Goal: Task Accomplishment & Management: Complete application form

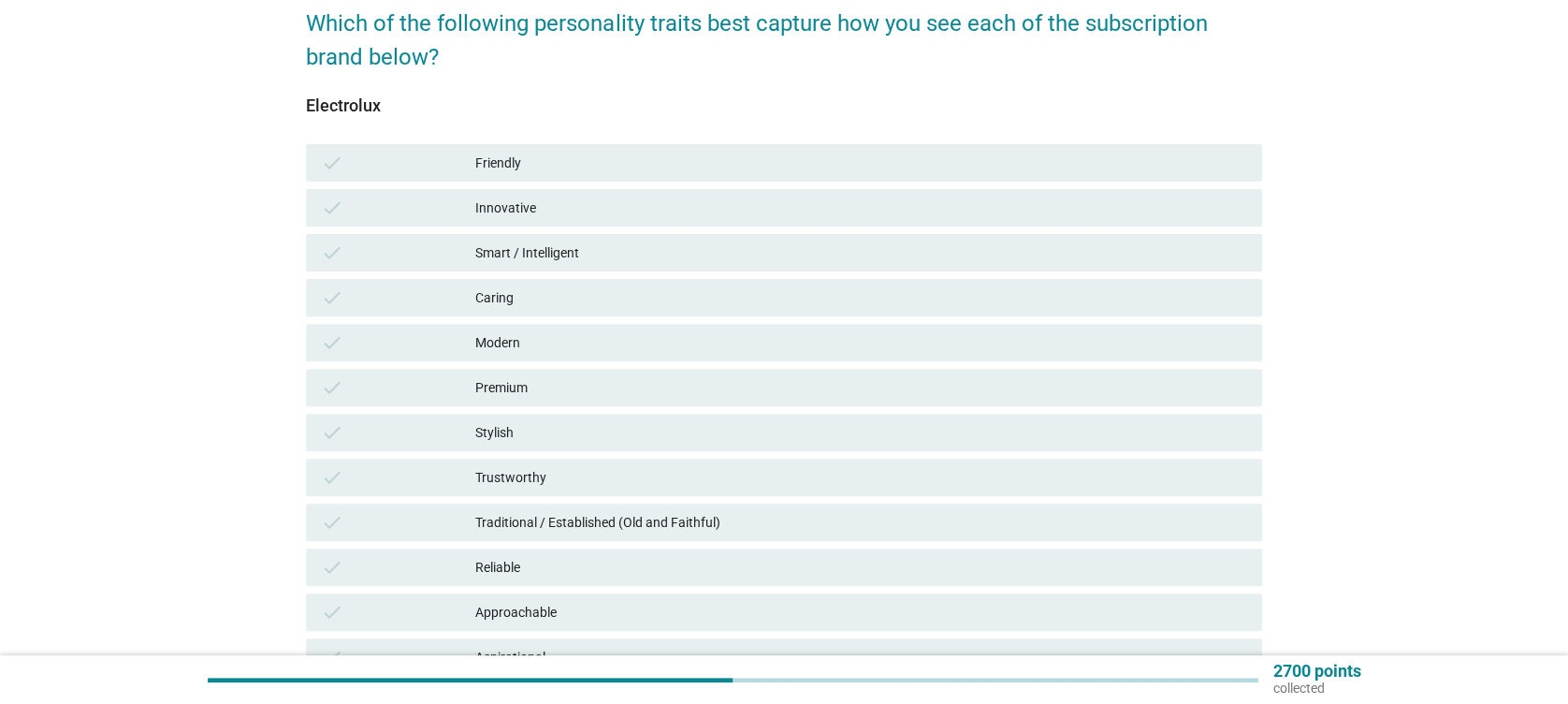
scroll to position [249, 0]
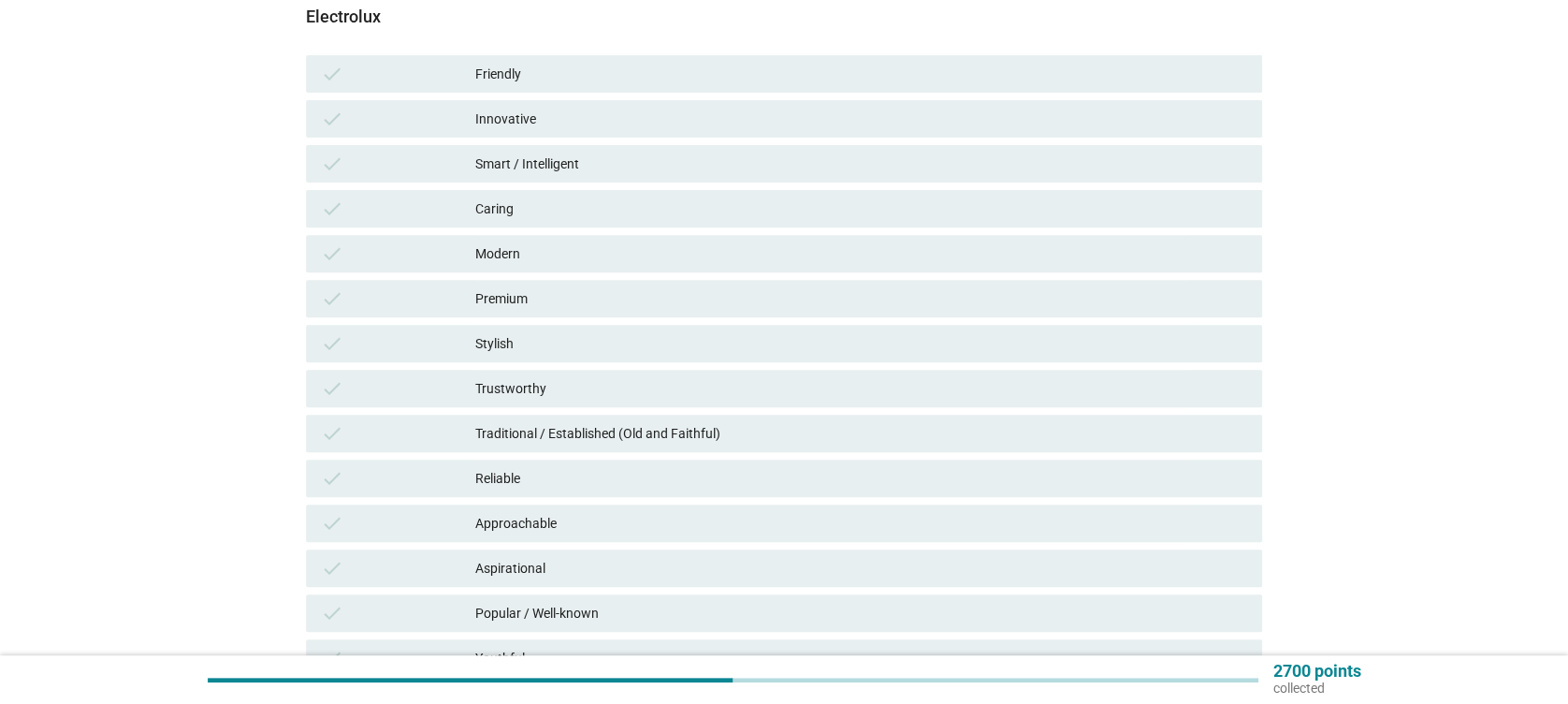
click at [708, 73] on div "Friendly" at bounding box center [861, 74] width 771 height 23
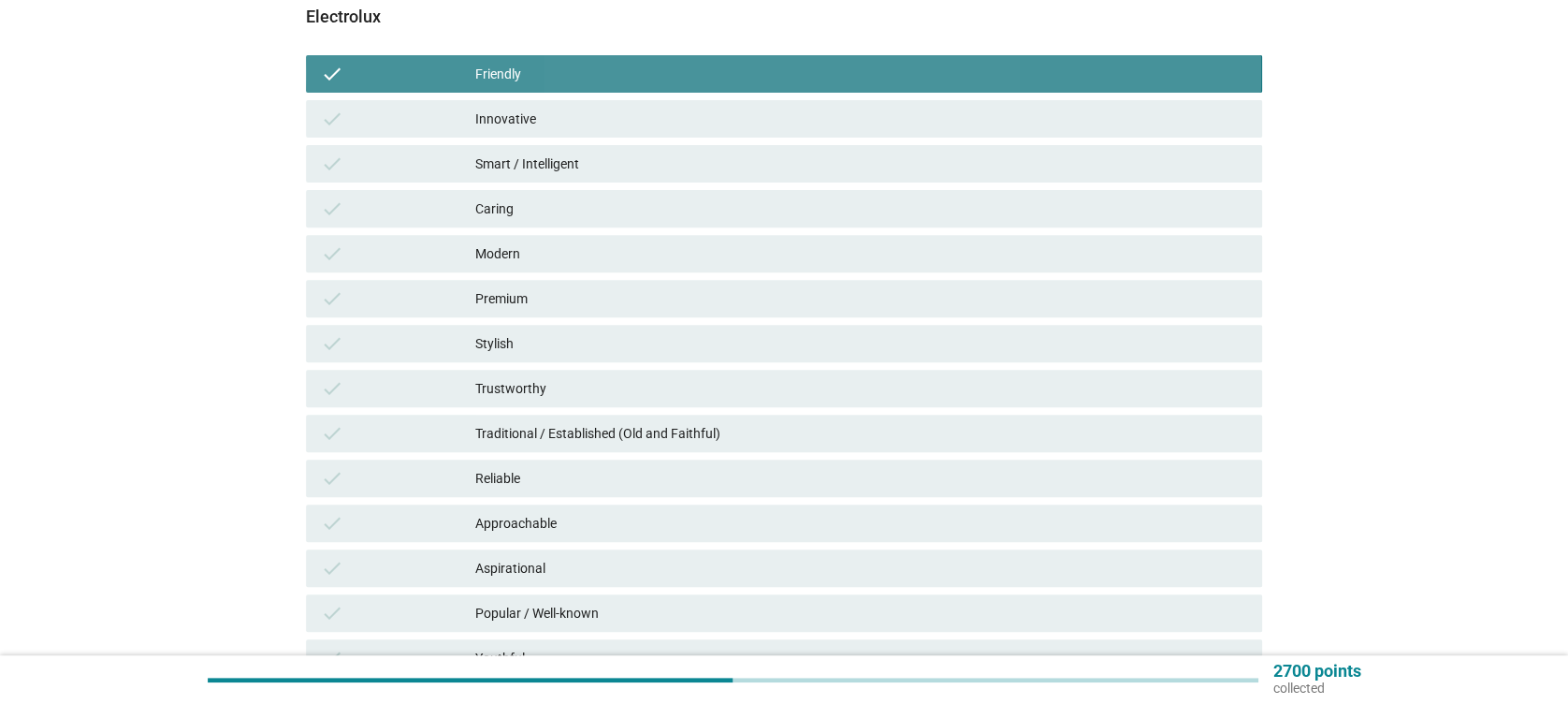
click at [696, 126] on div "Innovative" at bounding box center [861, 119] width 771 height 23
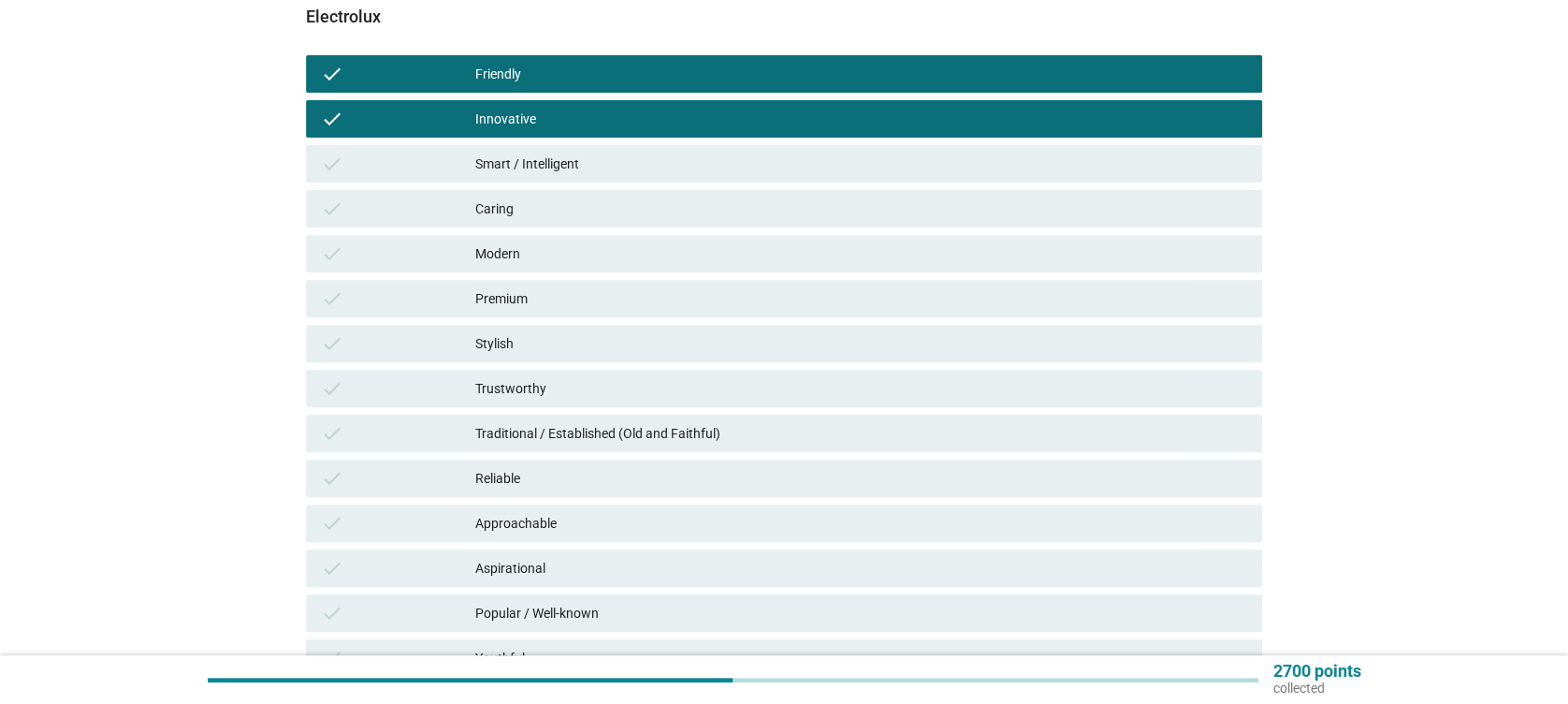
click at [691, 180] on div "check Smart / Intelligent" at bounding box center [784, 164] width 956 height 37
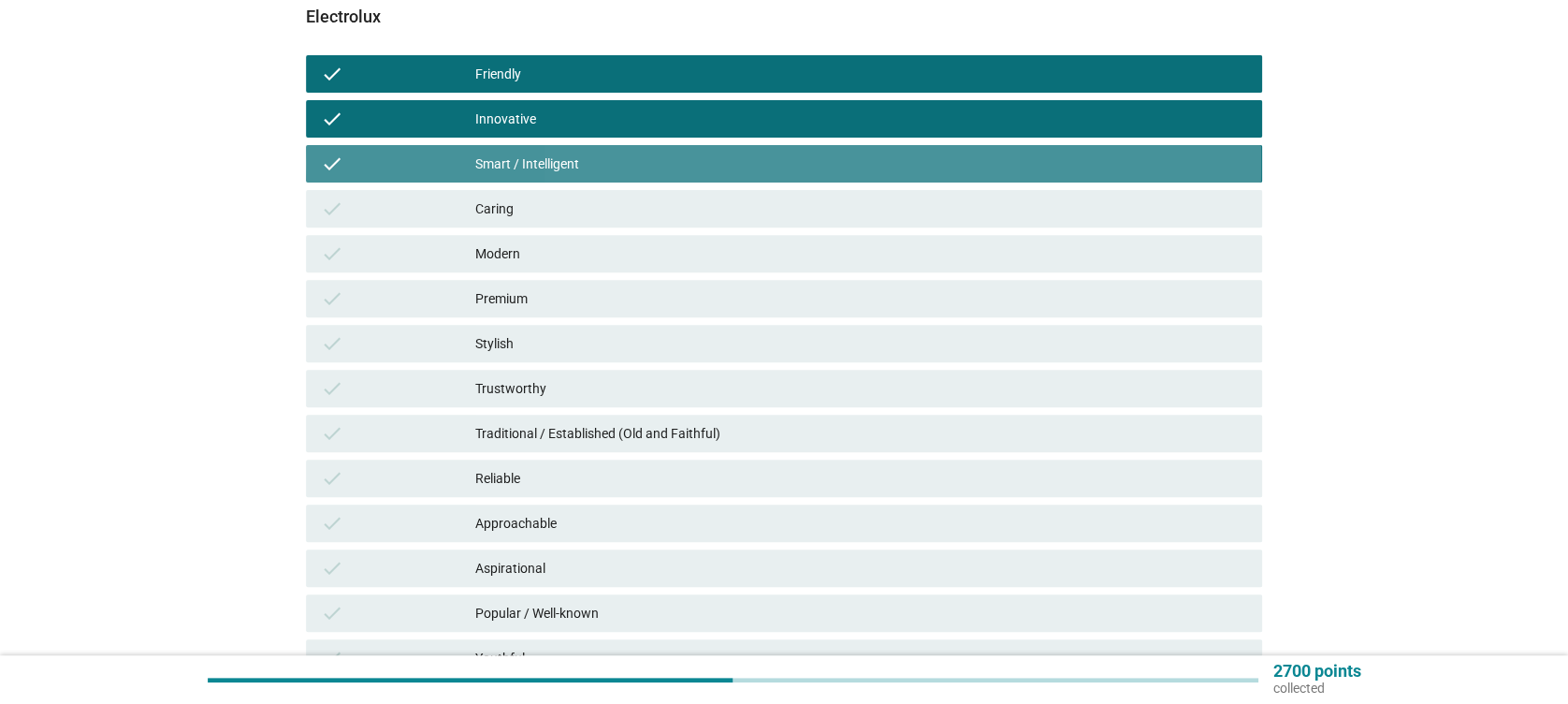
click at [688, 236] on div "check Modern" at bounding box center [784, 253] width 956 height 37
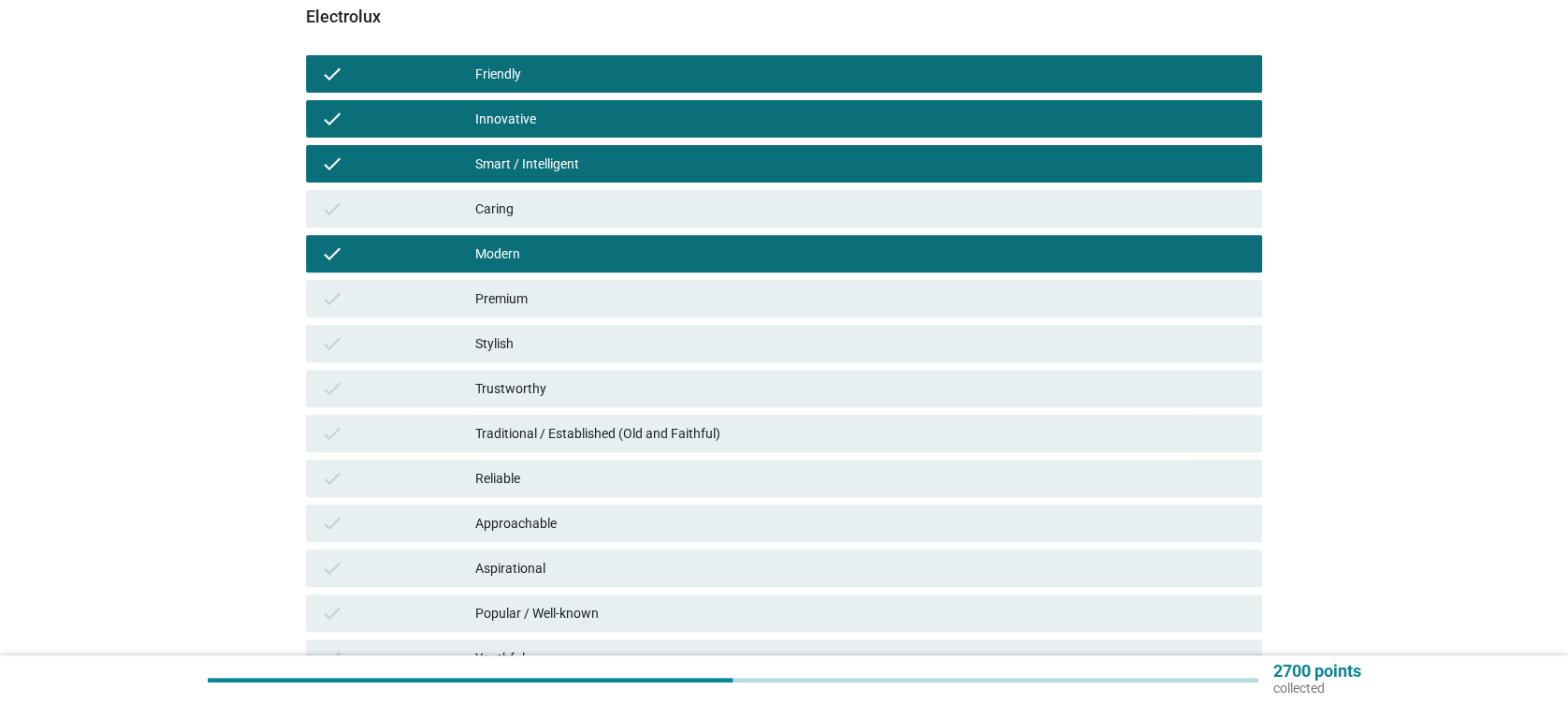
click at [668, 215] on div "Caring" at bounding box center [861, 209] width 771 height 23
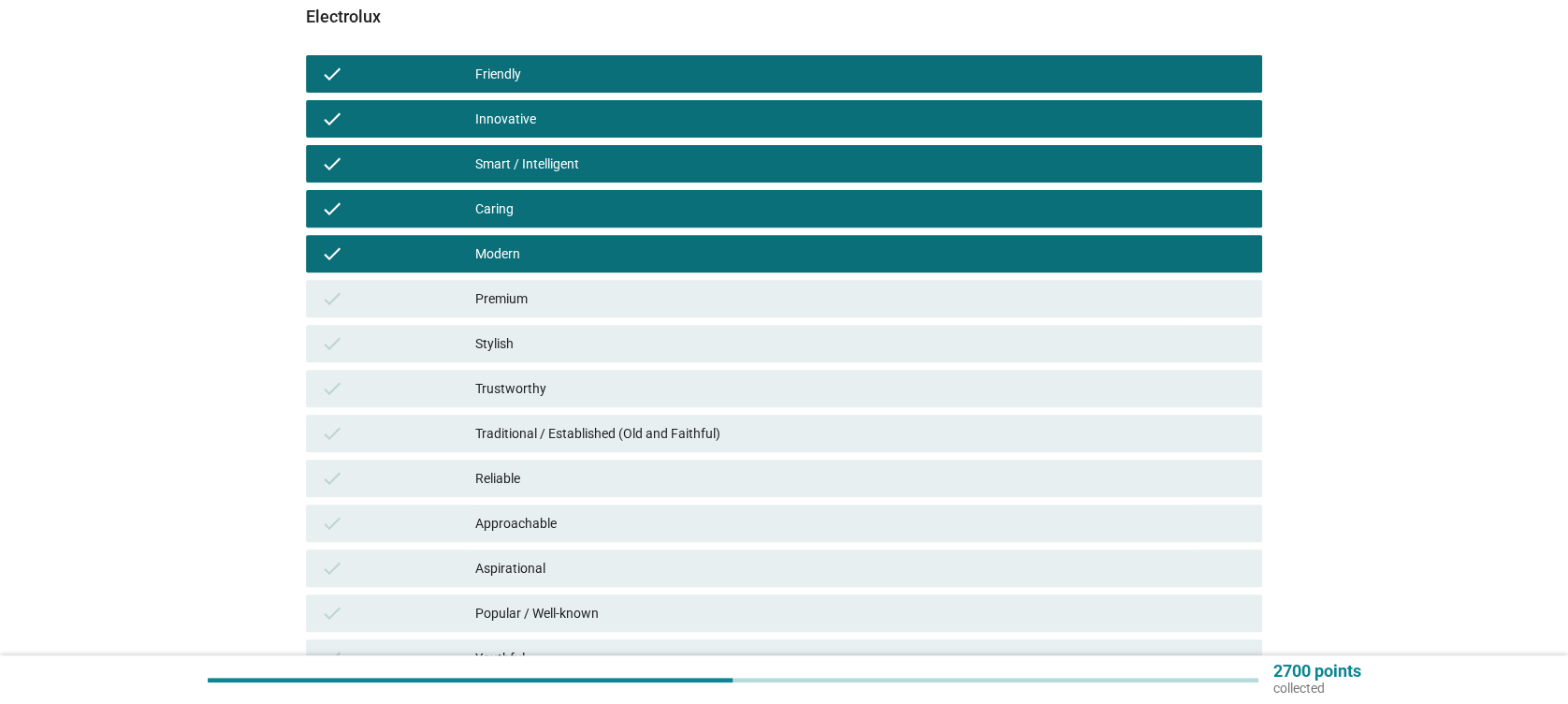
click at [671, 309] on div "check Premium" at bounding box center [784, 298] width 956 height 37
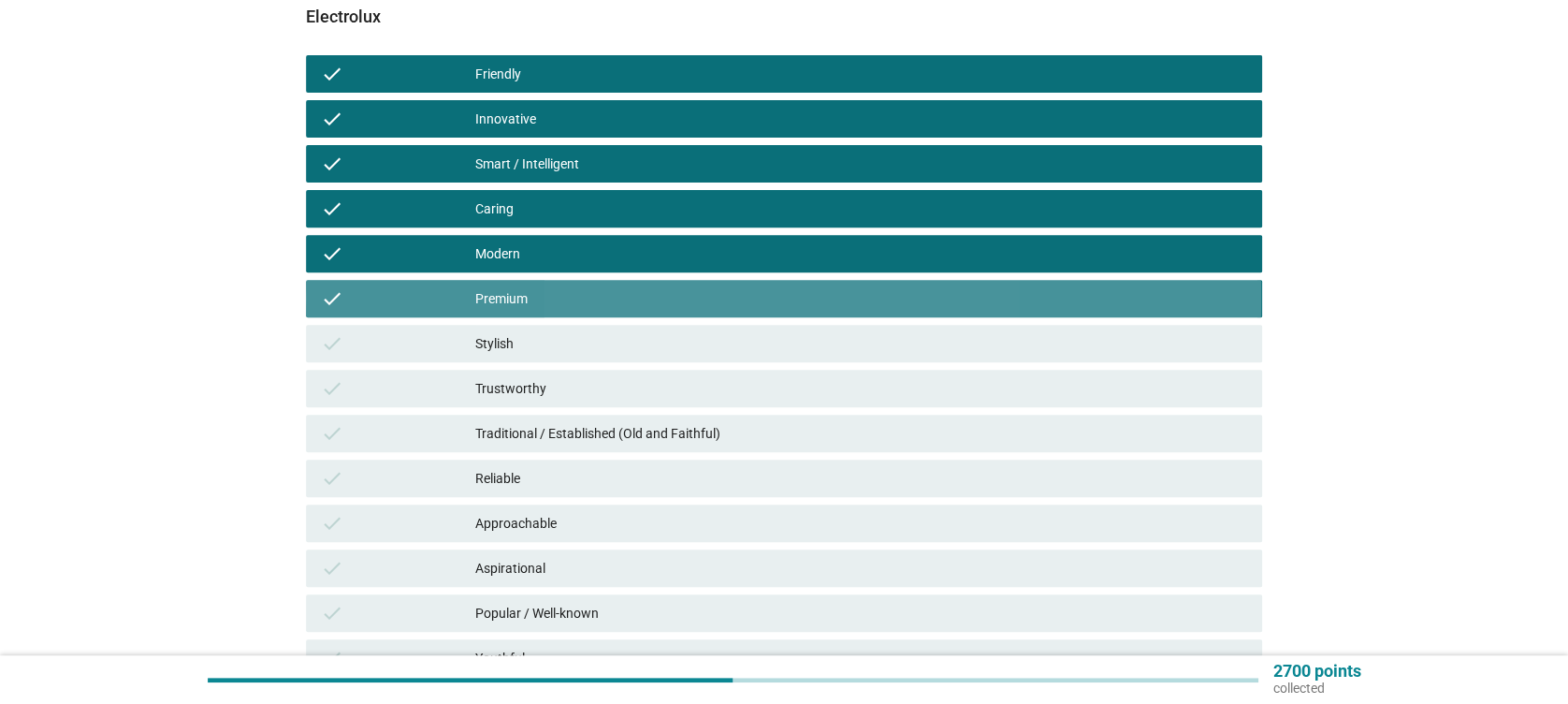
click at [674, 370] on div "check Trustworthy" at bounding box center [784, 388] width 956 height 37
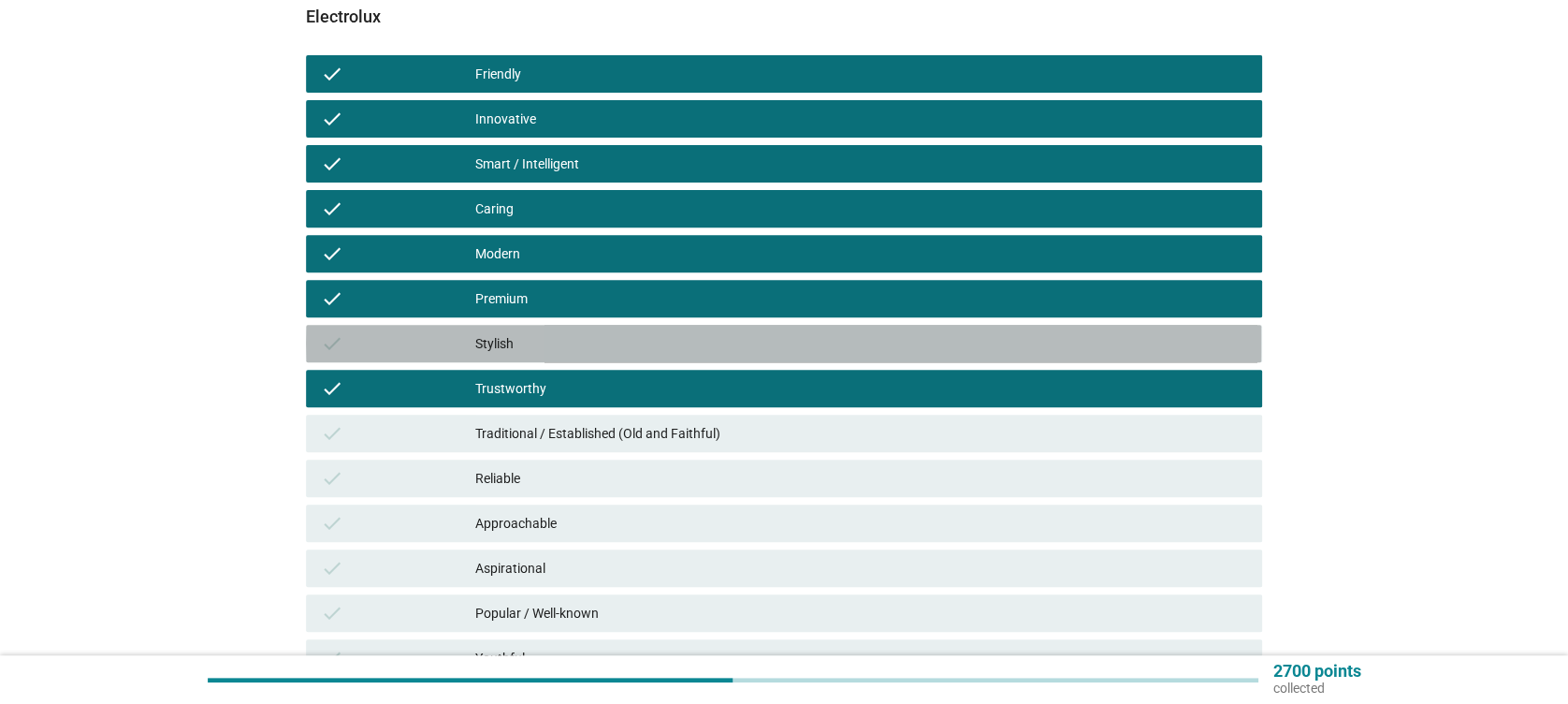
click at [688, 342] on div "Stylish" at bounding box center [861, 343] width 771 height 23
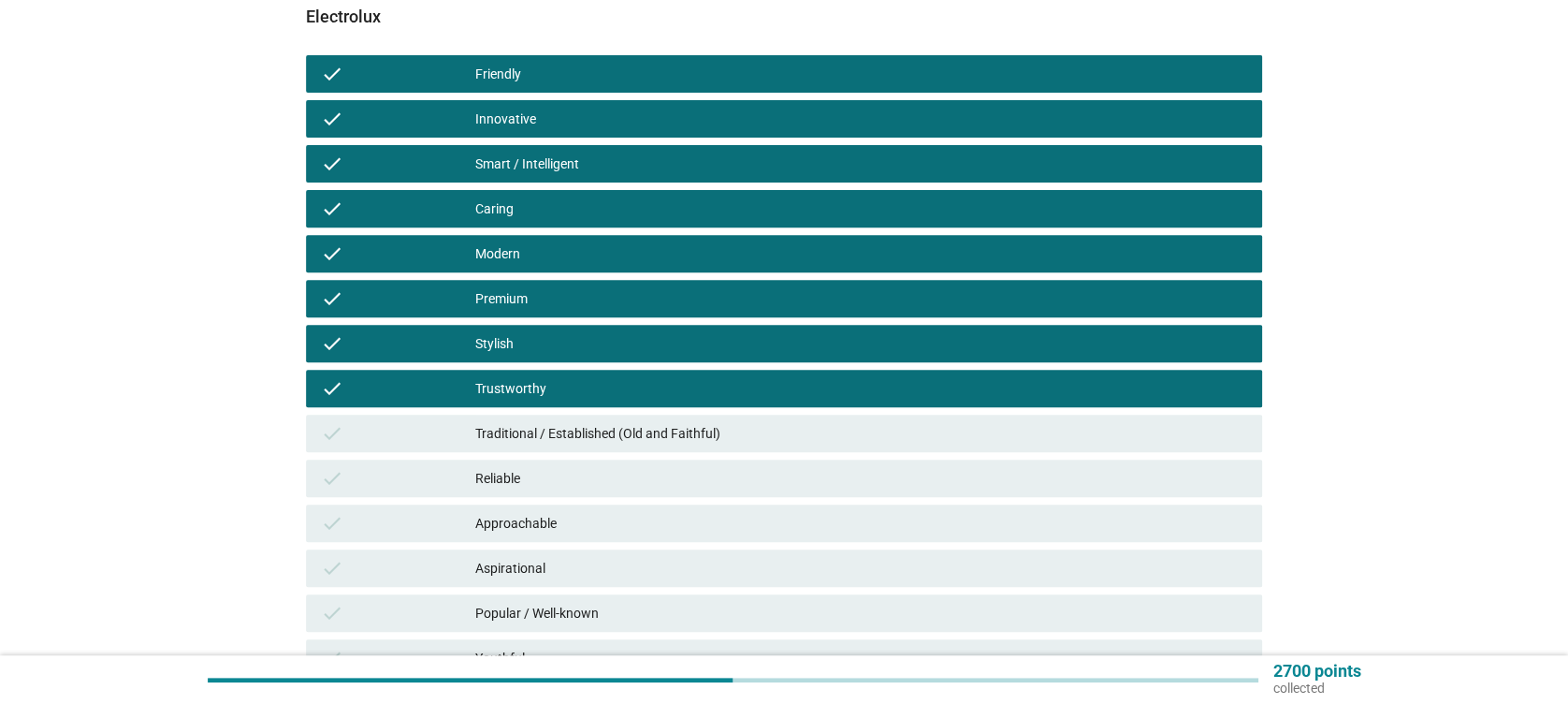
click at [695, 439] on div "Traditional / Established (Old and Faithful)" at bounding box center [861, 434] width 771 height 23
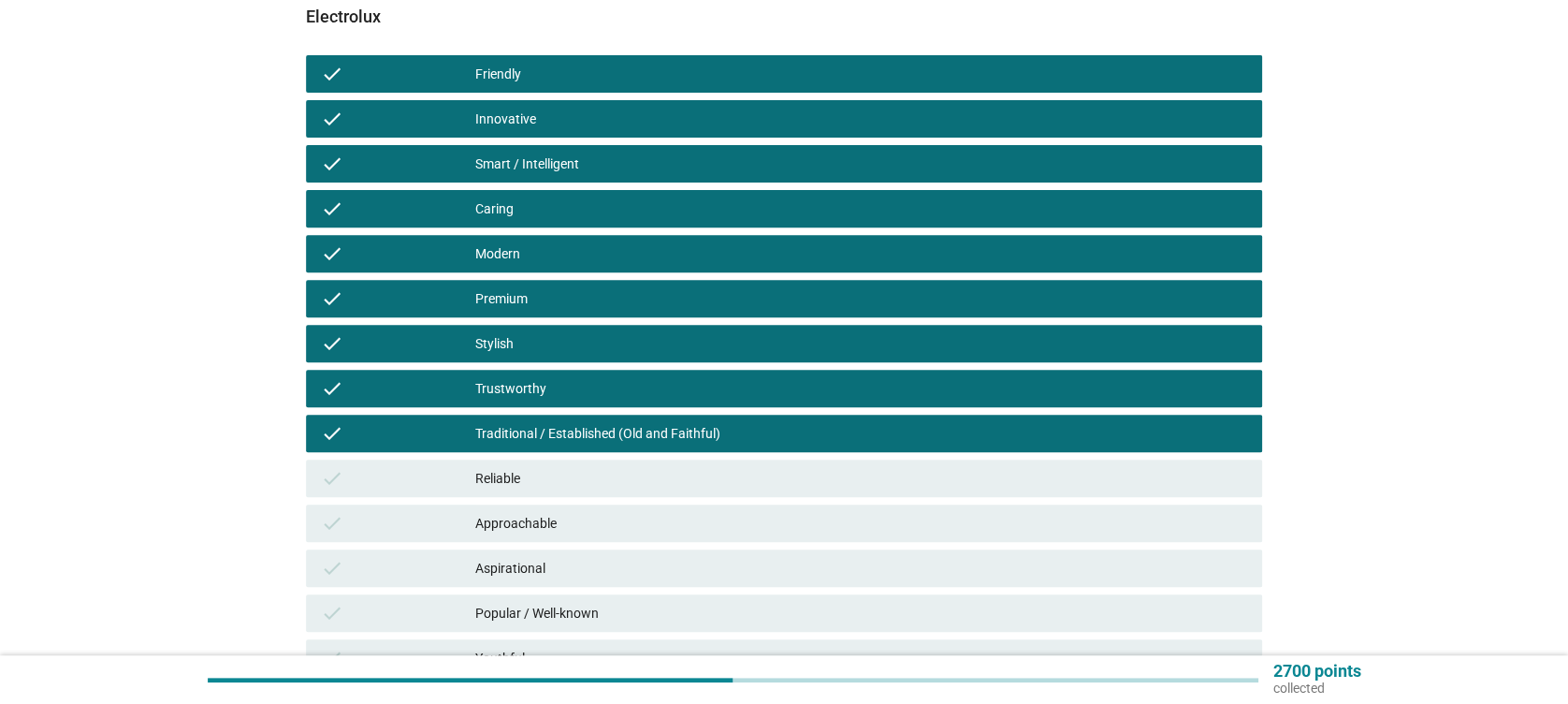
click at [685, 484] on div "Reliable" at bounding box center [861, 479] width 771 height 23
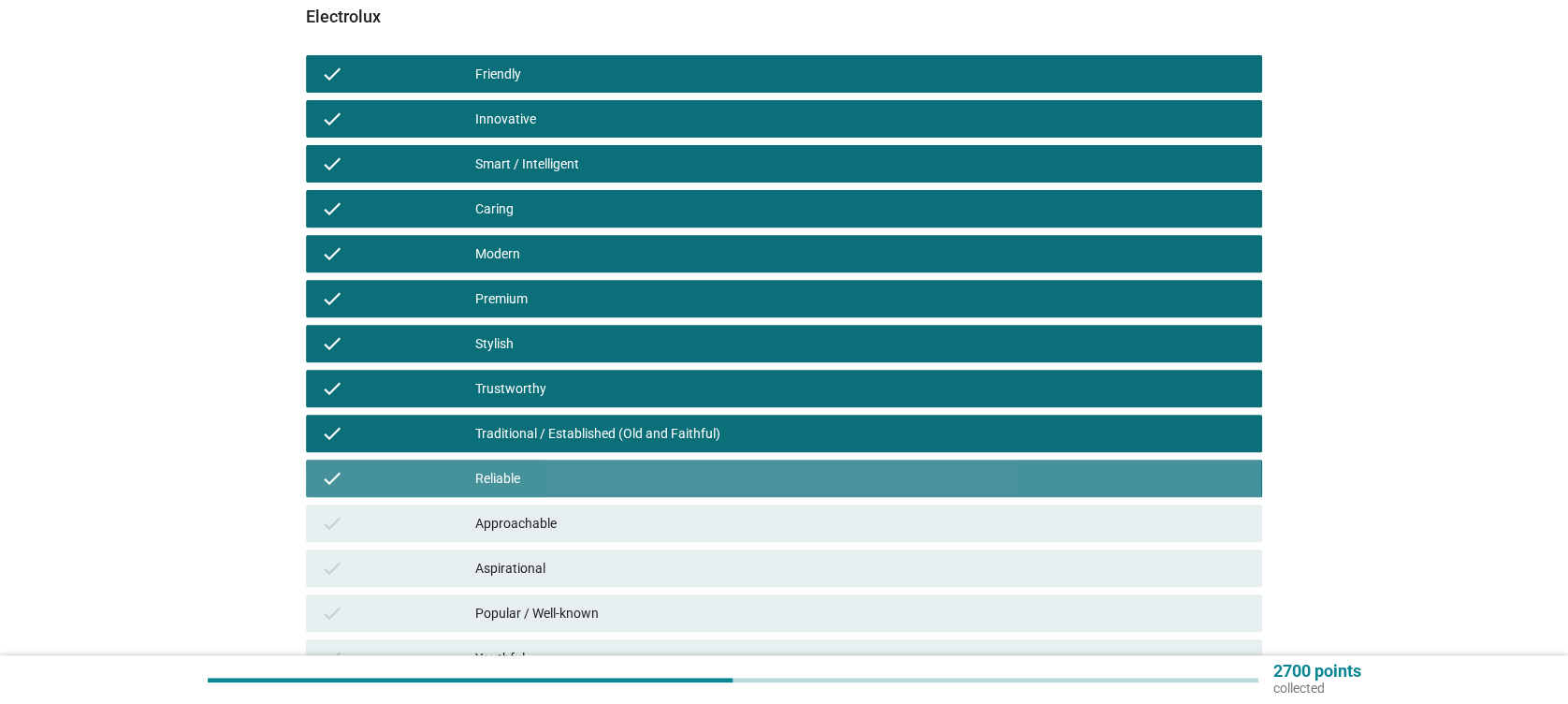
click at [694, 533] on div "Approachable" at bounding box center [861, 523] width 771 height 23
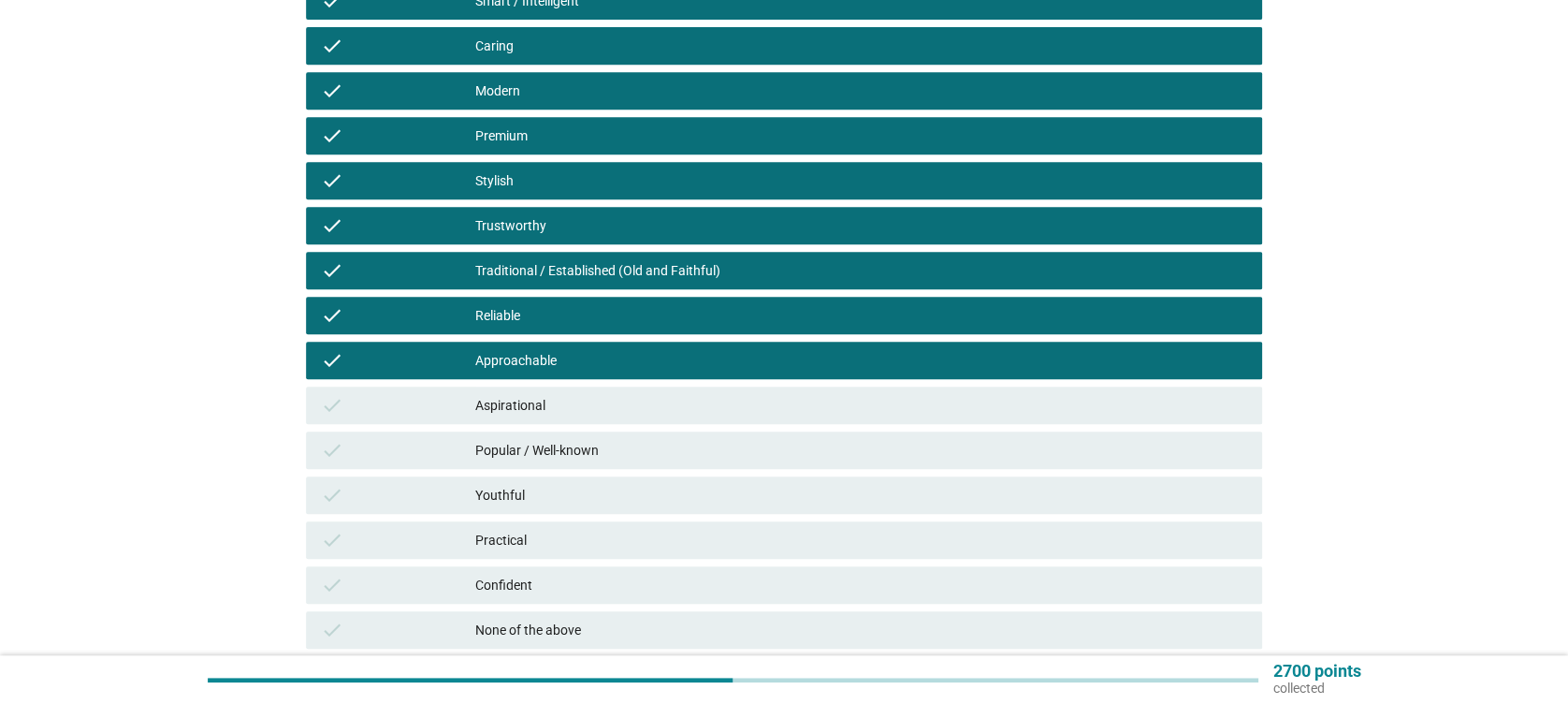
scroll to position [499, 0]
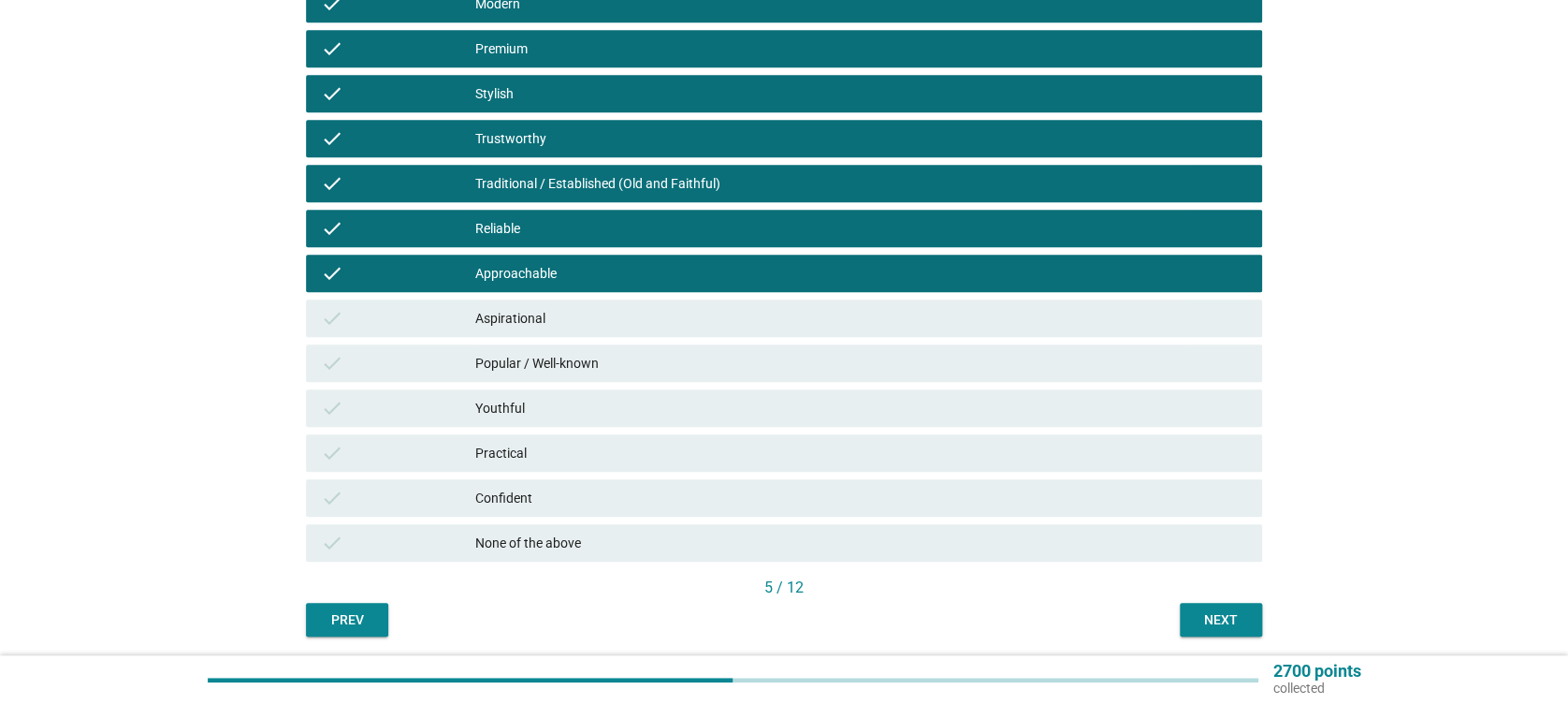
click at [681, 307] on div "Aspirational" at bounding box center [861, 319] width 771 height 23
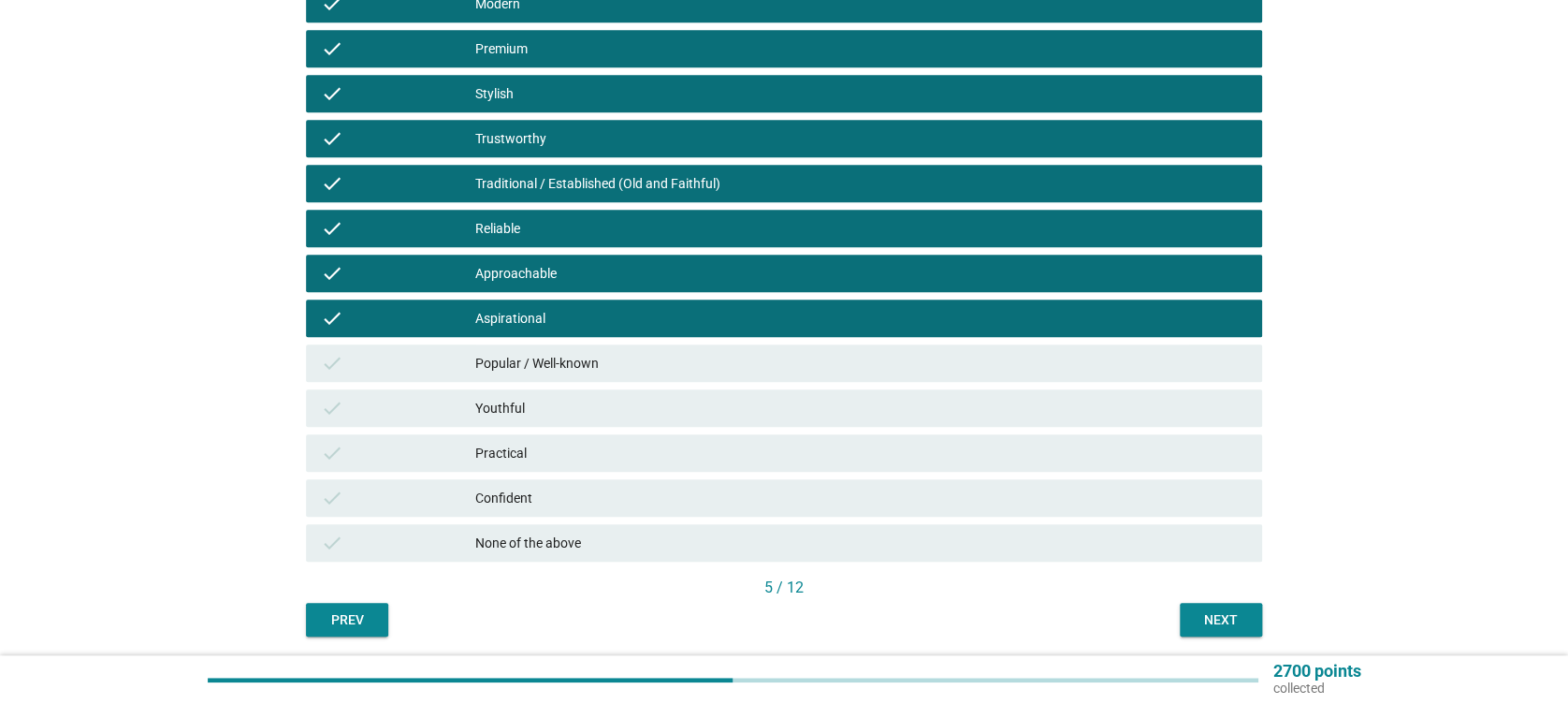
click at [691, 359] on div "Popular / Well-known" at bounding box center [861, 363] width 771 height 23
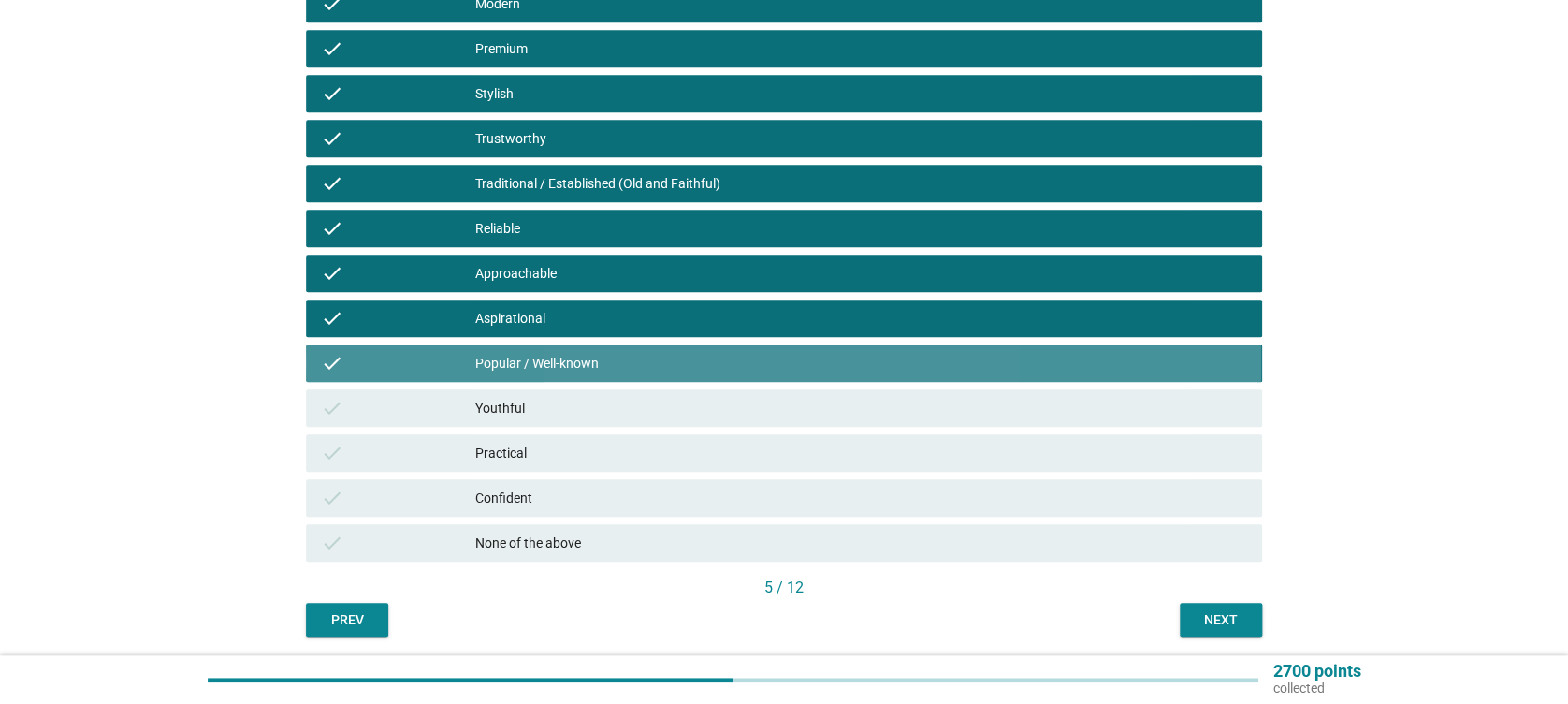
click at [697, 401] on div "Youthful" at bounding box center [861, 408] width 771 height 23
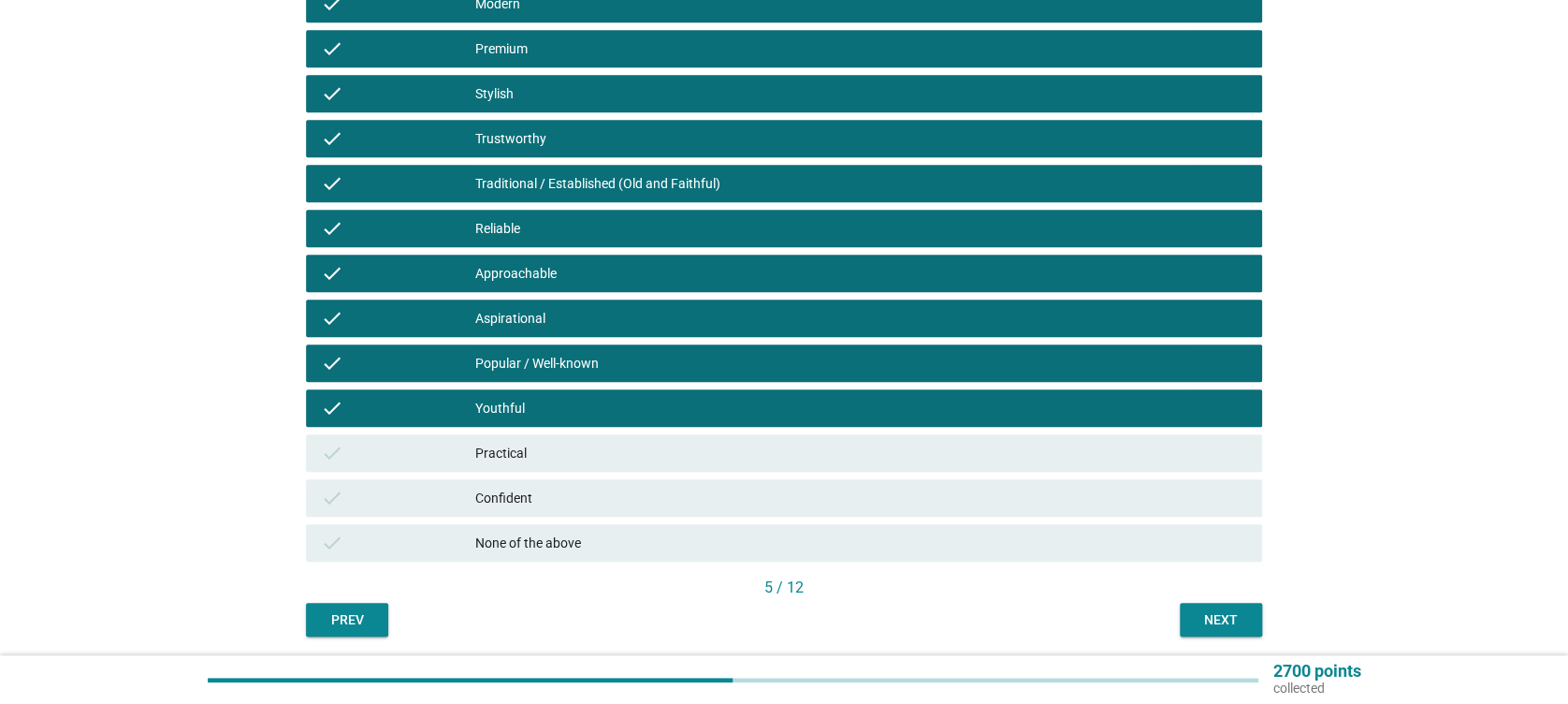
click at [698, 441] on div "Practical" at bounding box center [861, 453] width 771 height 23
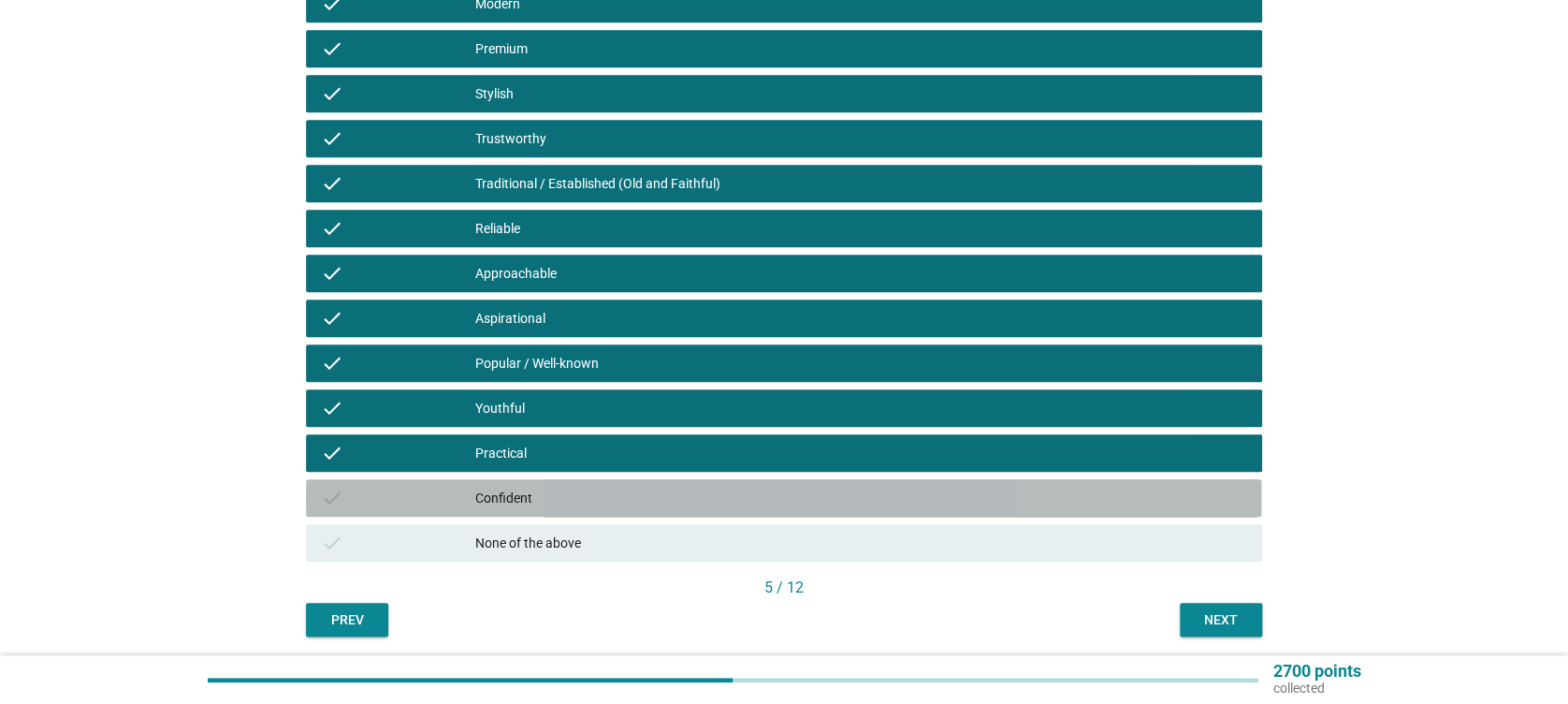
click at [714, 497] on div "Confident" at bounding box center [861, 499] width 771 height 23
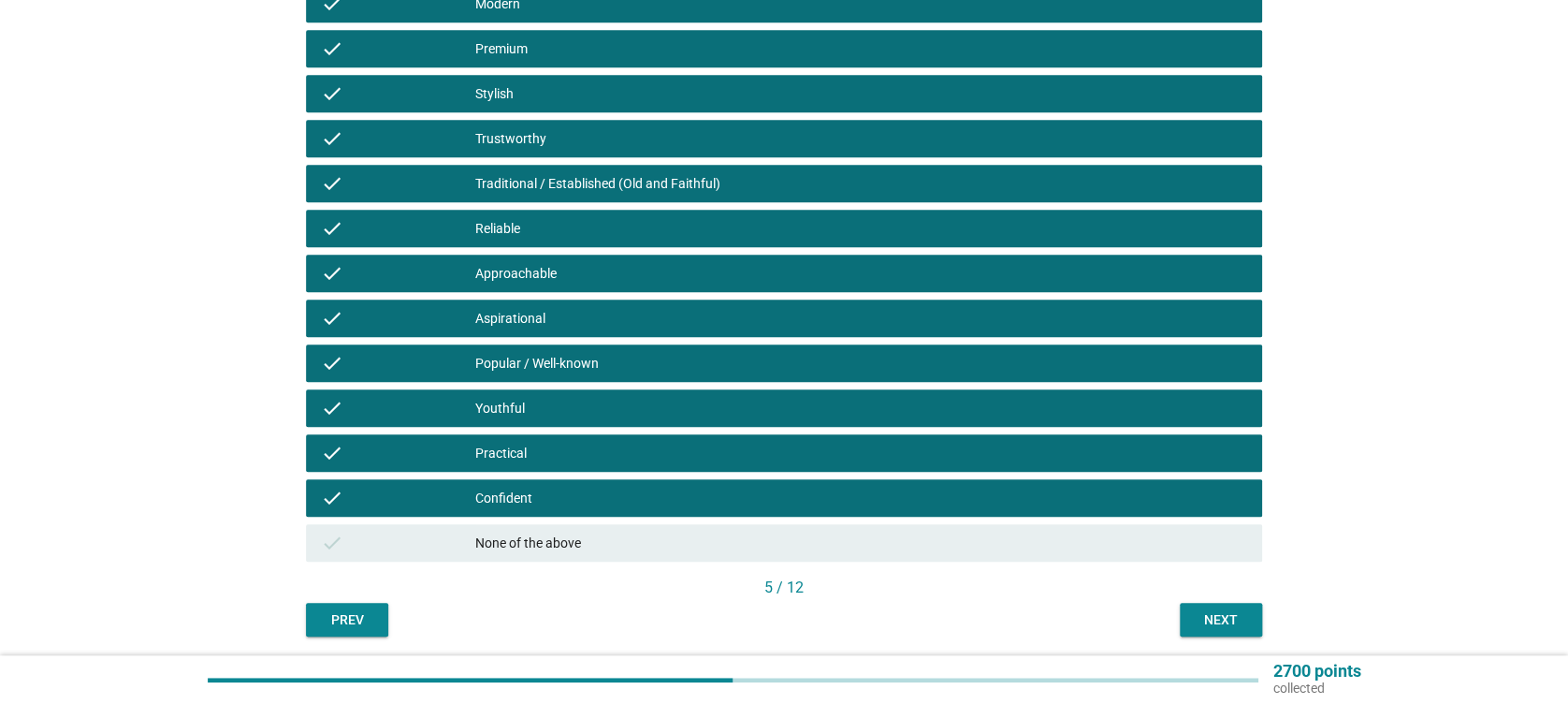
click at [1203, 618] on div "Next" at bounding box center [1220, 620] width 52 height 20
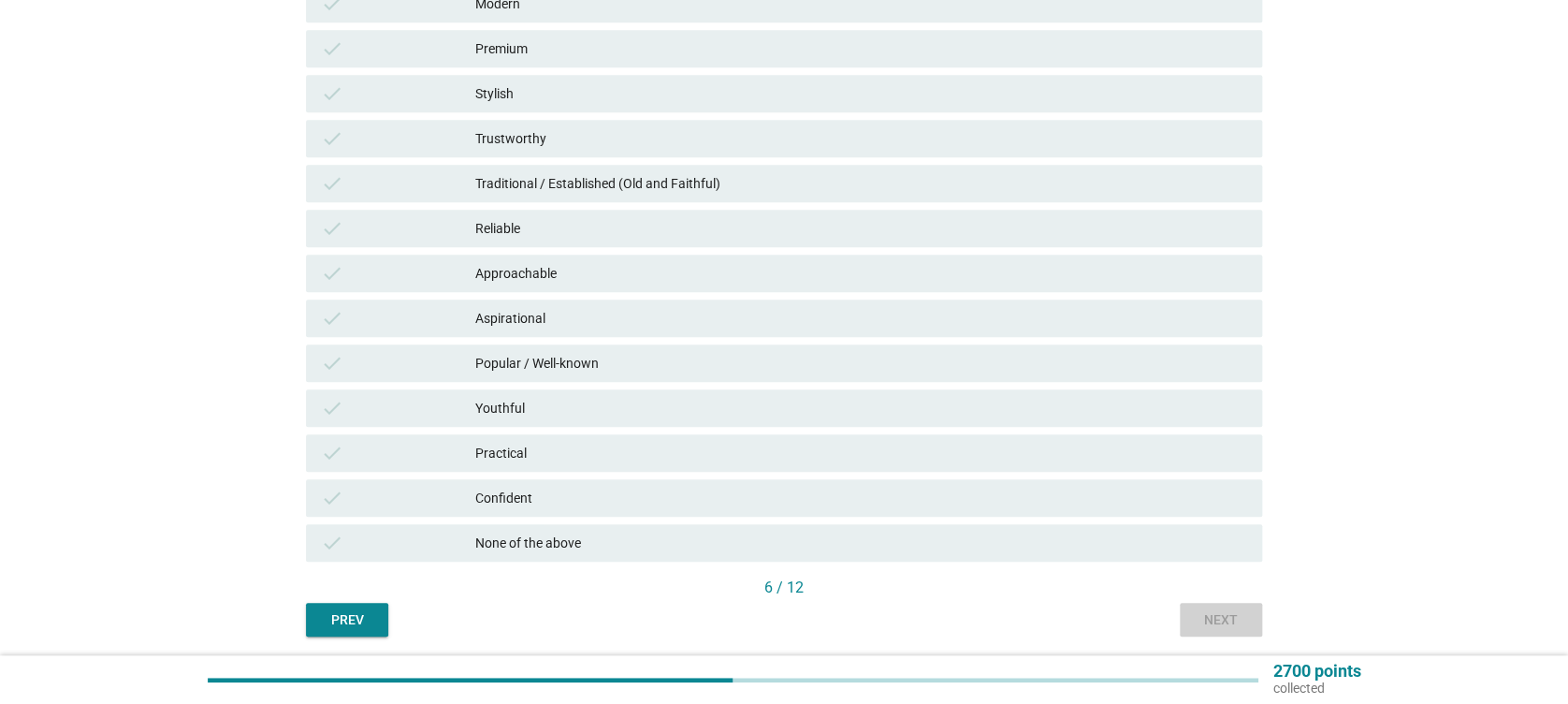
scroll to position [0, 0]
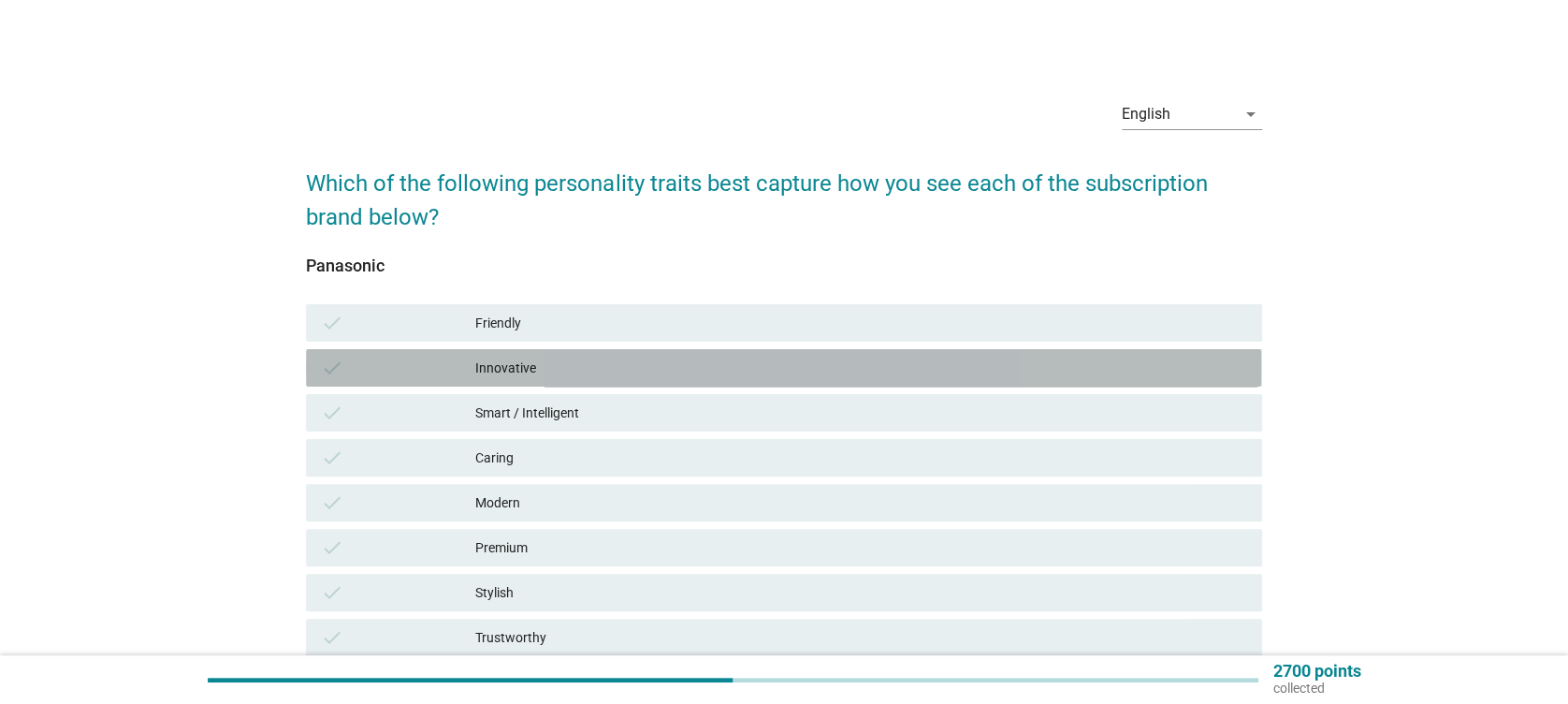
click at [752, 352] on div "check Innovative" at bounding box center [784, 367] width 956 height 37
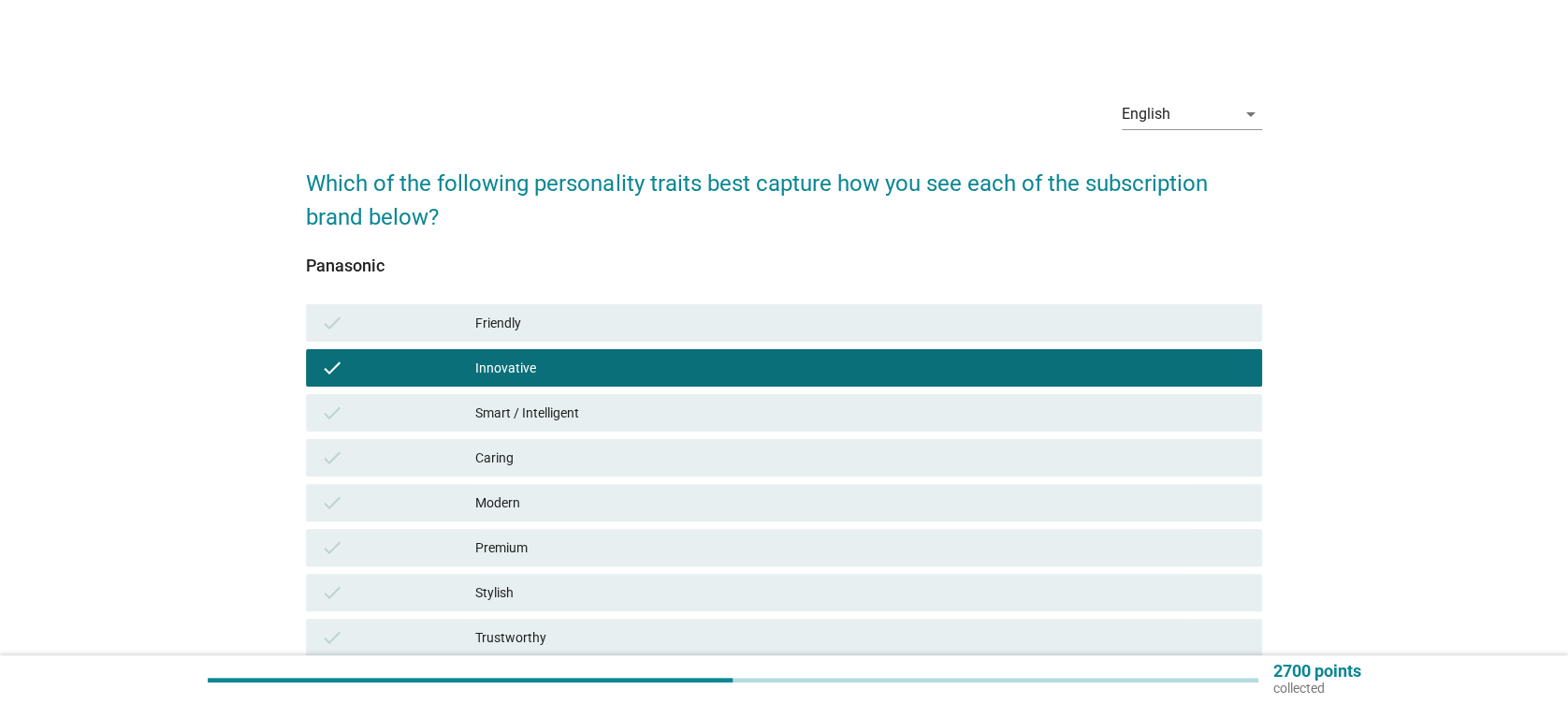
click at [743, 391] on div "check Smart / Intelligent" at bounding box center [784, 412] width 962 height 45
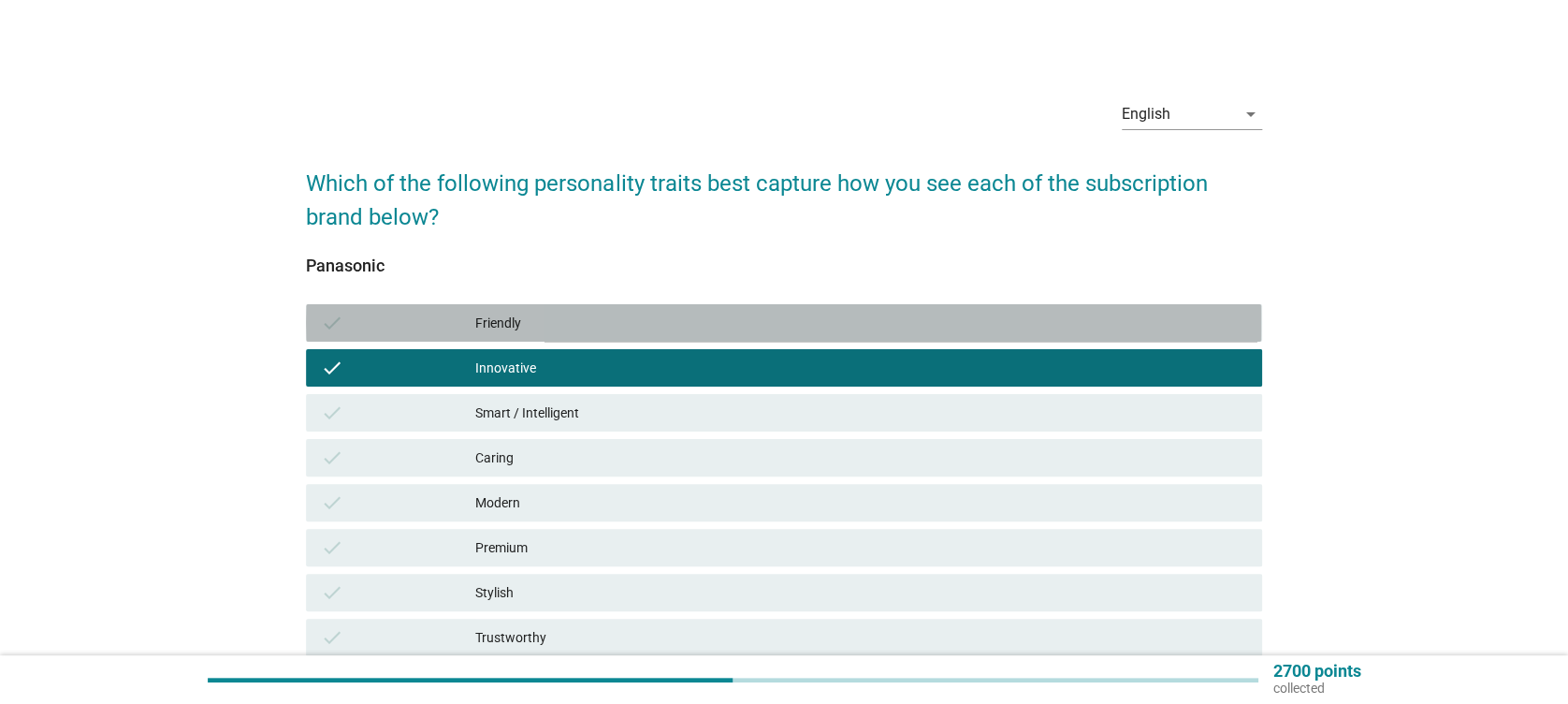
click at [747, 337] on div "check Friendly" at bounding box center [784, 323] width 956 height 37
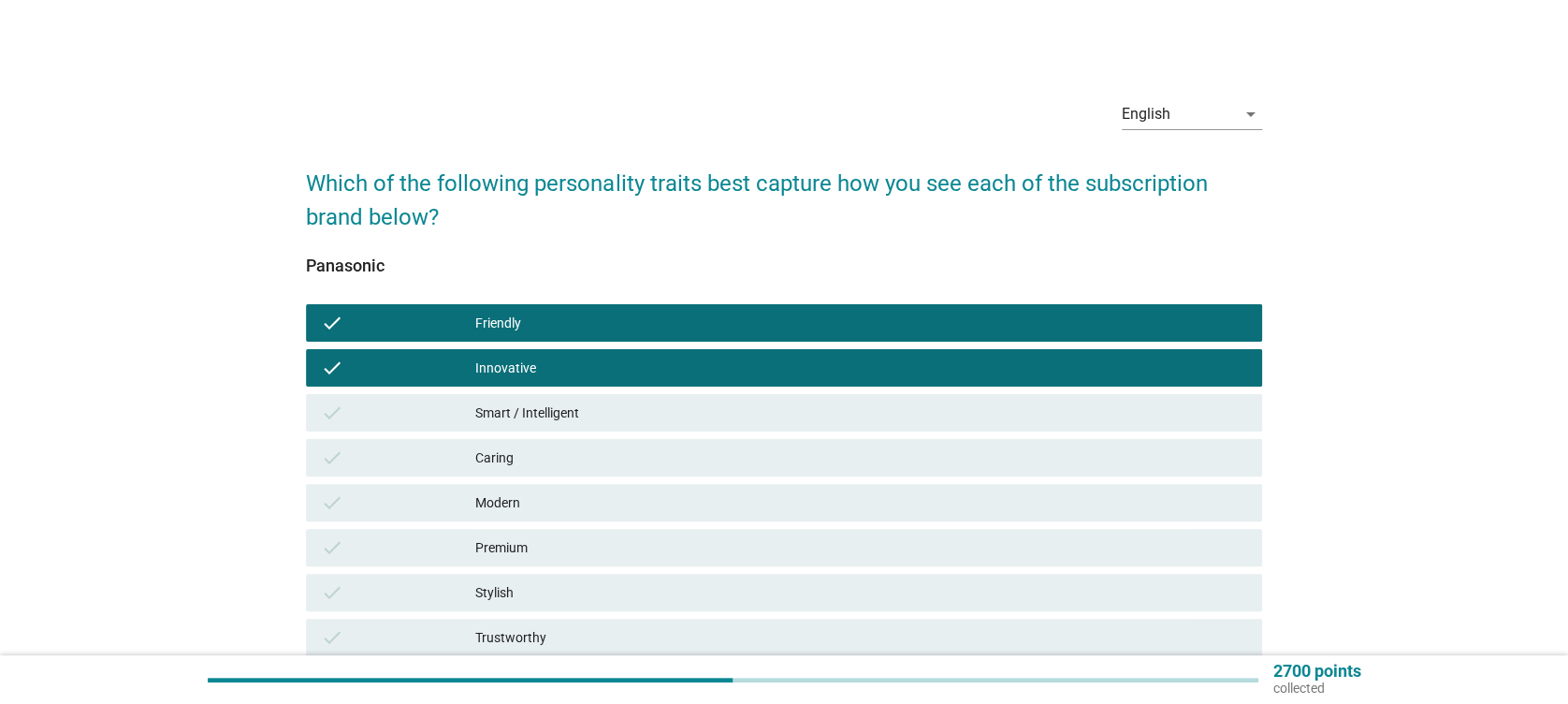
click at [745, 413] on div "Smart / Intelligent" at bounding box center [861, 413] width 771 height 23
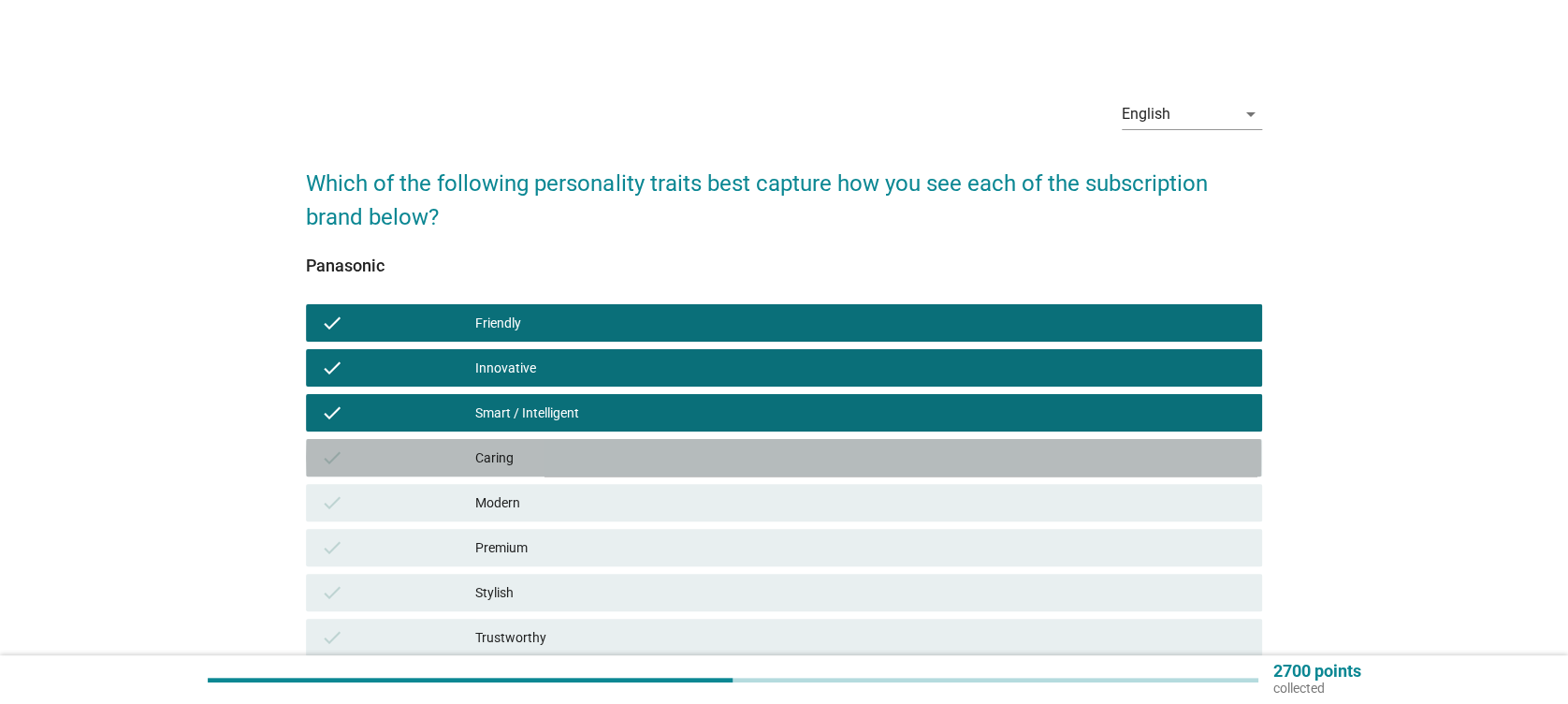
click at [726, 459] on div "Caring" at bounding box center [861, 458] width 771 height 23
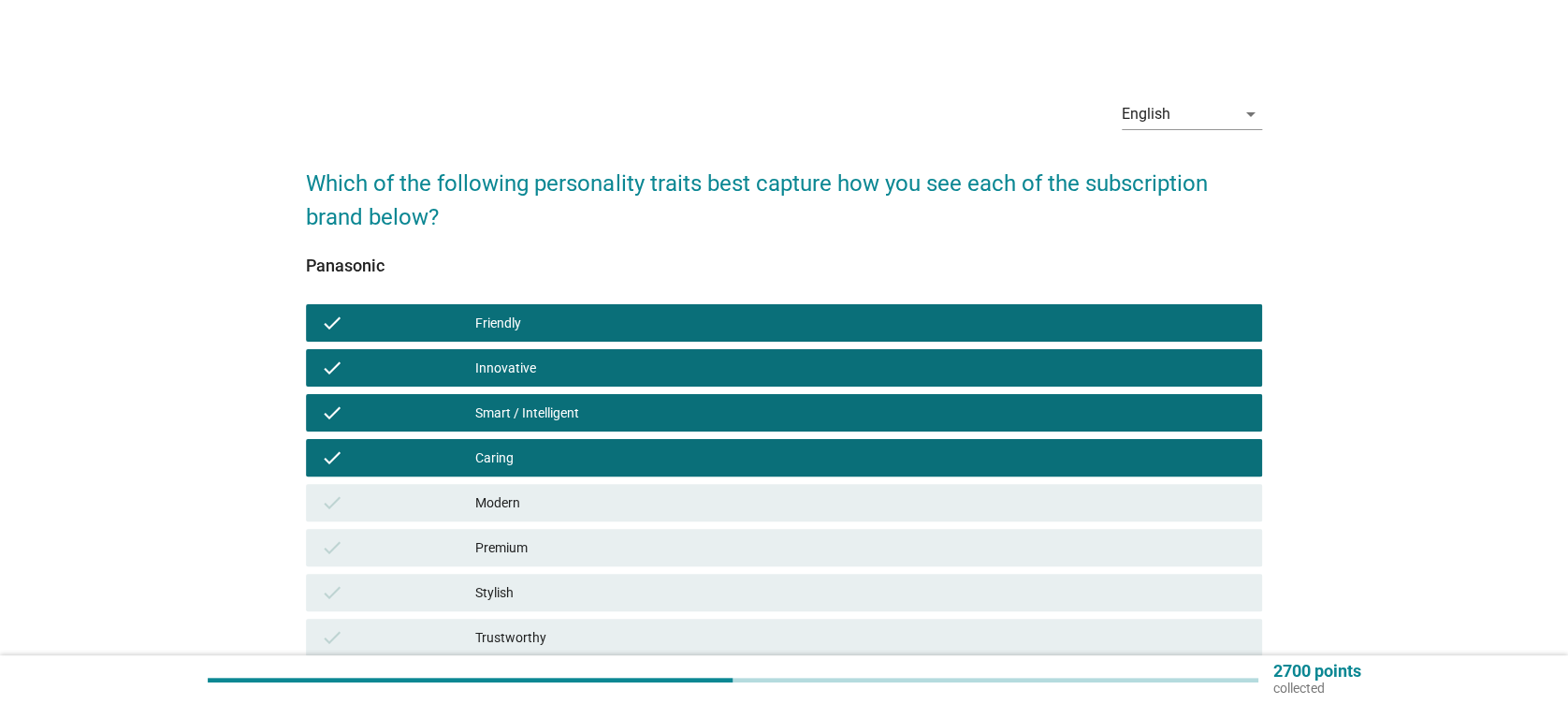
click at [730, 493] on div "Modern" at bounding box center [861, 503] width 771 height 23
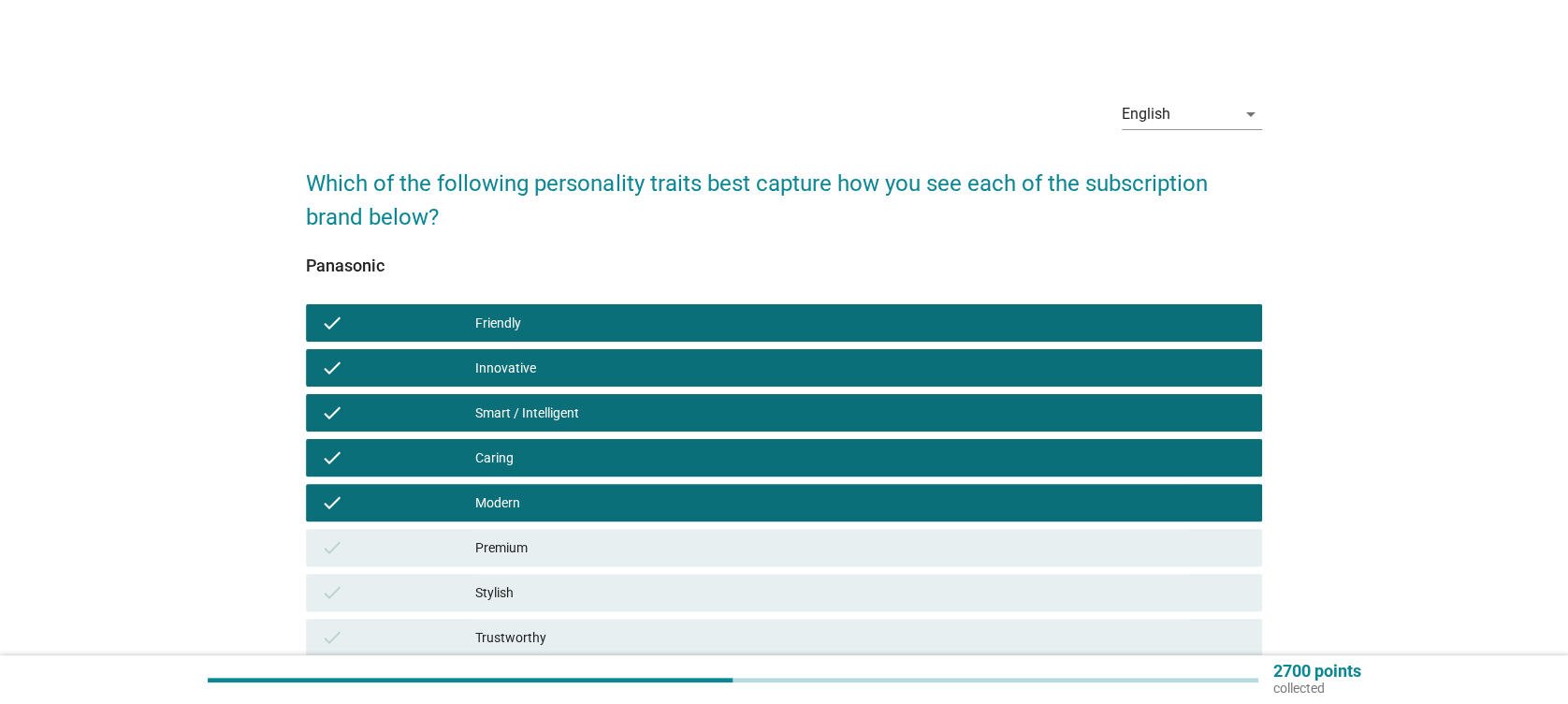
click at [763, 554] on div "Premium" at bounding box center [861, 548] width 771 height 23
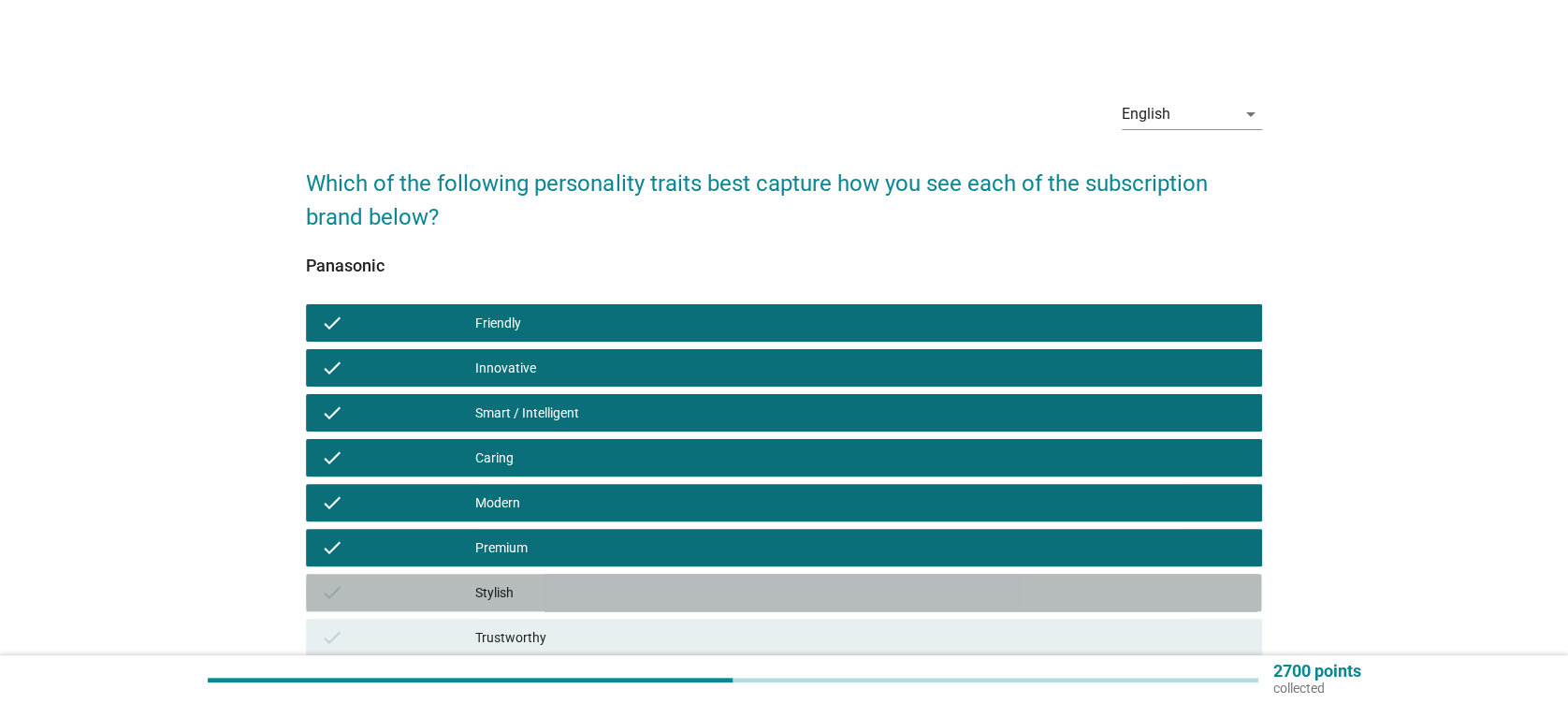
drag, startPoint x: 814, startPoint y: 607, endPoint x: 869, endPoint y: 616, distance: 55.7
click at [813, 609] on div "check Stylish" at bounding box center [784, 592] width 956 height 37
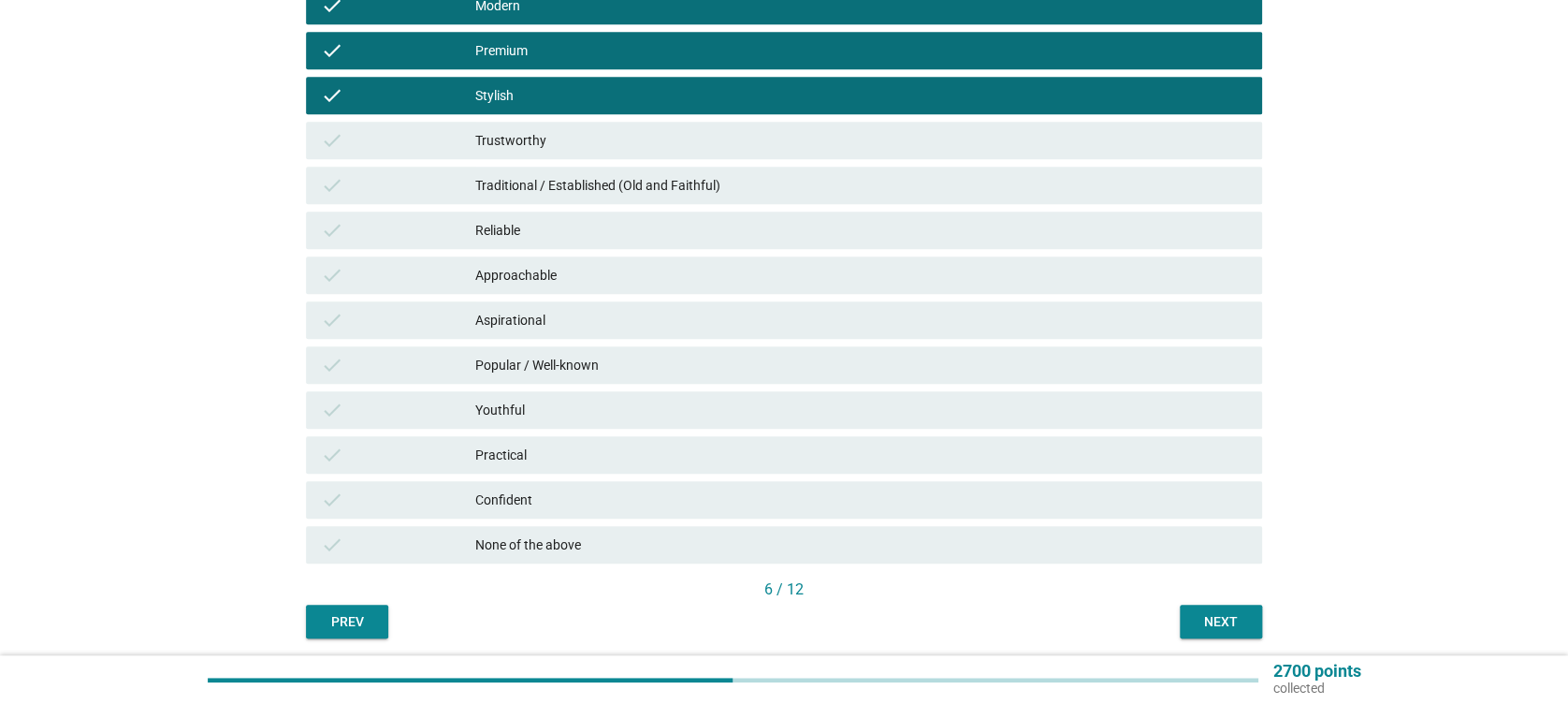
scroll to position [499, 0]
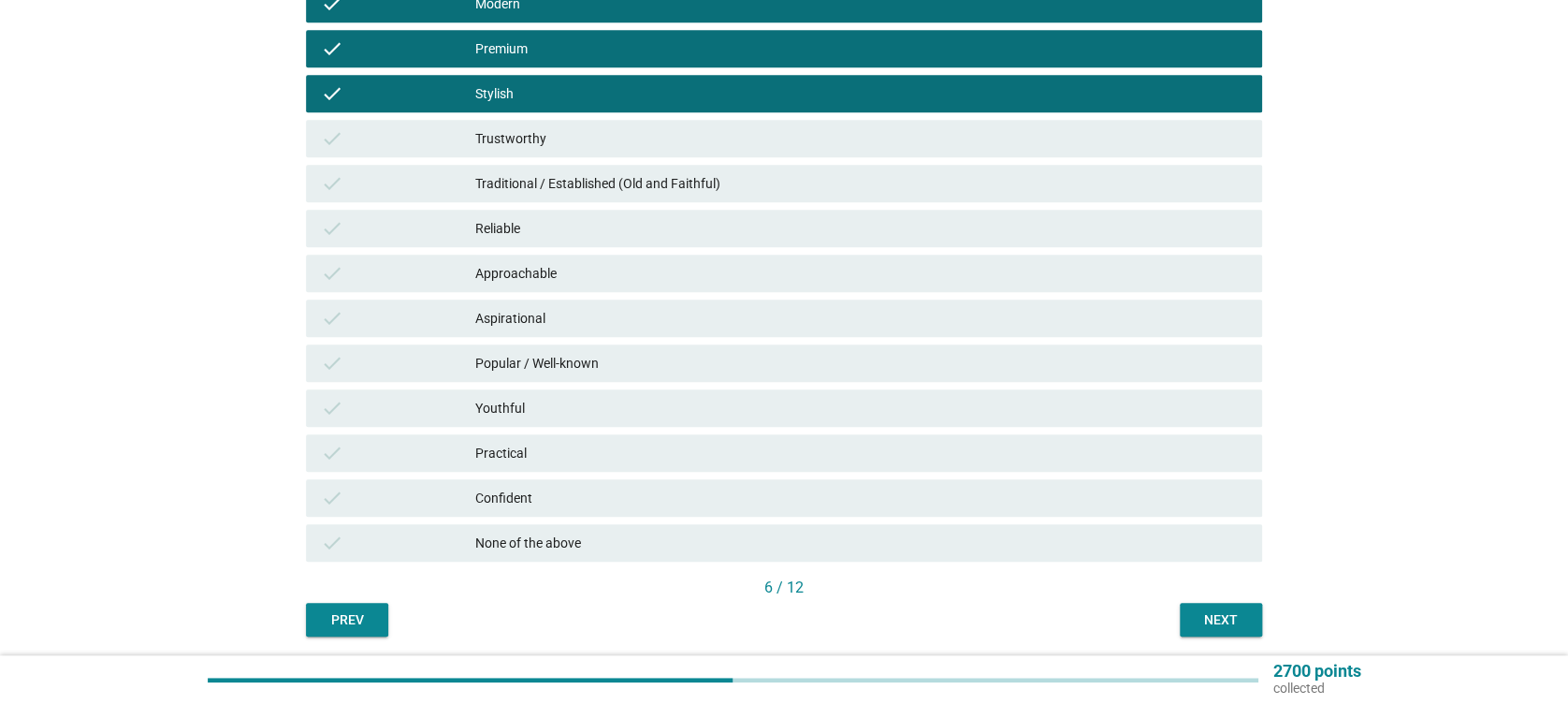
click at [475, 127] on div "Trustworthy" at bounding box center [861, 139] width 771 height 23
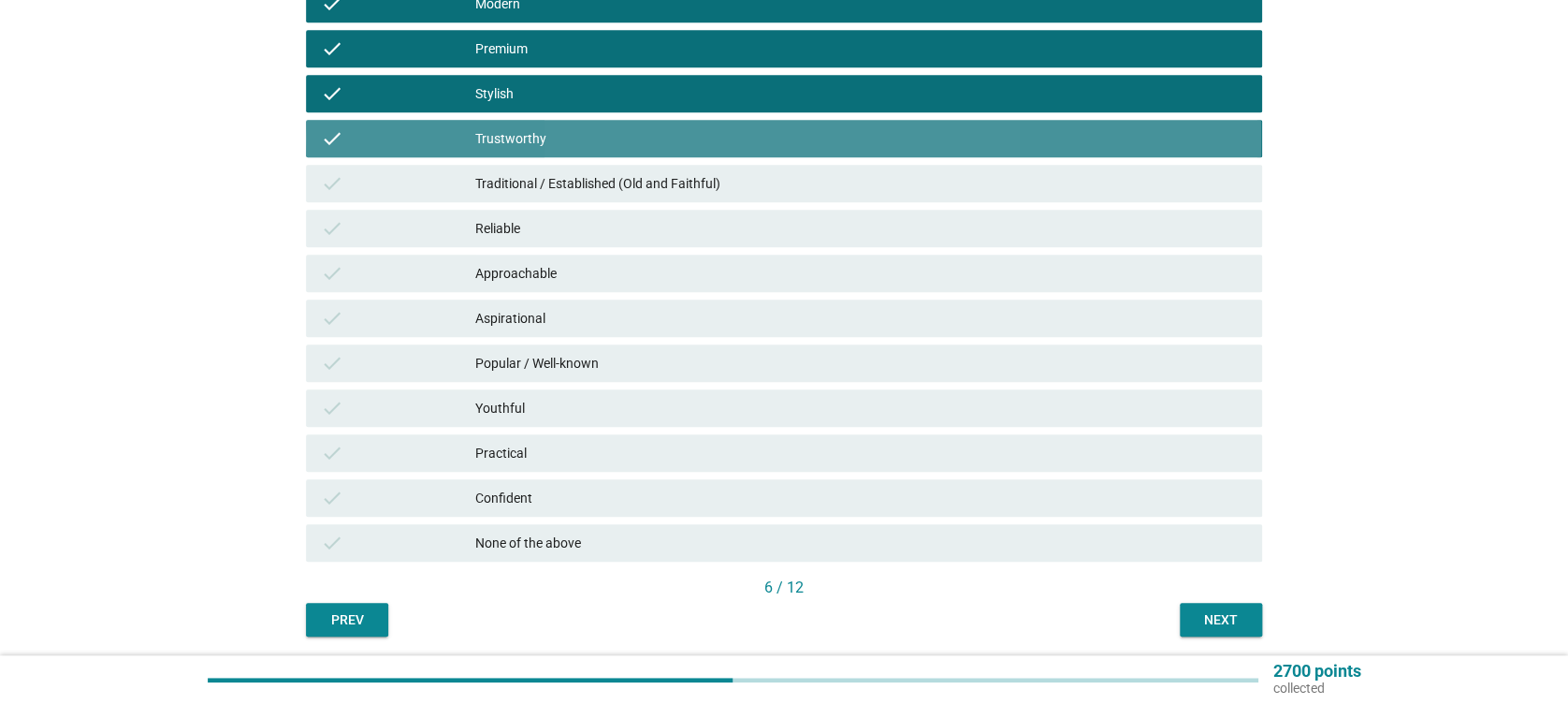
click at [491, 197] on div "check Traditional / Established (Old and Faithful)" at bounding box center [784, 183] width 956 height 37
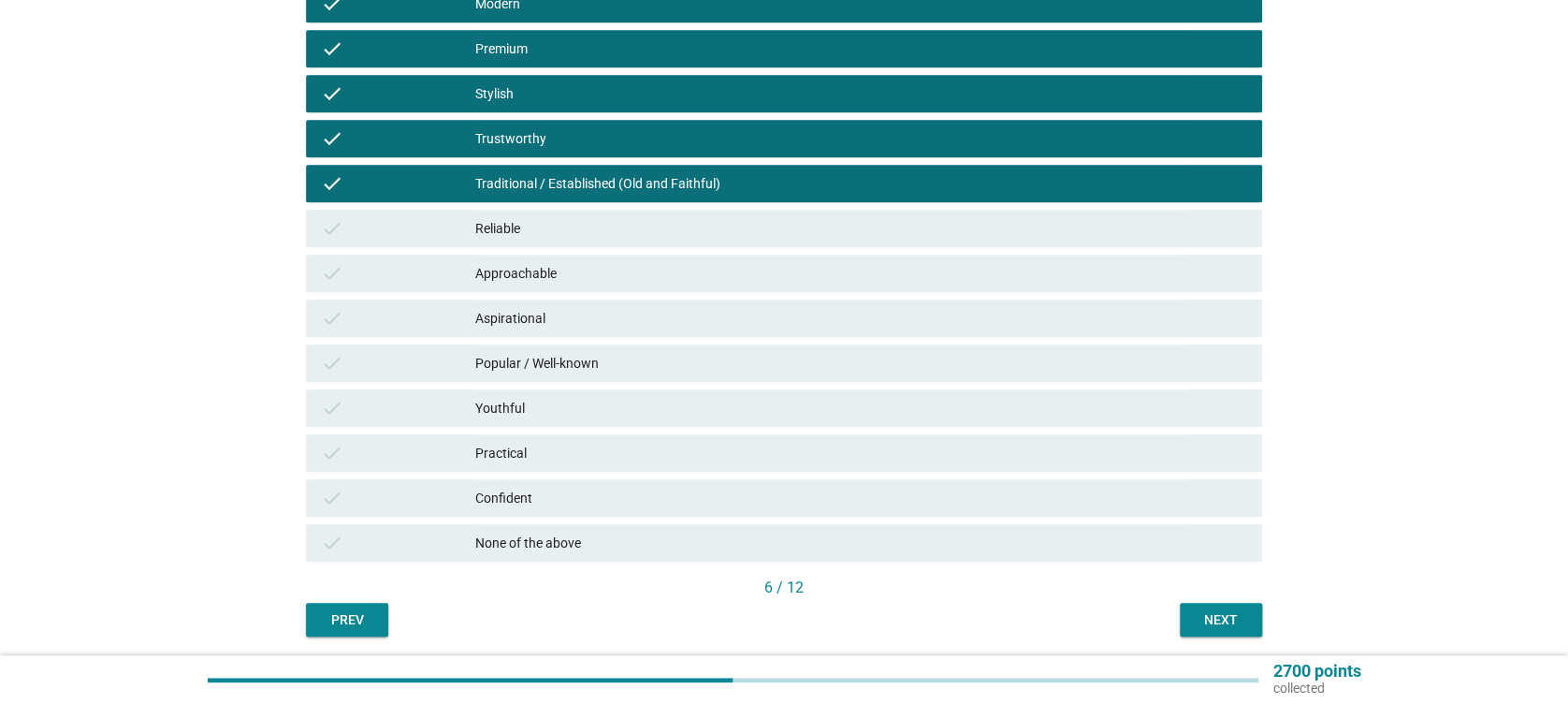
click at [493, 240] on div "check Reliable" at bounding box center [784, 227] width 956 height 37
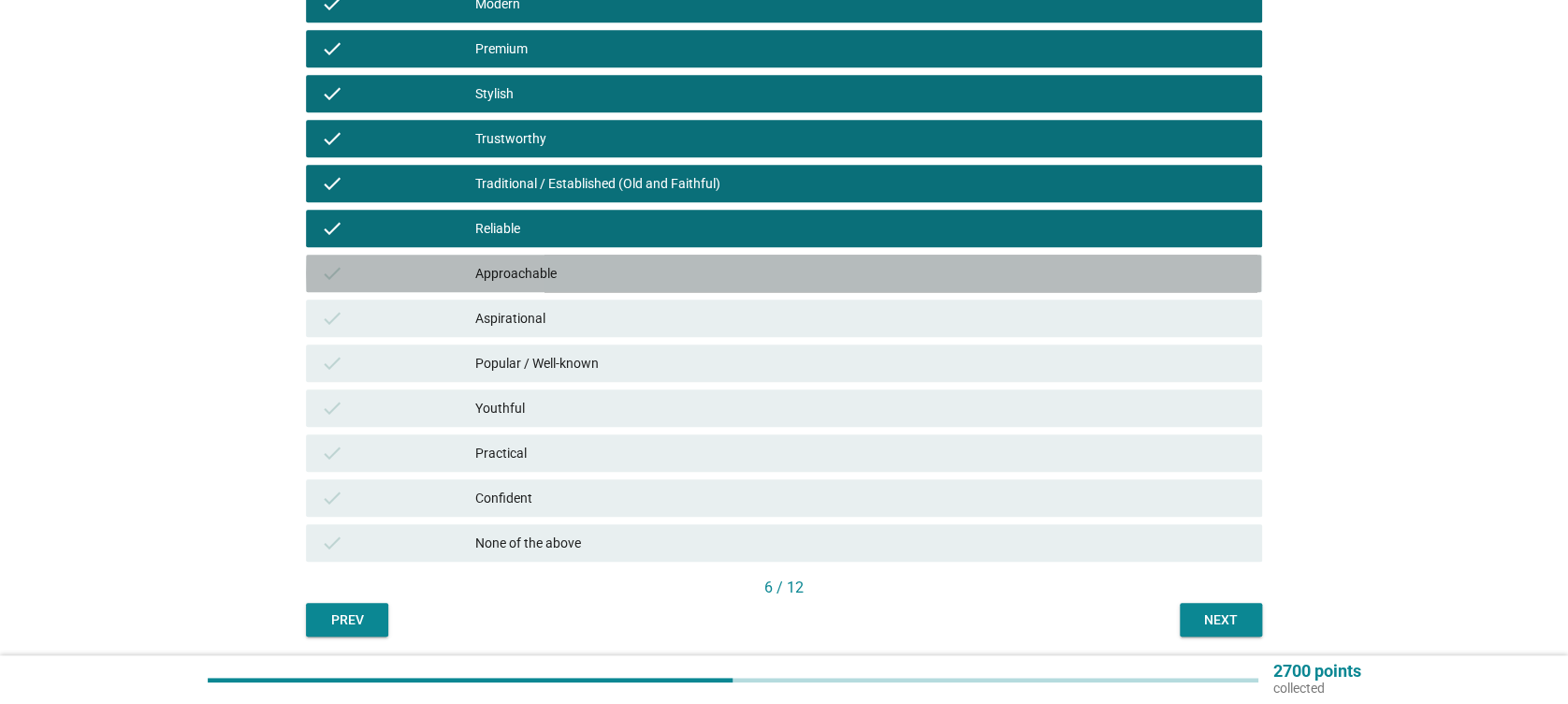
click at [503, 271] on div "Approachable" at bounding box center [861, 273] width 771 height 23
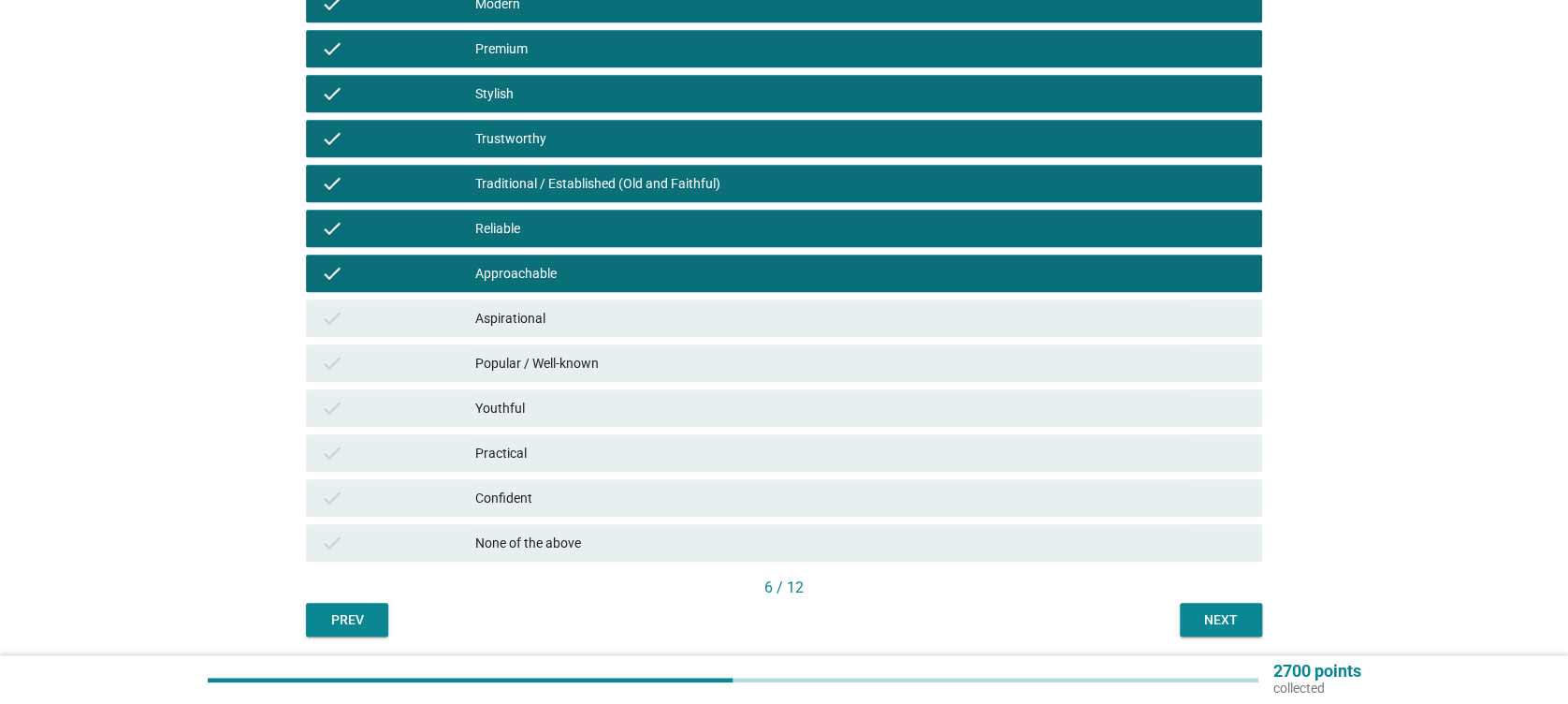
click at [501, 300] on div "check Aspirational" at bounding box center [784, 318] width 956 height 37
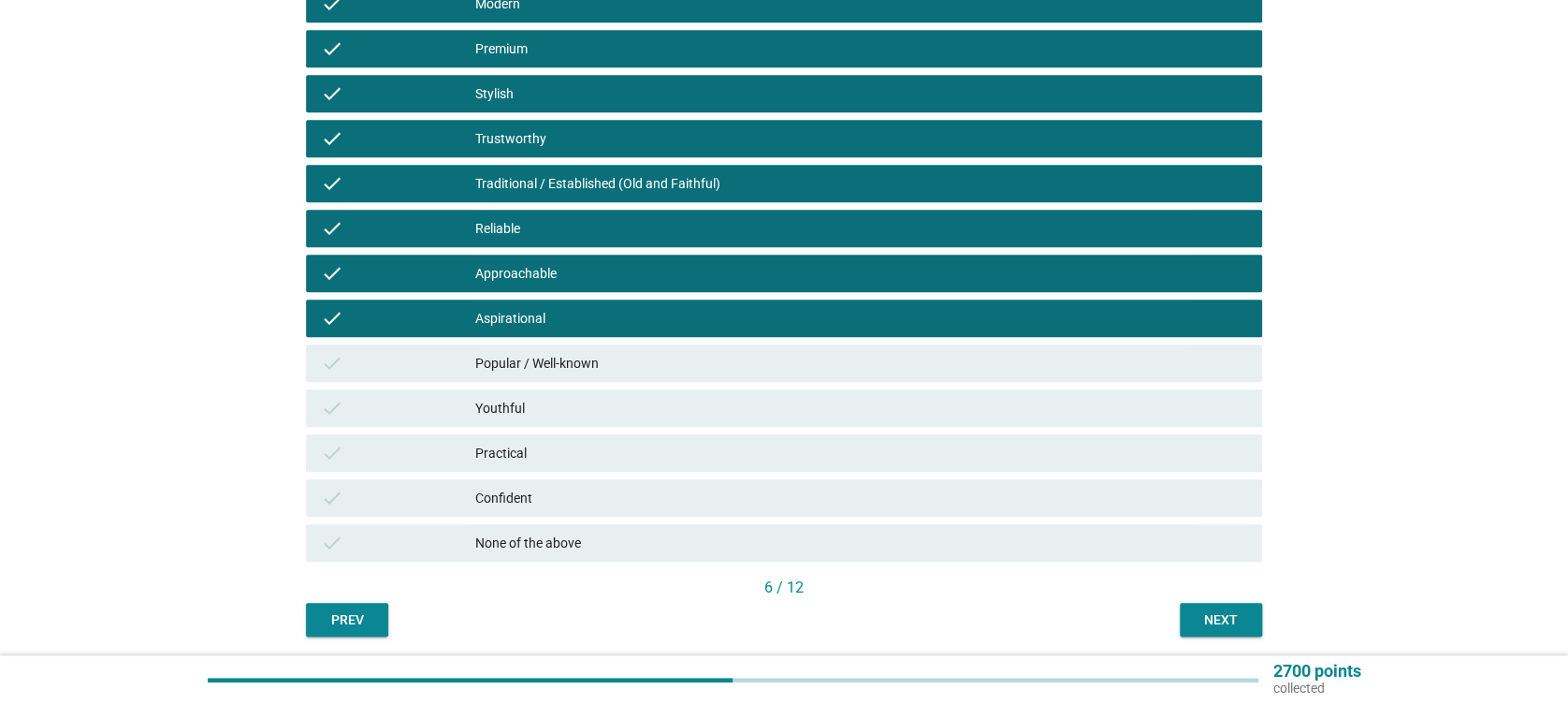
click at [515, 352] on div "Popular / Well-known" at bounding box center [861, 363] width 771 height 23
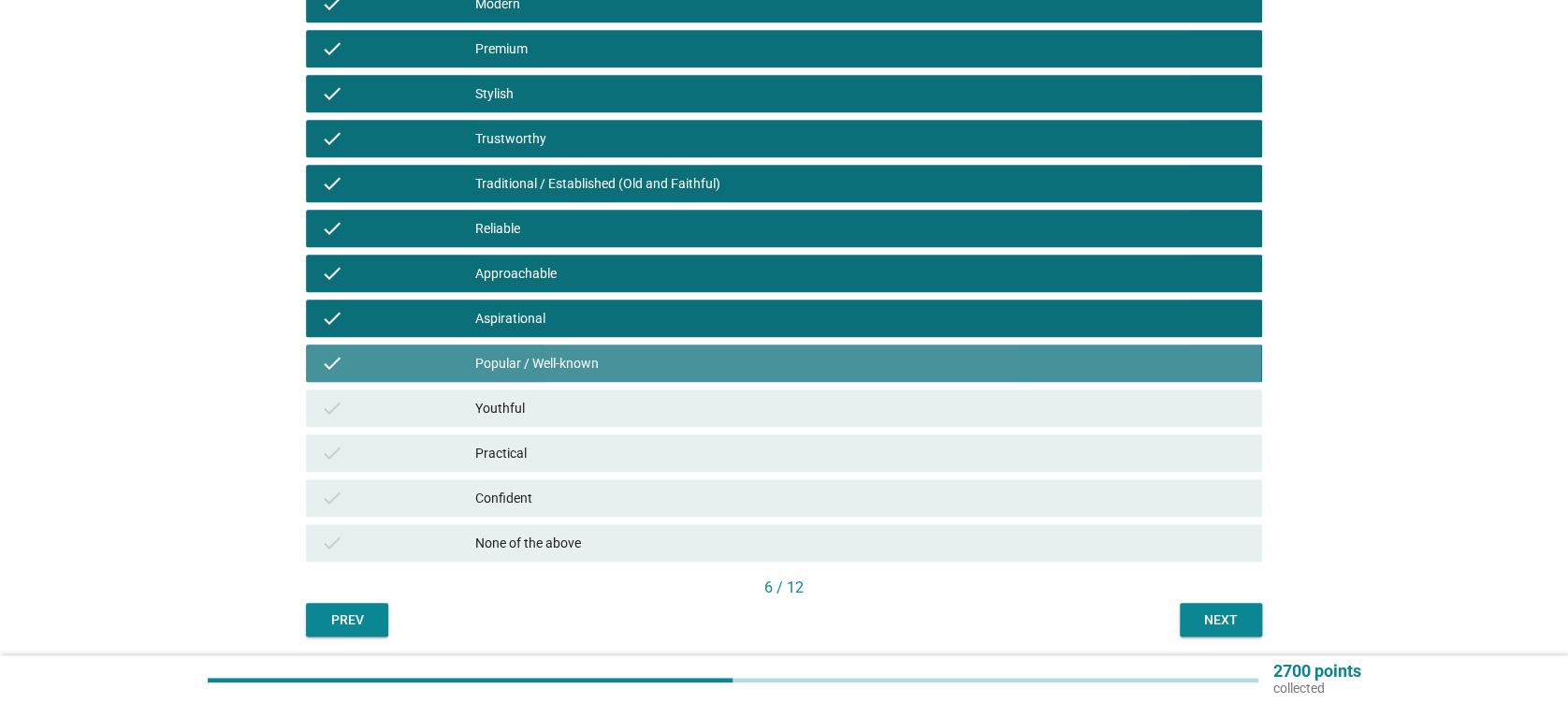
click at [520, 407] on div "Youthful" at bounding box center [861, 408] width 771 height 23
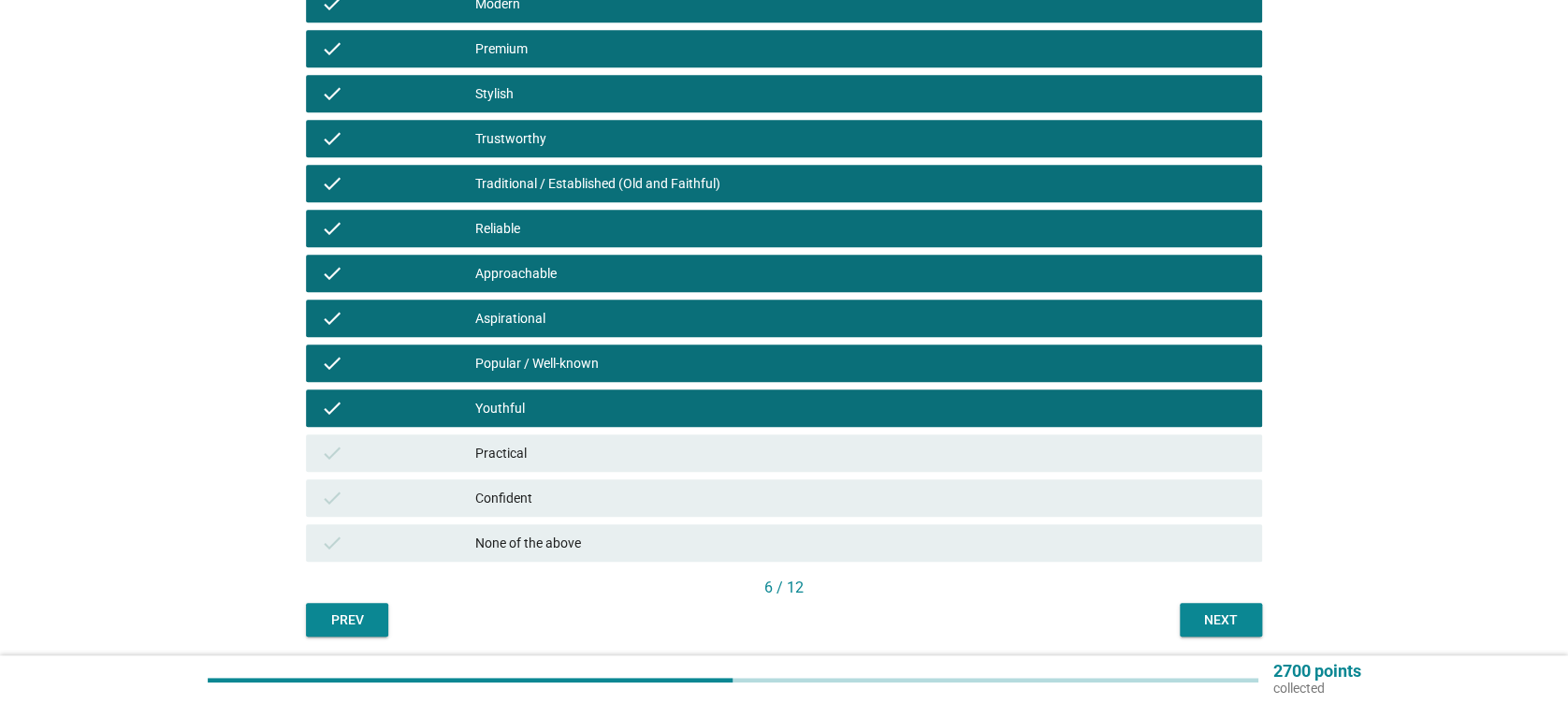
click at [520, 432] on div "check Practical" at bounding box center [784, 453] width 962 height 45
drag, startPoint x: 541, startPoint y: 474, endPoint x: 546, endPoint y: 464, distance: 11.2
click at [542, 472] on div "check Practical" at bounding box center [784, 453] width 962 height 45
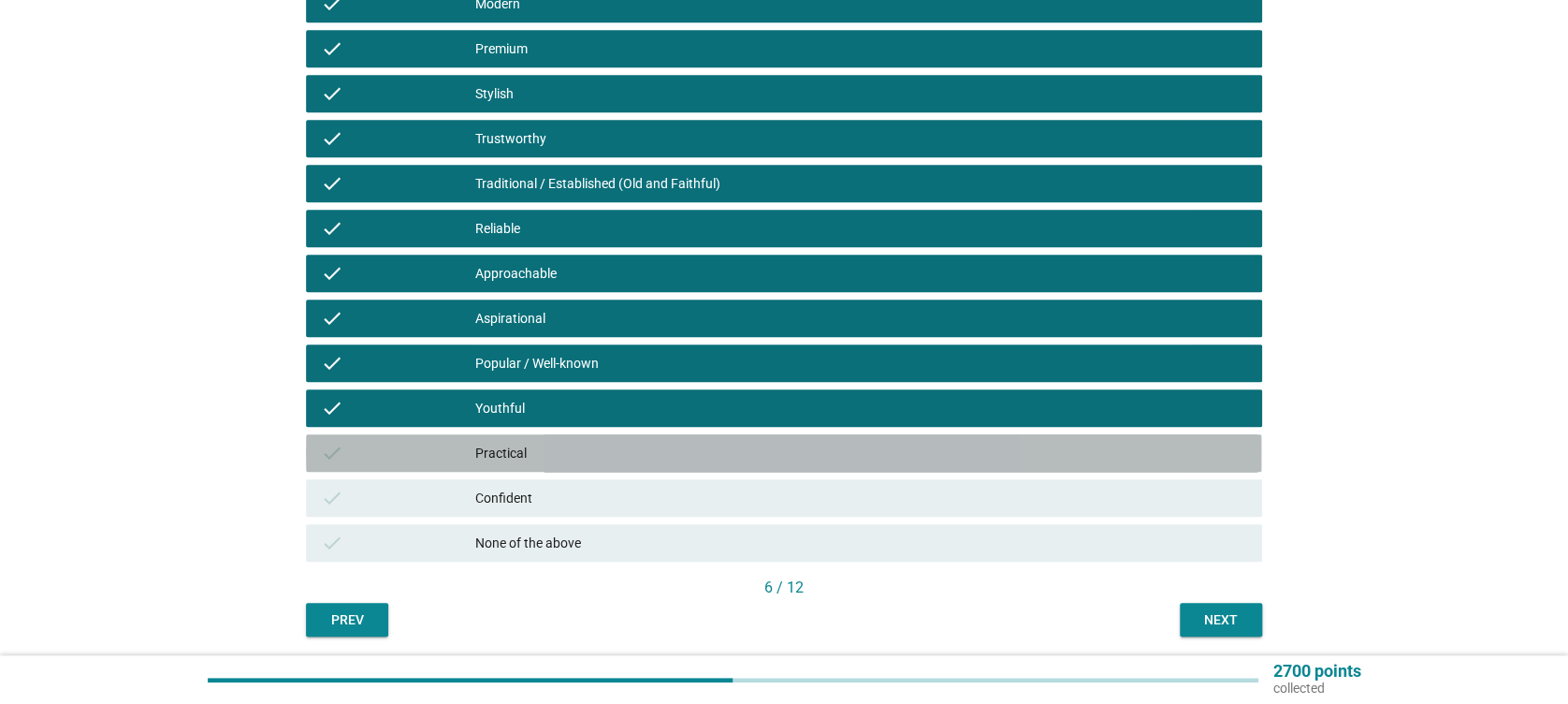
click at [548, 461] on div "Practical" at bounding box center [861, 453] width 771 height 23
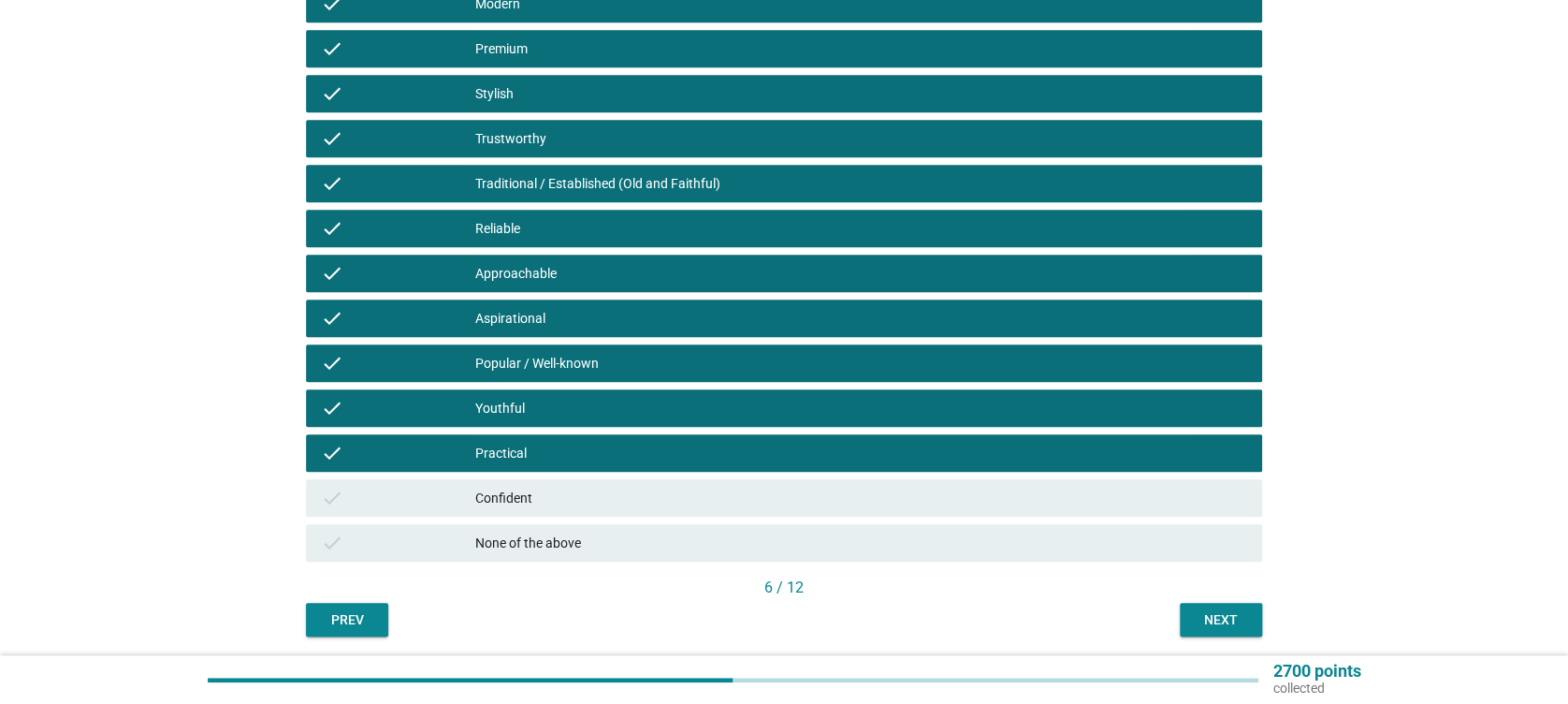
click at [566, 513] on div "check Confident" at bounding box center [784, 498] width 956 height 37
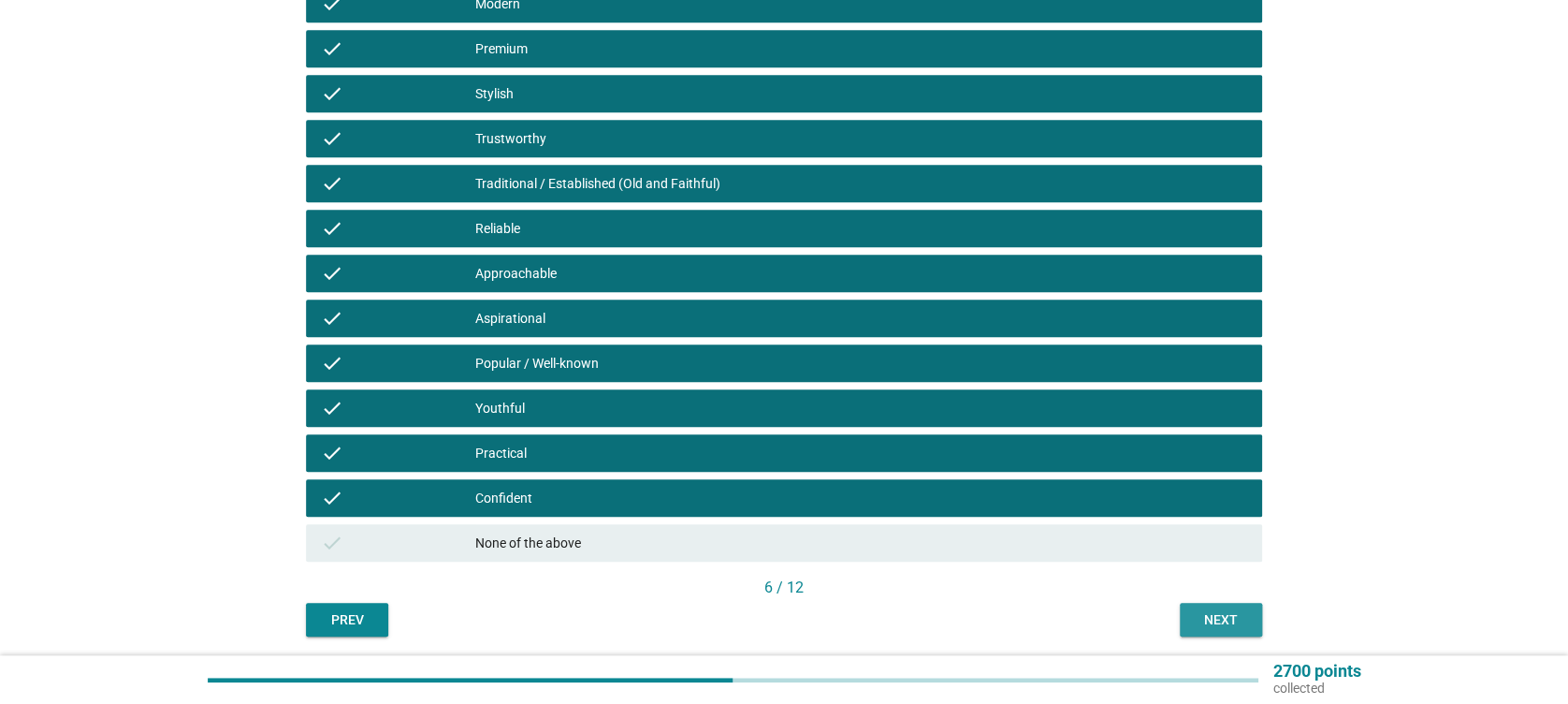
click at [1180, 609] on button "Next" at bounding box center [1221, 619] width 83 height 33
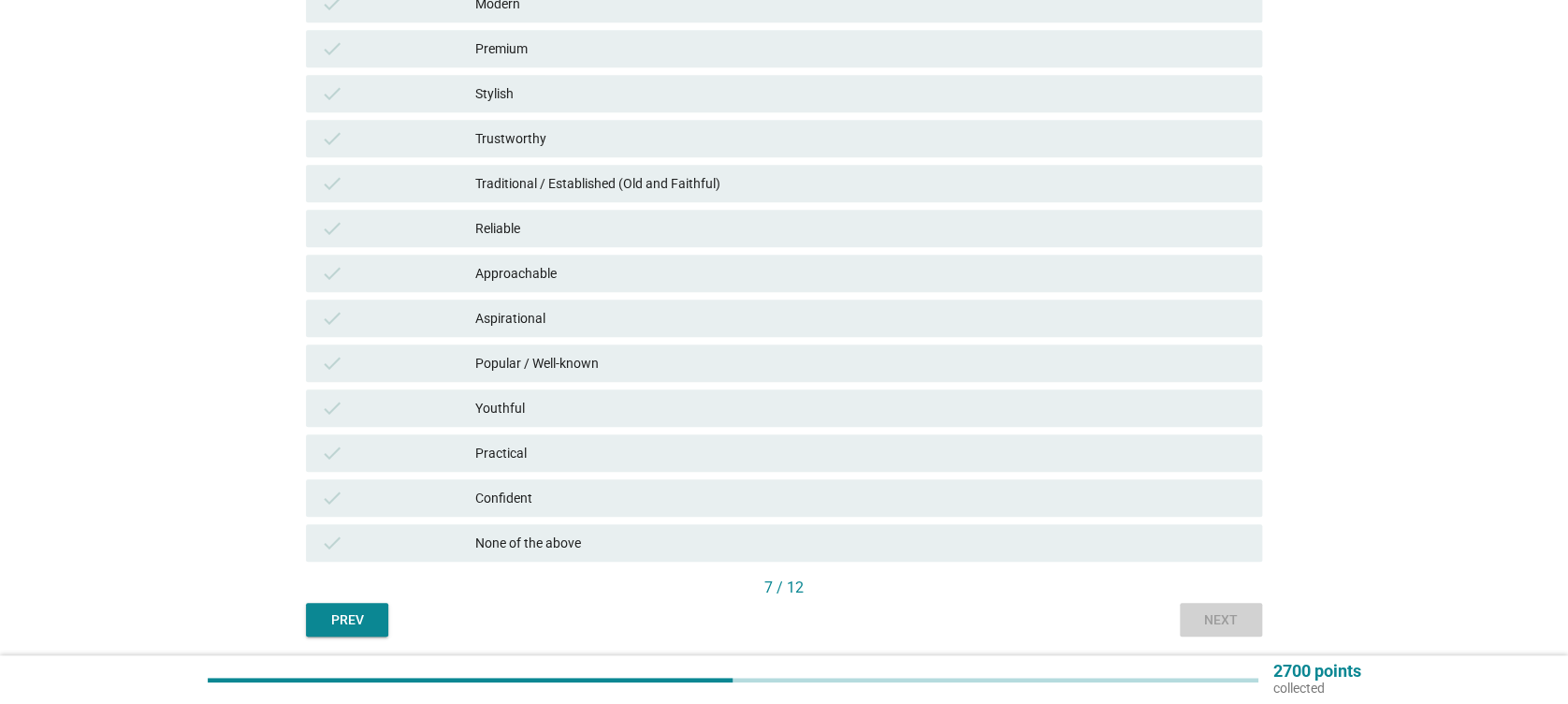
scroll to position [0, 0]
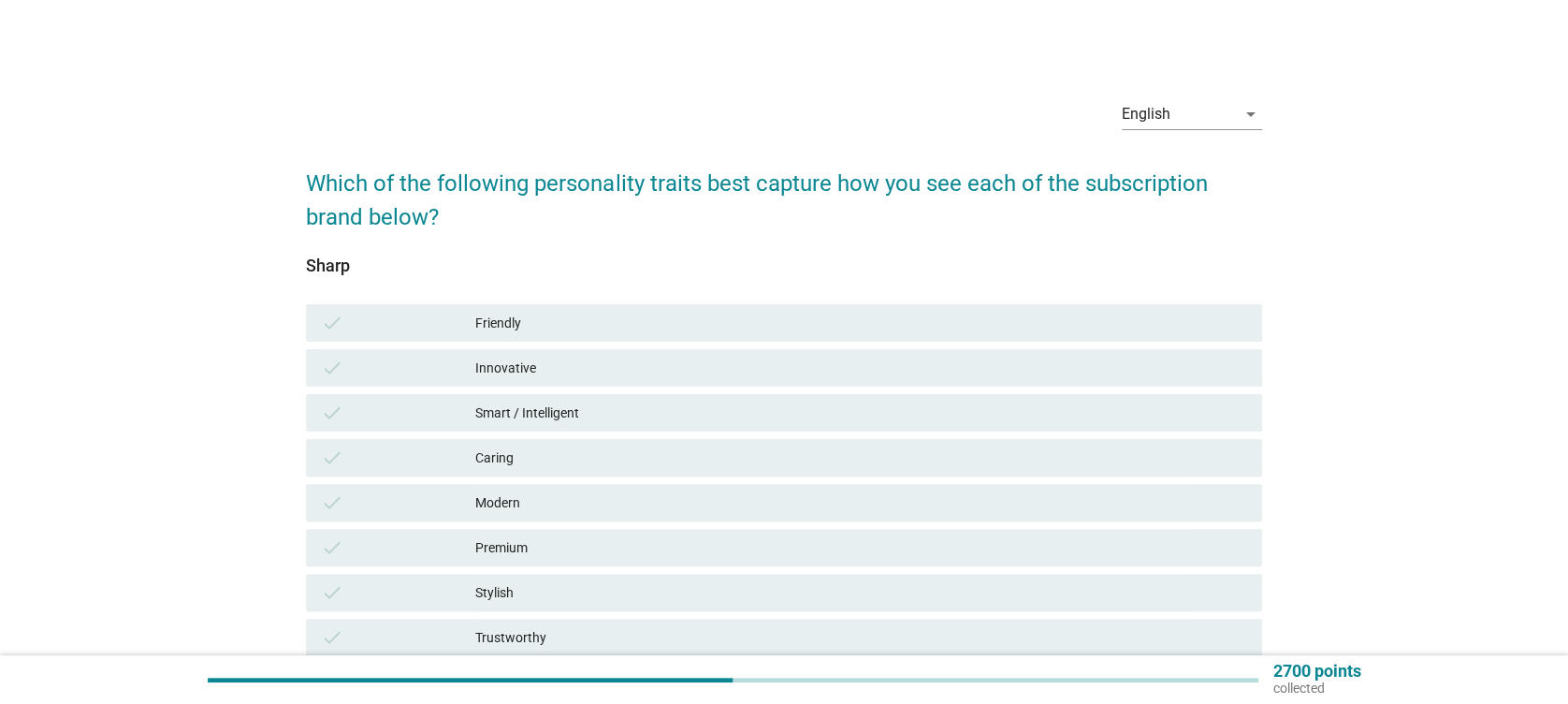
click at [566, 310] on div "check Friendly" at bounding box center [784, 323] width 956 height 37
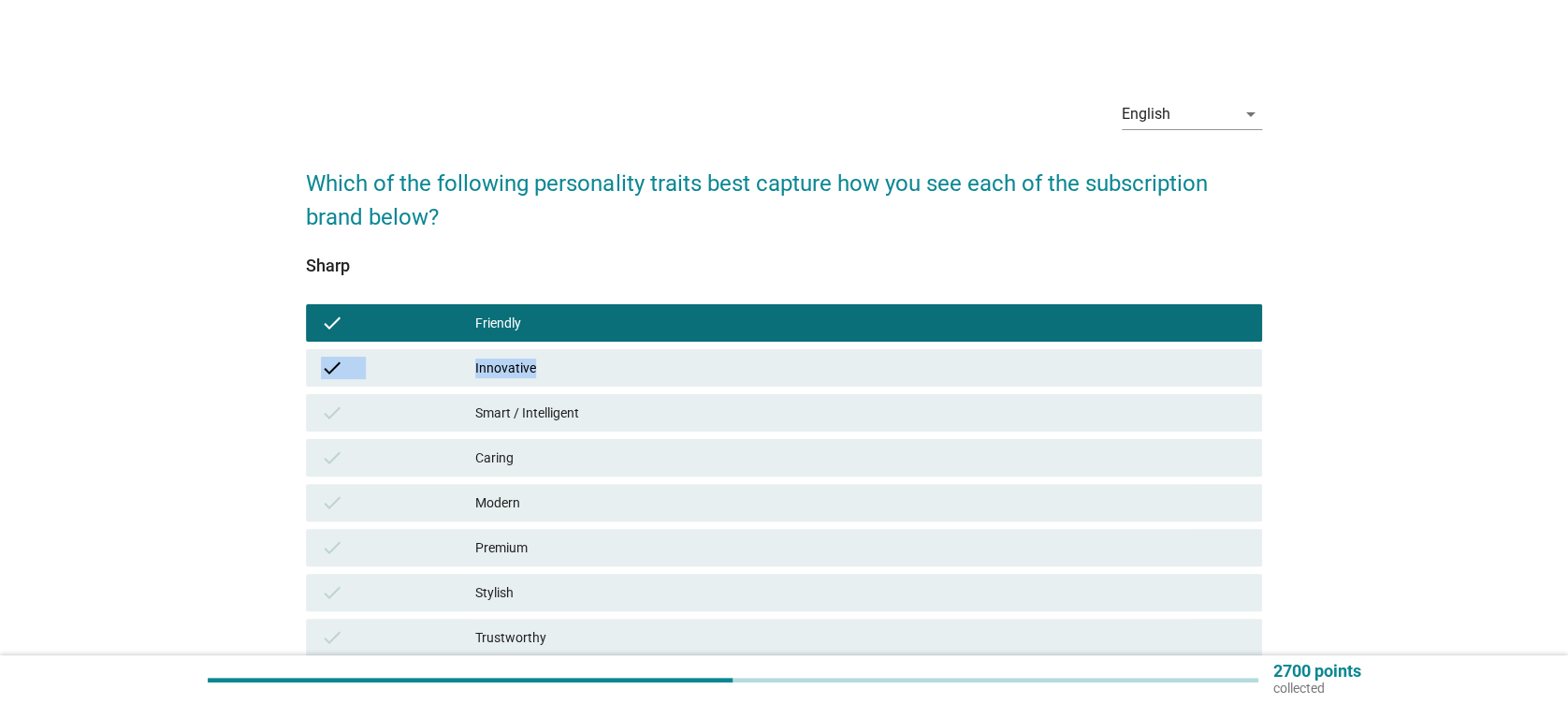
click at [576, 344] on div "check Friendly check Innovative check Smart / Intelligent check Caring check Mo…" at bounding box center [784, 682] width 962 height 764
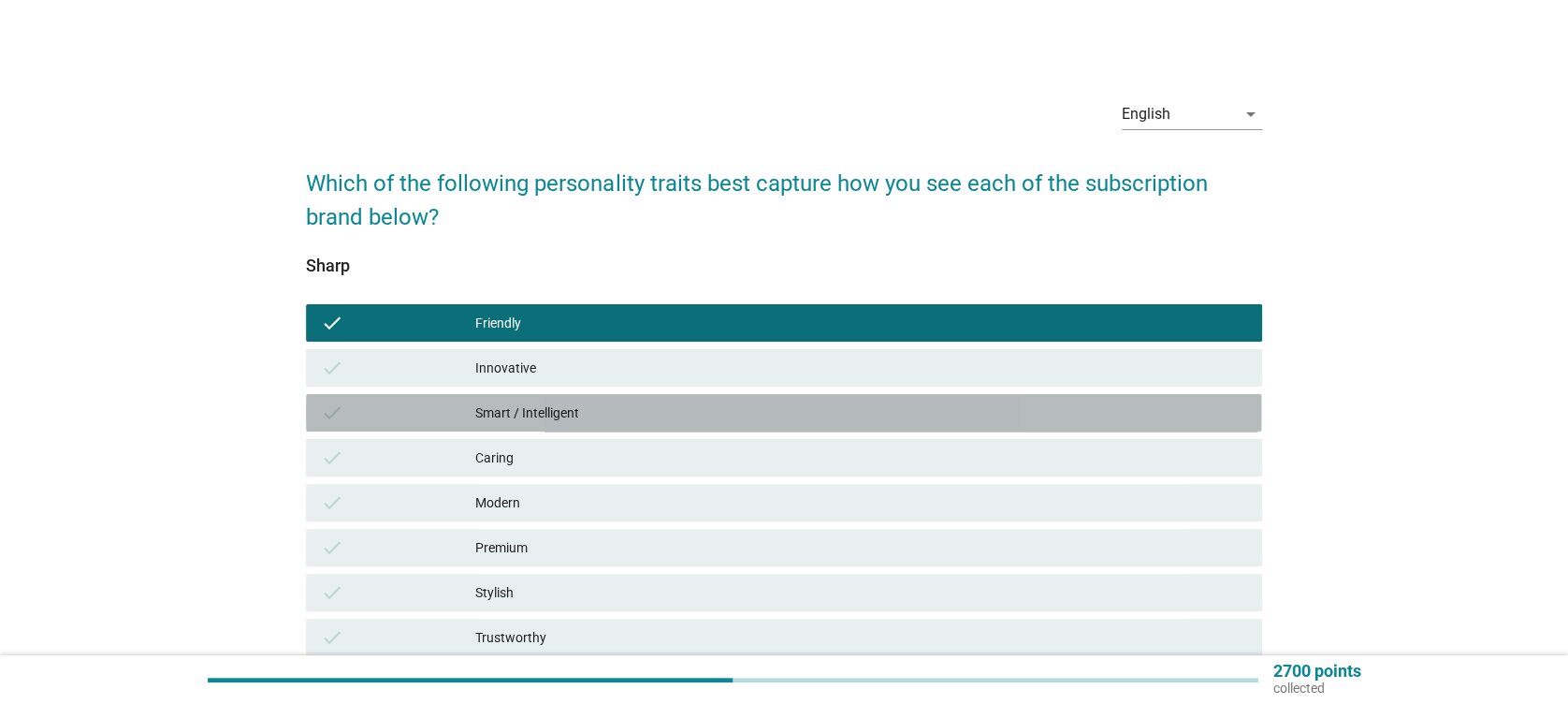
drag, startPoint x: 576, startPoint y: 344, endPoint x: 584, endPoint y: 394, distance: 50.6
click at [584, 394] on div "check Smart / Intelligent" at bounding box center [784, 412] width 956 height 37
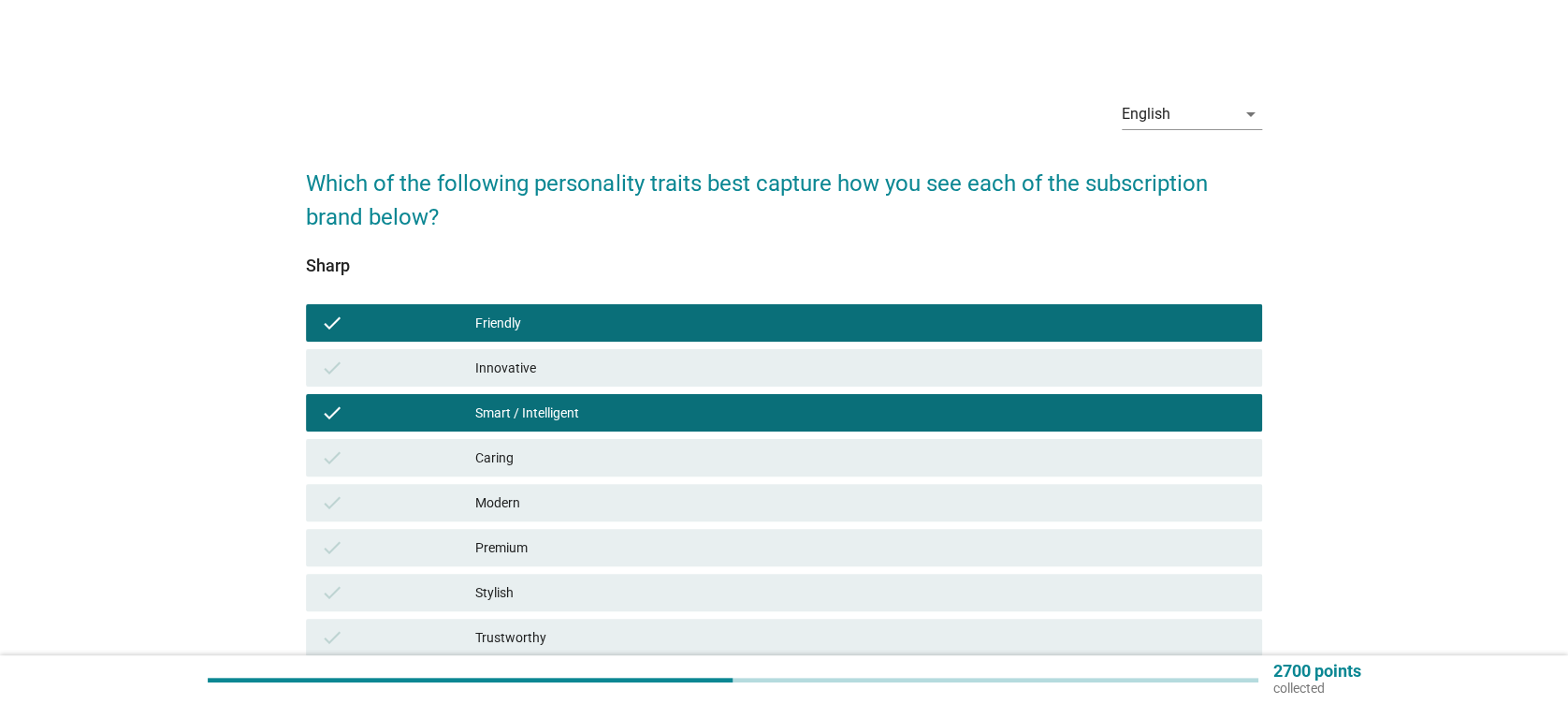
click at [597, 364] on div "Innovative" at bounding box center [861, 368] width 771 height 23
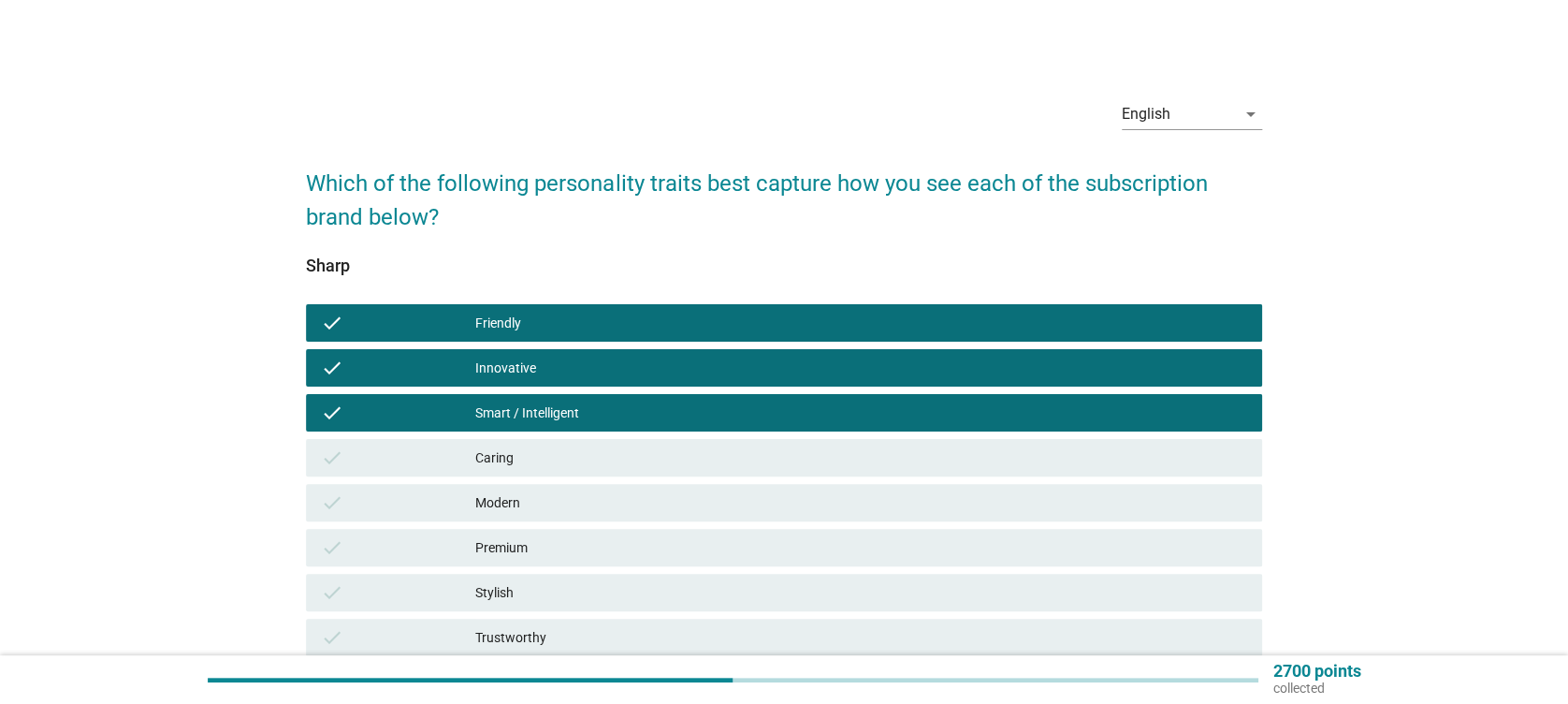
drag, startPoint x: 633, startPoint y: 462, endPoint x: 643, endPoint y: 476, distance: 17.2
click at [634, 460] on div "Caring" at bounding box center [861, 458] width 771 height 23
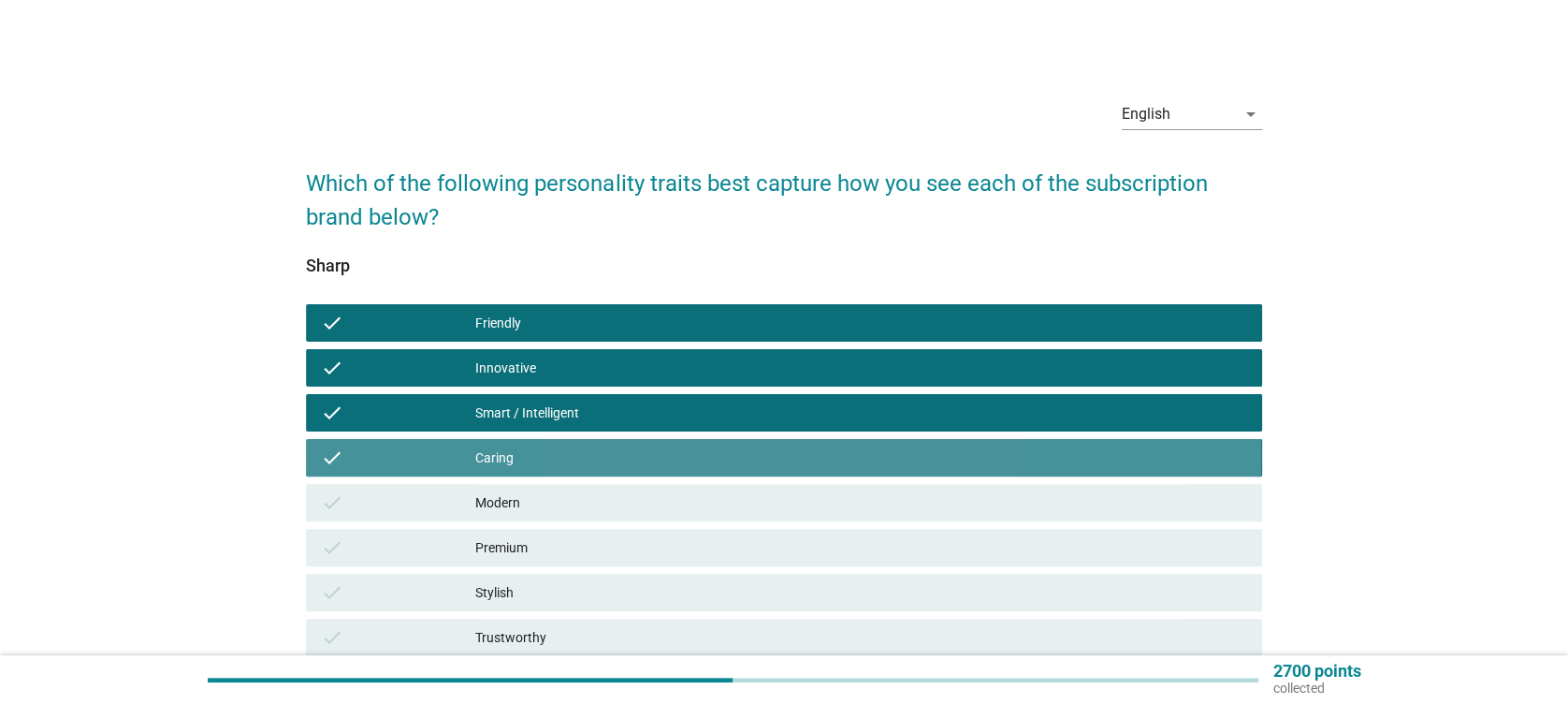
click at [647, 509] on div "Modern" at bounding box center [861, 503] width 771 height 23
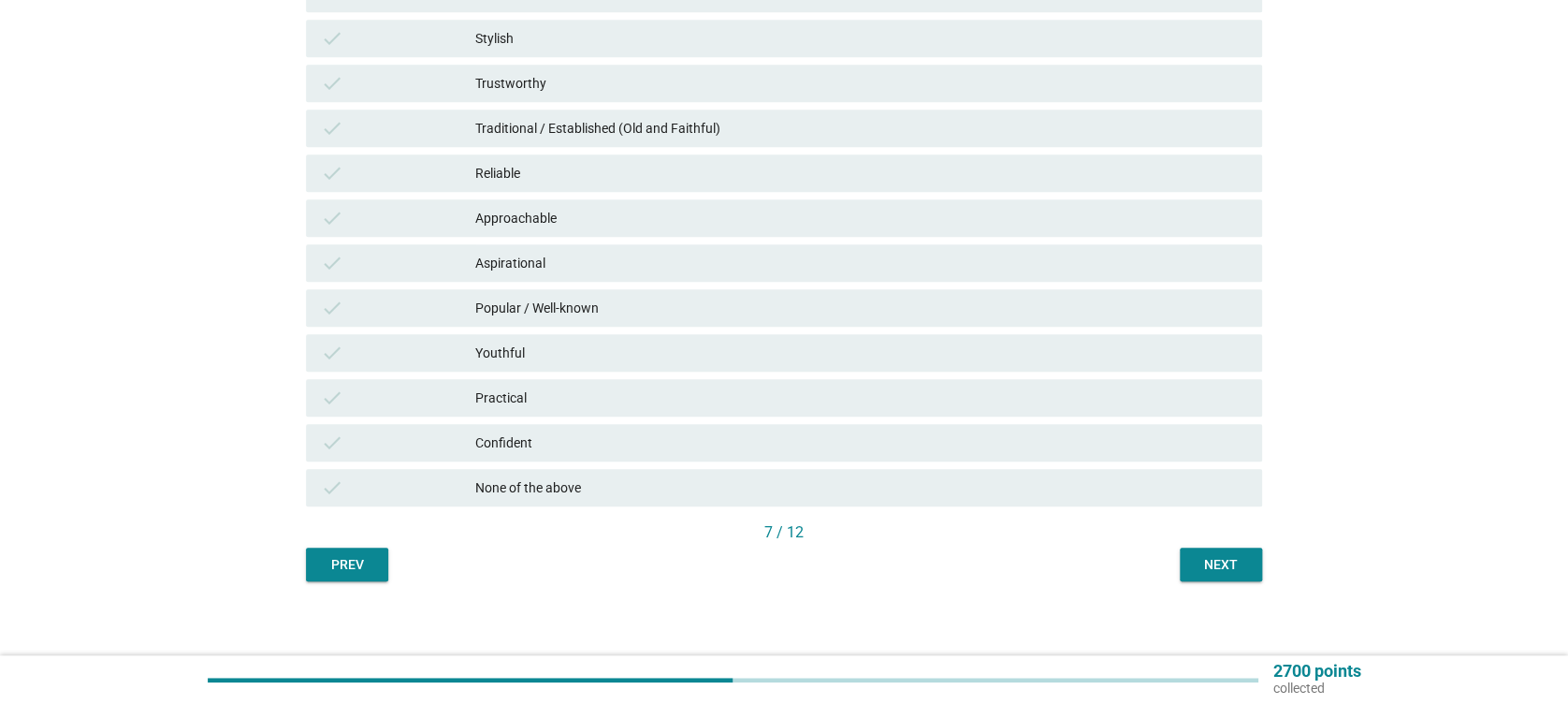
scroll to position [563, 0]
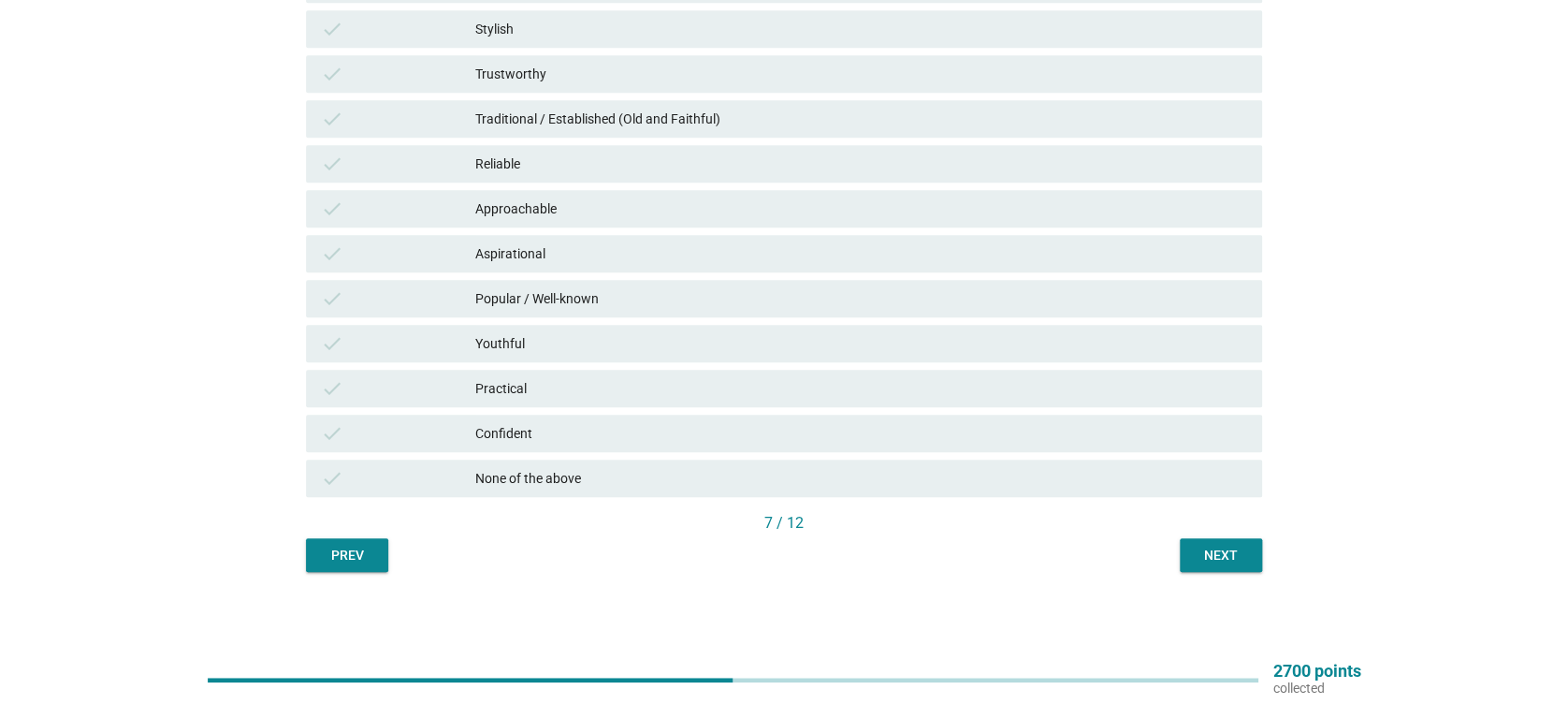
click at [521, 423] on div "Confident" at bounding box center [861, 434] width 771 height 23
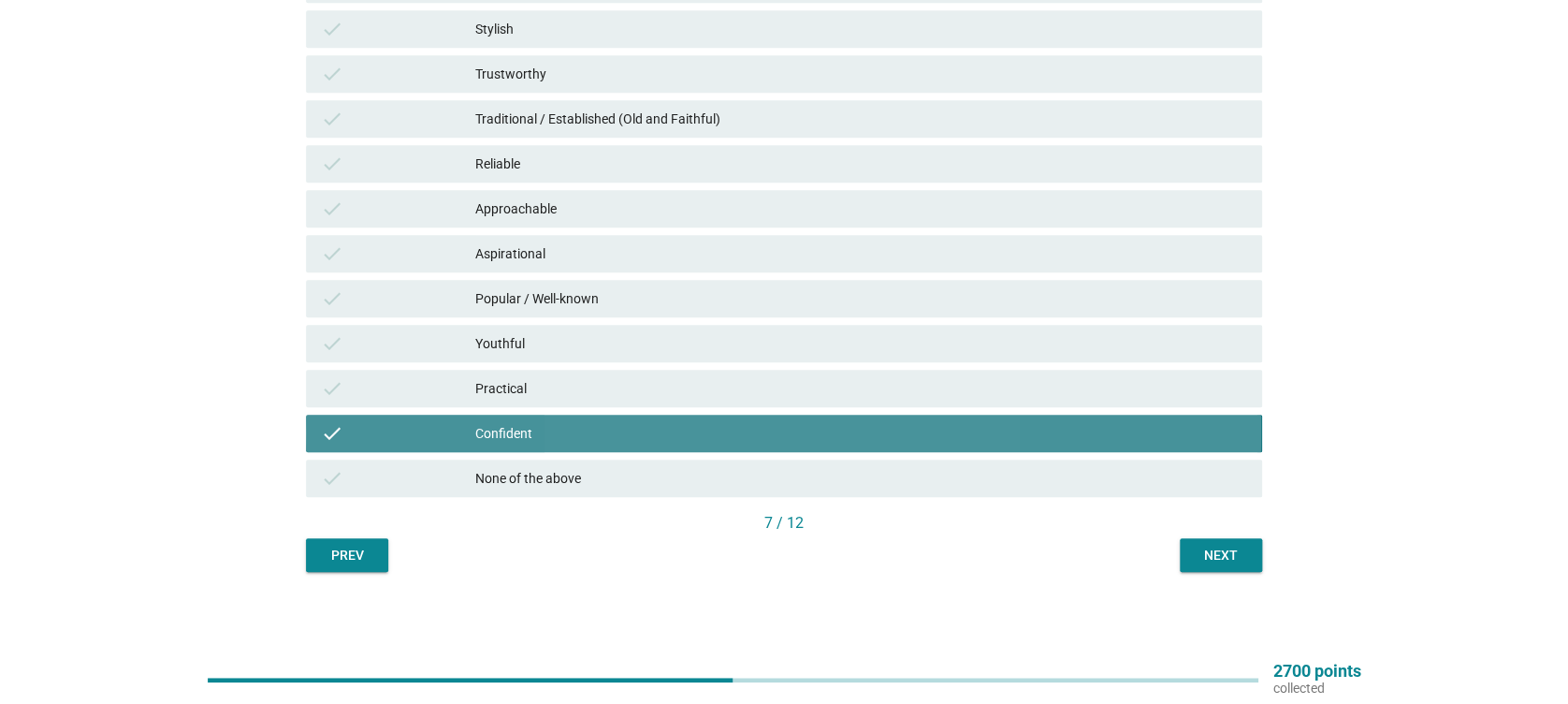
click at [542, 382] on div "Practical" at bounding box center [861, 389] width 771 height 23
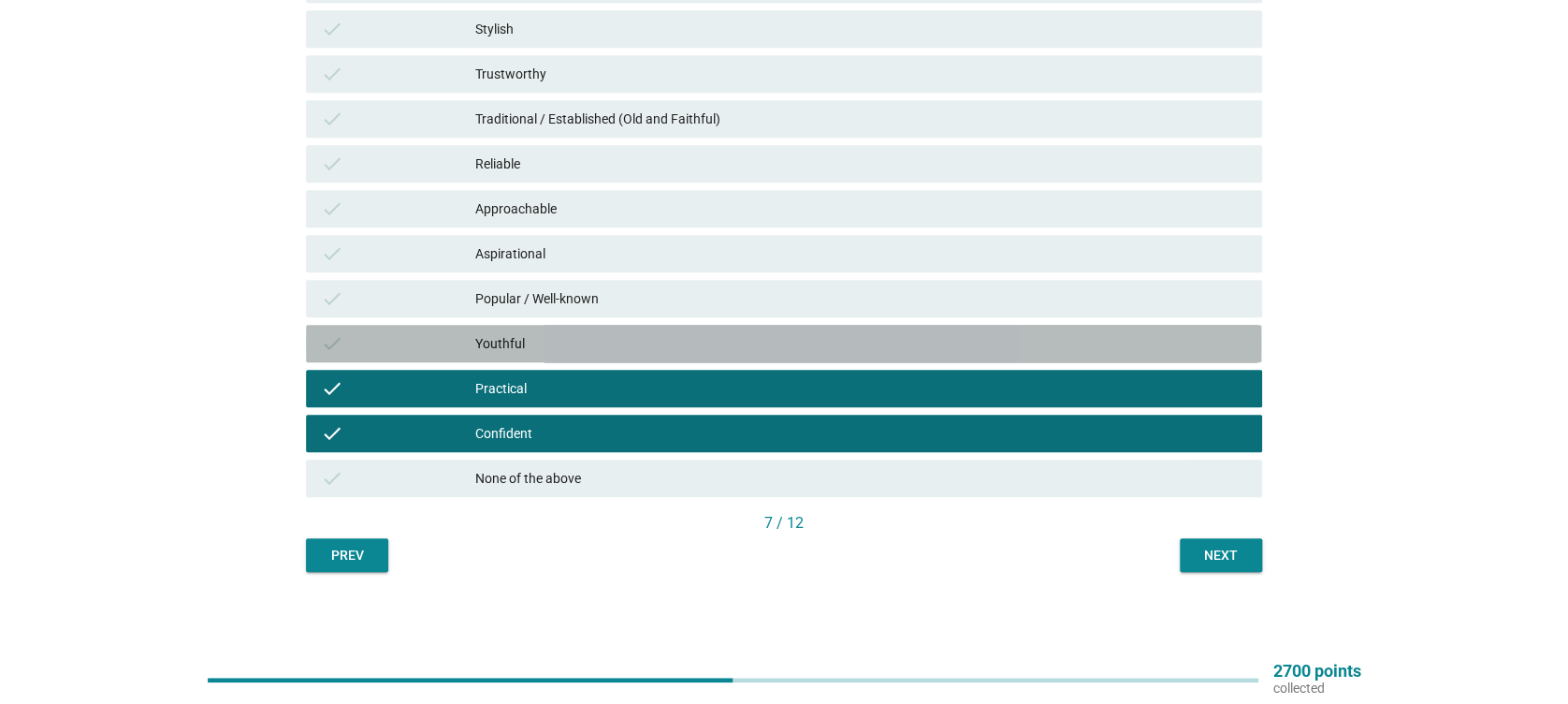
click at [549, 335] on div "Youthful" at bounding box center [861, 343] width 771 height 23
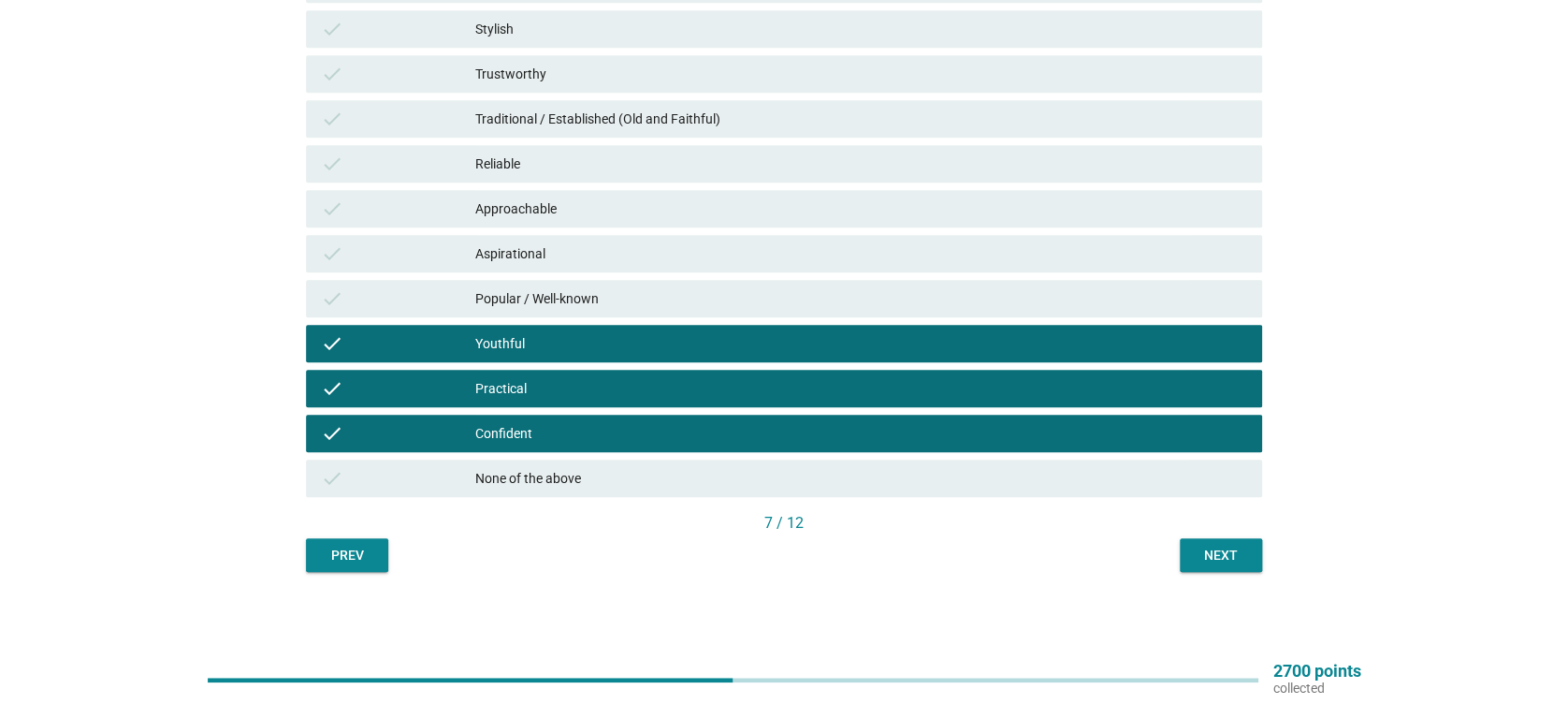
click at [562, 300] on div "Popular / Well-known" at bounding box center [861, 299] width 771 height 23
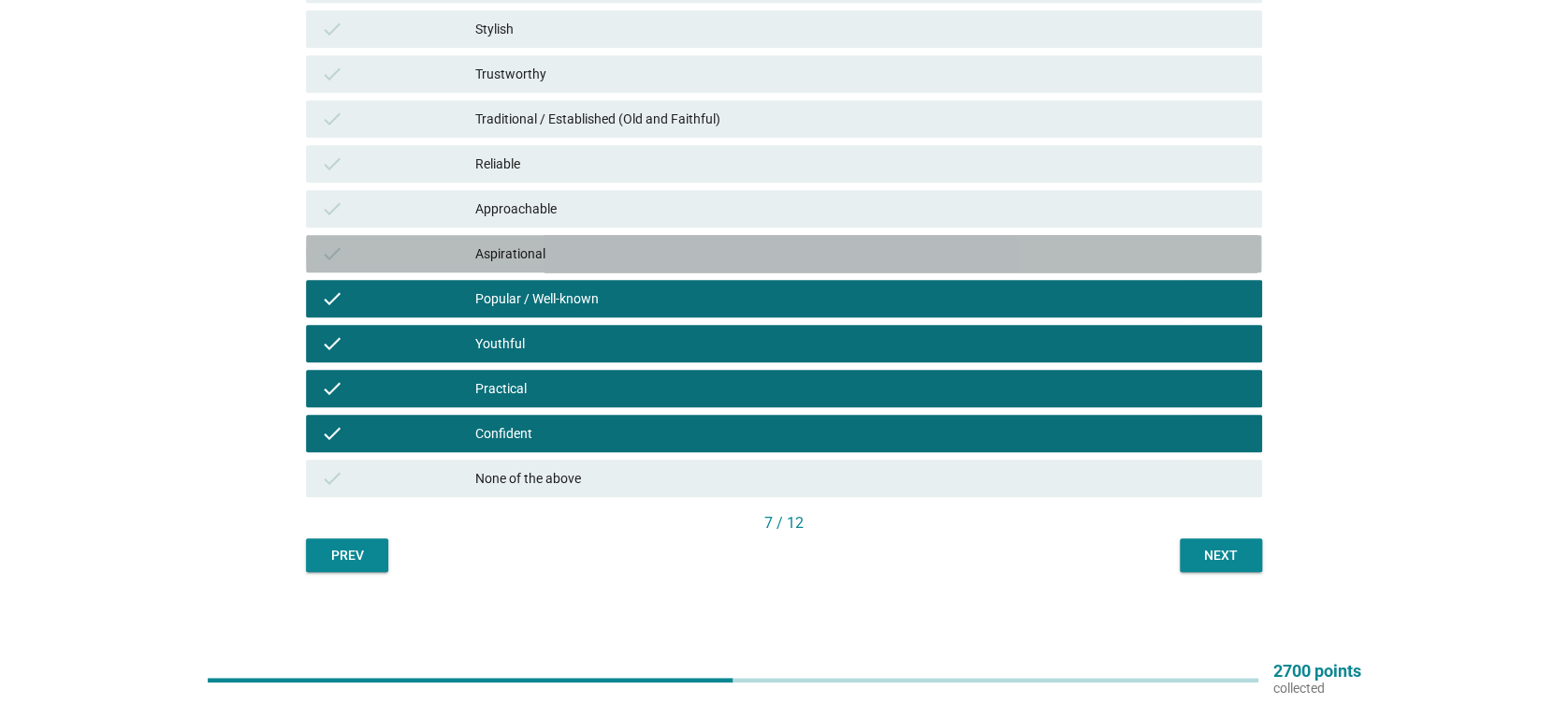
click at [579, 243] on div "Aspirational" at bounding box center [861, 254] width 771 height 23
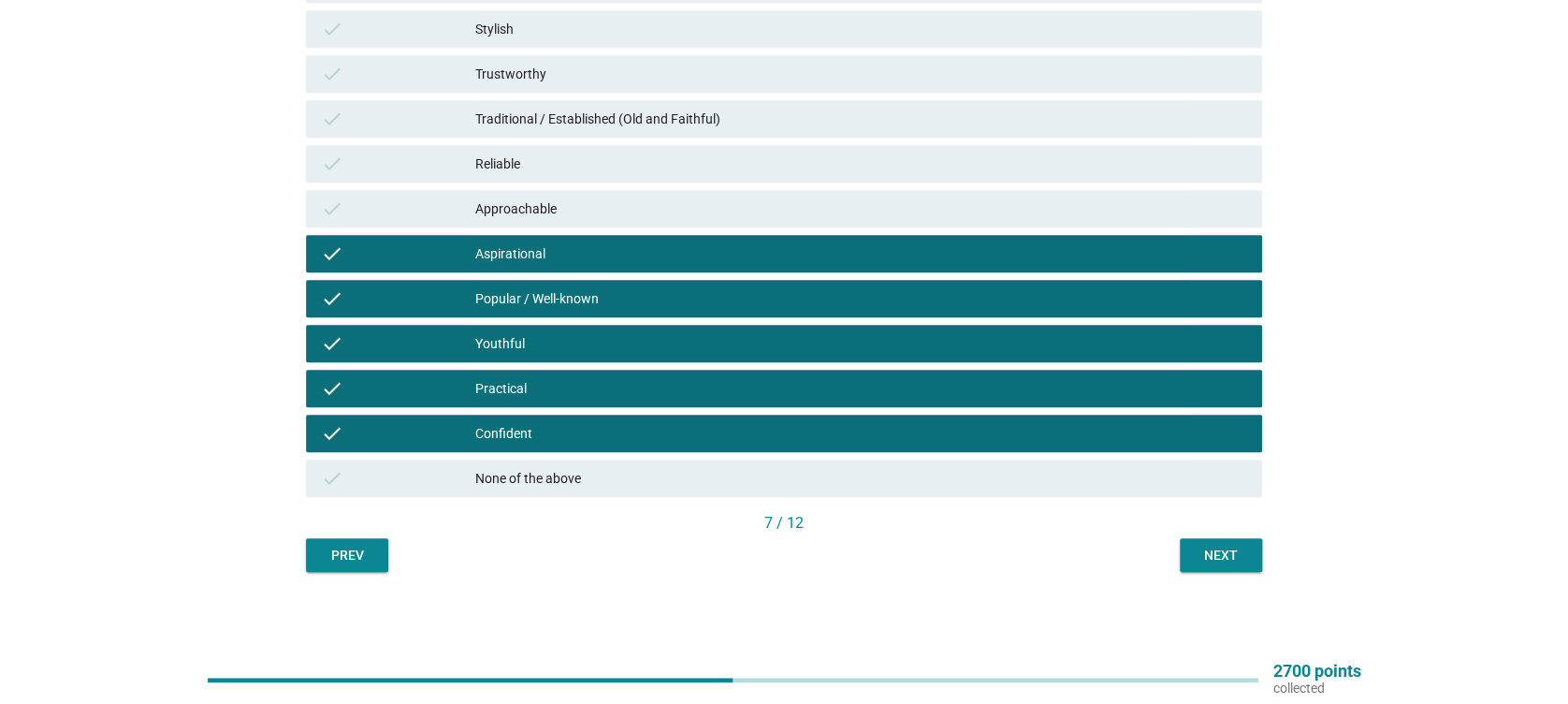
click at [598, 187] on div "check Approachable" at bounding box center [784, 208] width 962 height 45
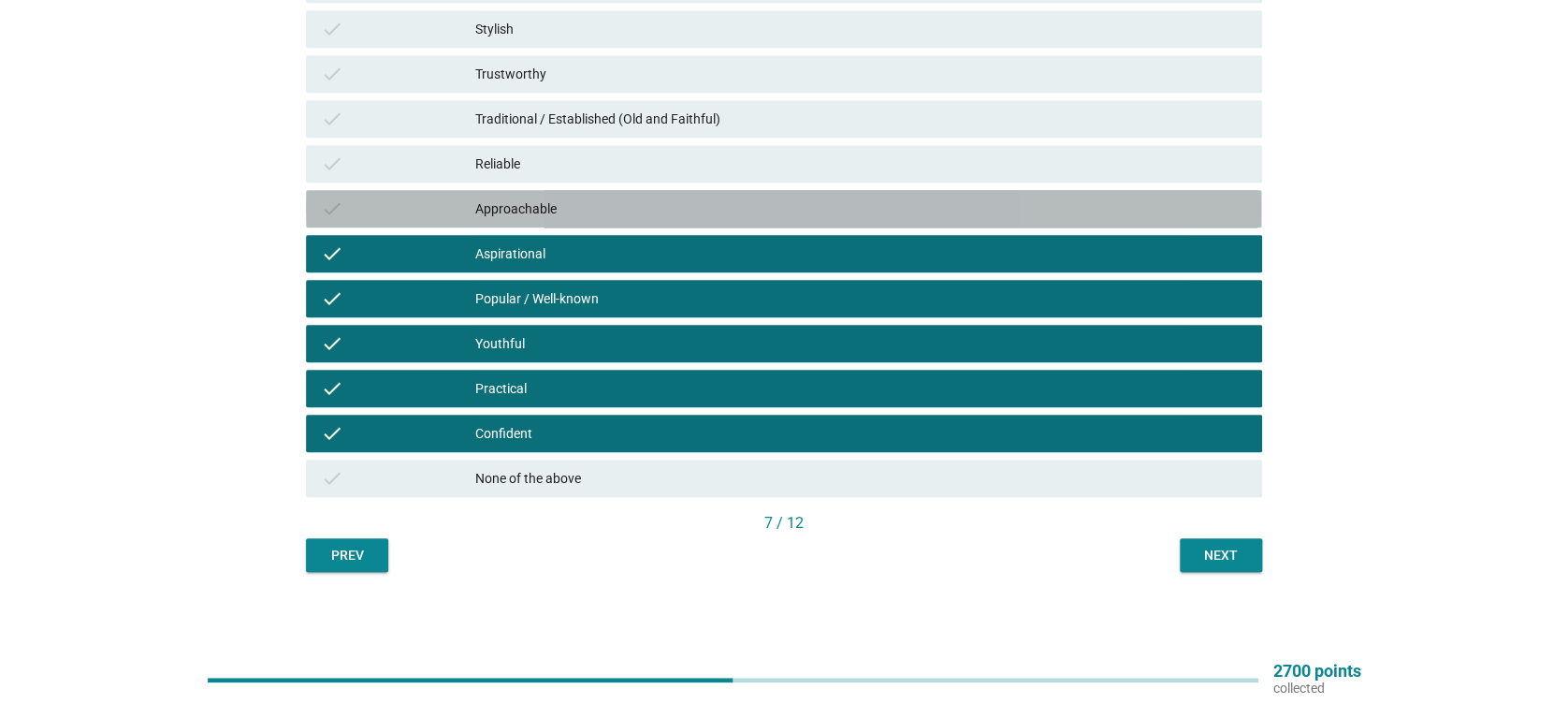
click at [564, 202] on div "Approachable" at bounding box center [861, 209] width 771 height 23
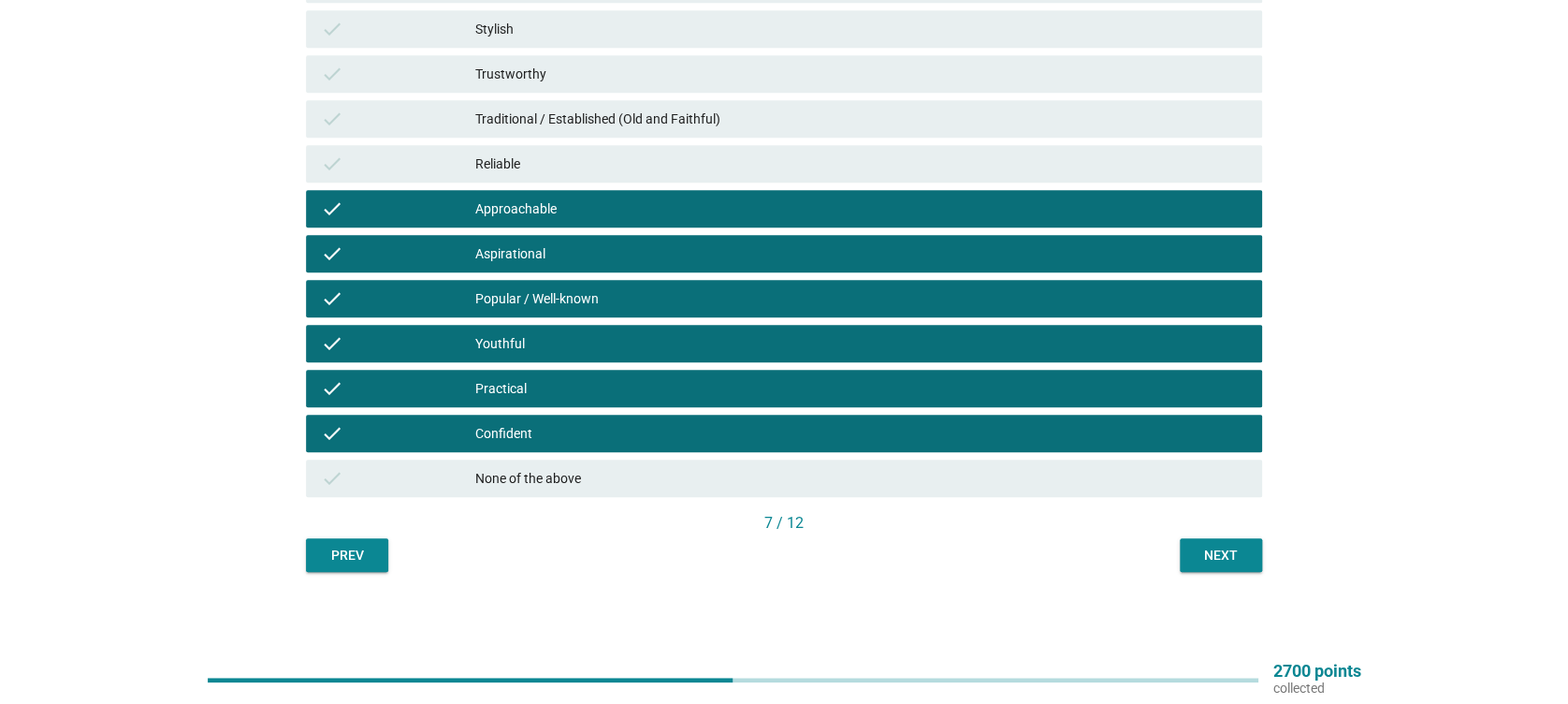
click at [595, 165] on div "Reliable" at bounding box center [861, 164] width 771 height 23
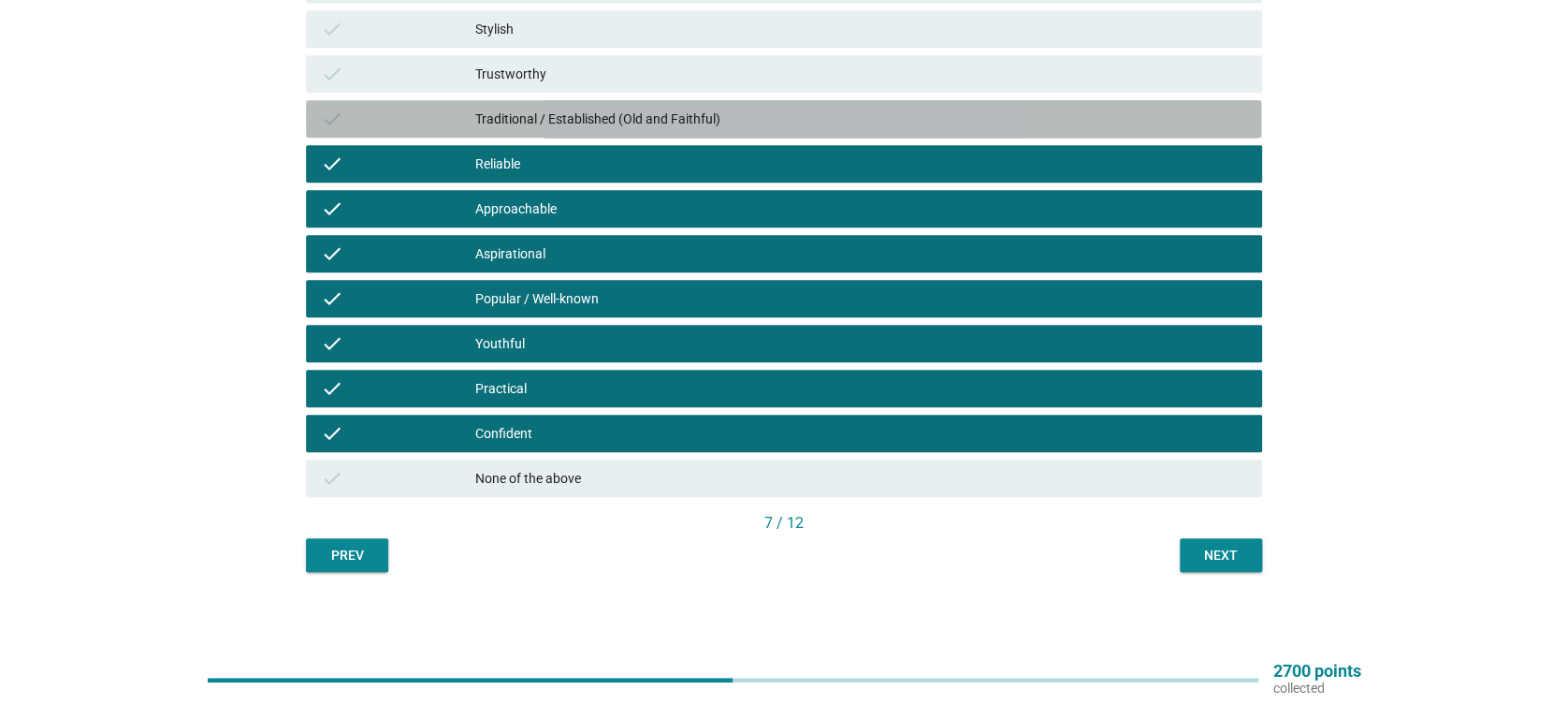
click at [635, 100] on div "check Traditional / Established (Old and Faithful)" at bounding box center [784, 118] width 956 height 37
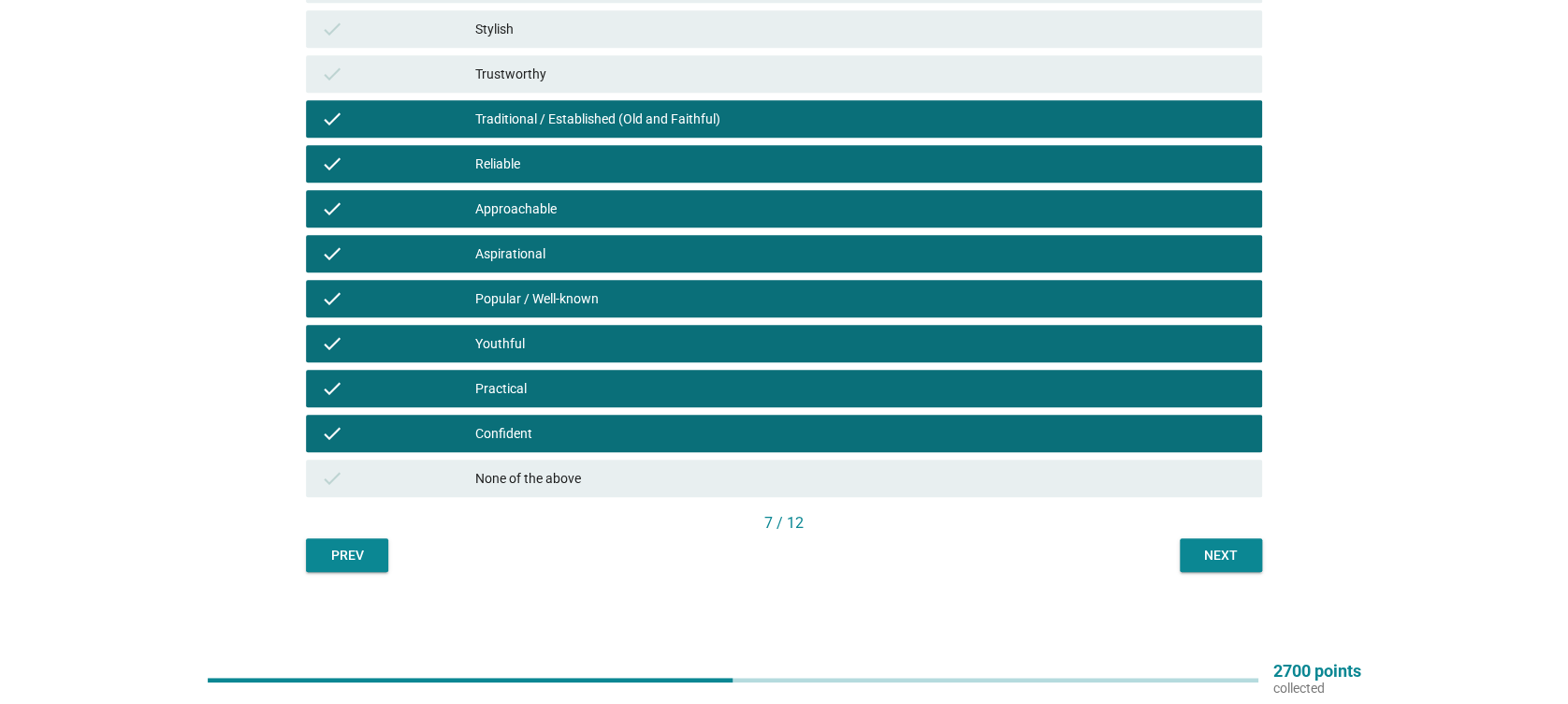
click at [640, 52] on div "check Trustworthy" at bounding box center [784, 73] width 962 height 45
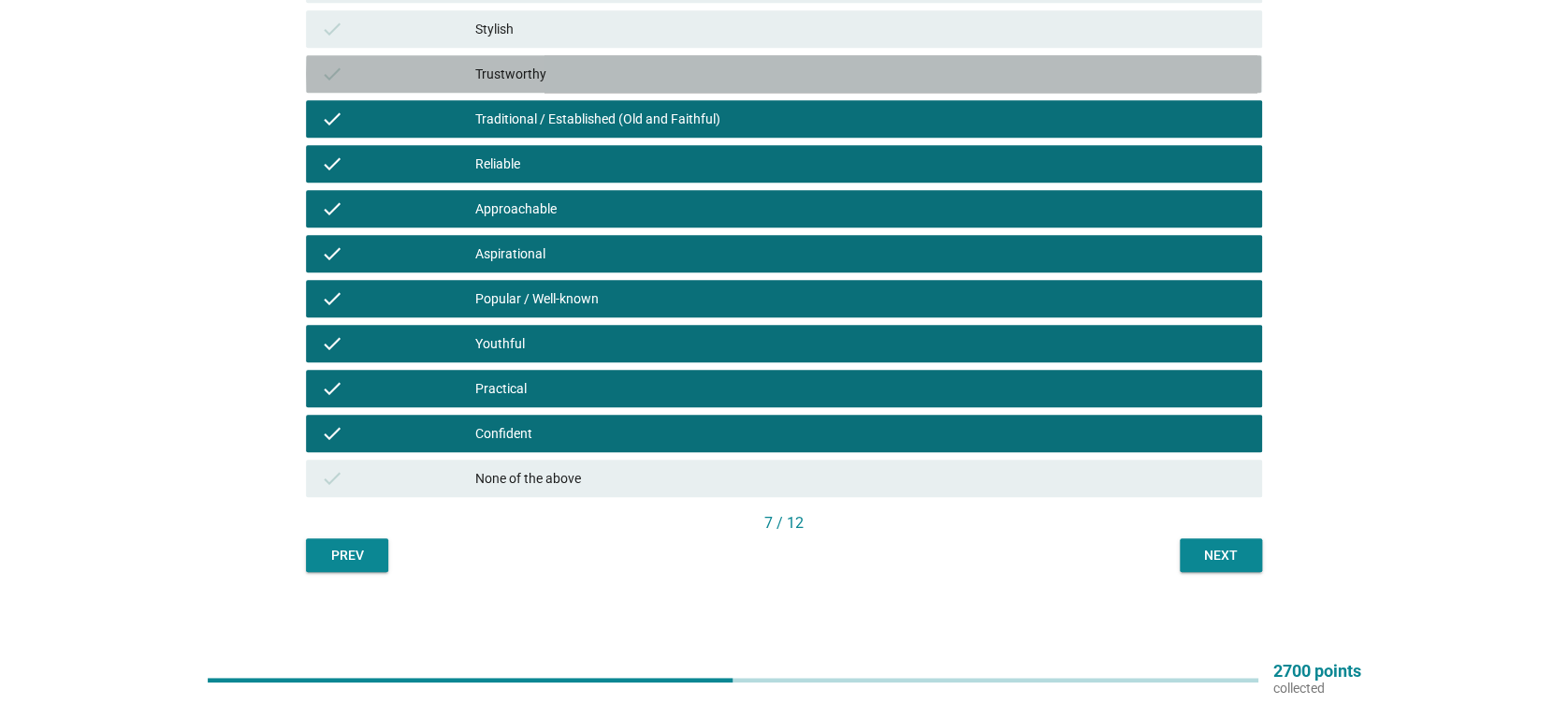
click at [649, 57] on div "check Trustworthy" at bounding box center [784, 73] width 956 height 37
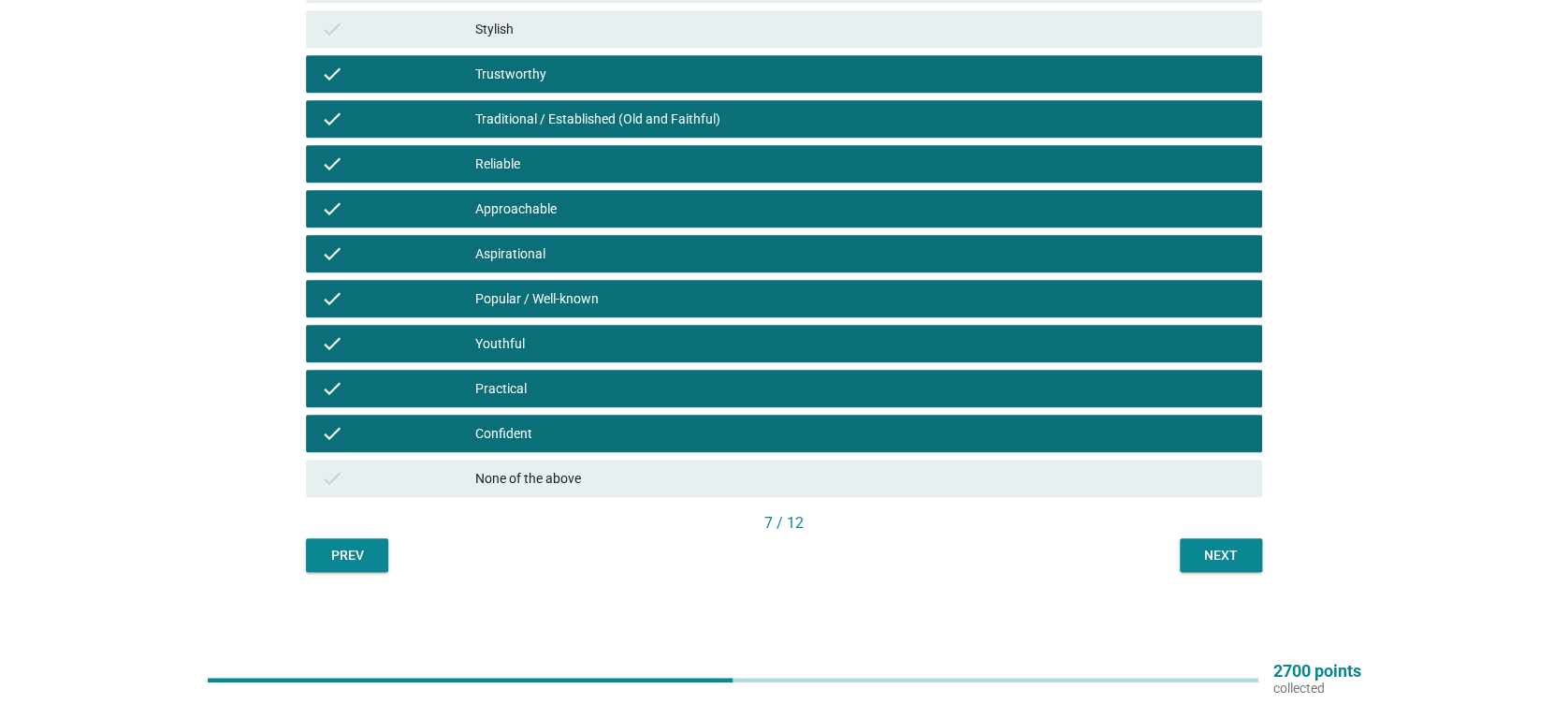
scroll to position [189, 0]
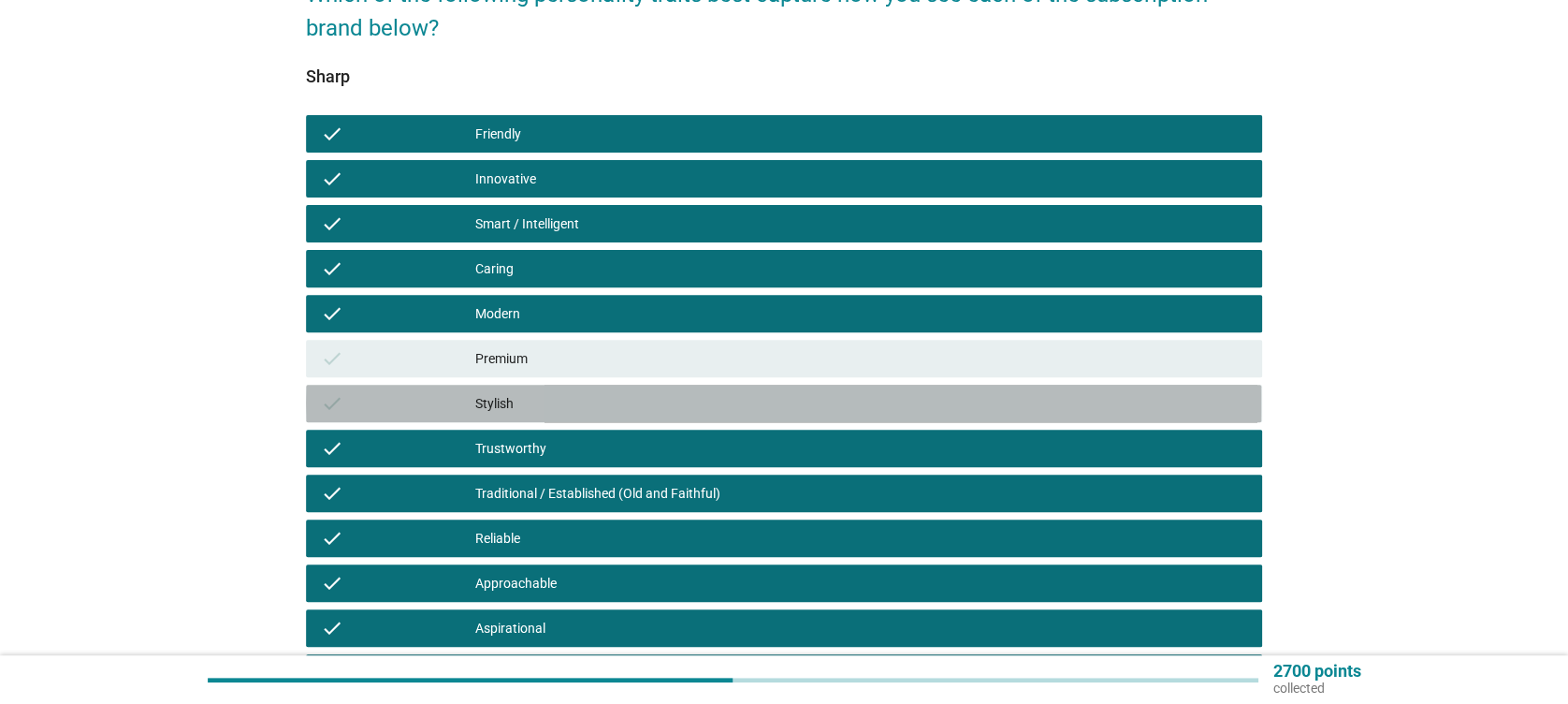
click at [577, 387] on div "check Stylish" at bounding box center [784, 402] width 956 height 37
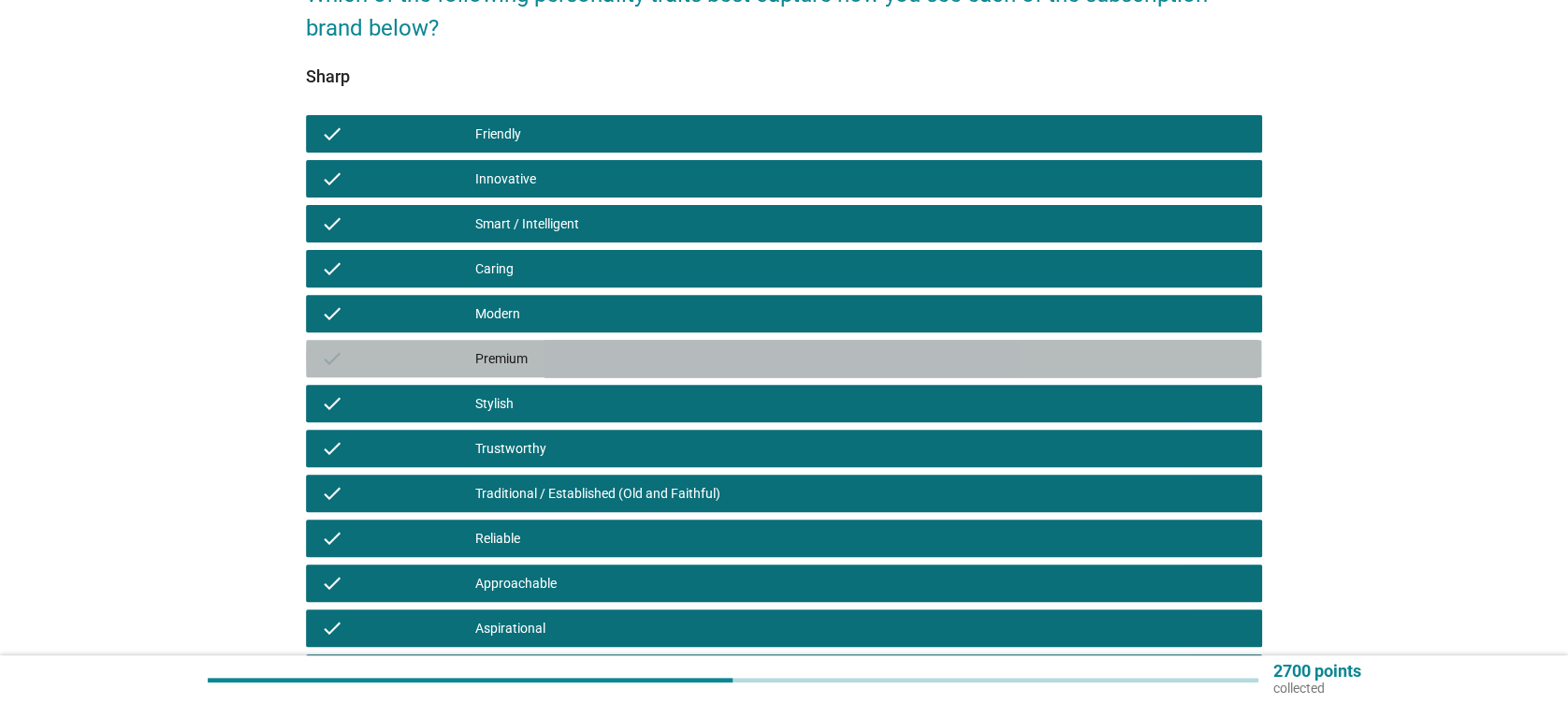
click at [605, 356] on div "Premium" at bounding box center [861, 359] width 771 height 23
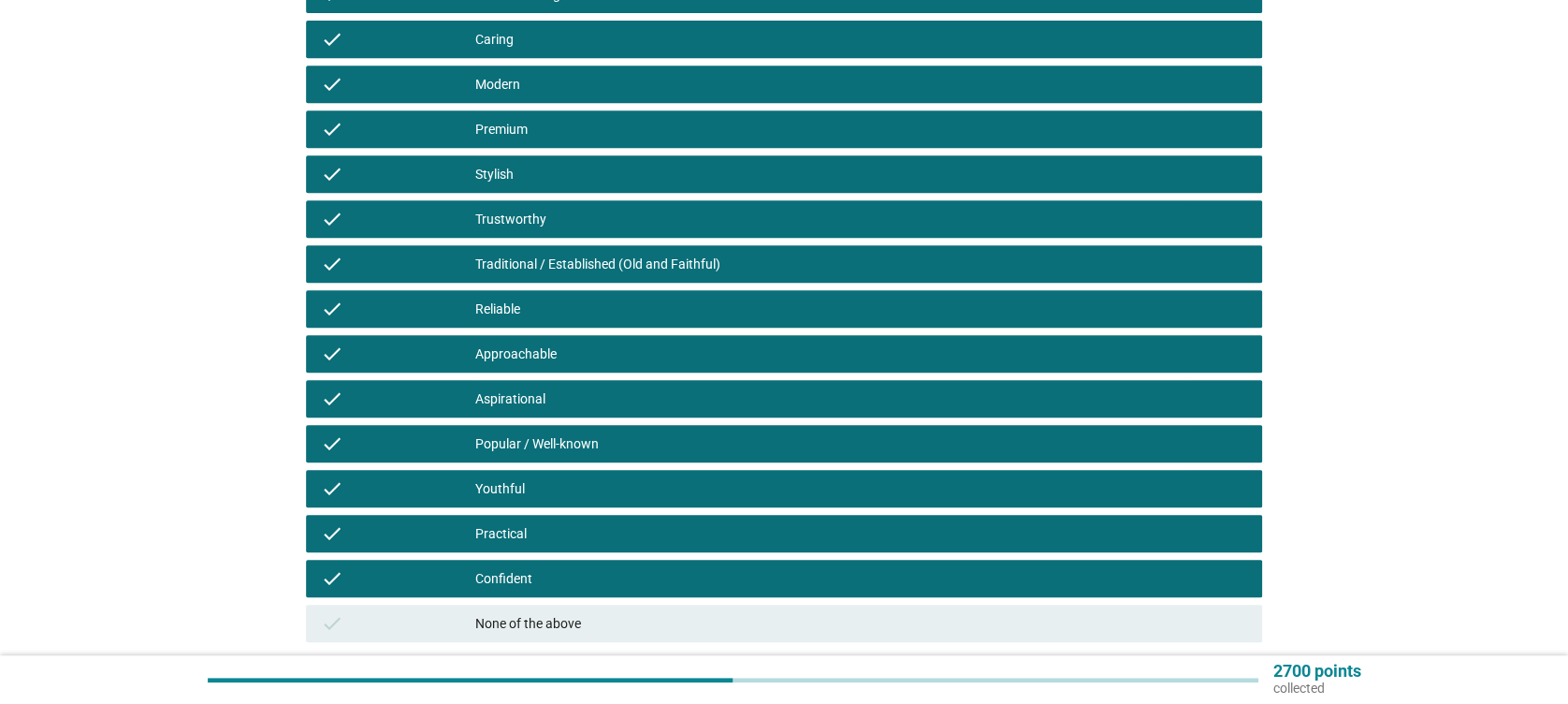
scroll to position [563, 0]
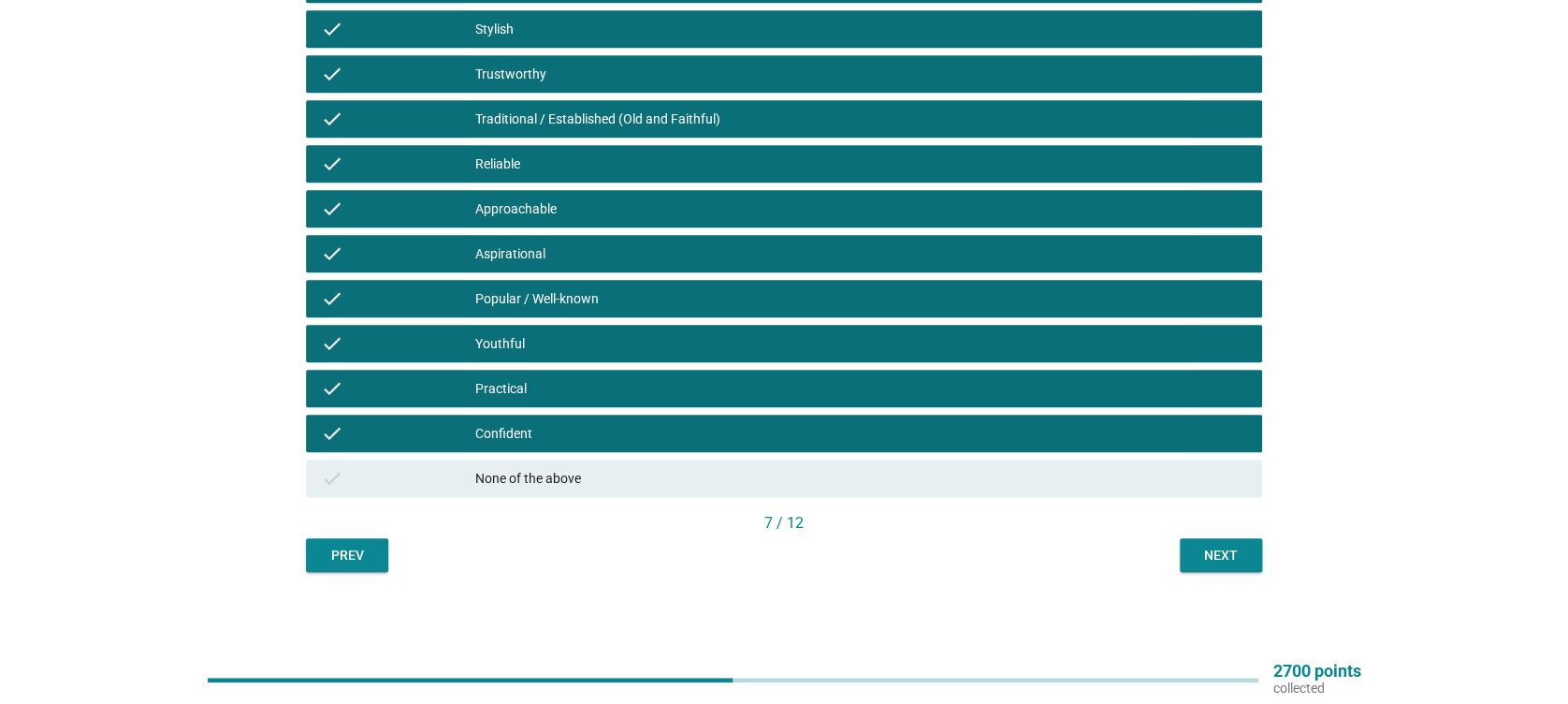
click at [1230, 546] on div "Next" at bounding box center [1220, 556] width 52 height 20
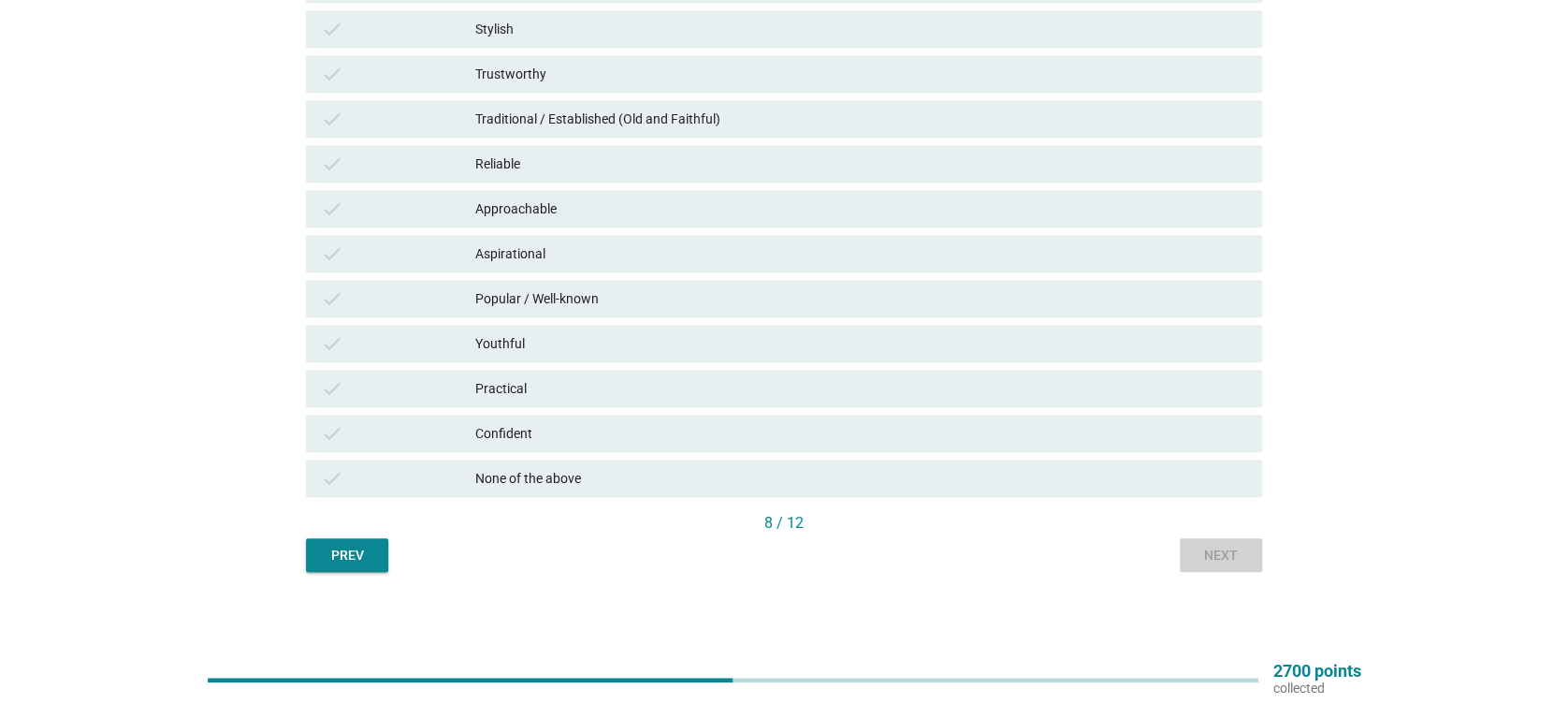
scroll to position [0, 0]
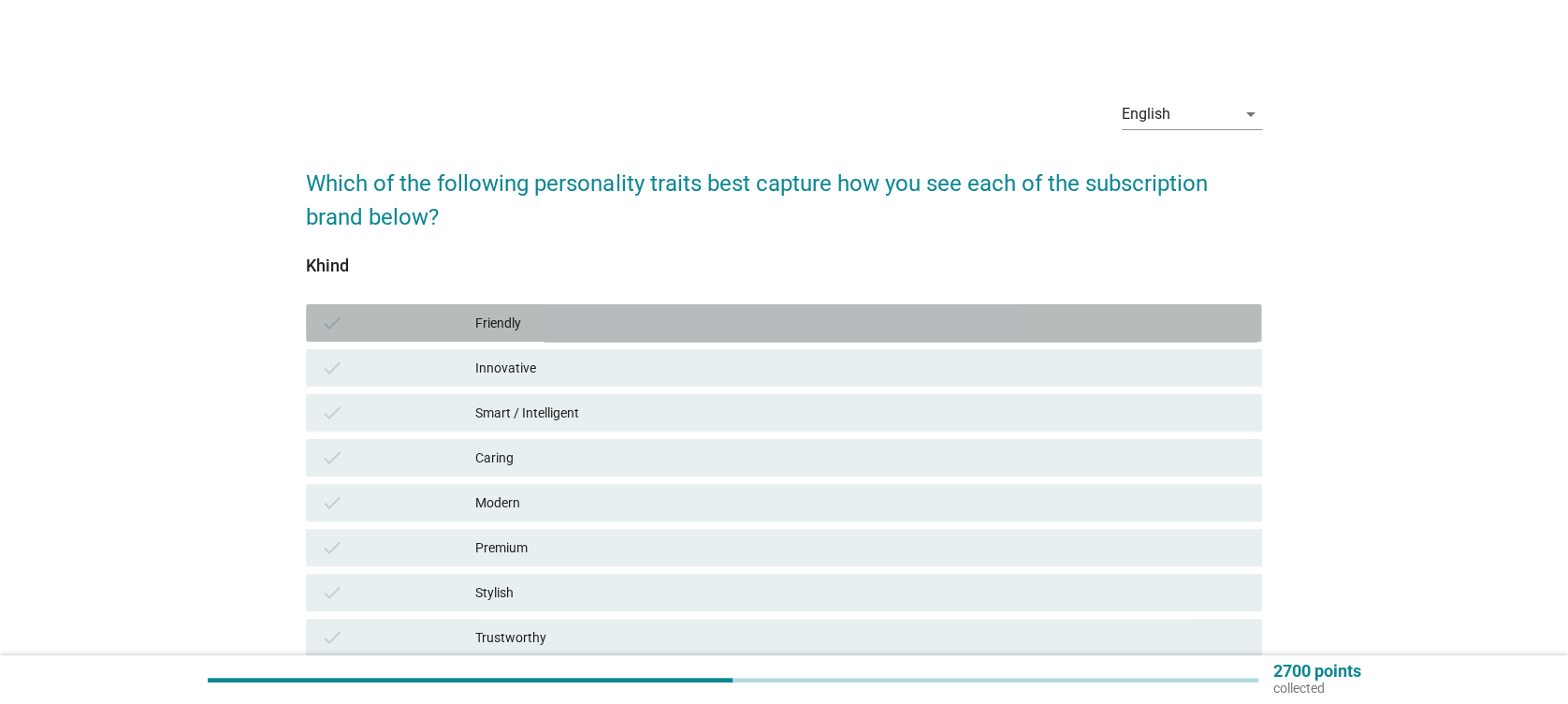
click at [540, 324] on div "Friendly" at bounding box center [861, 323] width 771 height 23
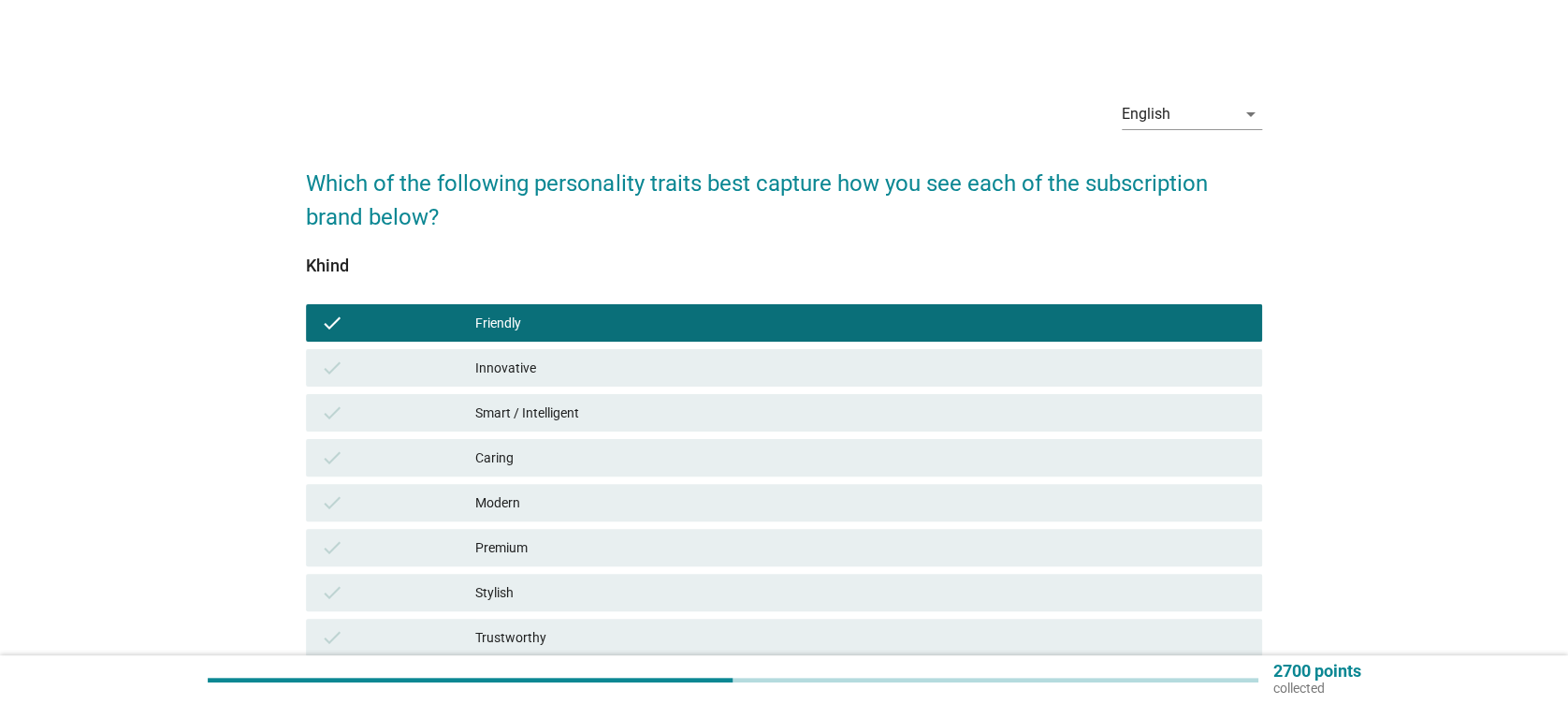
click at [547, 363] on div "Innovative" at bounding box center [861, 368] width 771 height 23
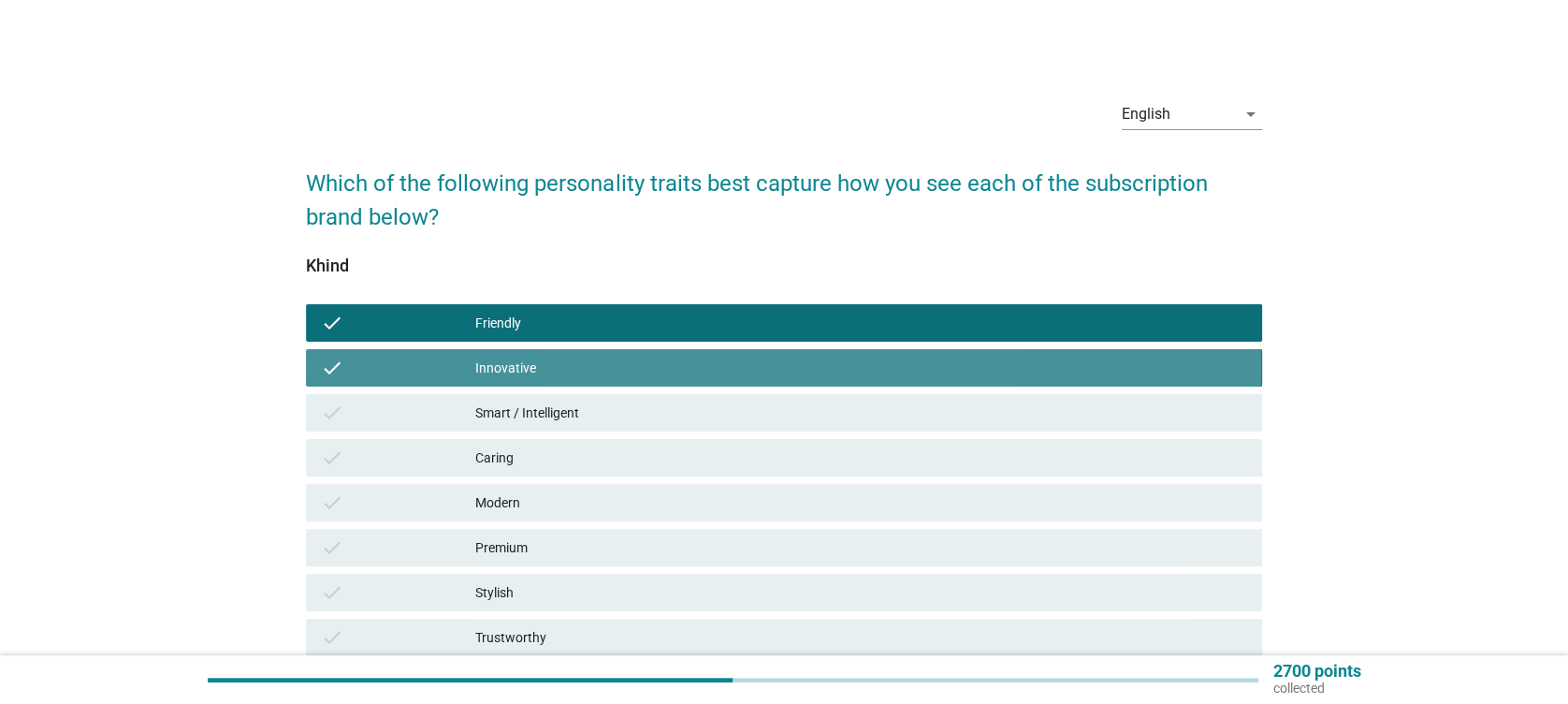
click at [604, 408] on div "Smart / Intelligent" at bounding box center [861, 413] width 771 height 23
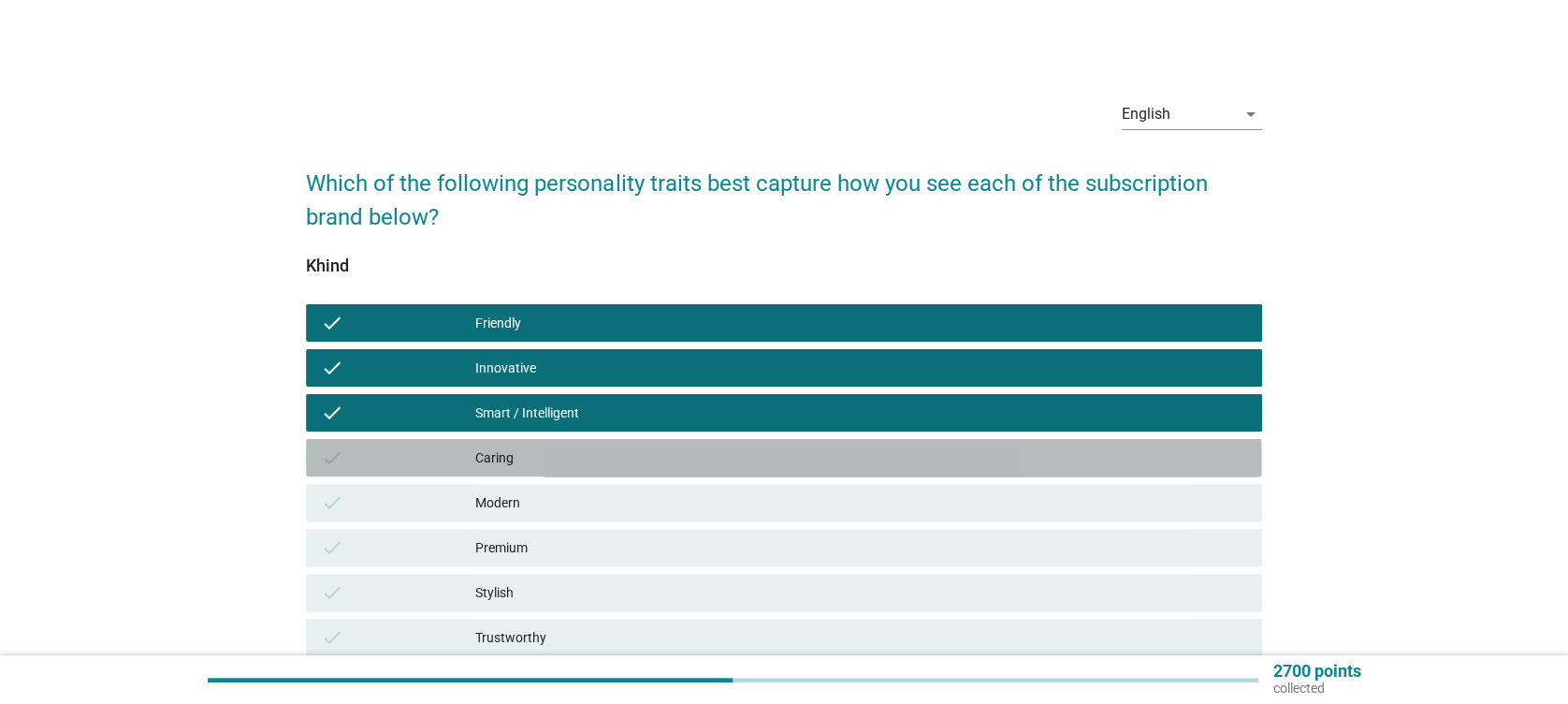
click at [631, 462] on div "Caring" at bounding box center [861, 458] width 771 height 23
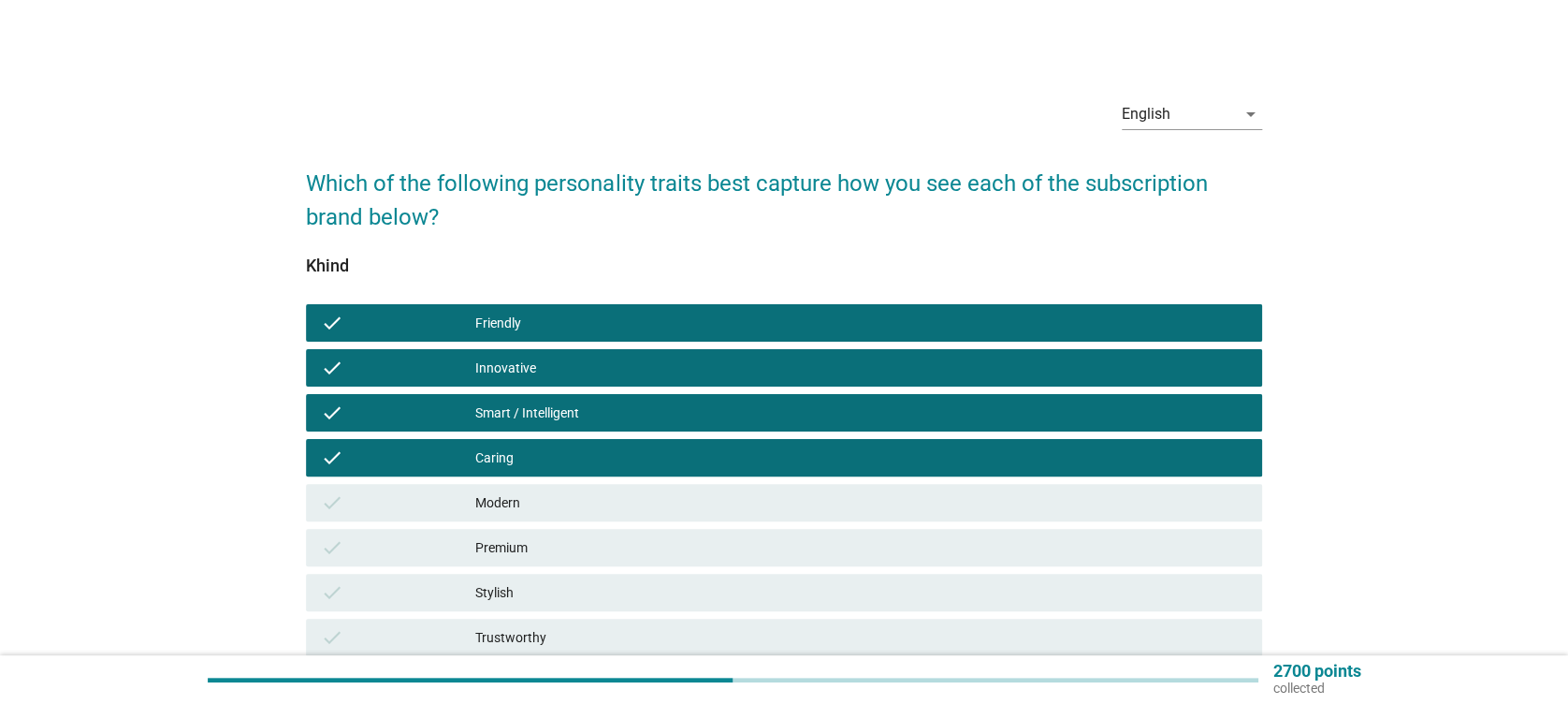
click at [645, 505] on div "Modern" at bounding box center [861, 503] width 771 height 23
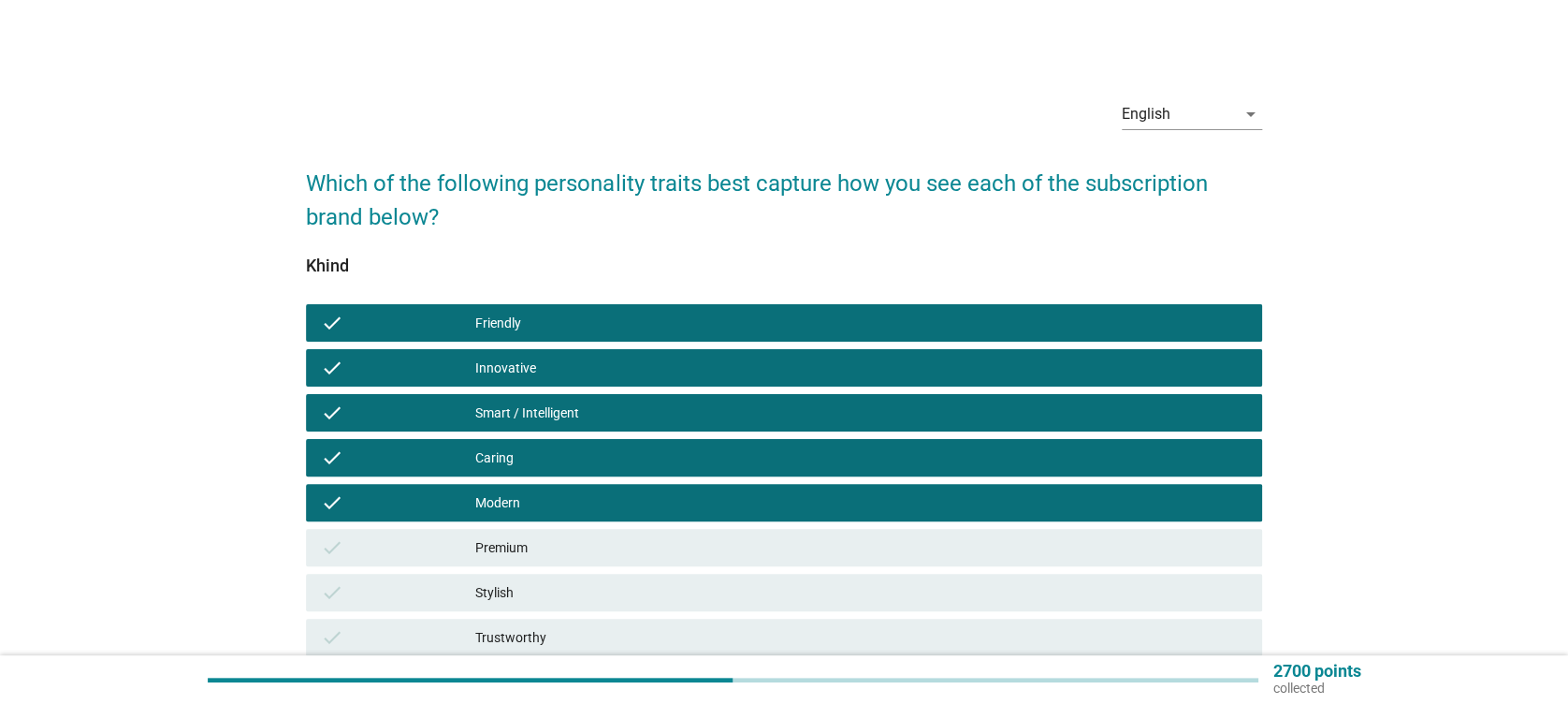
click at [682, 564] on div "check Premium" at bounding box center [784, 547] width 956 height 37
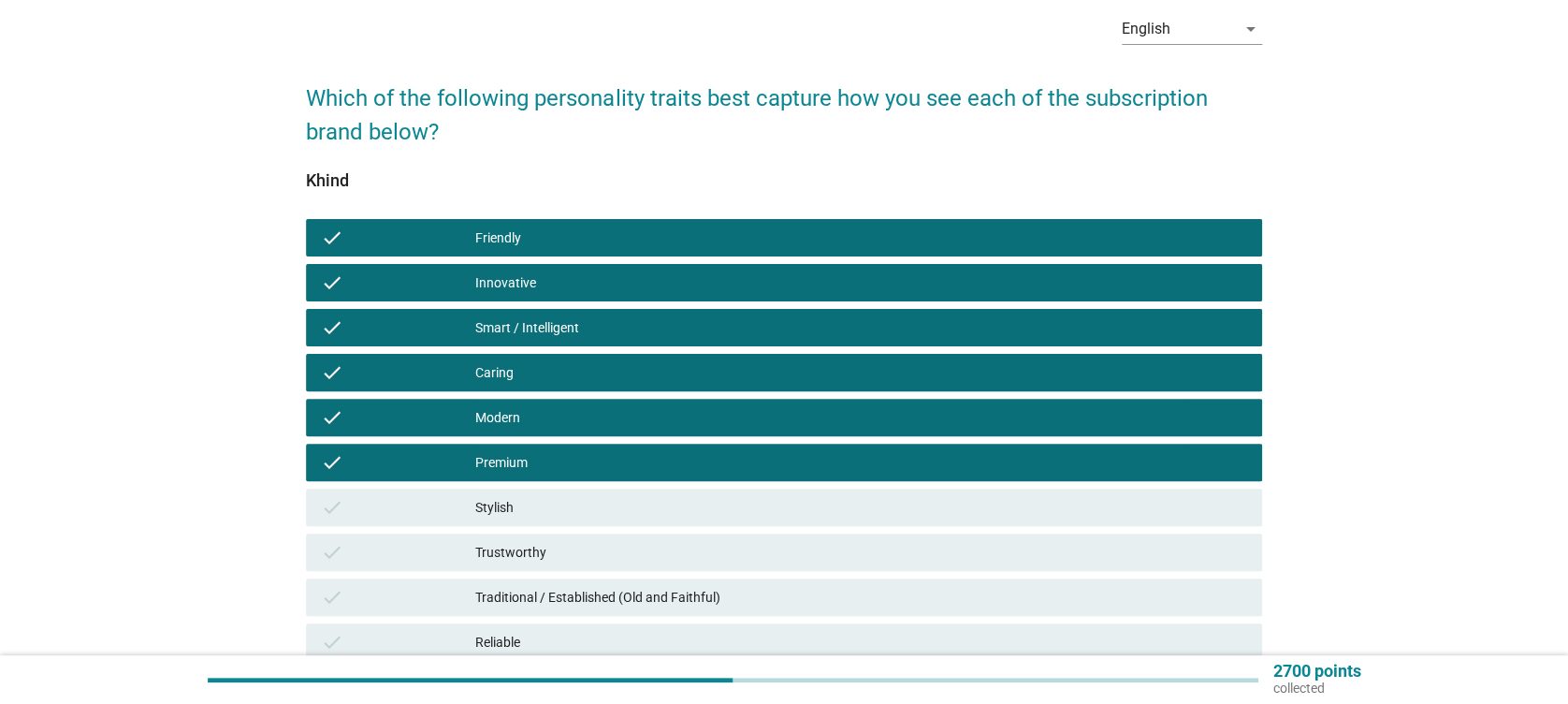
scroll to position [125, 0]
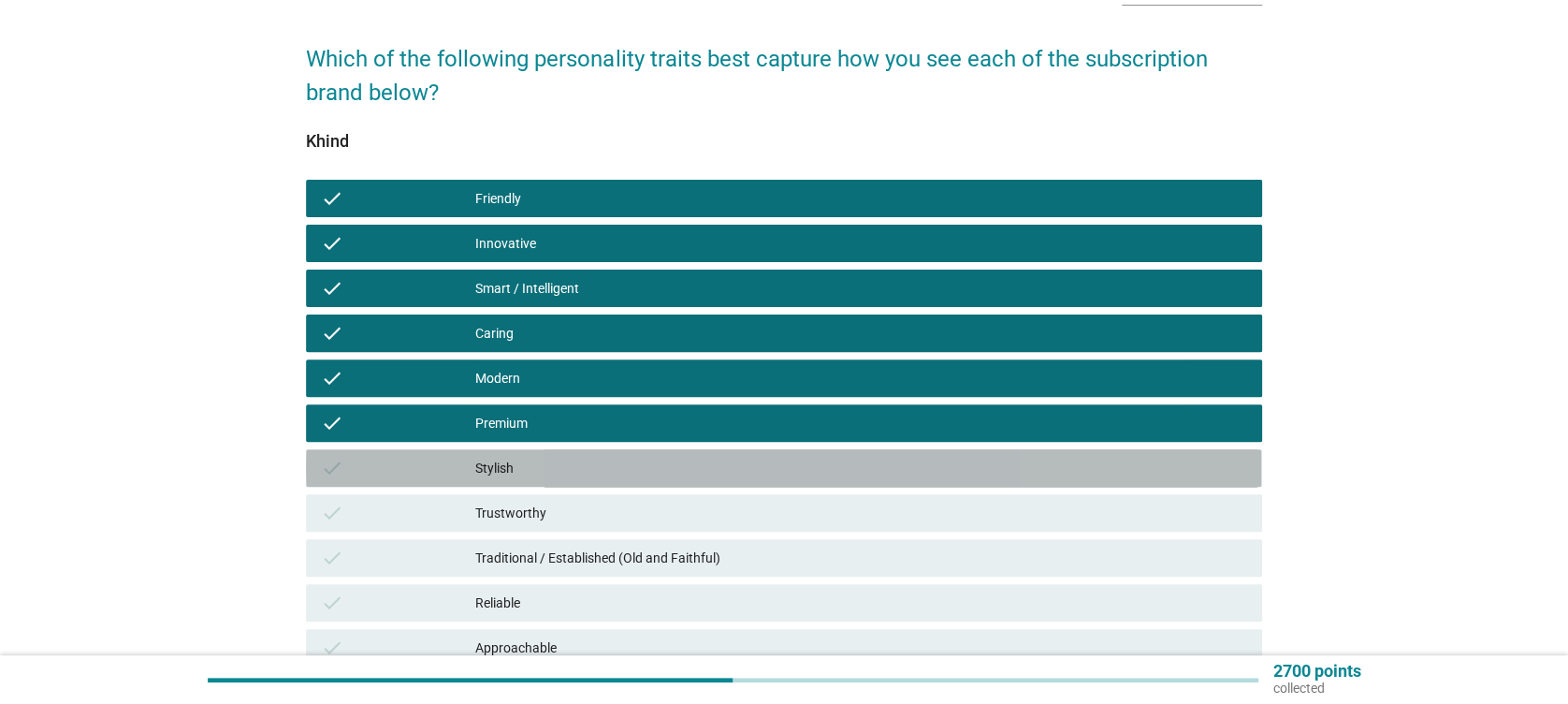
click at [615, 478] on div "Stylish" at bounding box center [861, 468] width 771 height 23
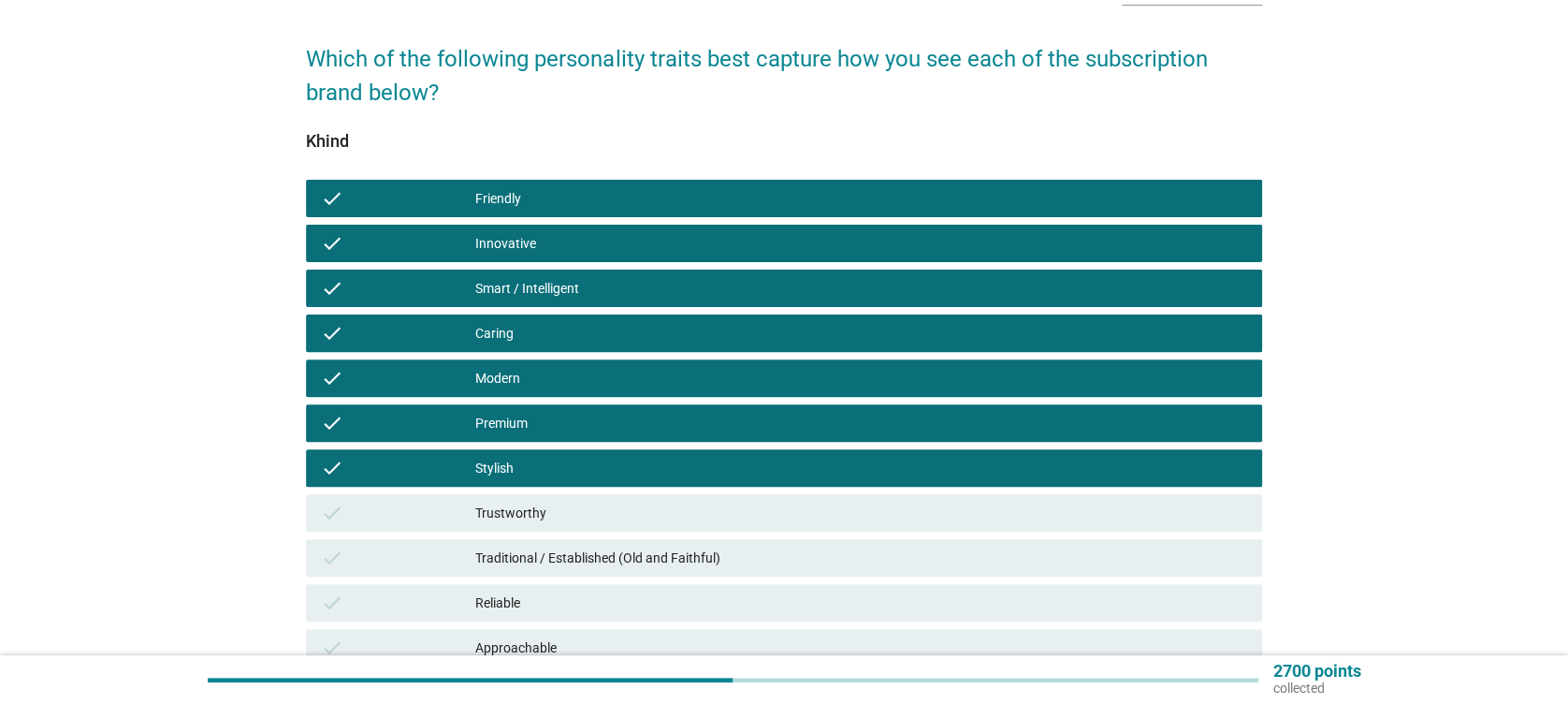
drag, startPoint x: 634, startPoint y: 509, endPoint x: 644, endPoint y: 529, distance: 22.4
click at [635, 509] on div "Trustworthy" at bounding box center [861, 513] width 771 height 23
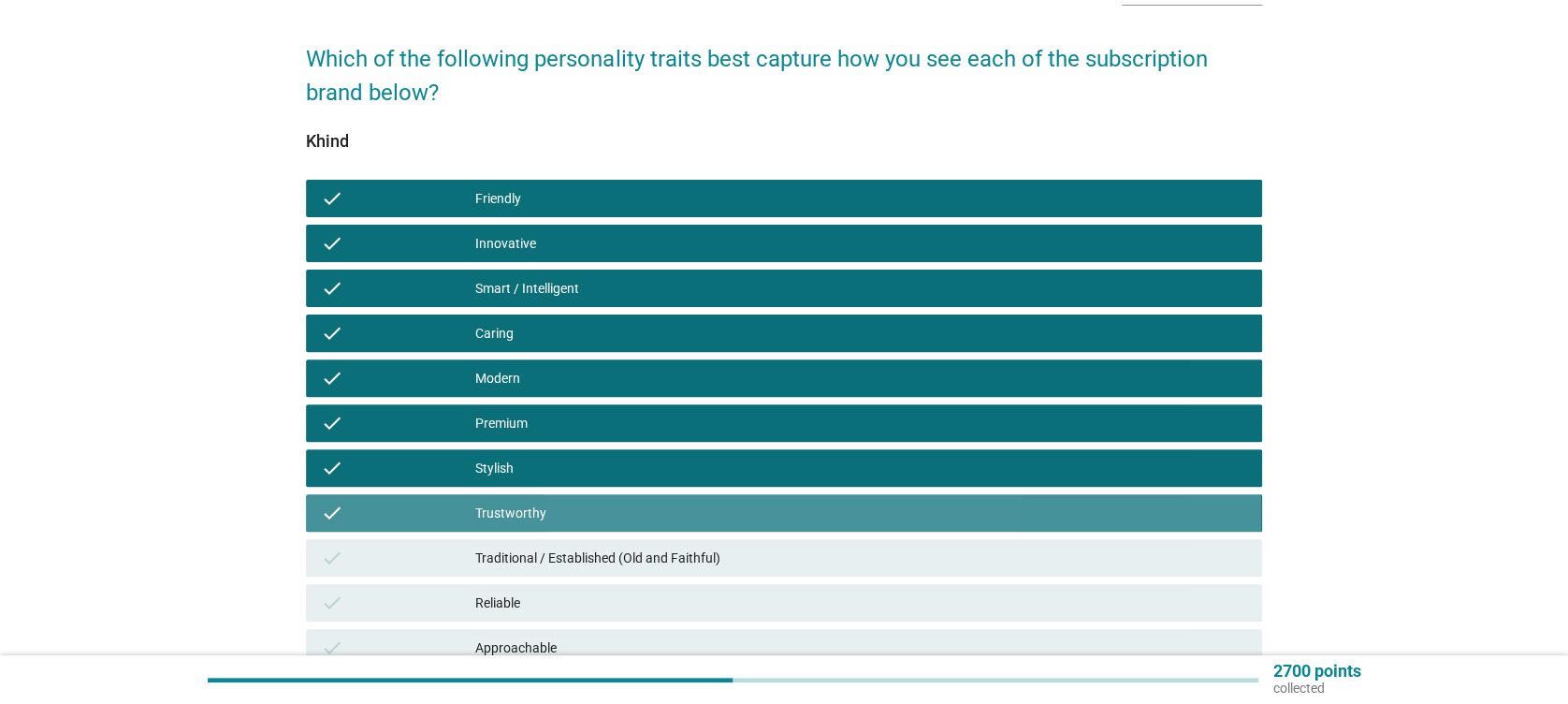
click at [662, 557] on div "Traditional / Established (Old and Faithful)" at bounding box center [861, 558] width 771 height 23
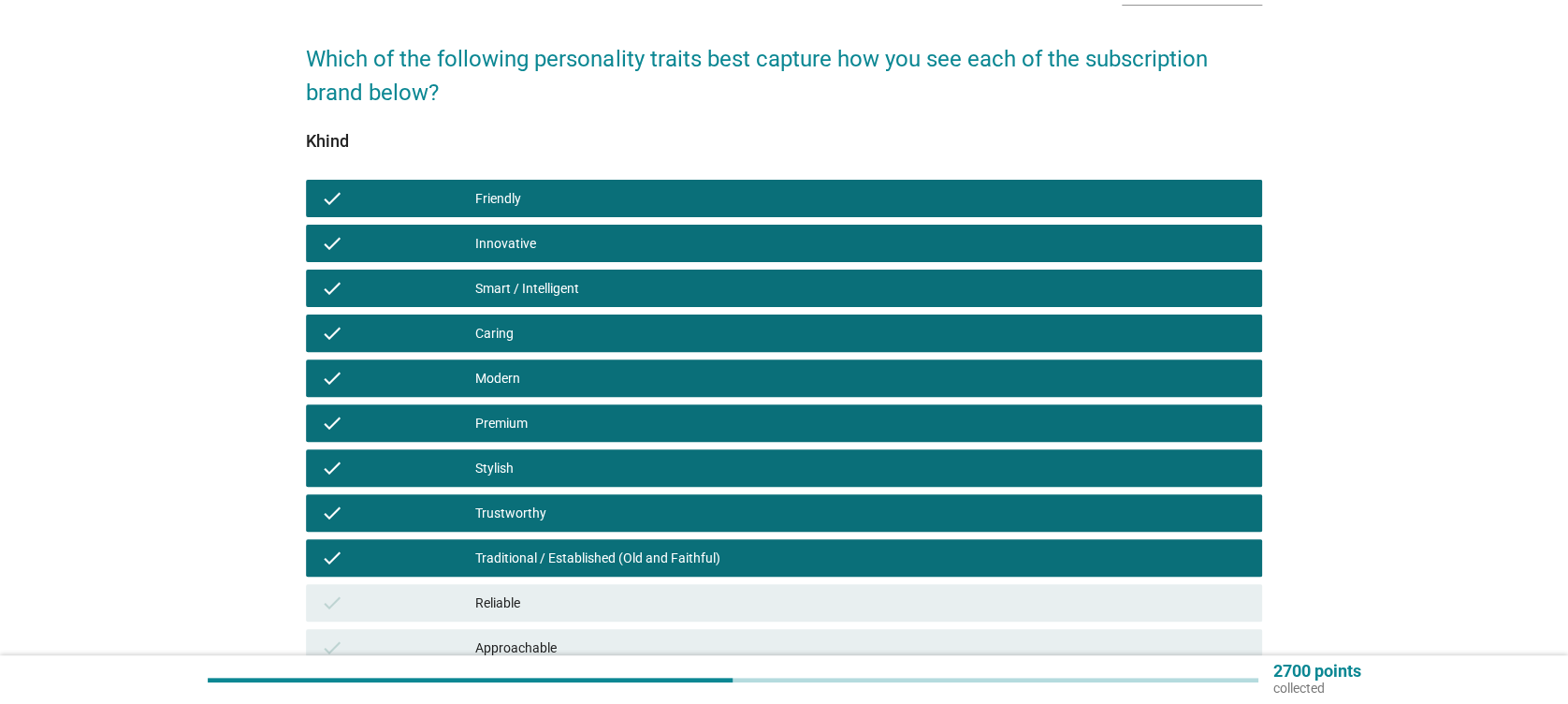
click at [673, 605] on div "Reliable" at bounding box center [861, 603] width 771 height 23
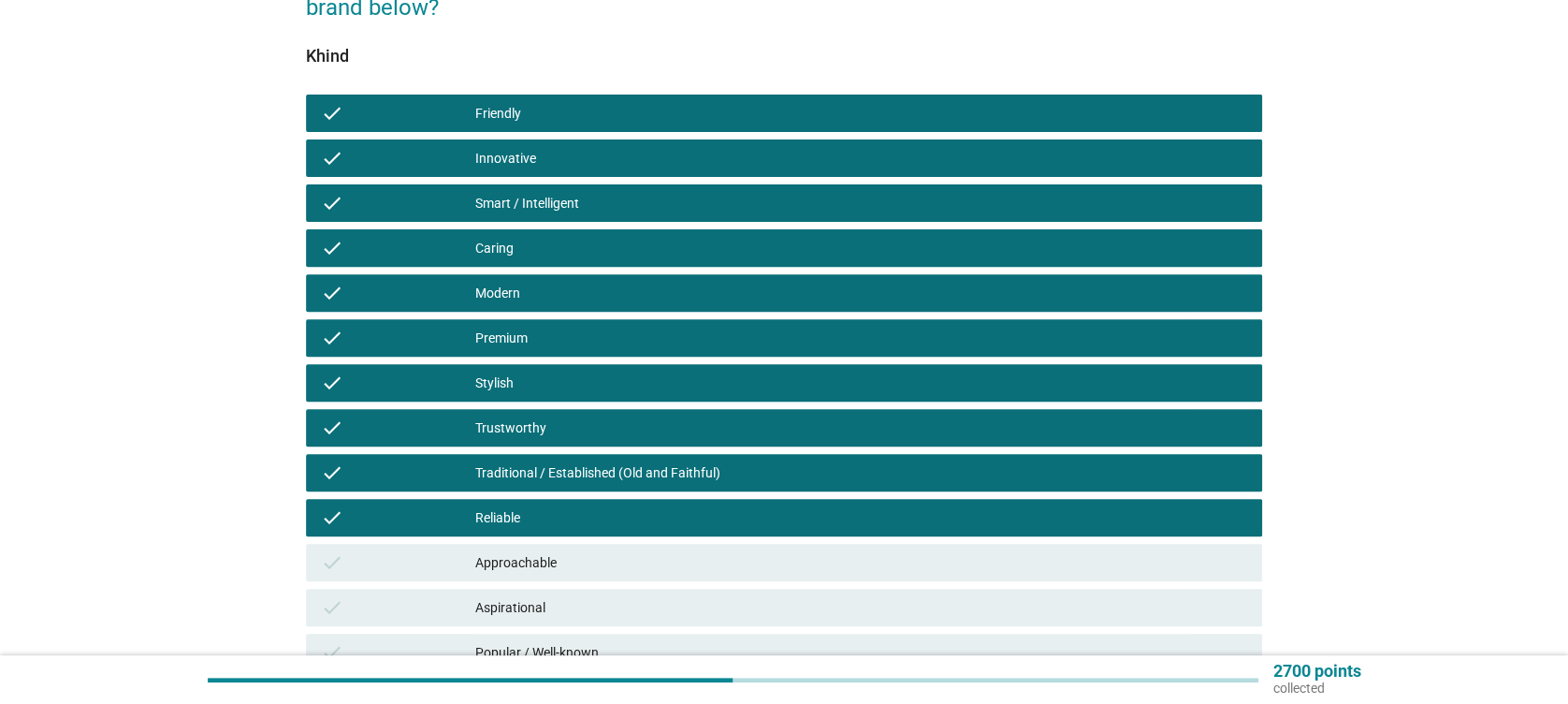
scroll to position [249, 0]
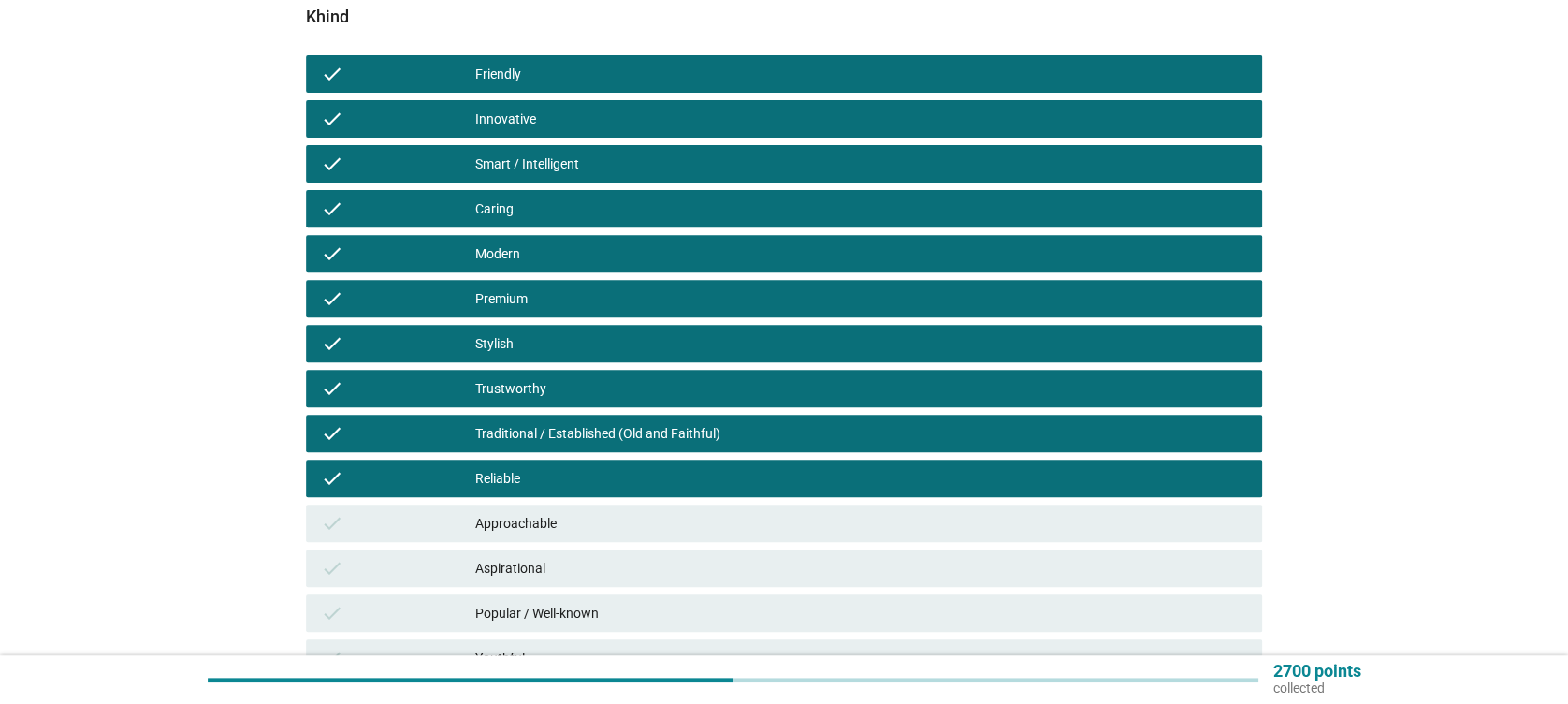
click at [532, 512] on div "Approachable" at bounding box center [861, 523] width 771 height 23
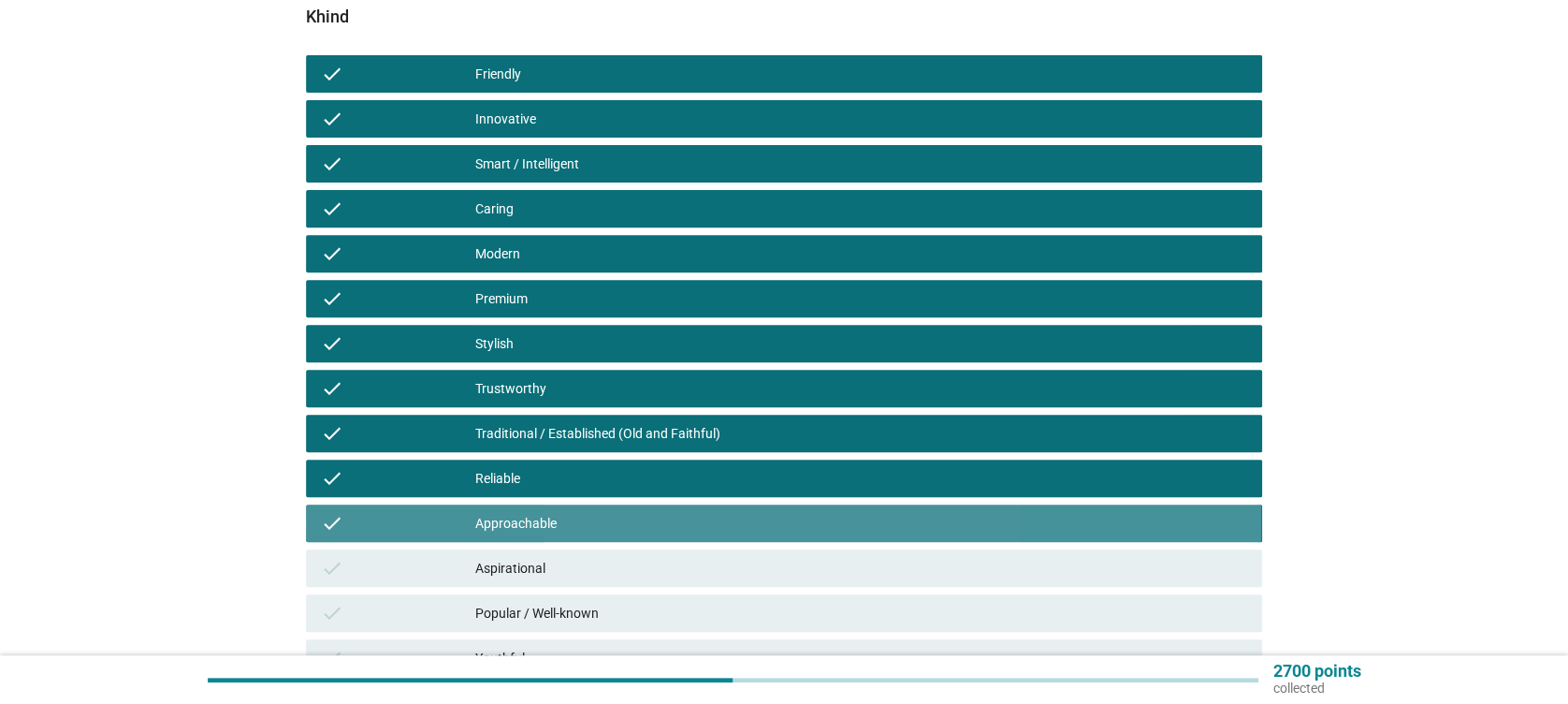
click at [569, 557] on div "Aspirational" at bounding box center [861, 568] width 771 height 23
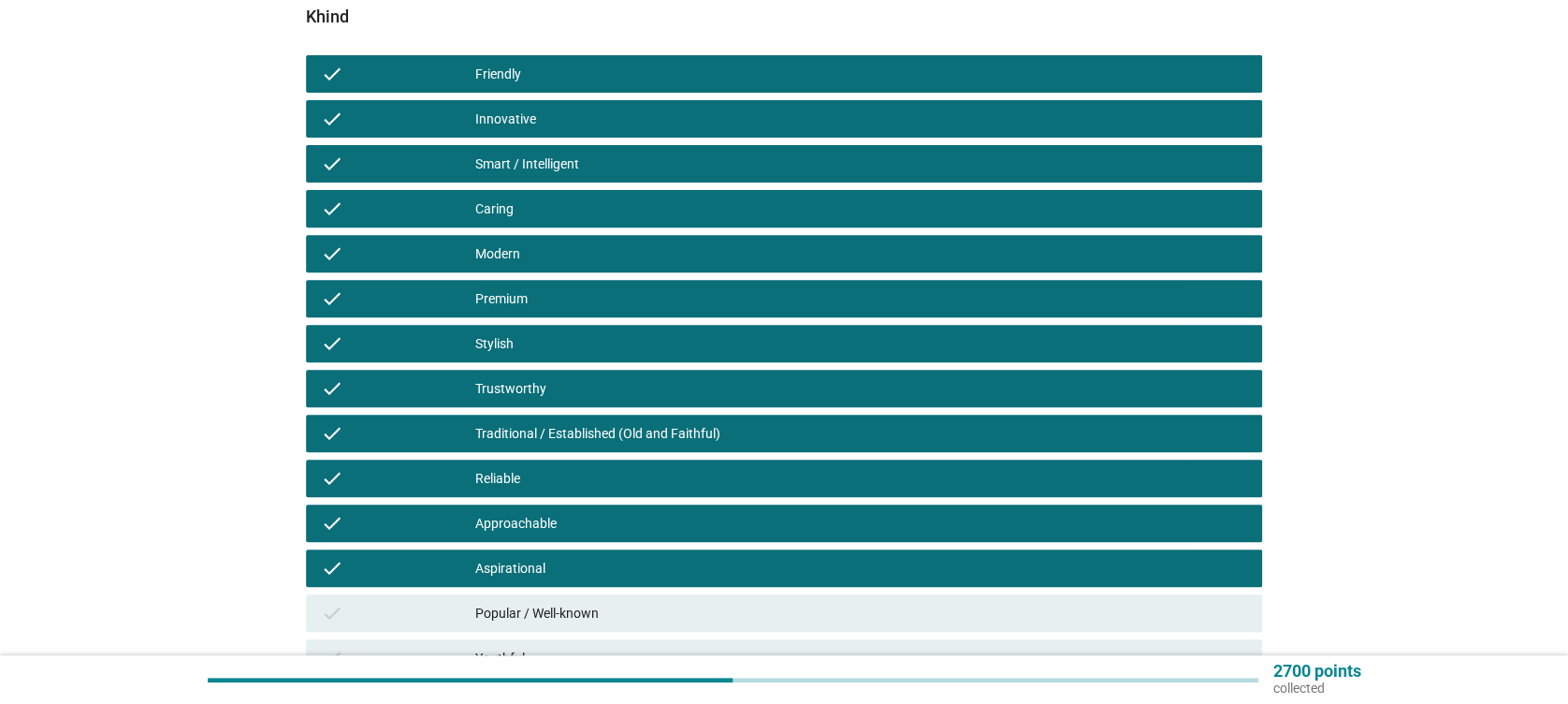
click at [610, 617] on div "Popular / Well-known" at bounding box center [861, 614] width 771 height 23
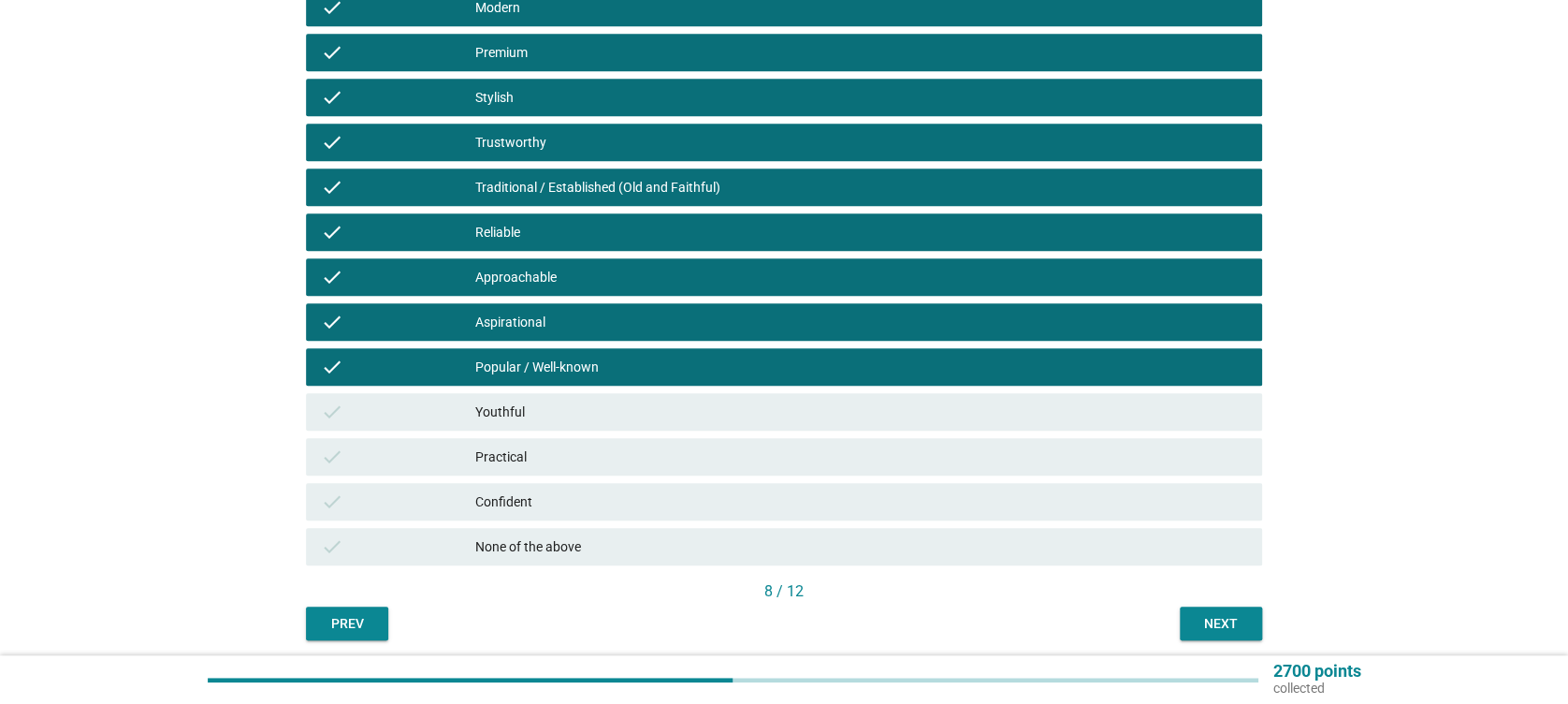
scroll to position [499, 0]
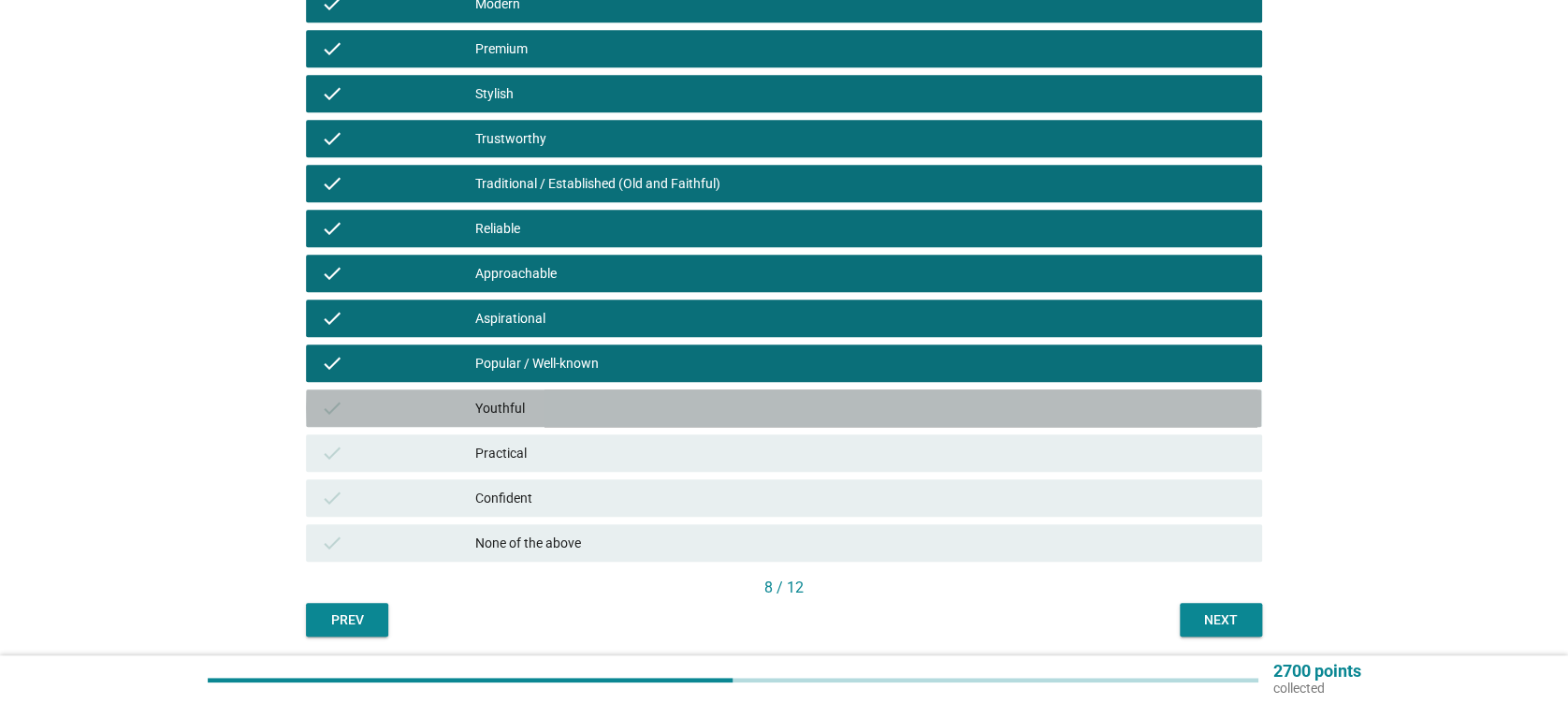
click at [431, 401] on div "check" at bounding box center [397, 408] width 154 height 23
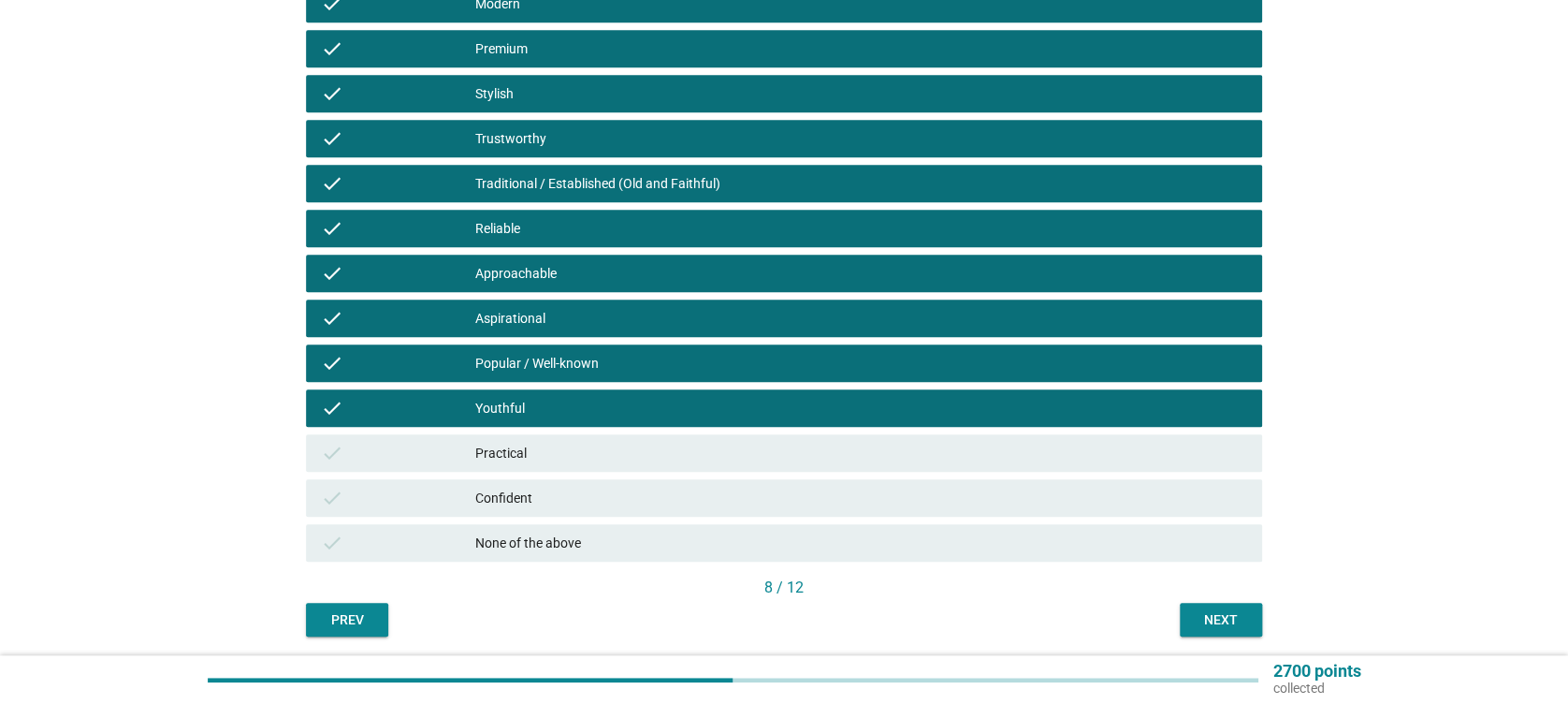
click at [488, 453] on div "Practical" at bounding box center [861, 453] width 771 height 23
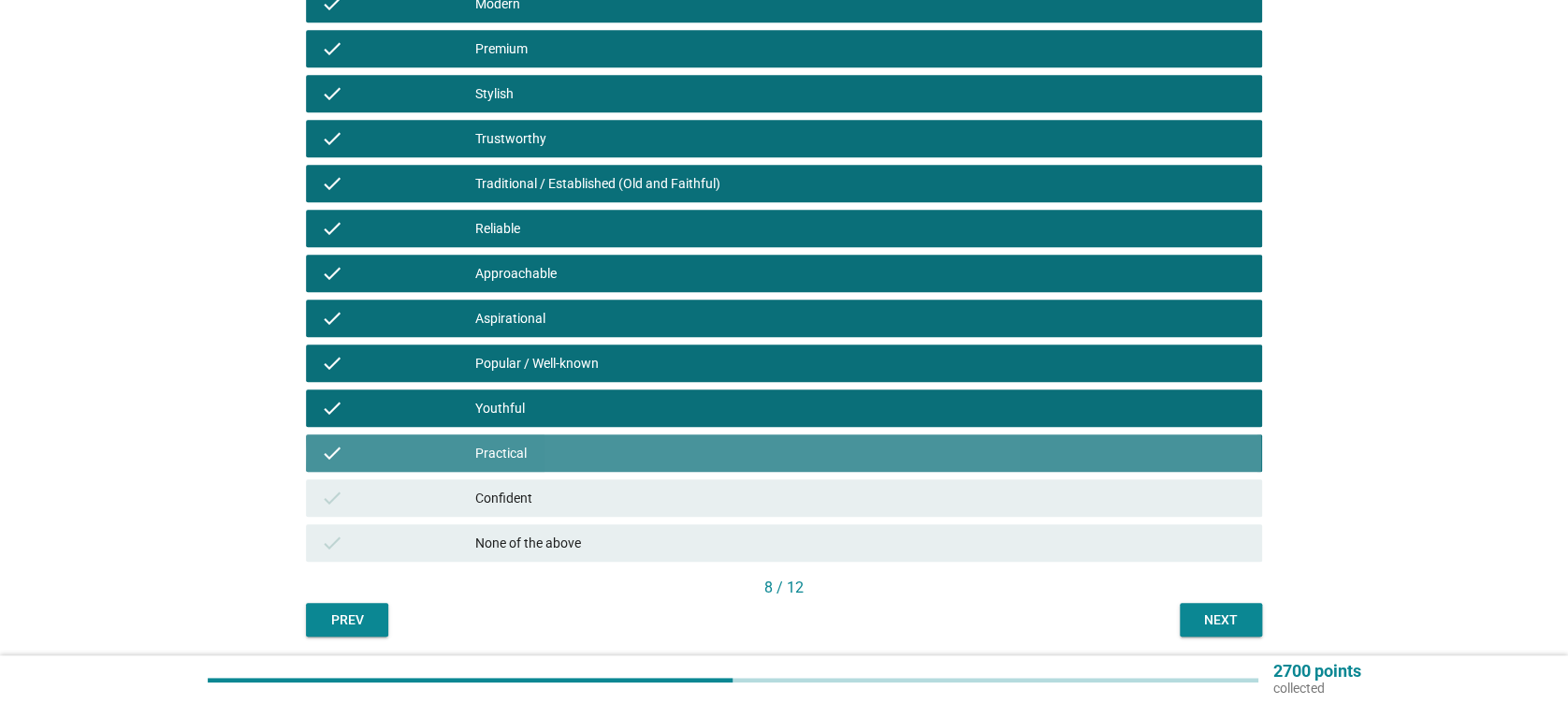
click at [515, 499] on div "Confident" at bounding box center [861, 499] width 771 height 23
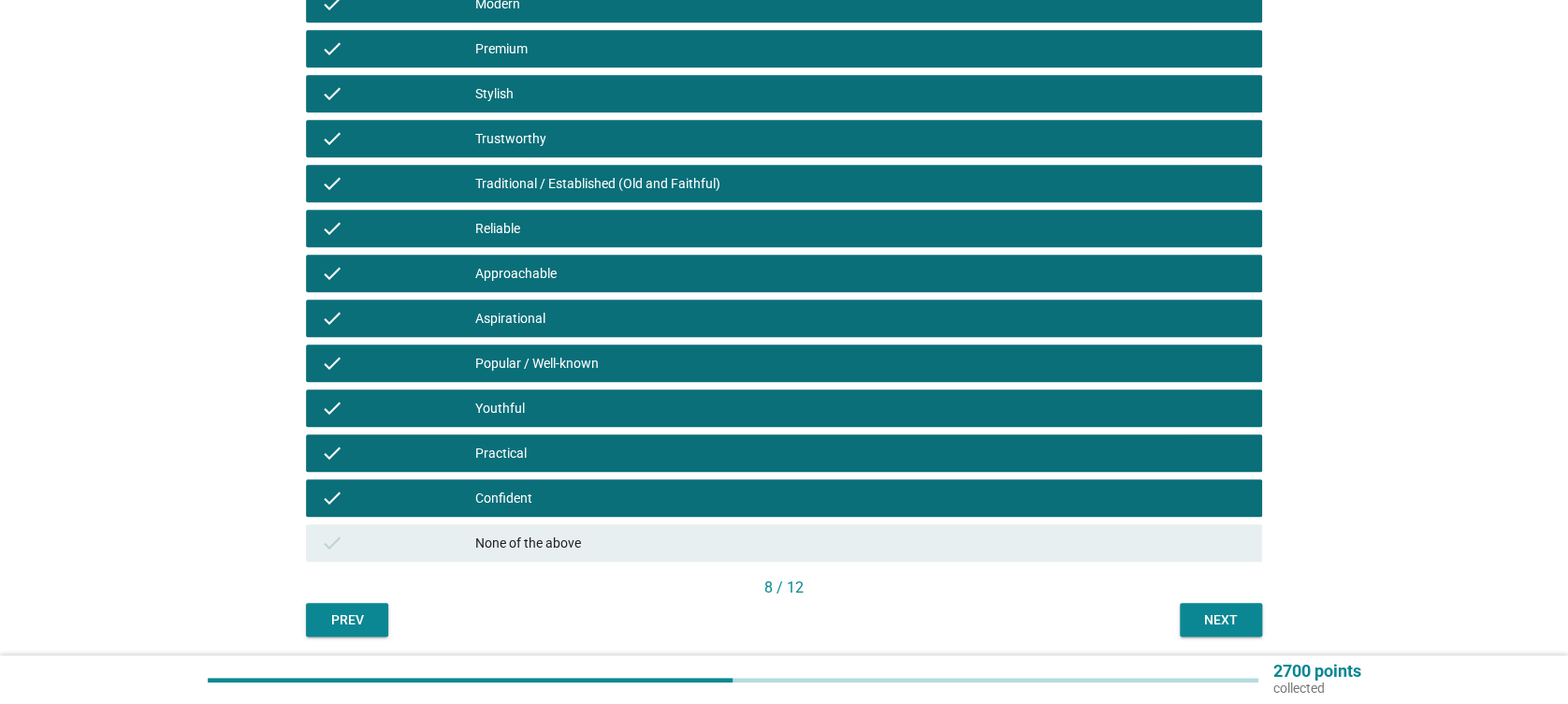
click at [1213, 619] on div "Next" at bounding box center [1220, 620] width 52 height 20
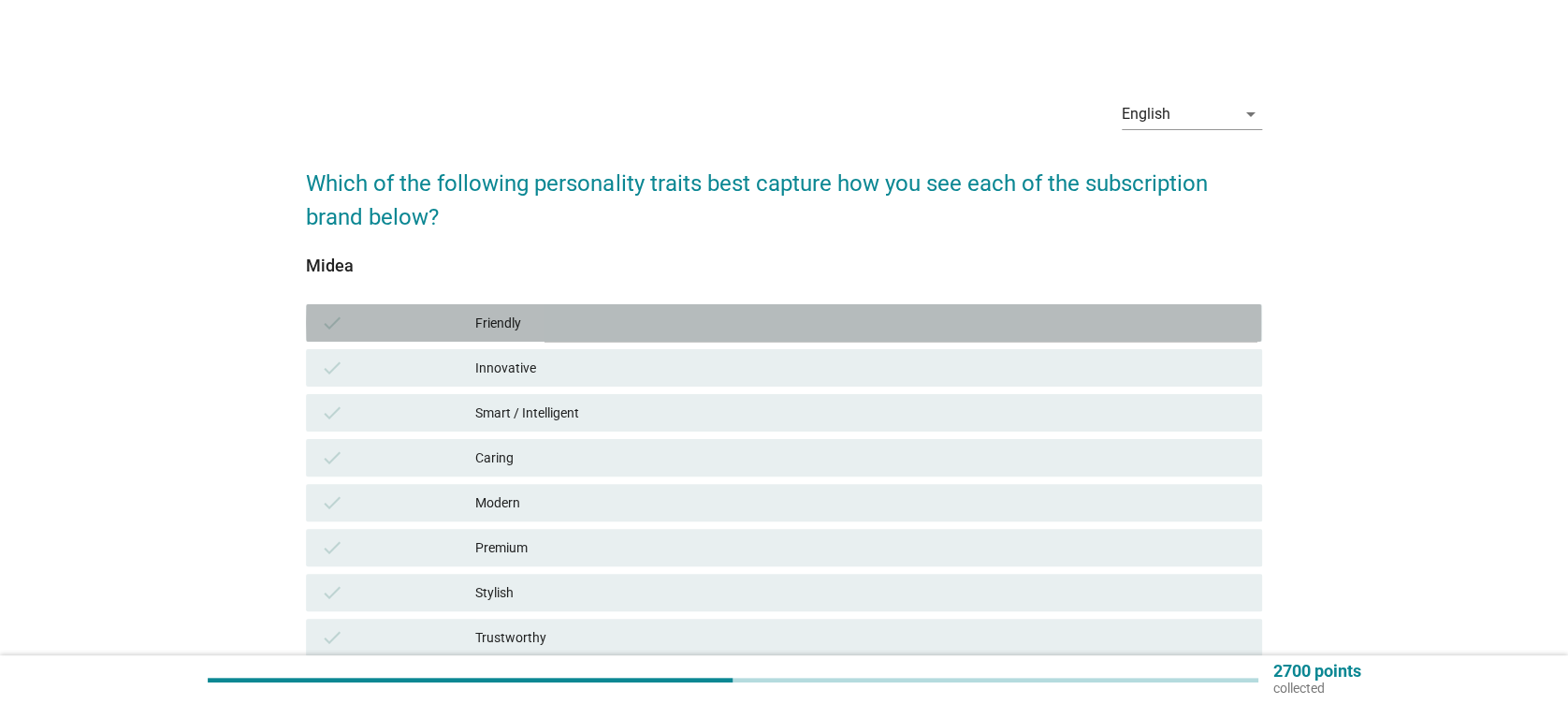
click at [559, 318] on div "Friendly" at bounding box center [861, 323] width 771 height 23
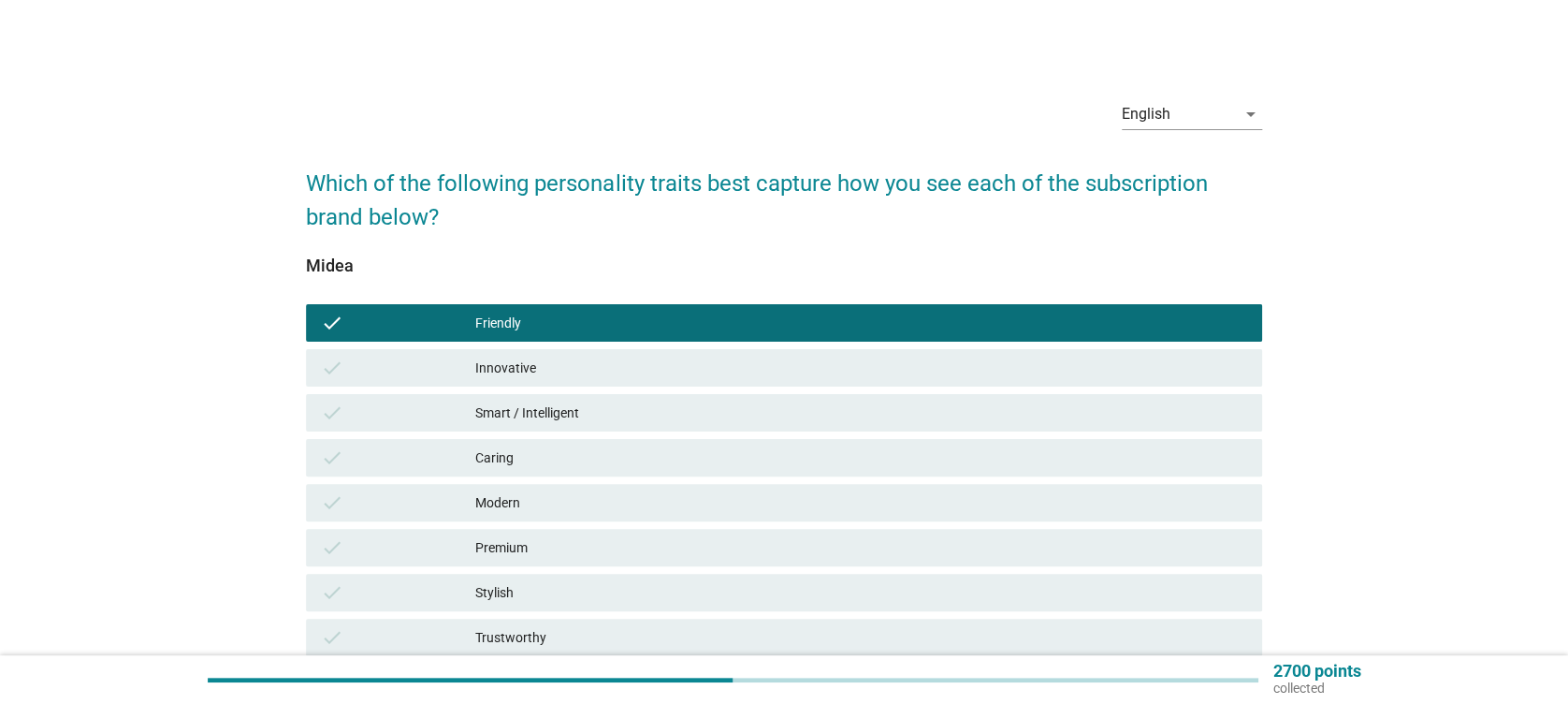
click at [553, 362] on div "Innovative" at bounding box center [861, 368] width 771 height 23
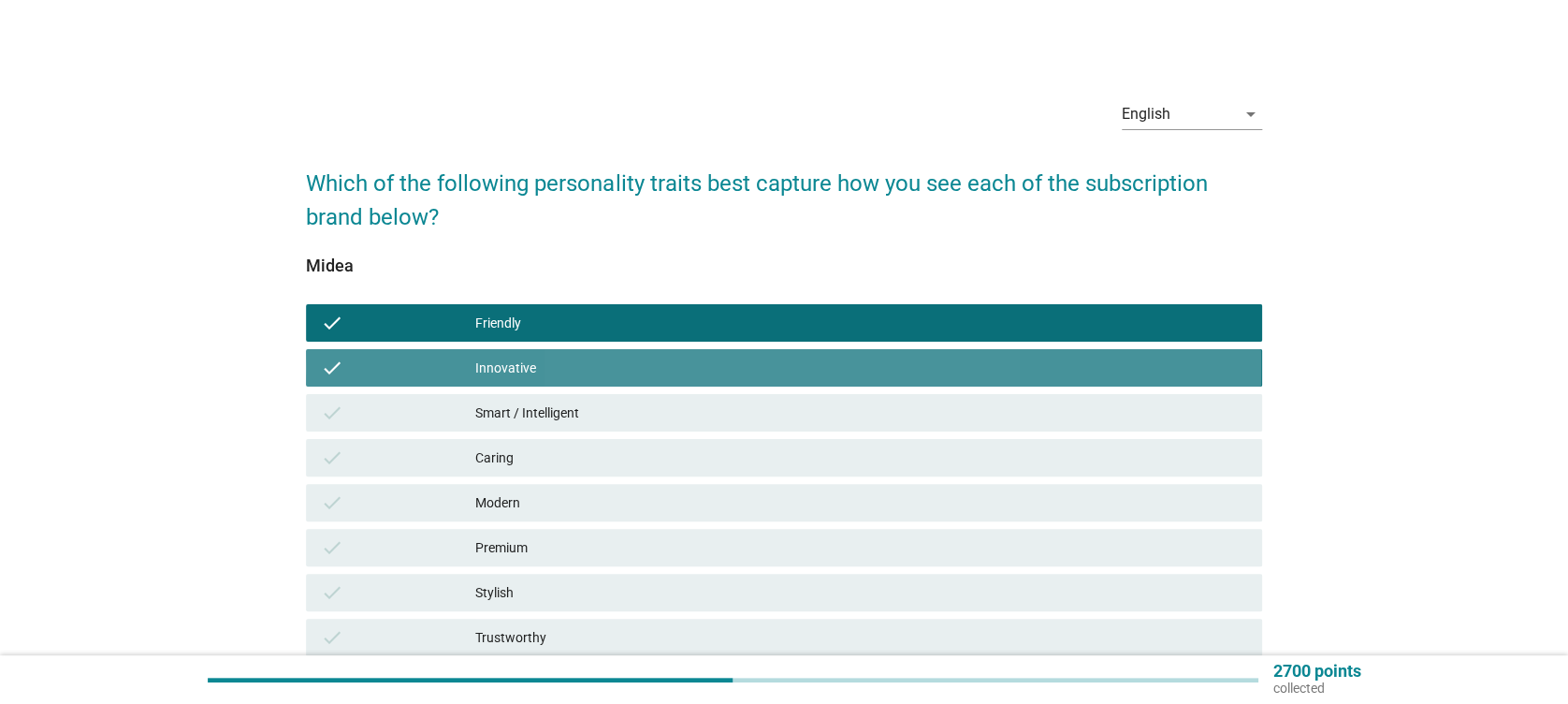
click at [571, 409] on div "Smart / Intelligent" at bounding box center [861, 413] width 771 height 23
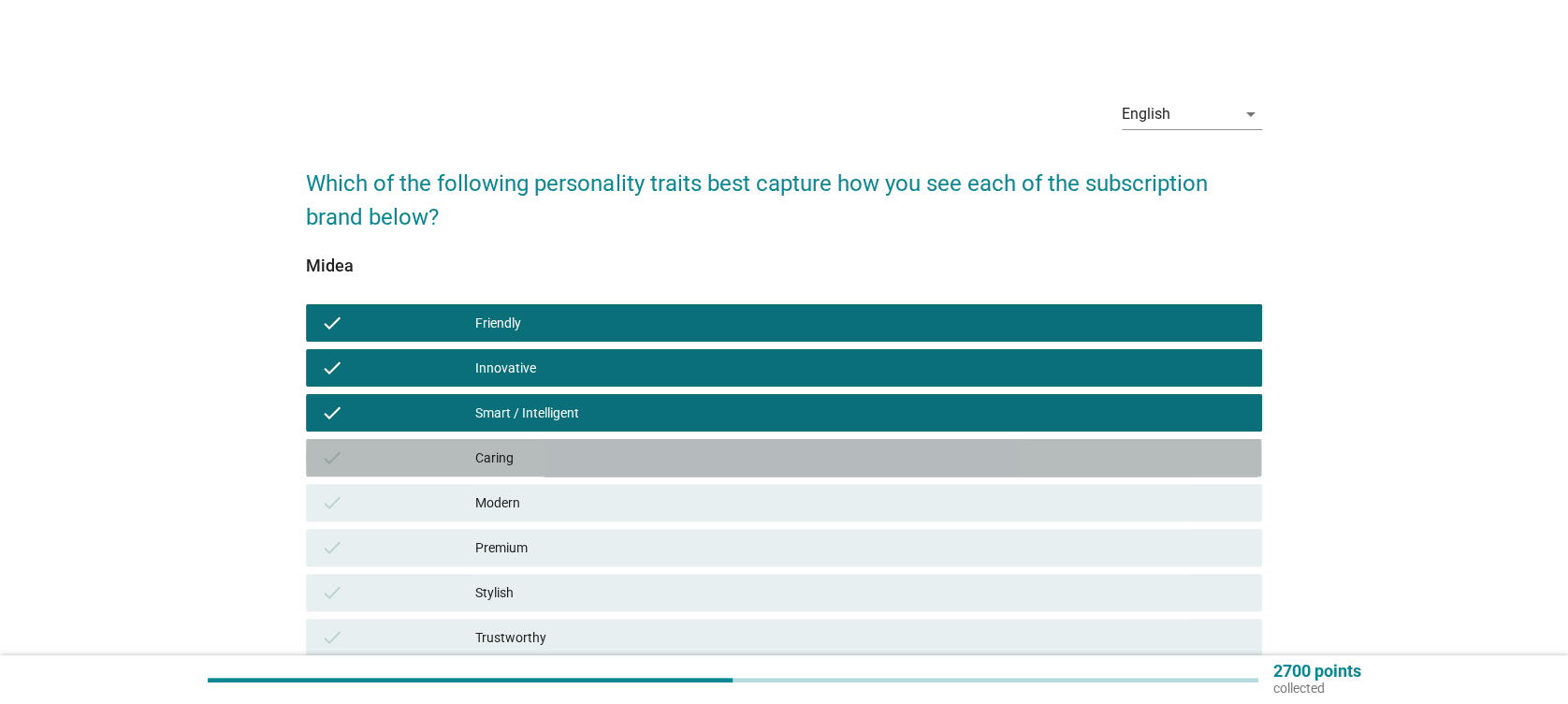
click at [584, 452] on div "Caring" at bounding box center [861, 458] width 771 height 23
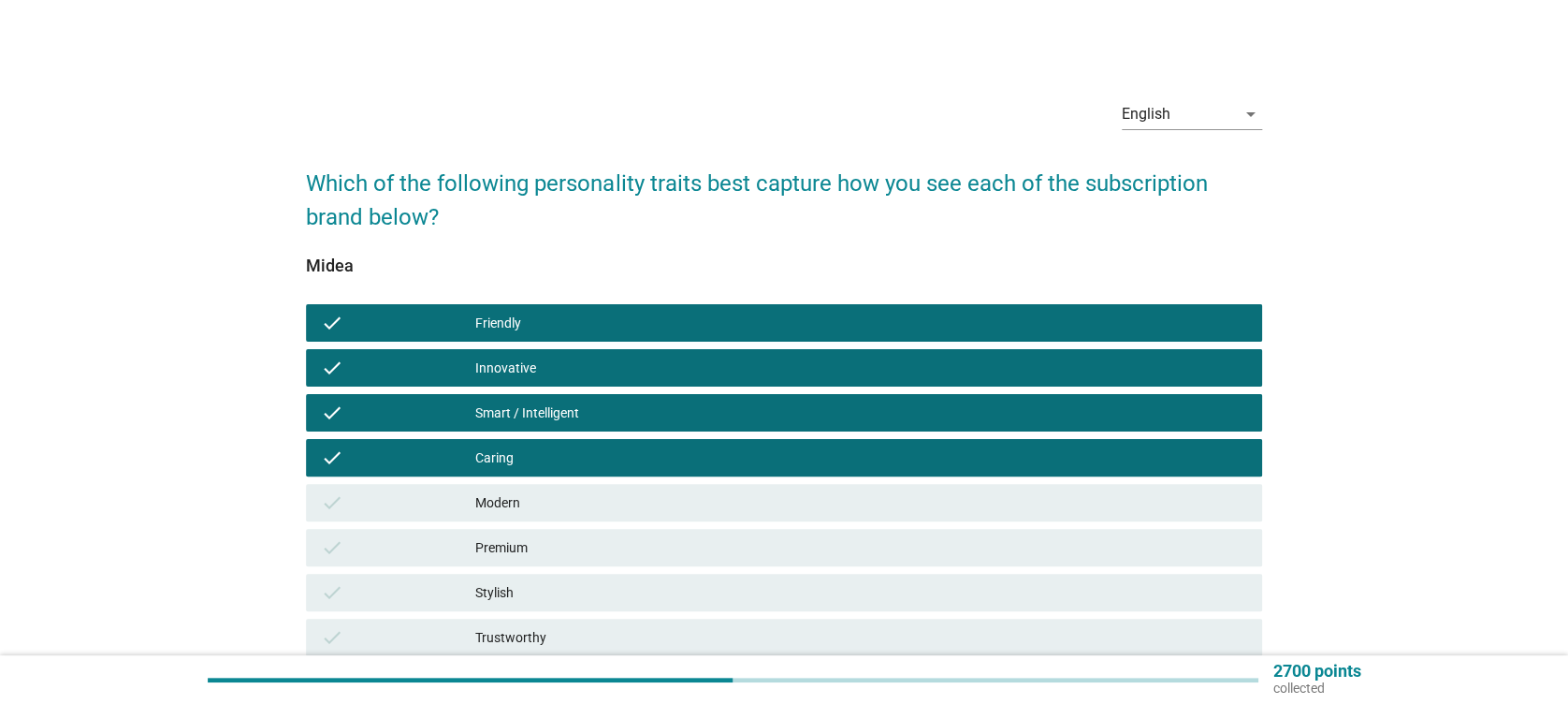
click at [607, 490] on div "check Modern" at bounding box center [784, 502] width 956 height 37
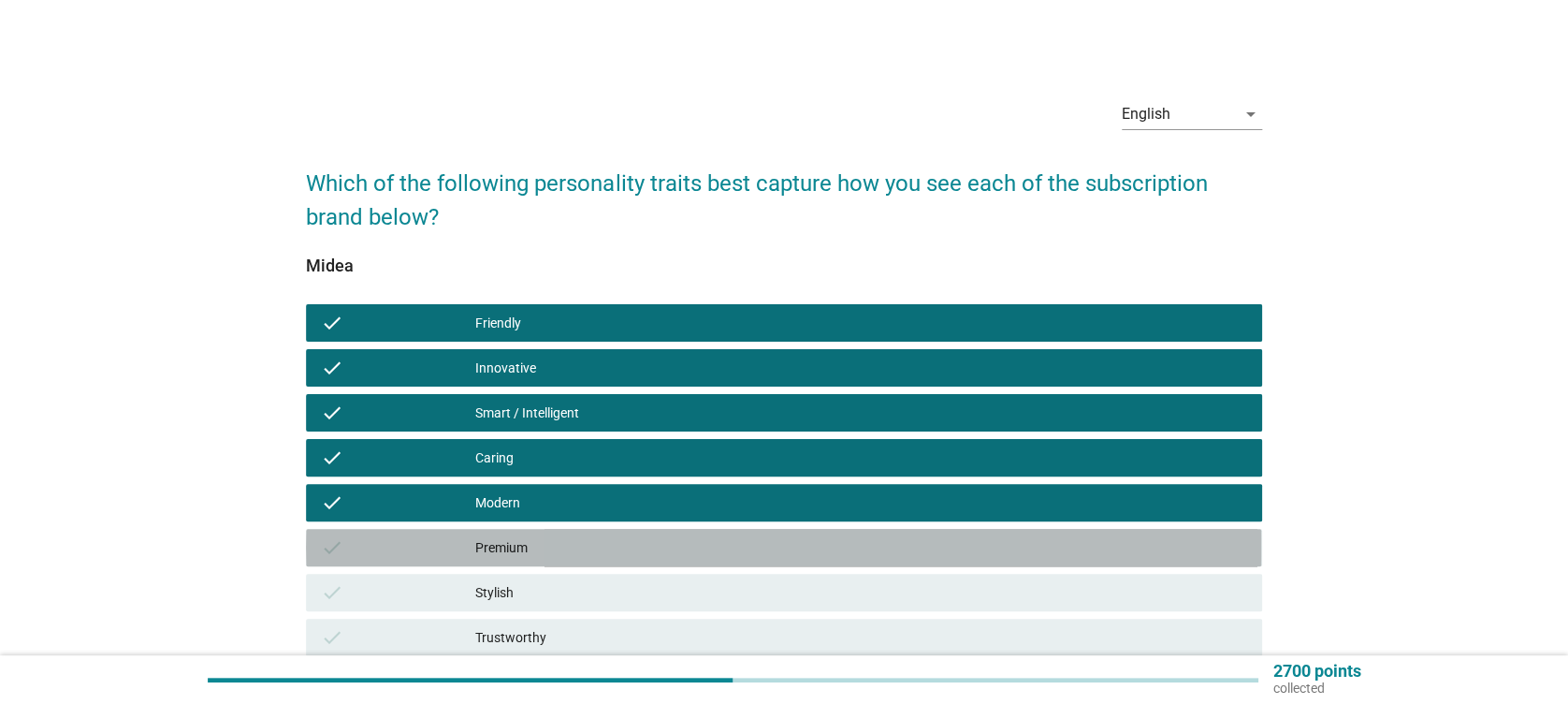
click at [631, 557] on div "Premium" at bounding box center [861, 548] width 771 height 23
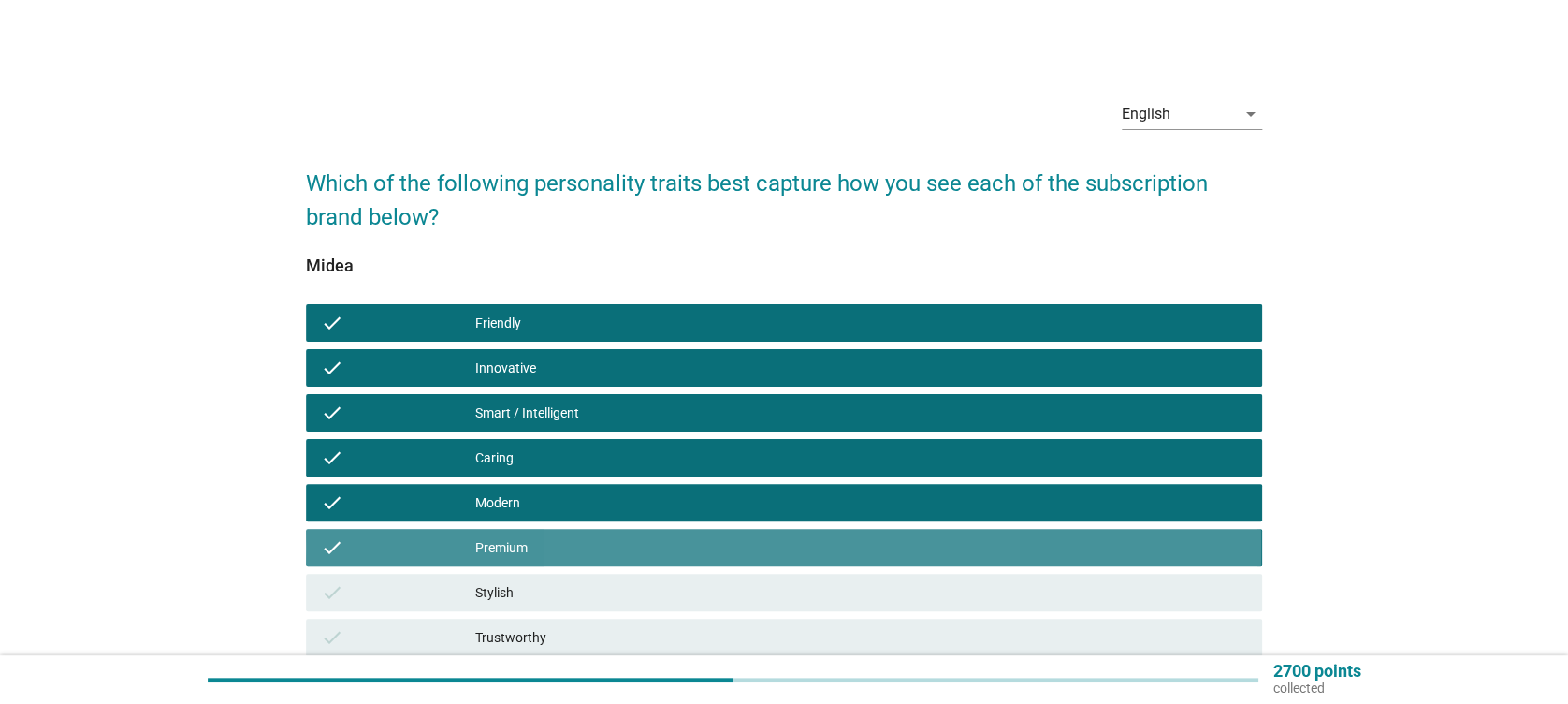
click at [647, 589] on div "Stylish" at bounding box center [861, 593] width 771 height 23
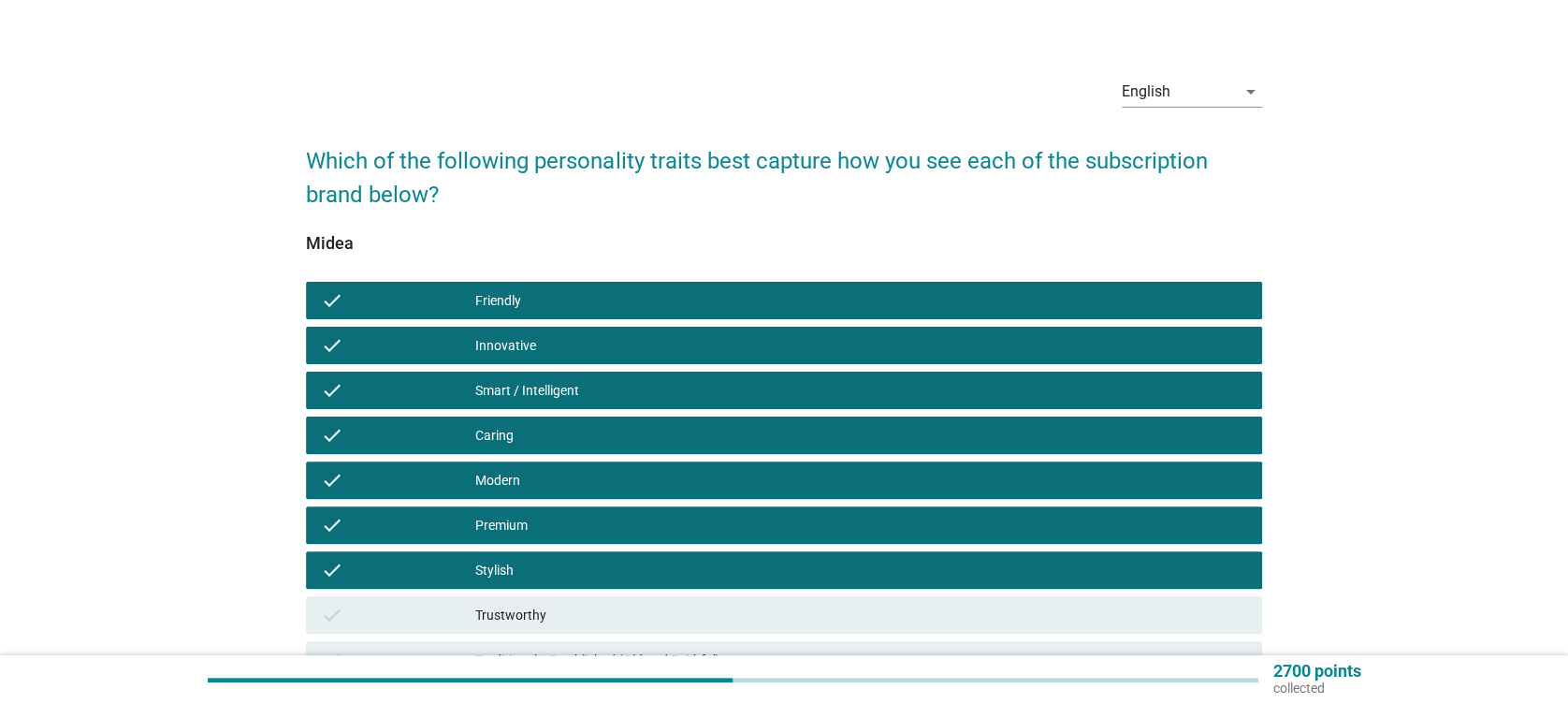
scroll to position [249, 0]
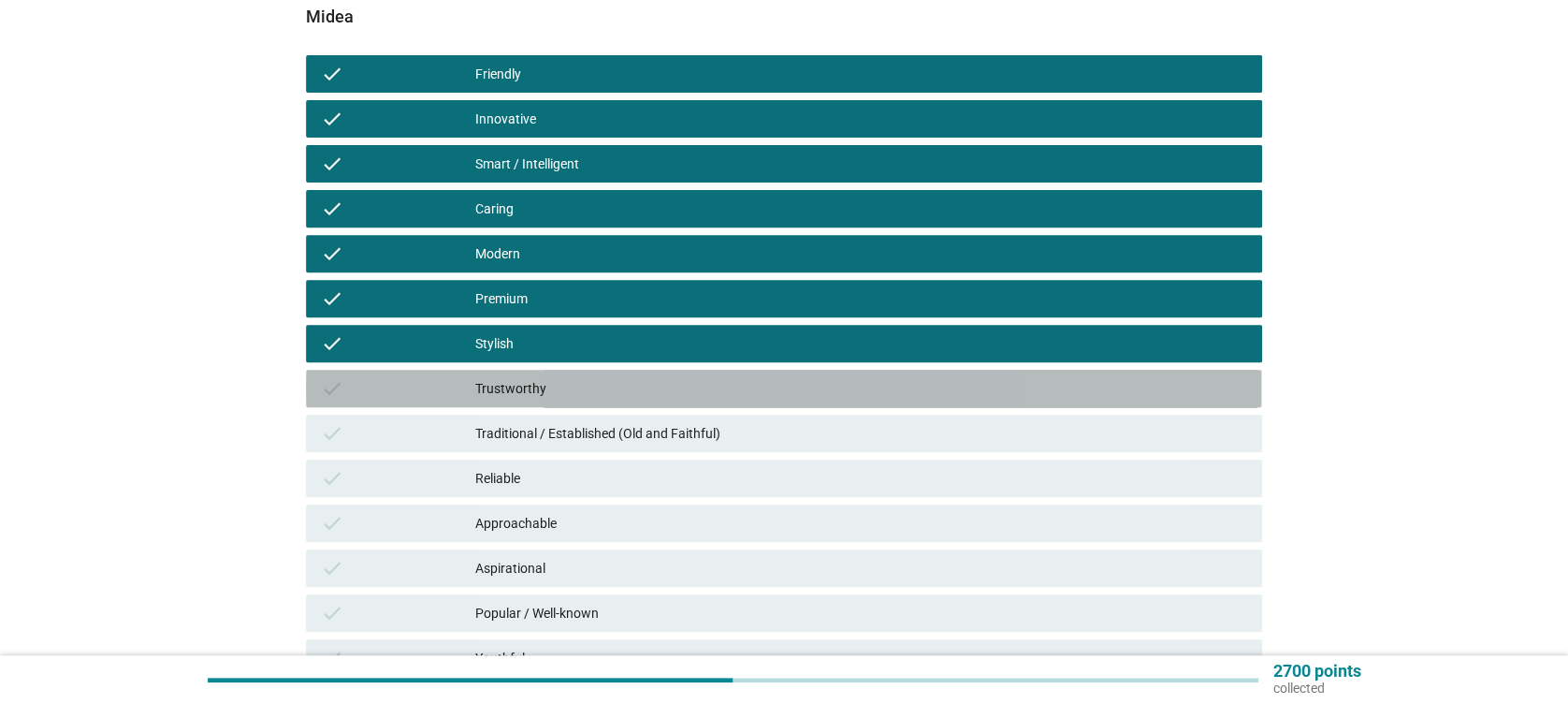
click at [478, 381] on div "Trustworthy" at bounding box center [861, 389] width 771 height 23
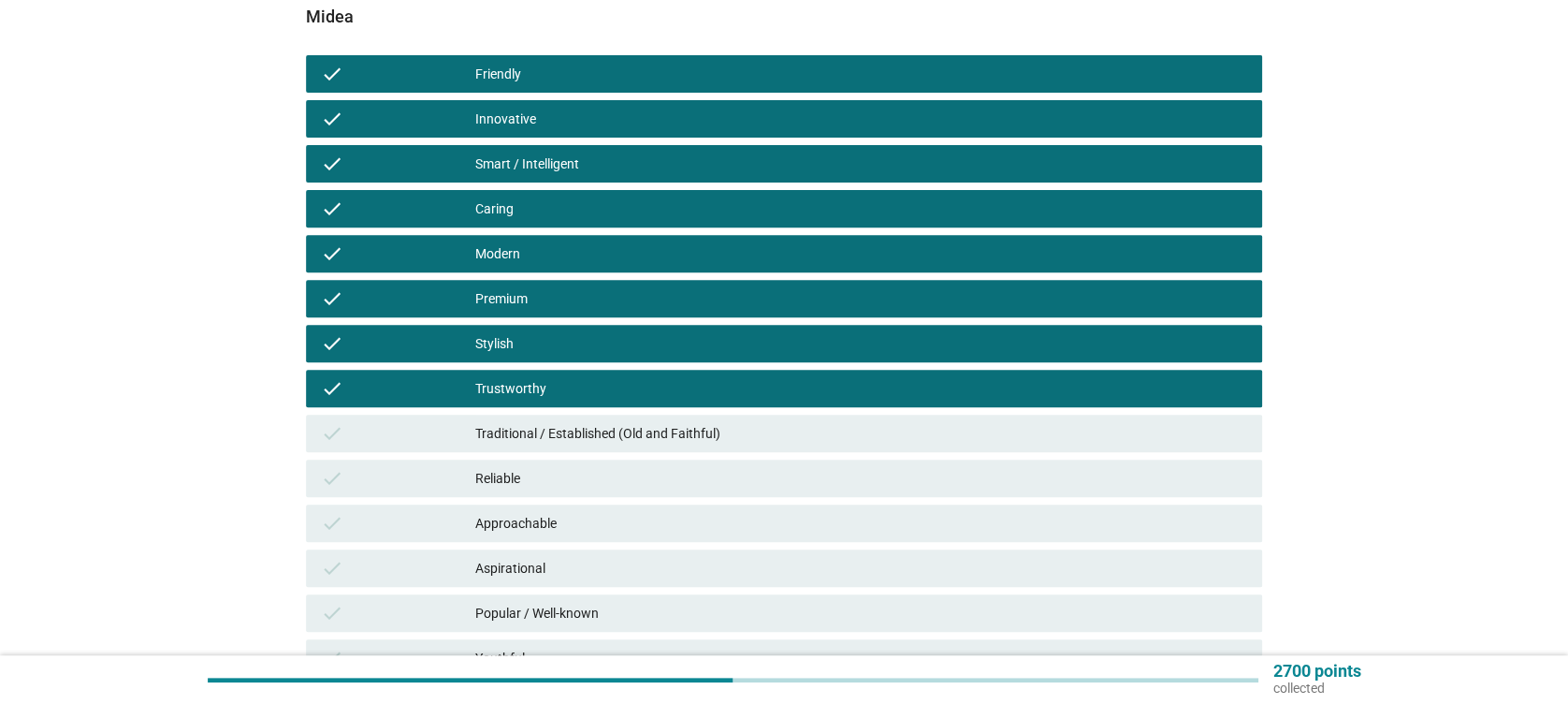
click at [525, 432] on div "Traditional / Established (Old and Faithful)" at bounding box center [861, 434] width 771 height 23
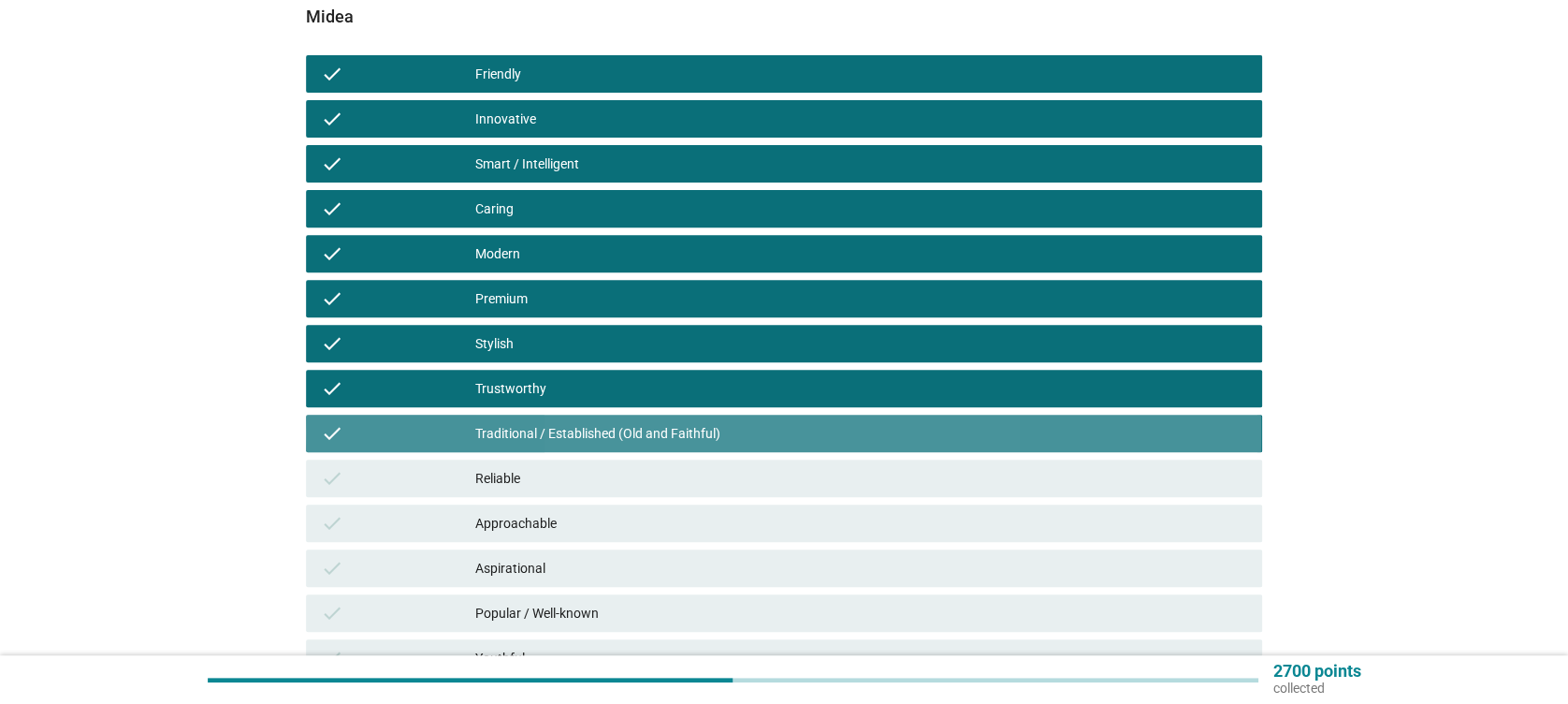
click at [550, 493] on div "check Reliable" at bounding box center [784, 478] width 956 height 37
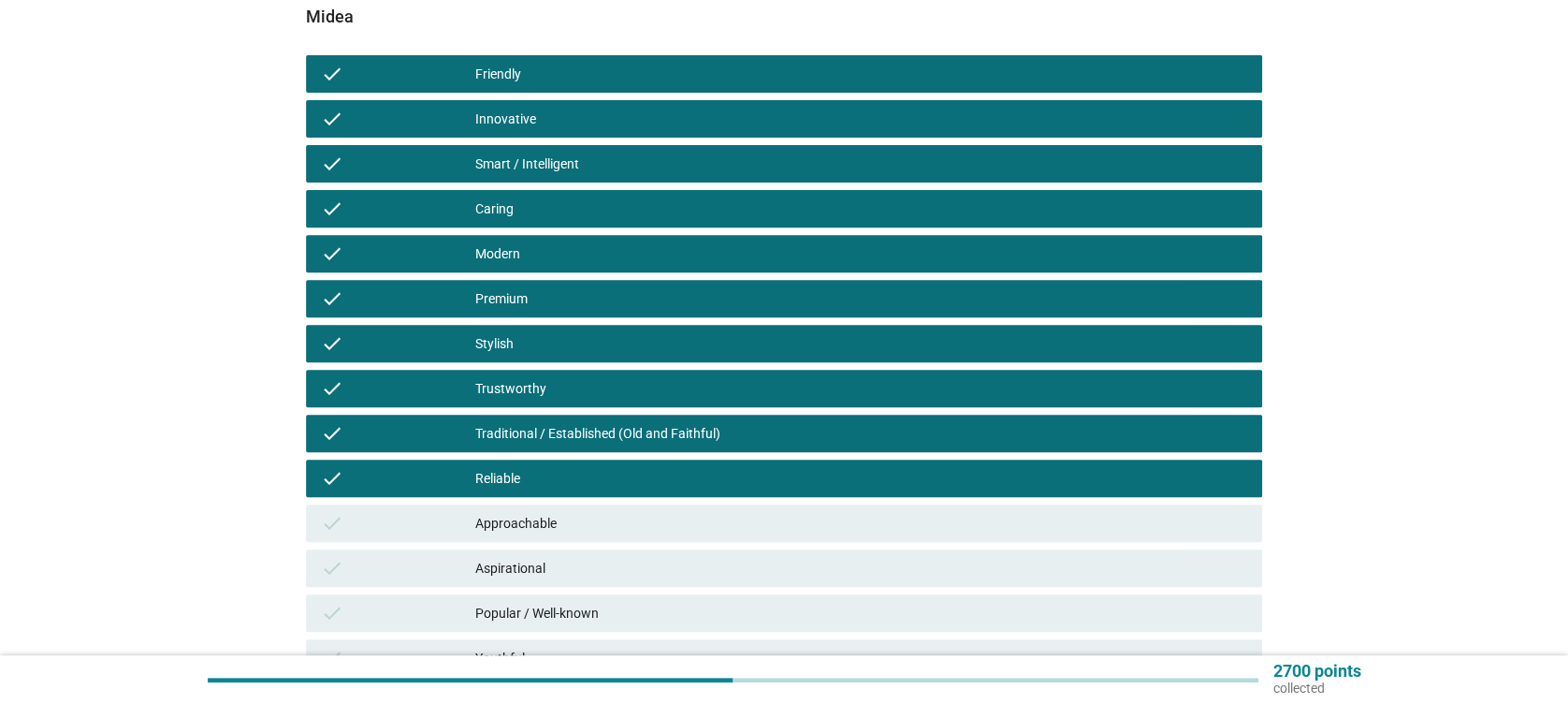
click at [578, 546] on div "check Aspirational" at bounding box center [784, 568] width 962 height 45
click at [595, 539] on div "check Approachable" at bounding box center [784, 522] width 956 height 37
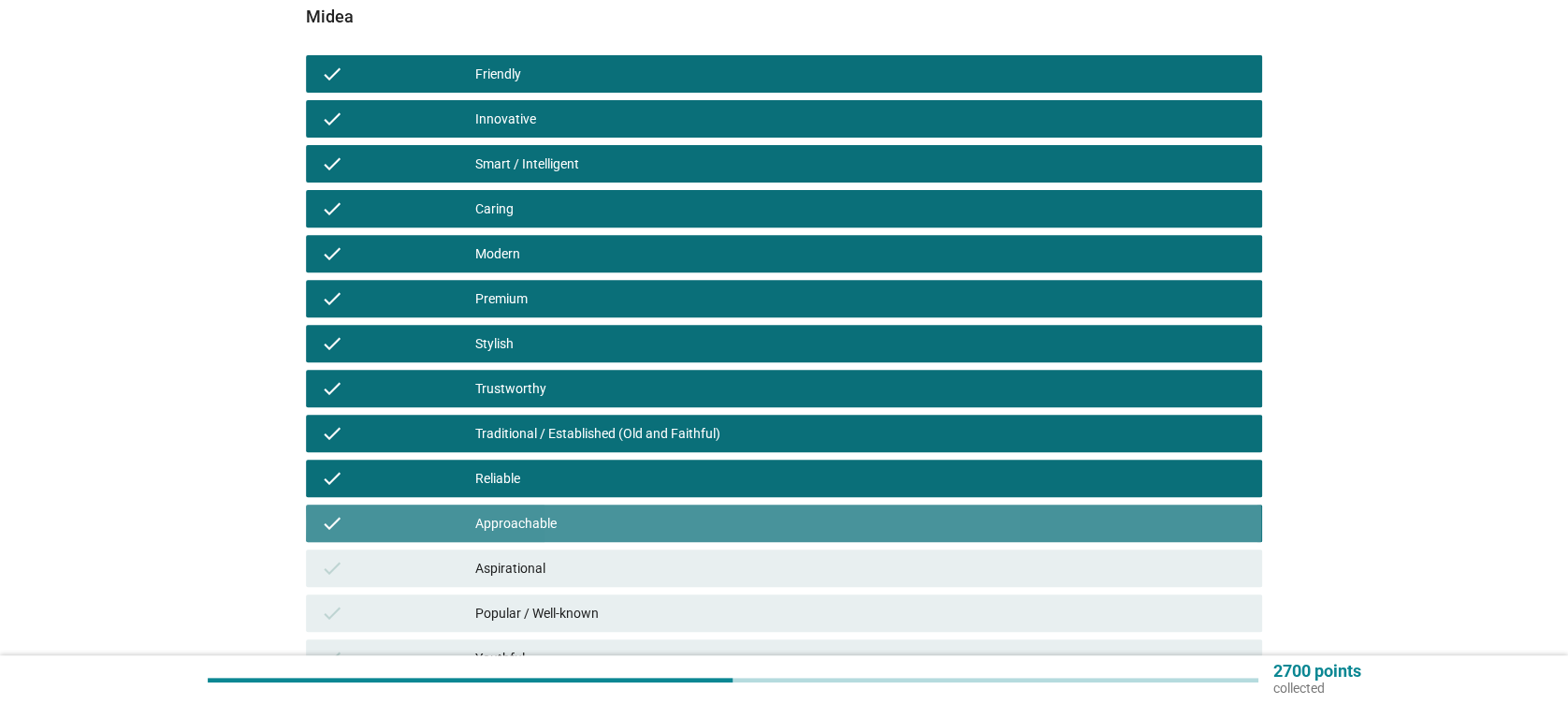
click at [595, 570] on div "Aspirational" at bounding box center [861, 568] width 771 height 23
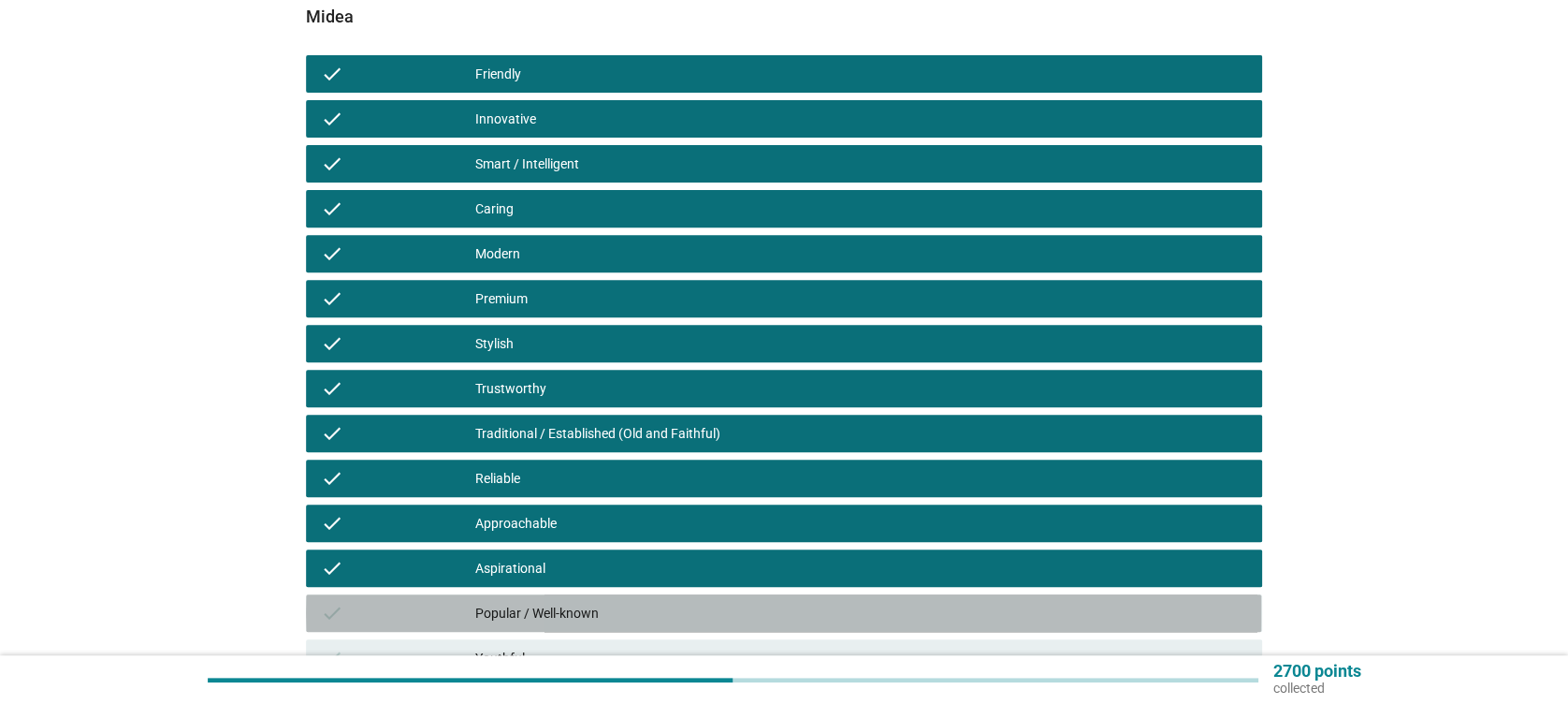
click at [617, 605] on div "Popular / Well-known" at bounding box center [861, 614] width 771 height 23
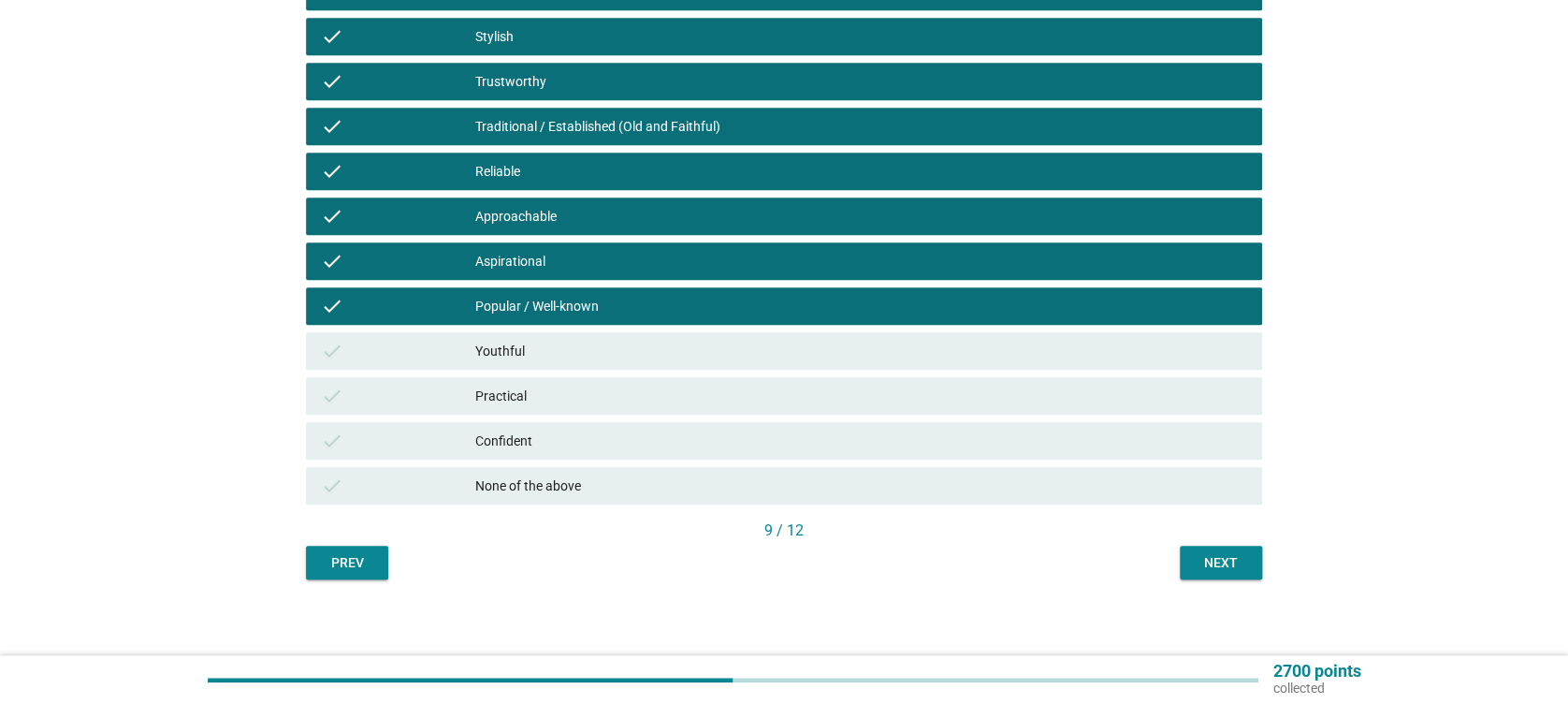
scroll to position [563, 0]
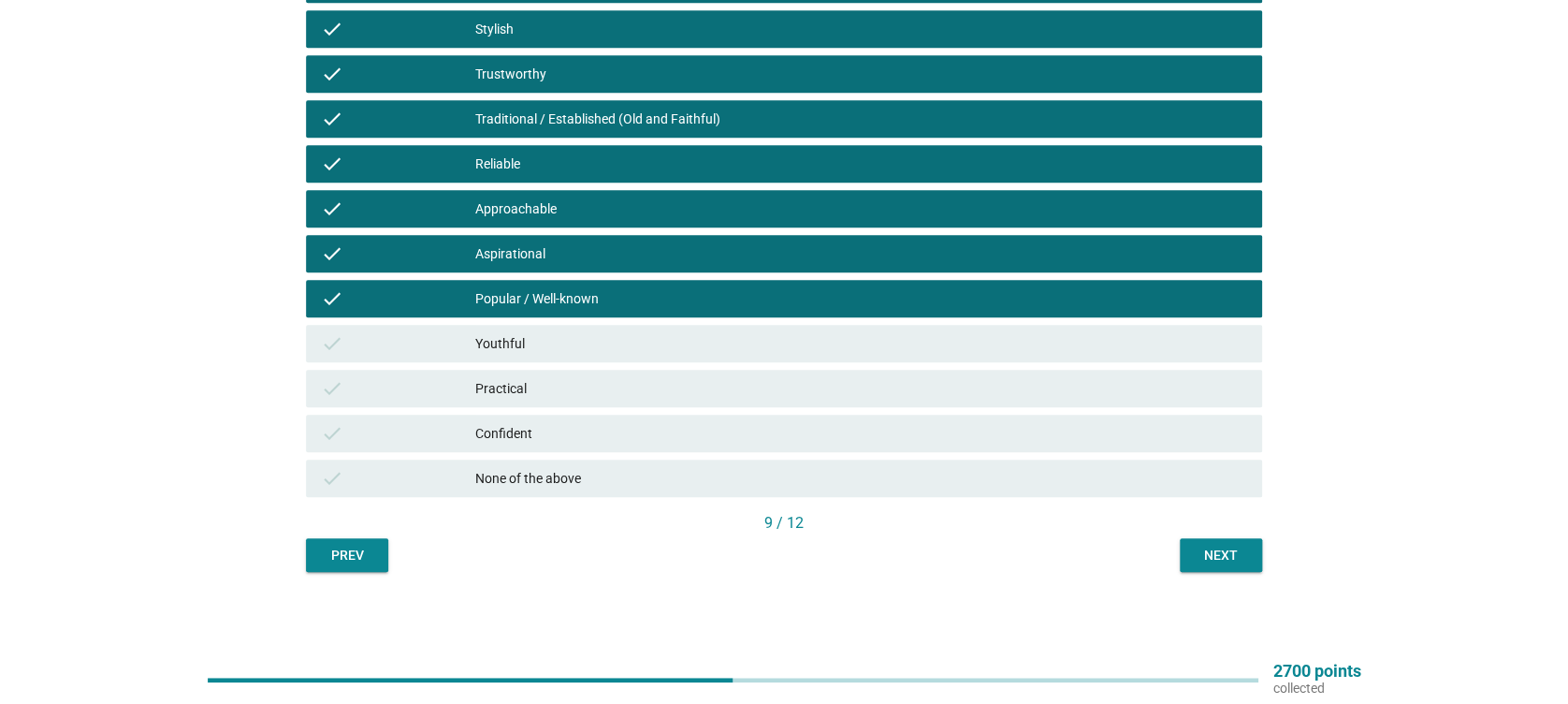
click at [536, 328] on div "check Youthful" at bounding box center [784, 342] width 956 height 37
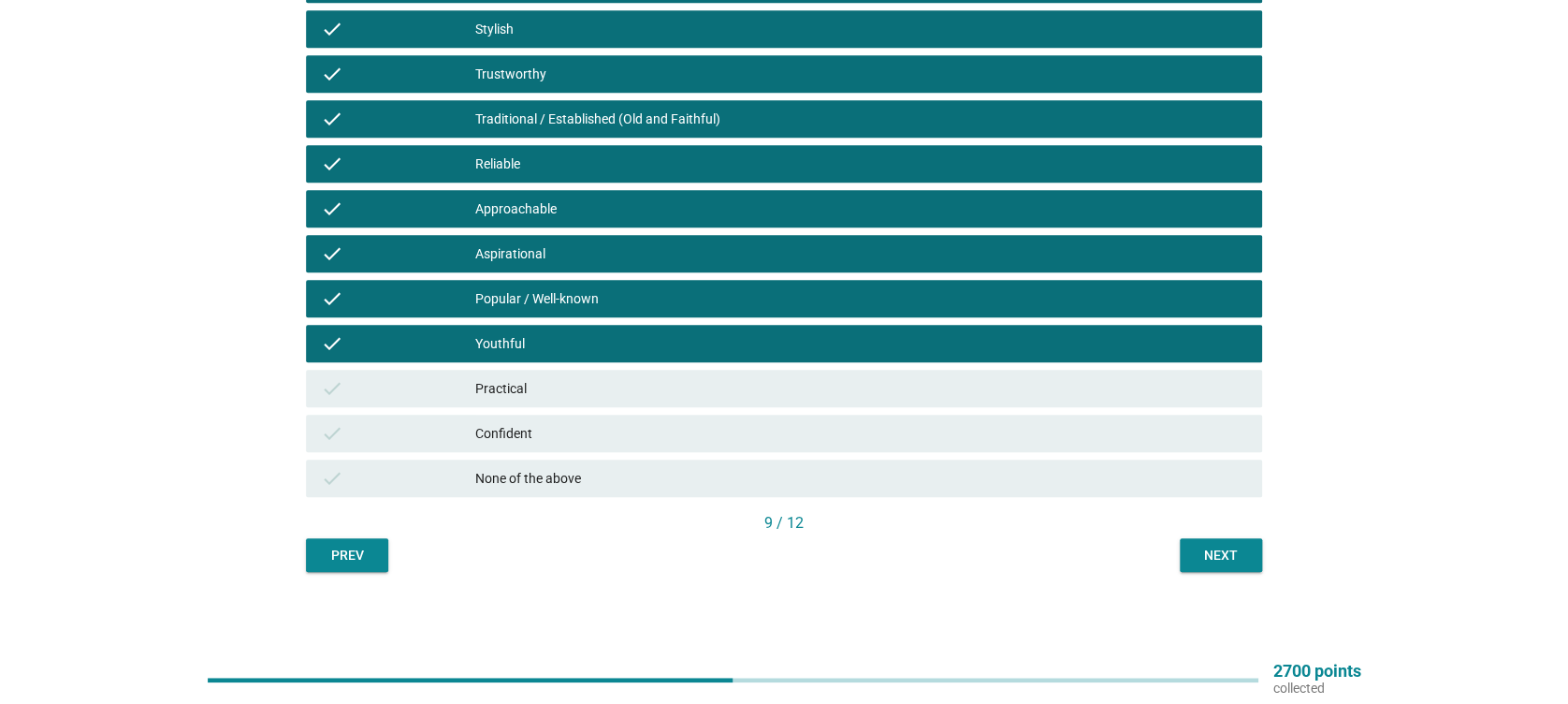
click at [566, 384] on div "Practical" at bounding box center [861, 389] width 771 height 23
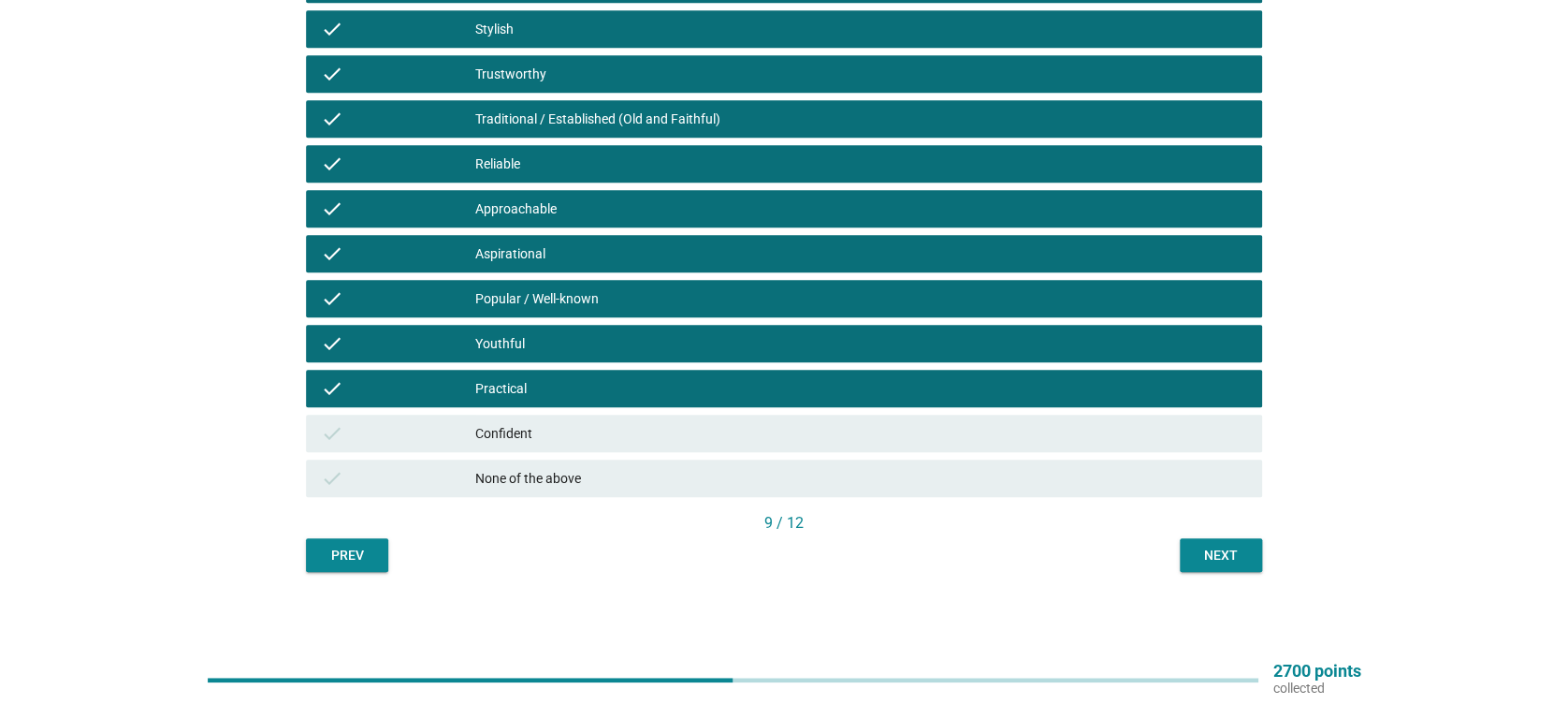
drag, startPoint x: 607, startPoint y: 449, endPoint x: 614, endPoint y: 463, distance: 15.7
click at [607, 451] on div "check Confident" at bounding box center [784, 433] width 962 height 45
click at [1227, 552] on div "Next" at bounding box center [1220, 556] width 52 height 20
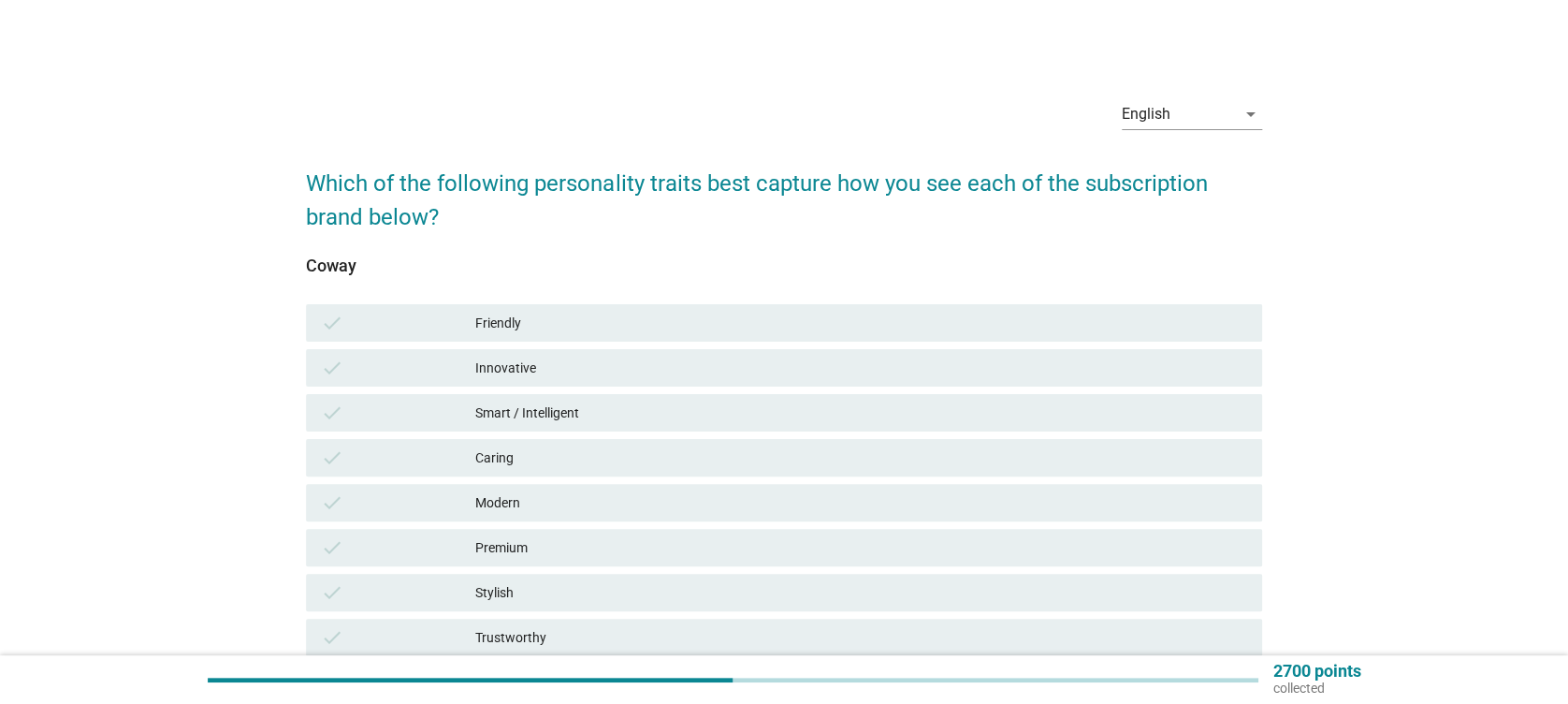
click at [608, 327] on div "Friendly" at bounding box center [861, 323] width 771 height 23
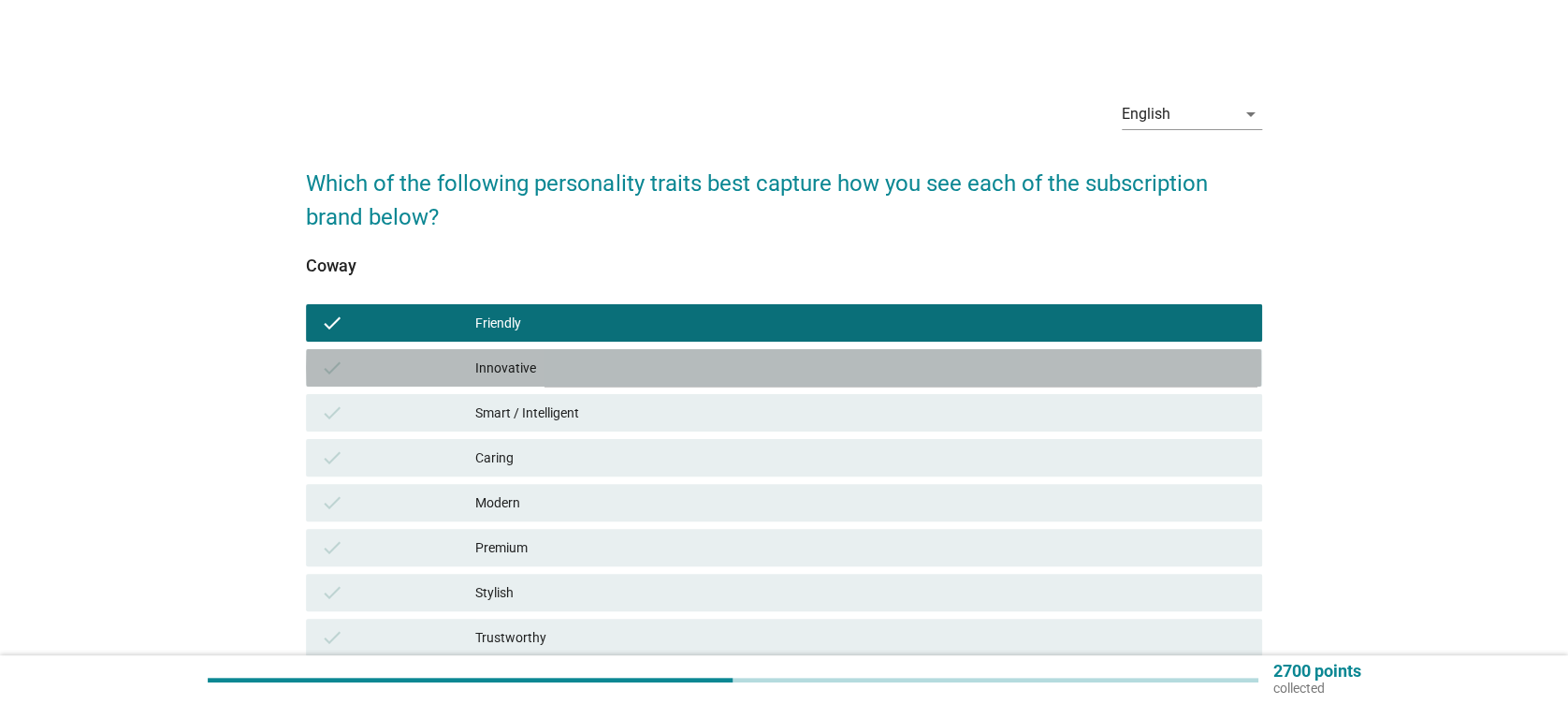
click at [610, 379] on div "Innovative" at bounding box center [861, 368] width 771 height 23
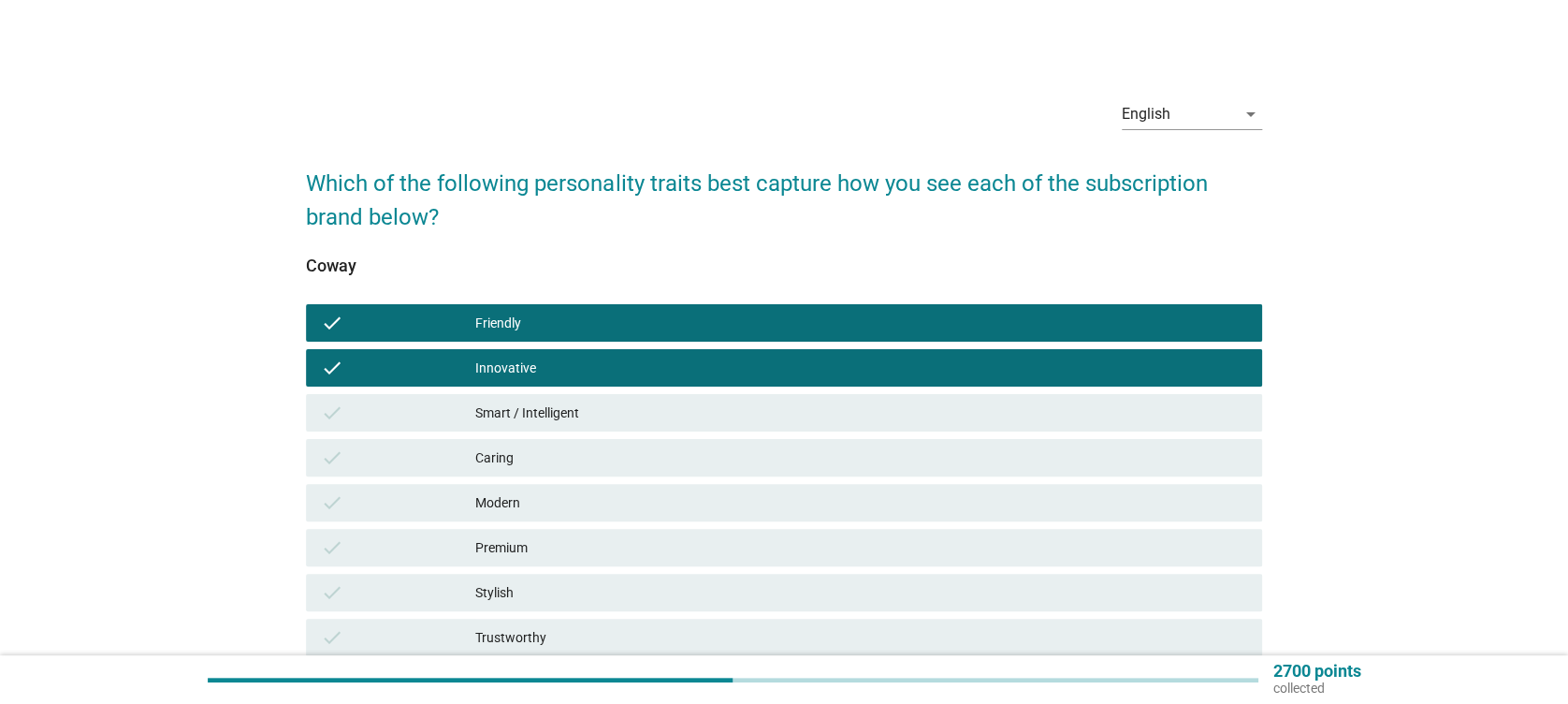
click at [625, 412] on div "Smart / Intelligent" at bounding box center [861, 413] width 771 height 23
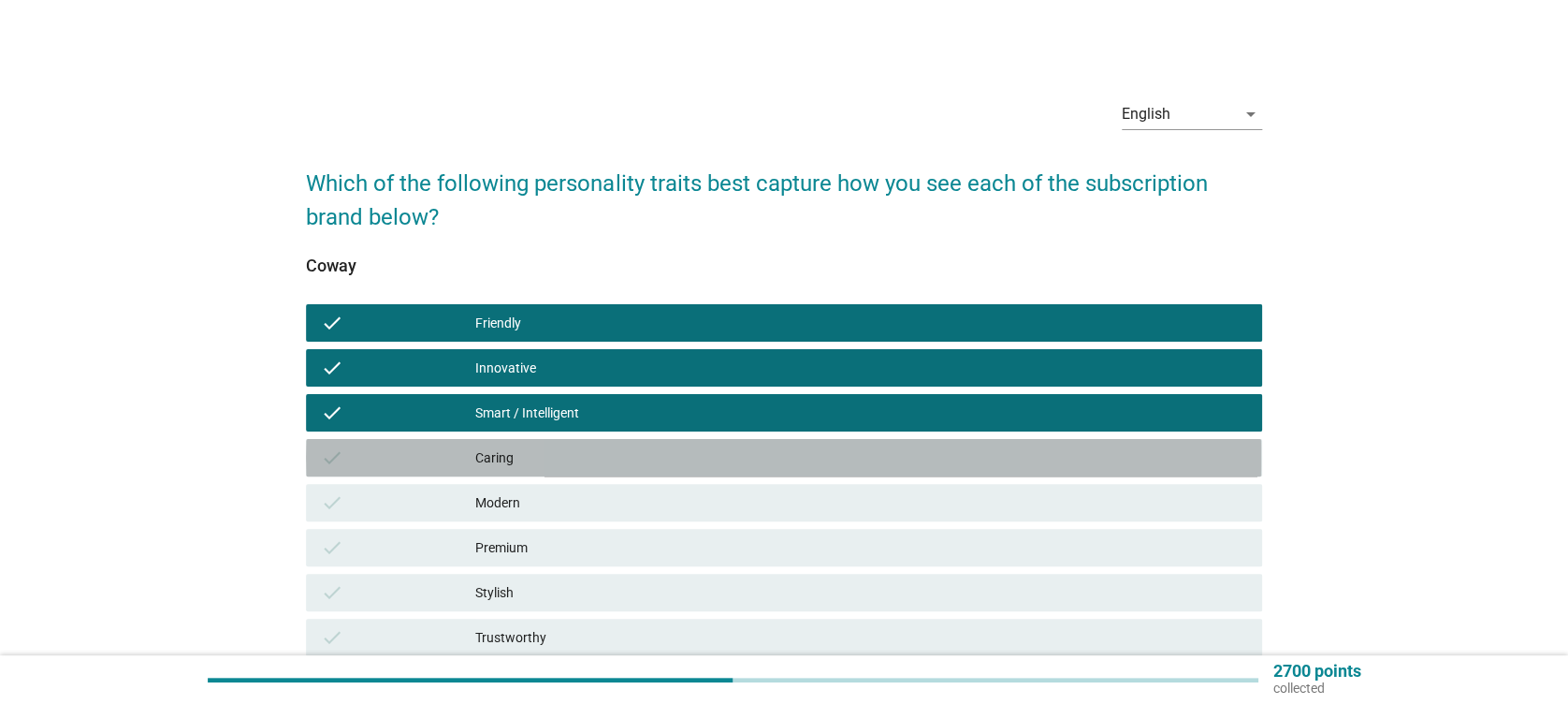
click at [627, 455] on div "Caring" at bounding box center [861, 458] width 771 height 23
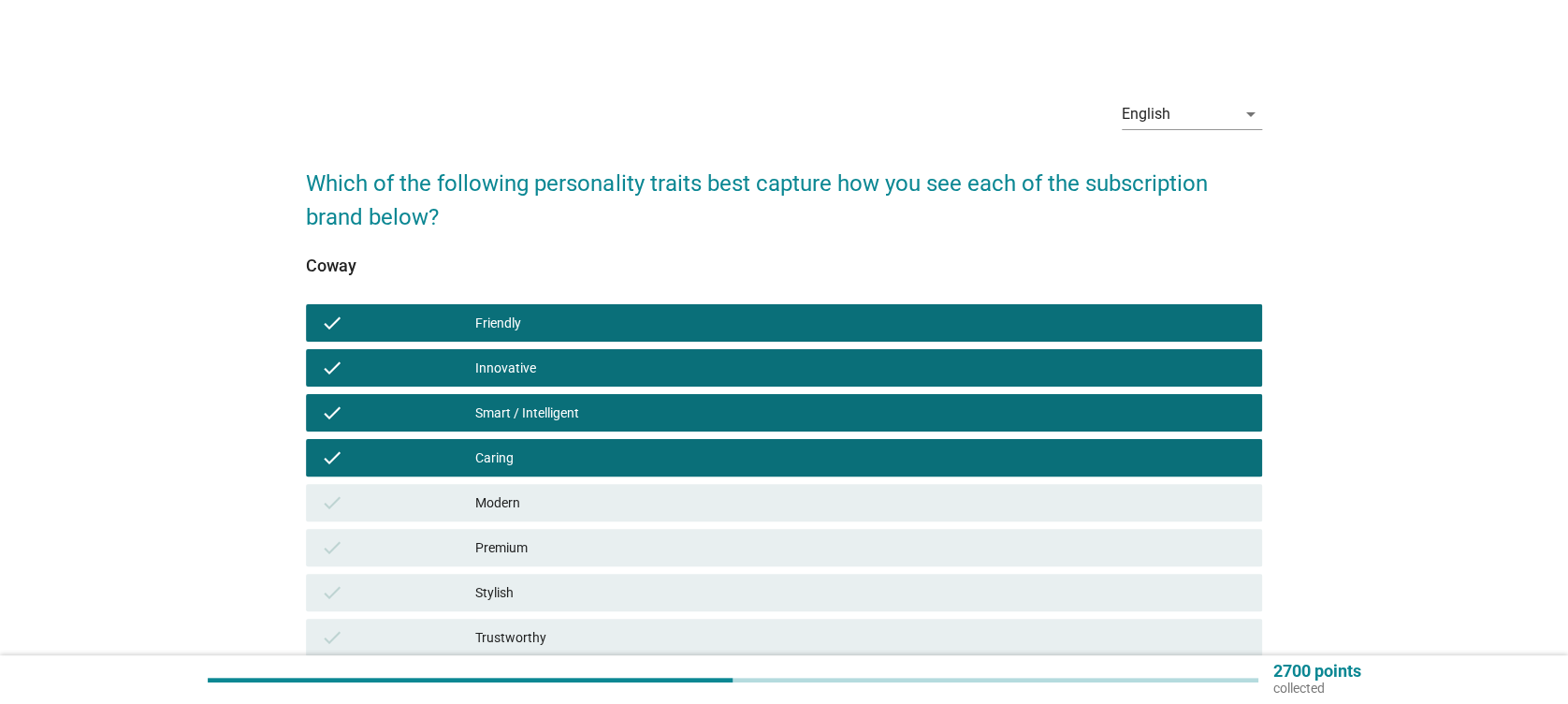
click at [613, 496] on div "Modern" at bounding box center [861, 503] width 771 height 23
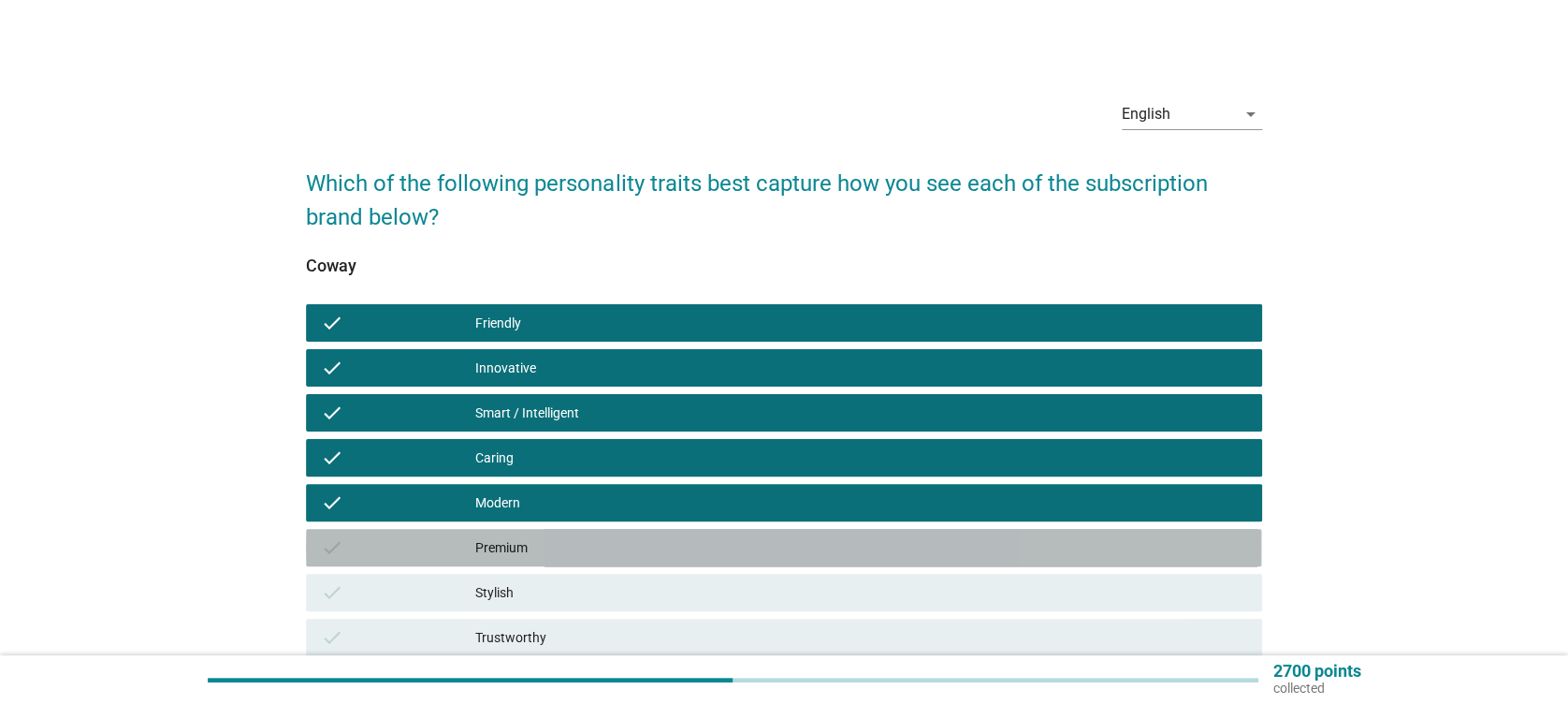
click at [617, 549] on div "Premium" at bounding box center [861, 548] width 771 height 23
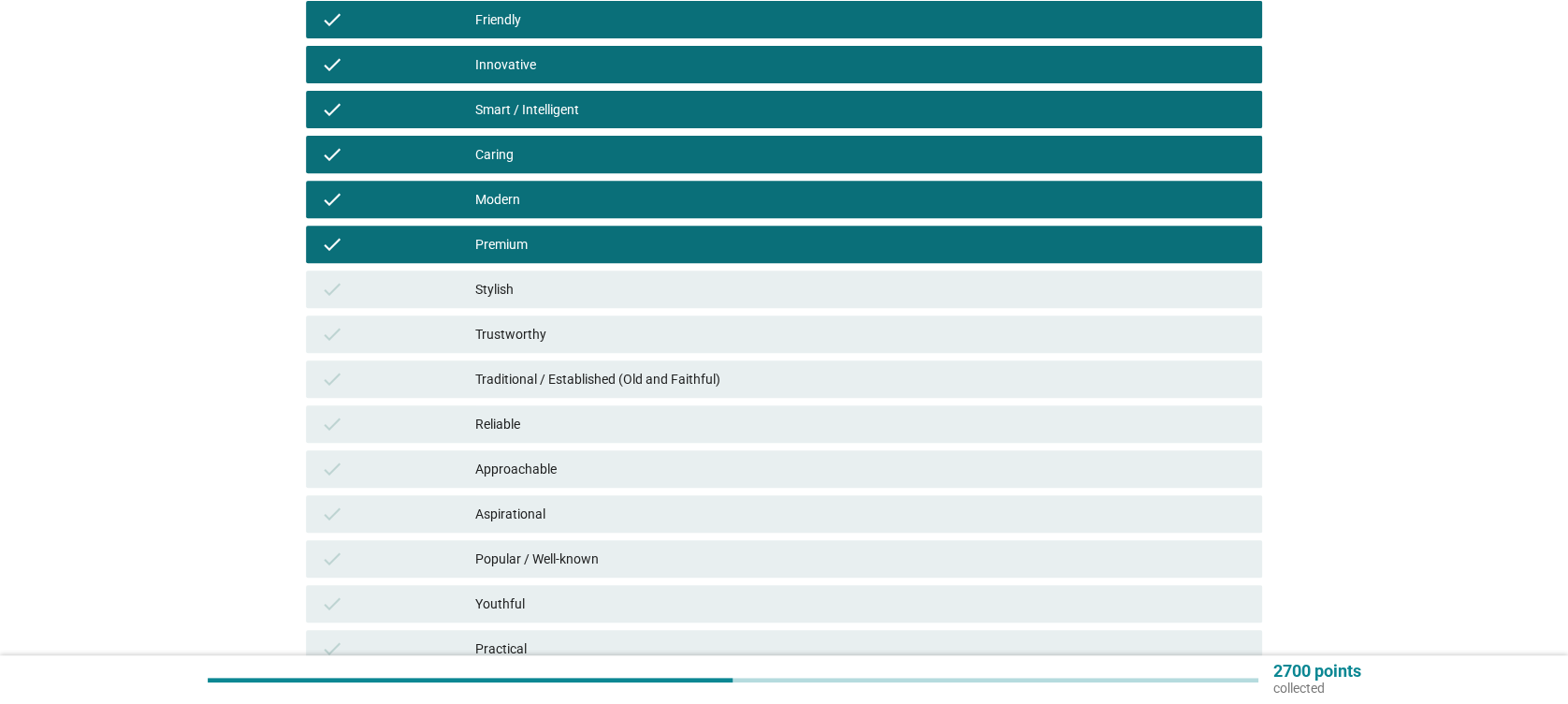
scroll to position [375, 0]
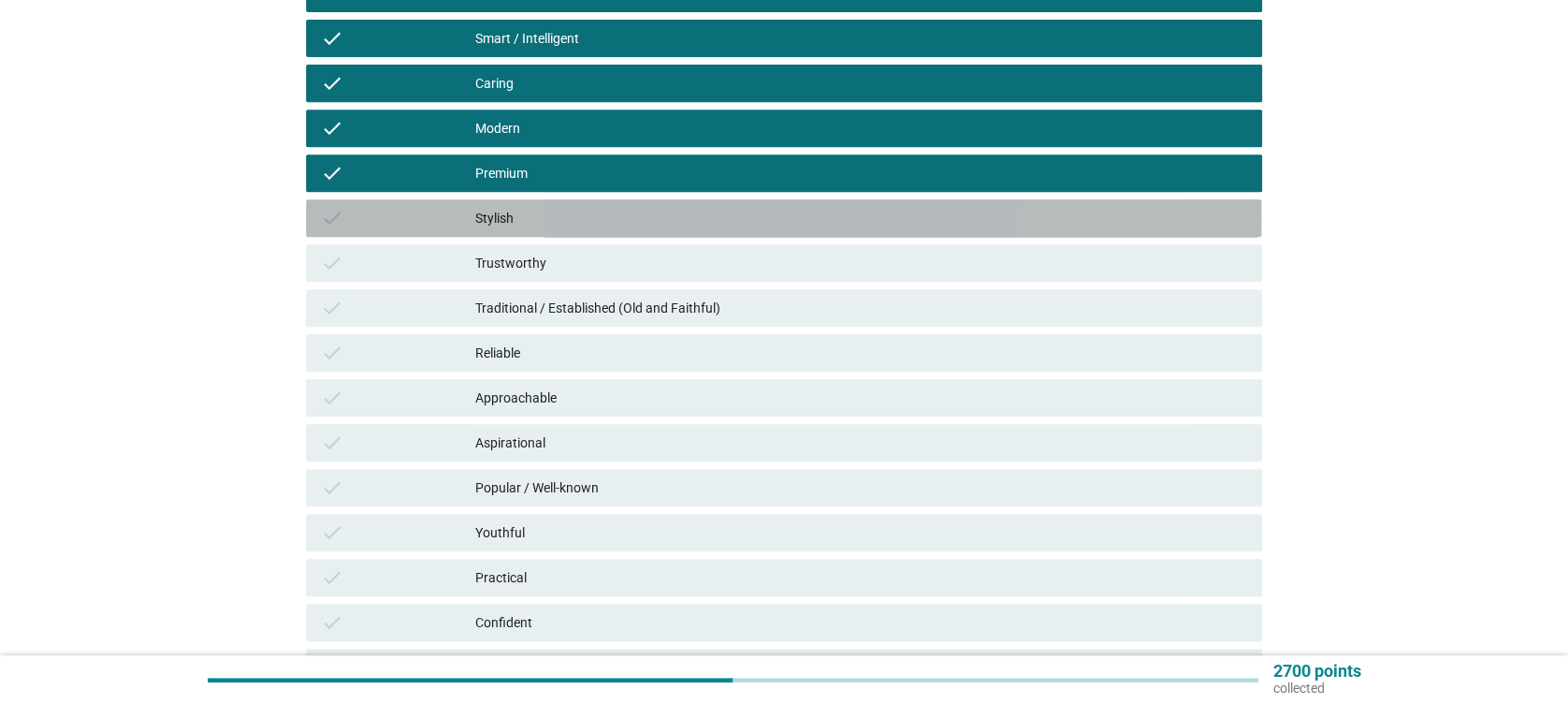
click at [513, 205] on div "check Stylish" at bounding box center [784, 218] width 956 height 37
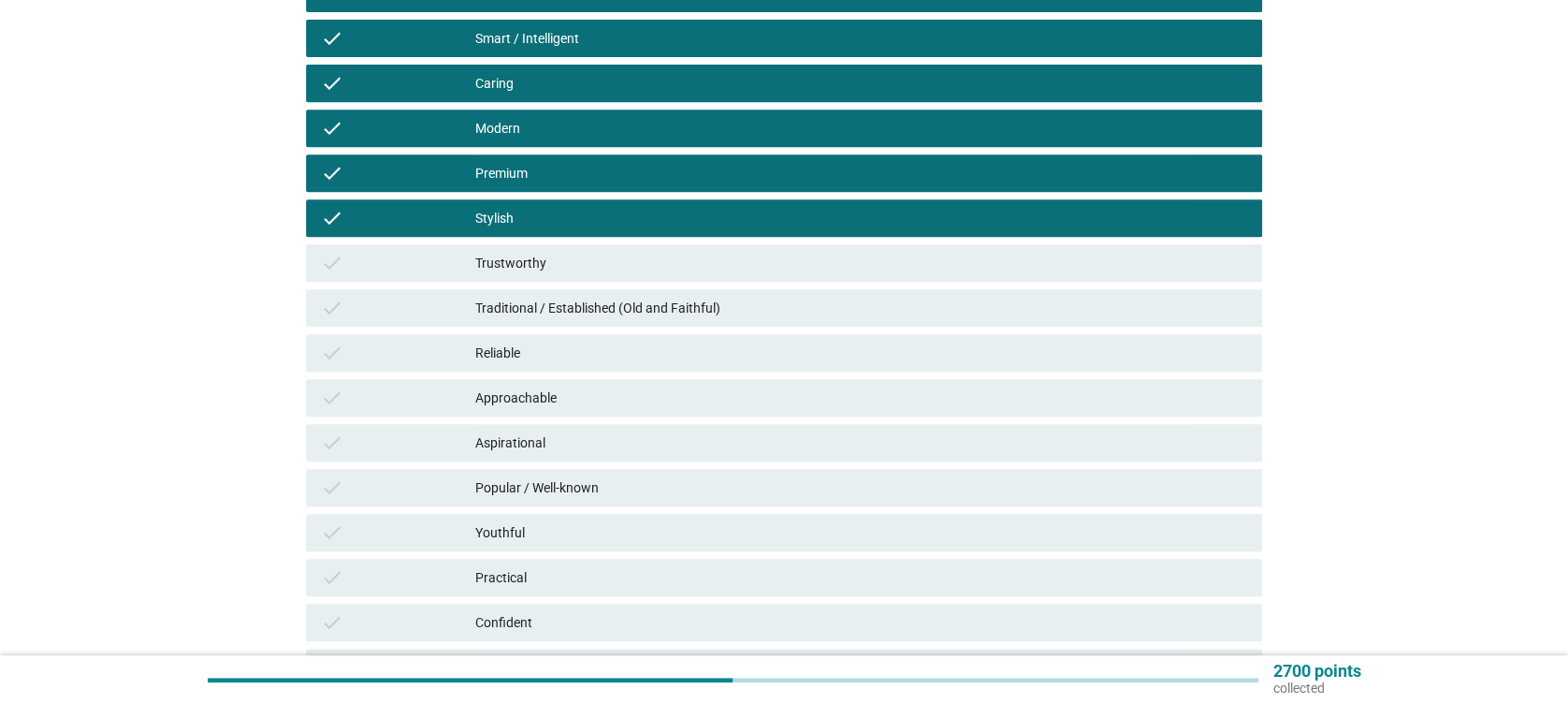
click at [554, 279] on div "check Trustworthy" at bounding box center [784, 263] width 956 height 37
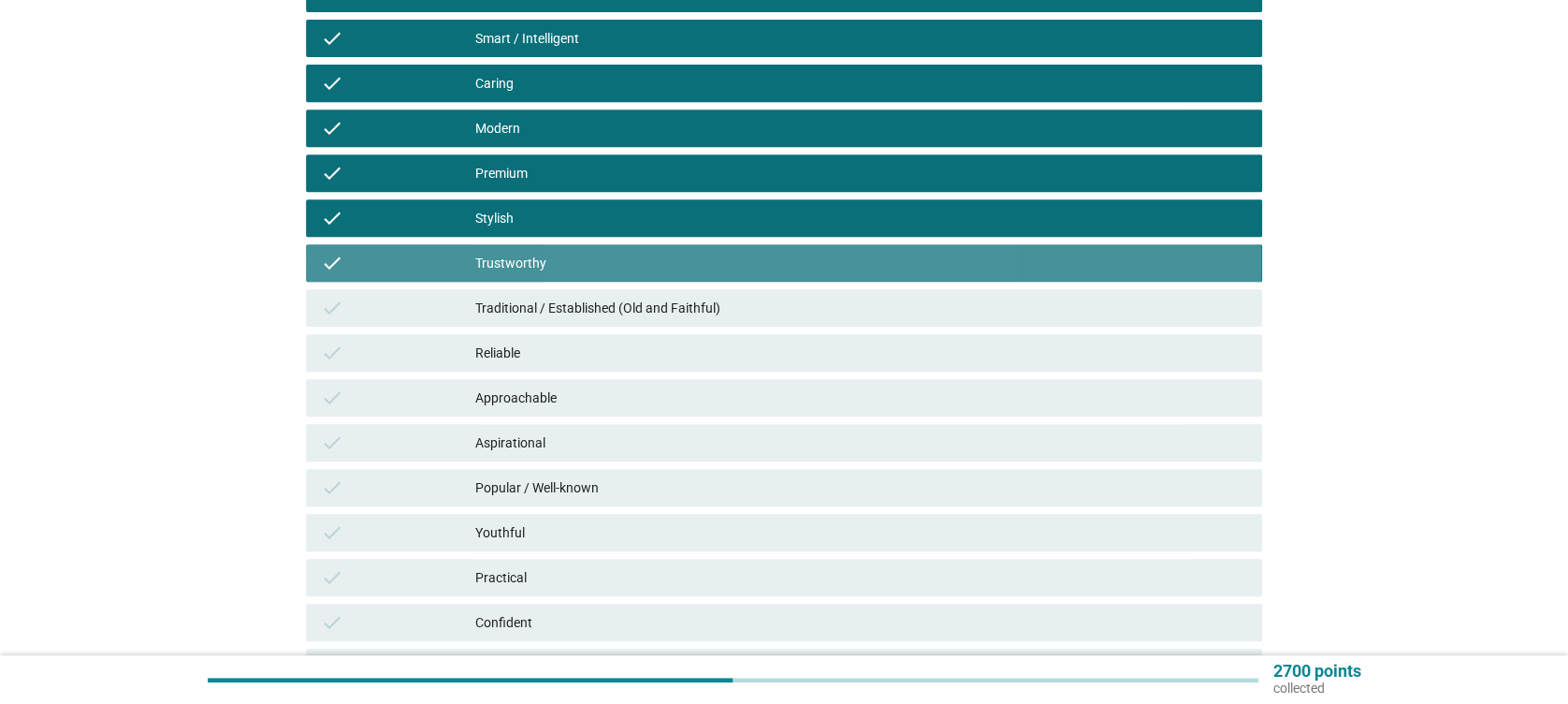
click at [588, 323] on div "check Traditional / Established (Old and Faithful)" at bounding box center [784, 307] width 956 height 37
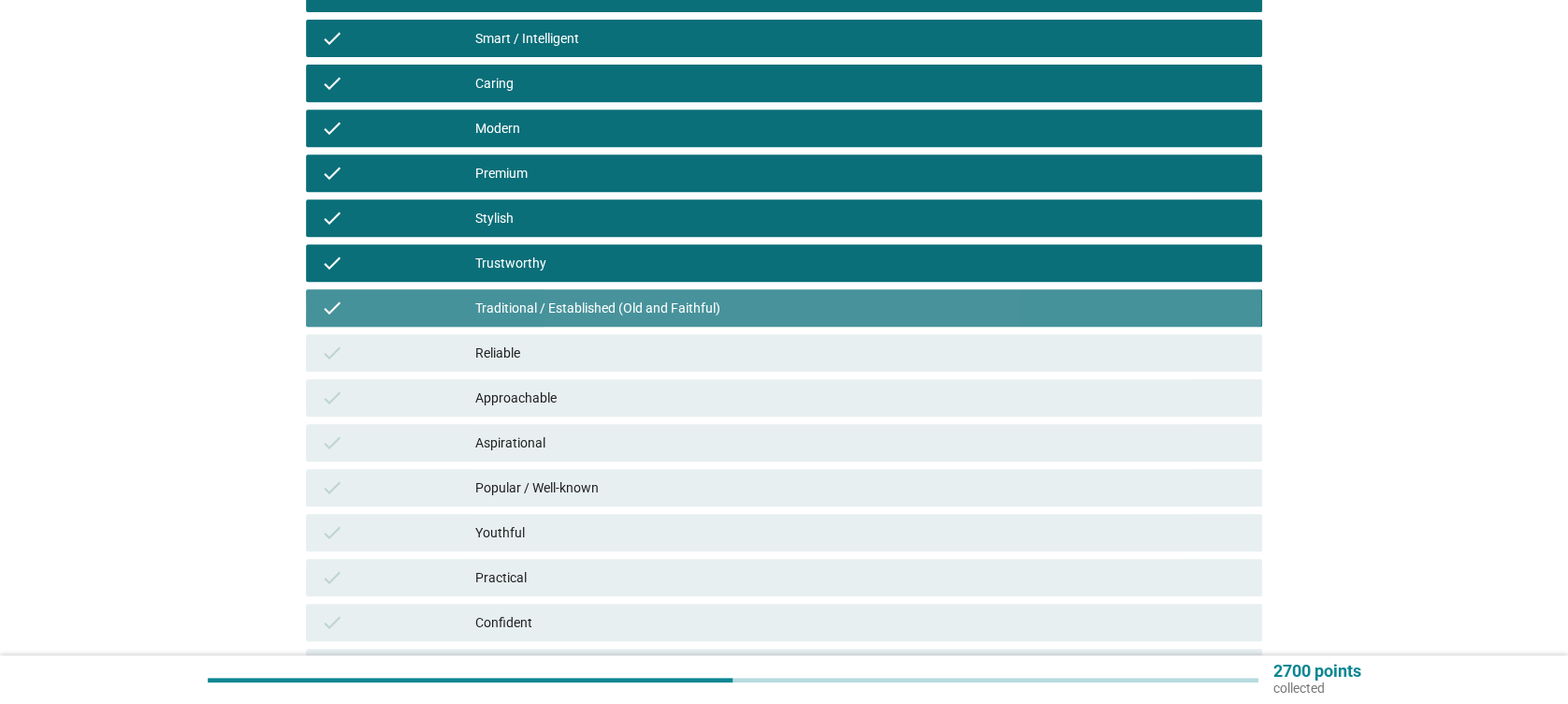
click at [591, 319] on div "Traditional / Established (Old and Faithful)" at bounding box center [861, 308] width 771 height 23
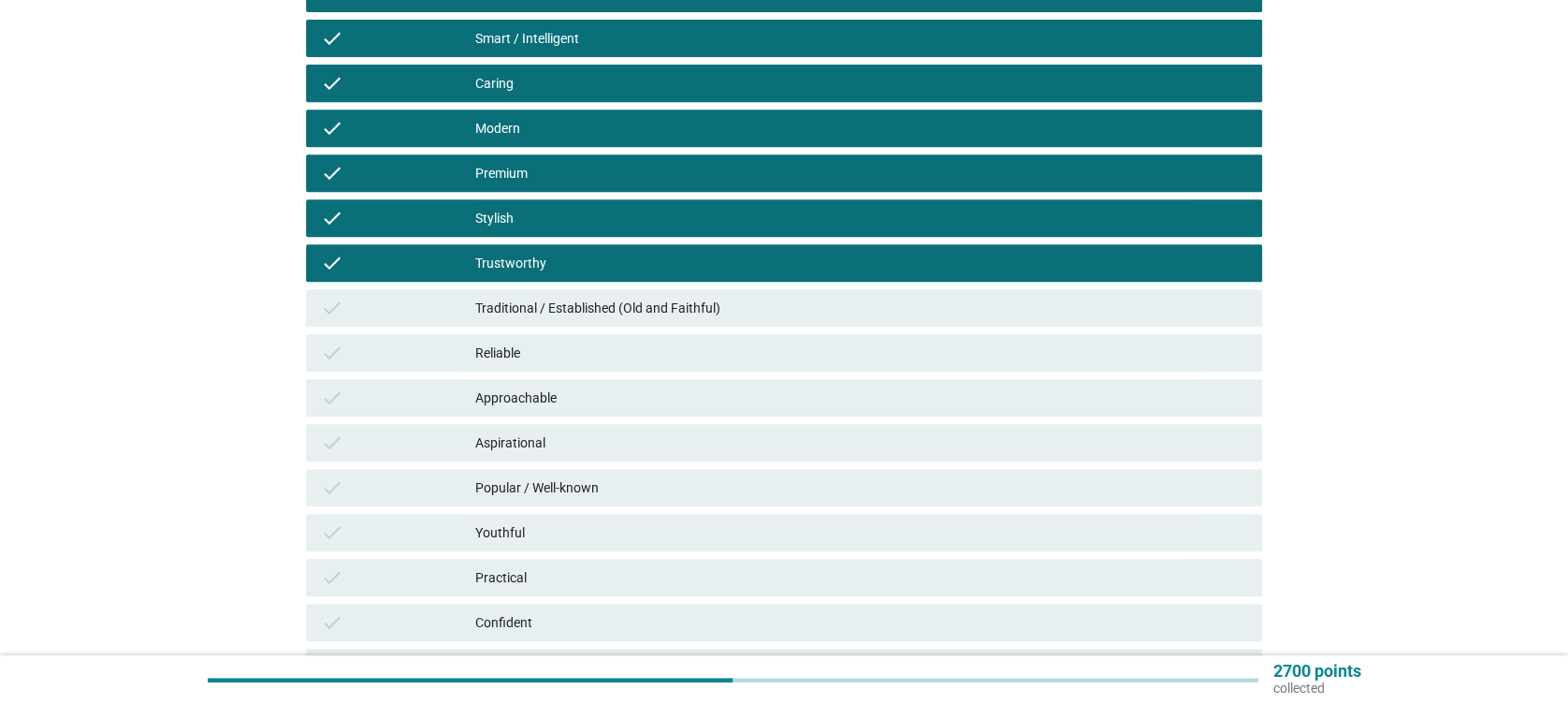
click at [589, 321] on div "check Traditional / Established (Old and Faithful)" at bounding box center [784, 307] width 956 height 37
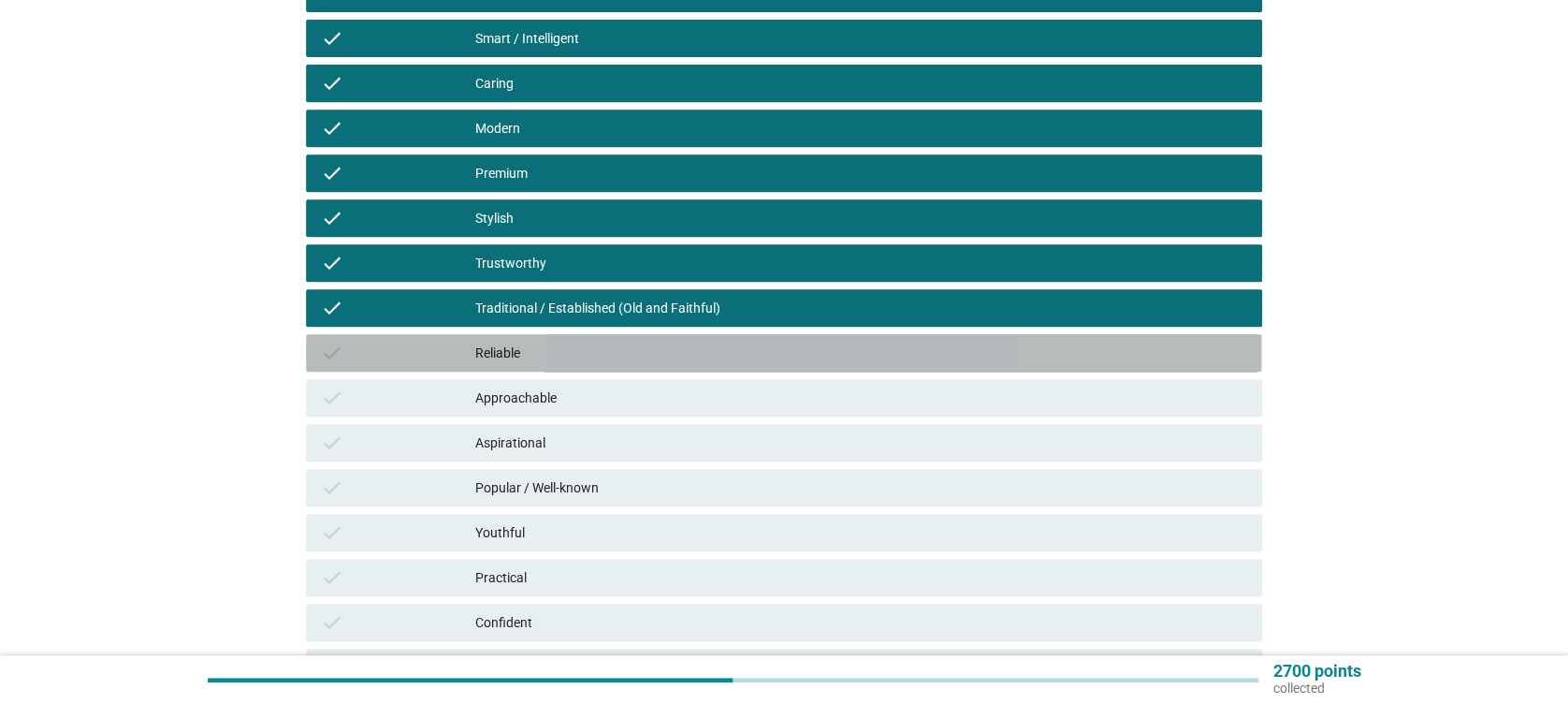
click at [590, 369] on div "check Reliable" at bounding box center [784, 352] width 956 height 37
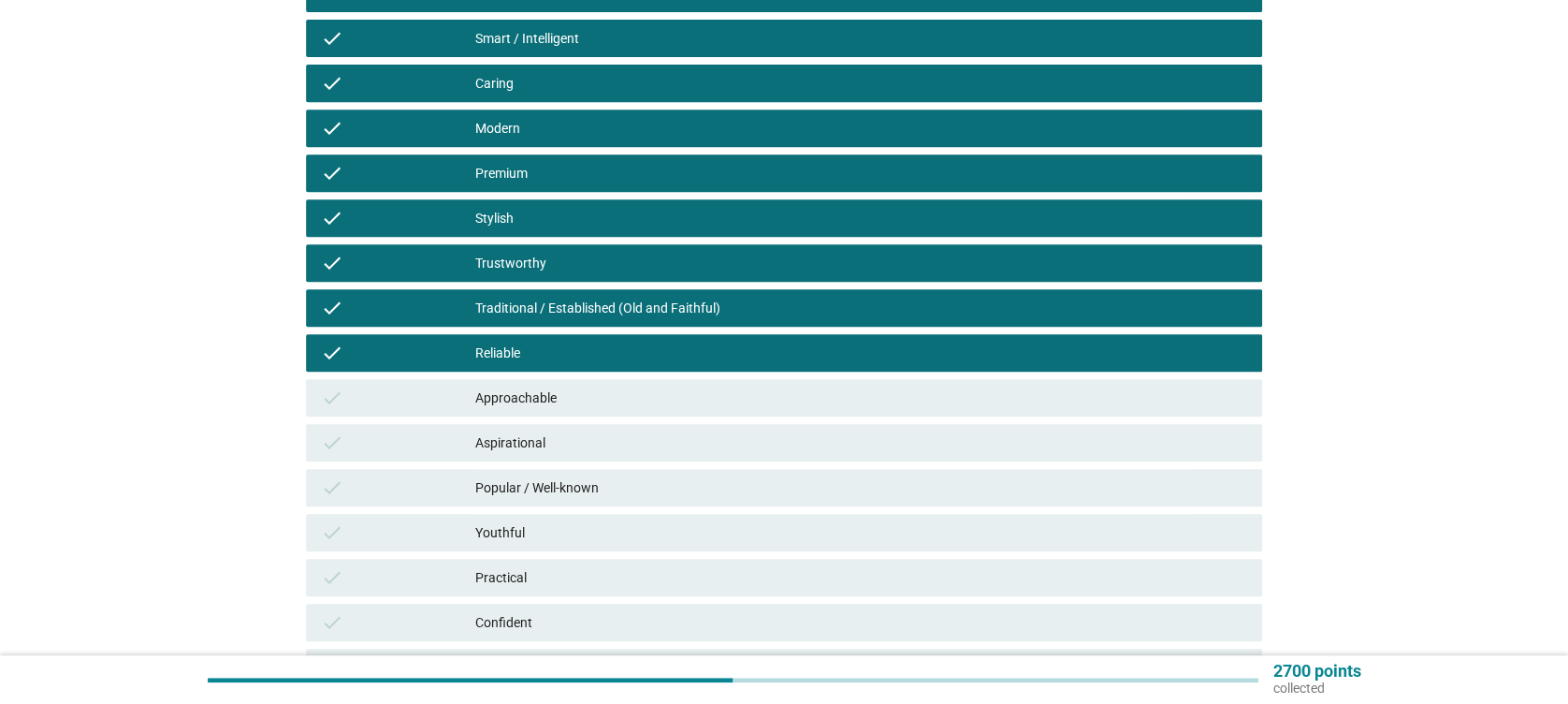
click at [598, 406] on div "Approachable" at bounding box center [861, 398] width 771 height 23
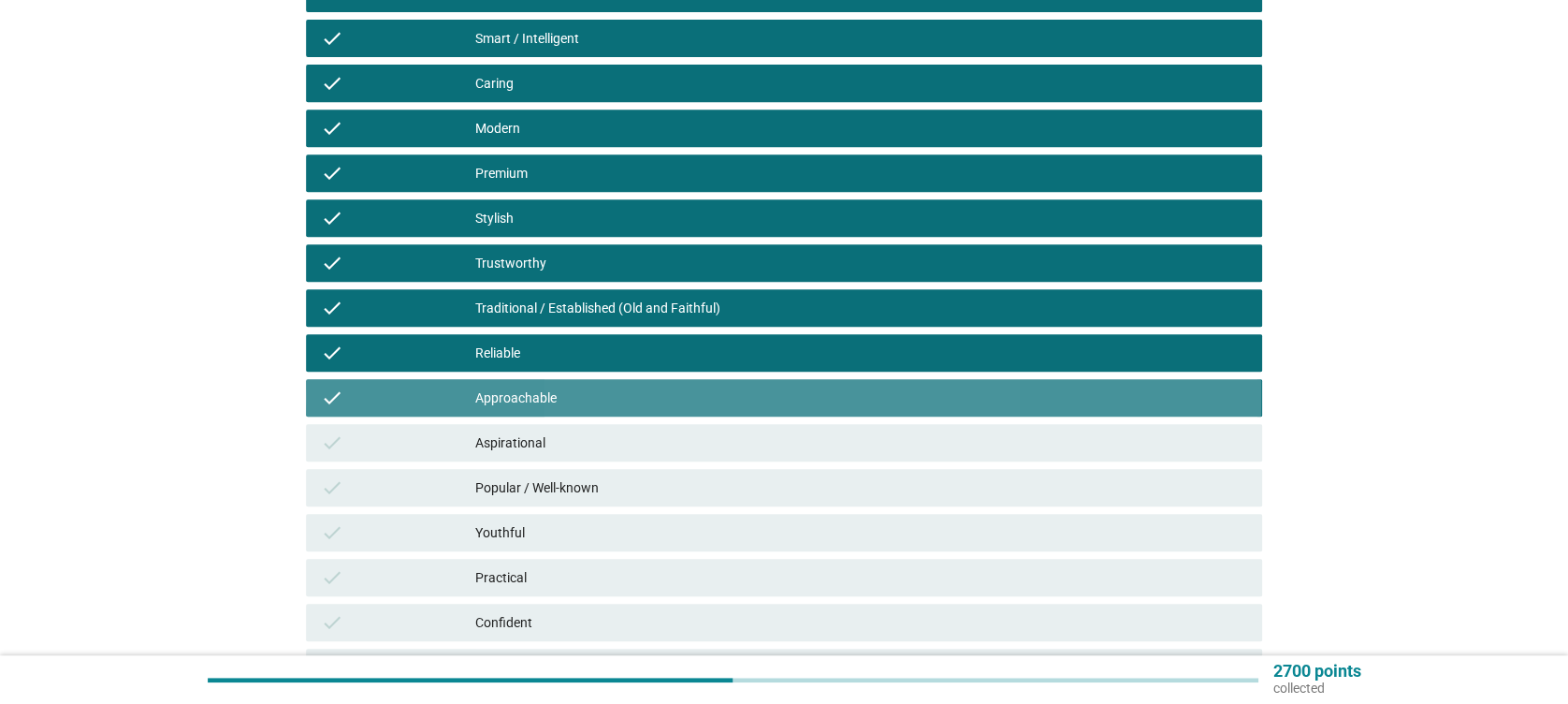
click at [616, 440] on div "Aspirational" at bounding box center [861, 443] width 771 height 23
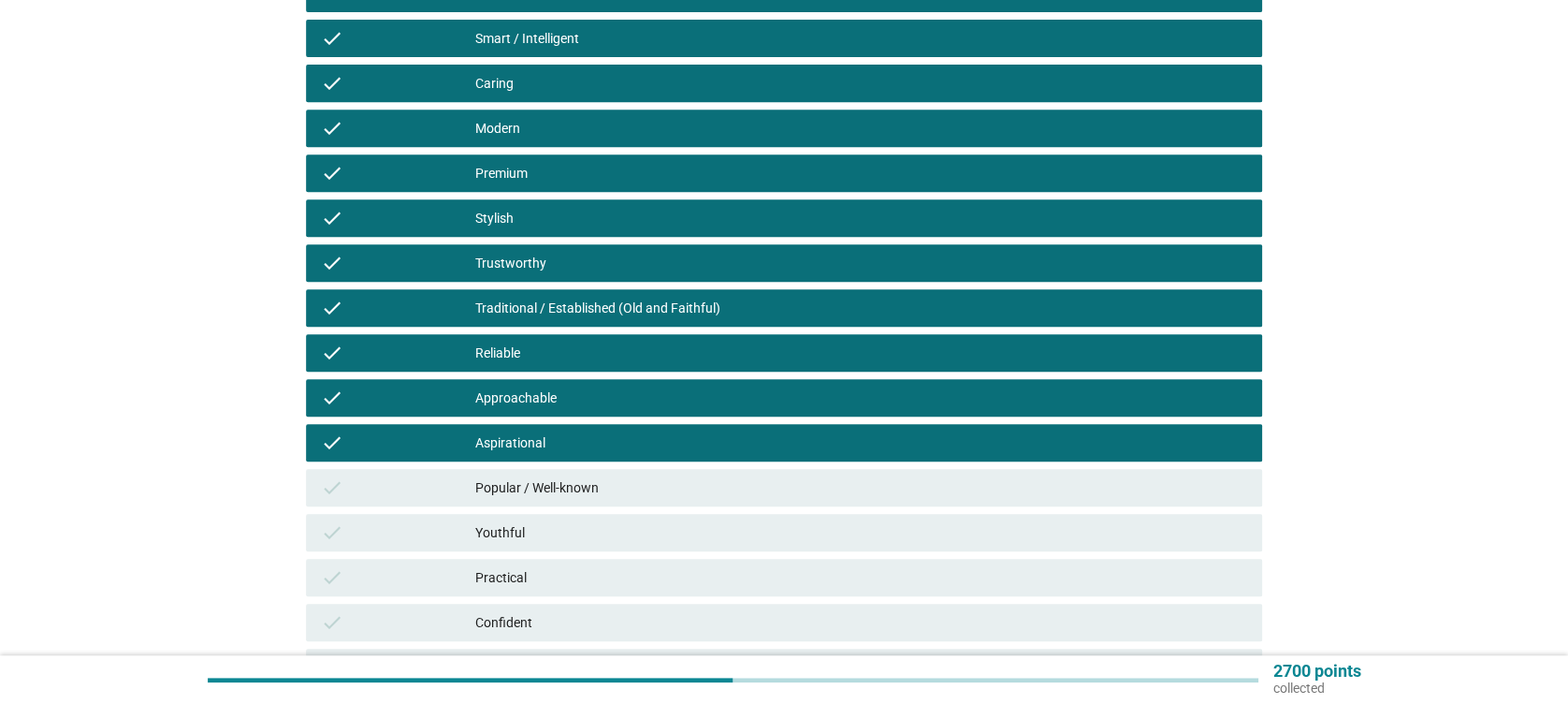
click at [643, 487] on div "Popular / Well-known" at bounding box center [861, 488] width 771 height 23
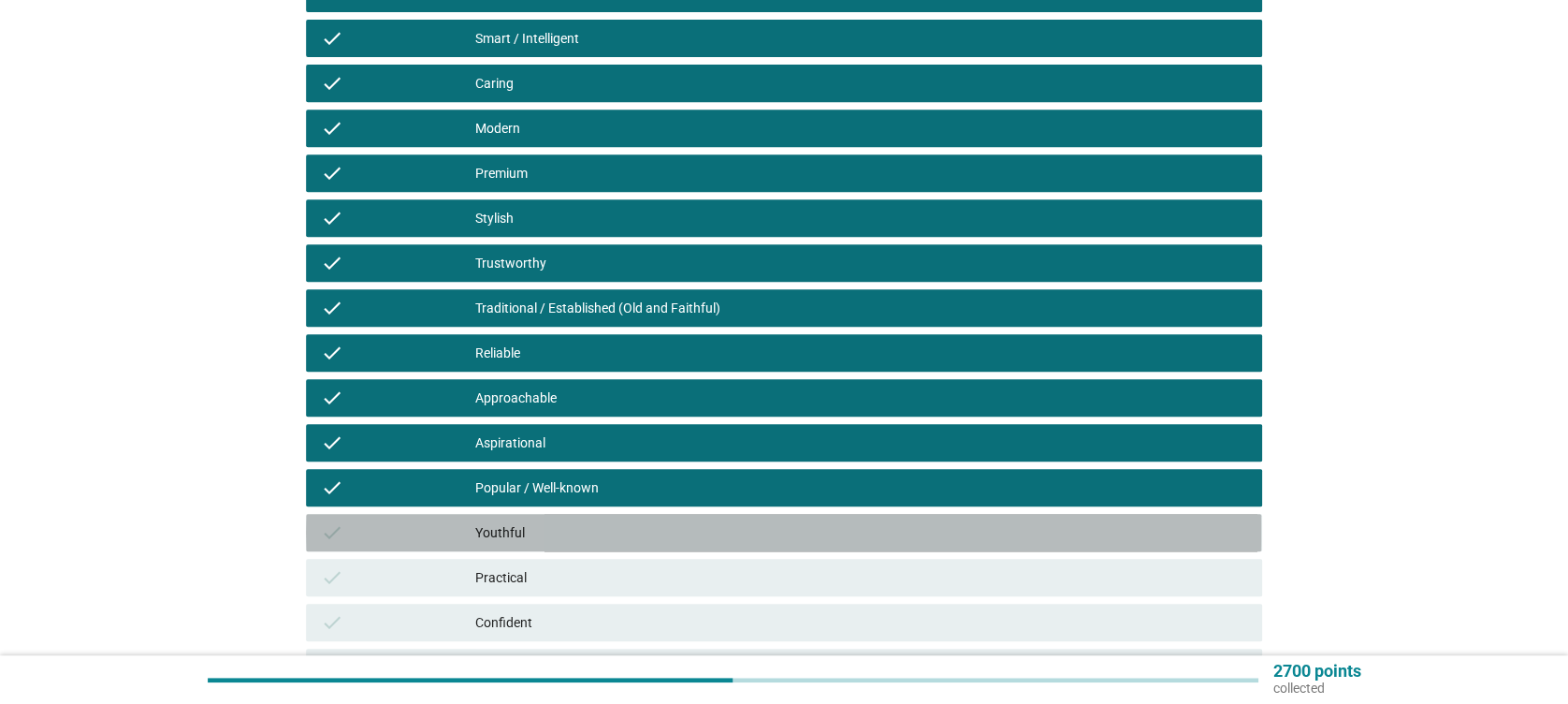
click at [682, 532] on div "Youthful" at bounding box center [861, 533] width 771 height 23
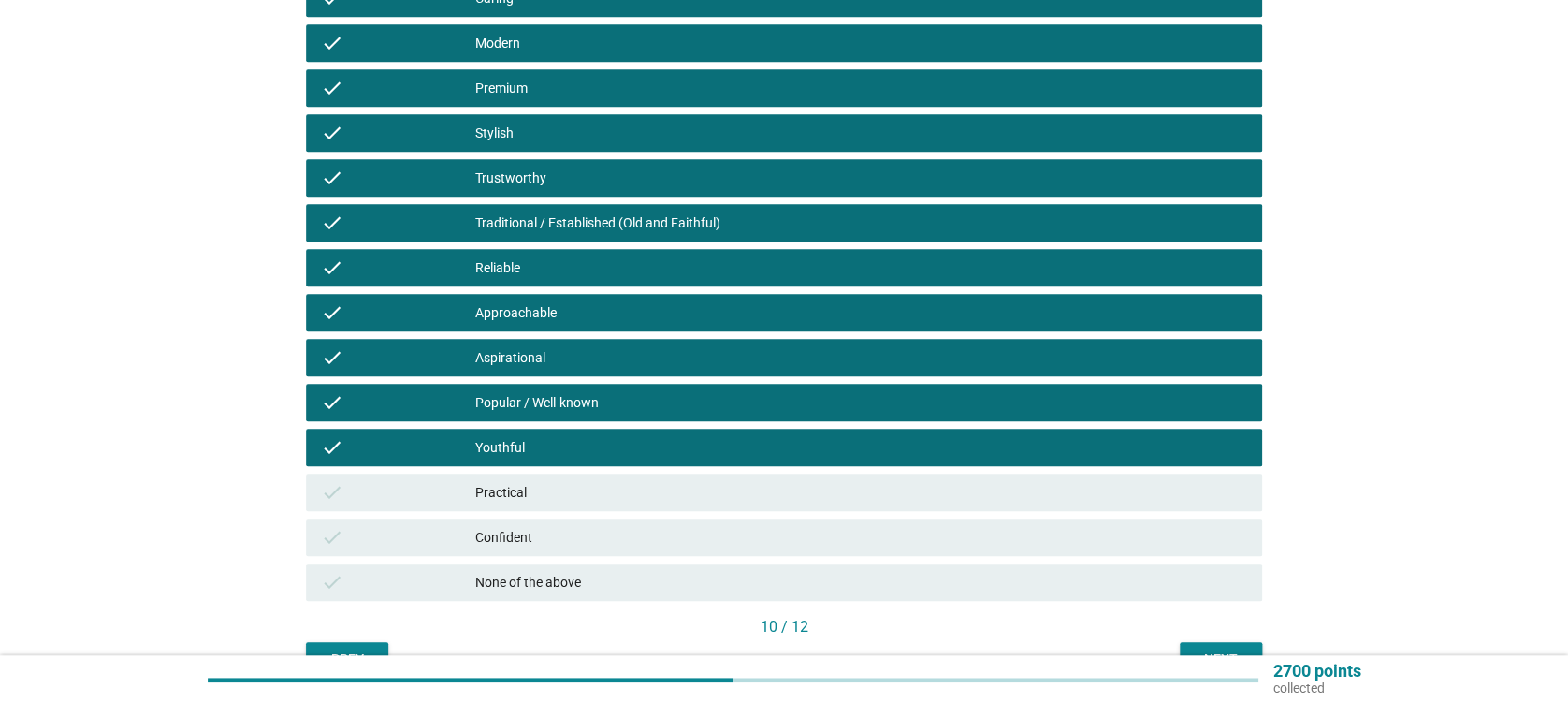
scroll to position [499, 0]
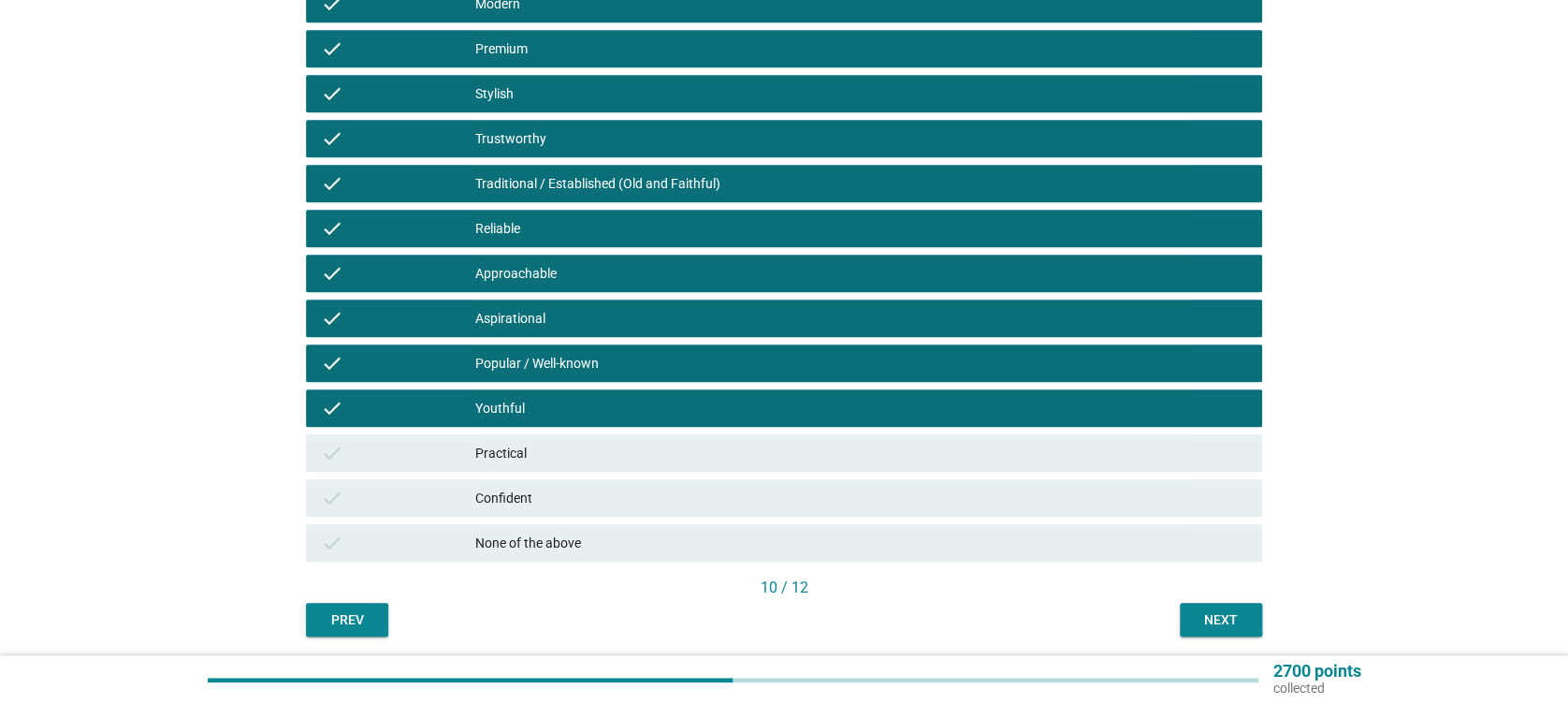
click at [696, 451] on div "Practical" at bounding box center [861, 453] width 771 height 23
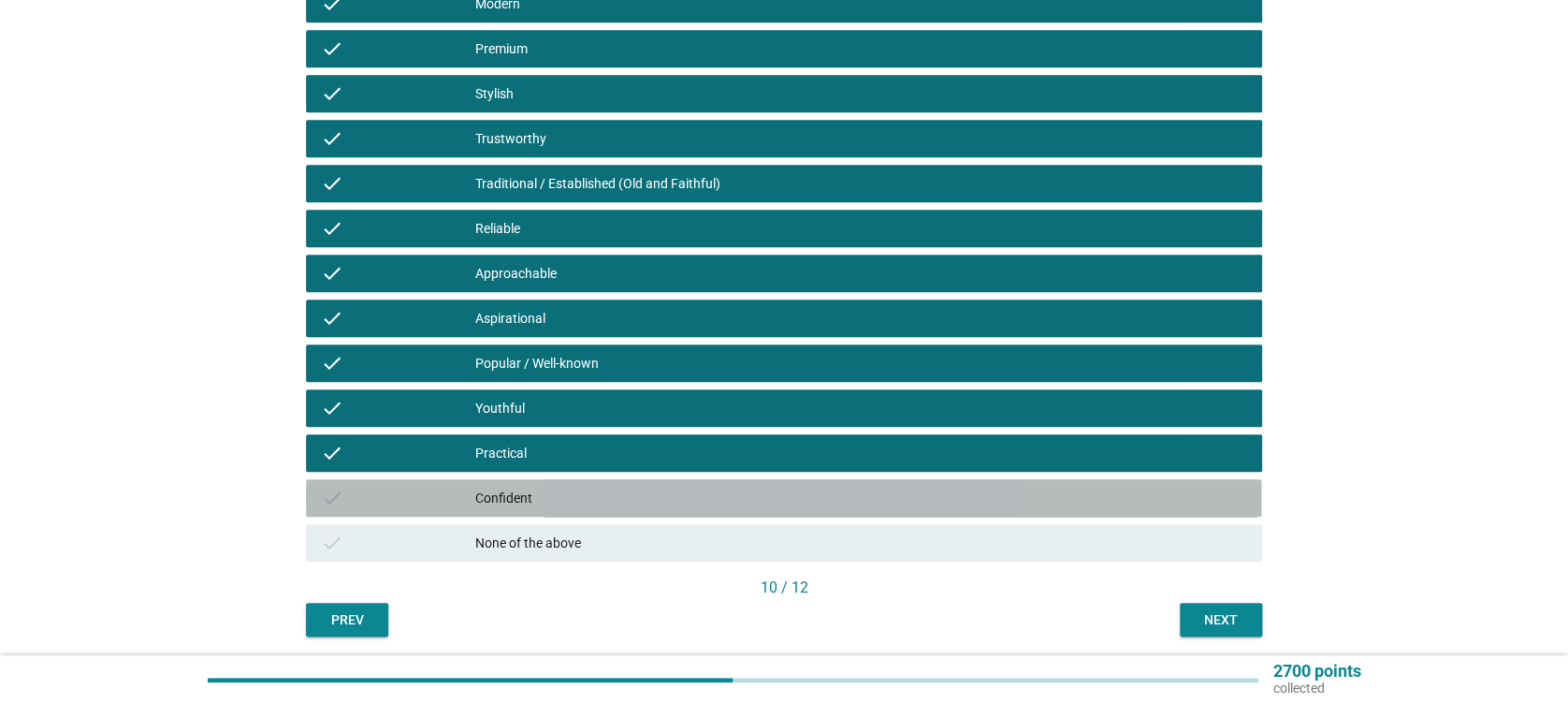
click at [683, 487] on div "Confident" at bounding box center [861, 499] width 771 height 23
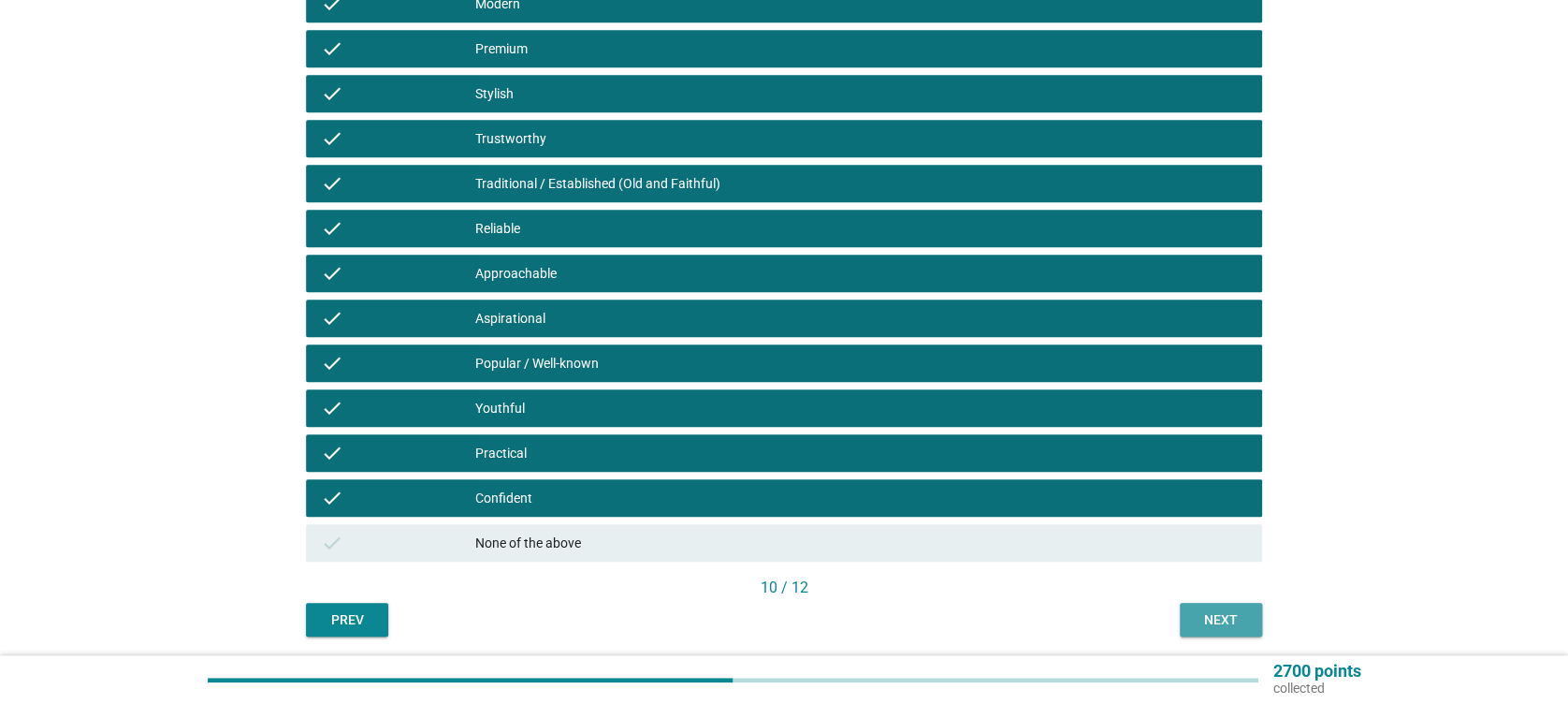
click at [1207, 607] on button "Next" at bounding box center [1221, 619] width 83 height 33
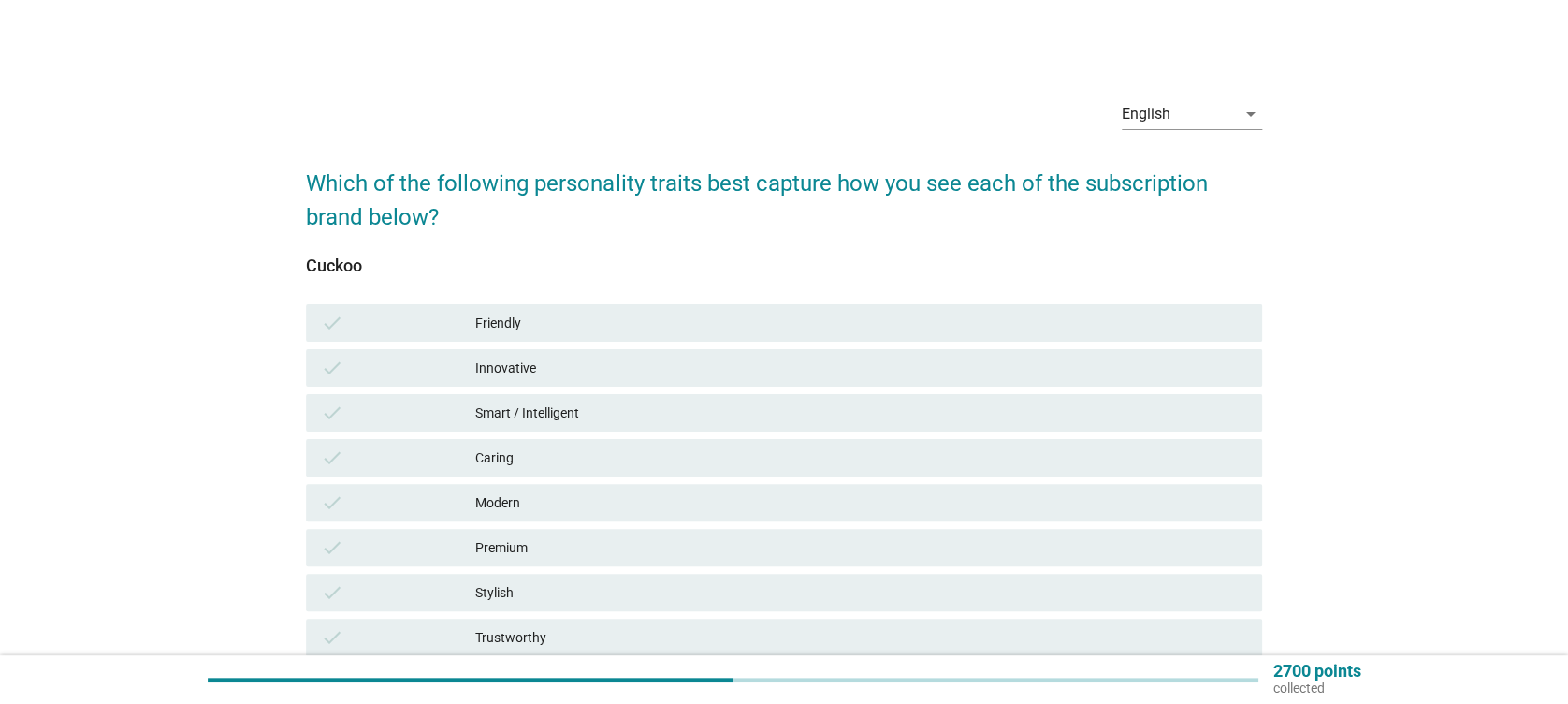
click at [532, 320] on div "Friendly" at bounding box center [861, 323] width 771 height 23
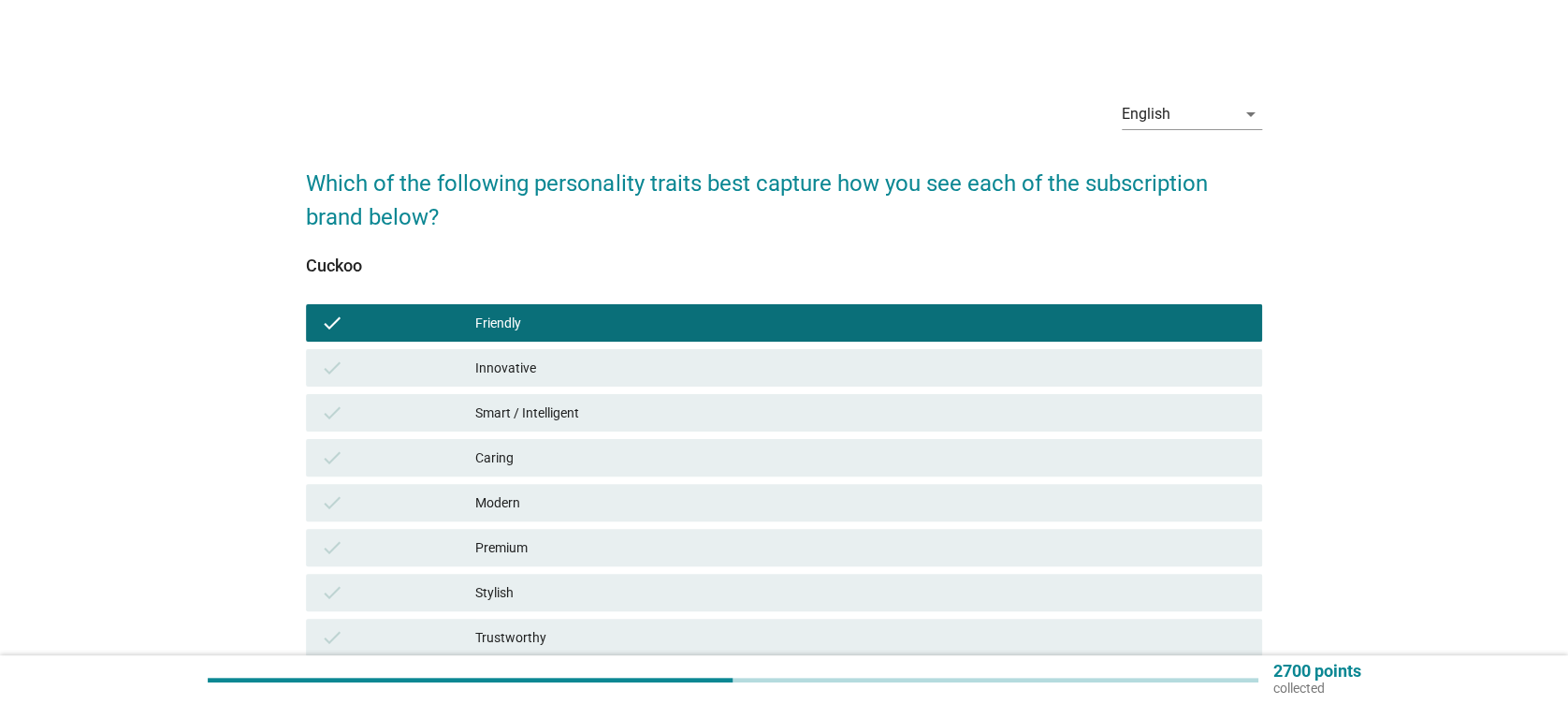
click at [560, 367] on div "Innovative" at bounding box center [861, 368] width 771 height 23
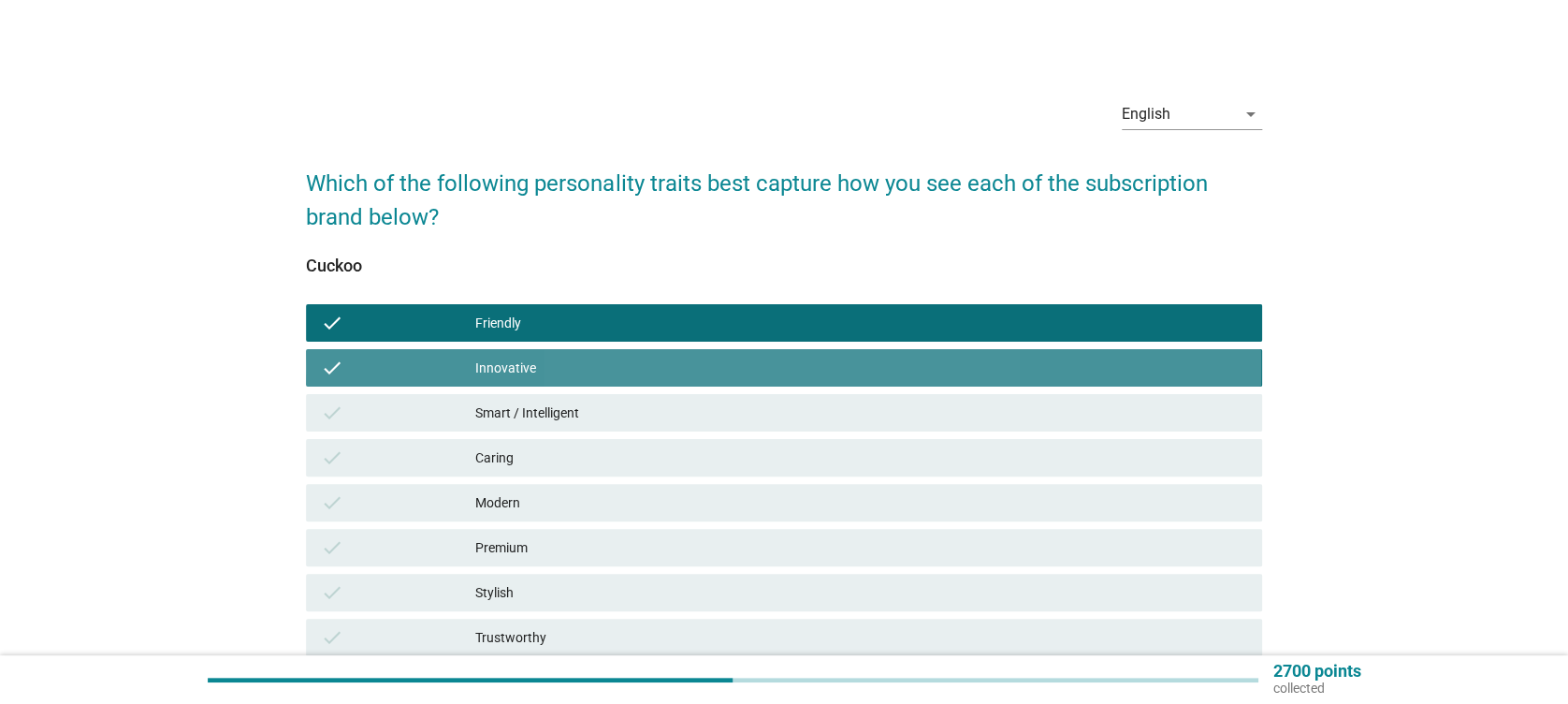
click at [568, 401] on div "Smart / Intelligent" at bounding box center [861, 413] width 771 height 23
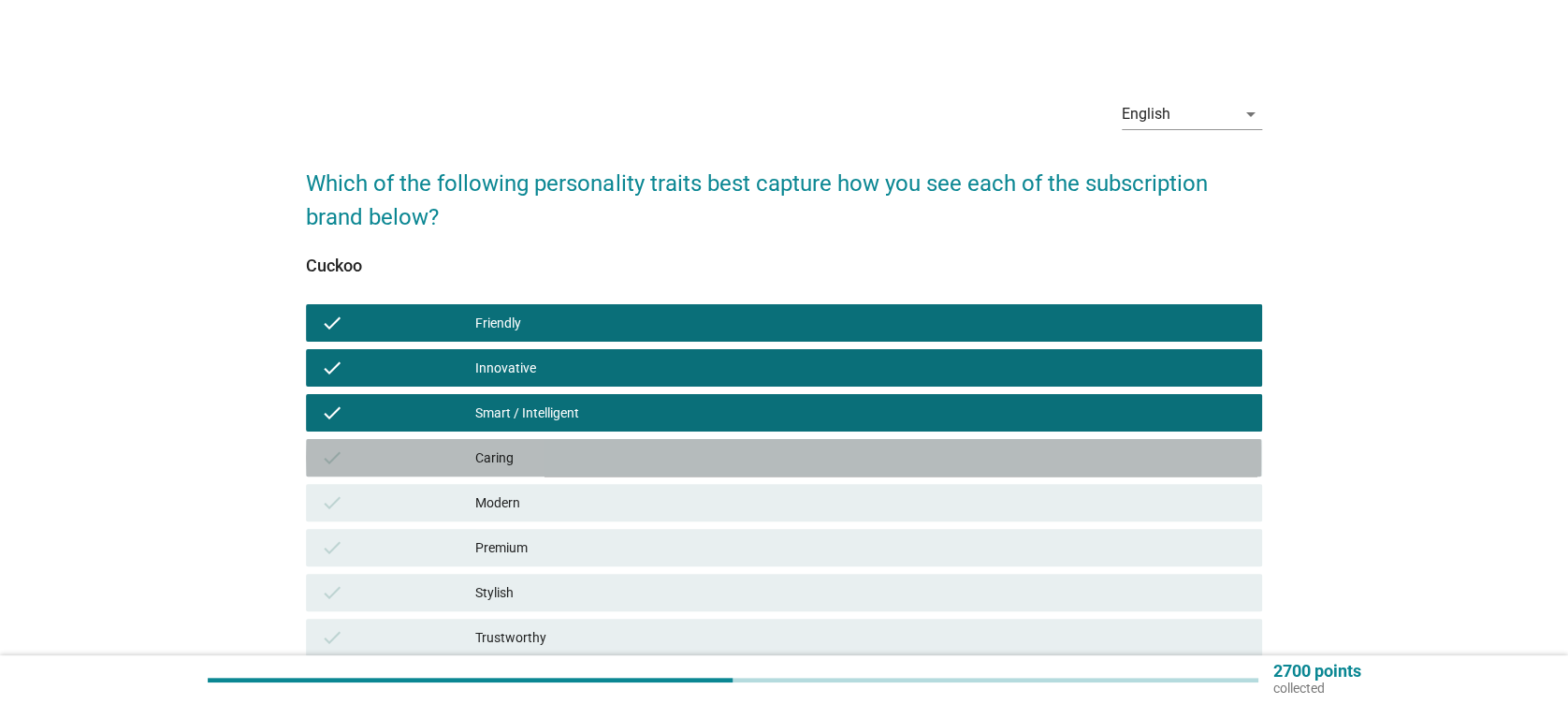
click at [590, 441] on div "check Caring" at bounding box center [784, 457] width 956 height 37
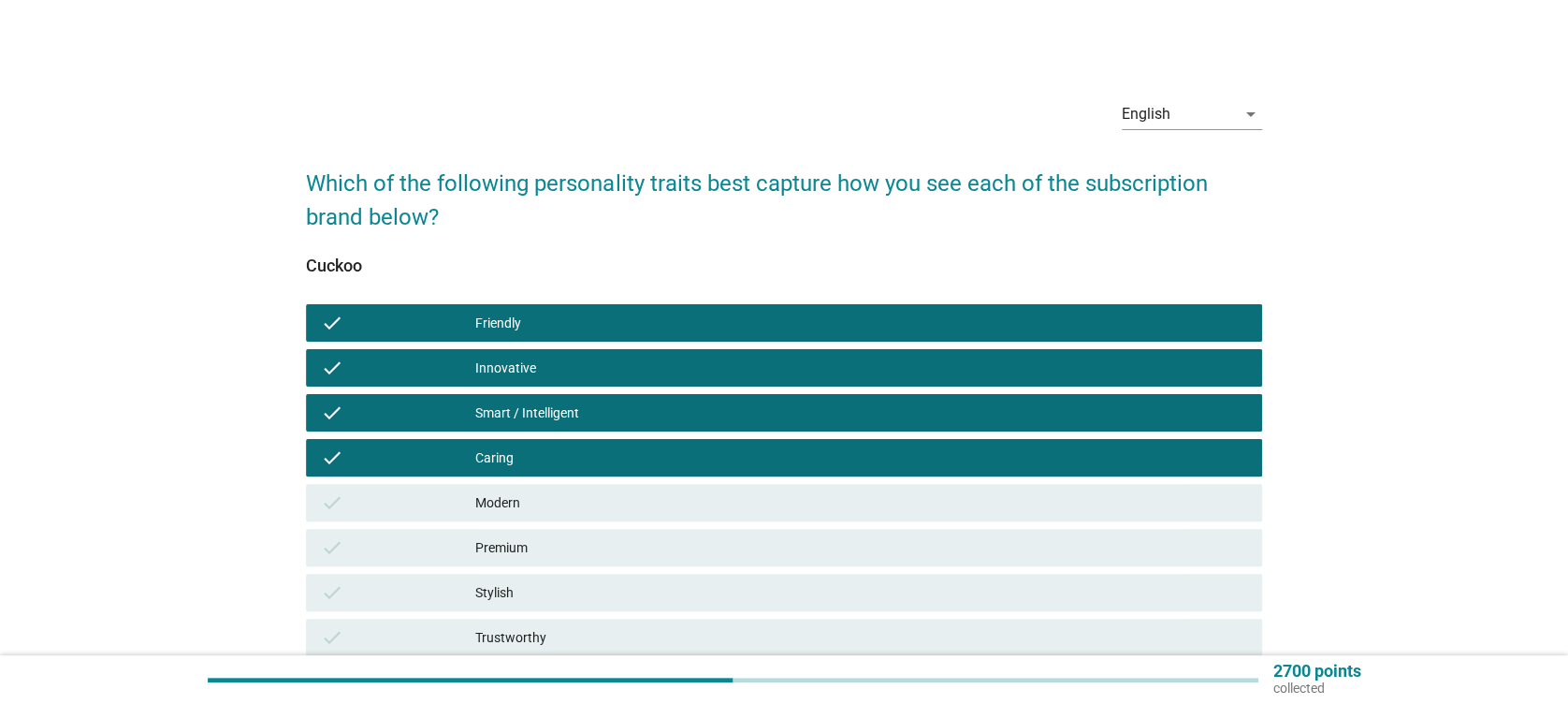
click at [610, 487] on div "check Modern" at bounding box center [784, 502] width 956 height 37
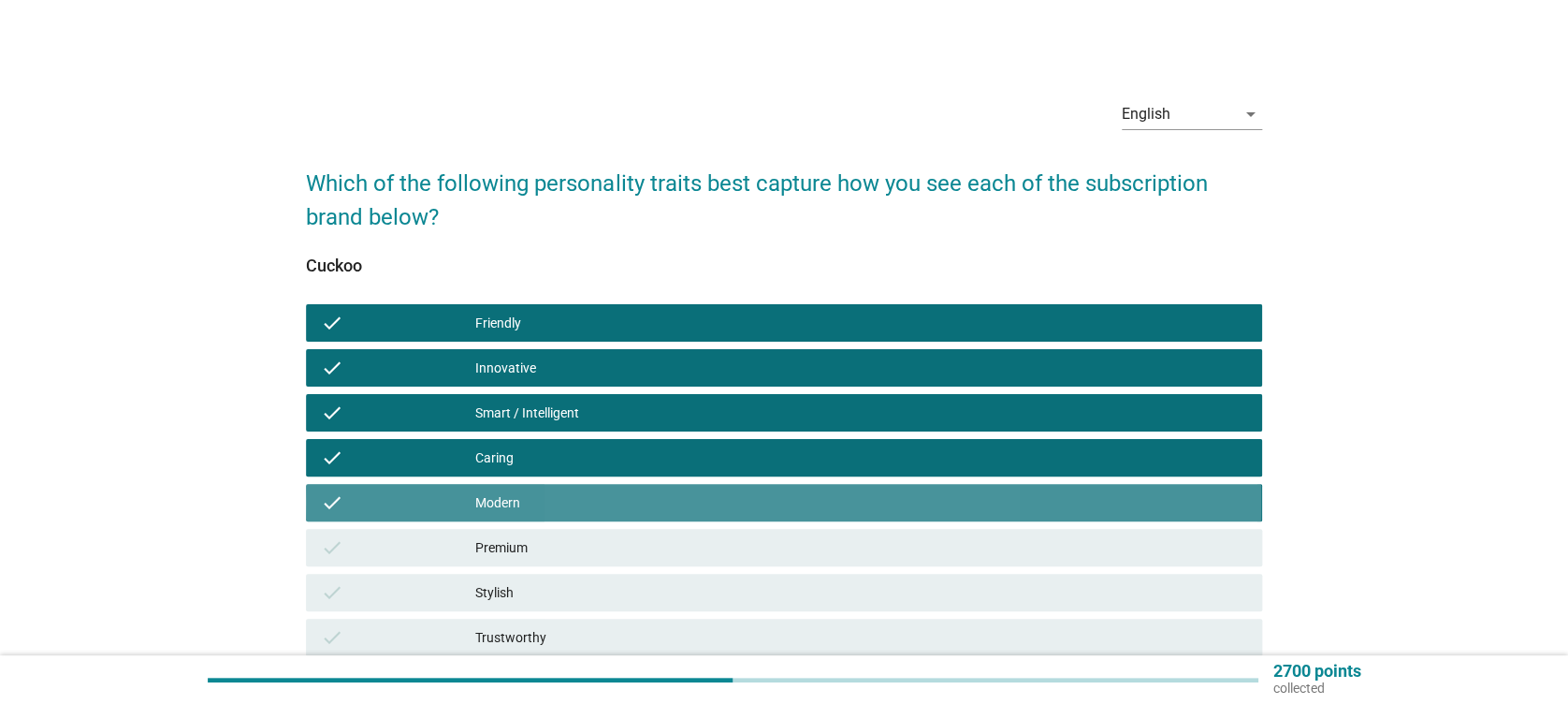
drag, startPoint x: 629, startPoint y: 518, endPoint x: 691, endPoint y: 548, distance: 68.9
click at [629, 519] on div "check Modern" at bounding box center [784, 502] width 956 height 37
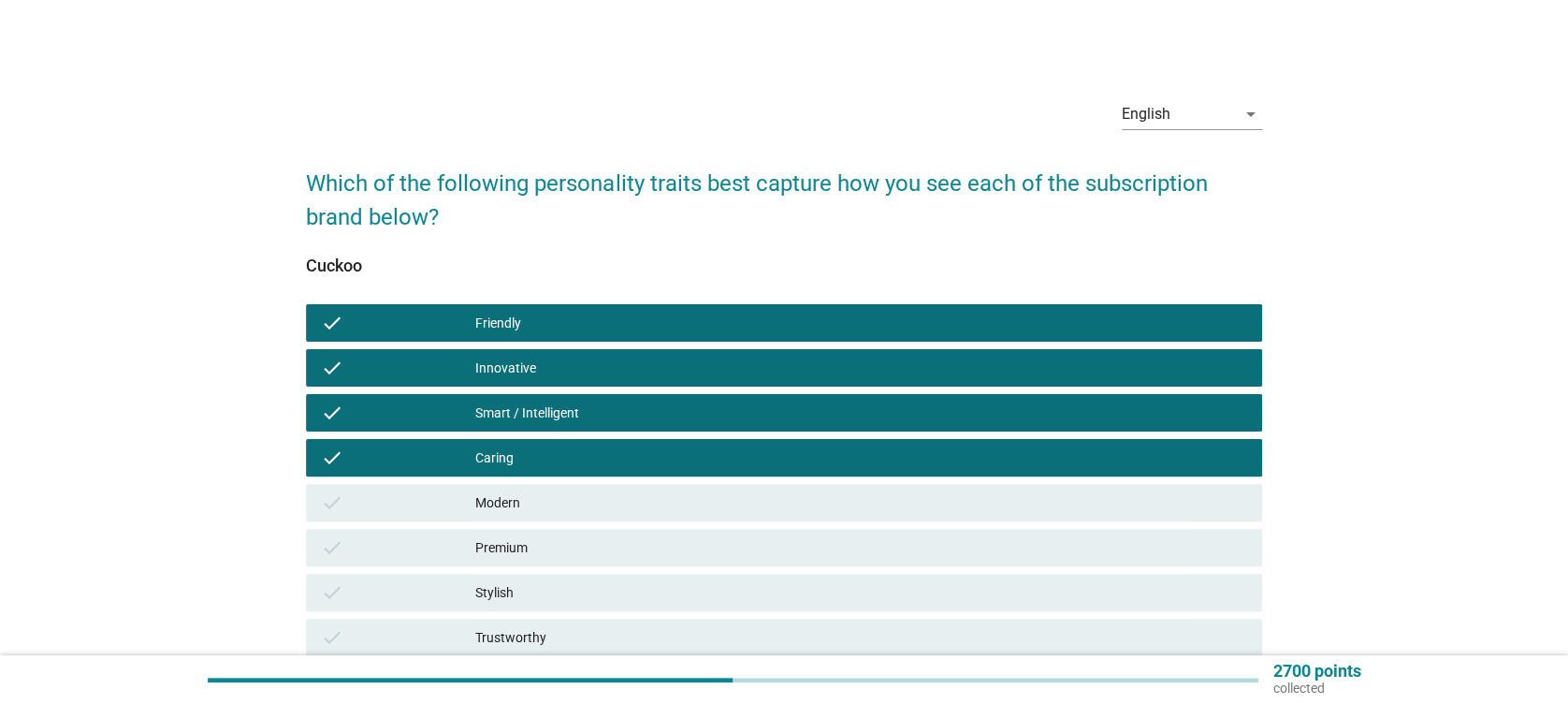
click at [757, 562] on div "check Premium" at bounding box center [784, 547] width 956 height 37
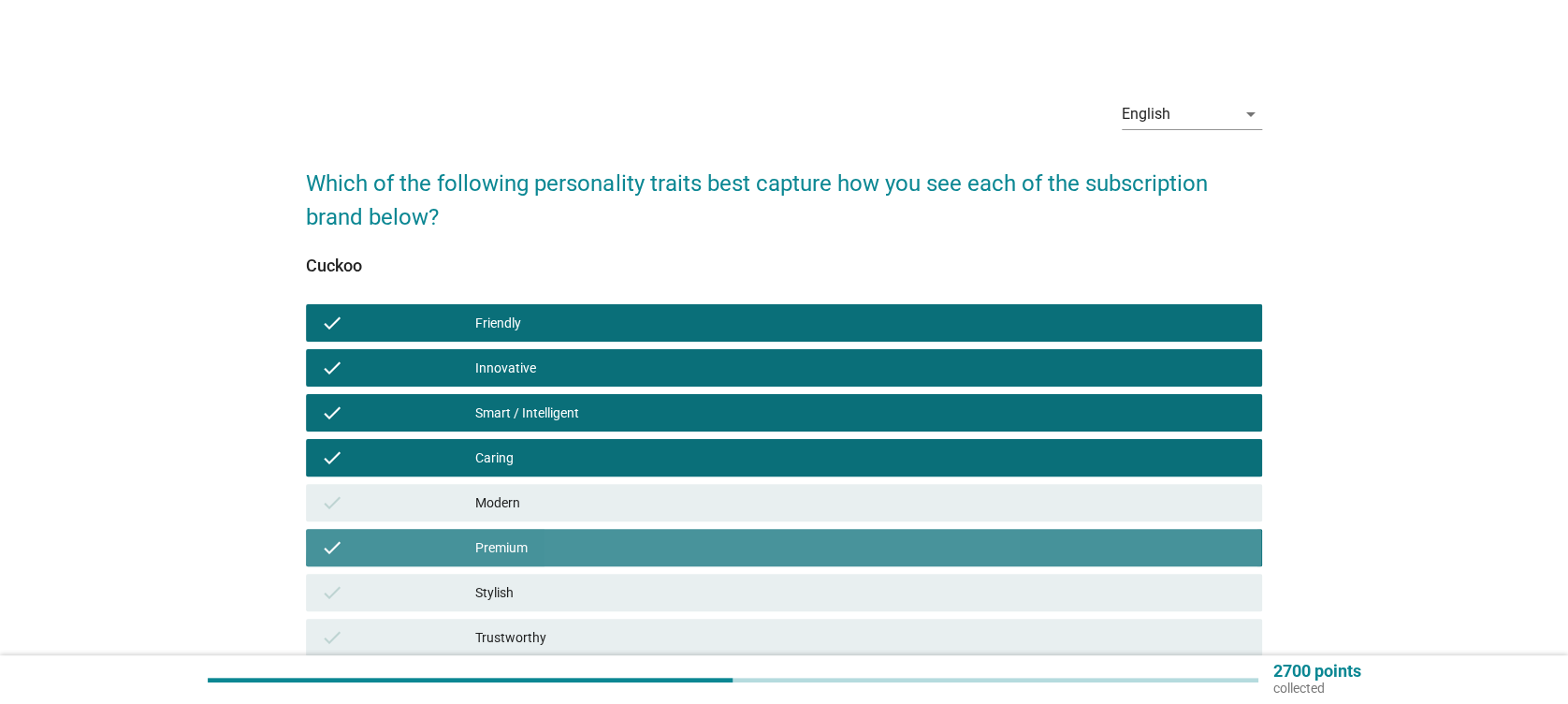
click at [776, 497] on div "Modern" at bounding box center [861, 503] width 771 height 23
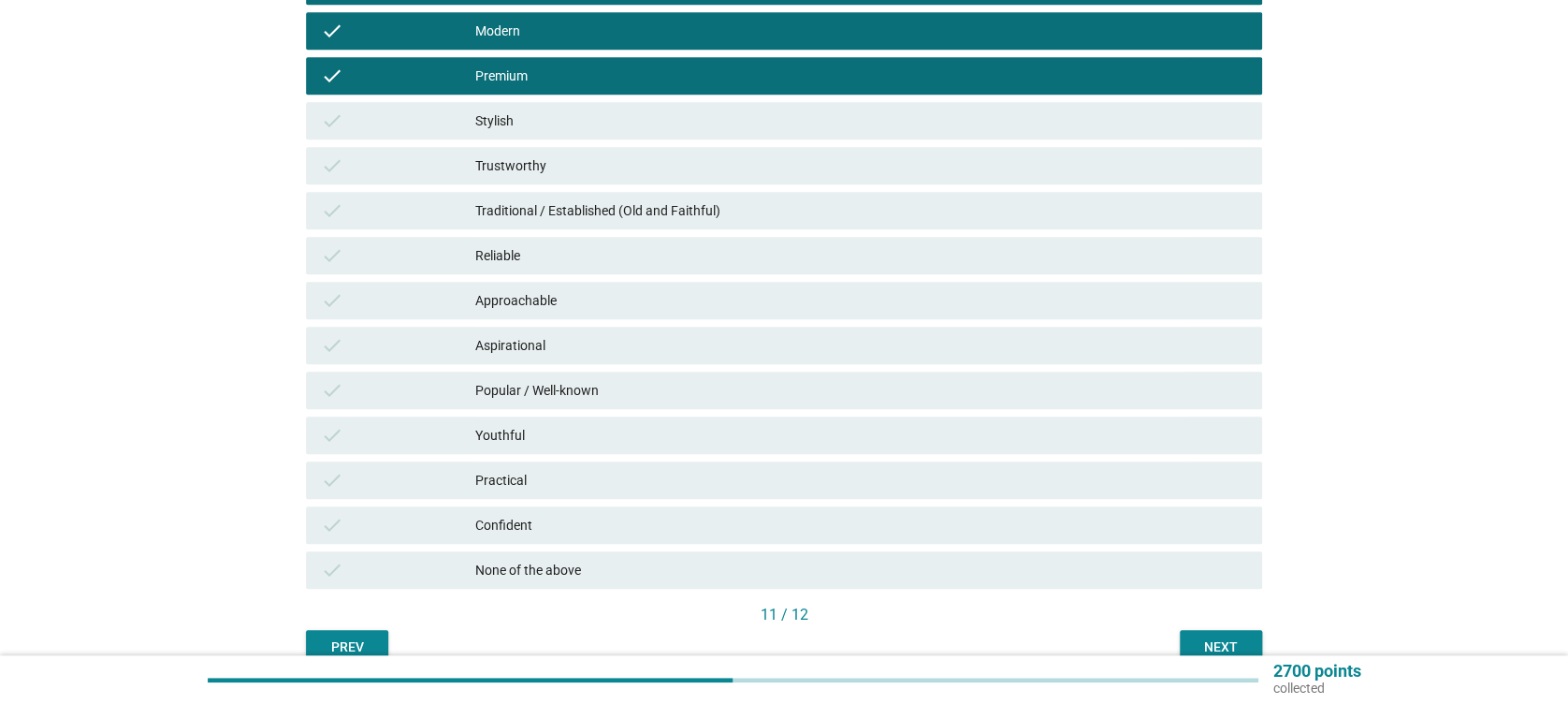
scroll to position [499, 0]
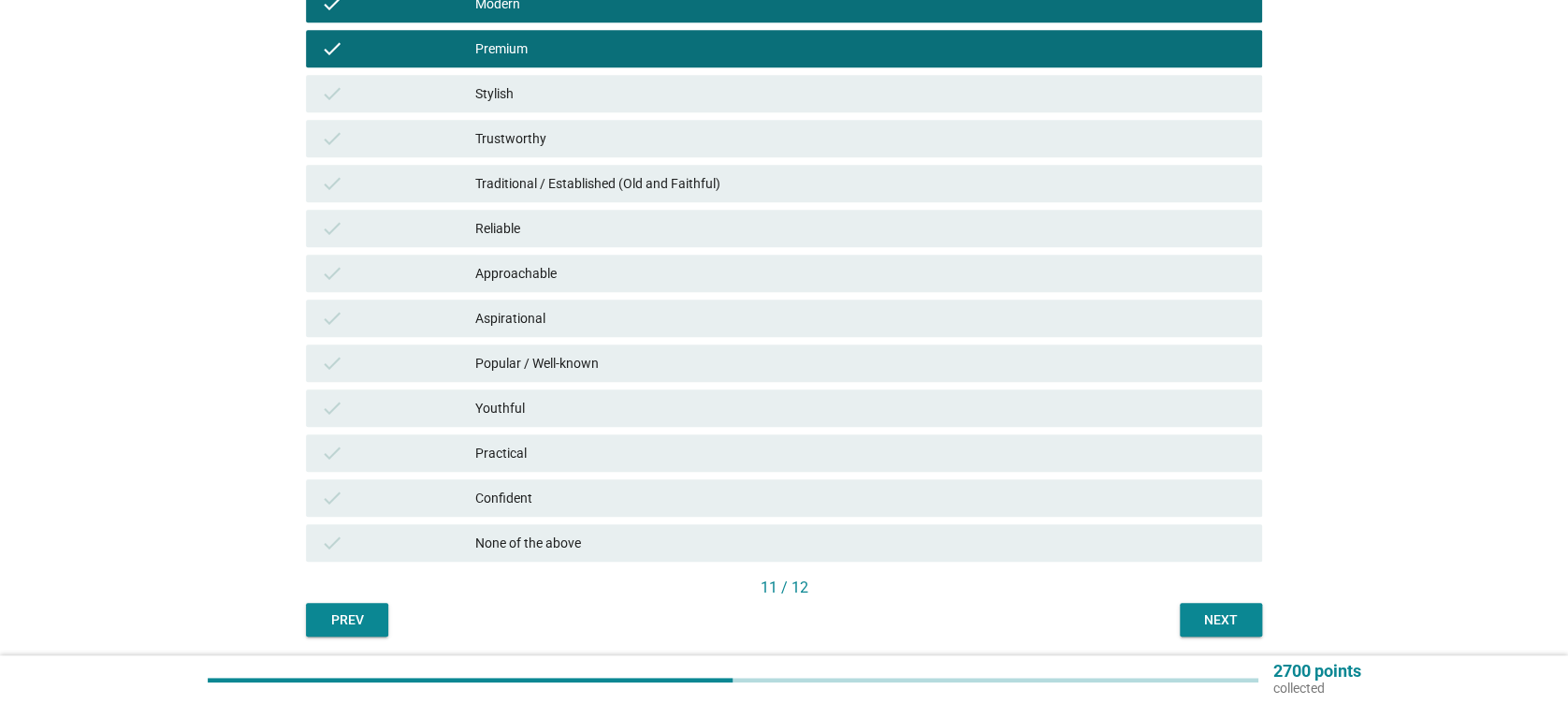
click at [464, 92] on div "check" at bounding box center [397, 94] width 154 height 23
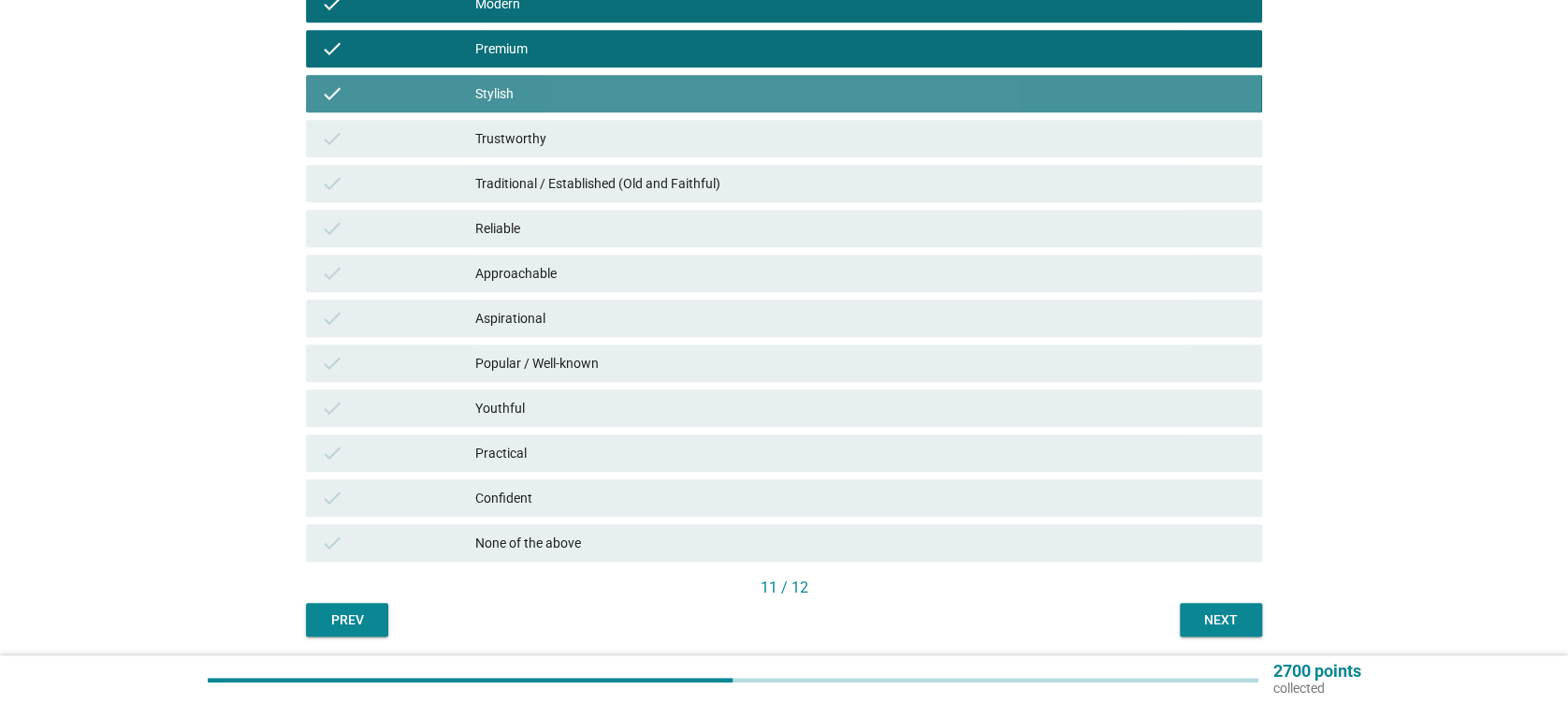
click at [505, 143] on div "Trustworthy" at bounding box center [861, 139] width 771 height 23
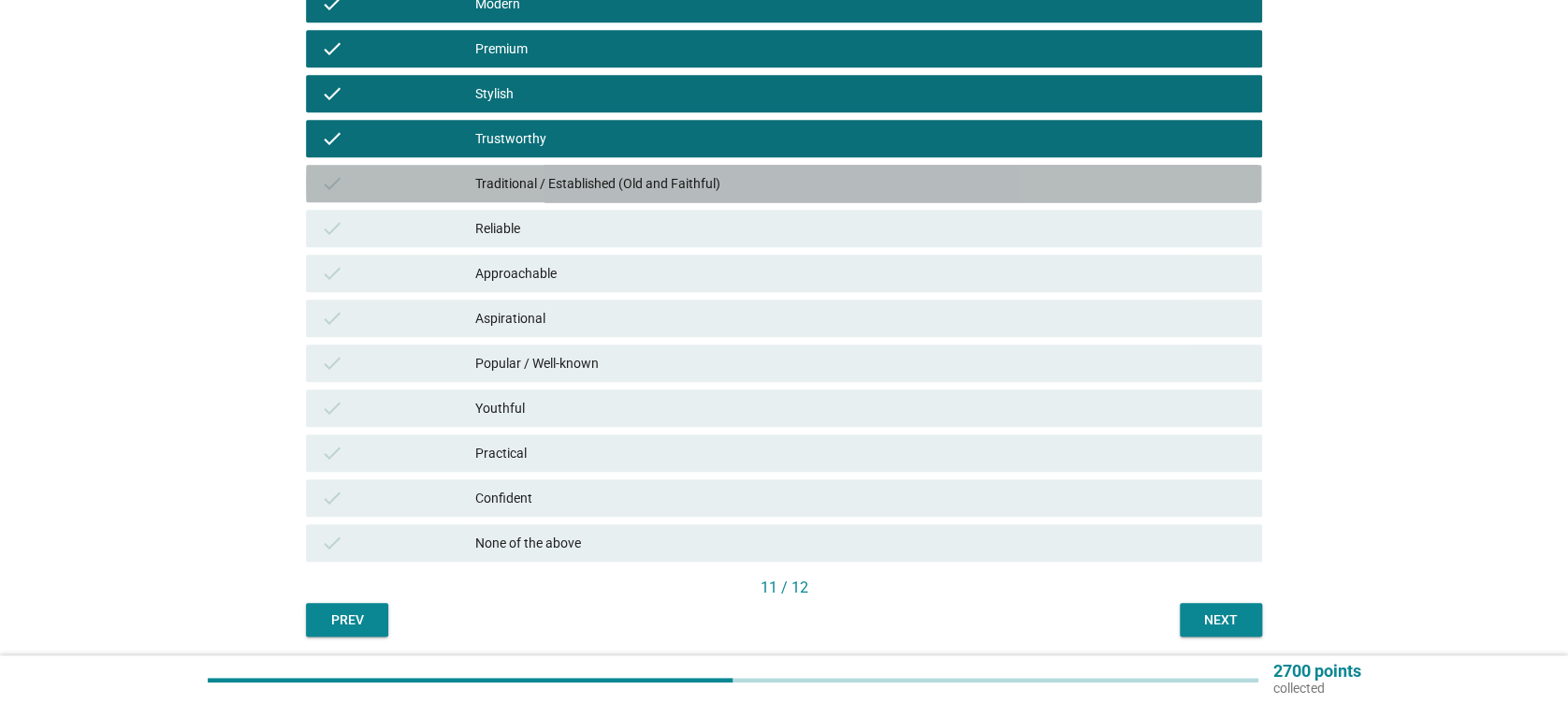
click at [532, 185] on div "Traditional / Established (Old and Faithful)" at bounding box center [861, 184] width 771 height 23
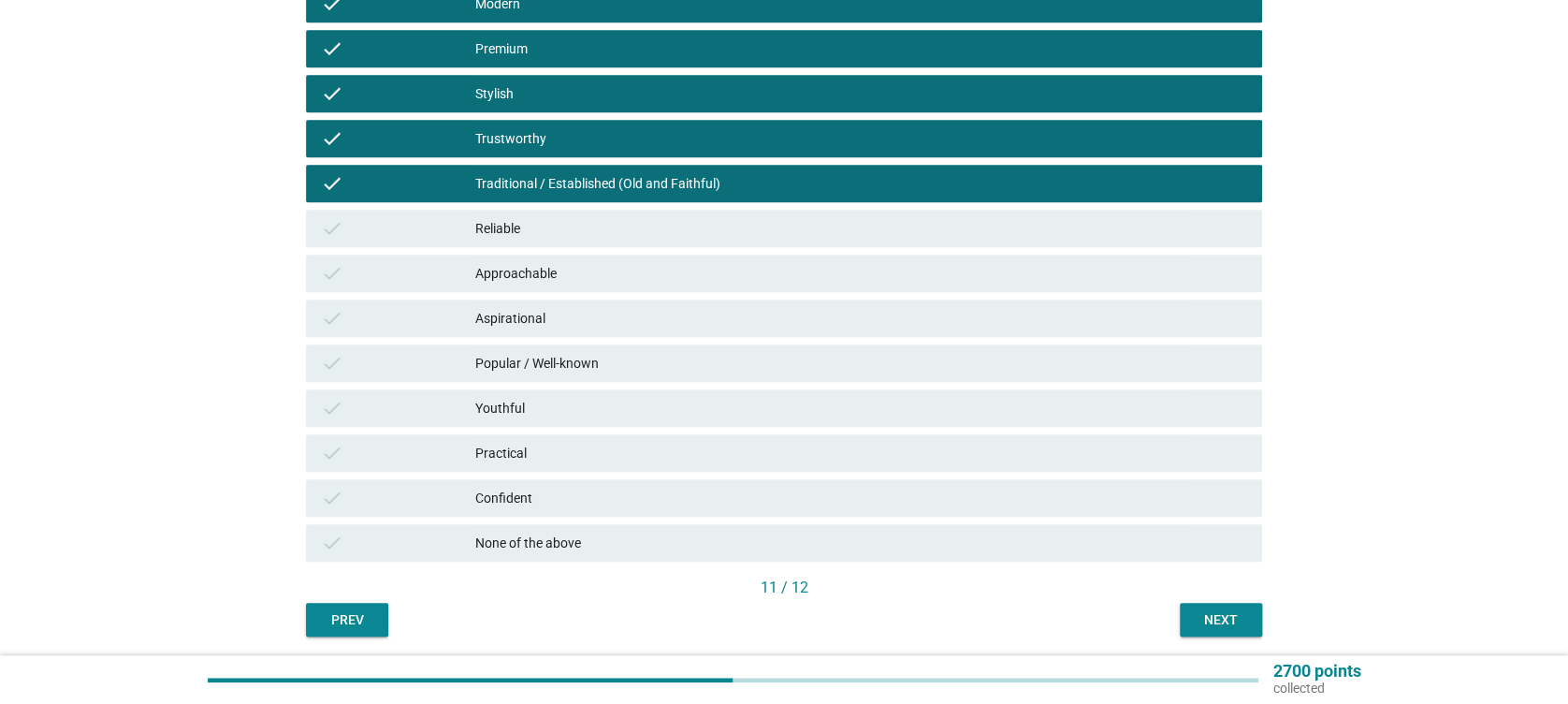
click at [547, 226] on div "Reliable" at bounding box center [861, 228] width 771 height 23
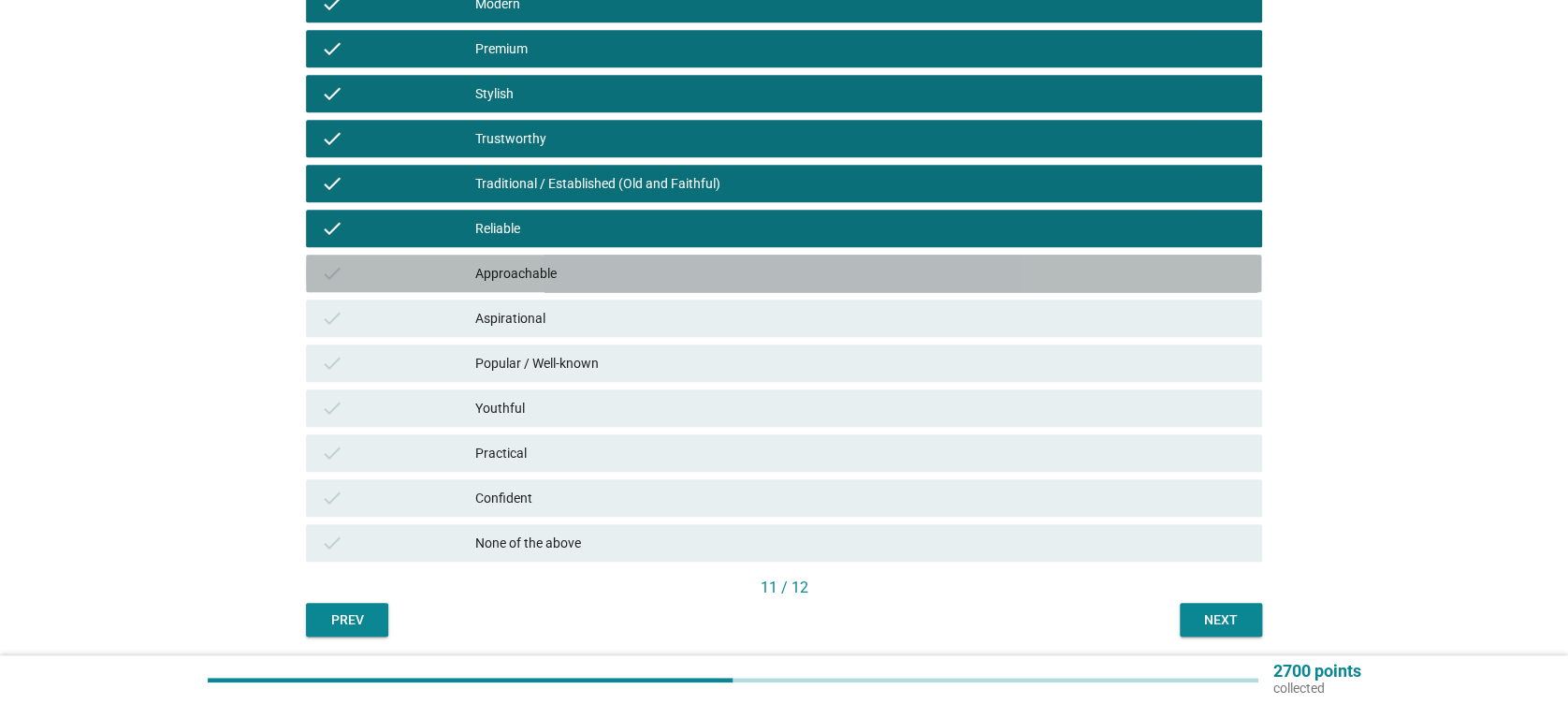
click at [556, 265] on div "Approachable" at bounding box center [861, 273] width 771 height 23
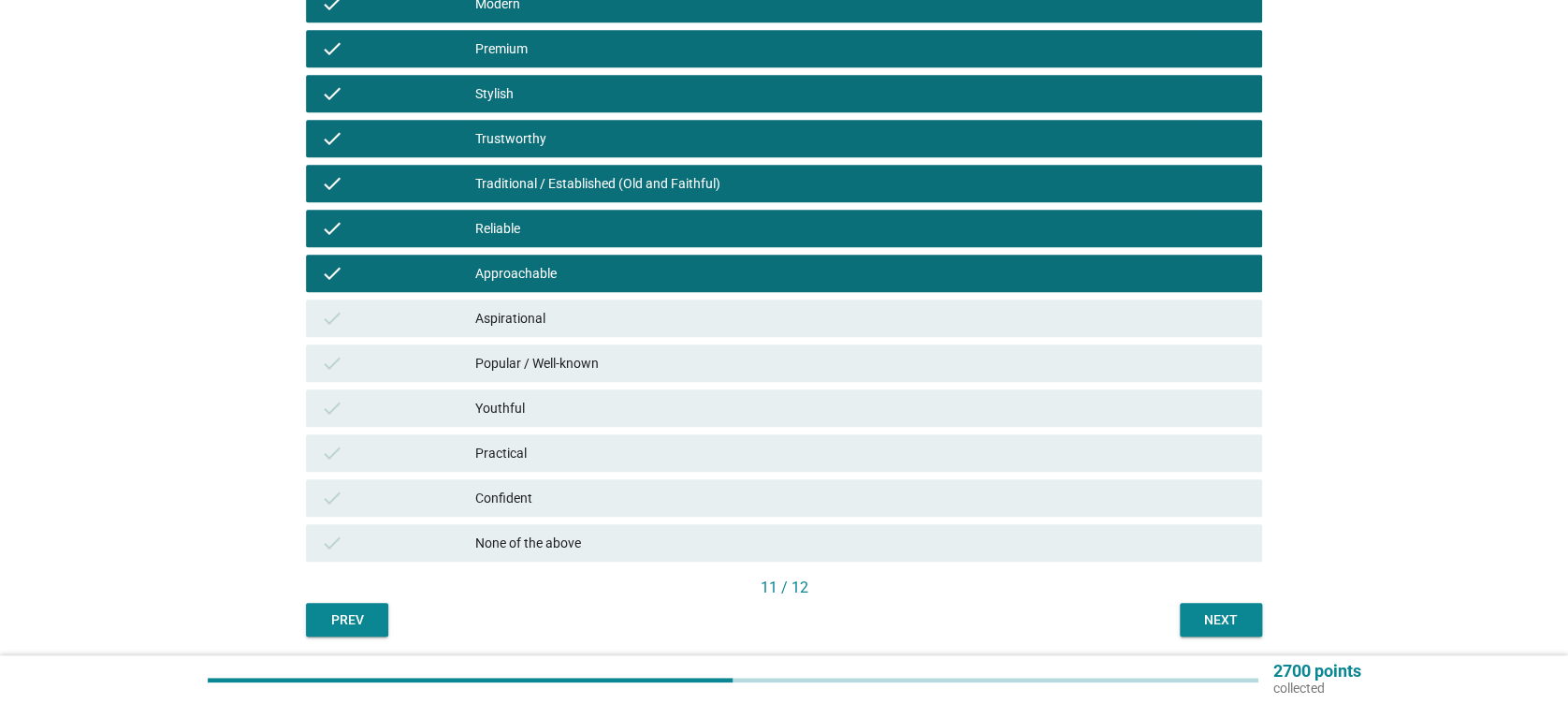
click at [578, 310] on div "Aspirational" at bounding box center [861, 319] width 771 height 23
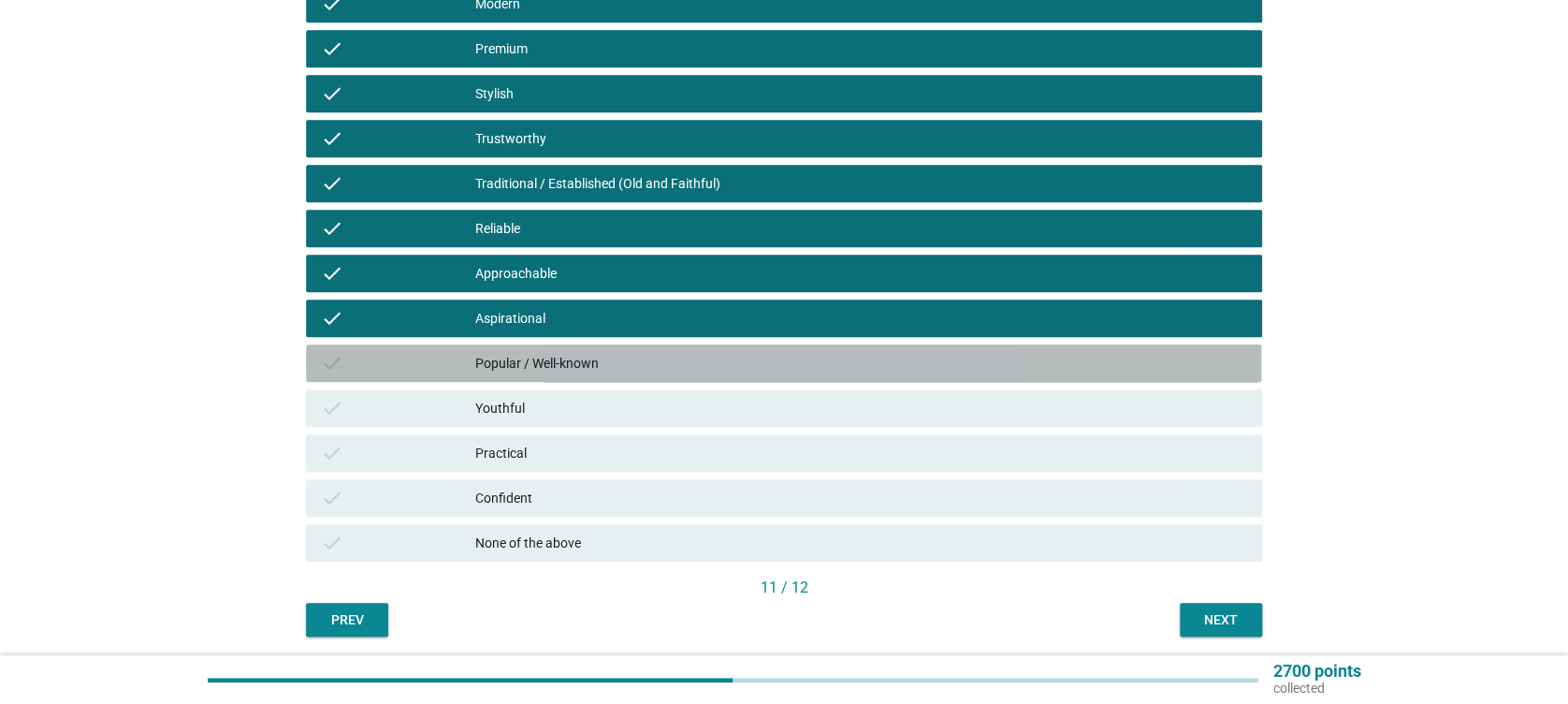
click at [611, 360] on div "Popular / Well-known" at bounding box center [861, 363] width 771 height 23
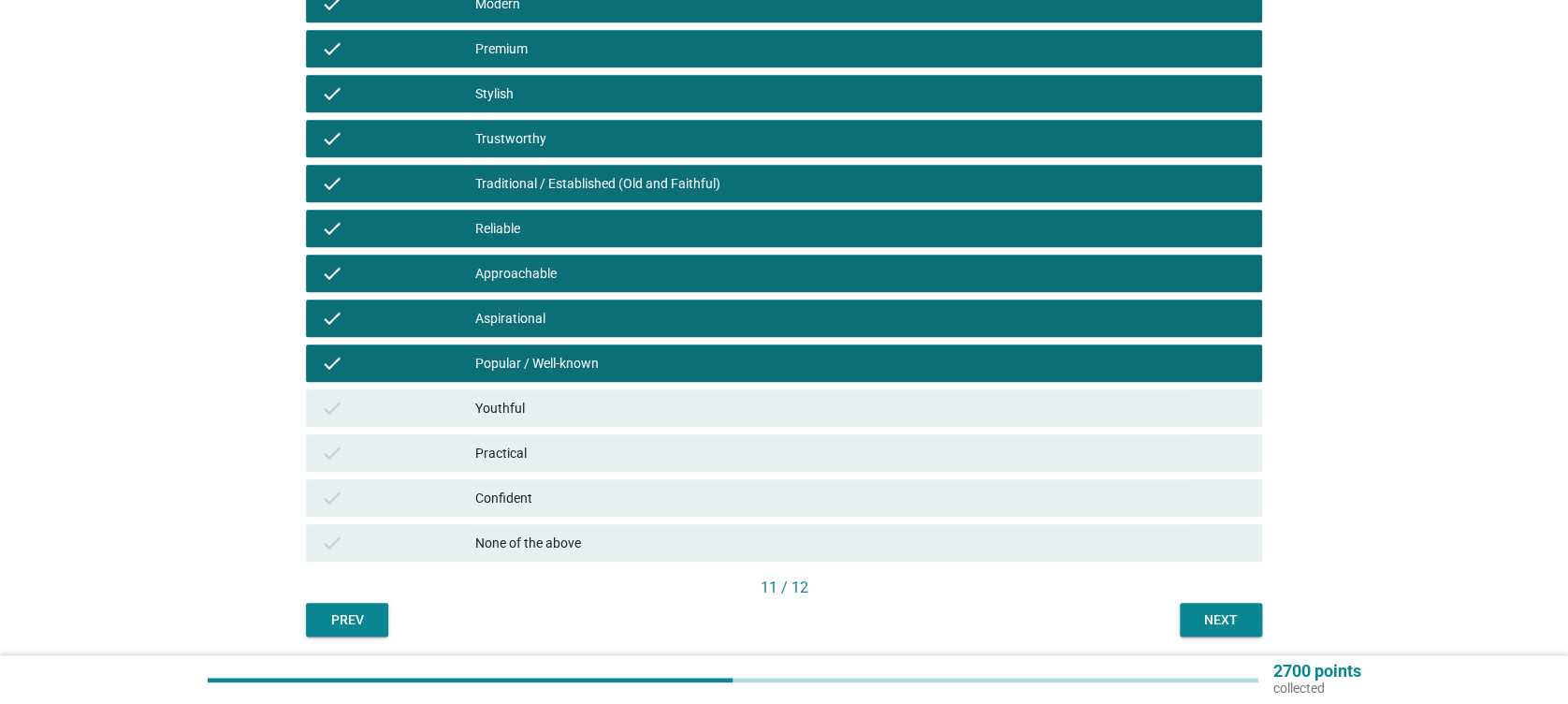
click at [628, 404] on div "Youthful" at bounding box center [861, 408] width 771 height 23
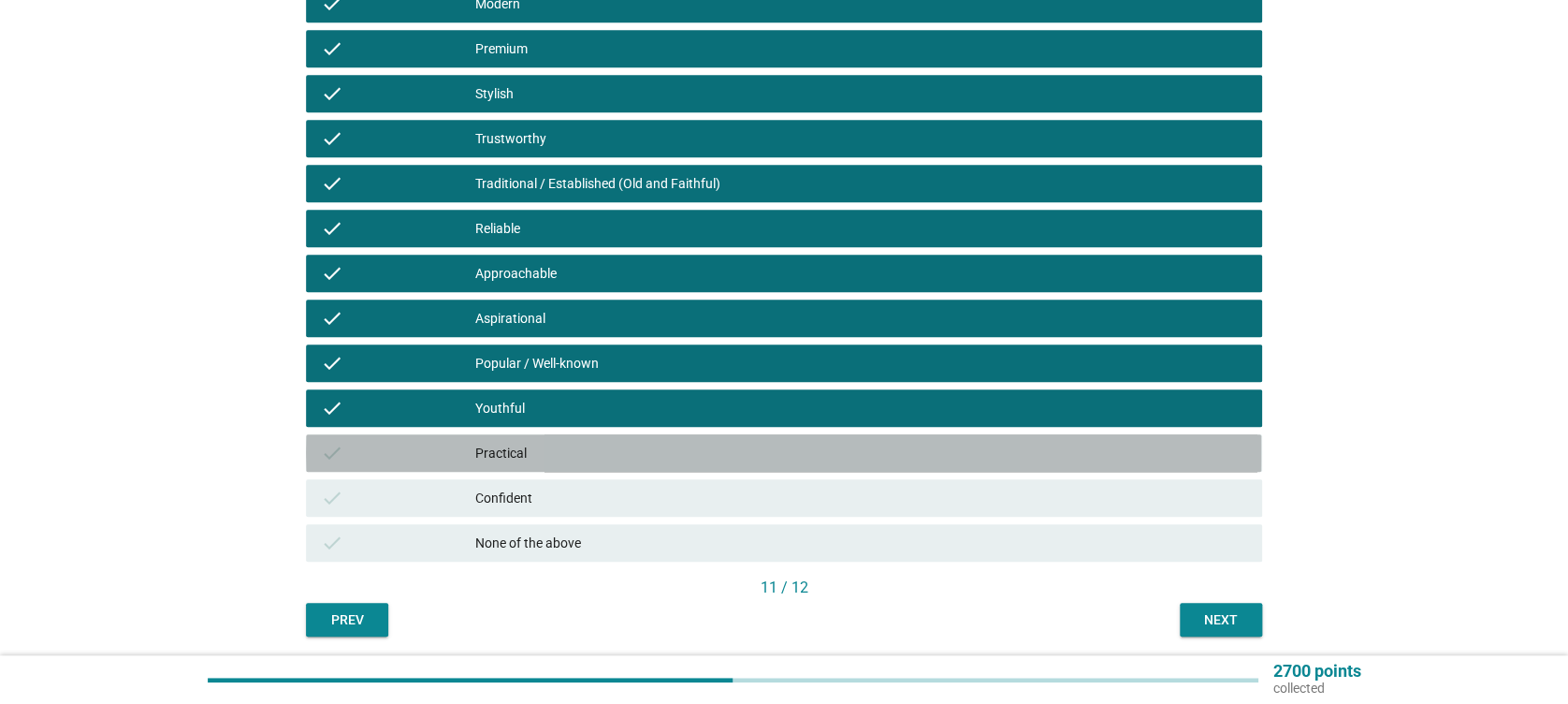
click at [650, 445] on div "Practical" at bounding box center [861, 453] width 771 height 23
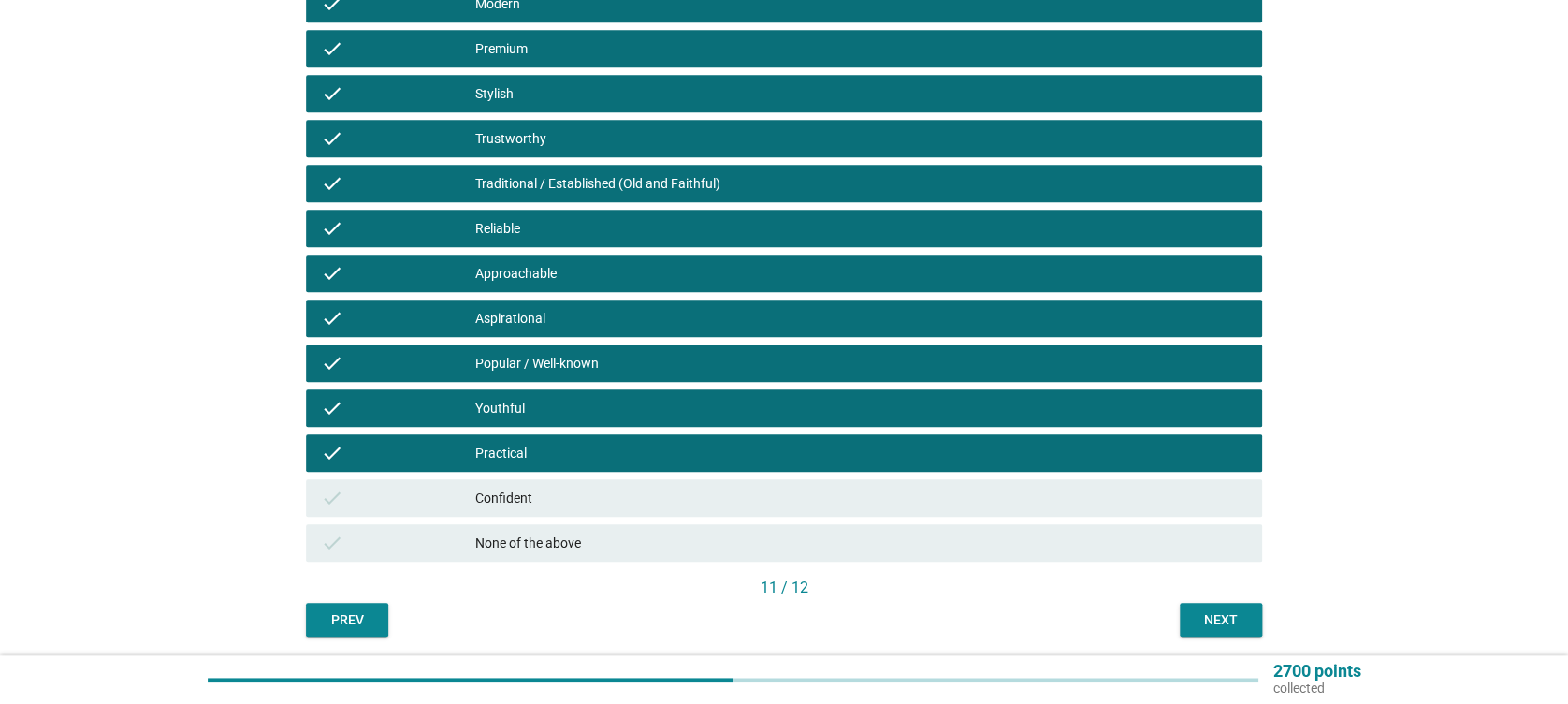
click at [667, 491] on div "Confident" at bounding box center [861, 499] width 771 height 23
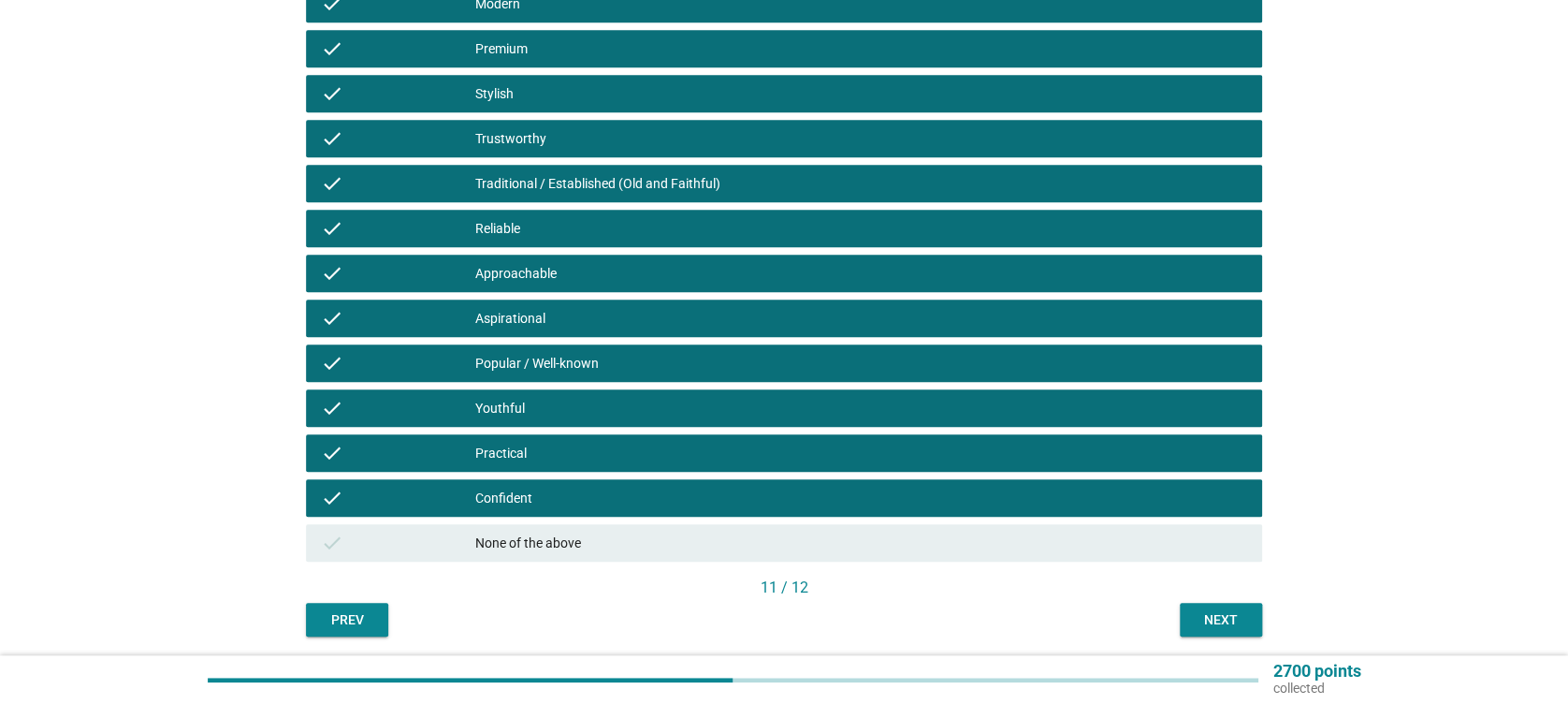
click at [1228, 618] on div "Next" at bounding box center [1220, 620] width 52 height 20
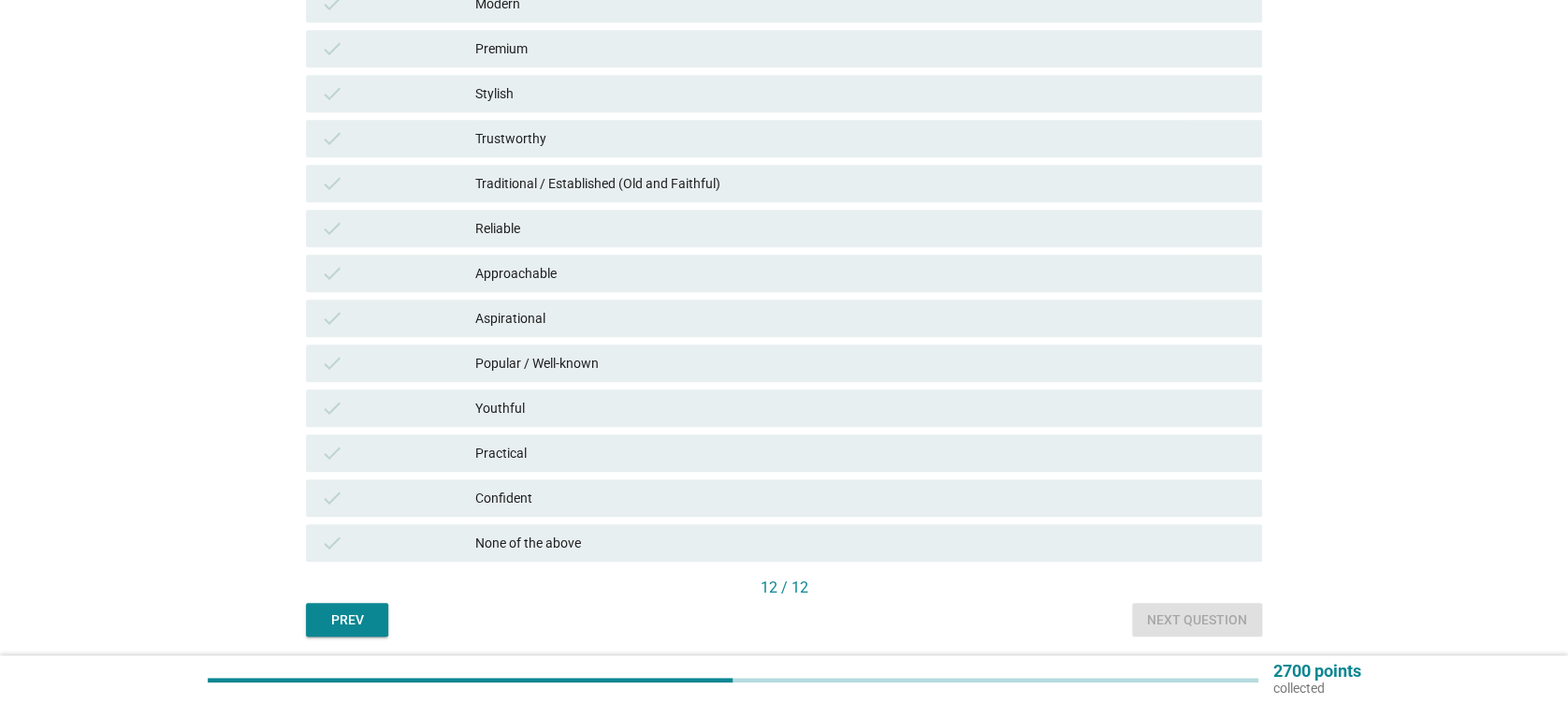
click at [558, 497] on div "Confident" at bounding box center [861, 499] width 771 height 23
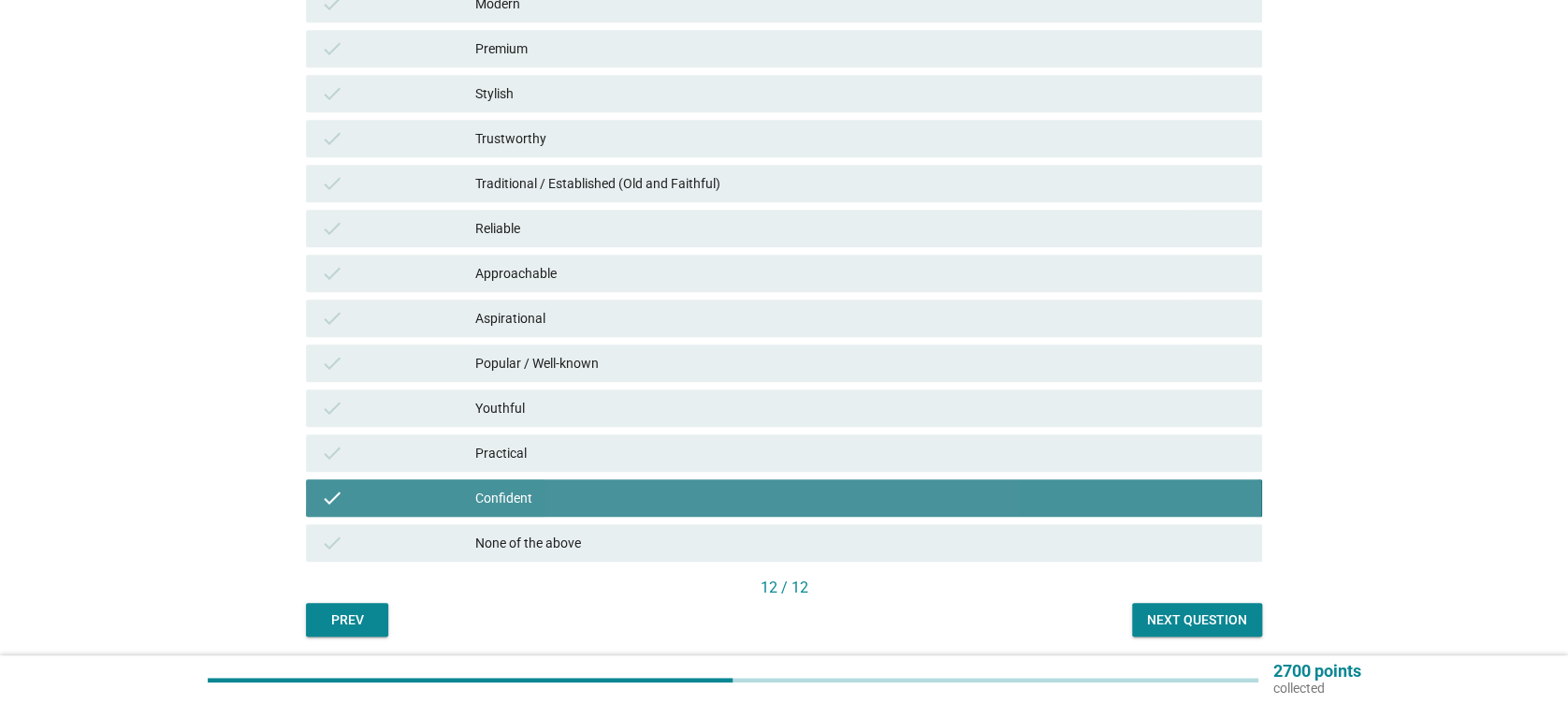
click at [574, 451] on div "Practical" at bounding box center [861, 453] width 771 height 23
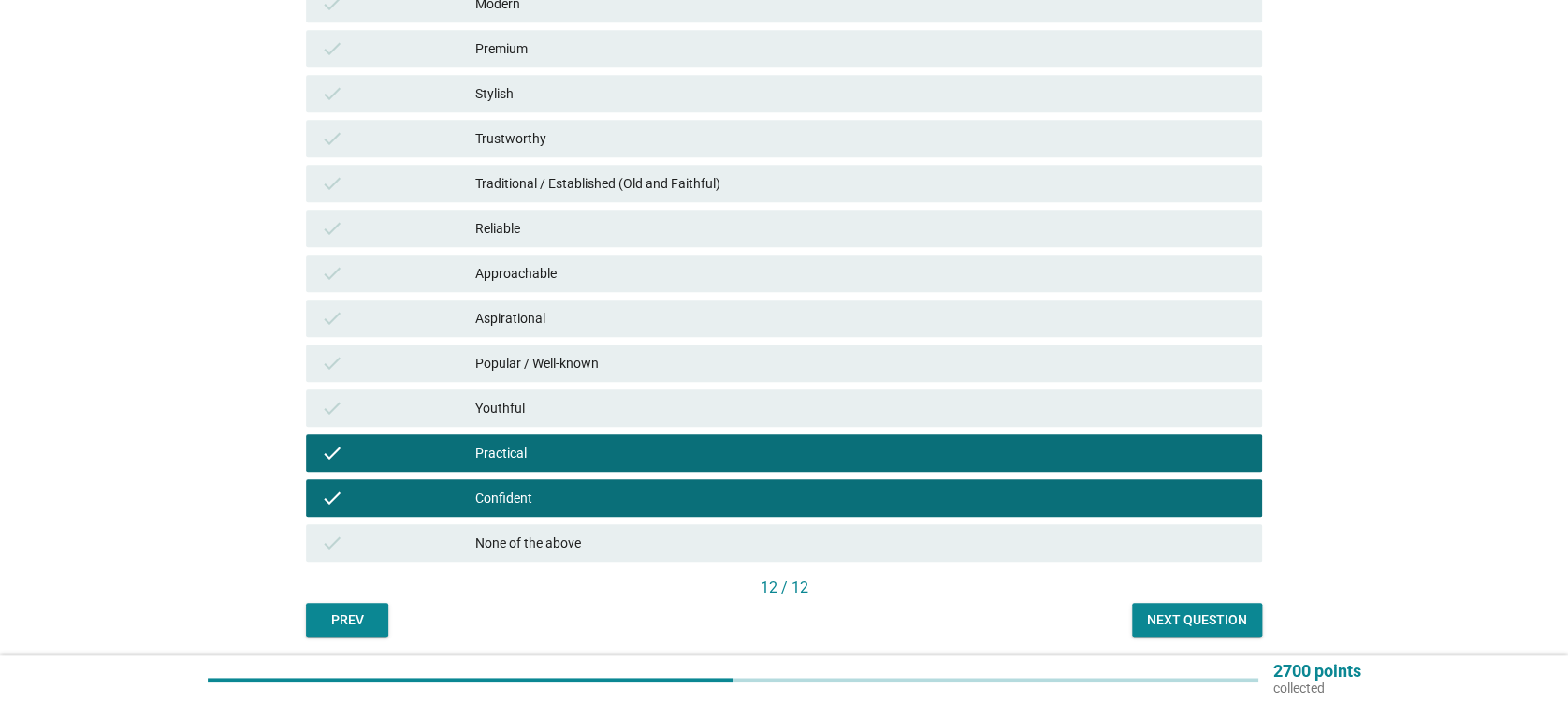
click at [590, 404] on div "Youthful" at bounding box center [861, 408] width 771 height 23
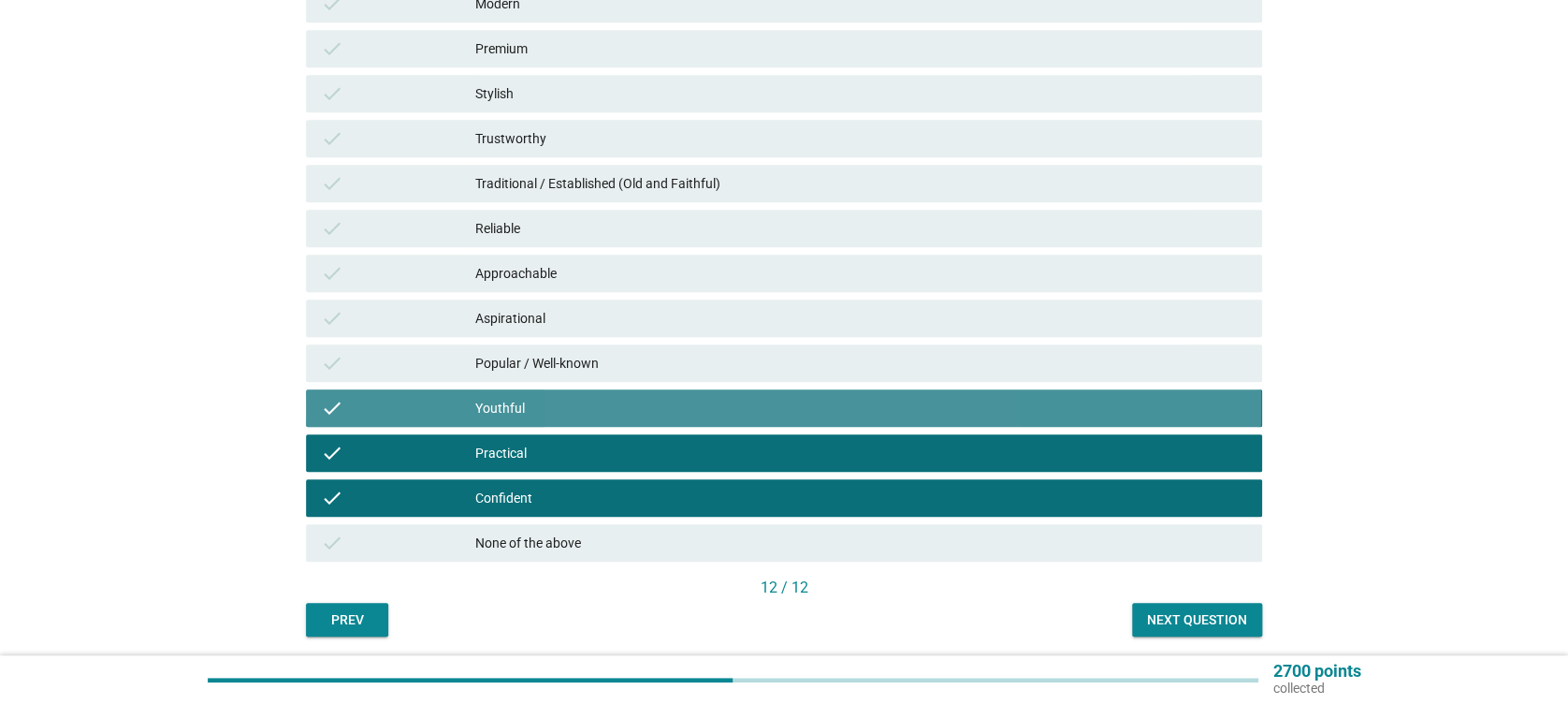
click at [607, 362] on div "Popular / Well-known" at bounding box center [861, 363] width 771 height 23
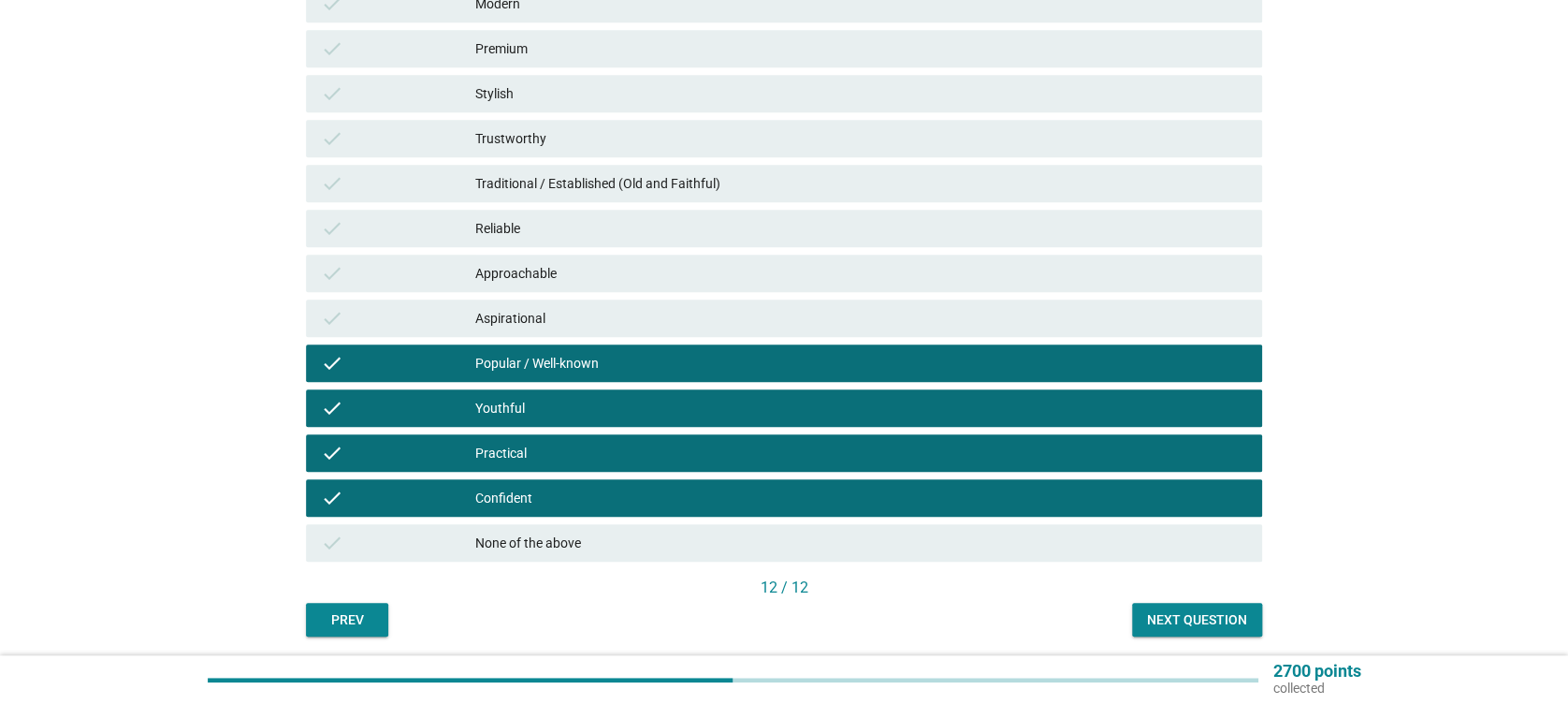
click at [619, 319] on div "Aspirational" at bounding box center [861, 319] width 771 height 23
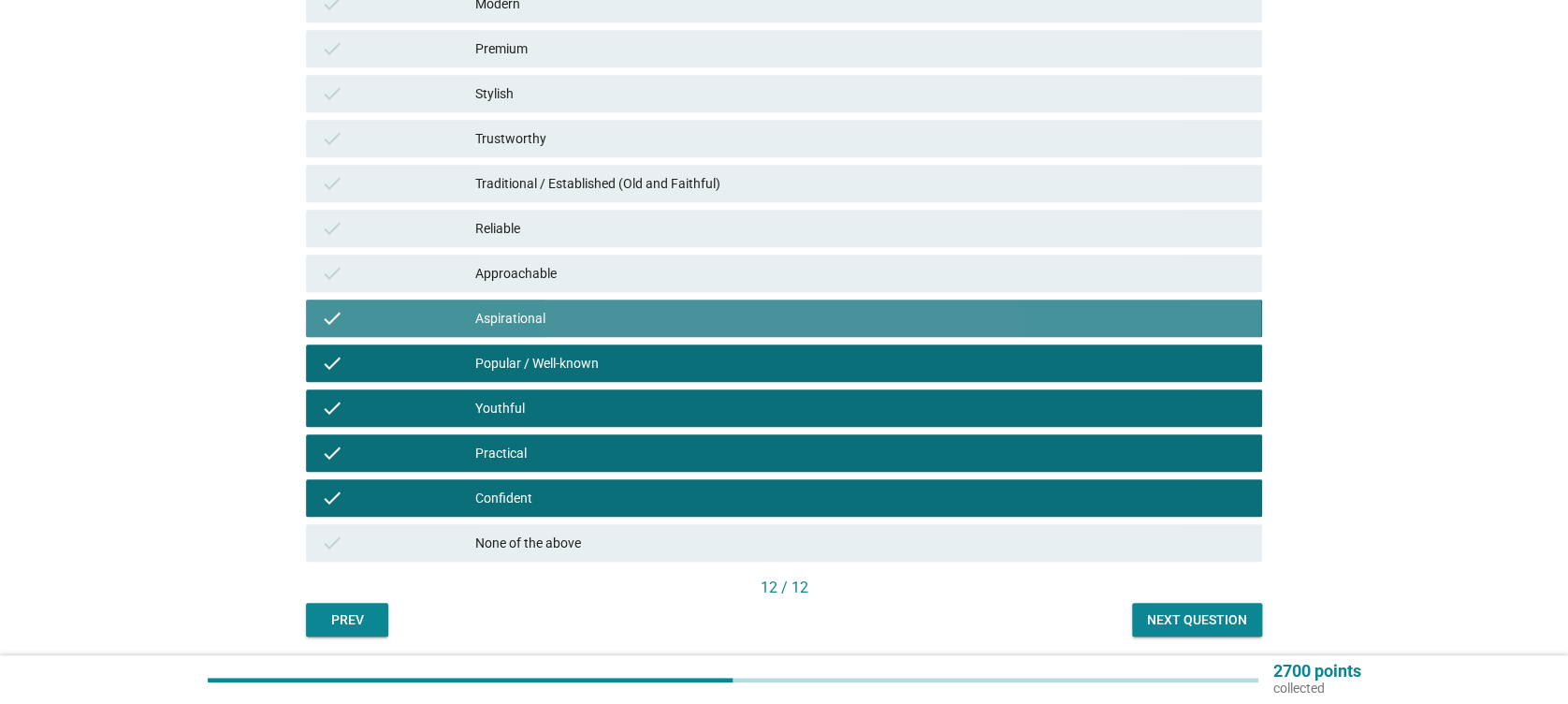
click at [634, 247] on div "check Reliable" at bounding box center [784, 227] width 962 height 45
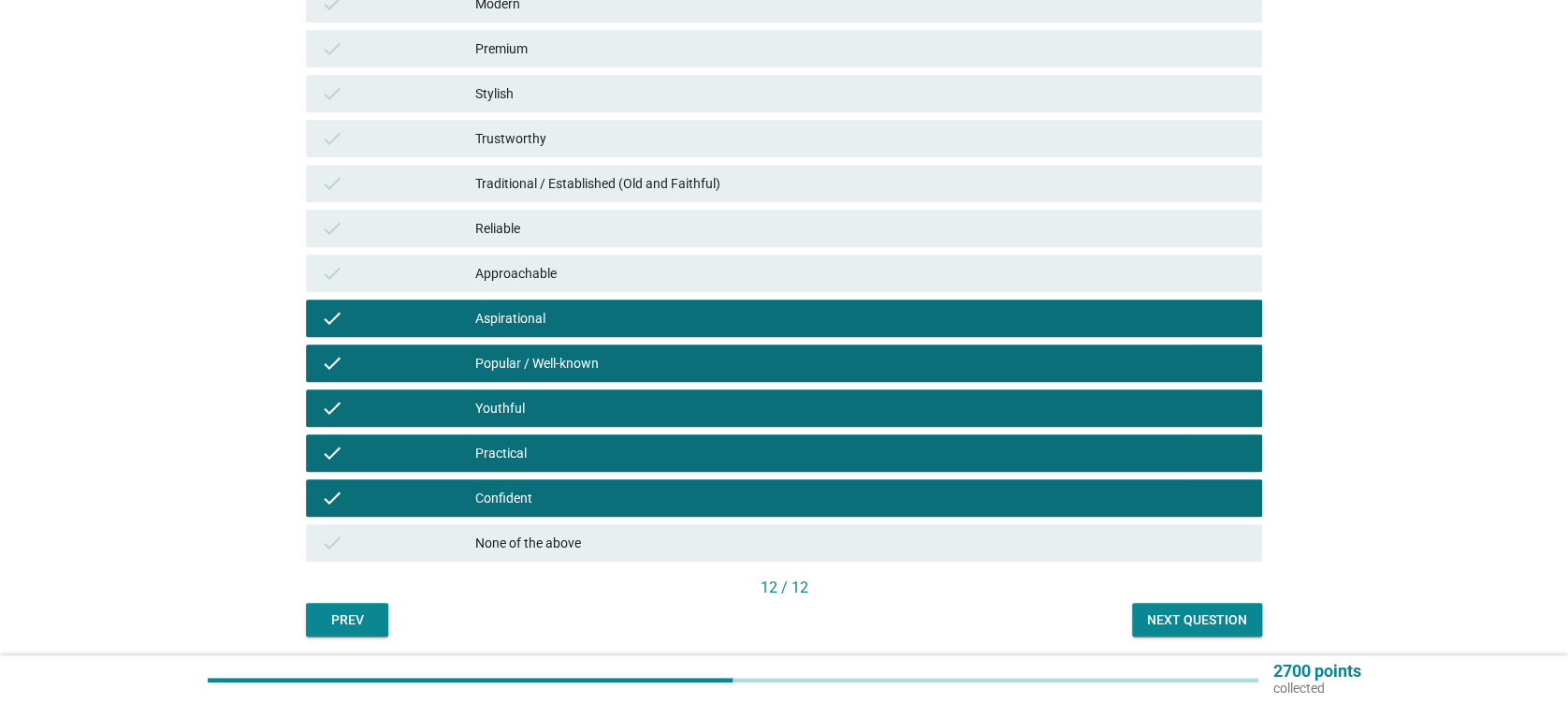
drag, startPoint x: 614, startPoint y: 267, endPoint x: 626, endPoint y: 252, distance: 19.2
click at [613, 269] on div "Approachable" at bounding box center [861, 273] width 771 height 23
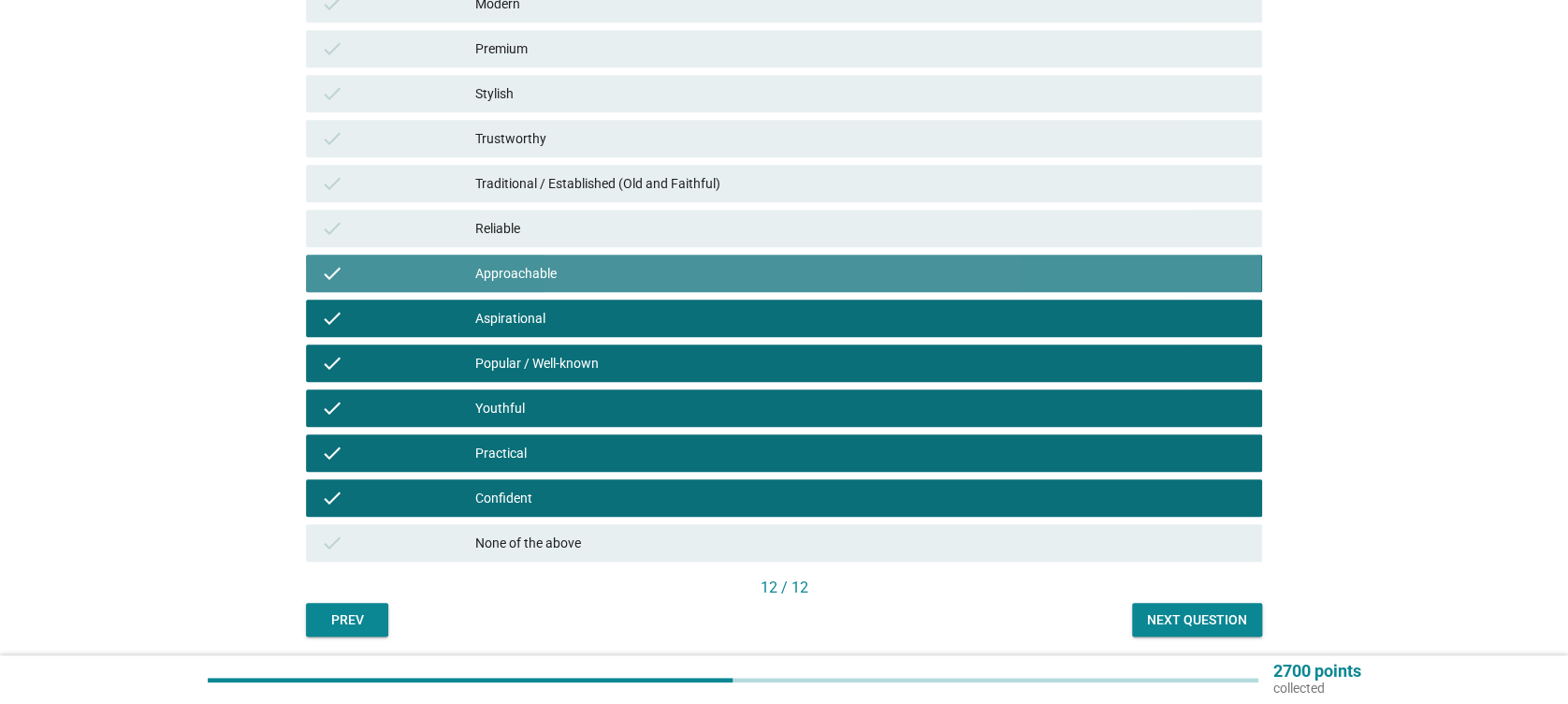
click at [631, 225] on div "Reliable" at bounding box center [861, 228] width 771 height 23
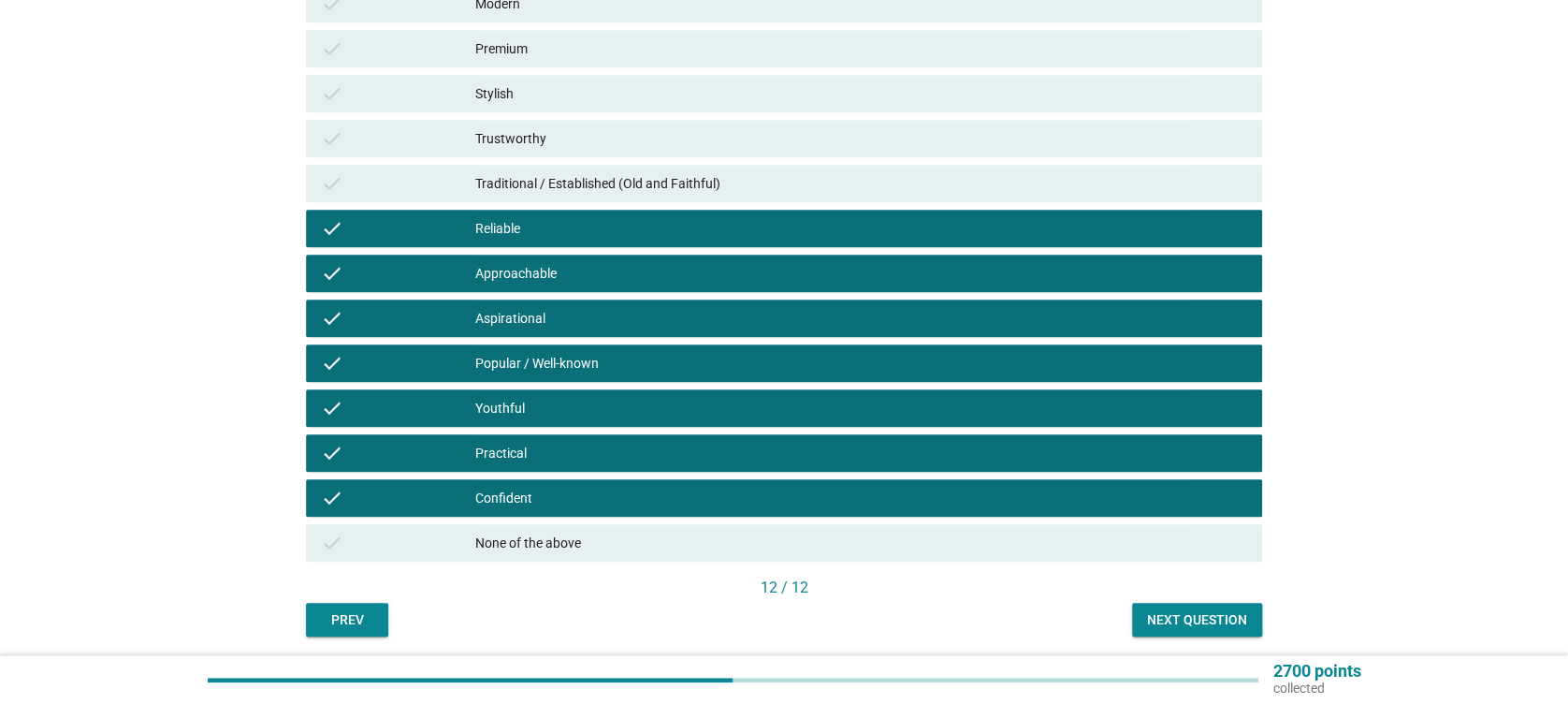
click at [625, 157] on div "check Trustworthy" at bounding box center [784, 138] width 962 height 45
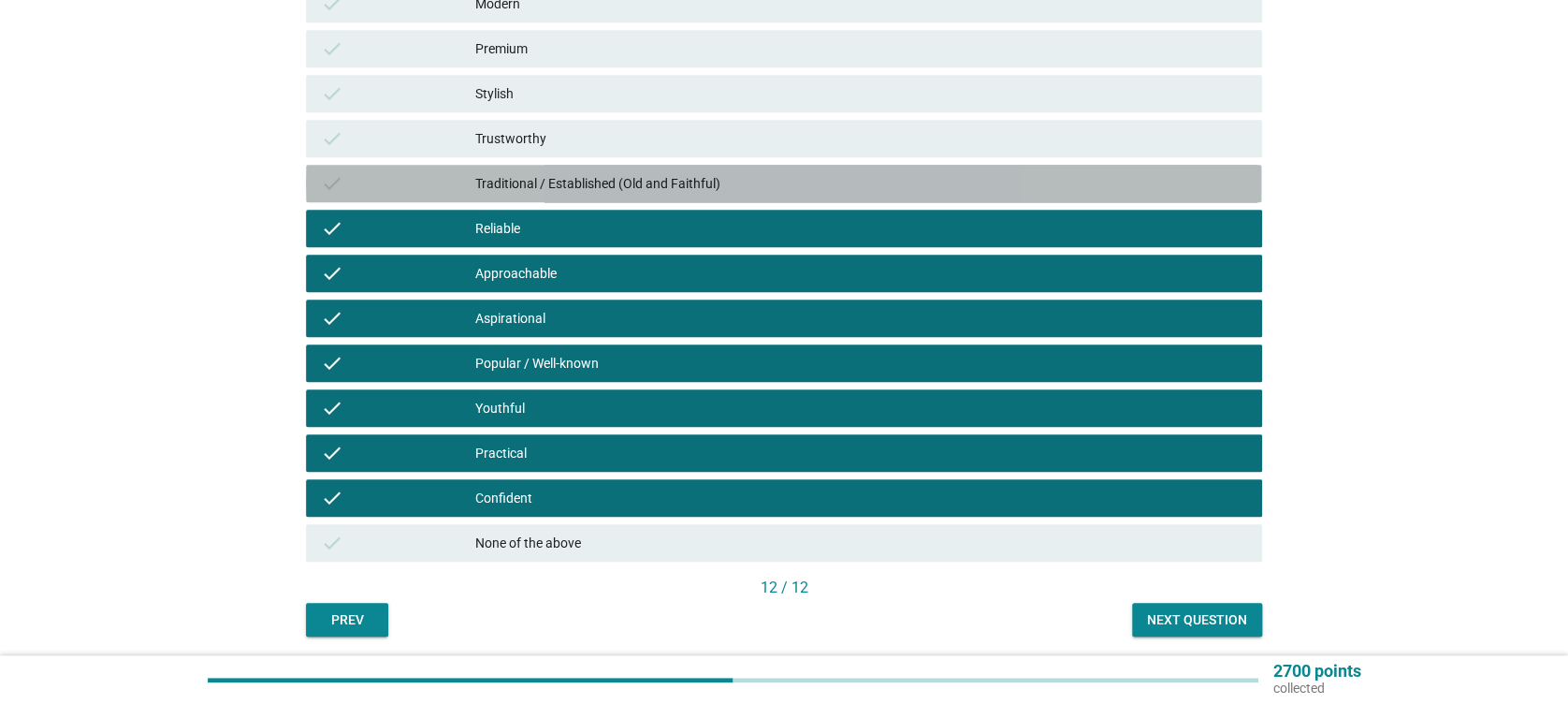
click at [544, 174] on div "Traditional / Established (Old and Faithful)" at bounding box center [861, 184] width 771 height 23
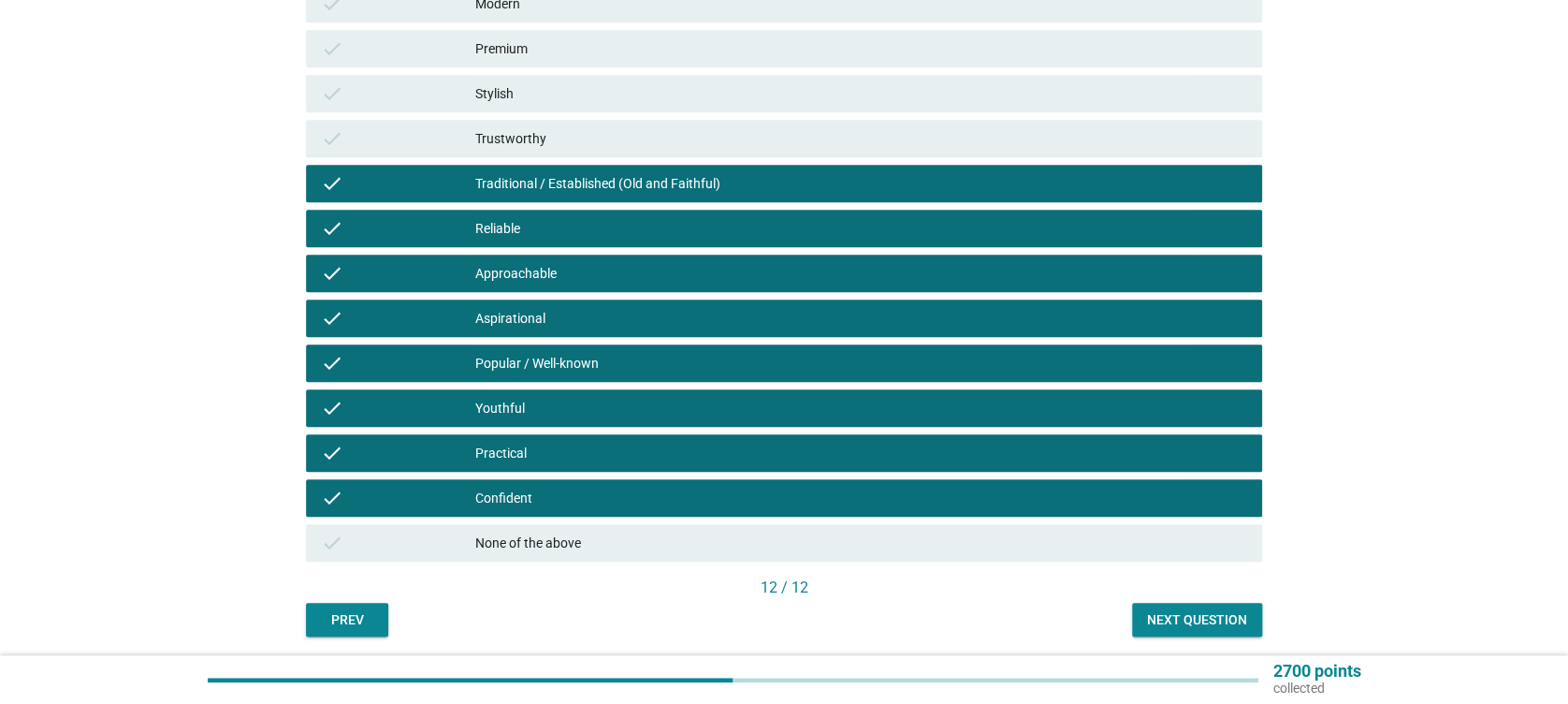
click at [557, 139] on div "Trustworthy" at bounding box center [861, 139] width 771 height 23
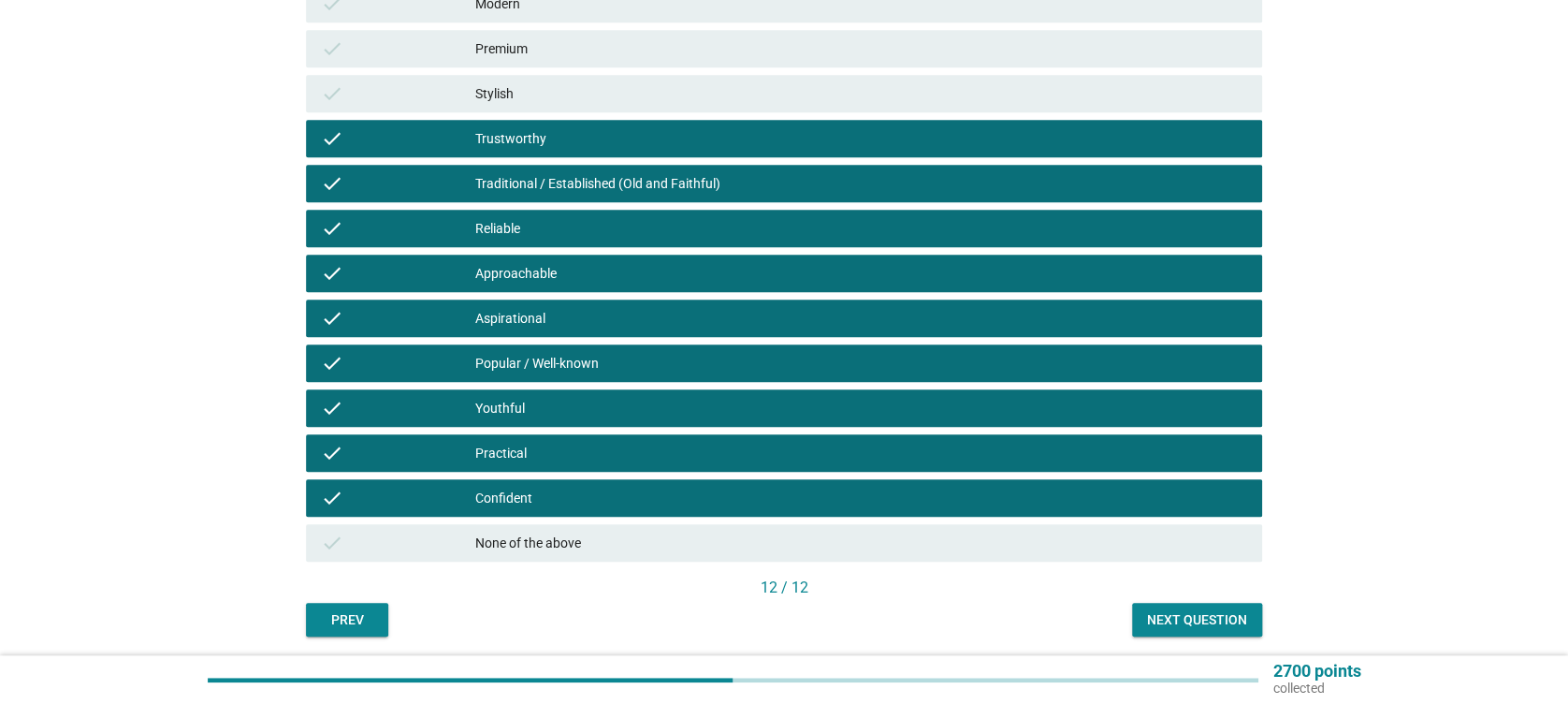
click at [577, 71] on div "check Stylish" at bounding box center [784, 93] width 962 height 45
click at [561, 96] on div "Stylish" at bounding box center [861, 94] width 771 height 23
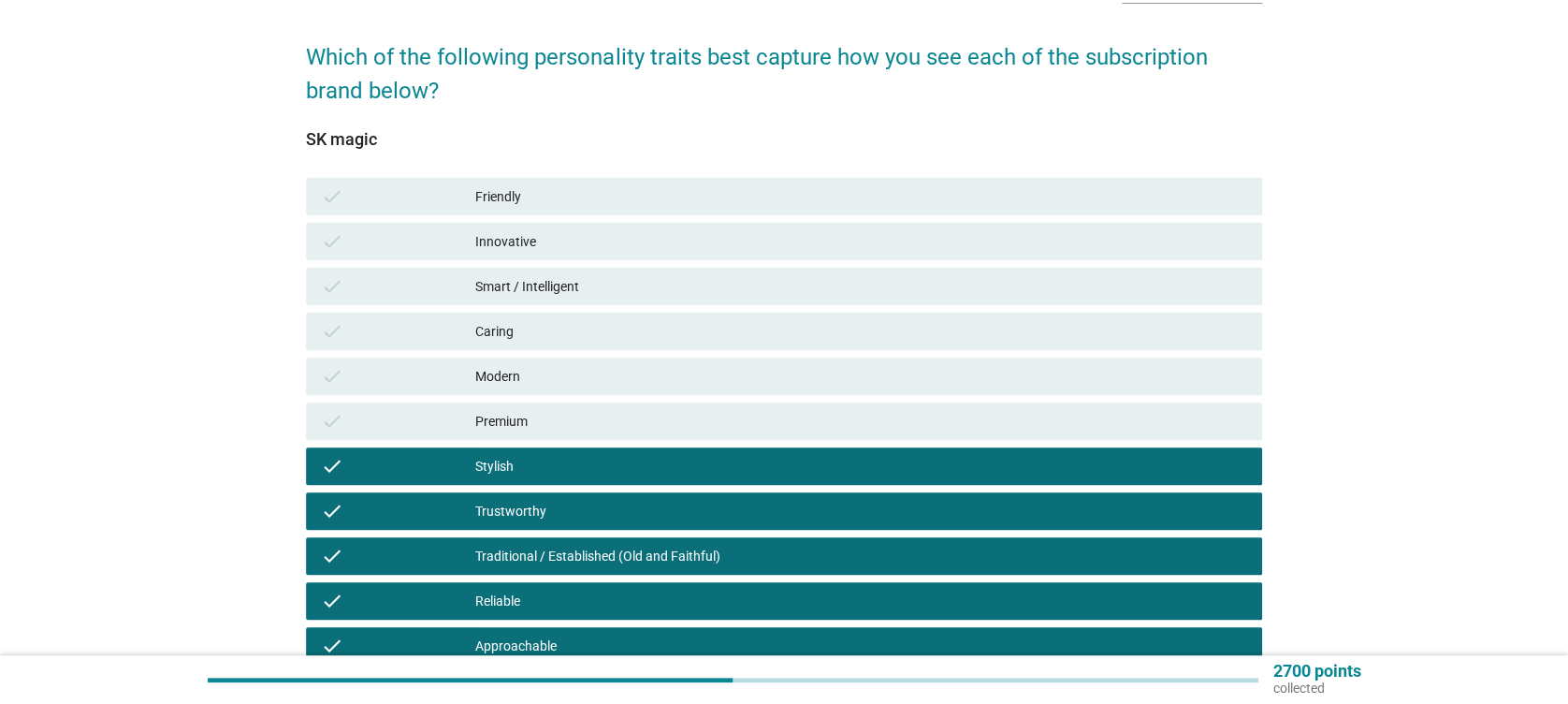
scroll to position [125, 0]
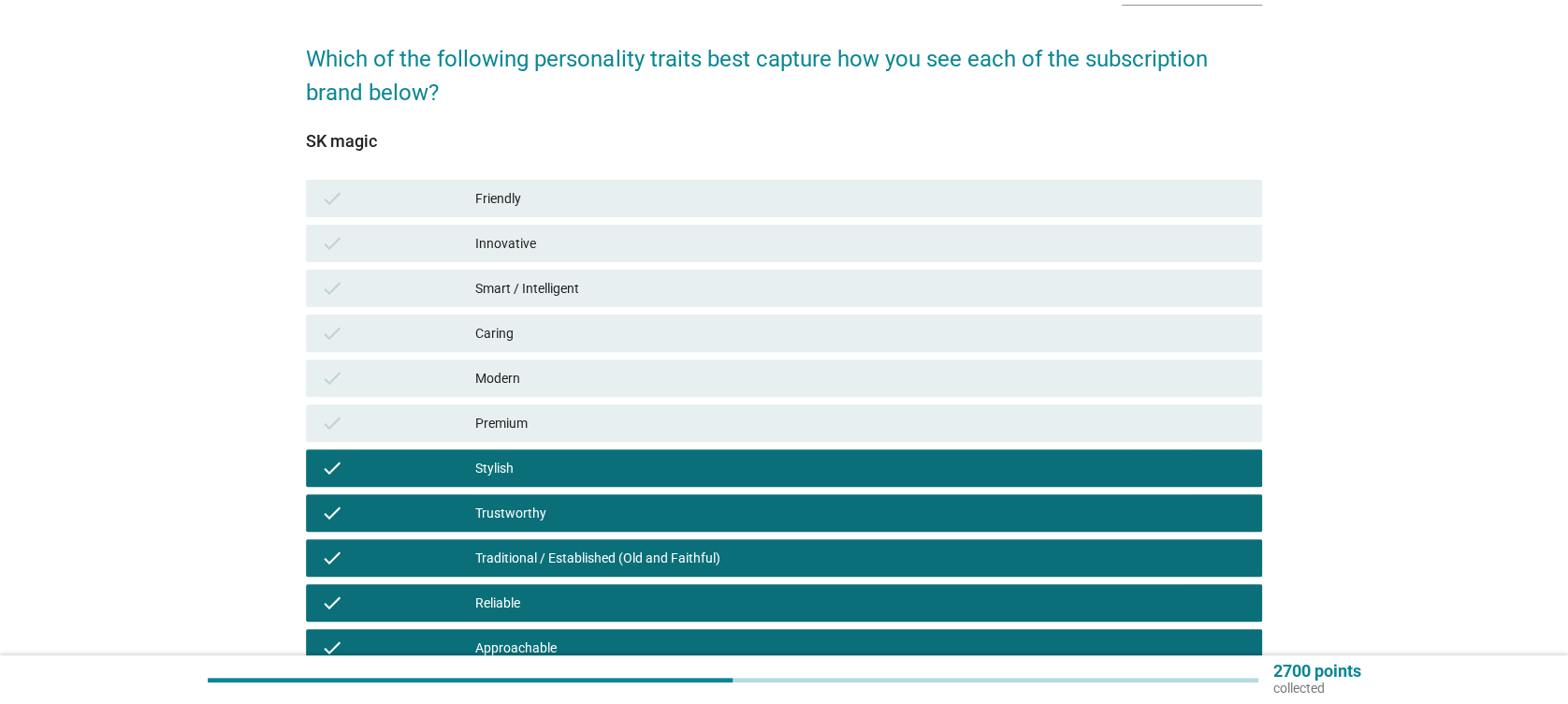
click at [556, 427] on div "Premium" at bounding box center [861, 423] width 771 height 23
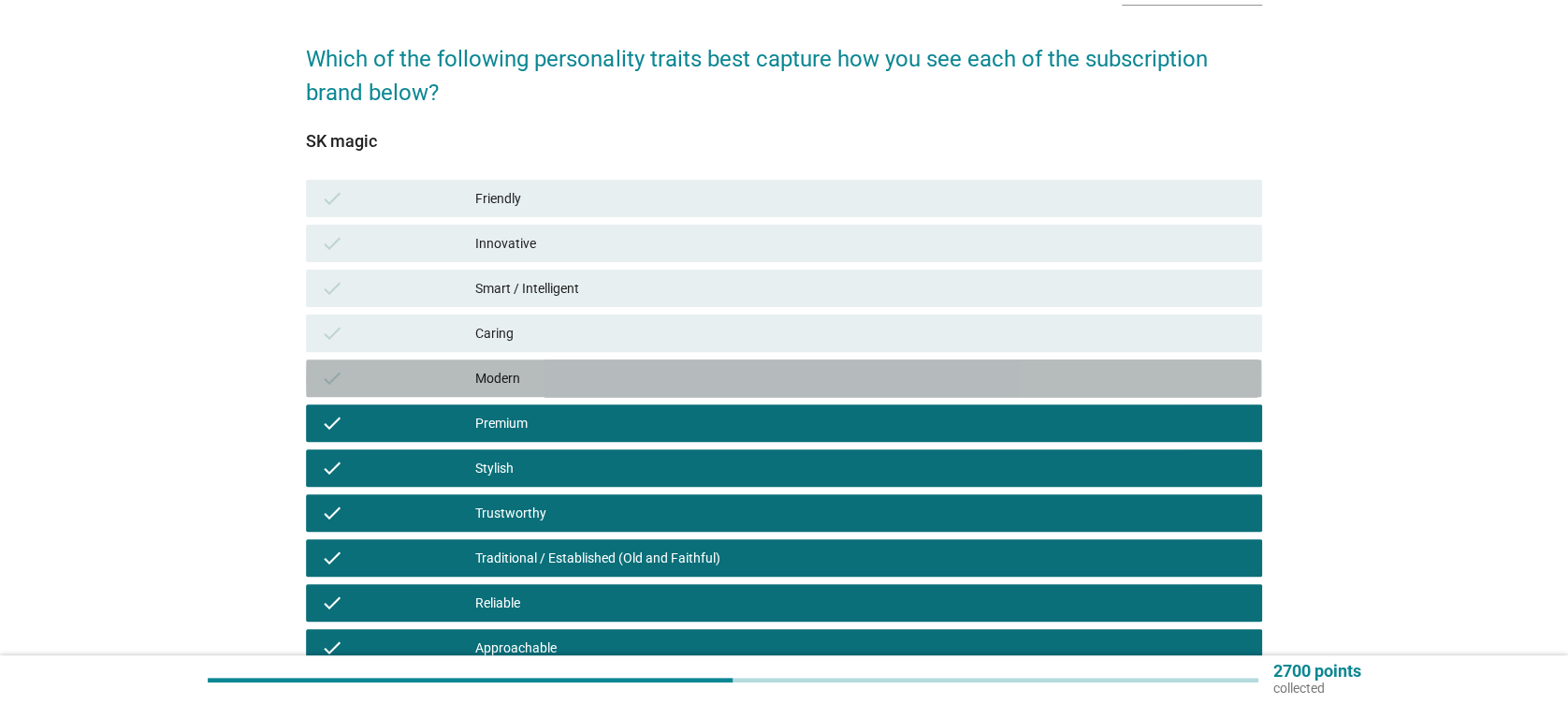
click at [563, 381] on div "Modern" at bounding box center [861, 379] width 771 height 23
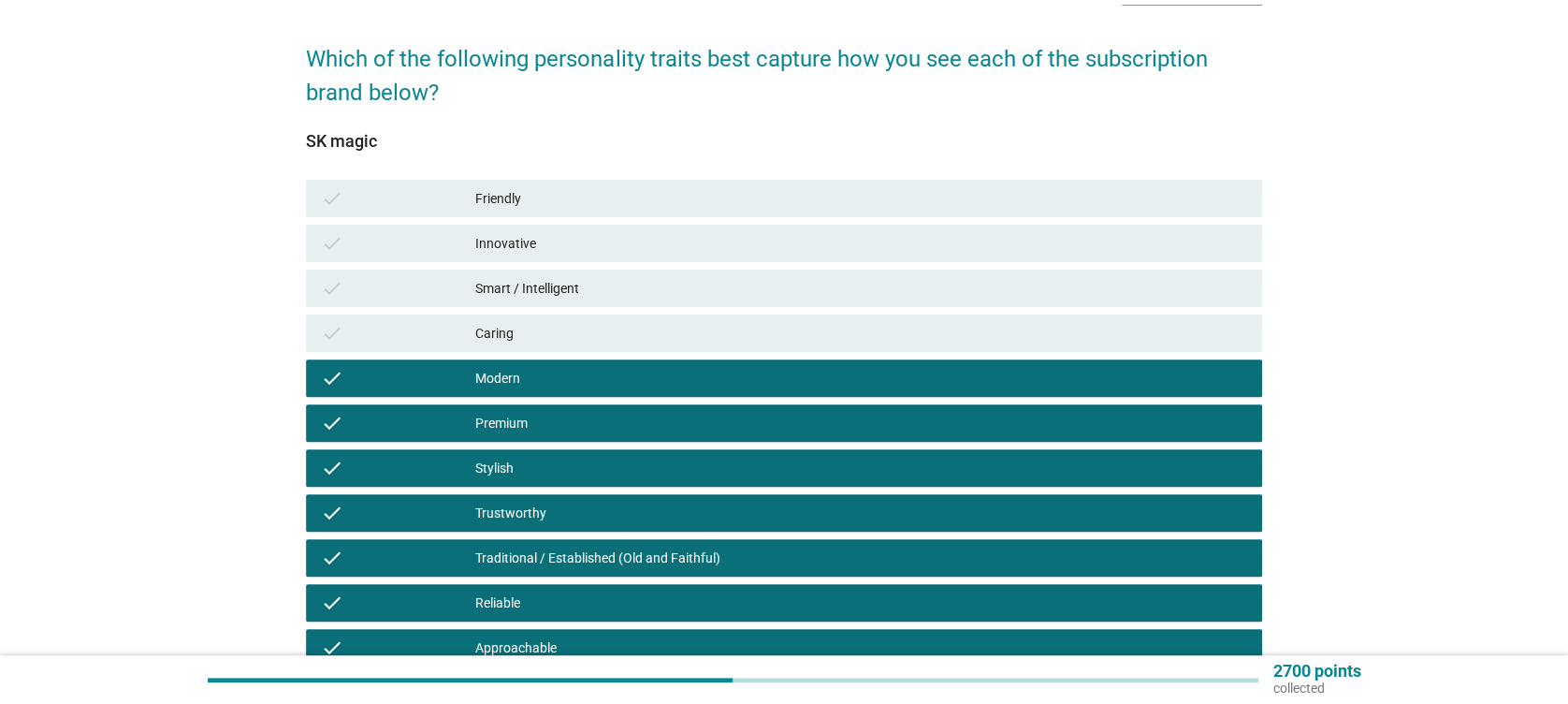
click at [572, 334] on div "Caring" at bounding box center [861, 333] width 771 height 23
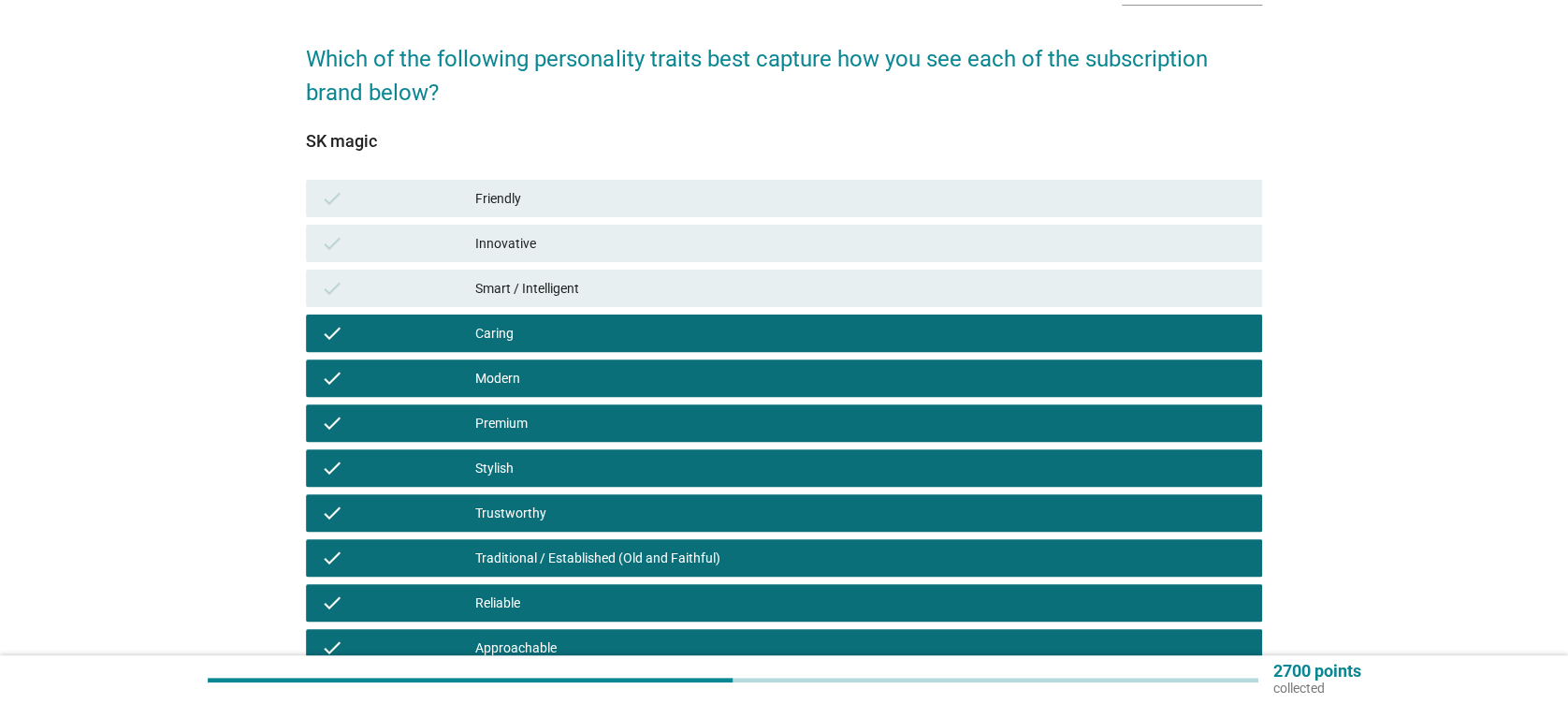
click at [571, 271] on div "check Smart / Intelligent" at bounding box center [784, 287] width 956 height 37
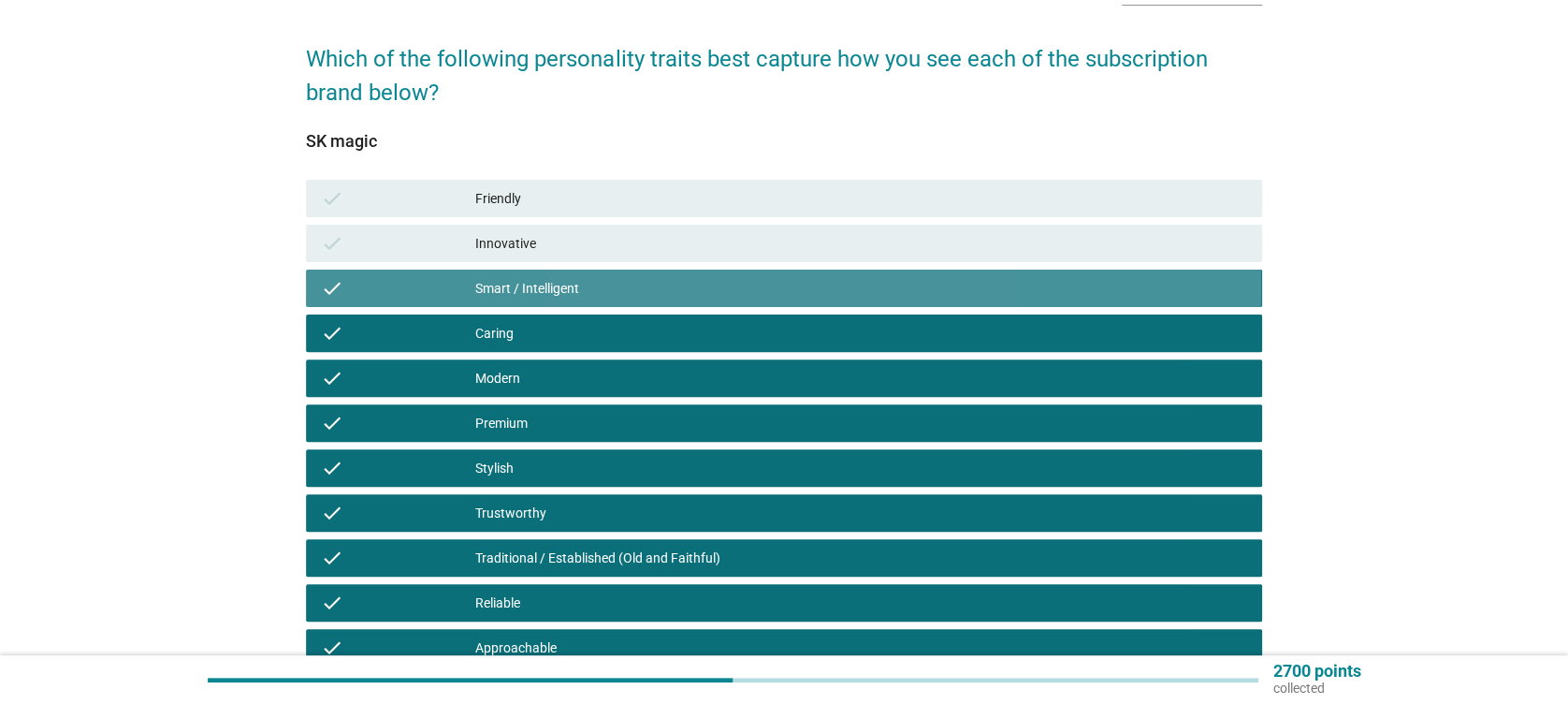
click at [580, 251] on div "Innovative" at bounding box center [861, 244] width 771 height 23
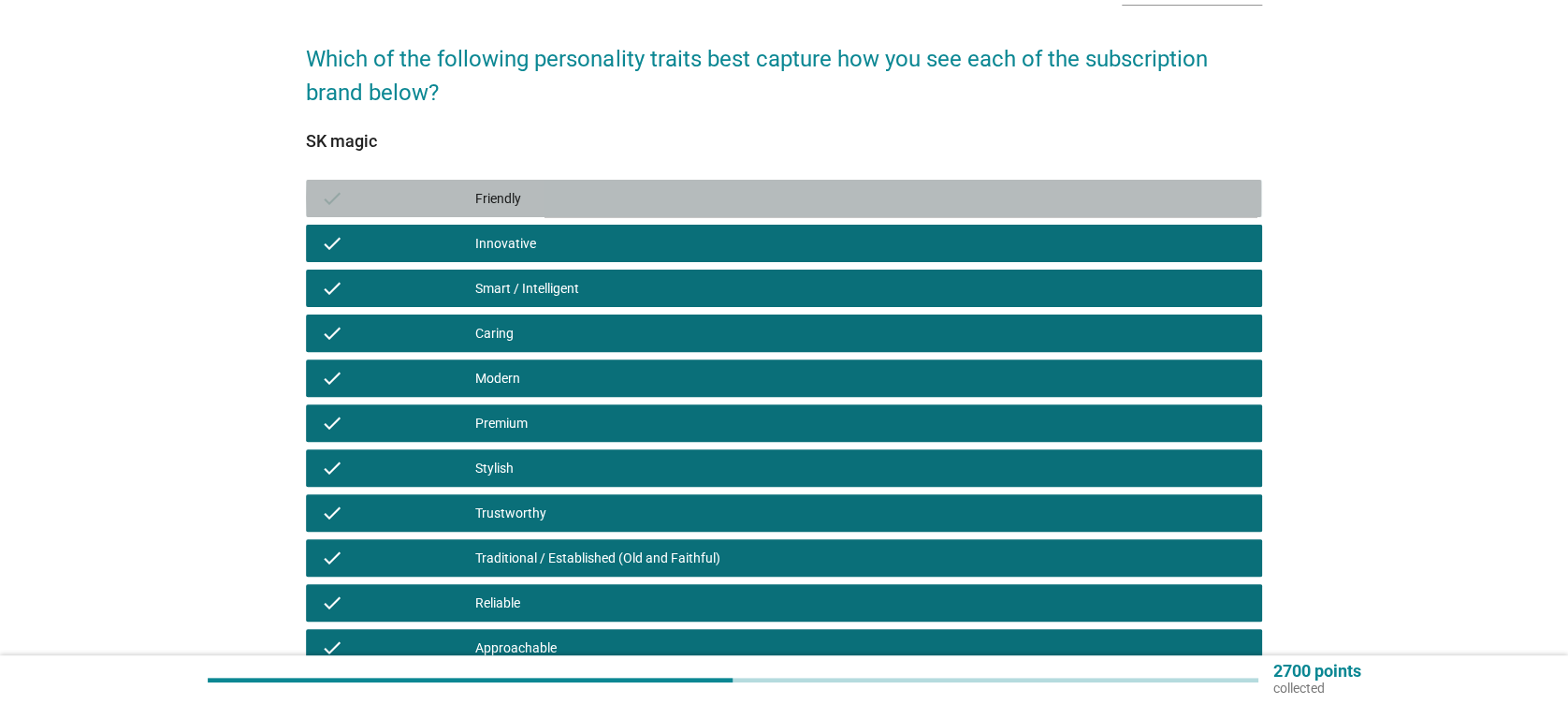
click at [587, 194] on div "Friendly" at bounding box center [861, 199] width 771 height 23
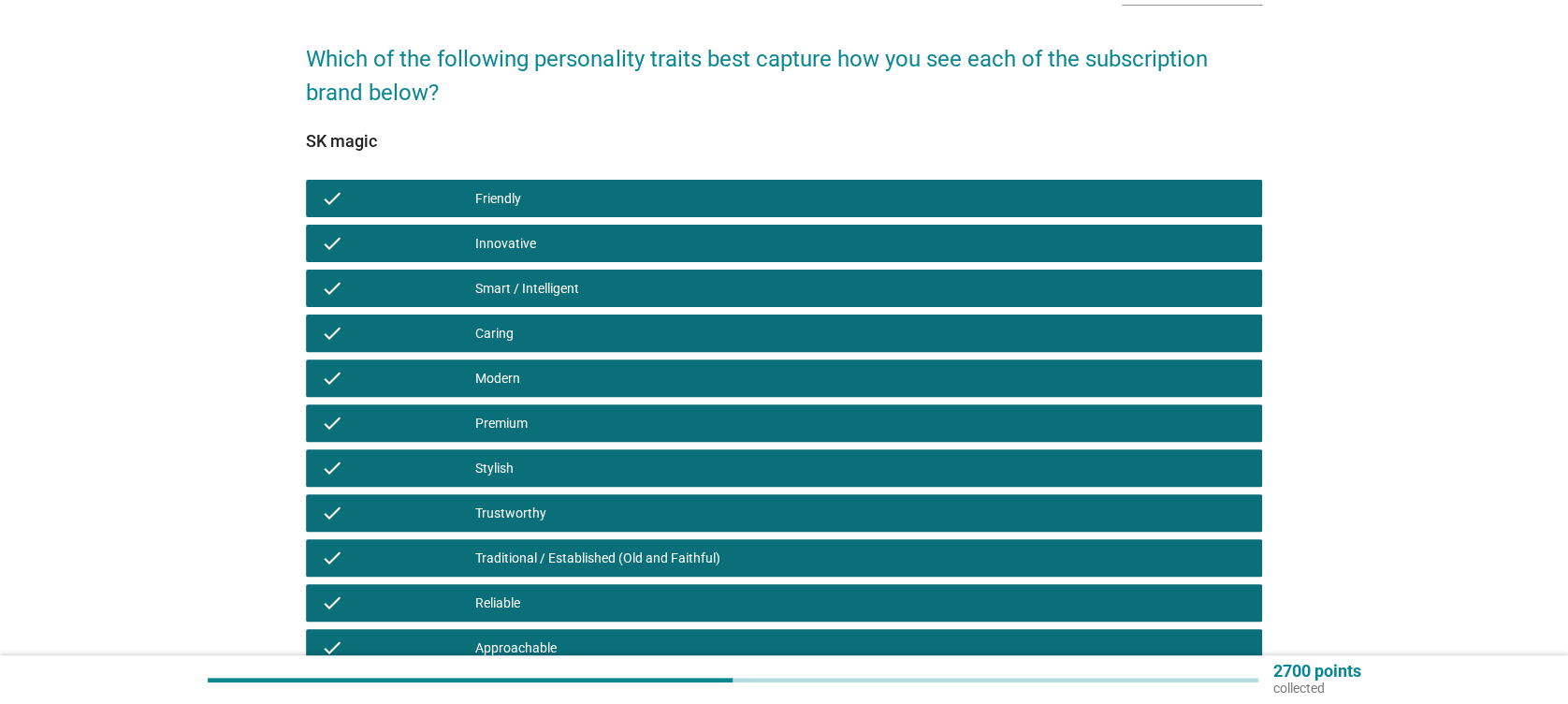
scroll to position [563, 0]
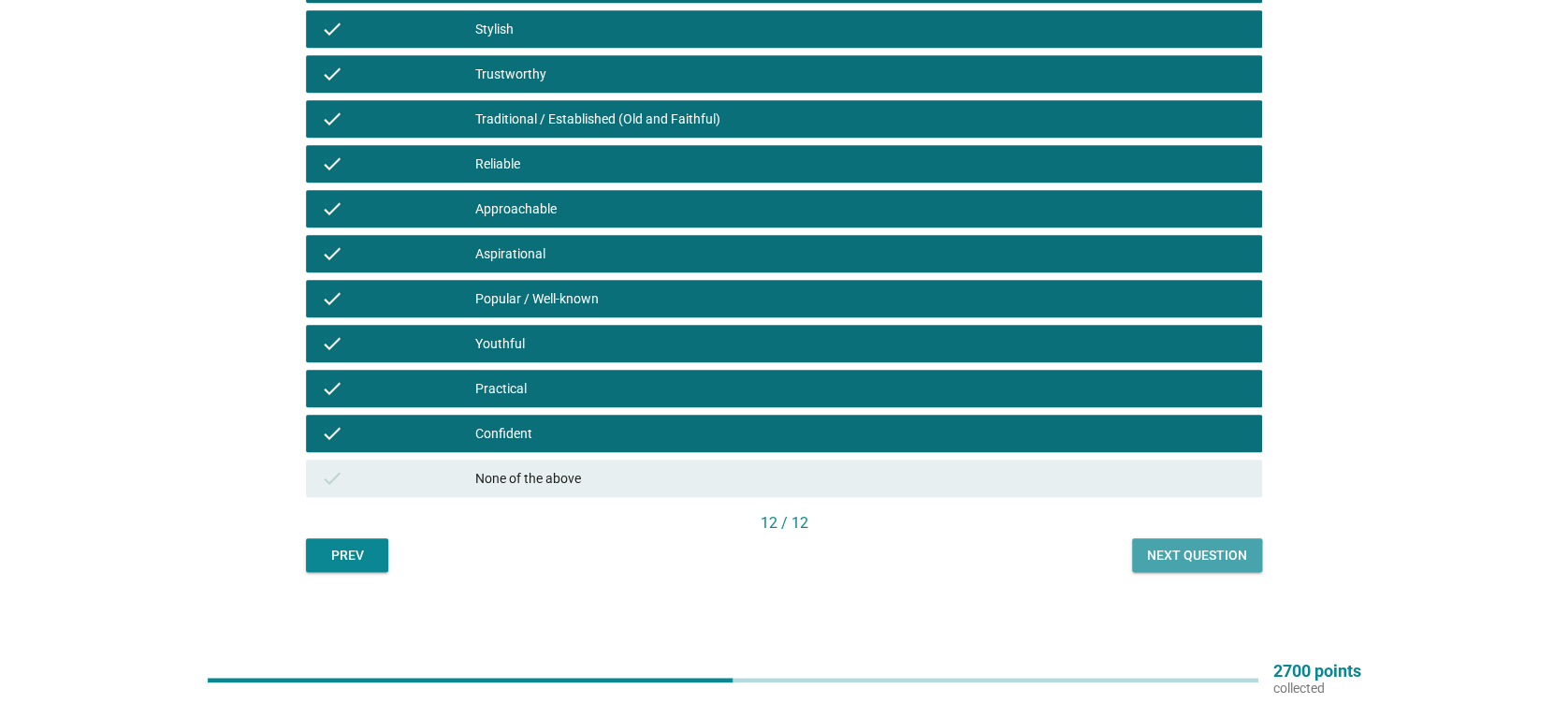
click at [1218, 554] on div "Next question" at bounding box center [1196, 556] width 100 height 20
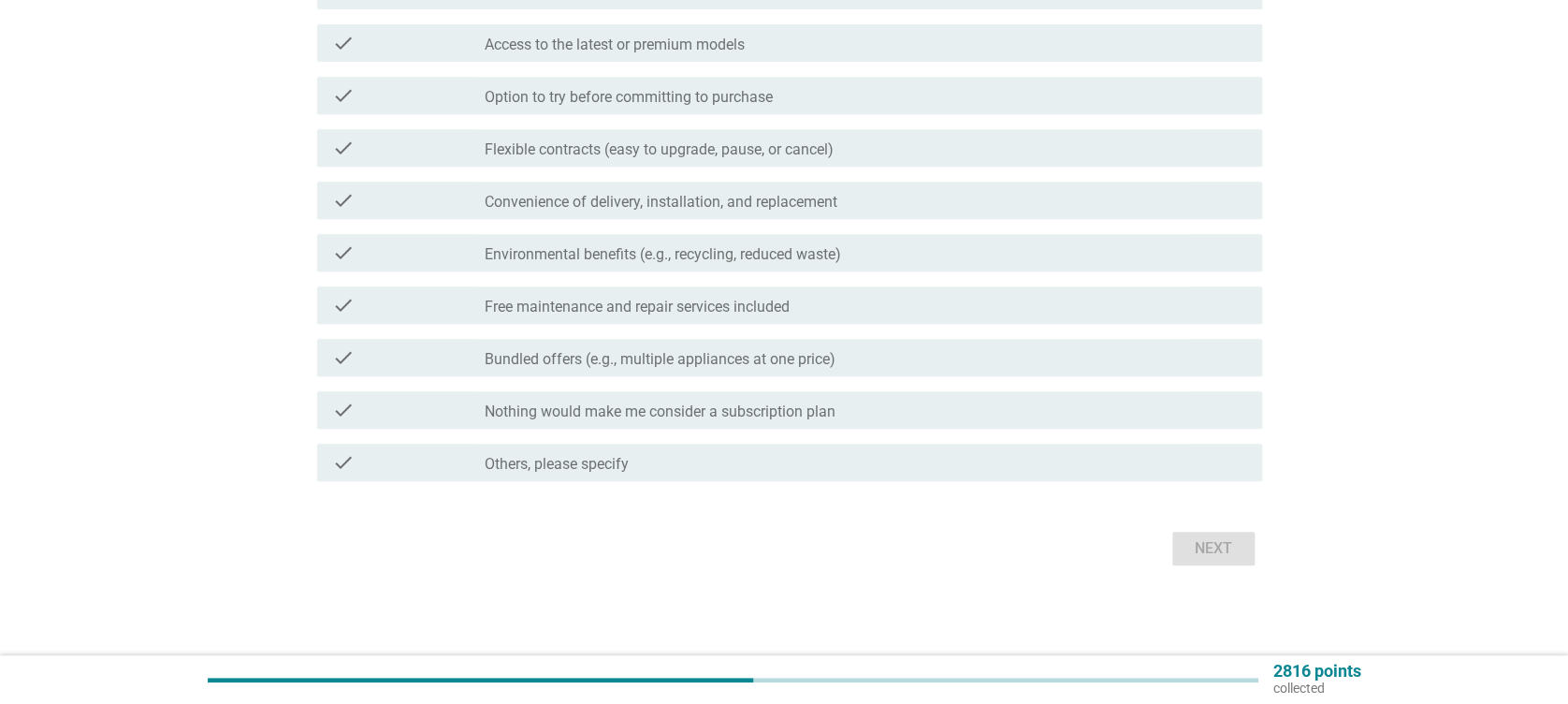
scroll to position [0, 0]
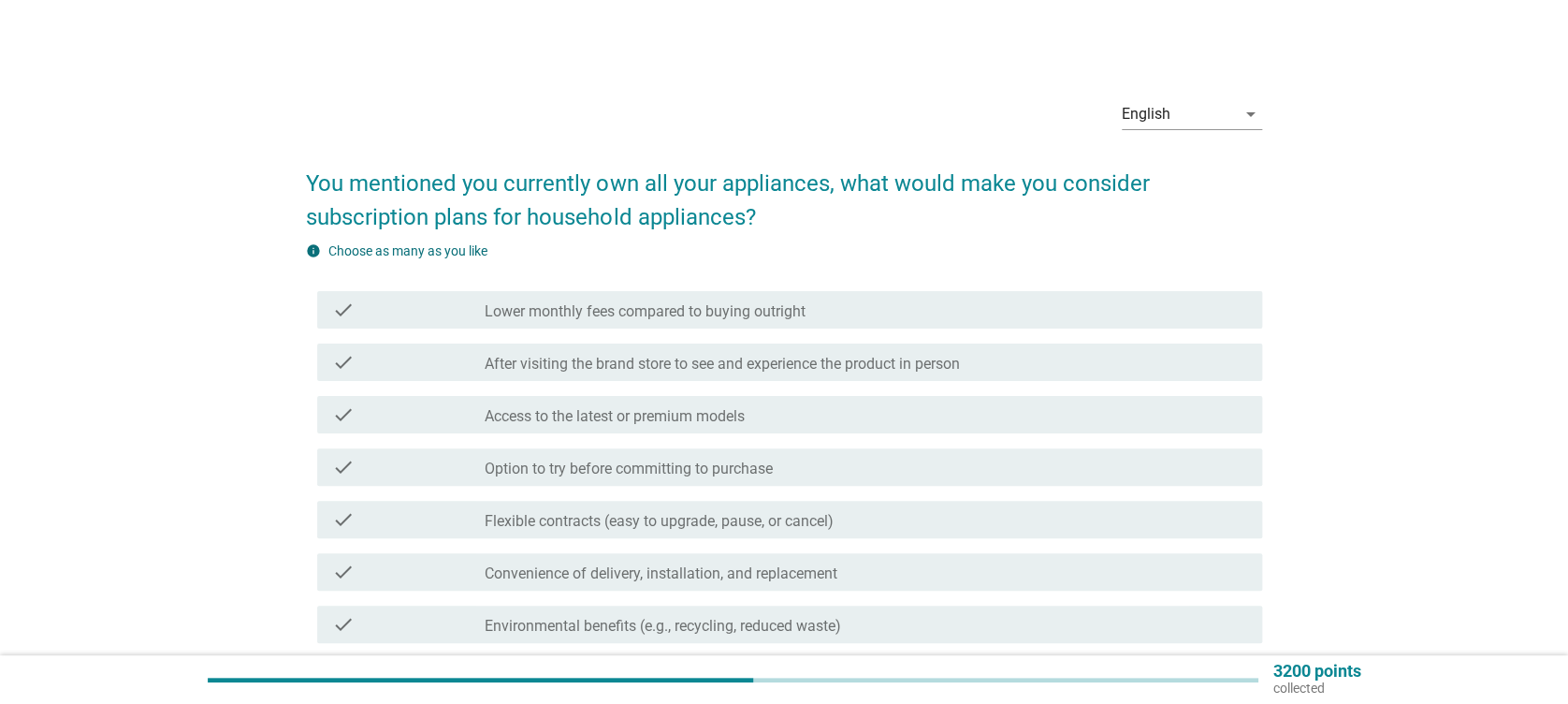
click at [765, 316] on label "Lower monthly fees compared to buying outright" at bounding box center [645, 312] width 320 height 19
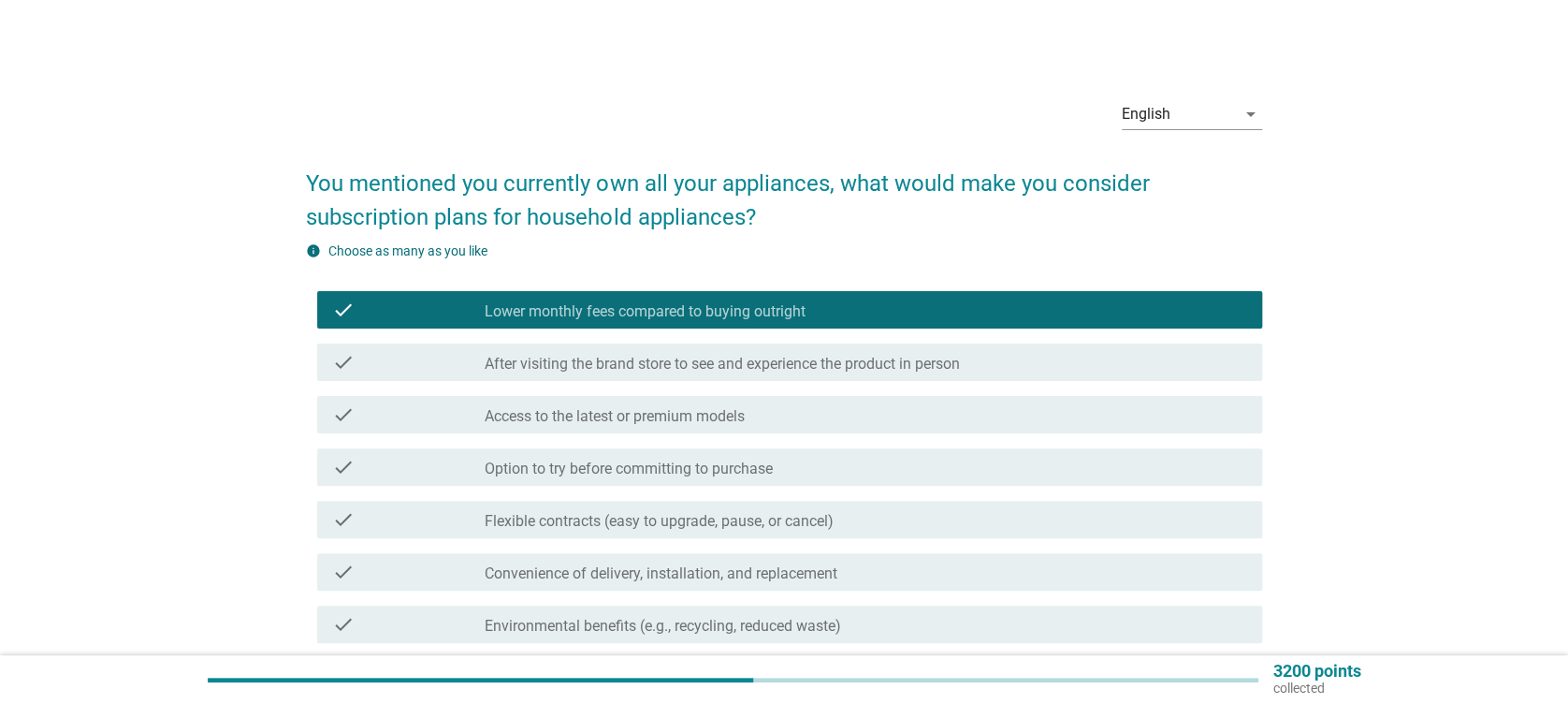
click at [832, 369] on label "After visiting the brand store to see and experience the product in person" at bounding box center [723, 364] width 475 height 19
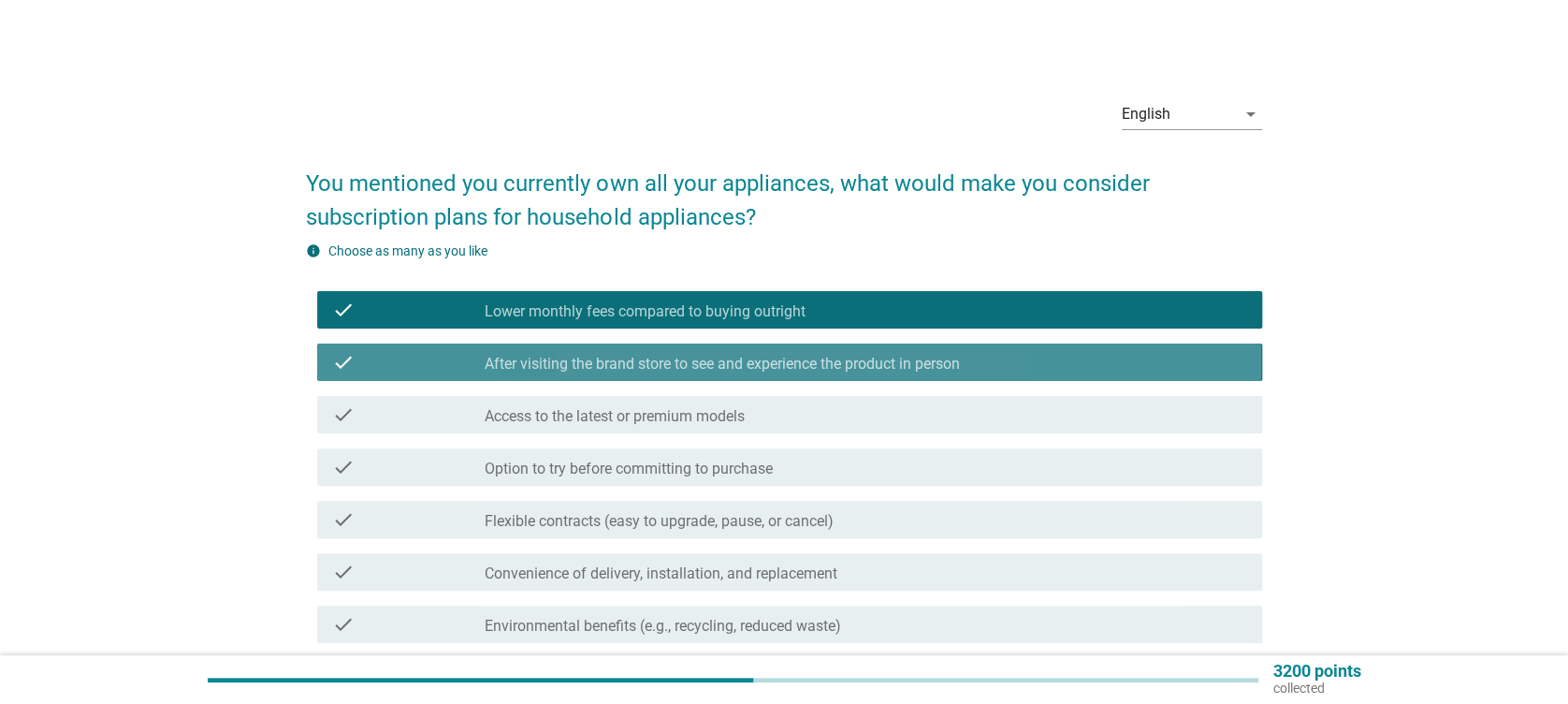
click at [808, 445] on div "check check_box_outline_blank Option to try before committing to purchase" at bounding box center [784, 466] width 956 height 52
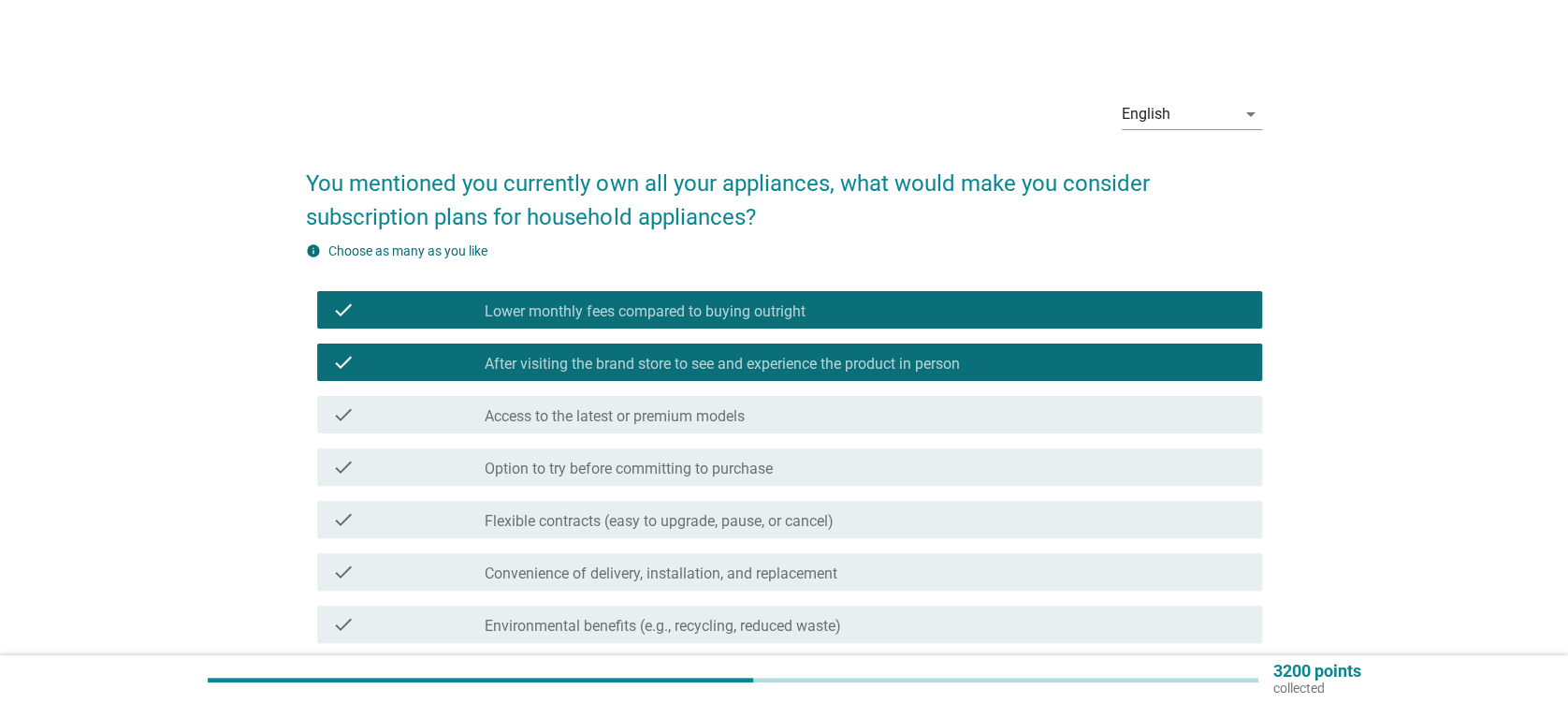
click at [763, 413] on div "check_box_outline_blank Access to the latest or premium models" at bounding box center [865, 415] width 762 height 23
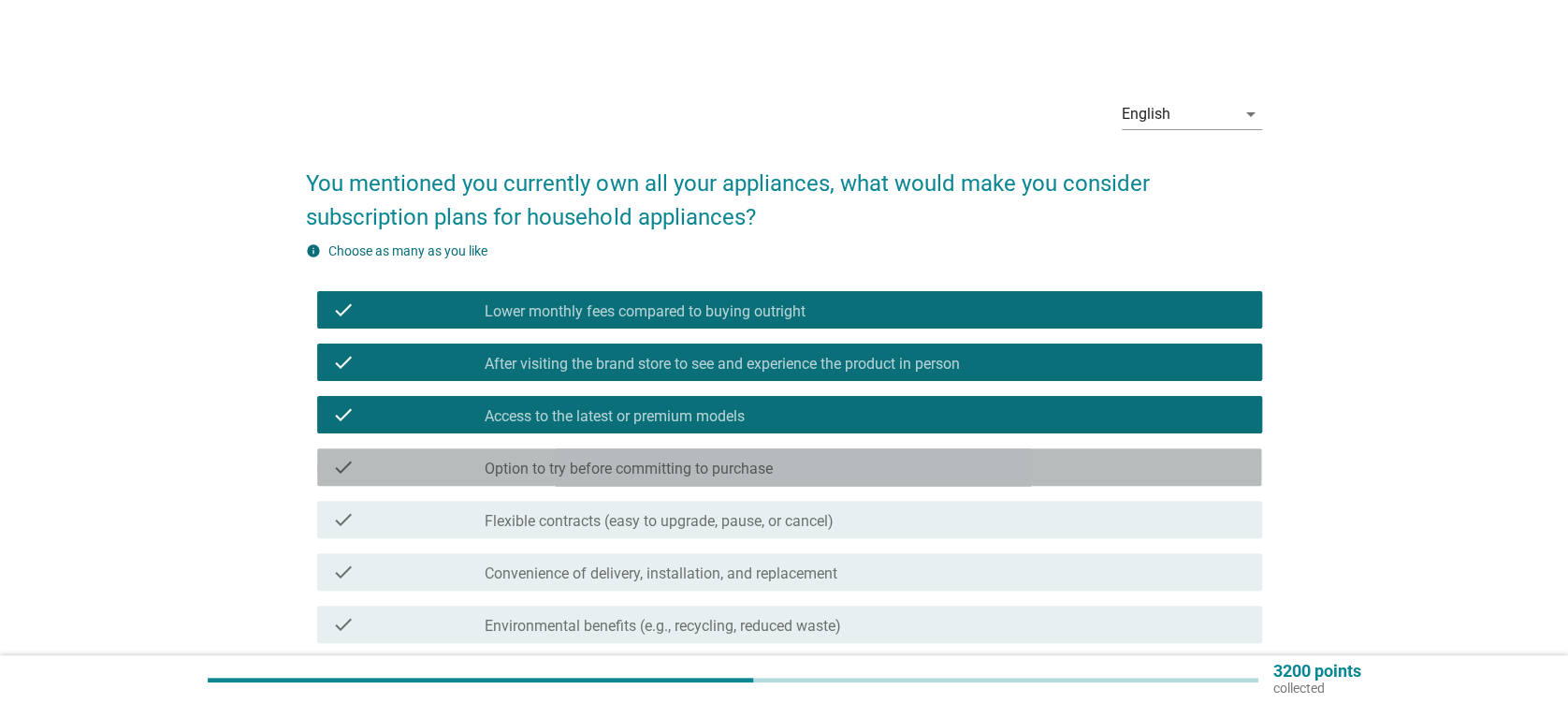
click at [765, 480] on div "check check_box_outline_blank Option to try before committing to purchase" at bounding box center [789, 466] width 944 height 37
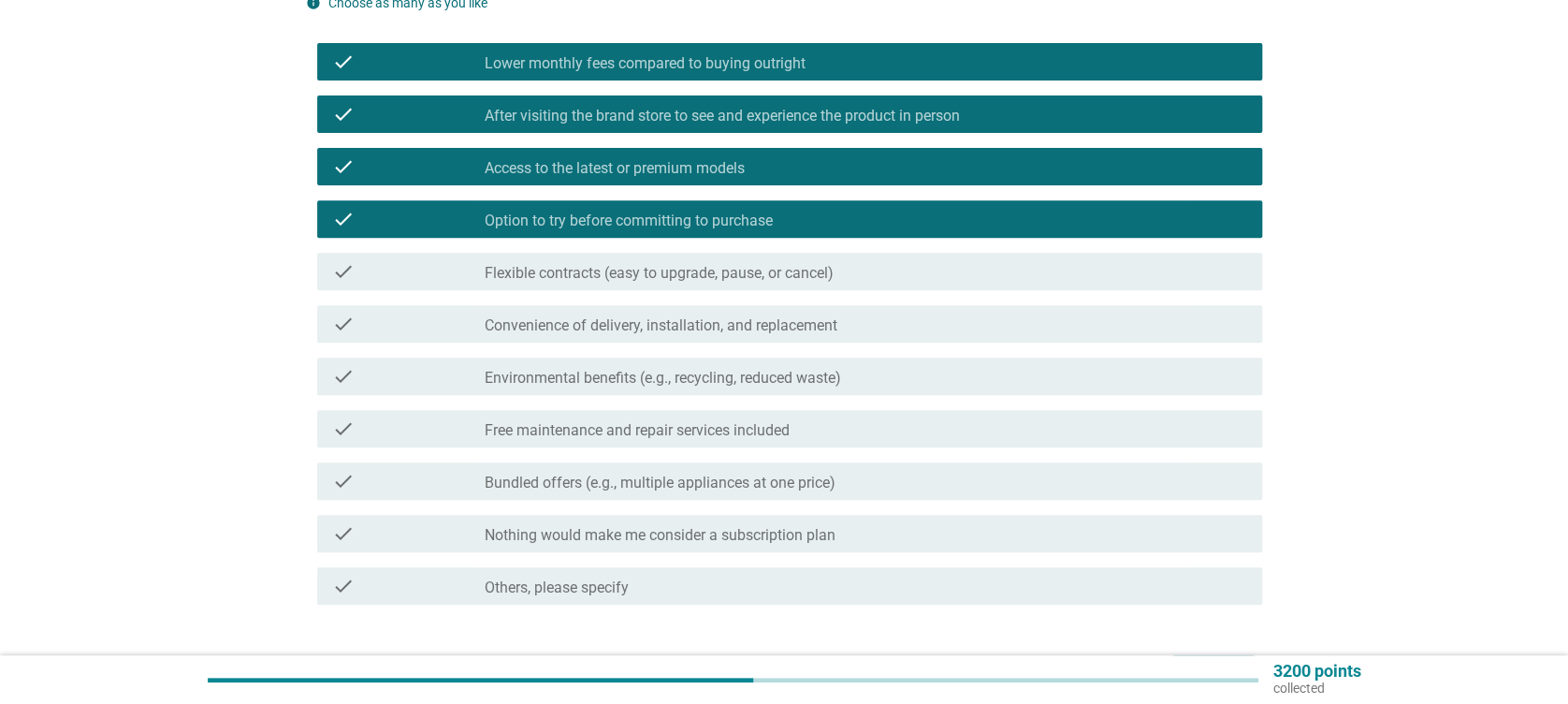
scroll to position [249, 0]
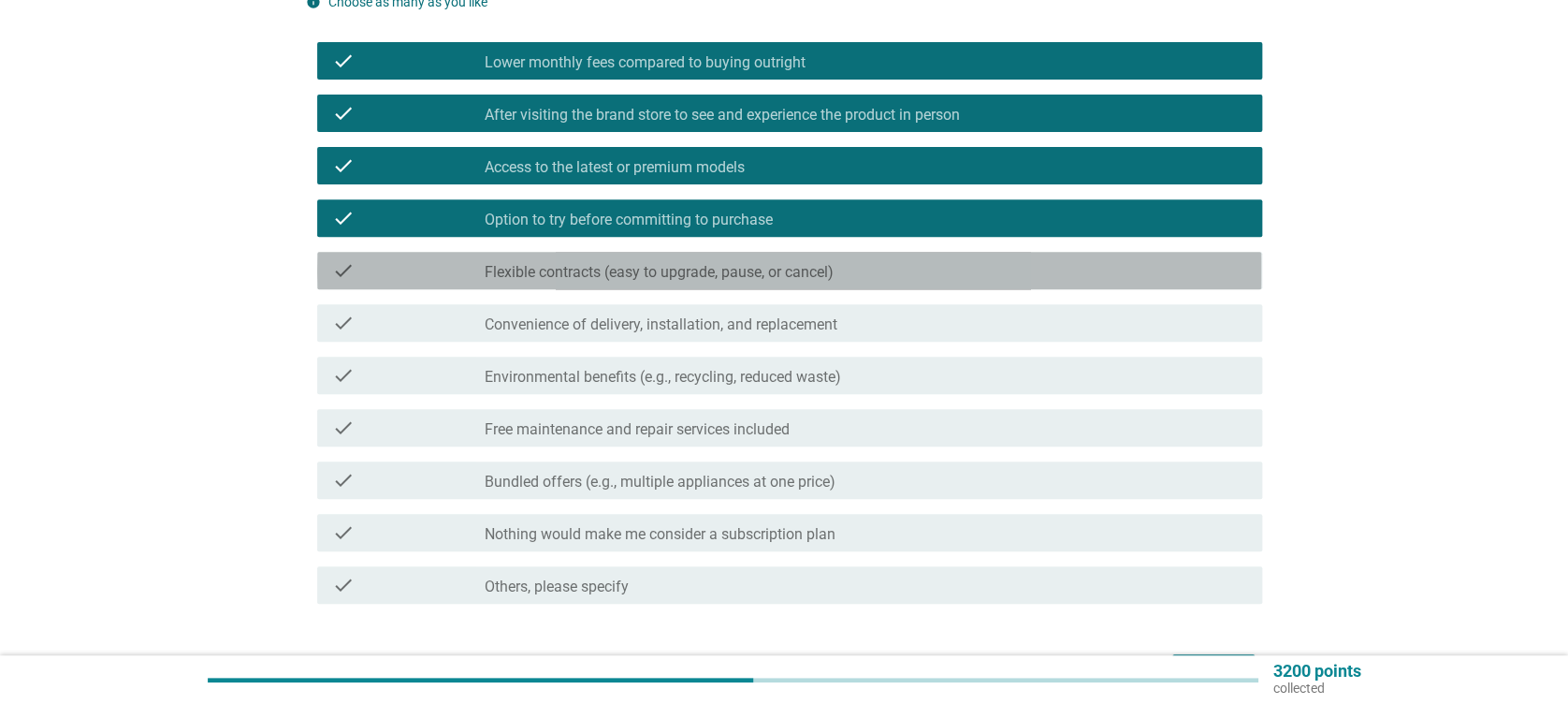
click at [633, 264] on label "Flexible contracts (easy to upgrade, pause, or cancel)" at bounding box center [659, 272] width 349 height 19
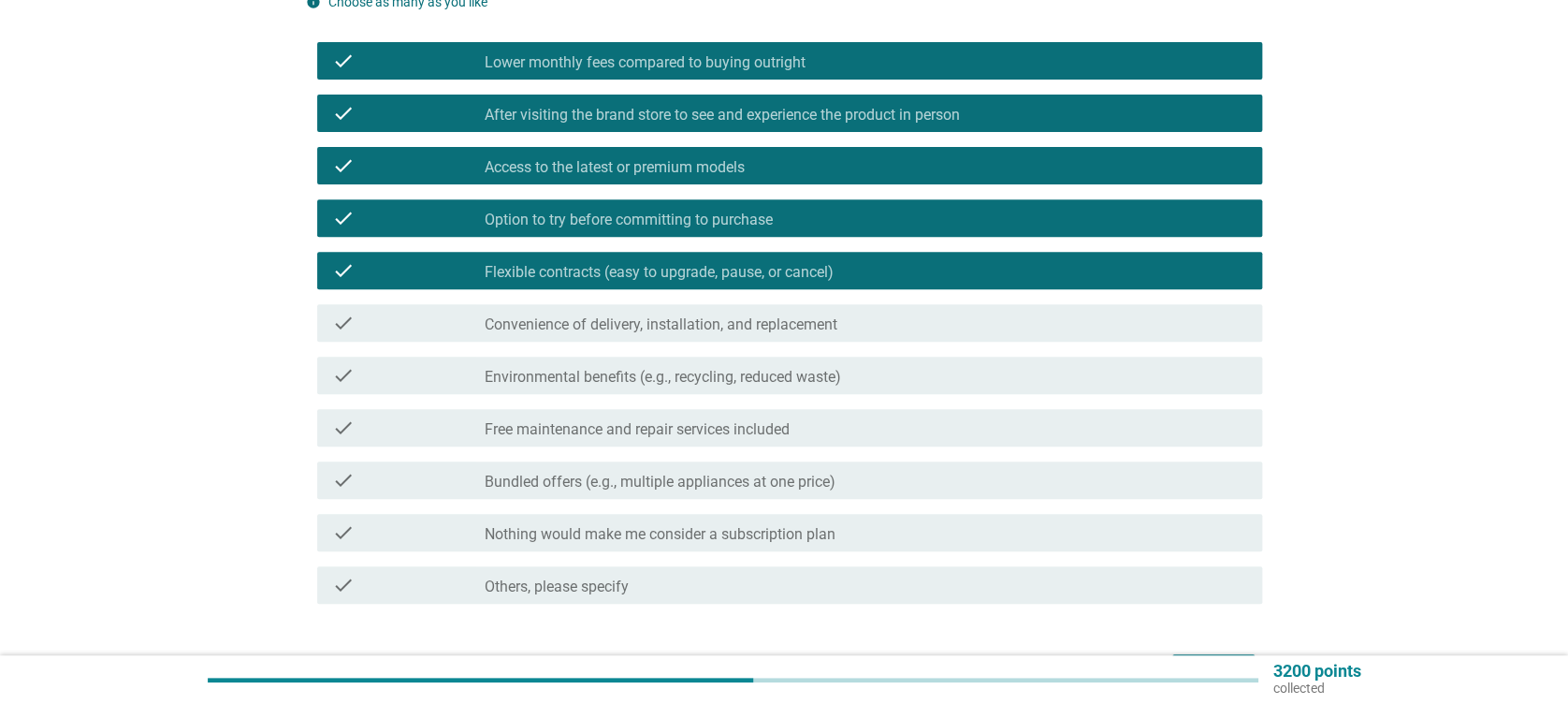
drag, startPoint x: 640, startPoint y: 310, endPoint x: 644, endPoint y: 333, distance: 23.3
click at [640, 312] on div "check_box_outline_blank Convenience of delivery, installation, and replacement" at bounding box center [865, 323] width 762 height 23
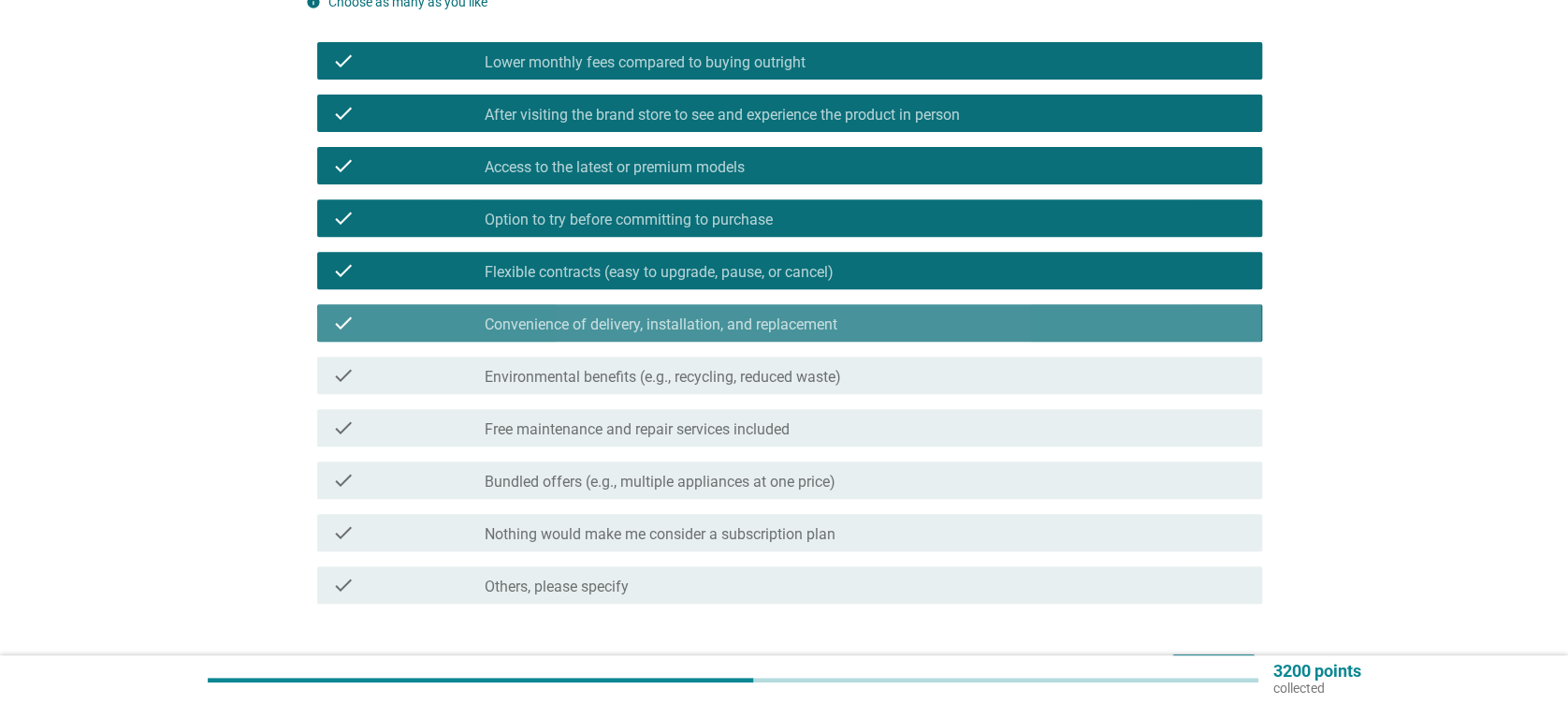
click at [651, 368] on label "Environmental benefits (e.g., recycling, reduced waste)" at bounding box center [663, 378] width 357 height 19
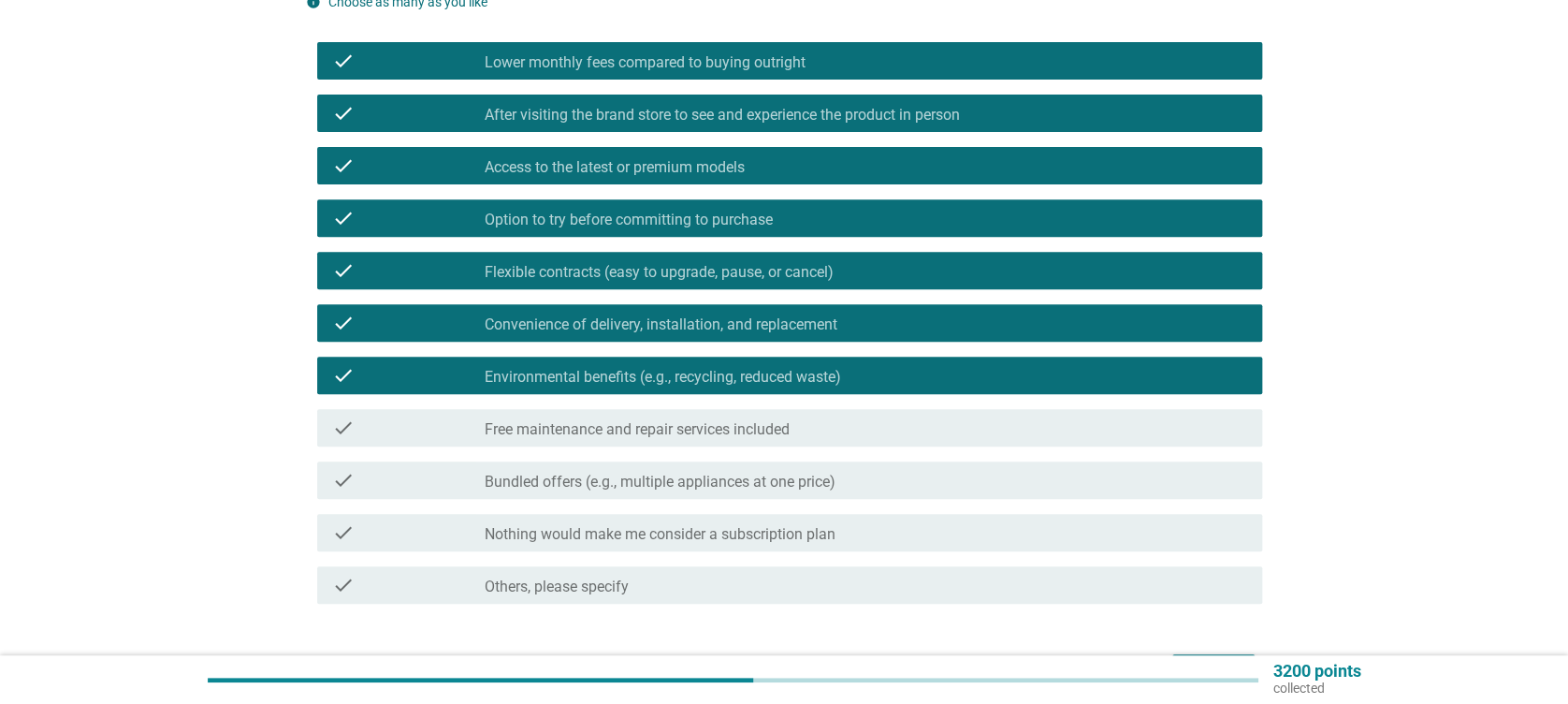
click at [662, 432] on label "Free maintenance and repair services included" at bounding box center [637, 430] width 305 height 19
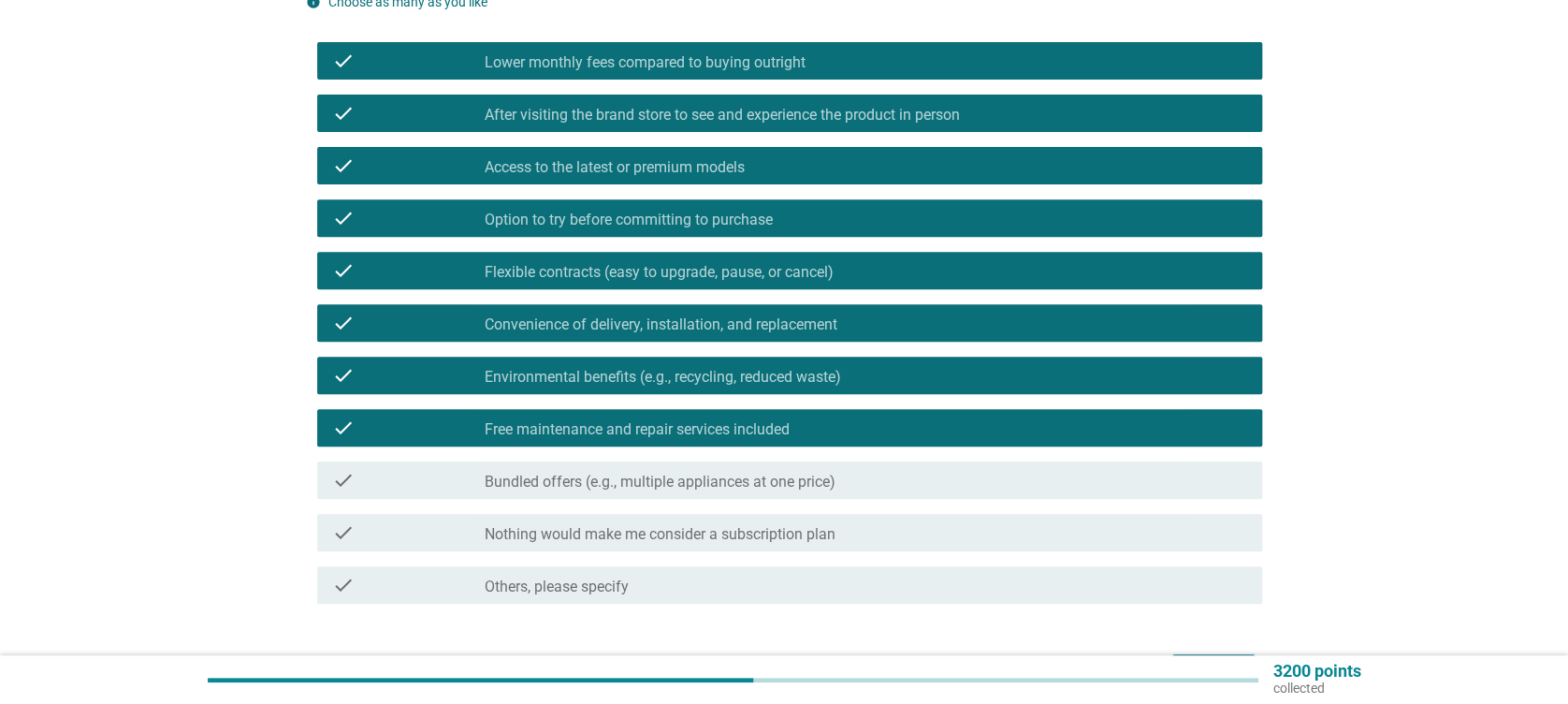
click at [672, 480] on label "Bundled offers (e.g., multiple appliances at one price)" at bounding box center [660, 482] width 351 height 19
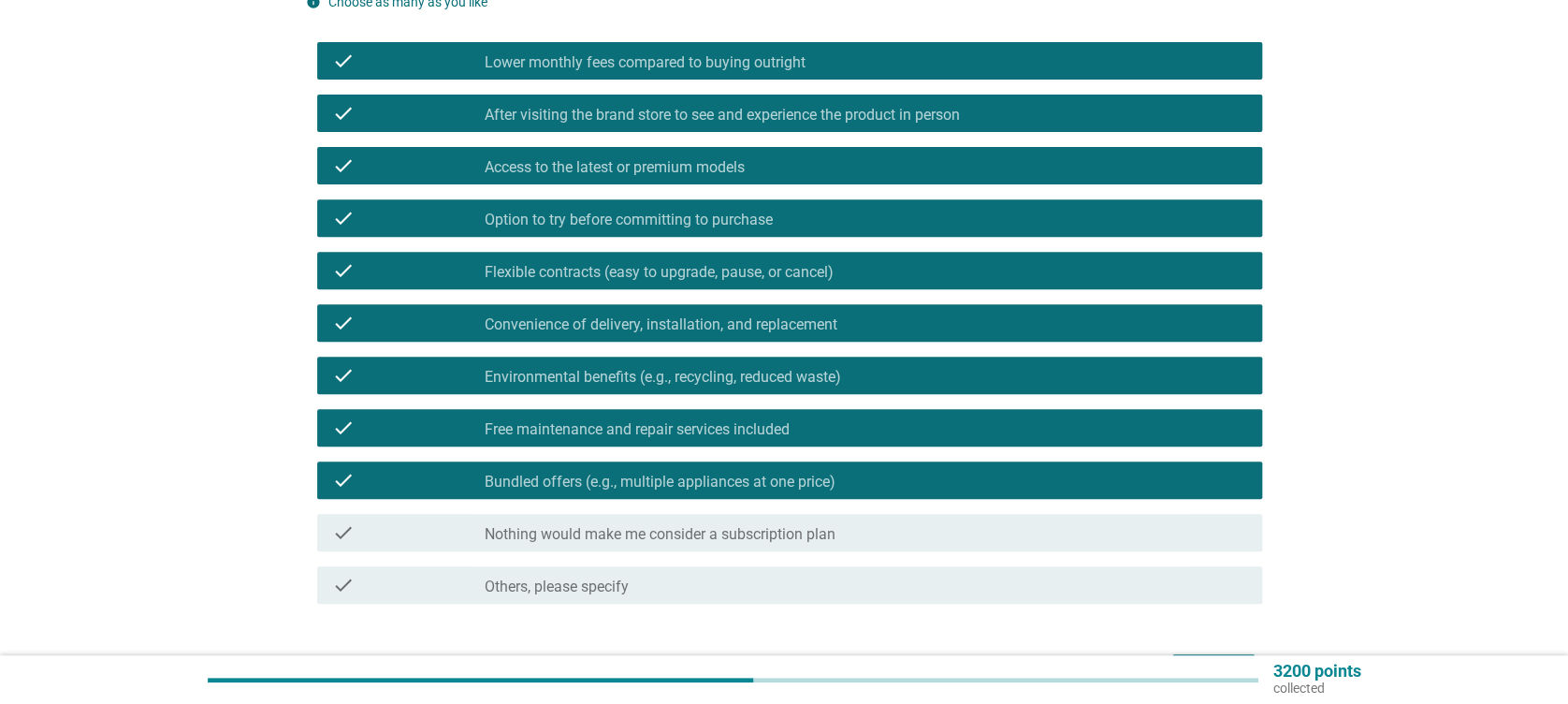
click at [684, 521] on div "check_box_outline_blank Nothing would make me consider a subscription plan" at bounding box center [865, 533] width 762 height 23
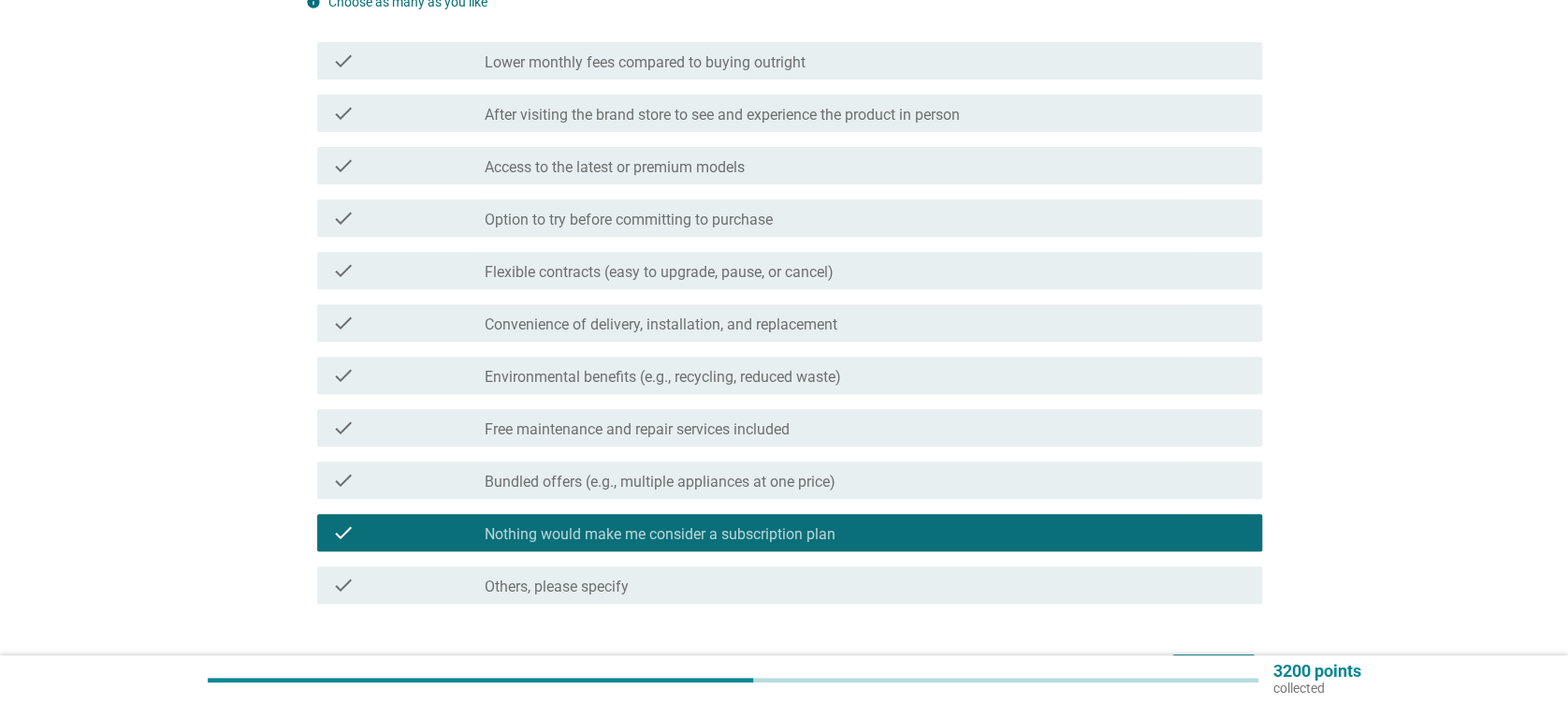
click at [665, 495] on div "check check_box Bundled offers (e.g., multiple appliances at one price)" at bounding box center [789, 479] width 944 height 37
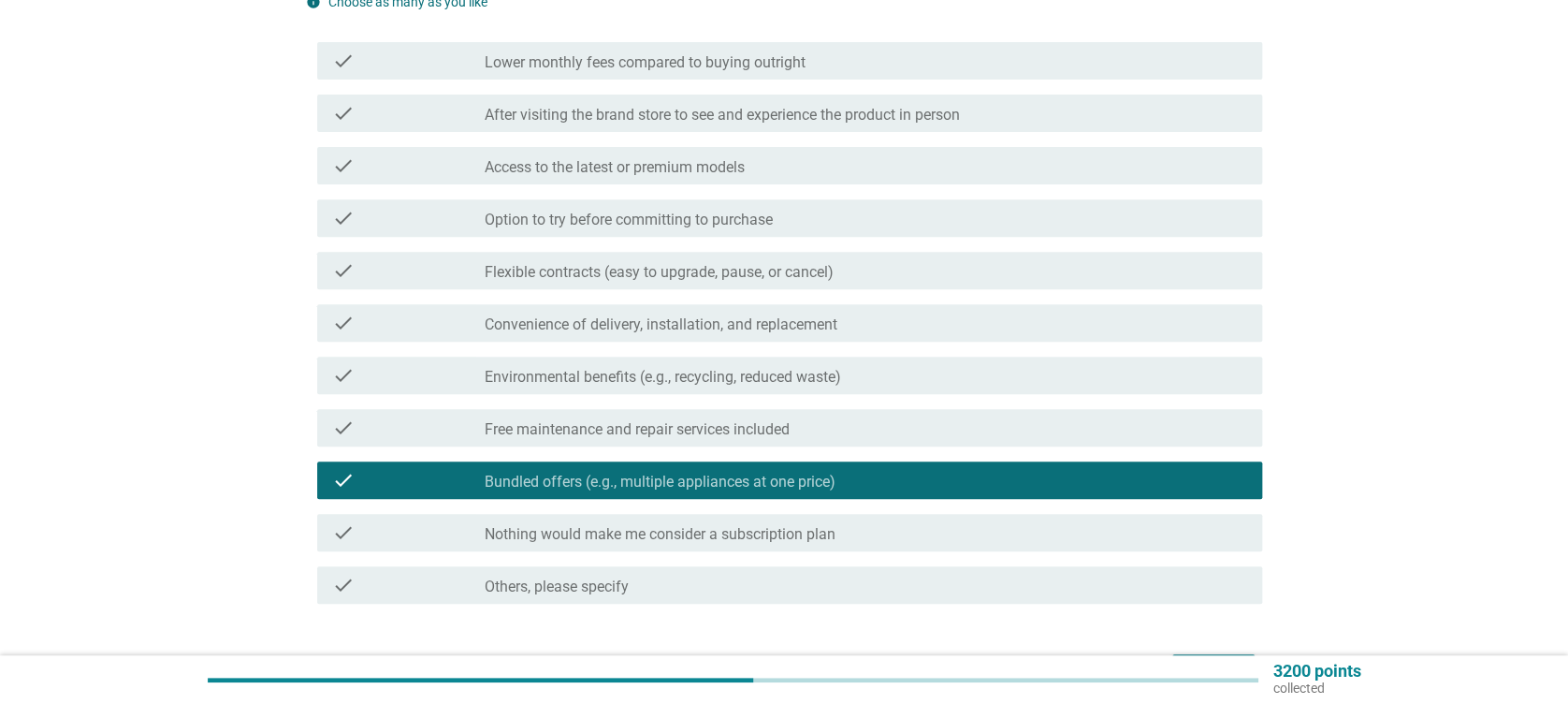
click at [694, 435] on label "Free maintenance and repair services included" at bounding box center [637, 430] width 305 height 19
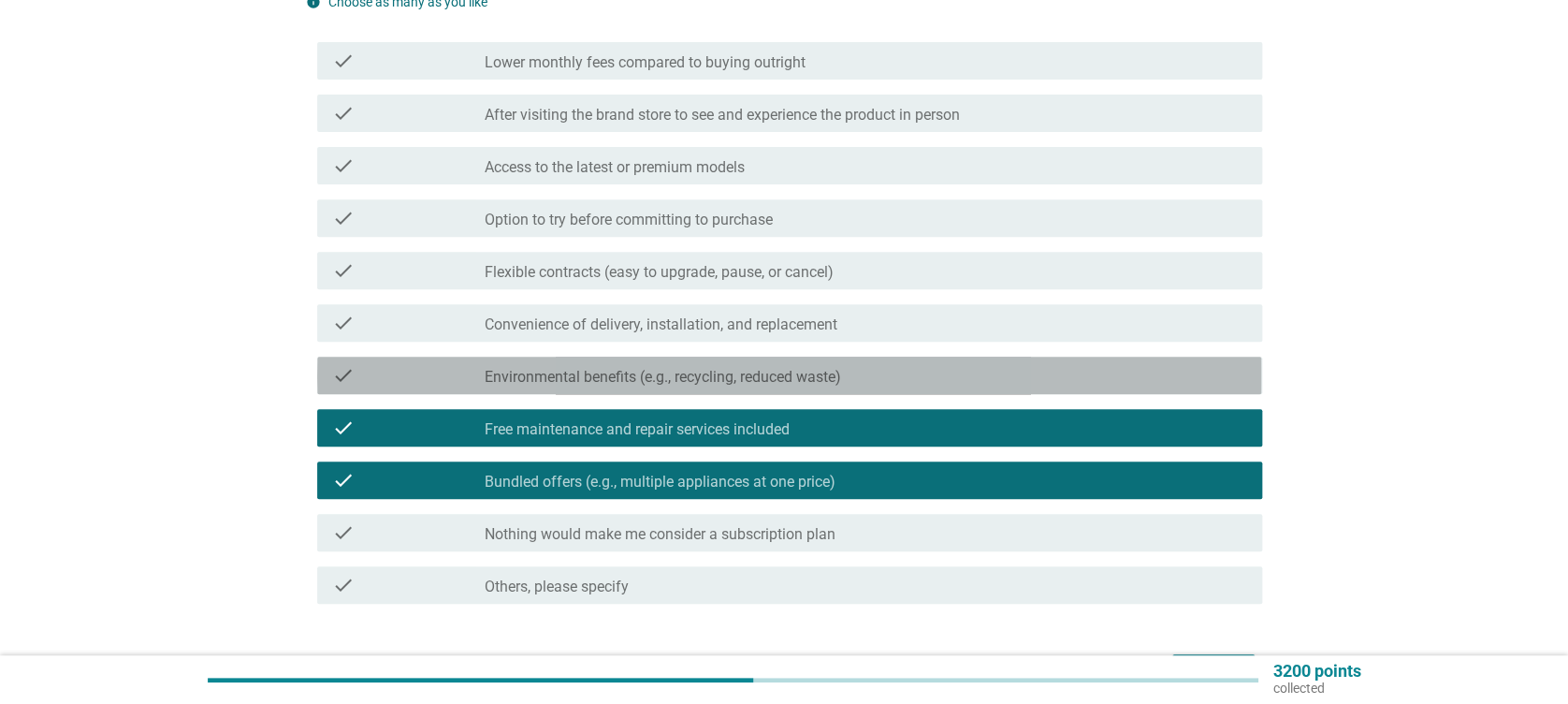
click at [697, 379] on label "Environmental benefits (e.g., recycling, reduced waste)" at bounding box center [663, 378] width 357 height 19
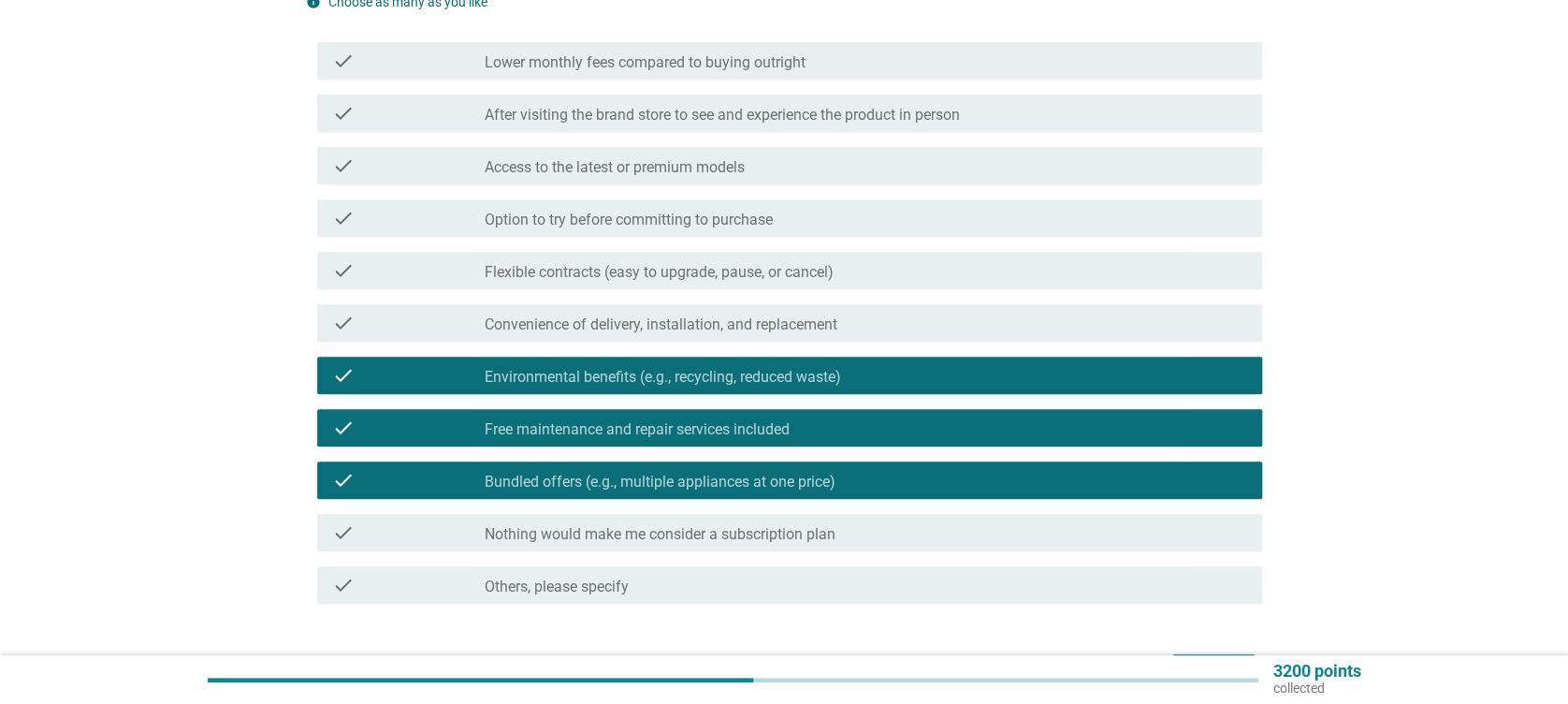
click at [704, 324] on label "Convenience of delivery, installation, and replacement" at bounding box center [661, 325] width 353 height 19
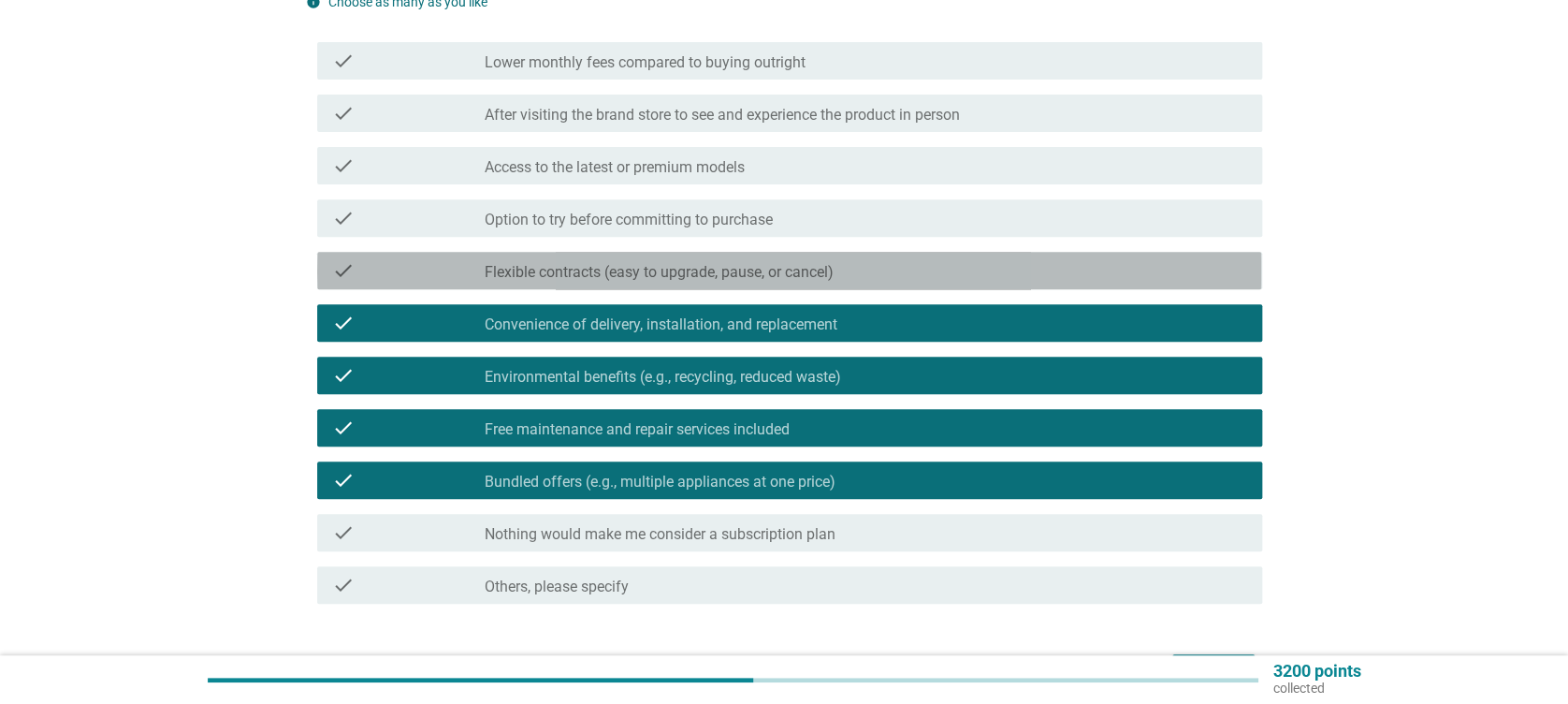
drag, startPoint x: 725, startPoint y: 280, endPoint x: 728, endPoint y: 262, distance: 18.2
click at [726, 279] on div "check check_box Flexible contracts (easy to upgrade, pause, or cancel)" at bounding box center [789, 270] width 944 height 37
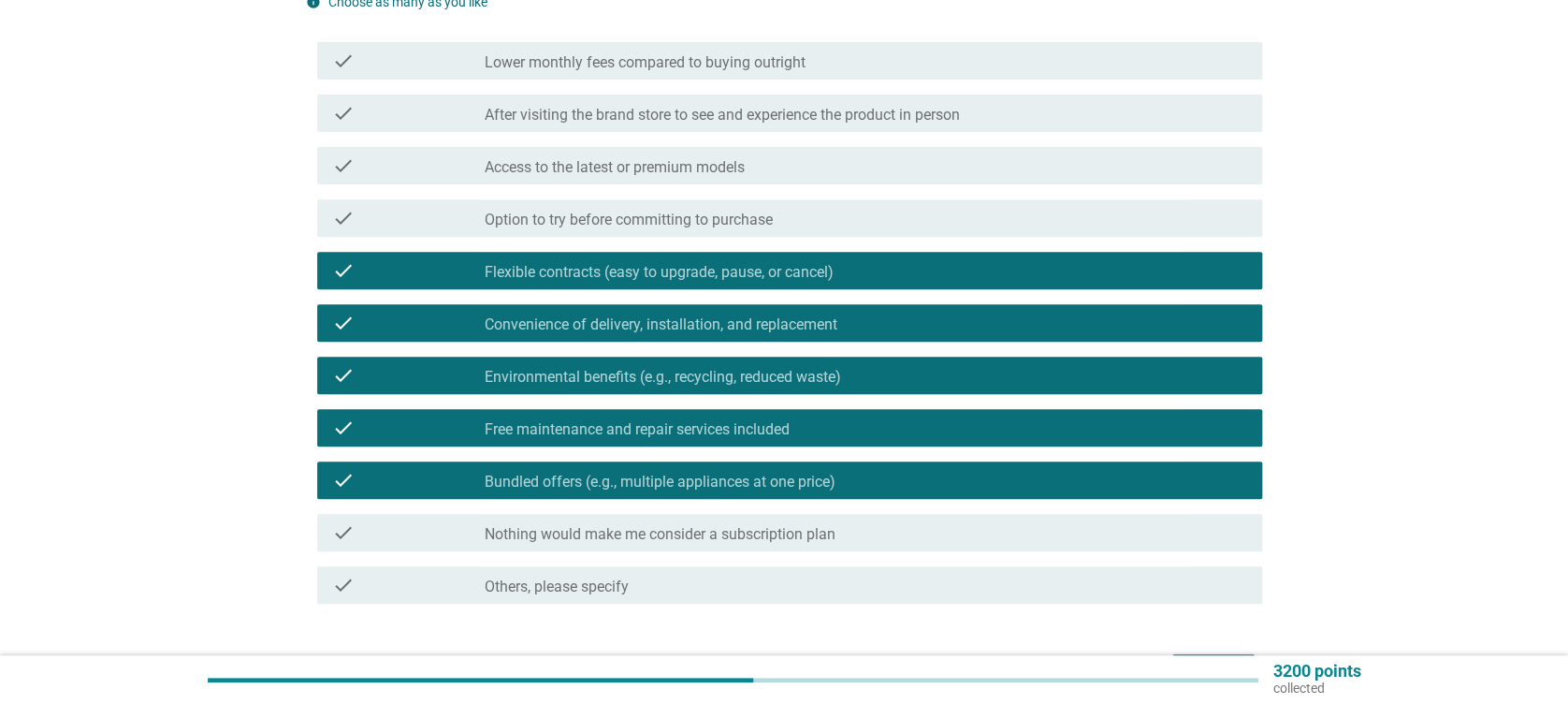
click at [730, 237] on div "check check_box_outline_blank Option to try before committing to purchase" at bounding box center [784, 218] width 956 height 52
click at [753, 210] on label "Option to try before committing to purchase" at bounding box center [629, 220] width 288 height 19
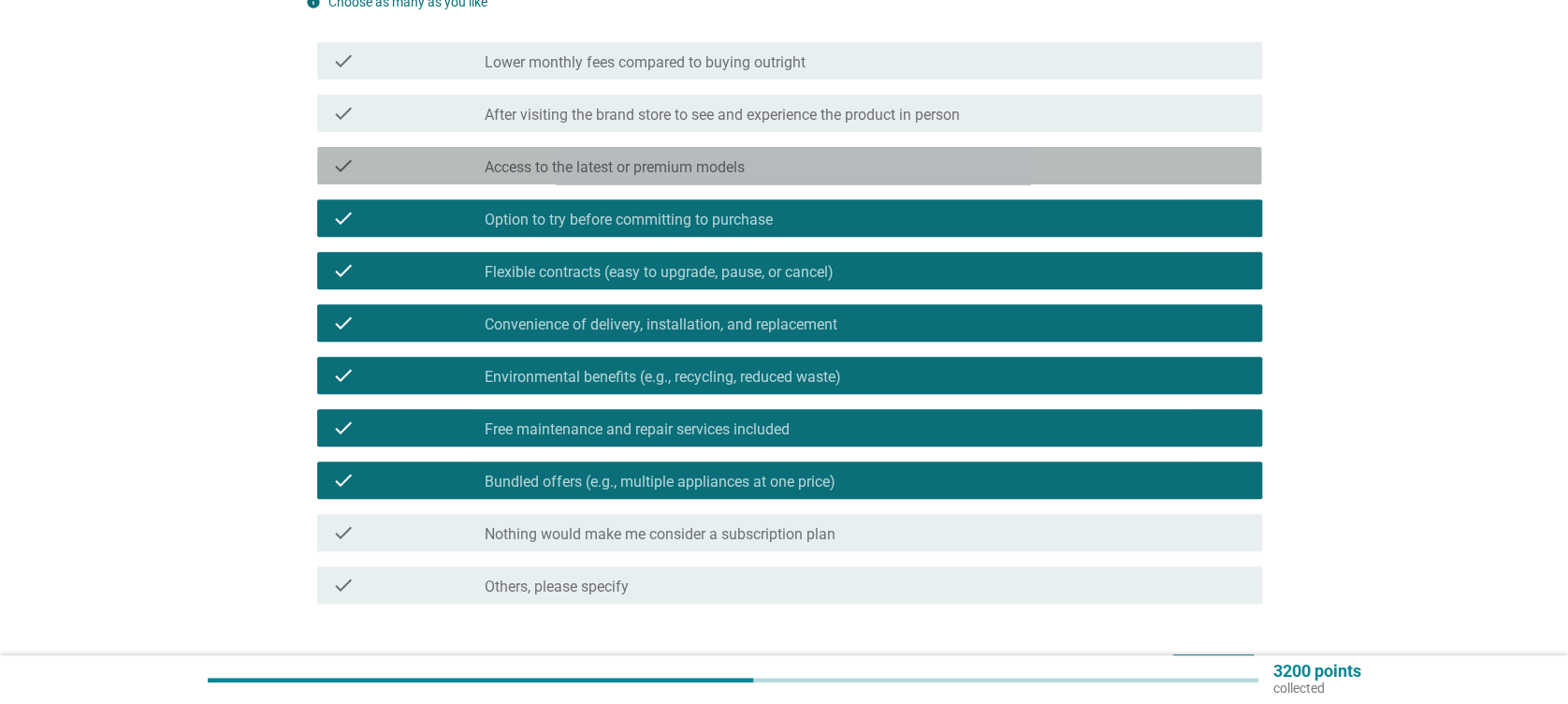
click at [757, 159] on div "check_box_outline_blank Access to the latest or premium models" at bounding box center [865, 166] width 762 height 23
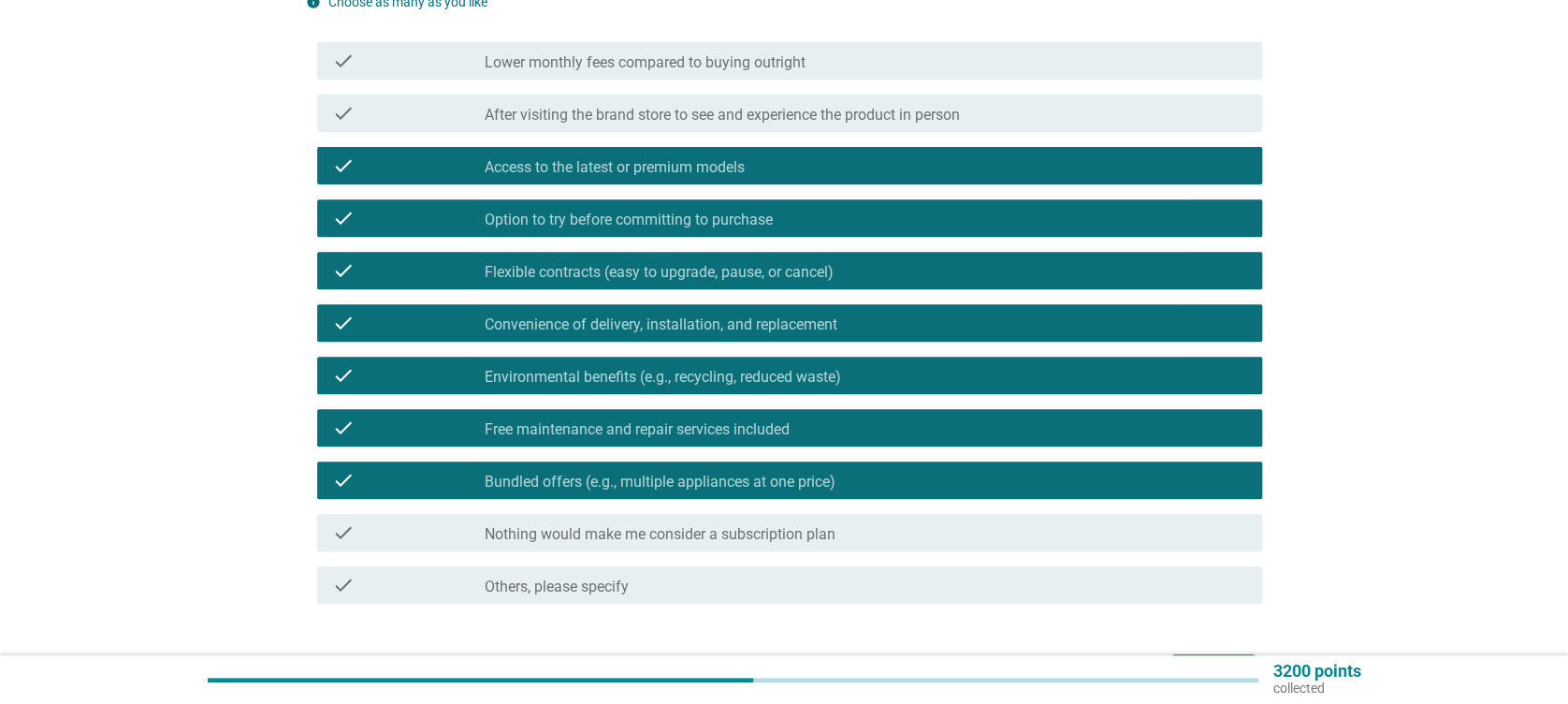
click at [771, 104] on div "check_box After visiting the brand store to see and experience the product in p…" at bounding box center [865, 113] width 762 height 23
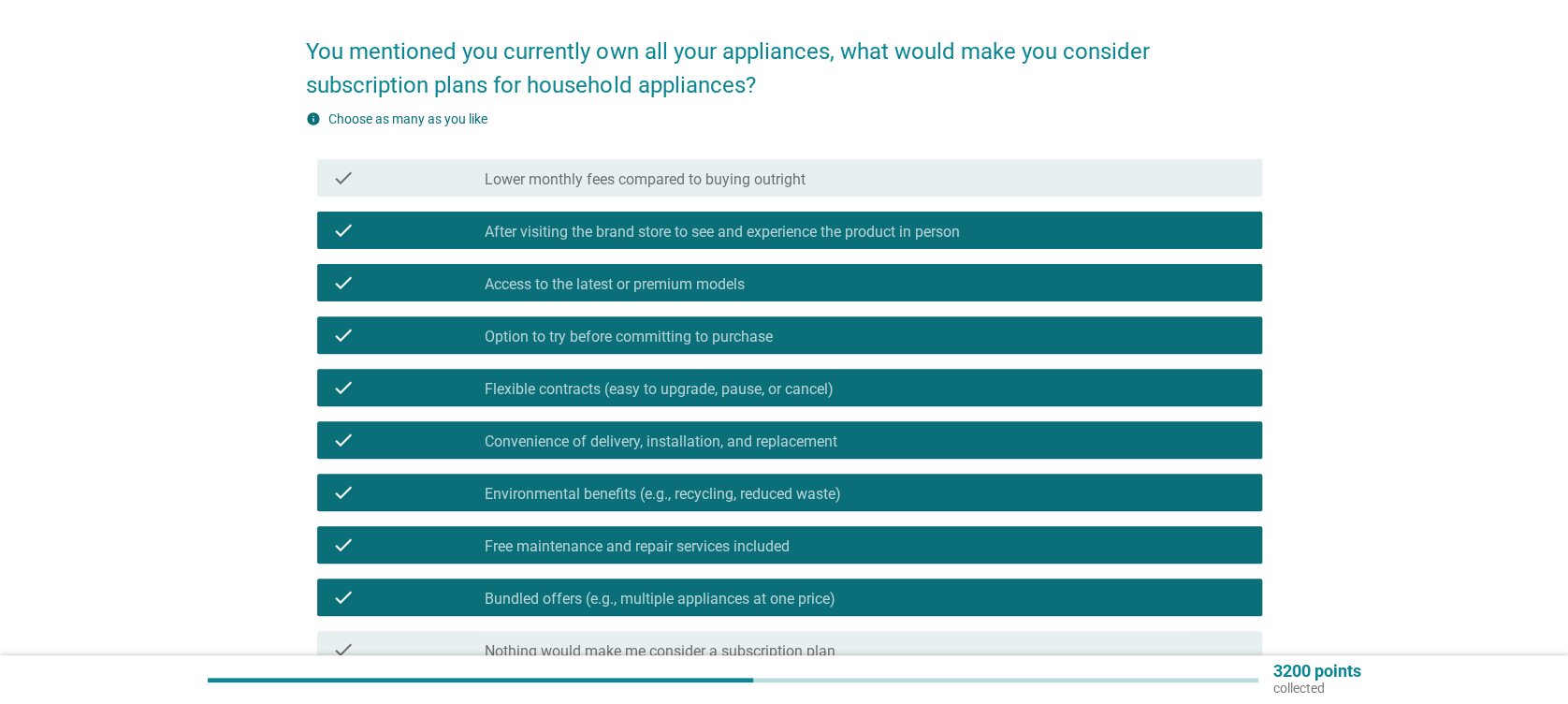
scroll to position [0, 0]
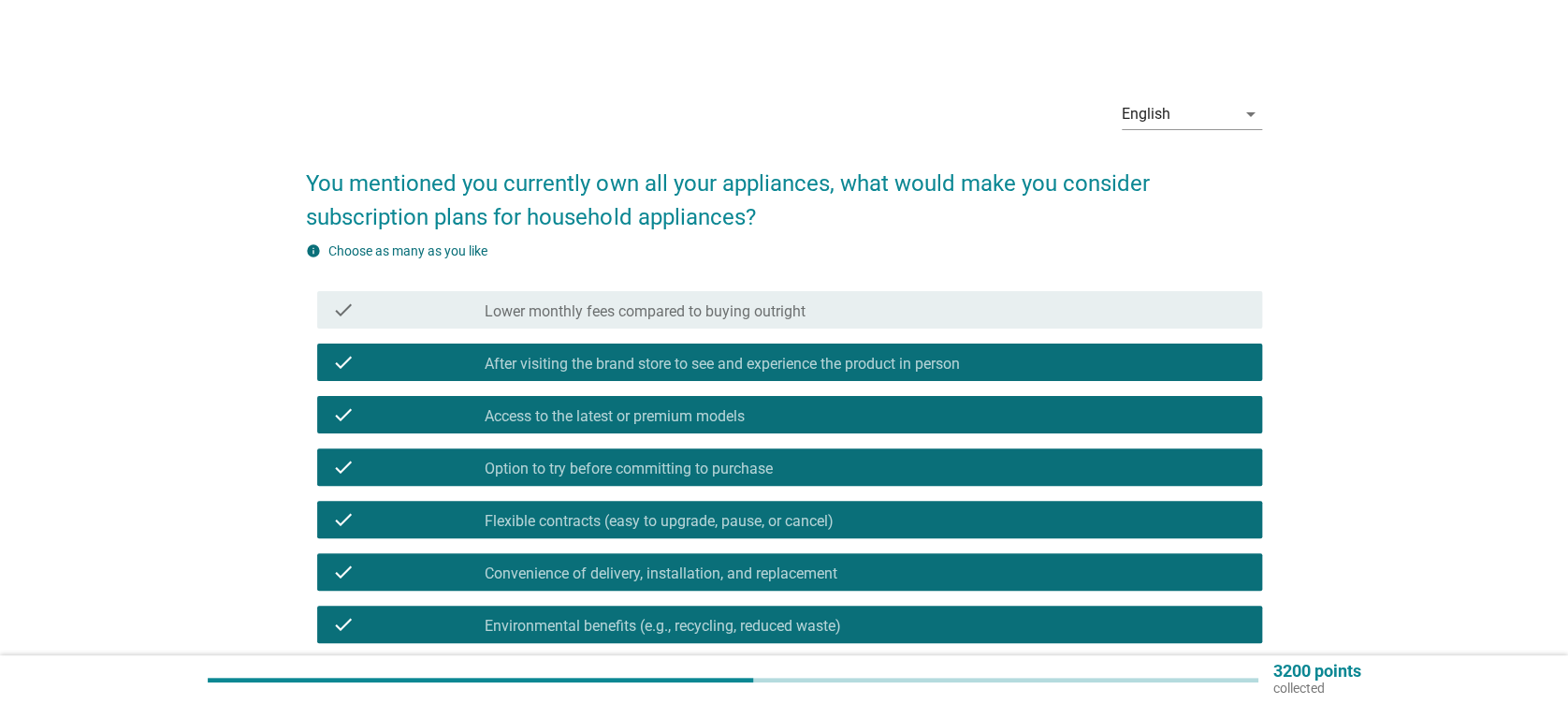
click at [761, 325] on div "check check_box Lower monthly fees compared to buying outright" at bounding box center [789, 309] width 944 height 37
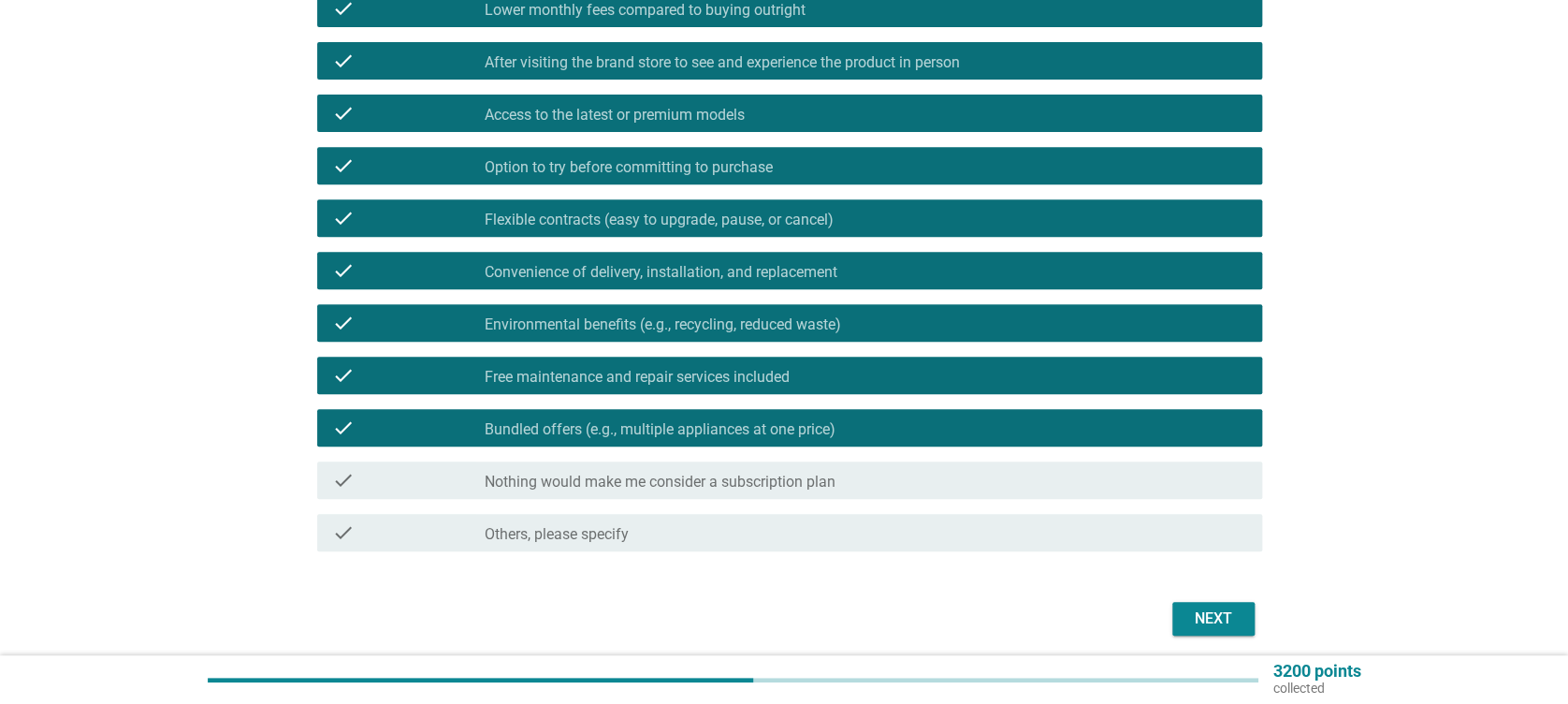
scroll to position [372, 0]
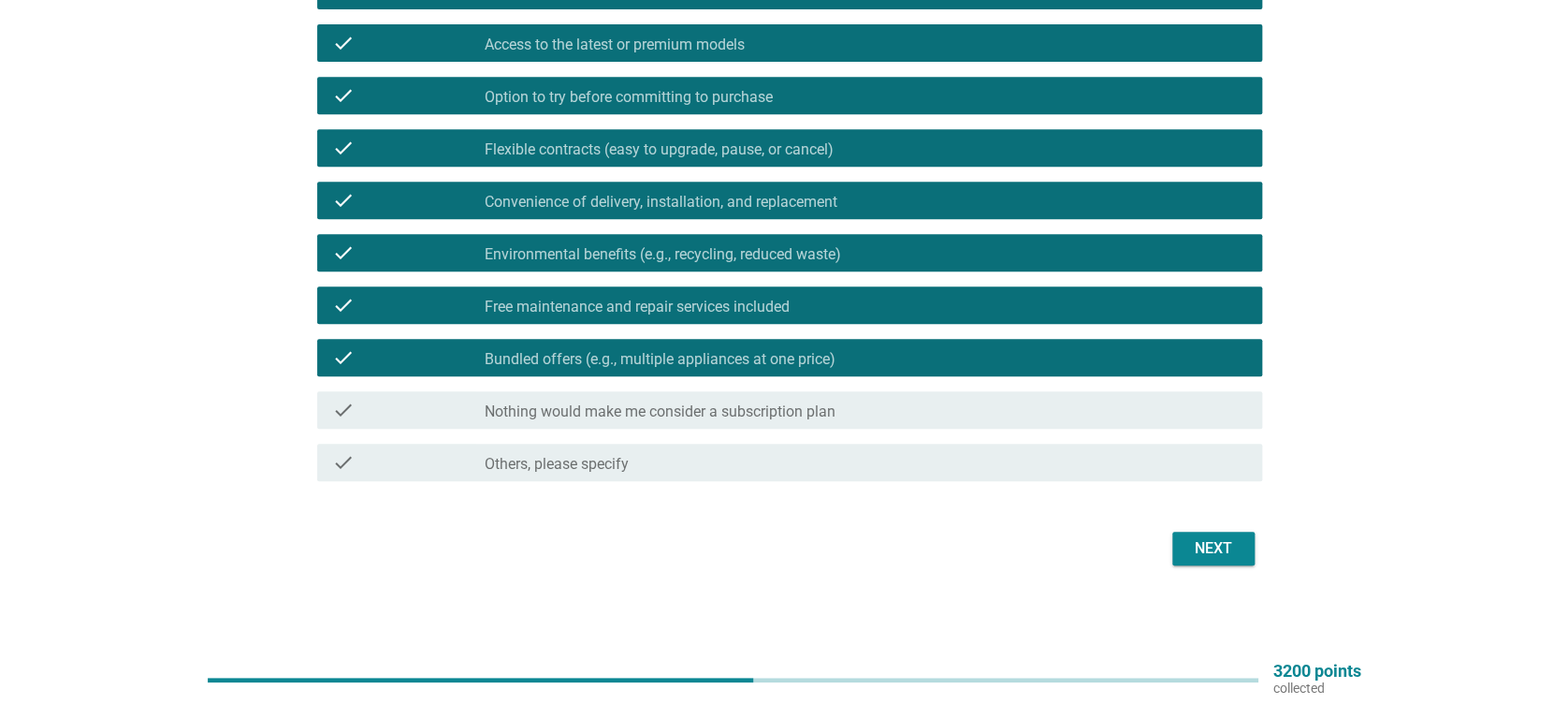
click at [1180, 555] on button "Next" at bounding box center [1213, 548] width 83 height 33
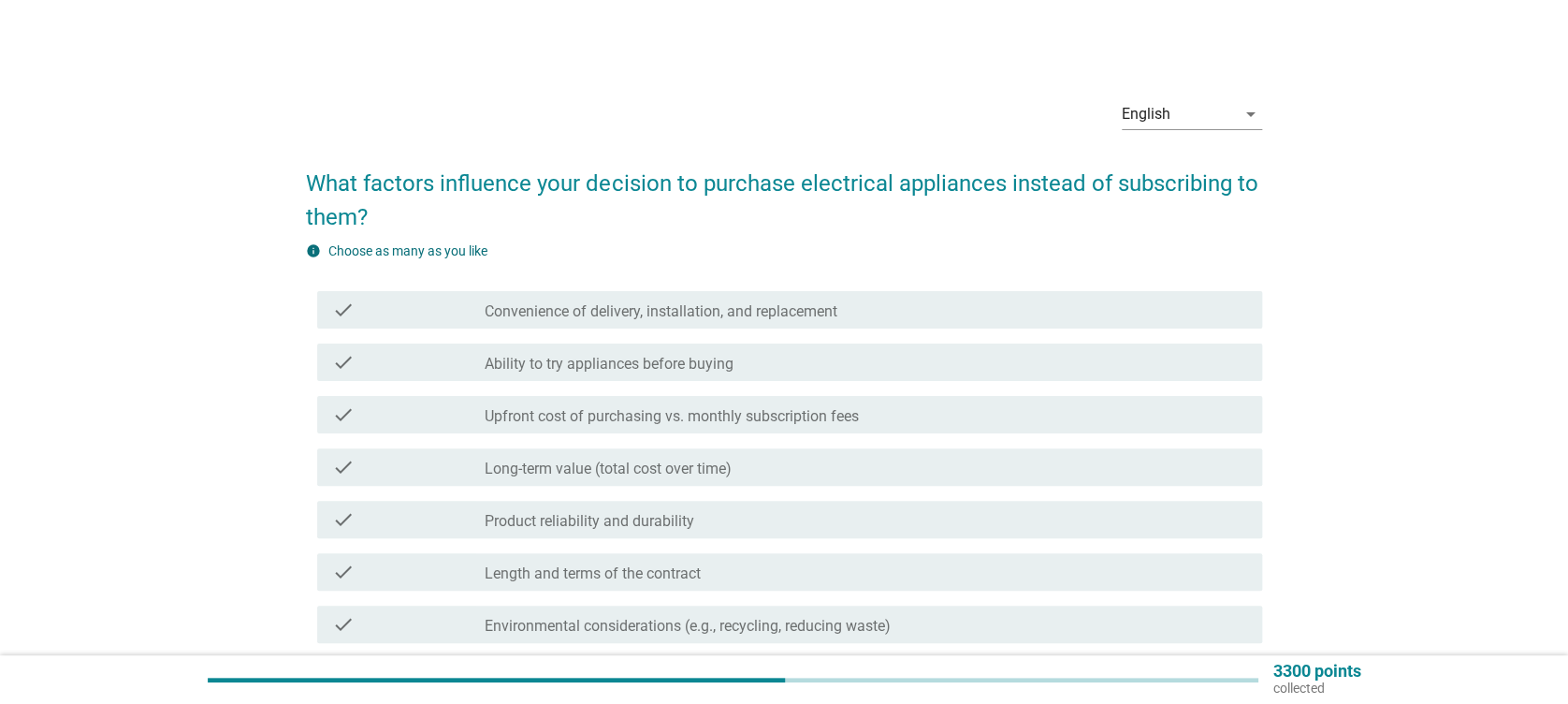
click at [608, 307] on label "Convenience of delivery, installation, and replacement" at bounding box center [661, 312] width 353 height 19
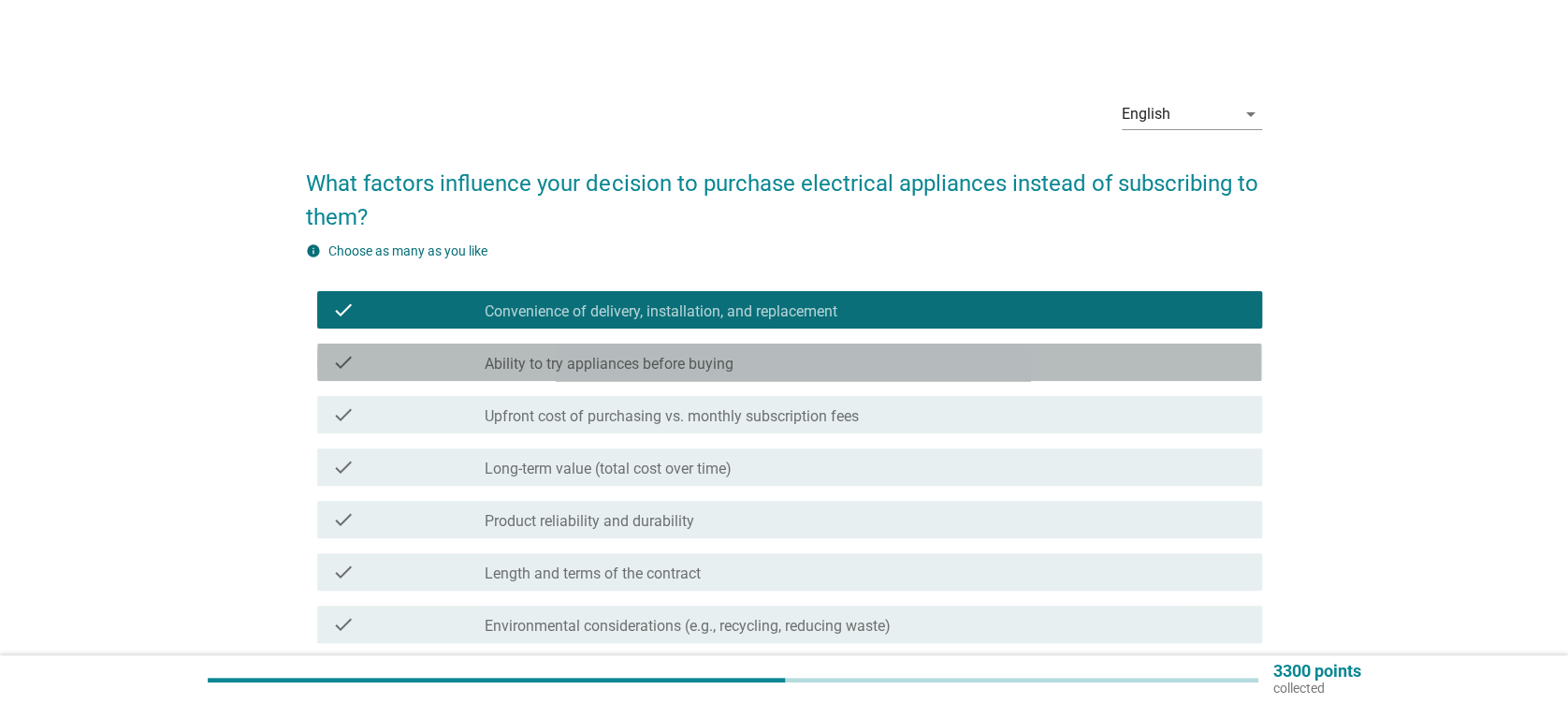
click at [603, 349] on div "check check_box_outline_blank Ability to try appliances before buying" at bounding box center [789, 362] width 944 height 37
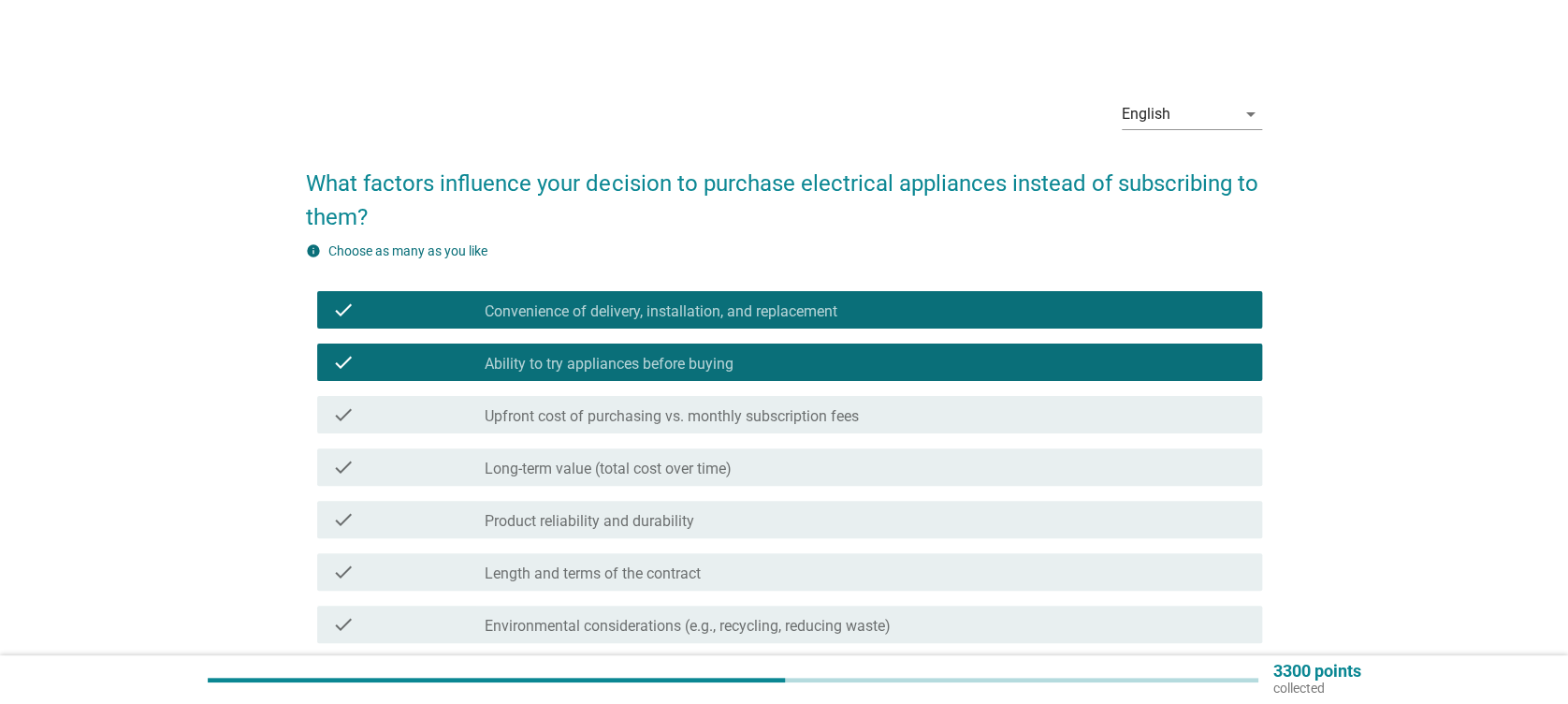
click at [613, 394] on div "check check_box_outline_blank Upfront cost of purchasing vs. monthly subscripti…" at bounding box center [784, 414] width 956 height 52
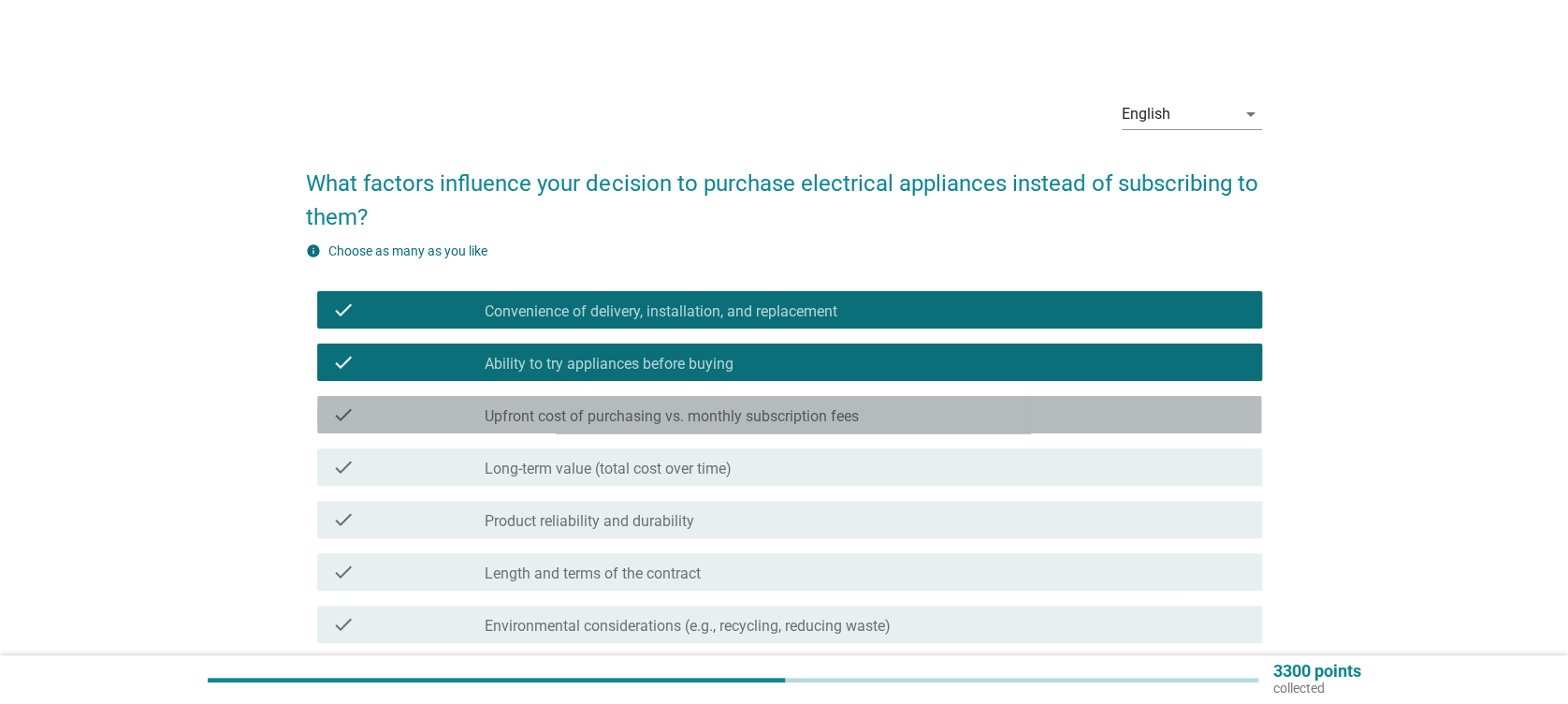
click at [629, 429] on div "check check_box_outline_blank Upfront cost of purchasing vs. monthly subscripti…" at bounding box center [789, 414] width 944 height 37
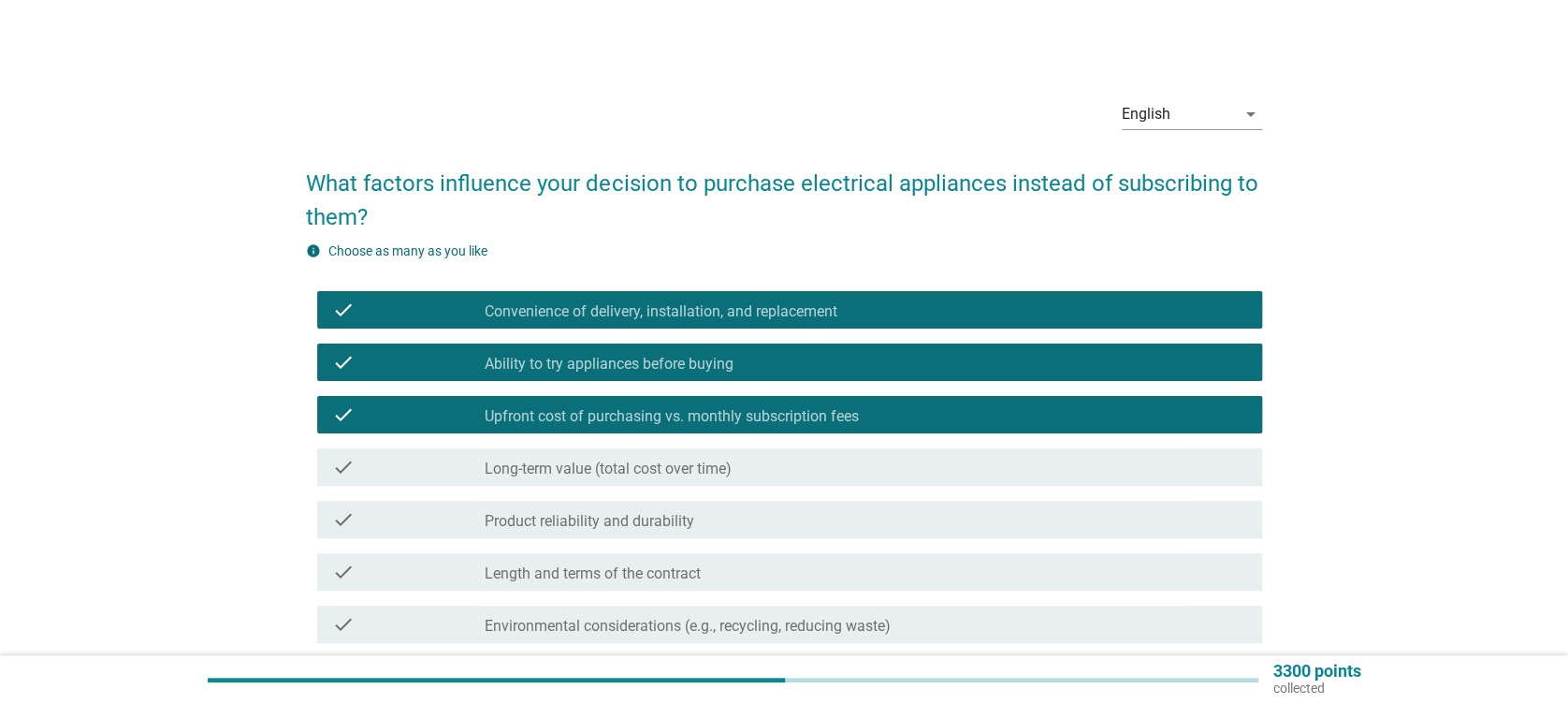
click at [634, 471] on label "Long-term value (total cost over time)" at bounding box center [609, 469] width 247 height 19
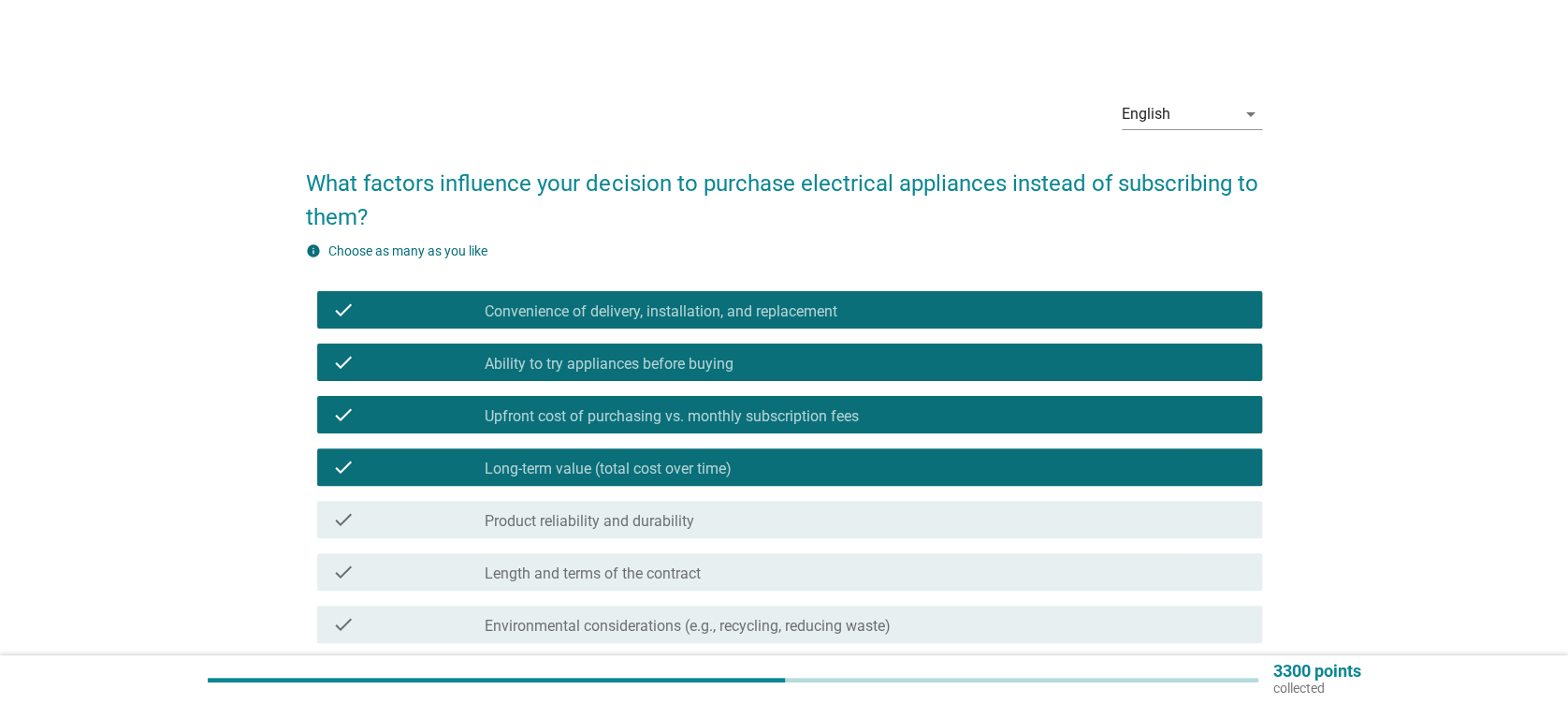
scroll to position [375, 0]
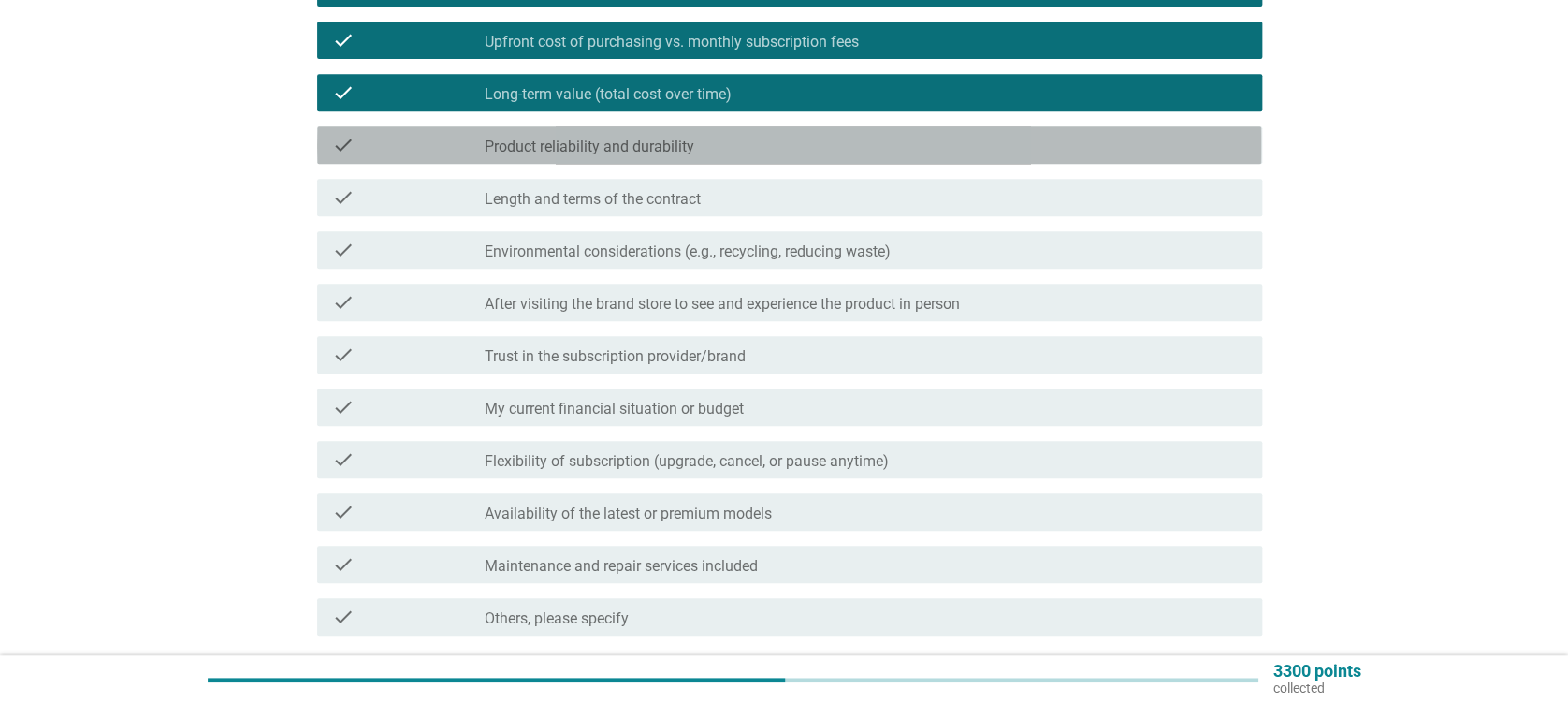
click at [547, 147] on label "Product reliability and durability" at bounding box center [590, 147] width 209 height 19
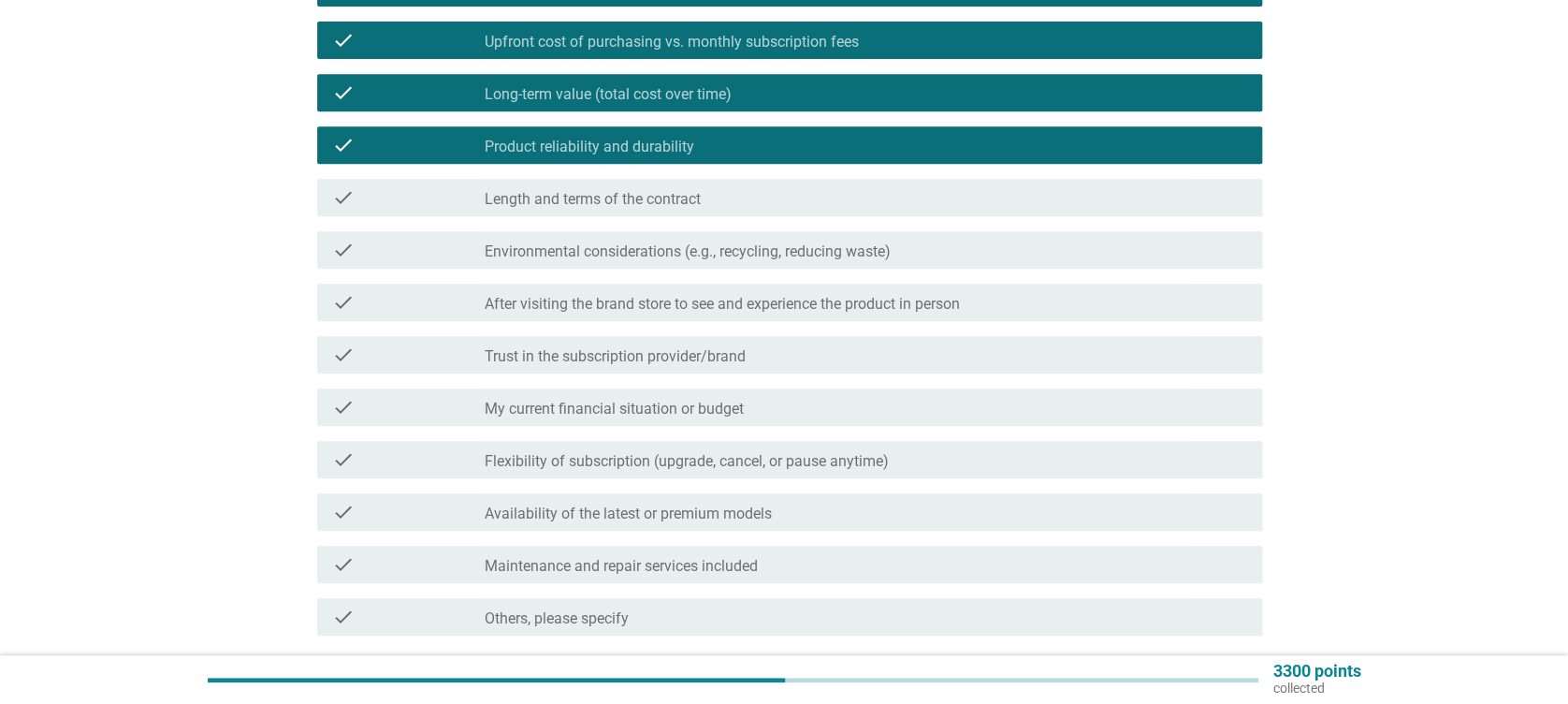
click at [547, 190] on label "Length and terms of the contract" at bounding box center [592, 200] width 216 height 19
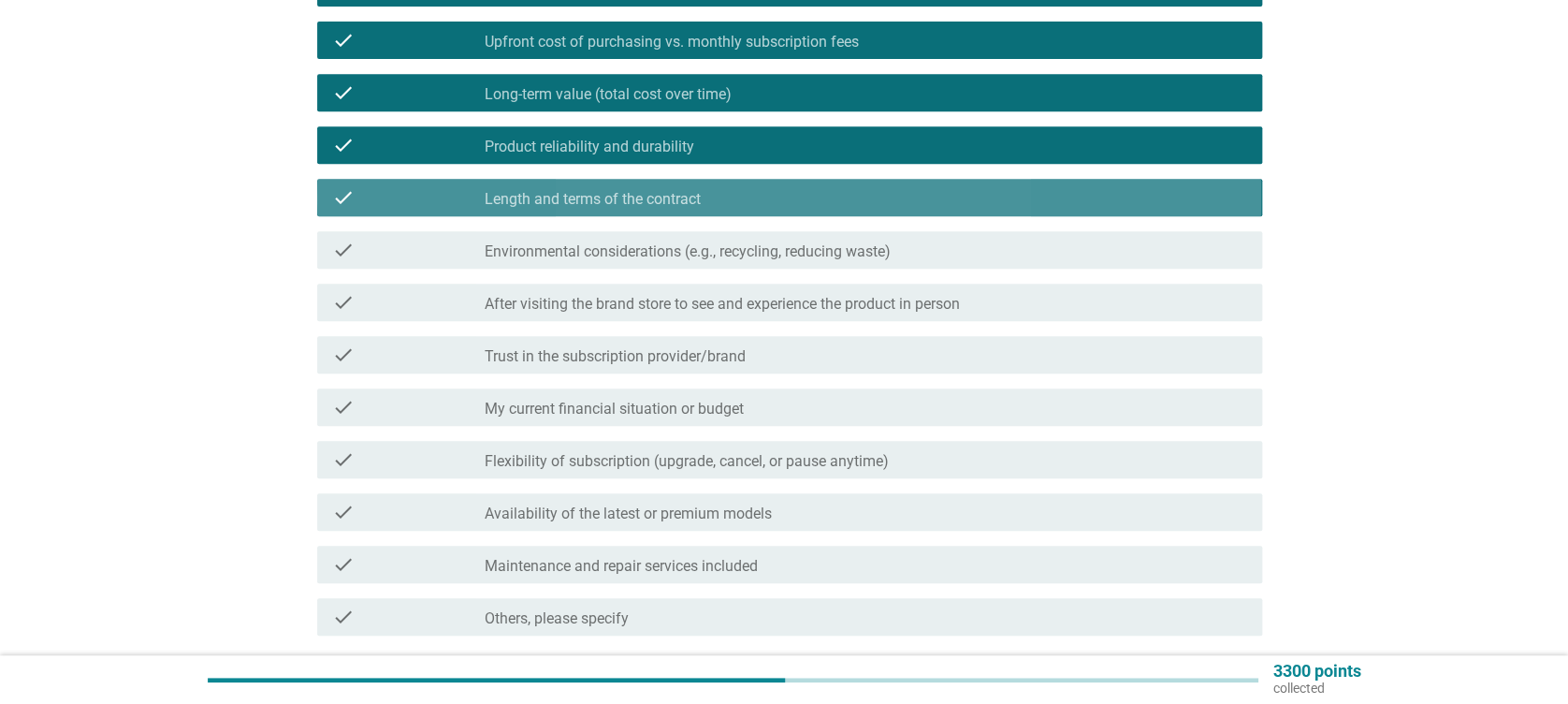
click at [560, 239] on div "check_box_outline_blank Environmental considerations (e.g., recycling, reducing…" at bounding box center [865, 250] width 762 height 23
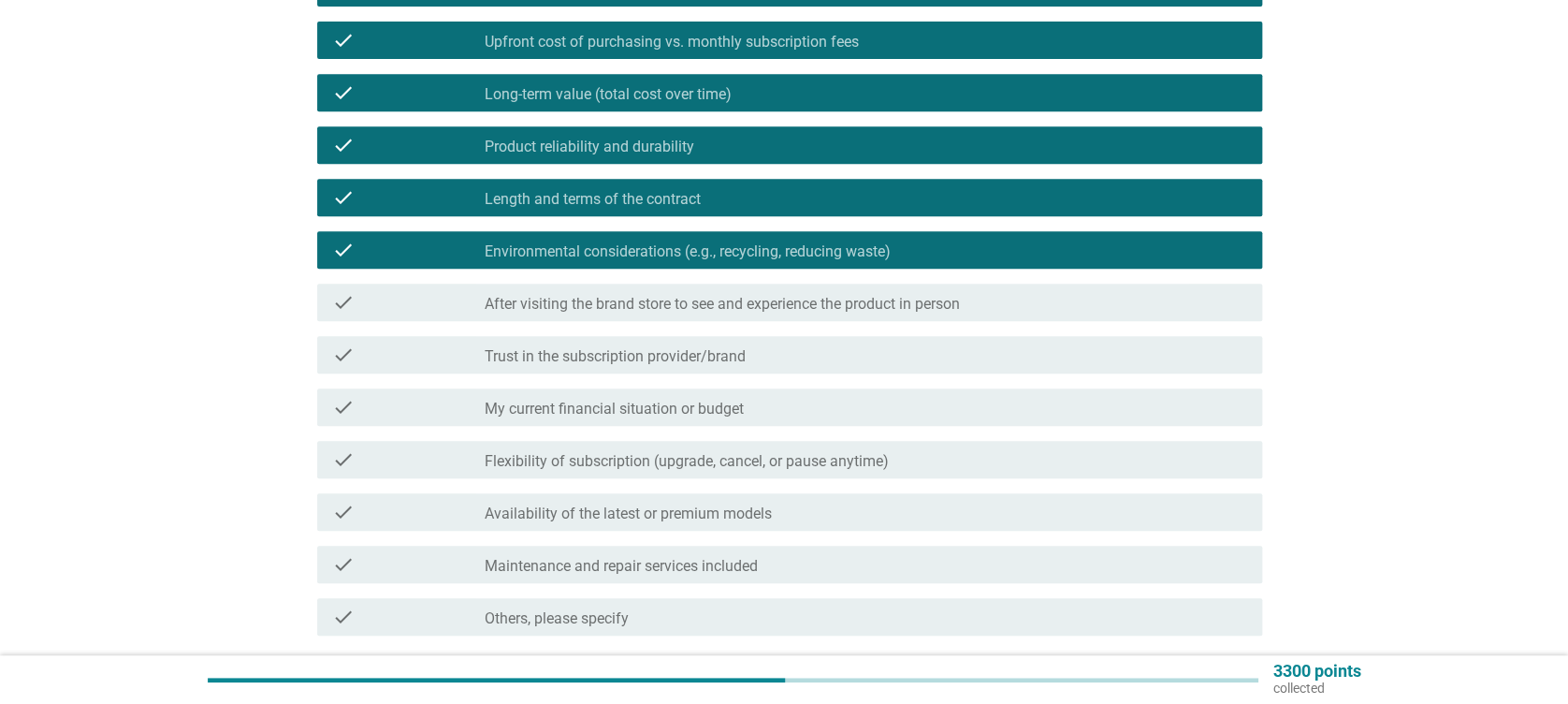
click at [579, 307] on label "After visiting the brand store to see and experience the product in person" at bounding box center [723, 304] width 475 height 19
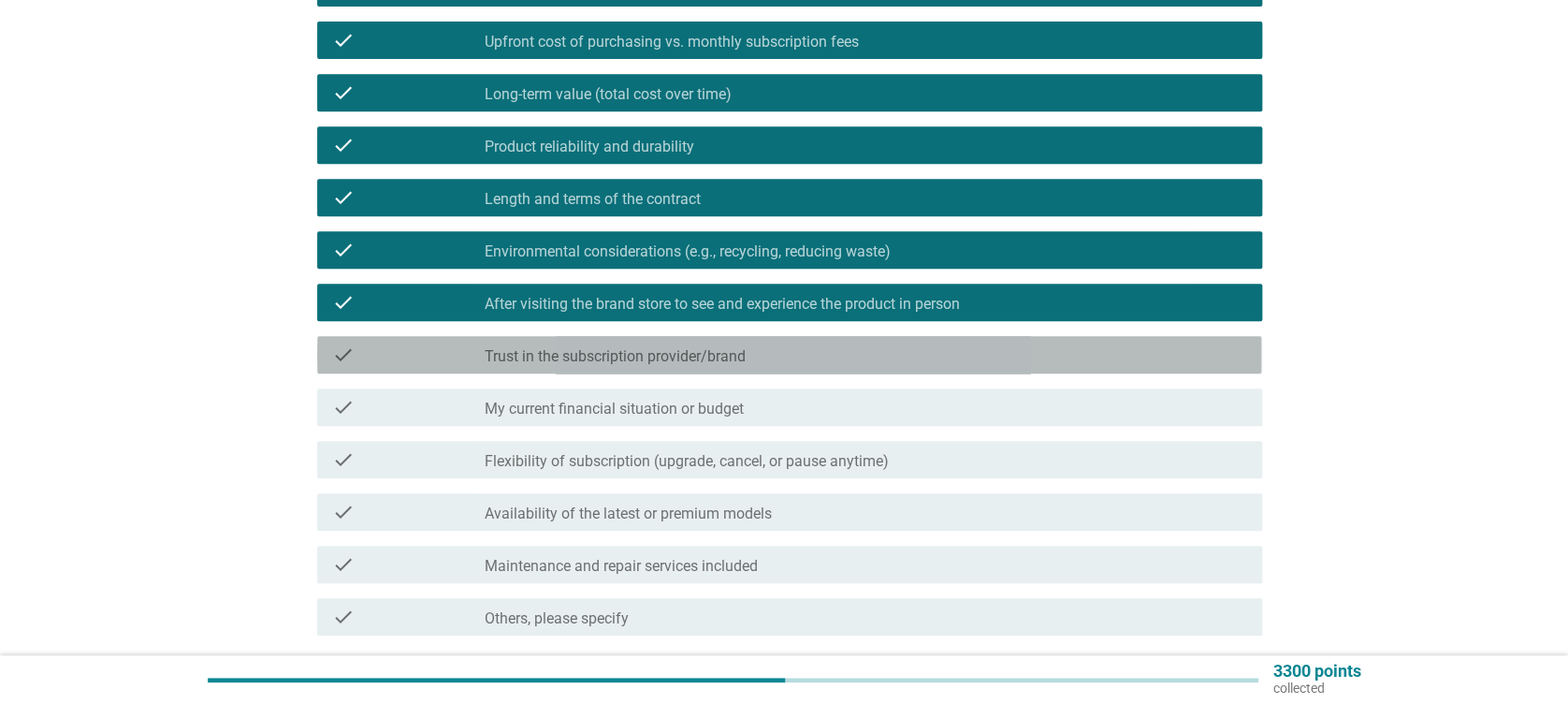
click at [578, 342] on div "check check_box_outline_blank Trust in the subscription provider/brand" at bounding box center [789, 354] width 944 height 37
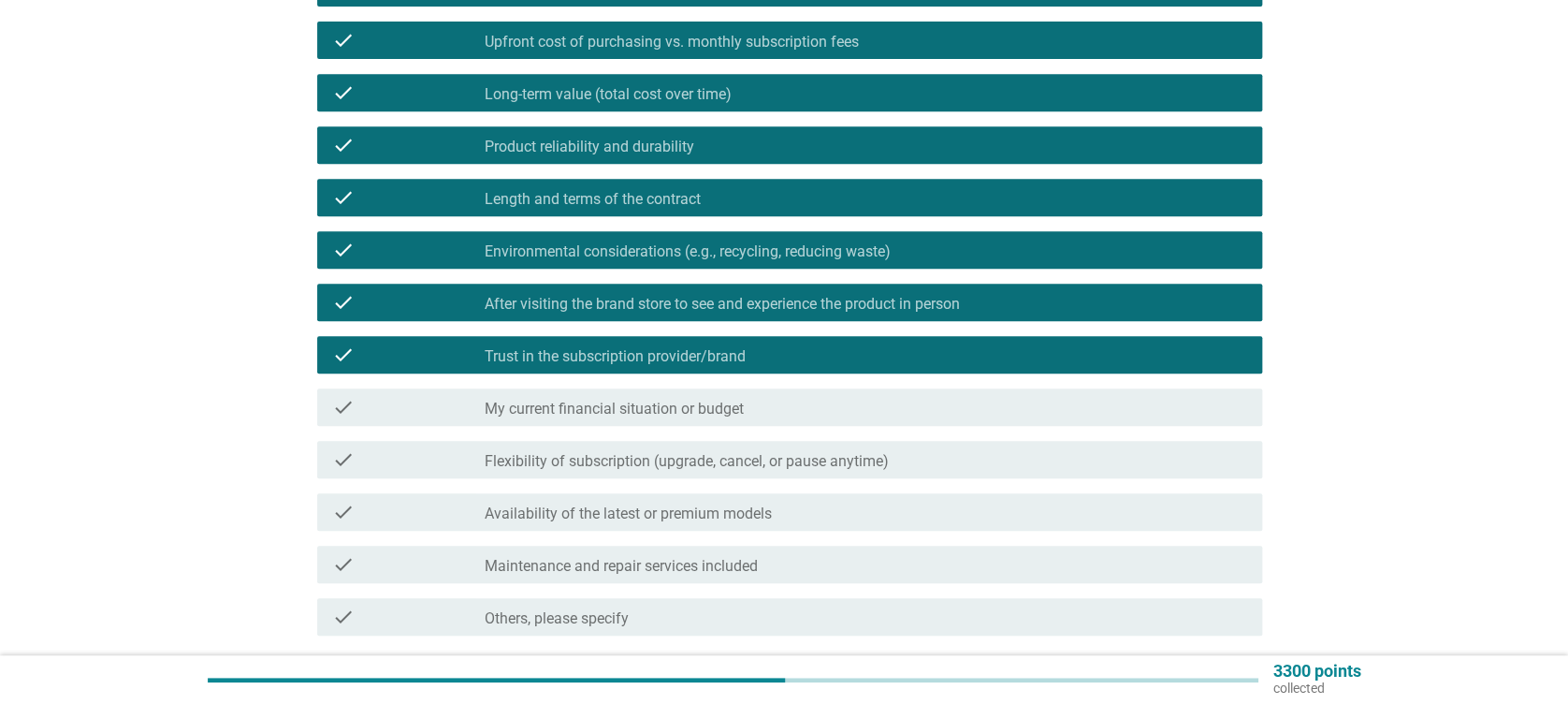
click at [582, 404] on label "My current financial situation or budget" at bounding box center [614, 409] width 260 height 19
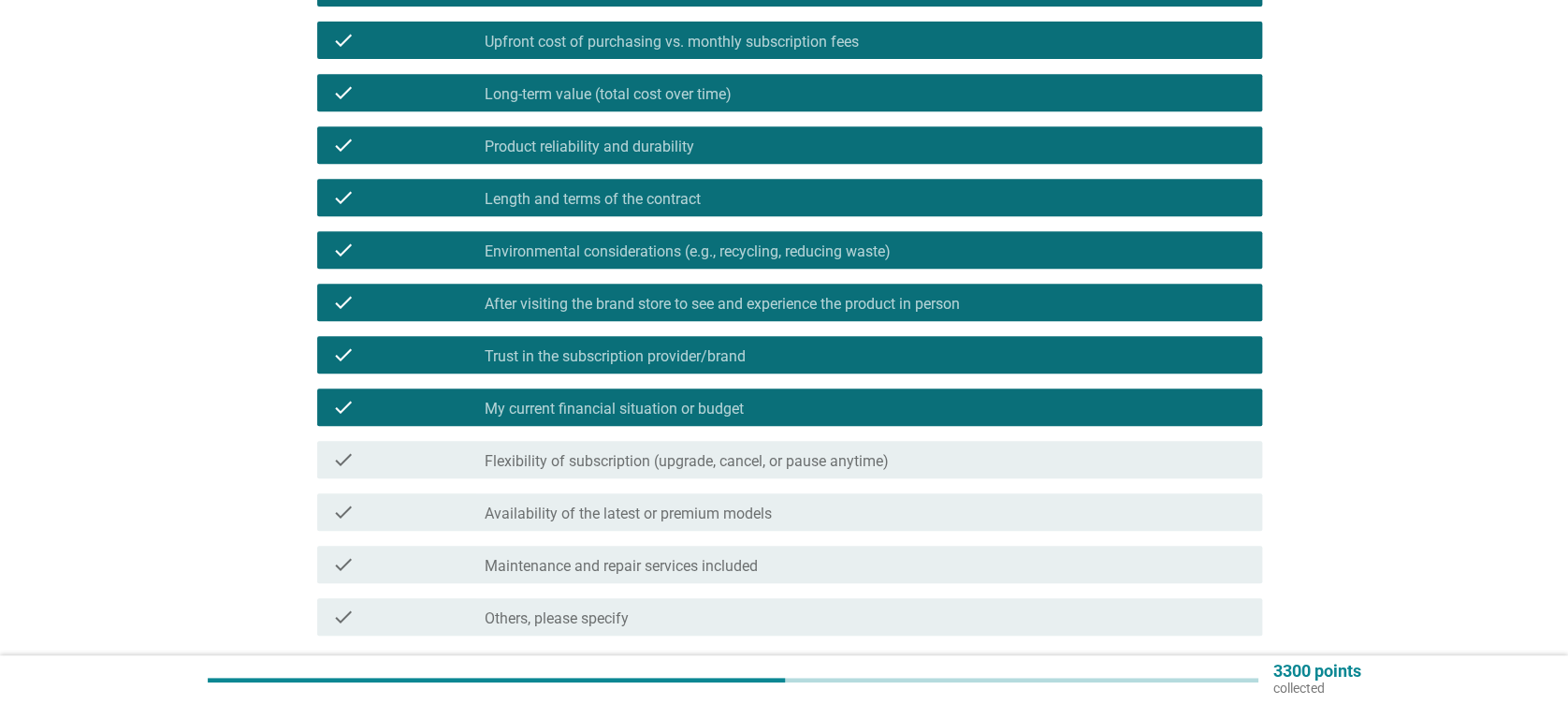
click at [597, 442] on div "check check_box_outline_blank Flexibility of subscription (upgrade, cancel, or …" at bounding box center [789, 459] width 944 height 37
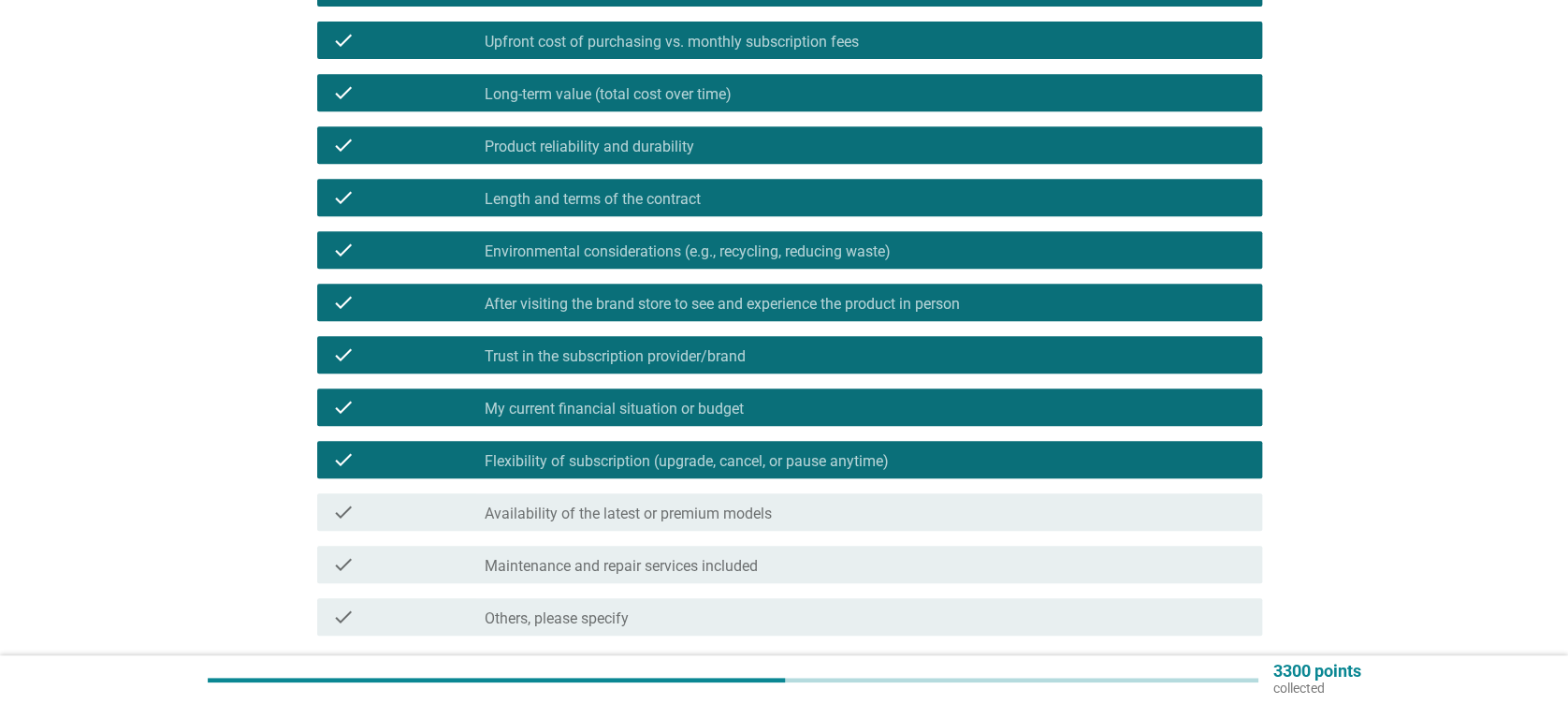
click at [635, 502] on div "check_box_outline_blank Availability of the latest or premium models" at bounding box center [865, 512] width 762 height 23
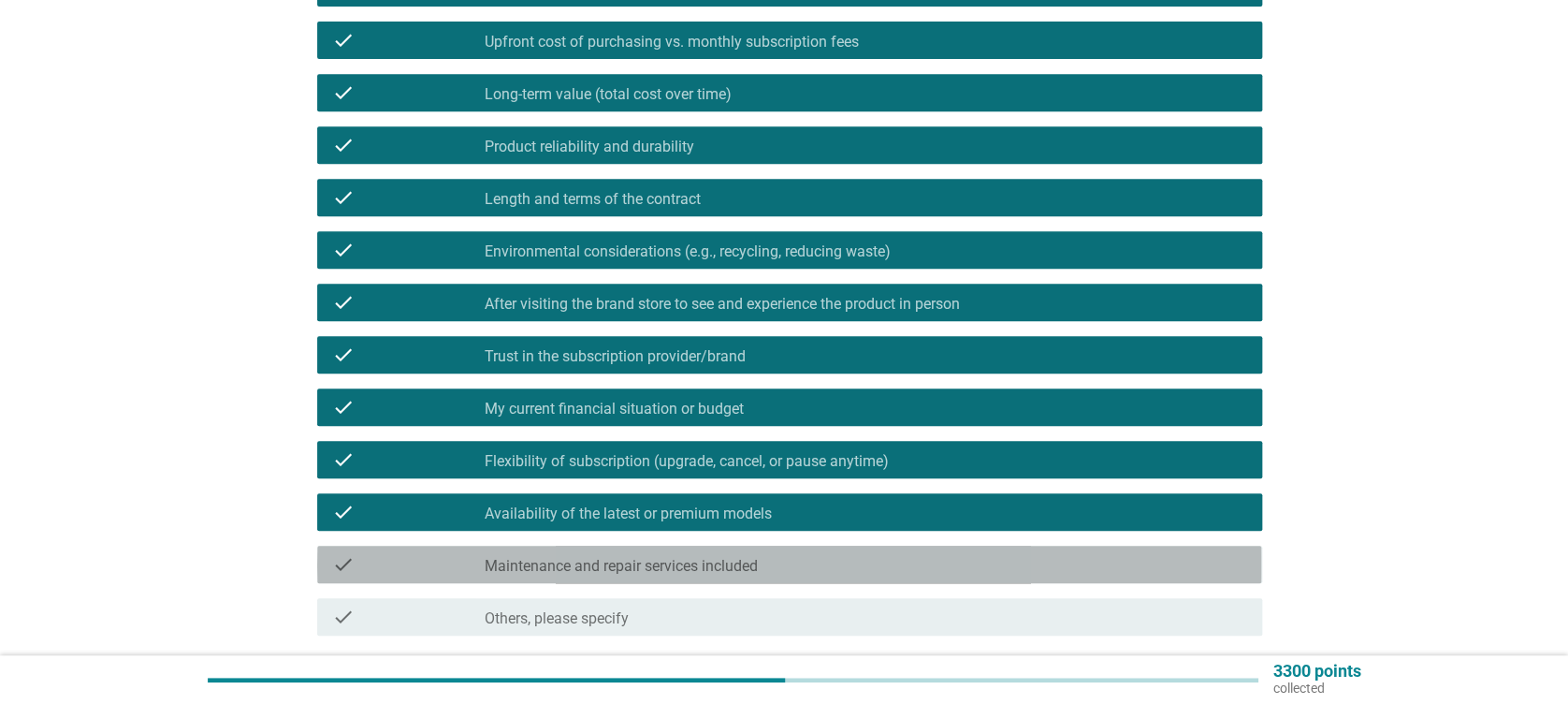
click at [690, 562] on label "Maintenance and repair services included" at bounding box center [621, 566] width 273 height 19
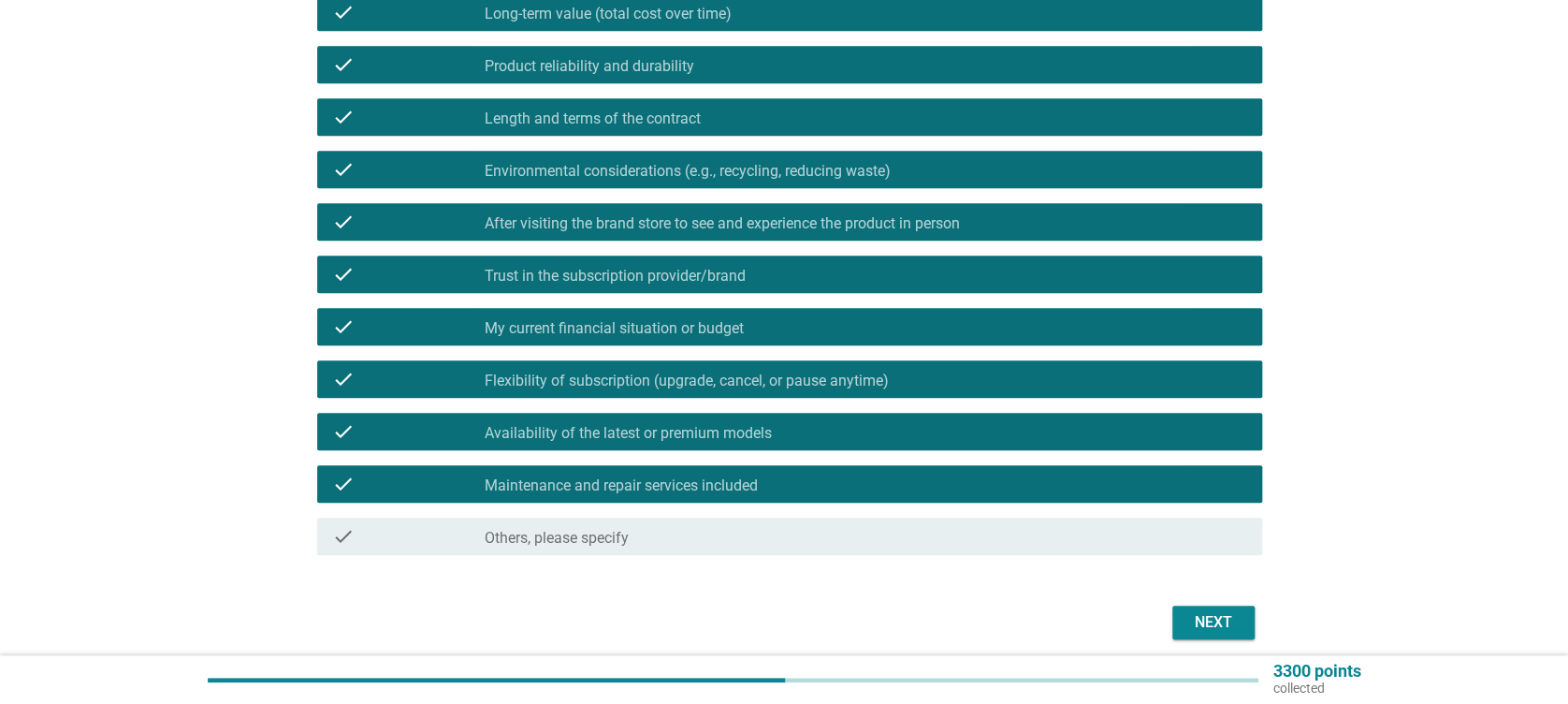
scroll to position [529, 0]
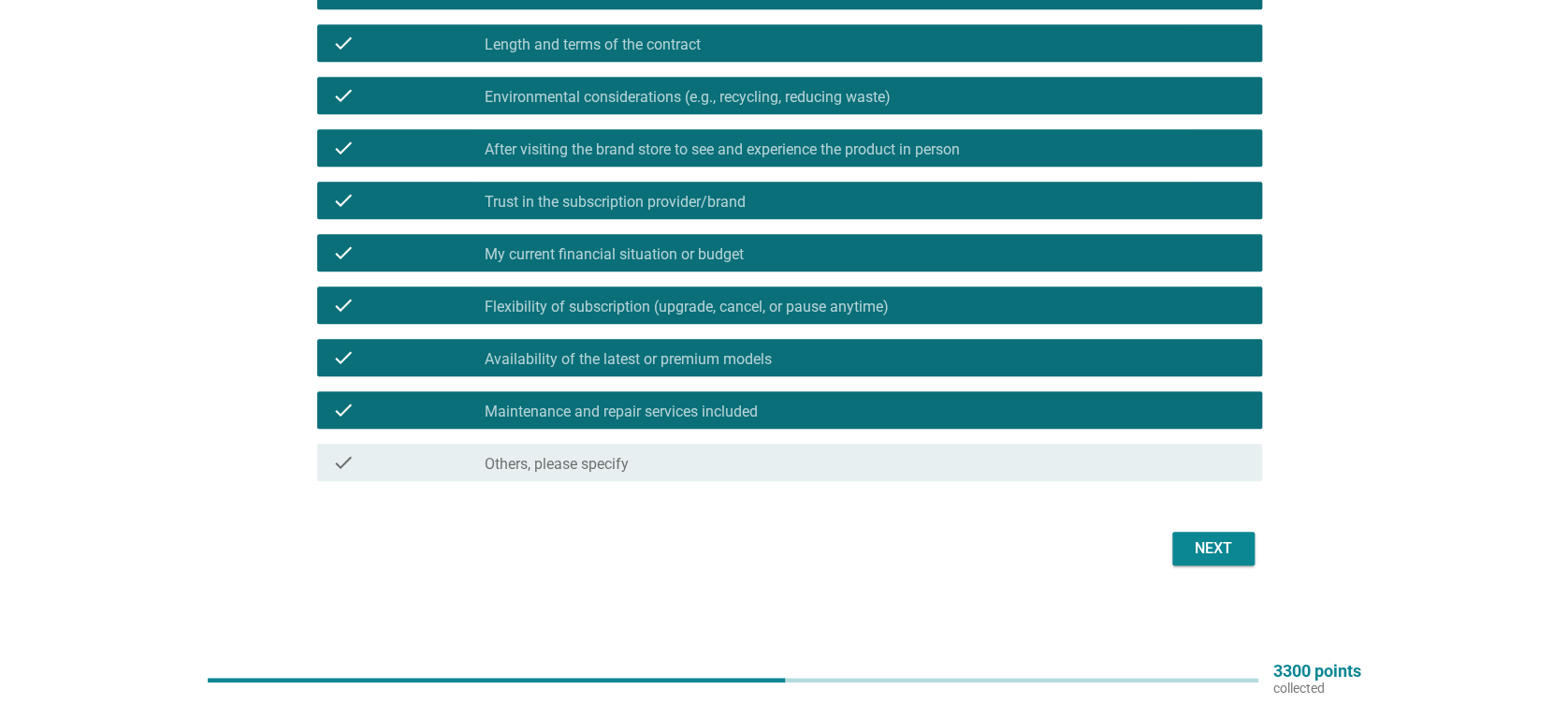
click at [1208, 529] on div "Next" at bounding box center [784, 548] width 956 height 45
click at [1214, 542] on div "Next" at bounding box center [1213, 549] width 52 height 23
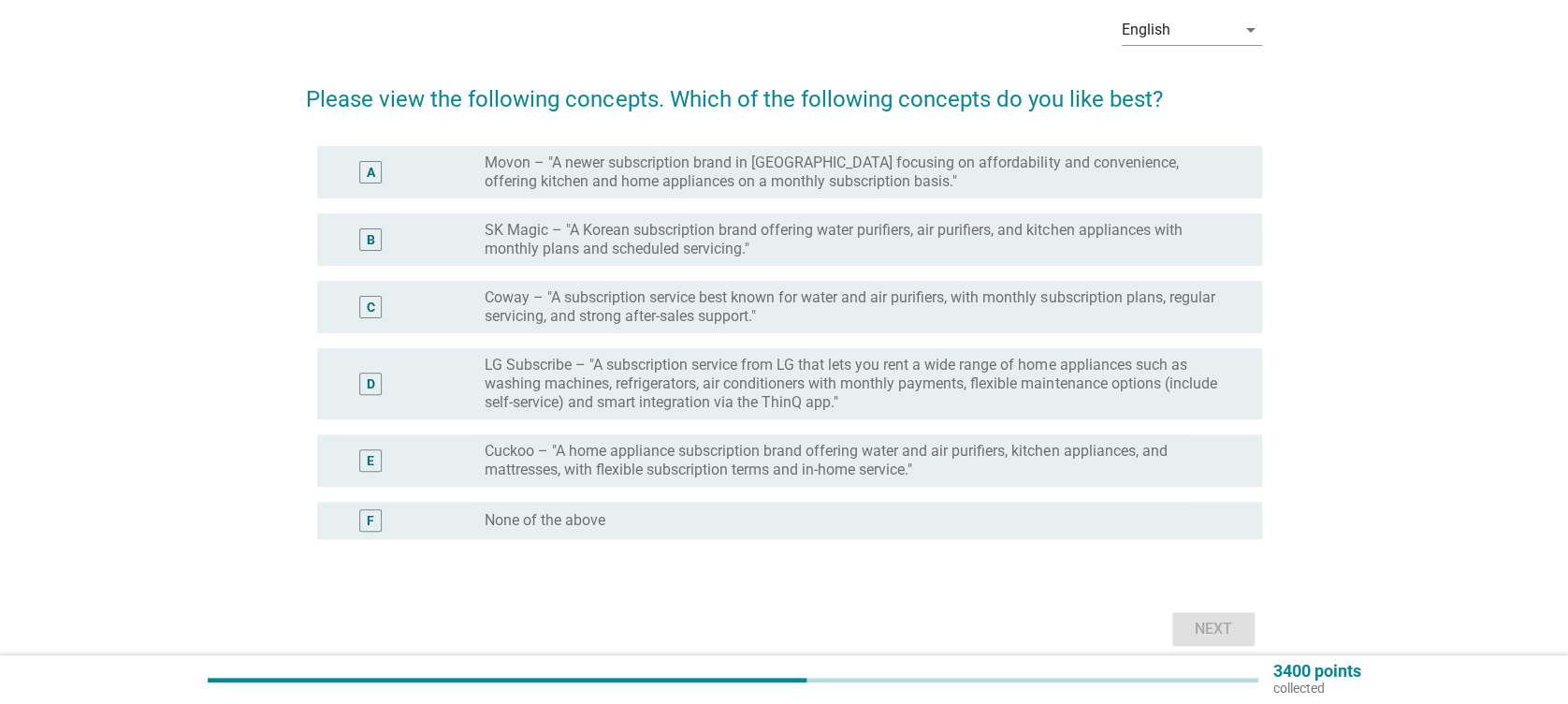
scroll to position [165, 0]
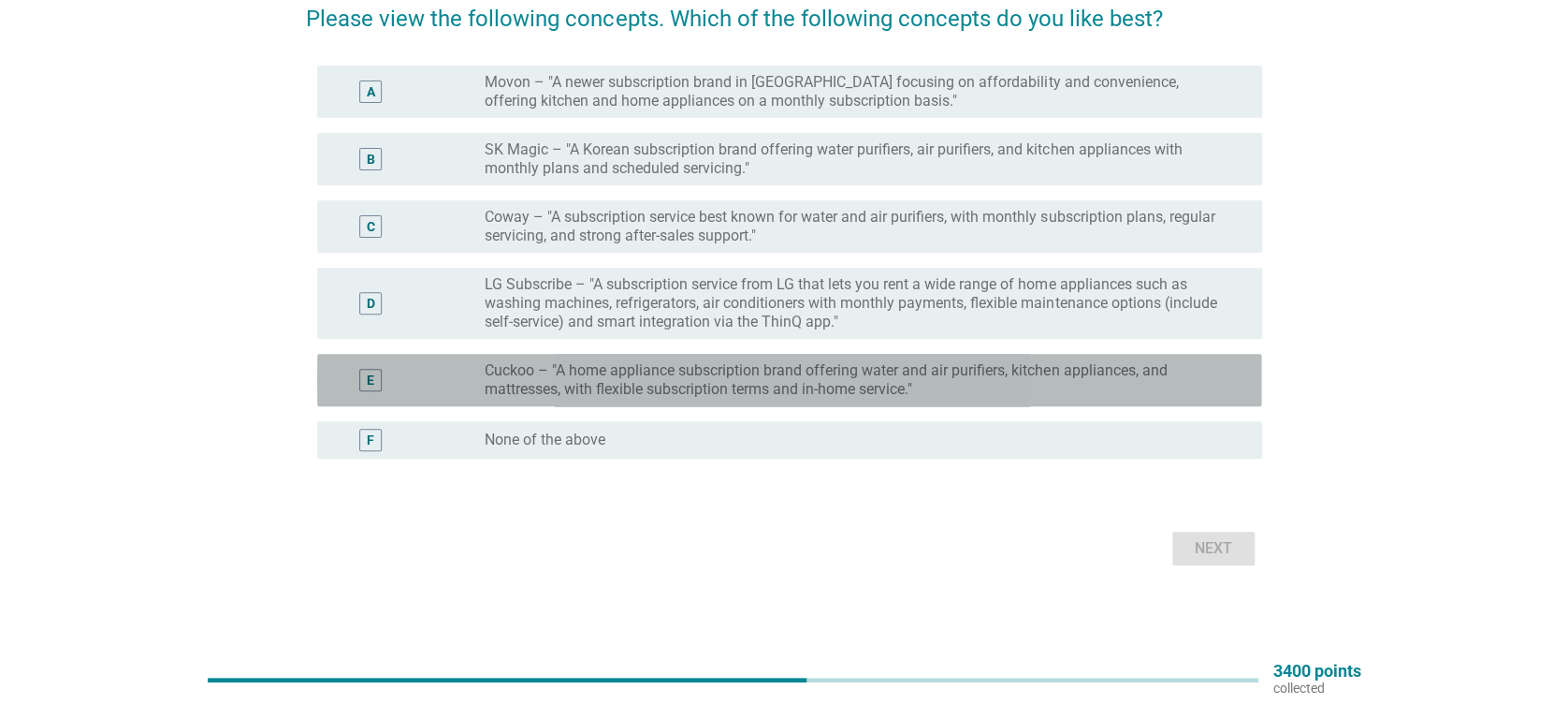
click at [584, 382] on label "Cuckoo – "A home appliance subscription brand offering water and air purifiers,…" at bounding box center [858, 380] width 746 height 37
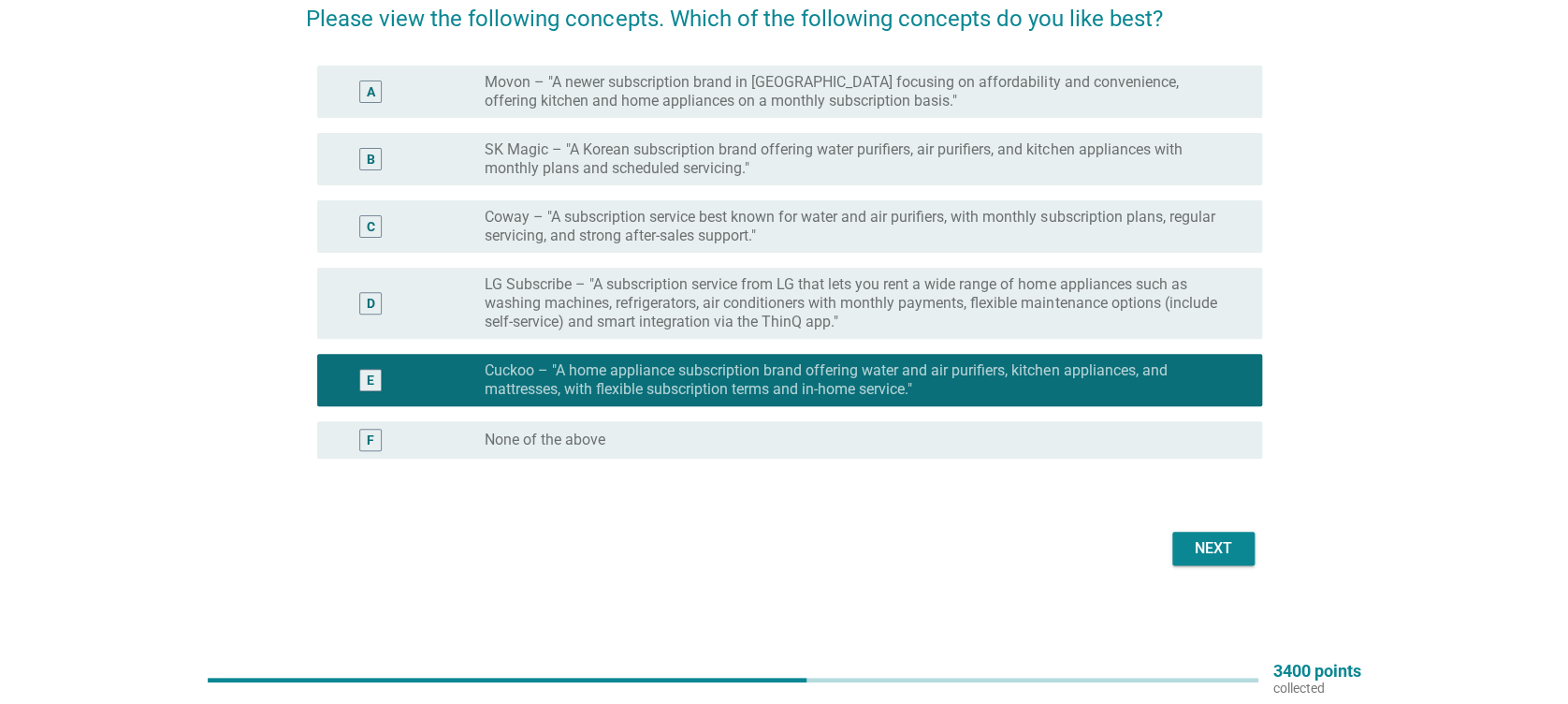
click at [605, 319] on label "LG Subscribe – "A subscription service from LG that lets you rent a wide range …" at bounding box center [858, 303] width 746 height 56
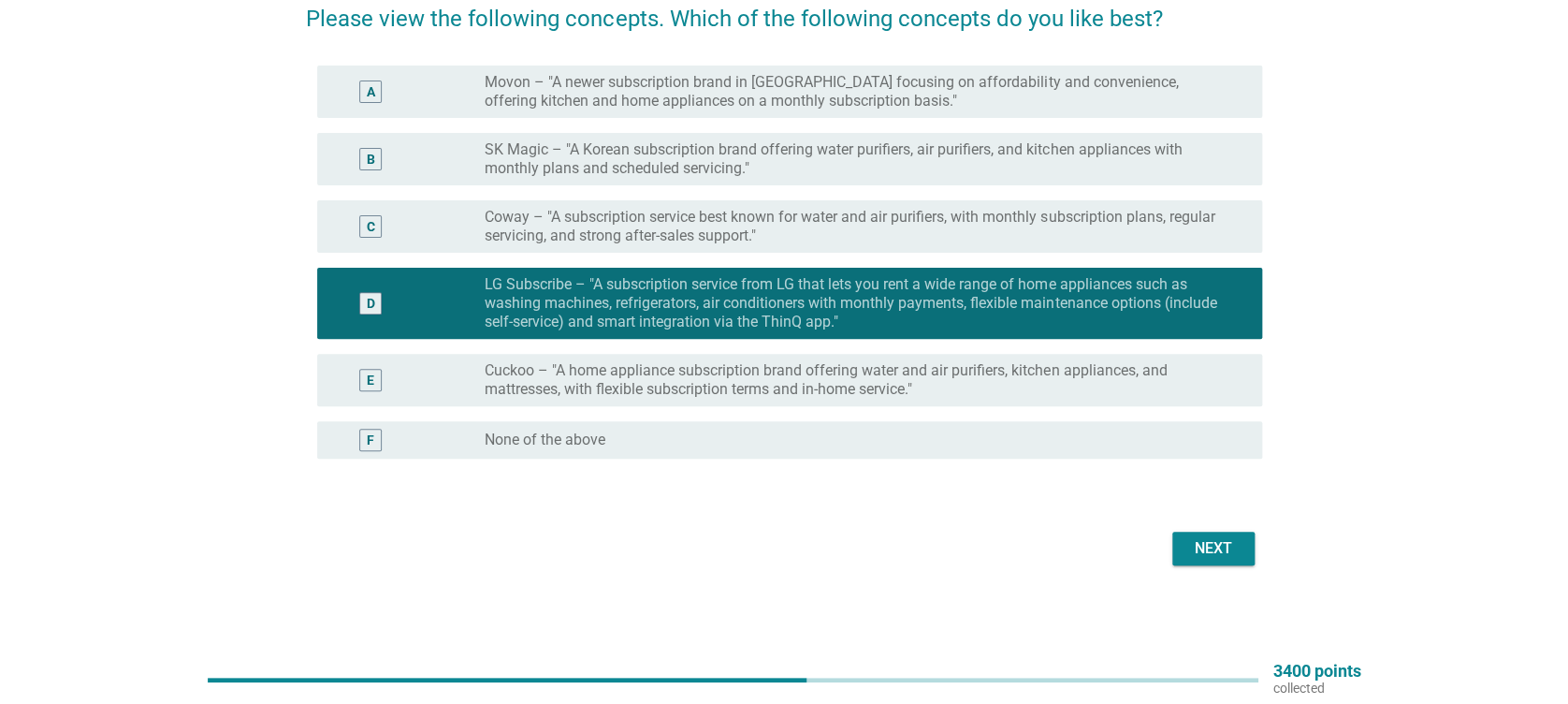
click at [610, 226] on label "Coway – "A subscription service best known for water and air purifiers, with mo…" at bounding box center [858, 225] width 746 height 37
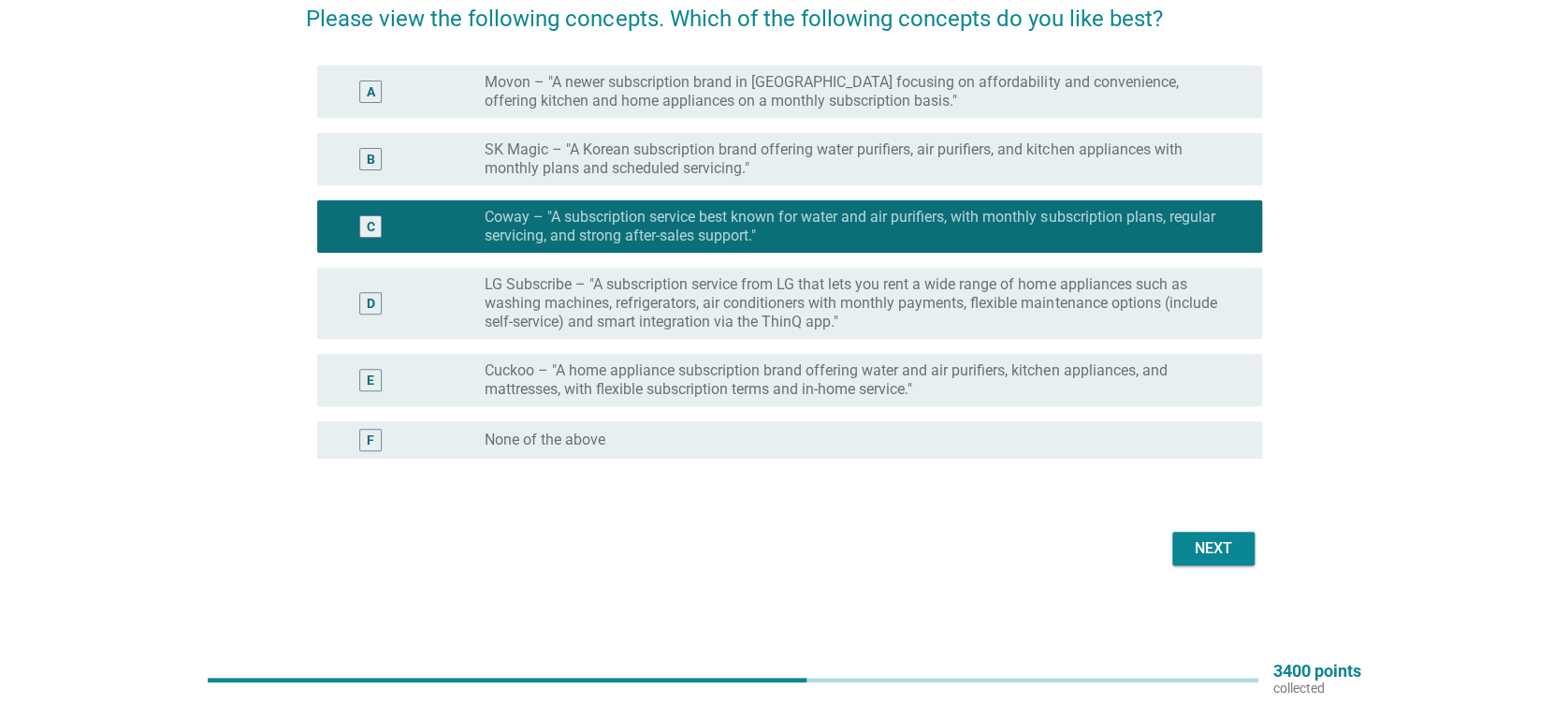
click at [1210, 566] on div "Next" at bounding box center [784, 548] width 956 height 45
click at [1209, 545] on div "Next" at bounding box center [1213, 549] width 52 height 23
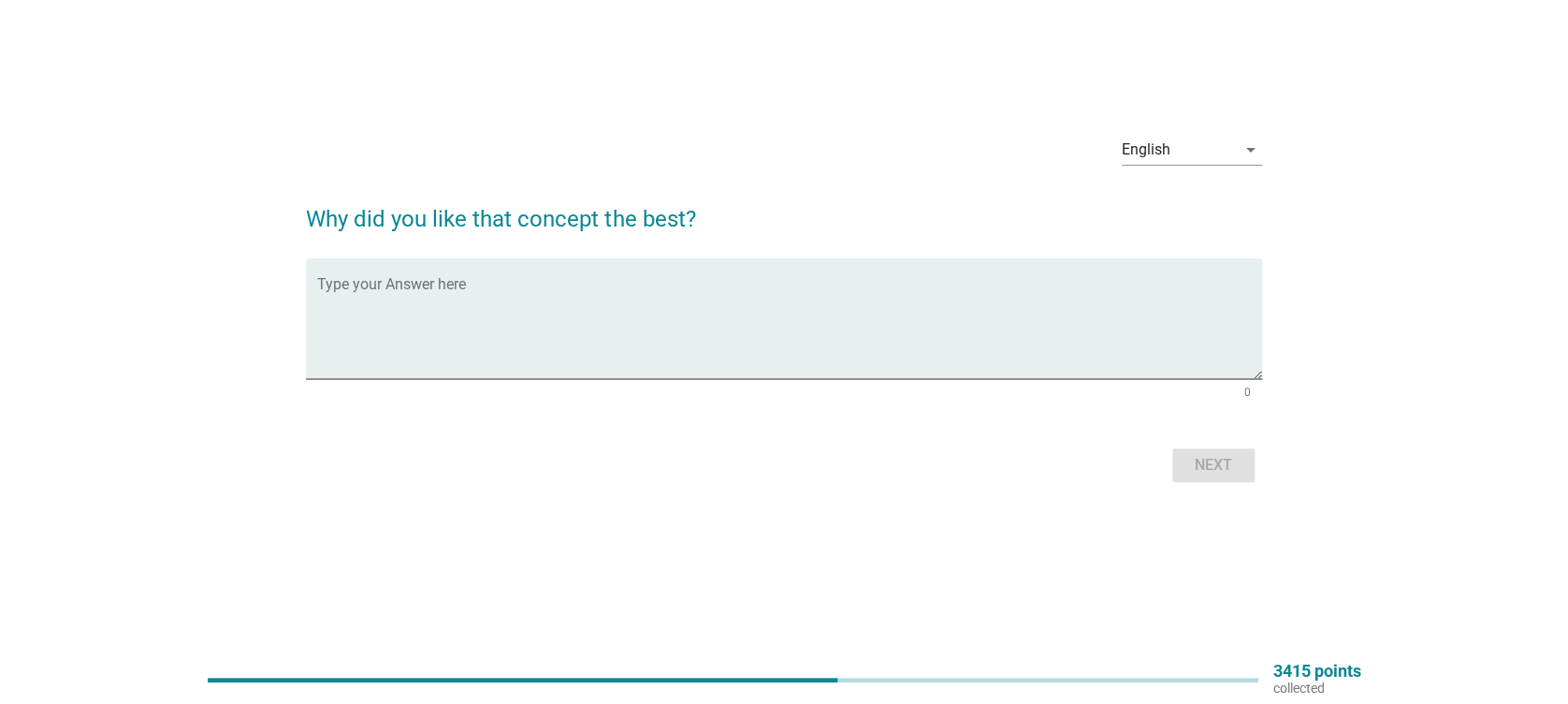
scroll to position [0, 0]
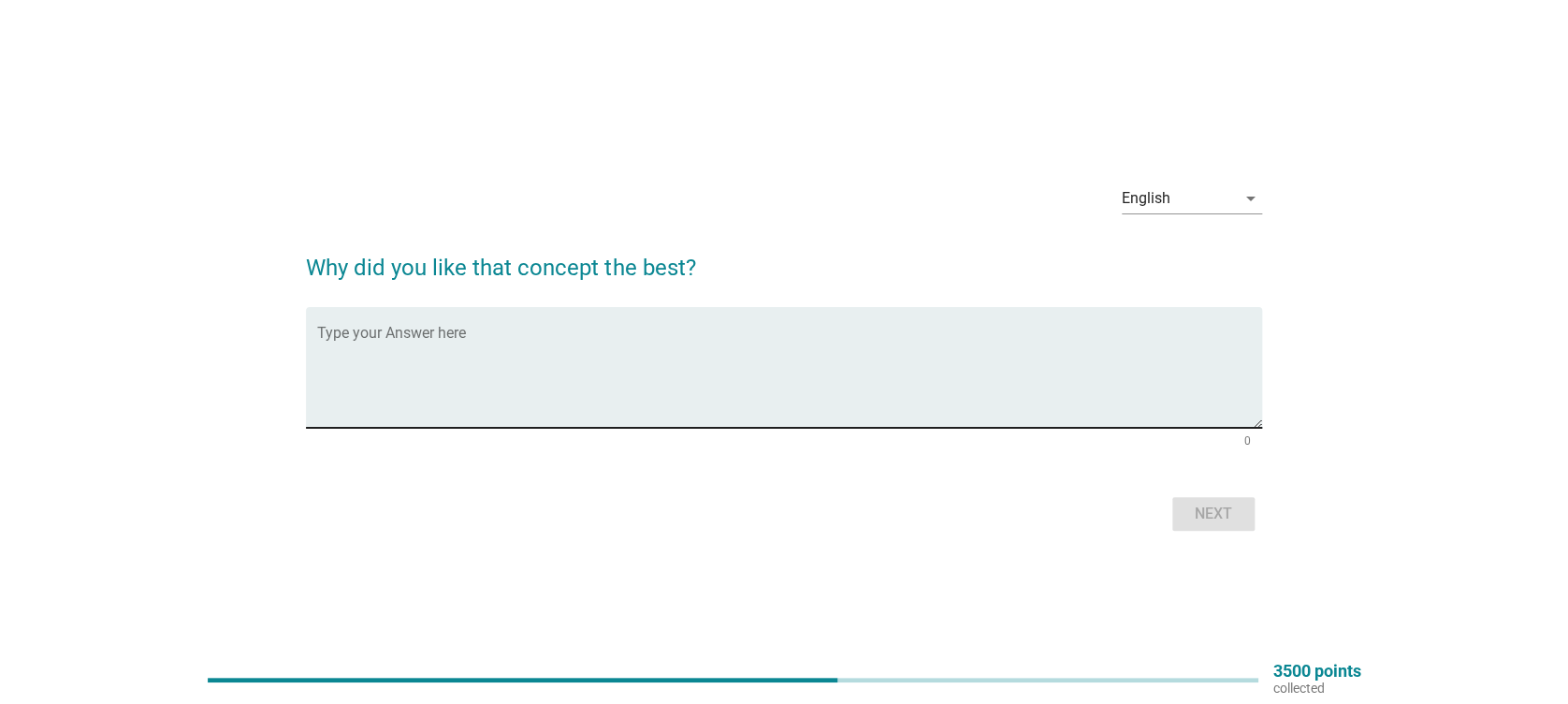
click at [450, 322] on div "Type your Answer here" at bounding box center [789, 367] width 944 height 121
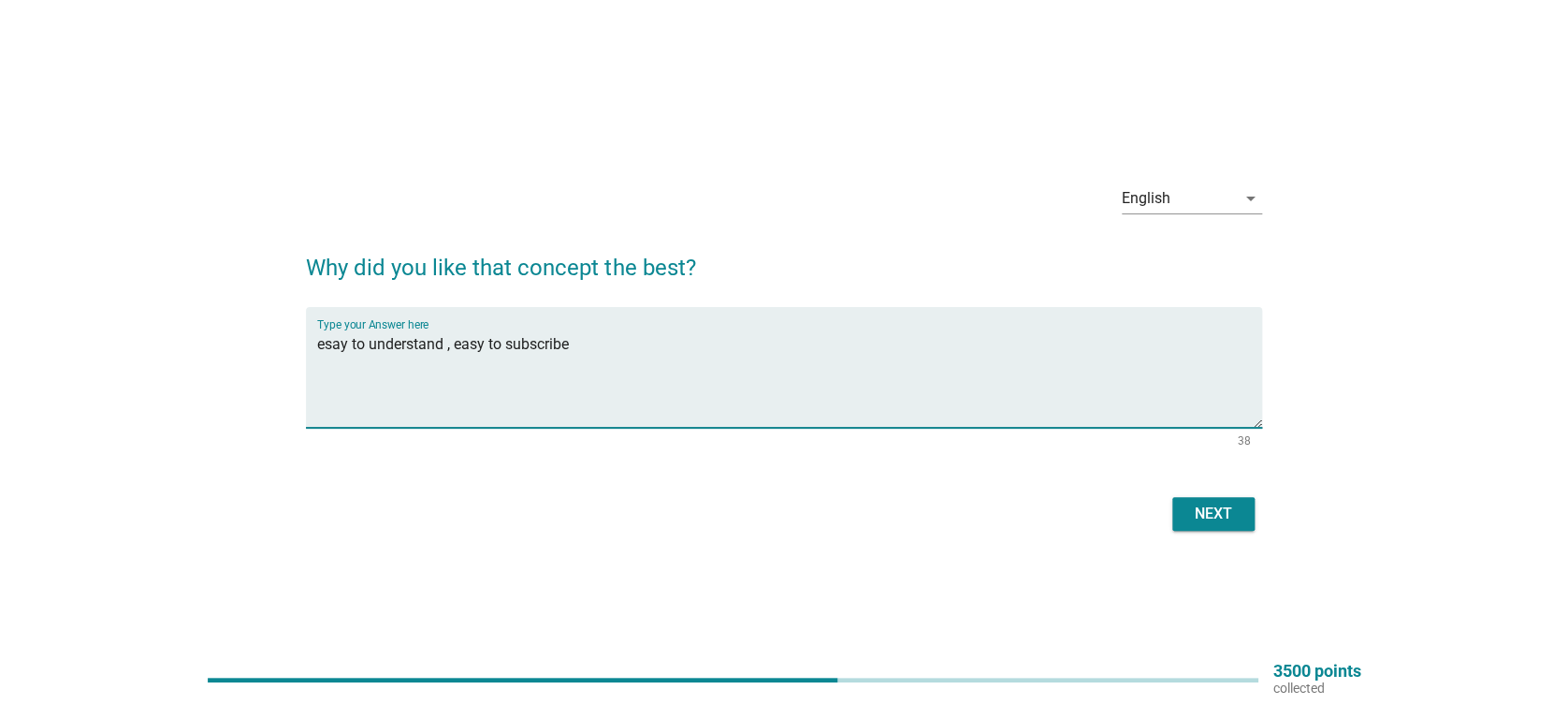
type textarea "esay to understand , easy to subscribe"
click at [1216, 506] on div "Next" at bounding box center [1213, 514] width 52 height 23
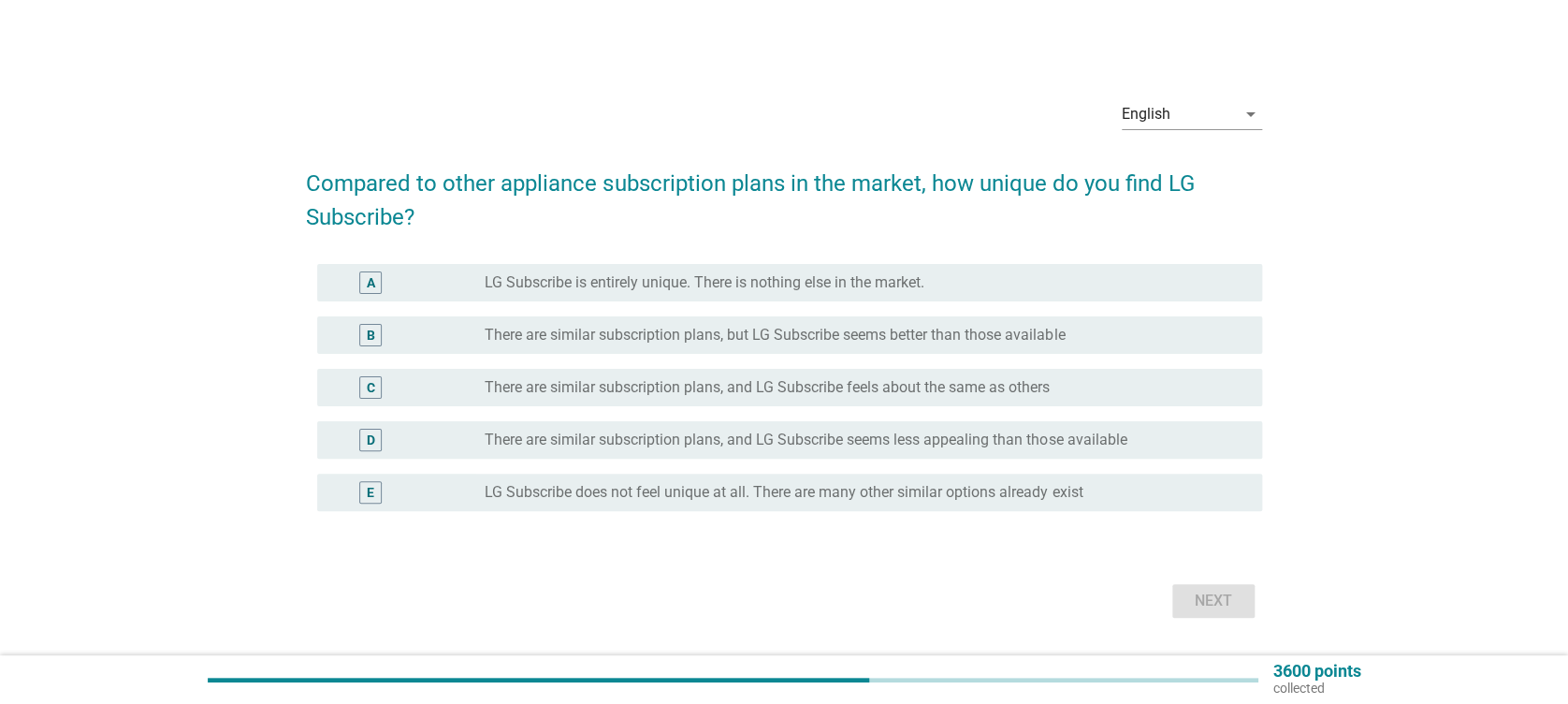
click at [706, 287] on label "LG Subscribe is entirely unique. There is nothing else in the market." at bounding box center [705, 283] width 439 height 19
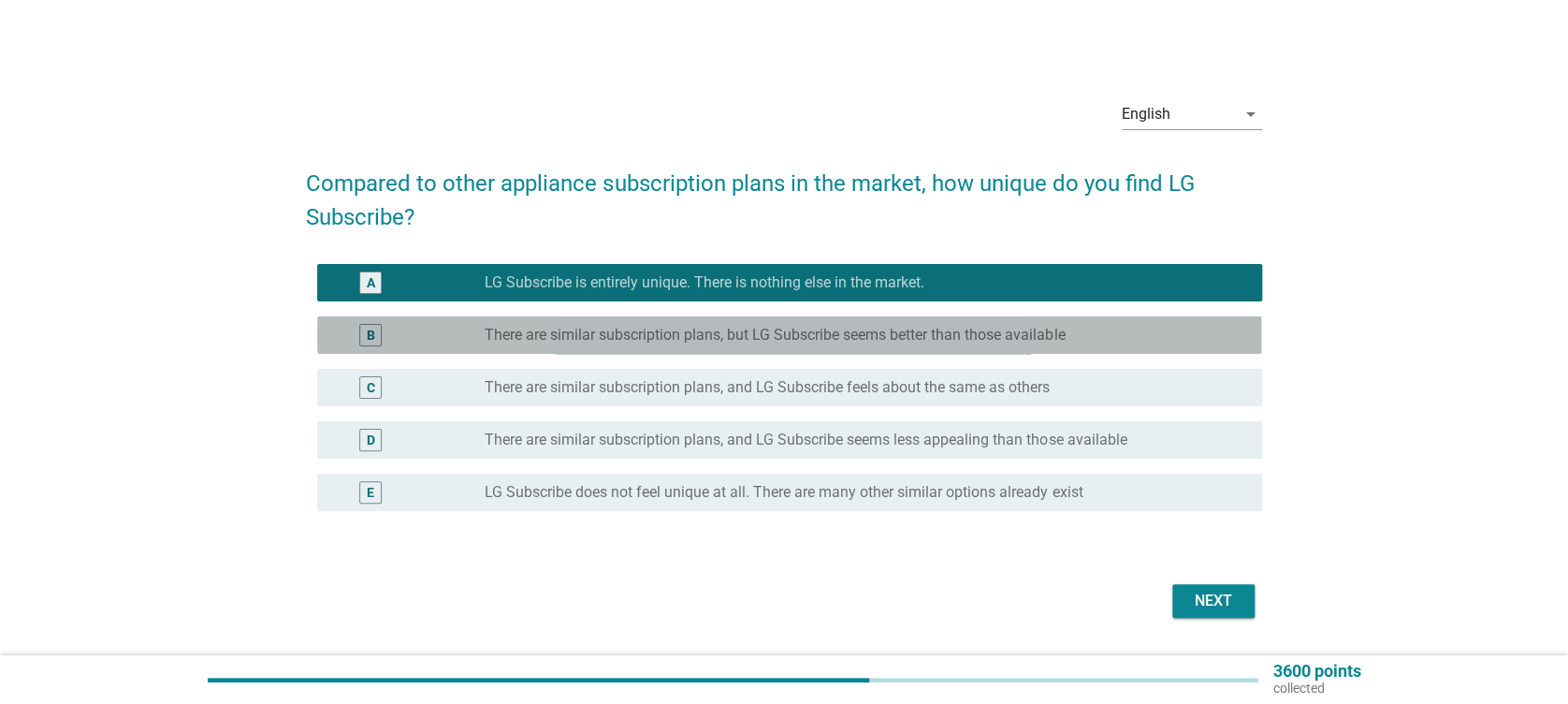
click at [719, 326] on div "radio_button_unchecked There are similar subscription plans, but LG Subscribe s…" at bounding box center [865, 335] width 762 height 23
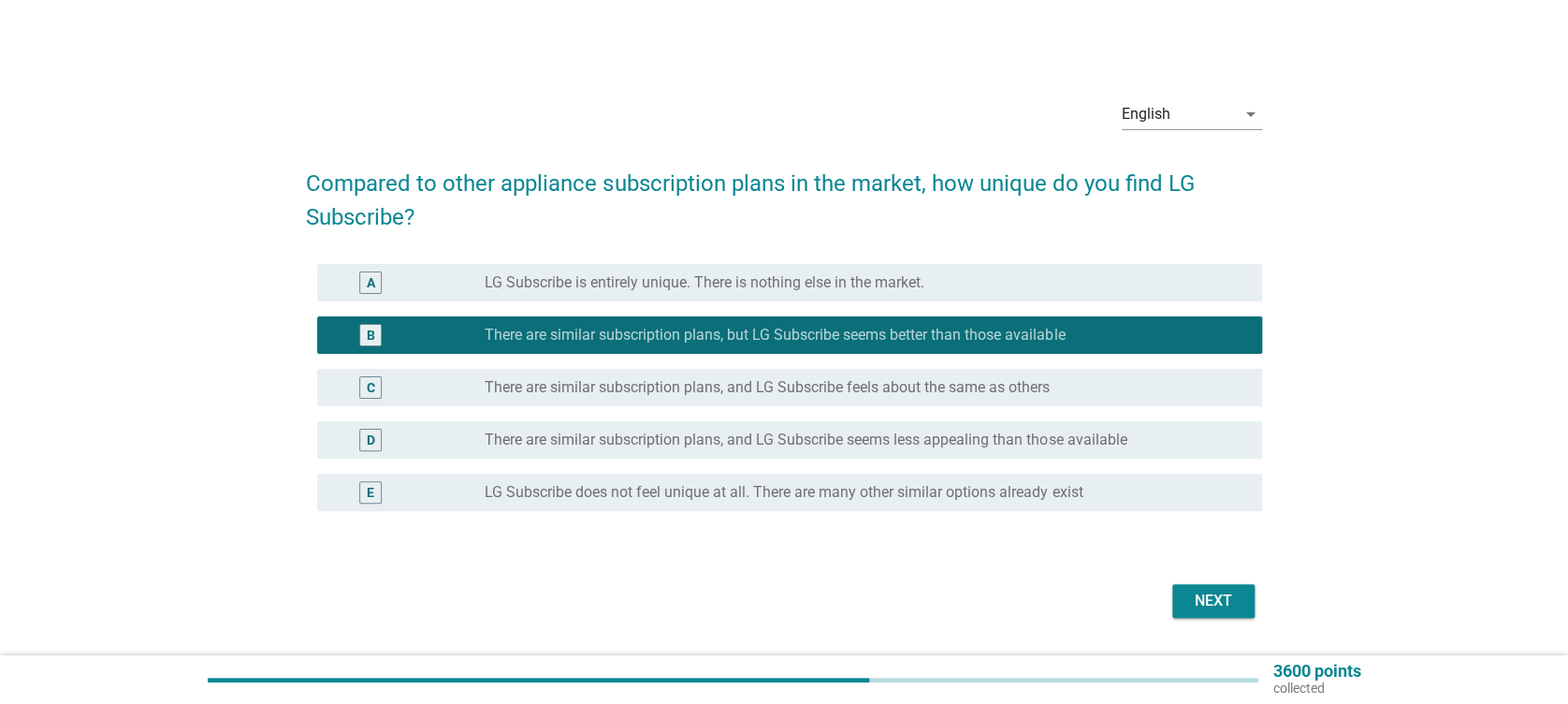
click at [767, 284] on label "LG Subscribe is entirely unique. There is nothing else in the market." at bounding box center [705, 283] width 439 height 19
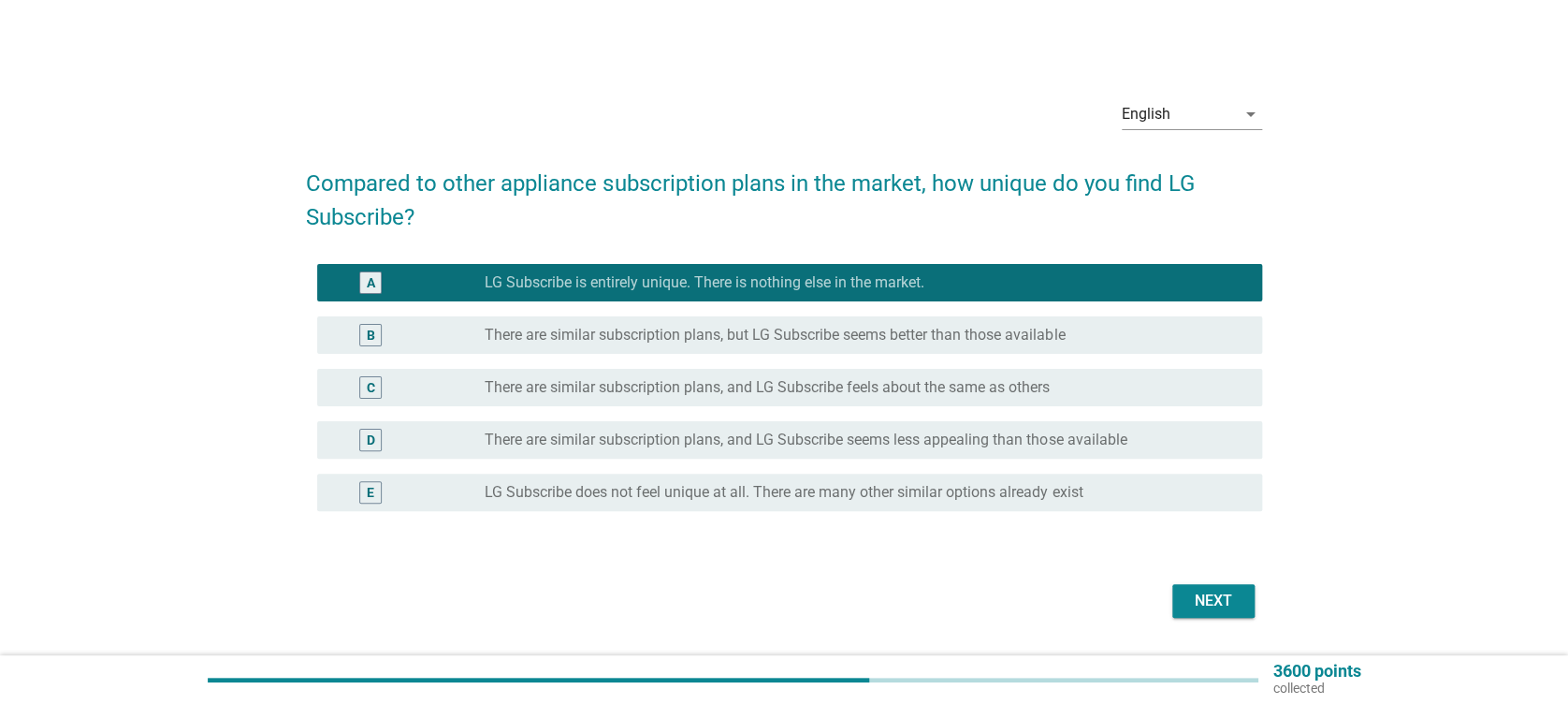
click at [1222, 604] on div "Next" at bounding box center [1213, 601] width 52 height 23
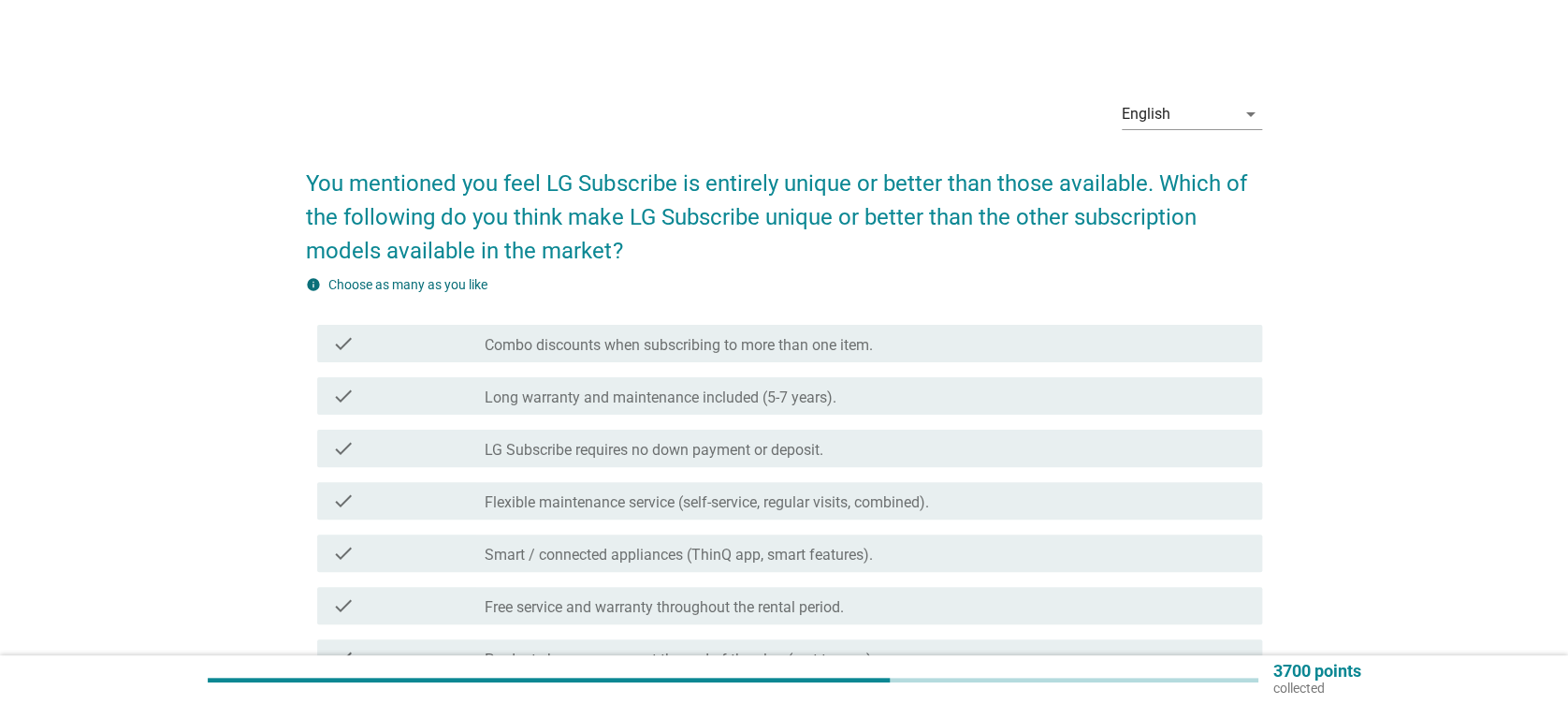
scroll to position [125, 0]
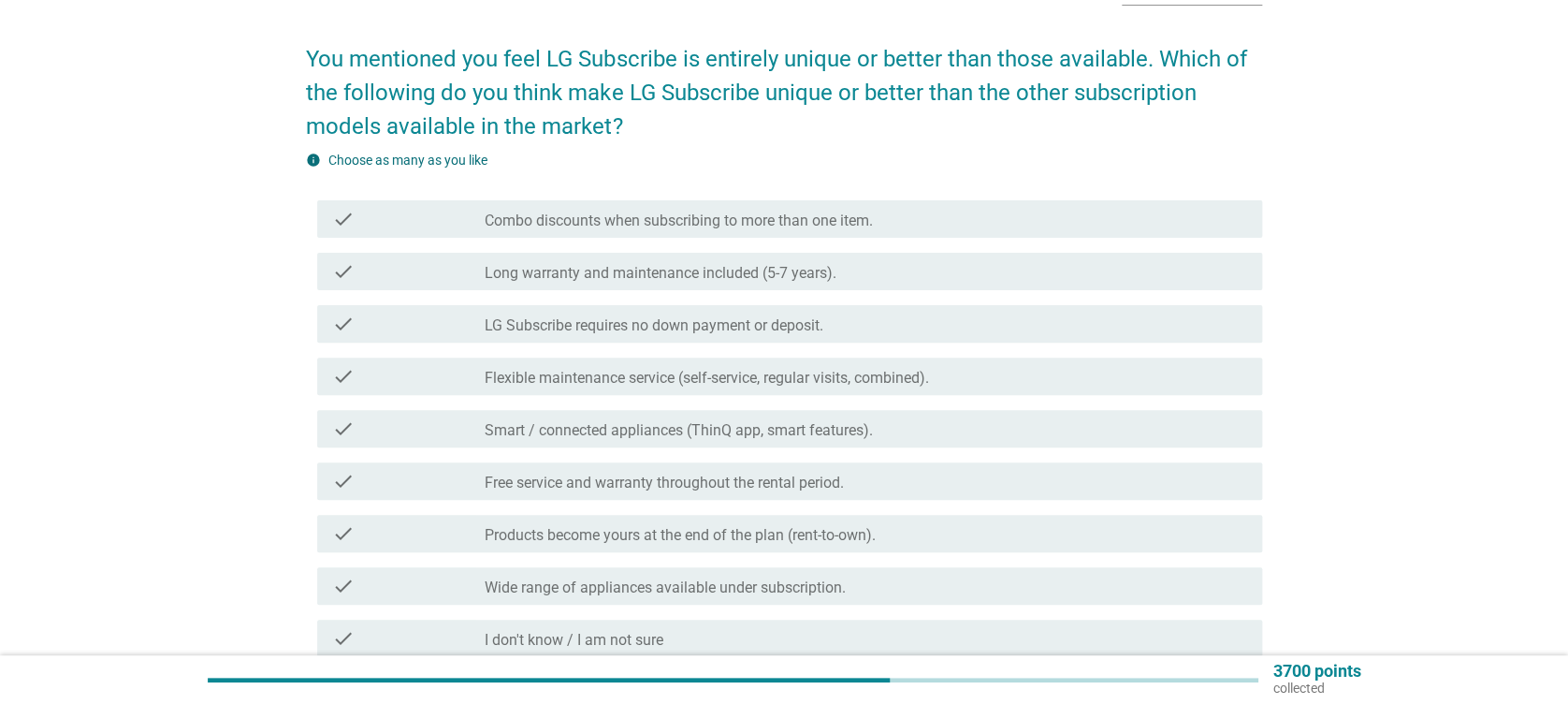
click at [681, 214] on label "Combo discounts when subscribing to more than one item." at bounding box center [679, 221] width 388 height 19
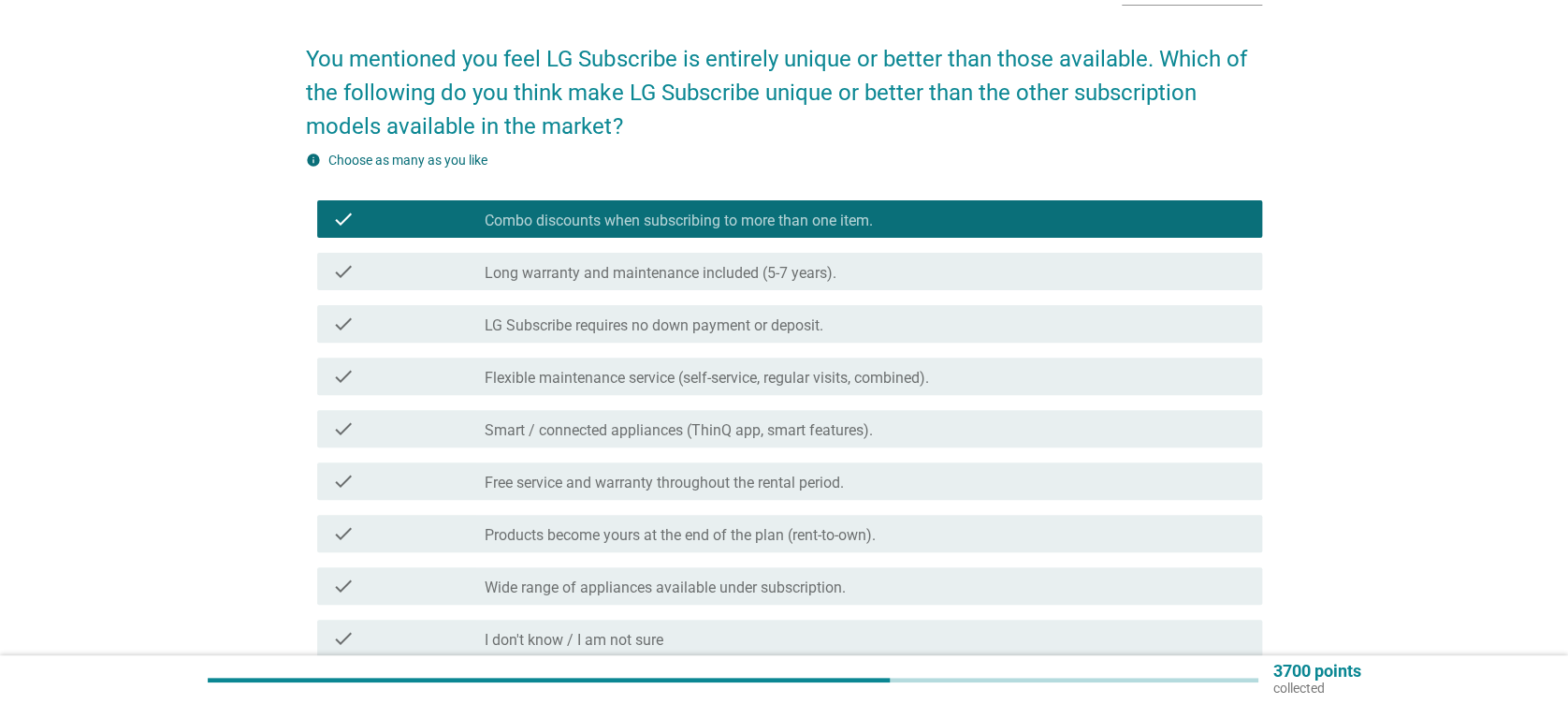
click at [666, 264] on label "Long warranty and maintenance included (5-7 years)." at bounding box center [661, 273] width 352 height 19
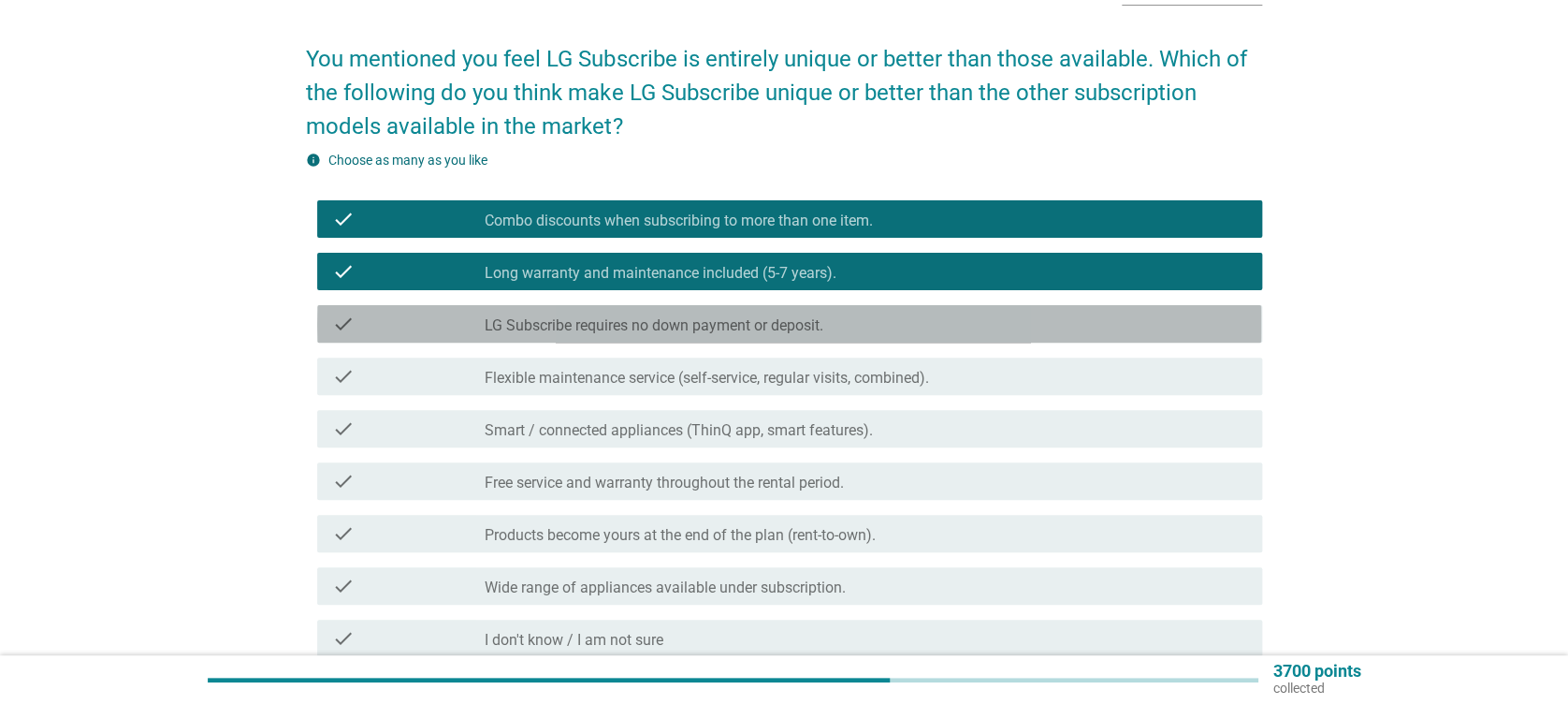
click at [673, 307] on div "check check_box_outline_blank LG Subscribe requires no down payment or deposit." at bounding box center [789, 323] width 944 height 37
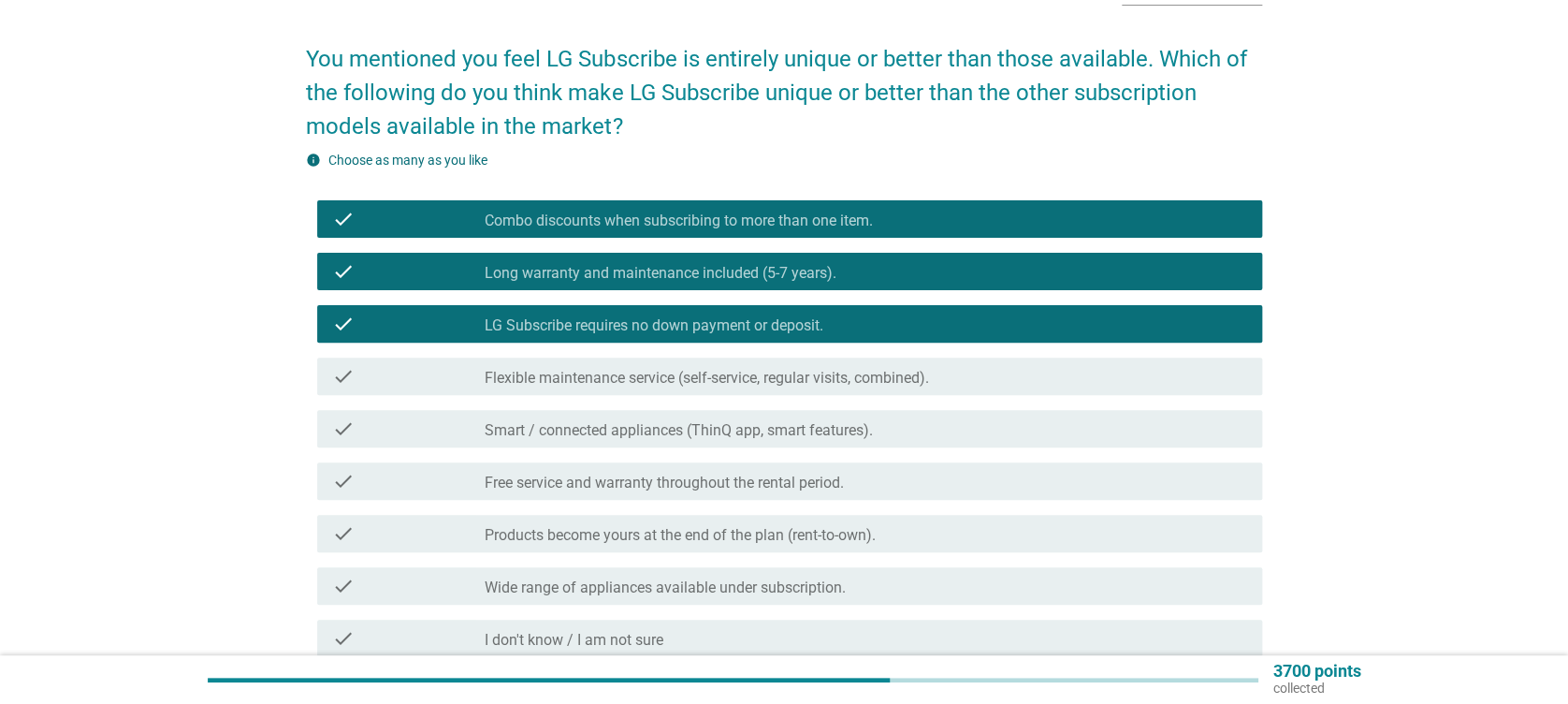
click at [684, 376] on label "Flexible maintenance service (self-service, regular visits, combined)." at bounding box center [707, 379] width 444 height 19
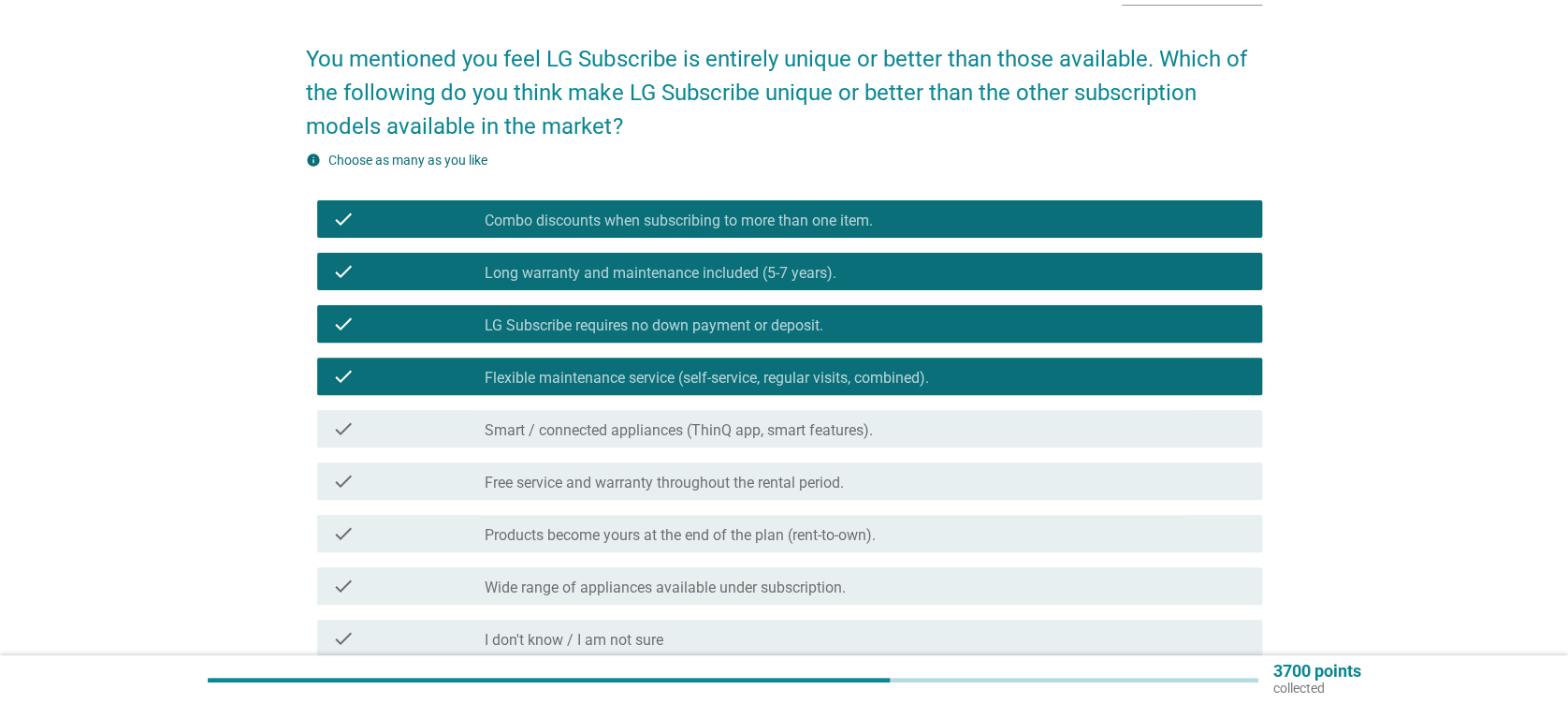
click at [687, 423] on label "Smart / connected appliances (ThinQ app, smart features)." at bounding box center [679, 431] width 388 height 19
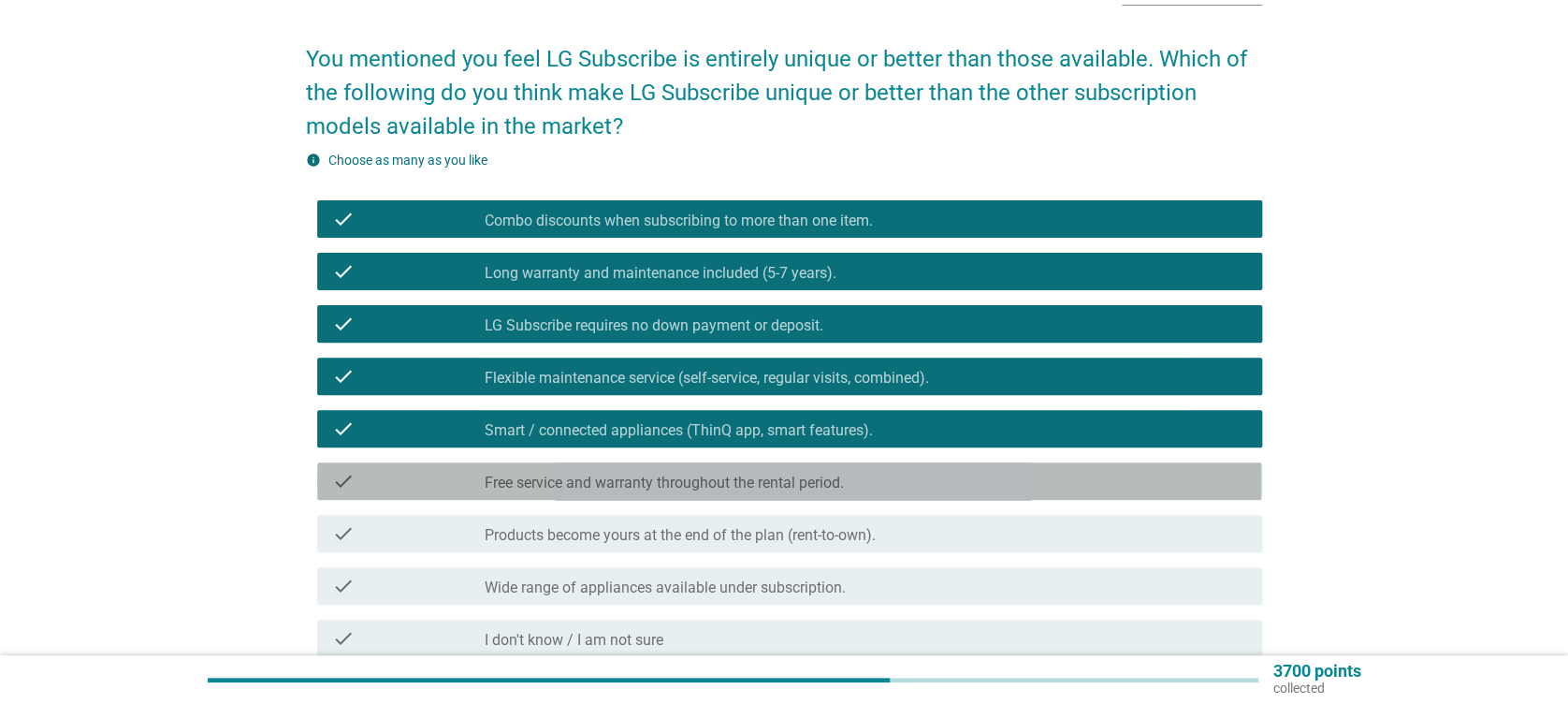
click at [688, 477] on label "Free service and warranty throughout the rental period." at bounding box center [665, 483] width 359 height 19
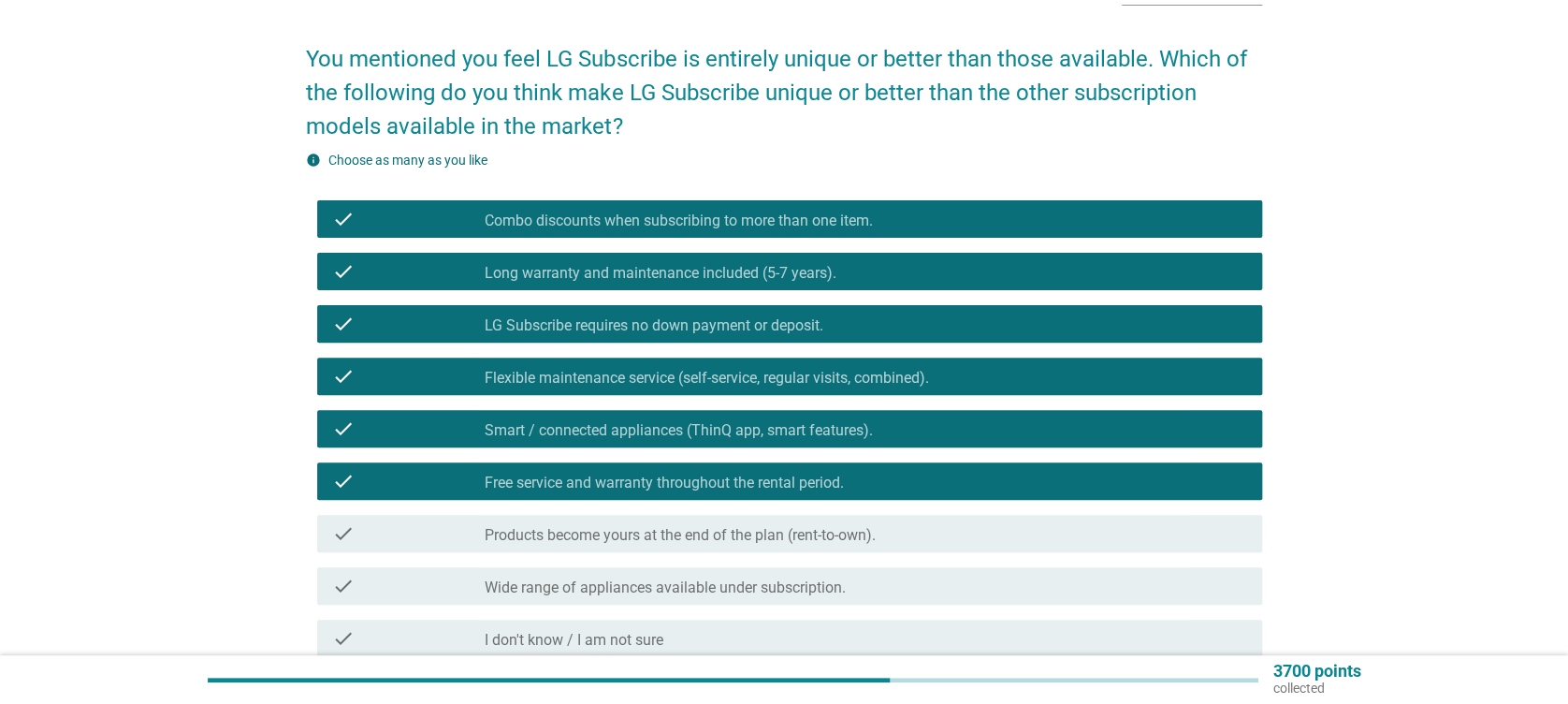
click at [774, 544] on label "Products become yours at the end of the plan (rent-to-own)." at bounding box center [680, 536] width 391 height 19
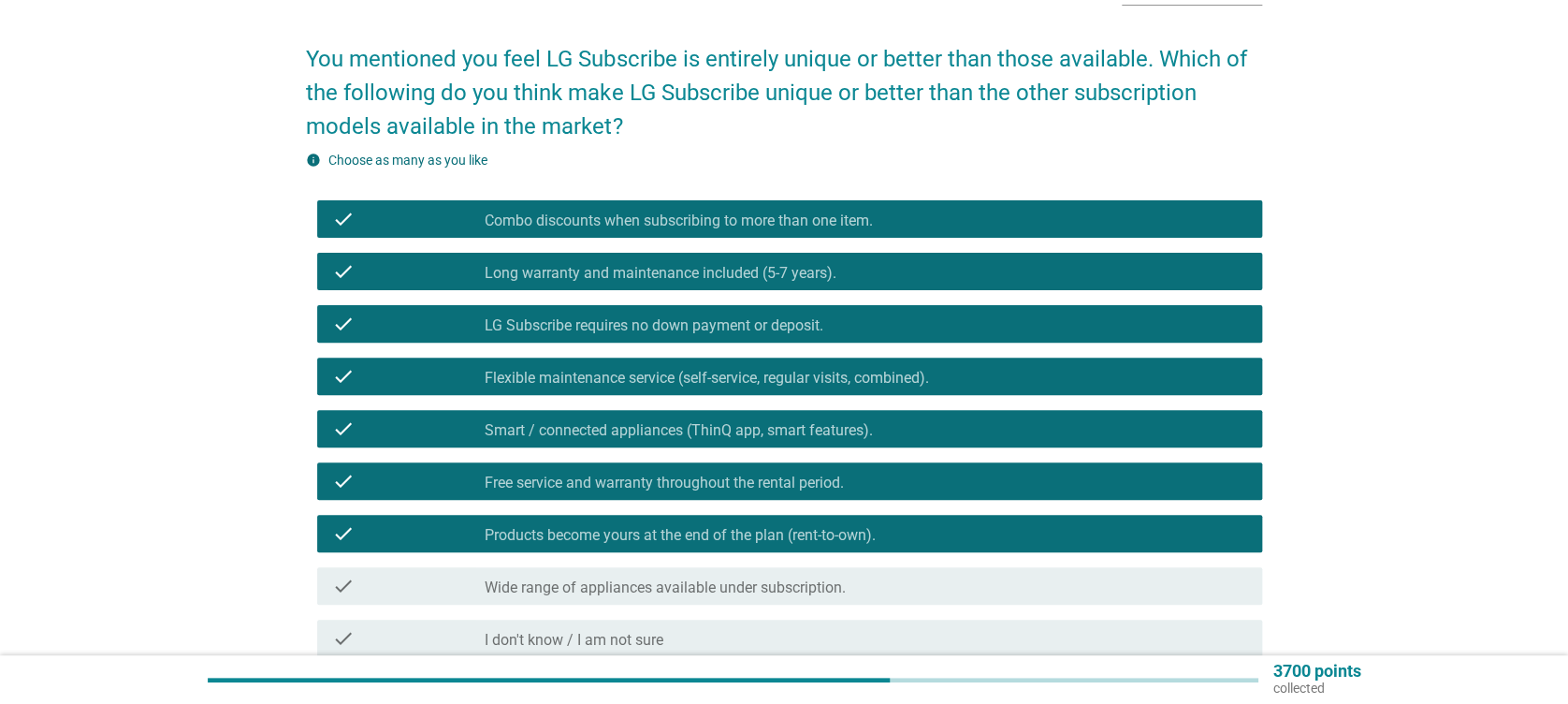
click at [787, 581] on label "Wide range of appliances available under subscription." at bounding box center [666, 588] width 361 height 19
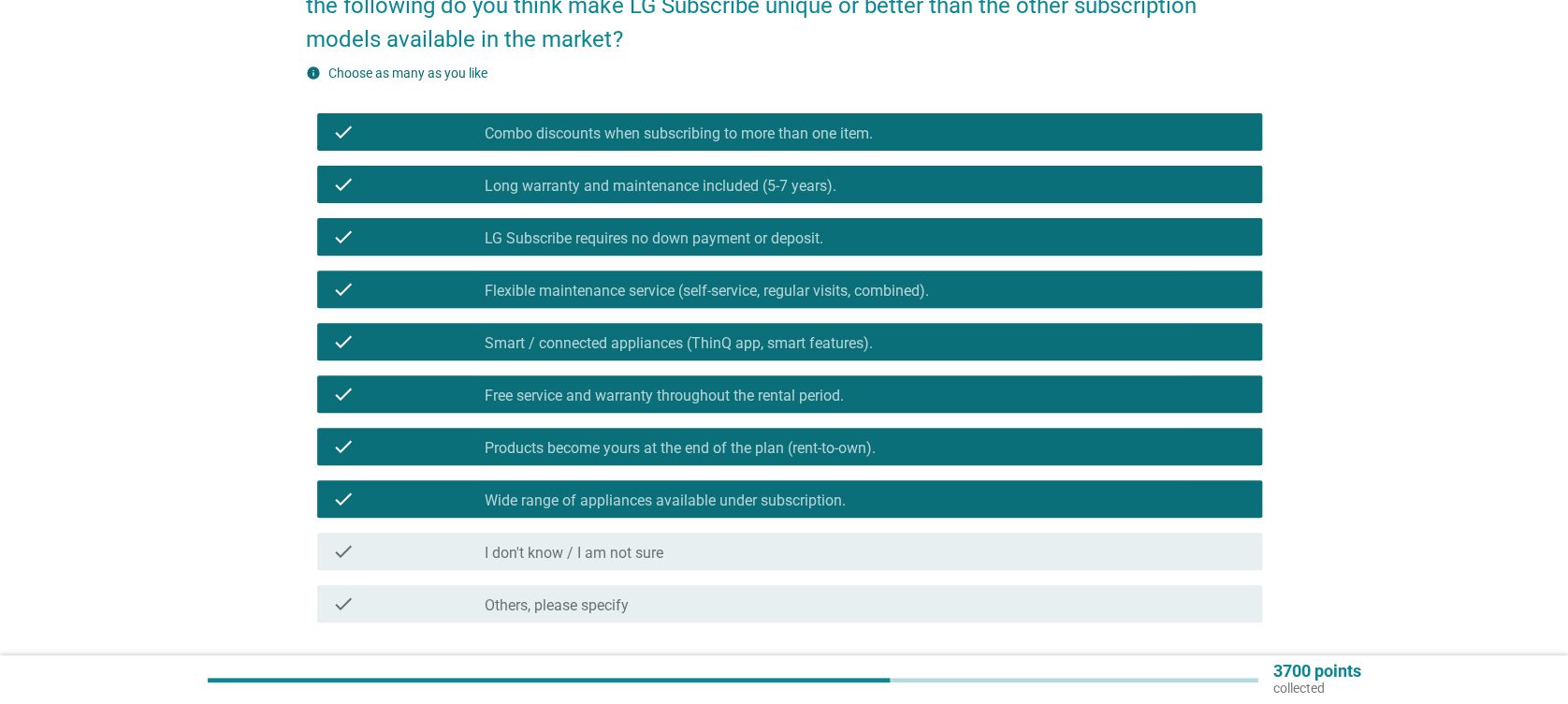
scroll to position [249, 0]
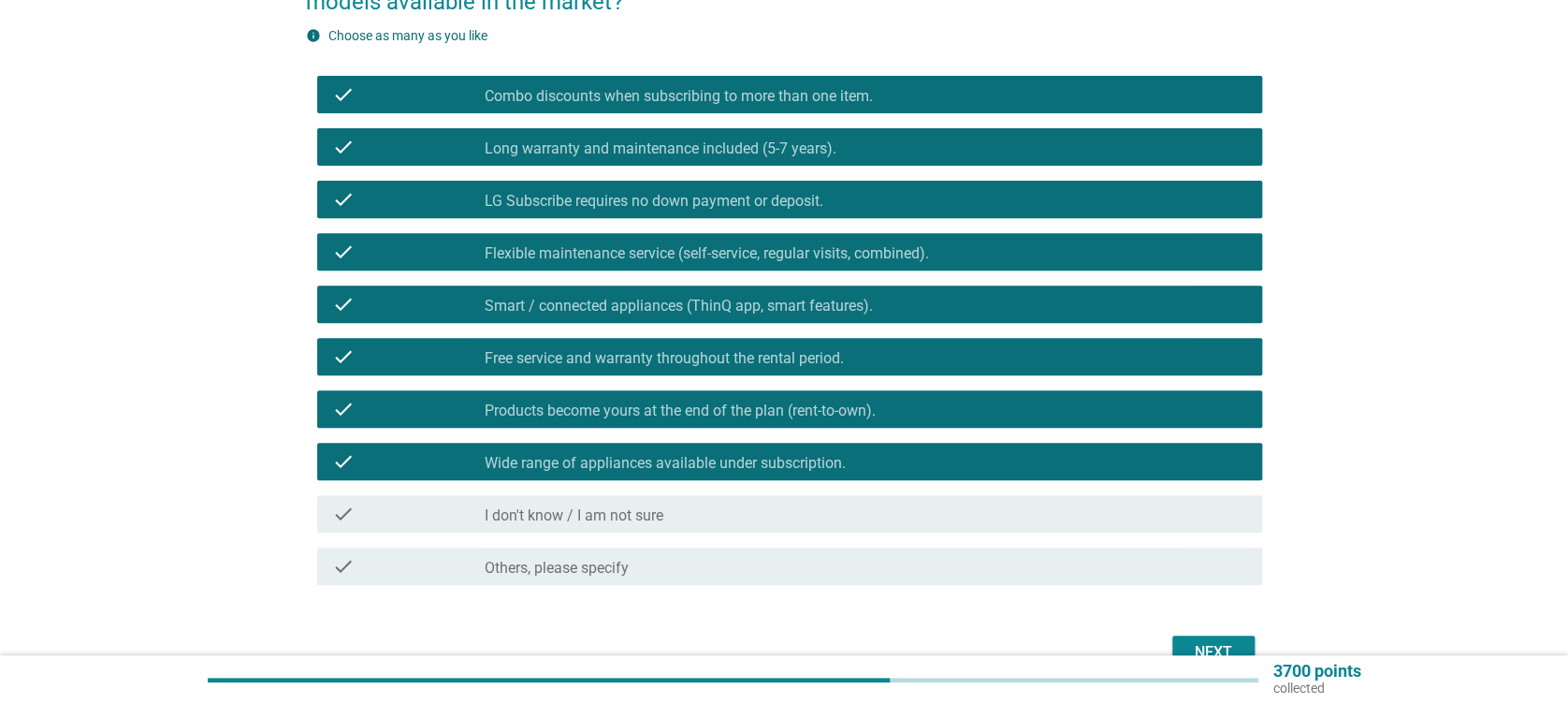
click at [1250, 651] on button "Next" at bounding box center [1213, 652] width 83 height 33
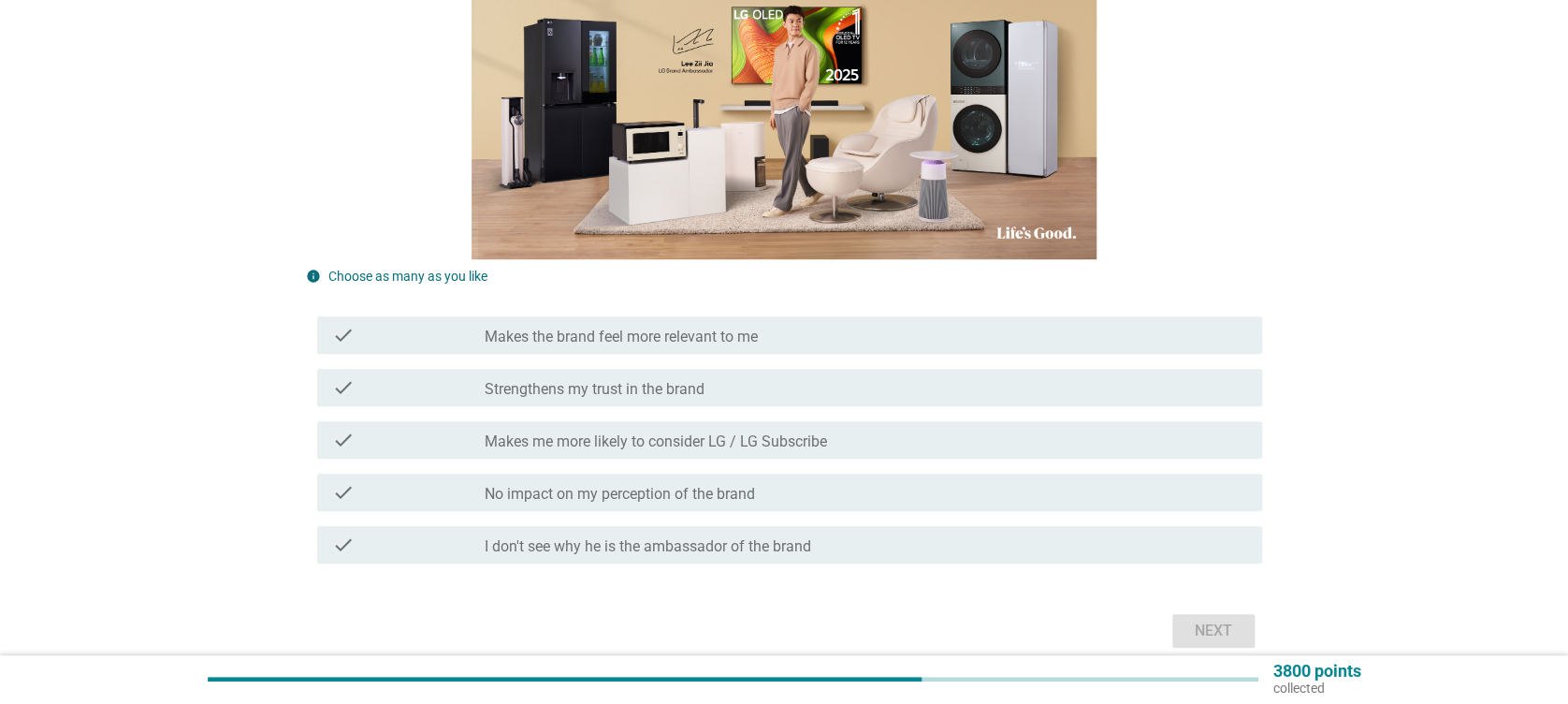
scroll to position [375, 0]
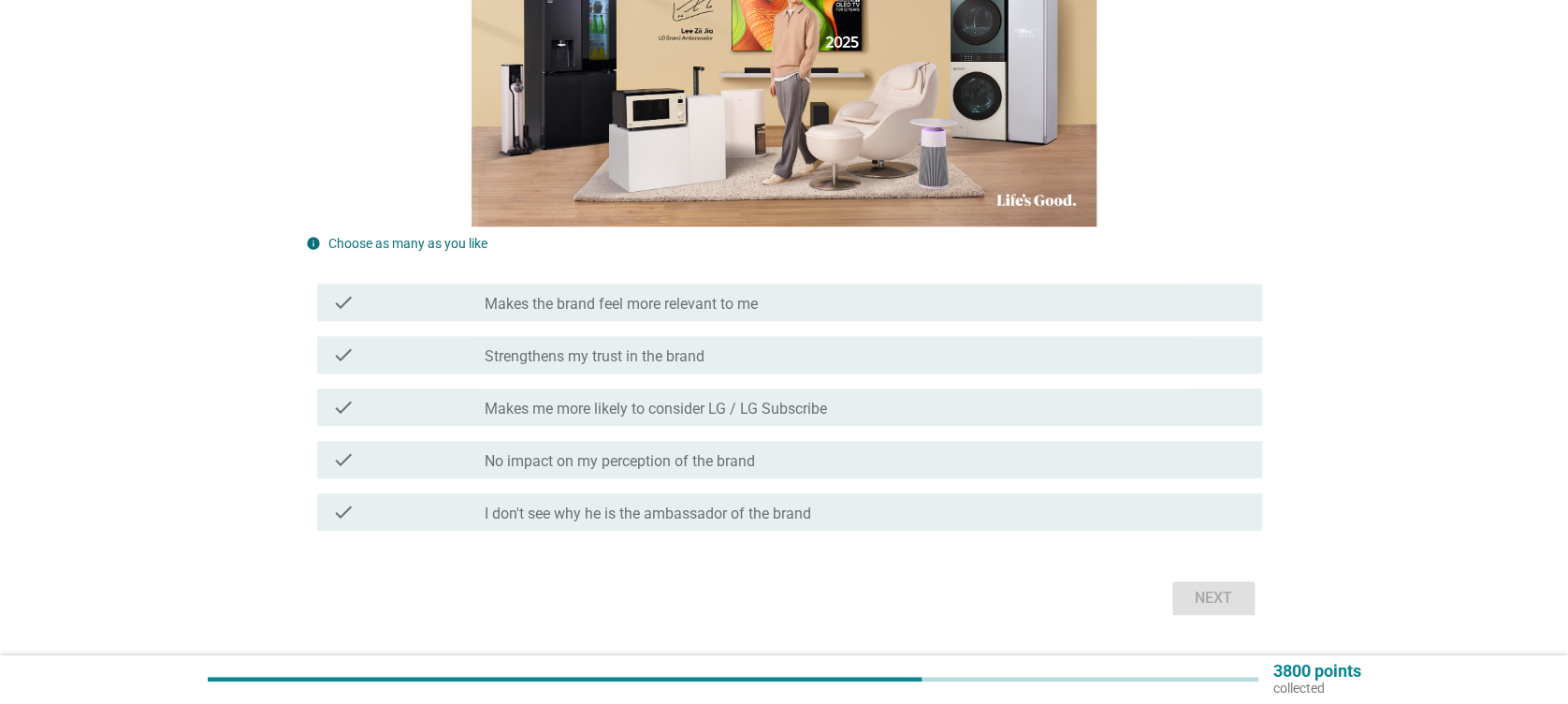
click at [630, 308] on label "Makes the brand feel more relevant to me" at bounding box center [621, 304] width 273 height 19
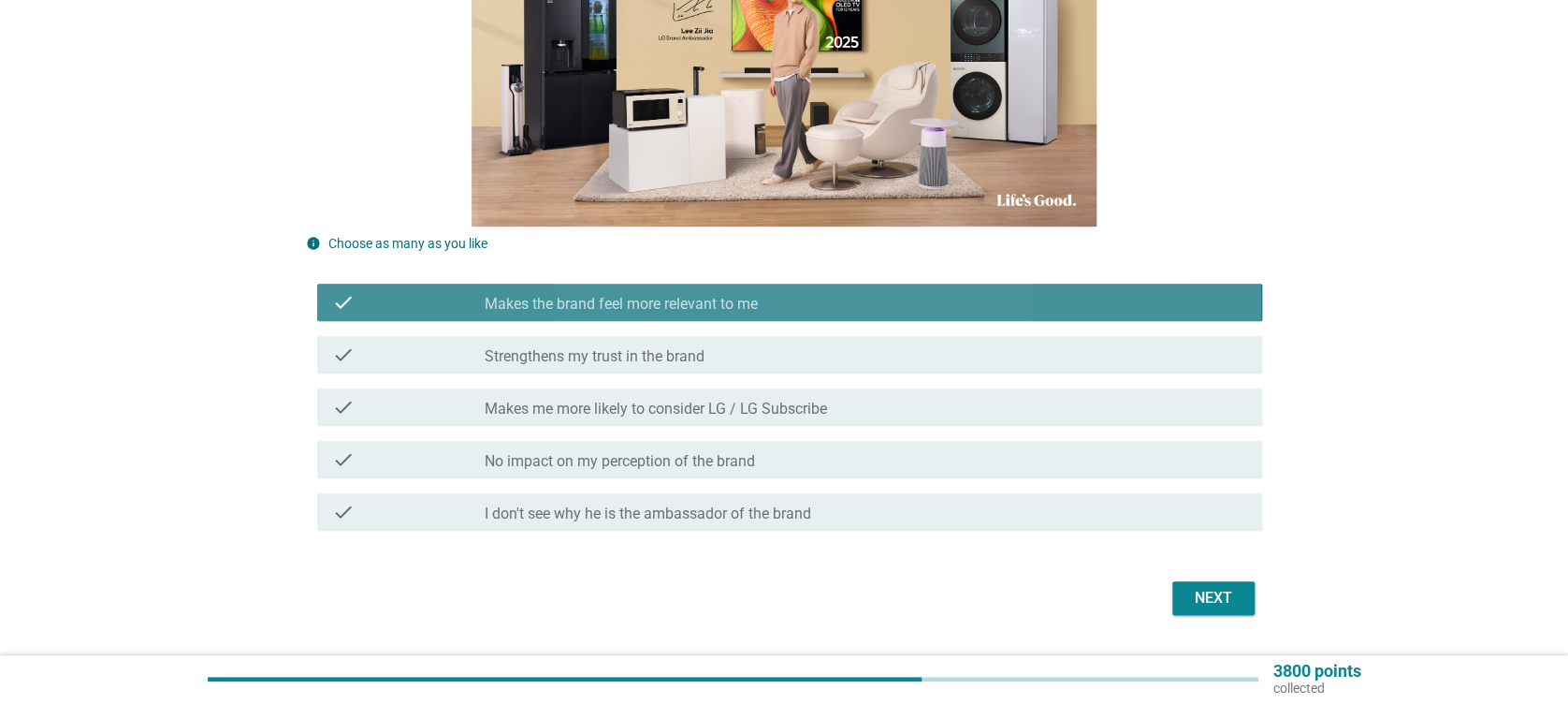
click at [630, 360] on label "Strengthens my trust in the brand" at bounding box center [594, 357] width 220 height 19
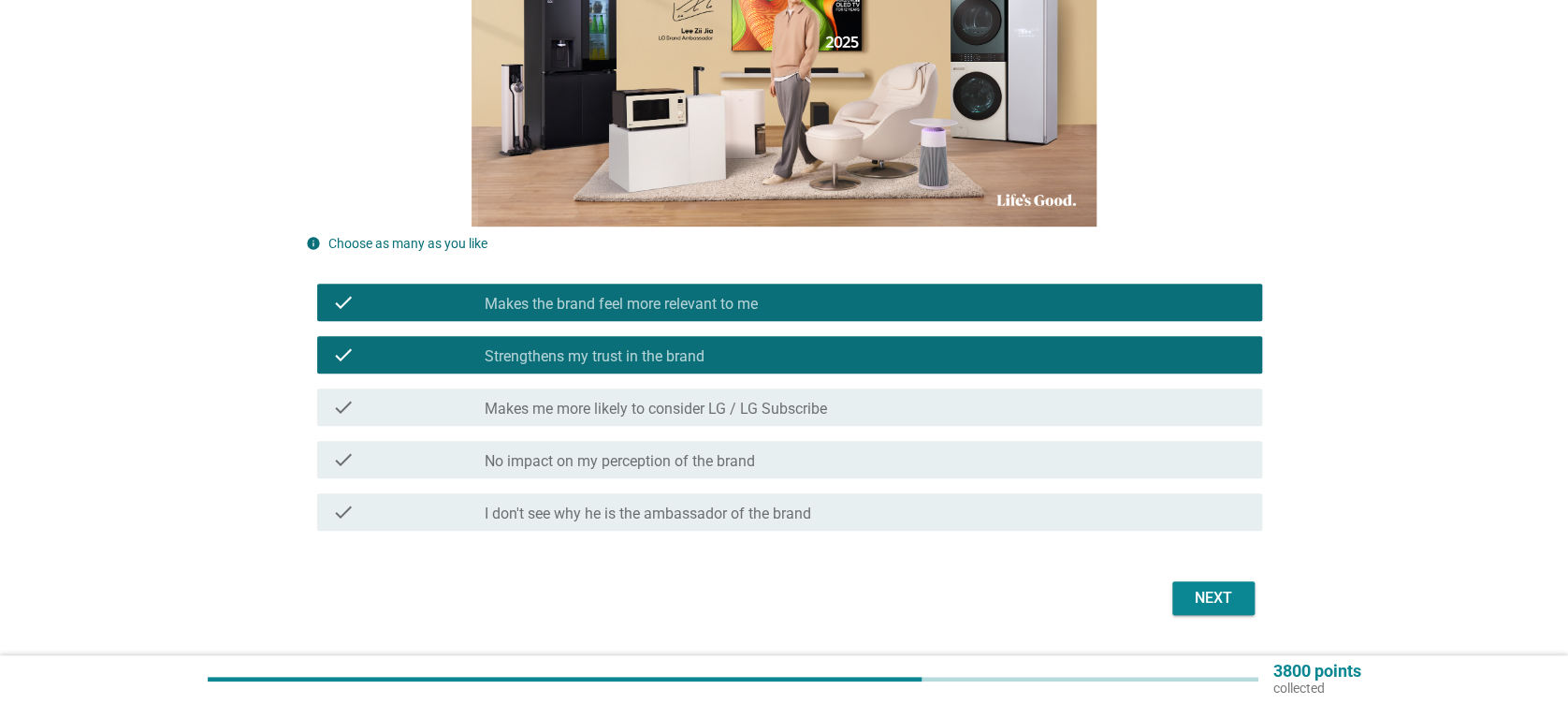
click at [638, 400] on label "Makes me more likely to consider LG / LG Subscribe" at bounding box center [656, 409] width 342 height 19
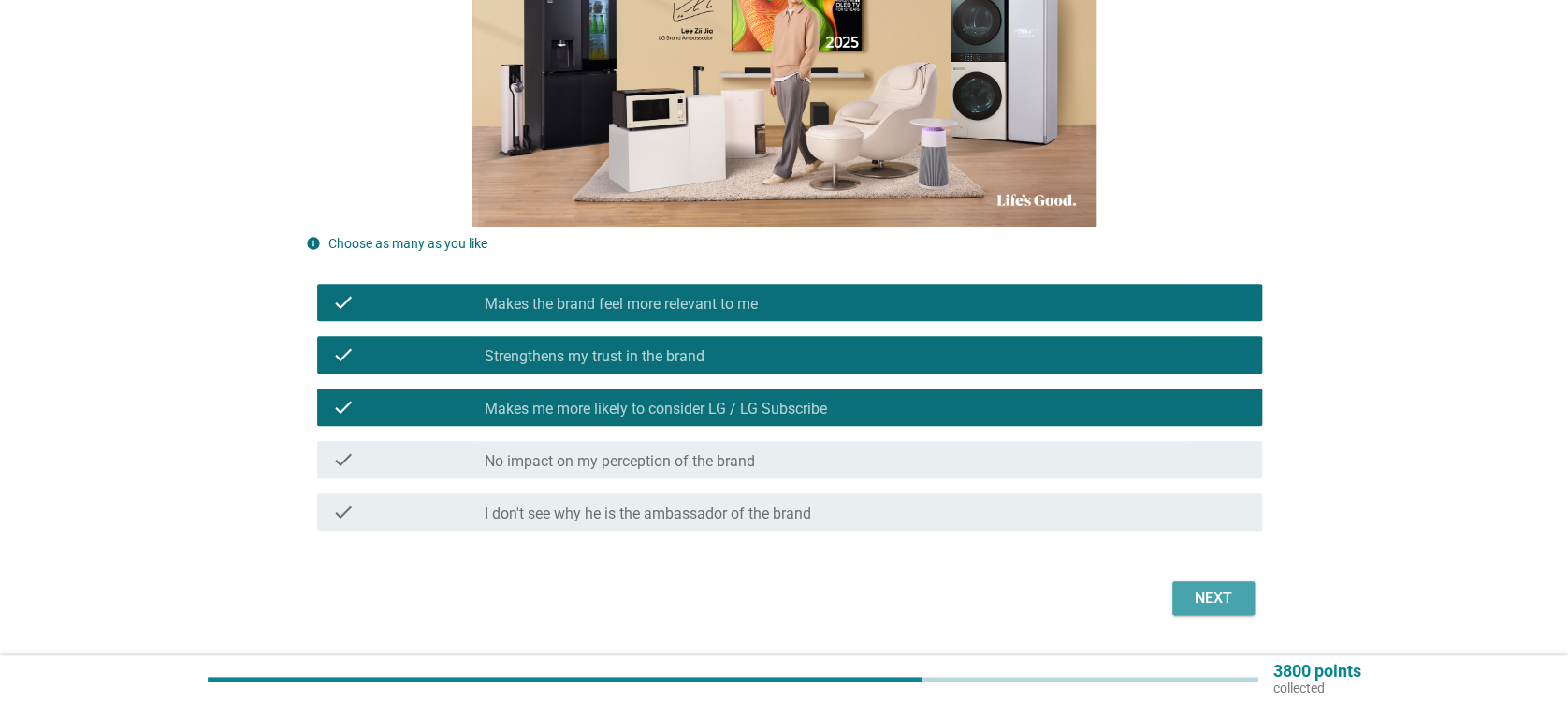
click at [1211, 599] on div "Next" at bounding box center [1213, 598] width 52 height 23
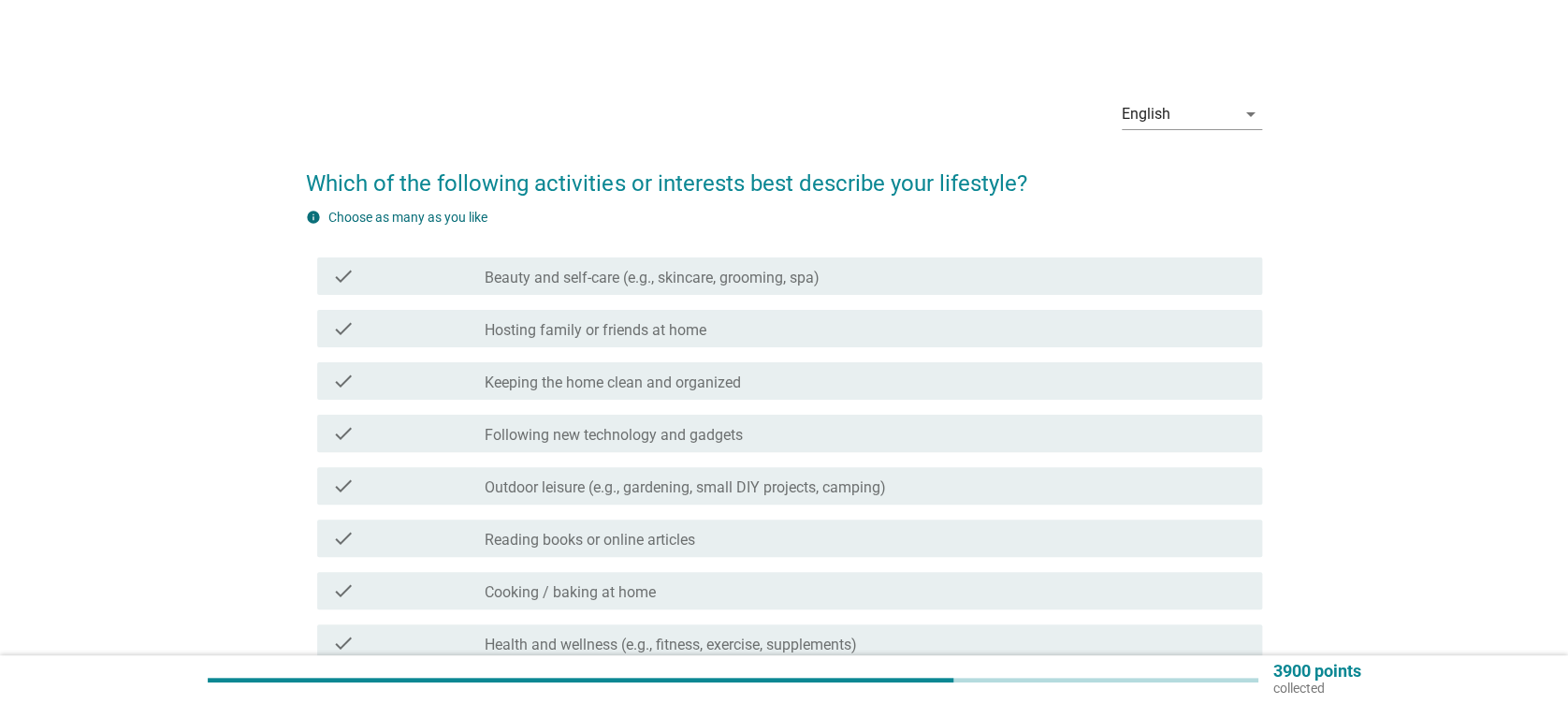
scroll to position [125, 0]
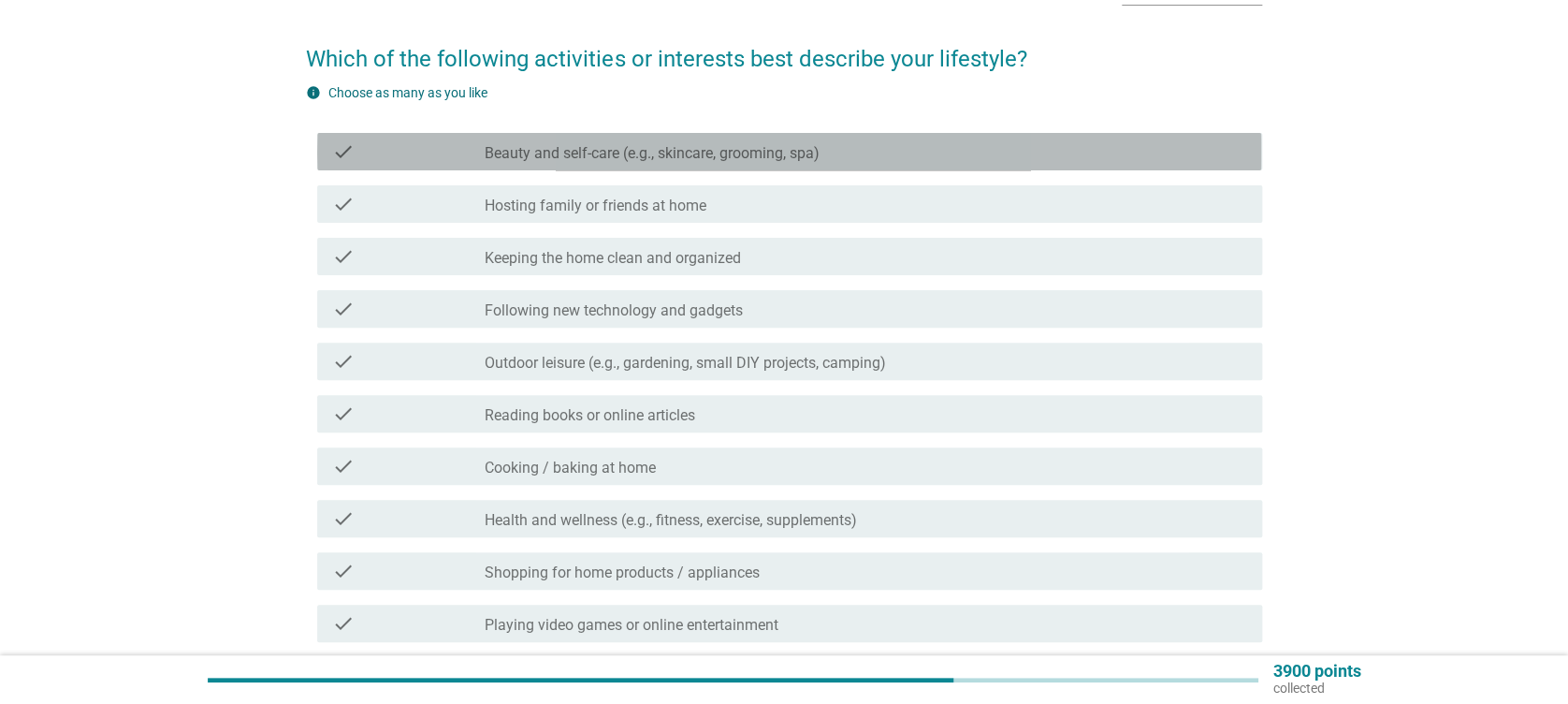
click at [645, 147] on label "Beauty and self-care (e.g., skincare, grooming, spa)" at bounding box center [652, 154] width 335 height 19
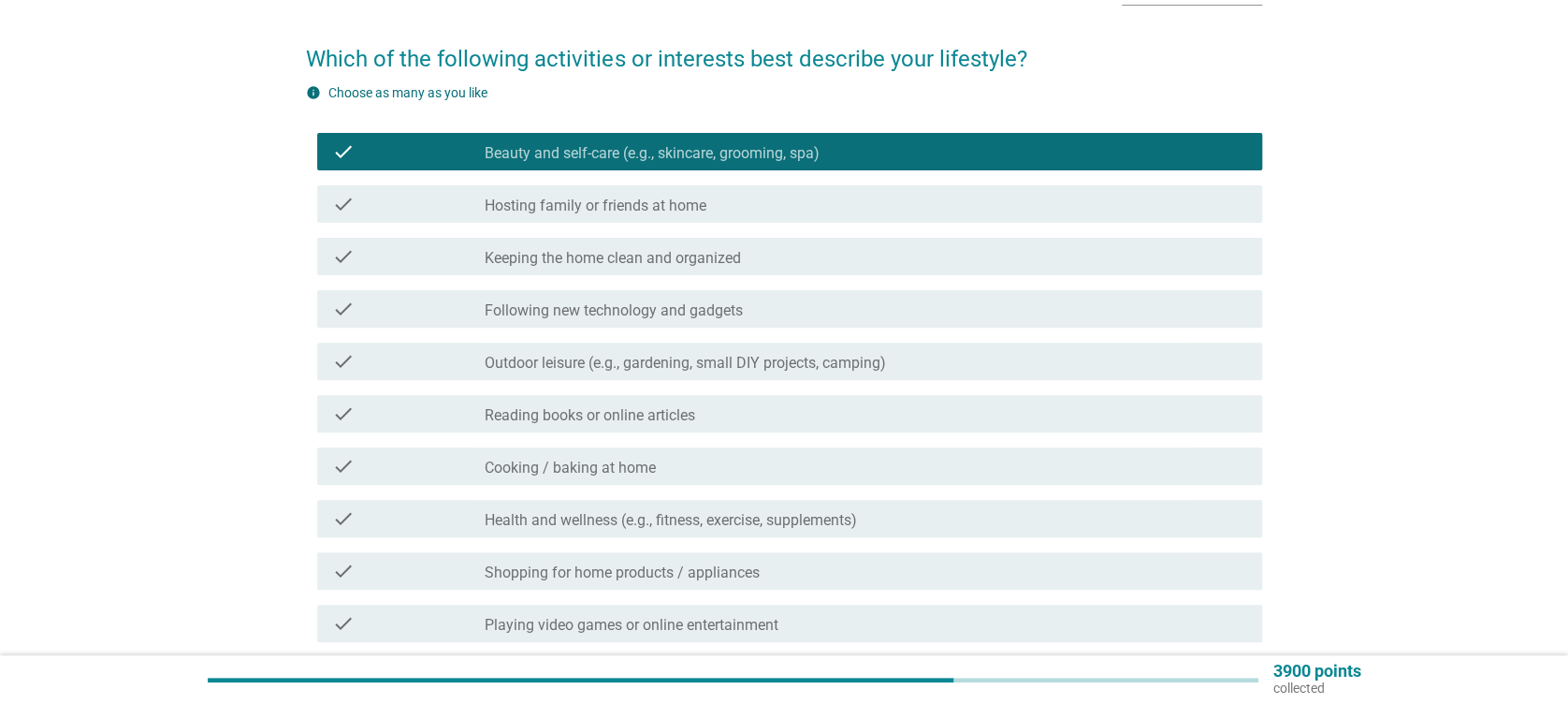
click at [636, 203] on label "Hosting family or friends at home" at bounding box center [595, 206] width 222 height 19
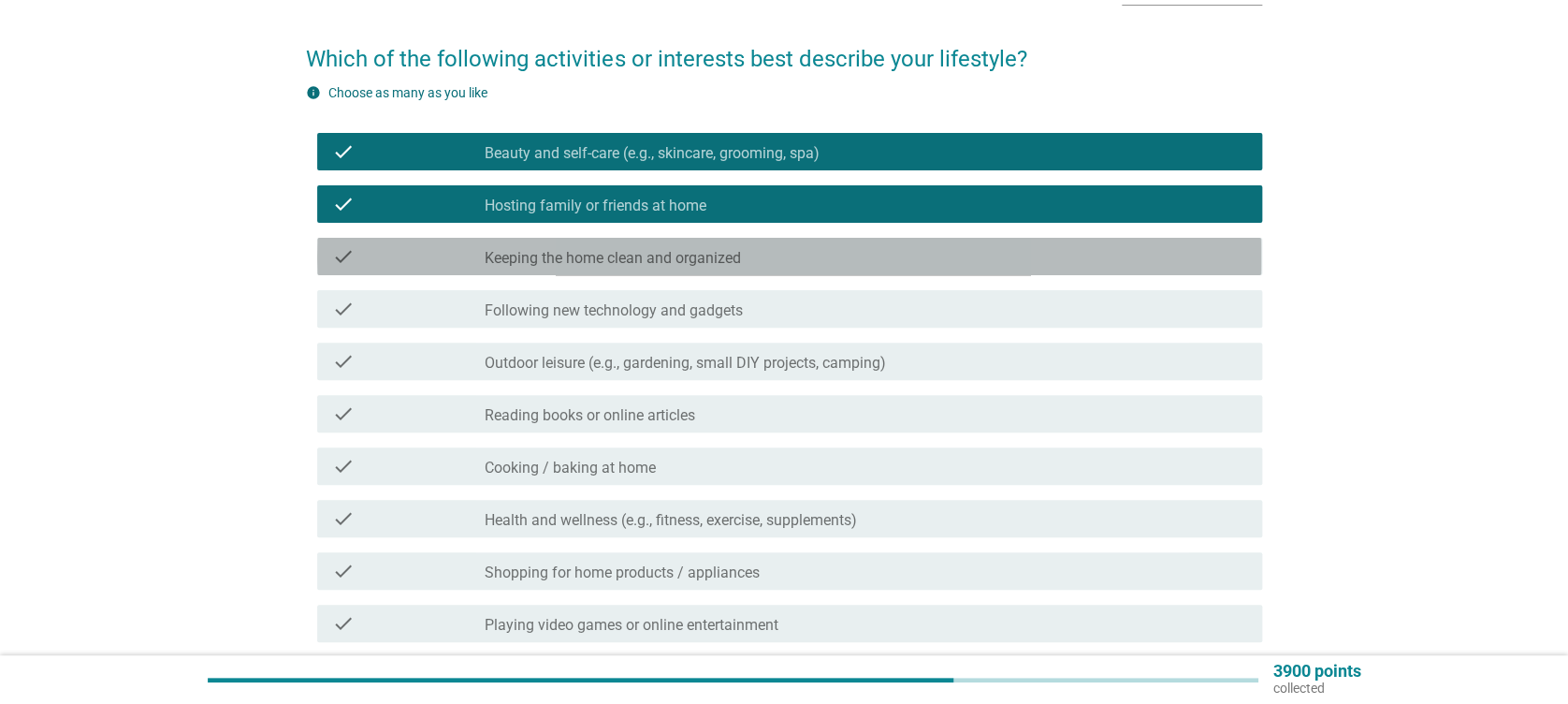
click at [636, 240] on div "check check_box_outline_blank Keeping the home clean and organized" at bounding box center [789, 256] width 944 height 37
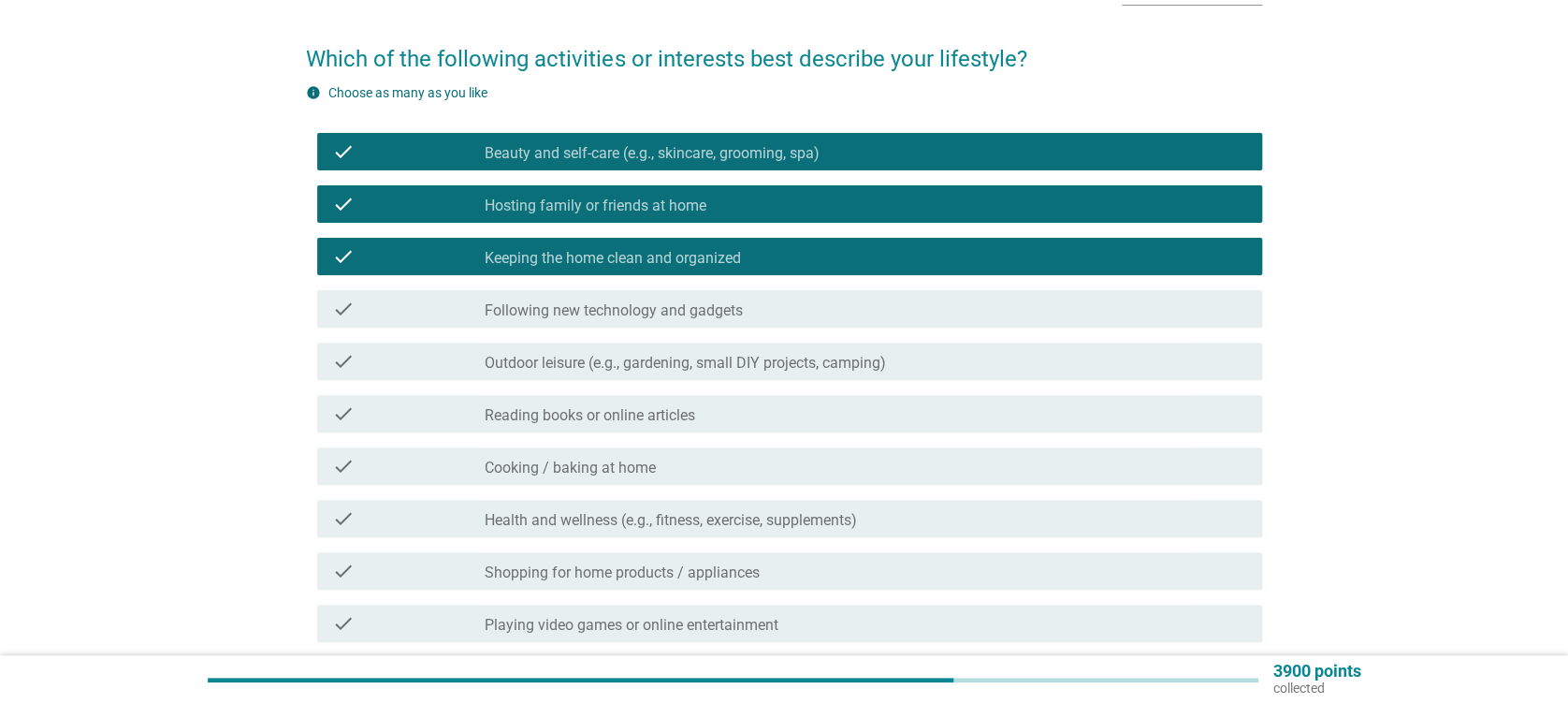
click at [647, 287] on div "check check_box_outline_blank Following new technology and gadgets" at bounding box center [784, 308] width 956 height 52
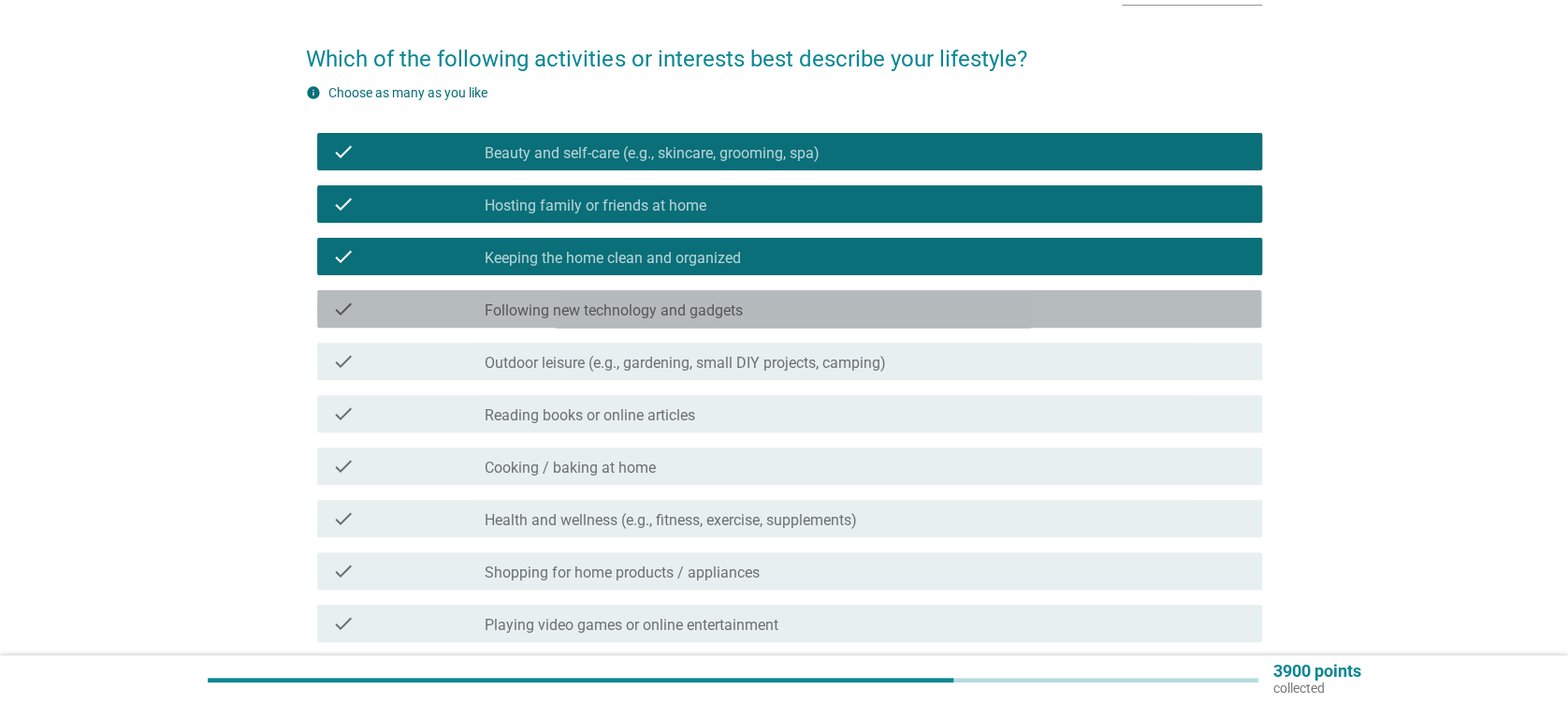
click at [657, 310] on label "Following new technology and gadgets" at bounding box center [614, 311] width 259 height 19
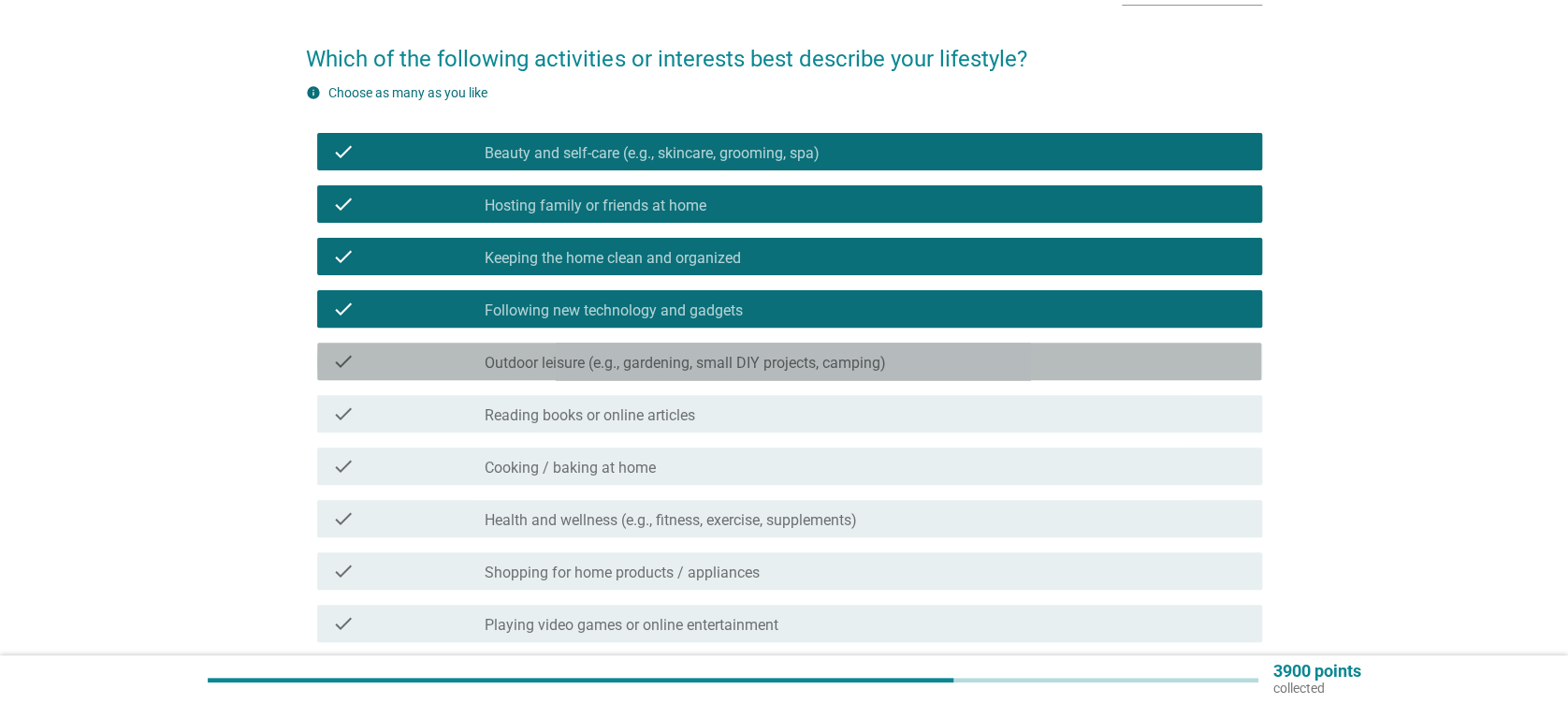
click at [665, 352] on div "check_box_outline_blank Outdoor leisure (e.g., gardening, small DIY projects, c…" at bounding box center [865, 362] width 762 height 23
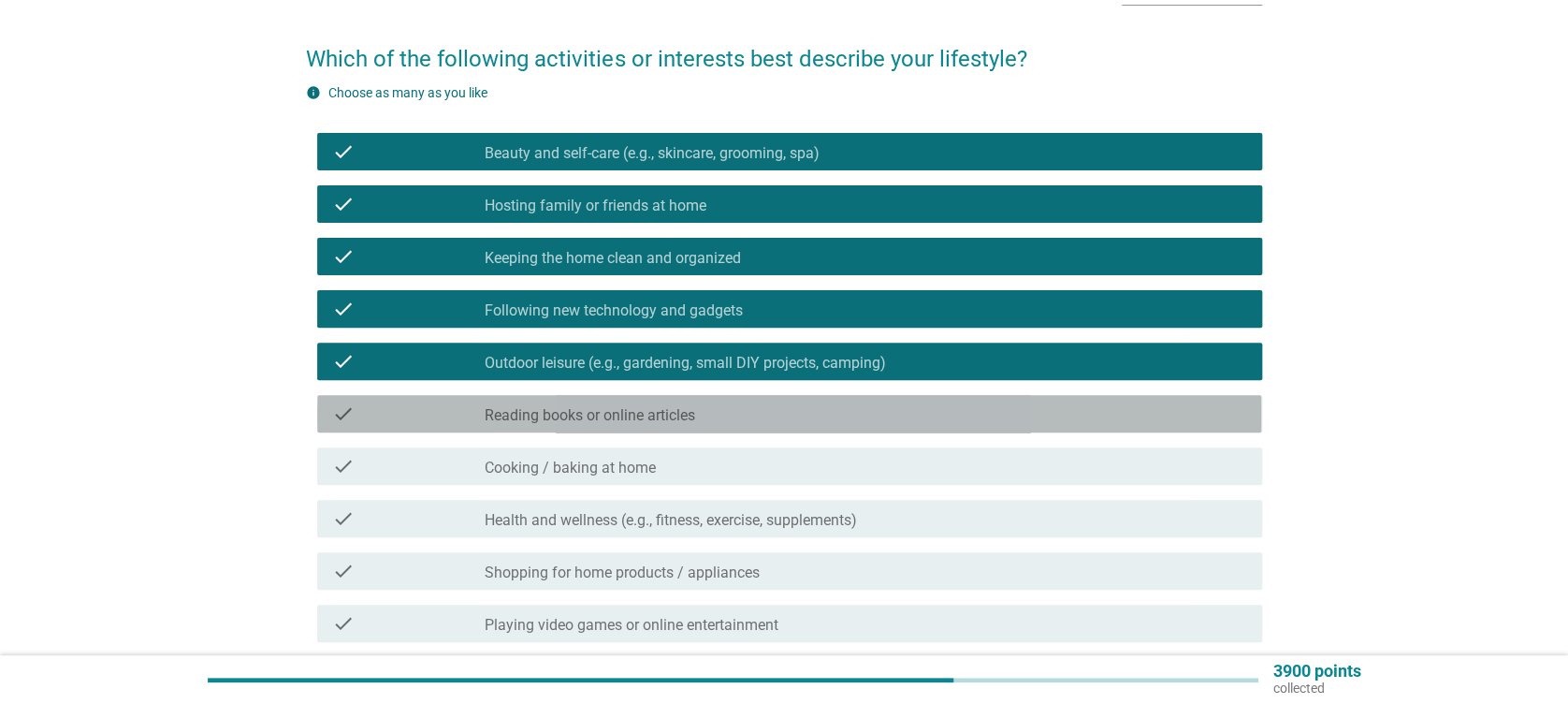
click at [667, 399] on div "check check_box_outline_blank Reading books or online articles" at bounding box center [789, 413] width 944 height 37
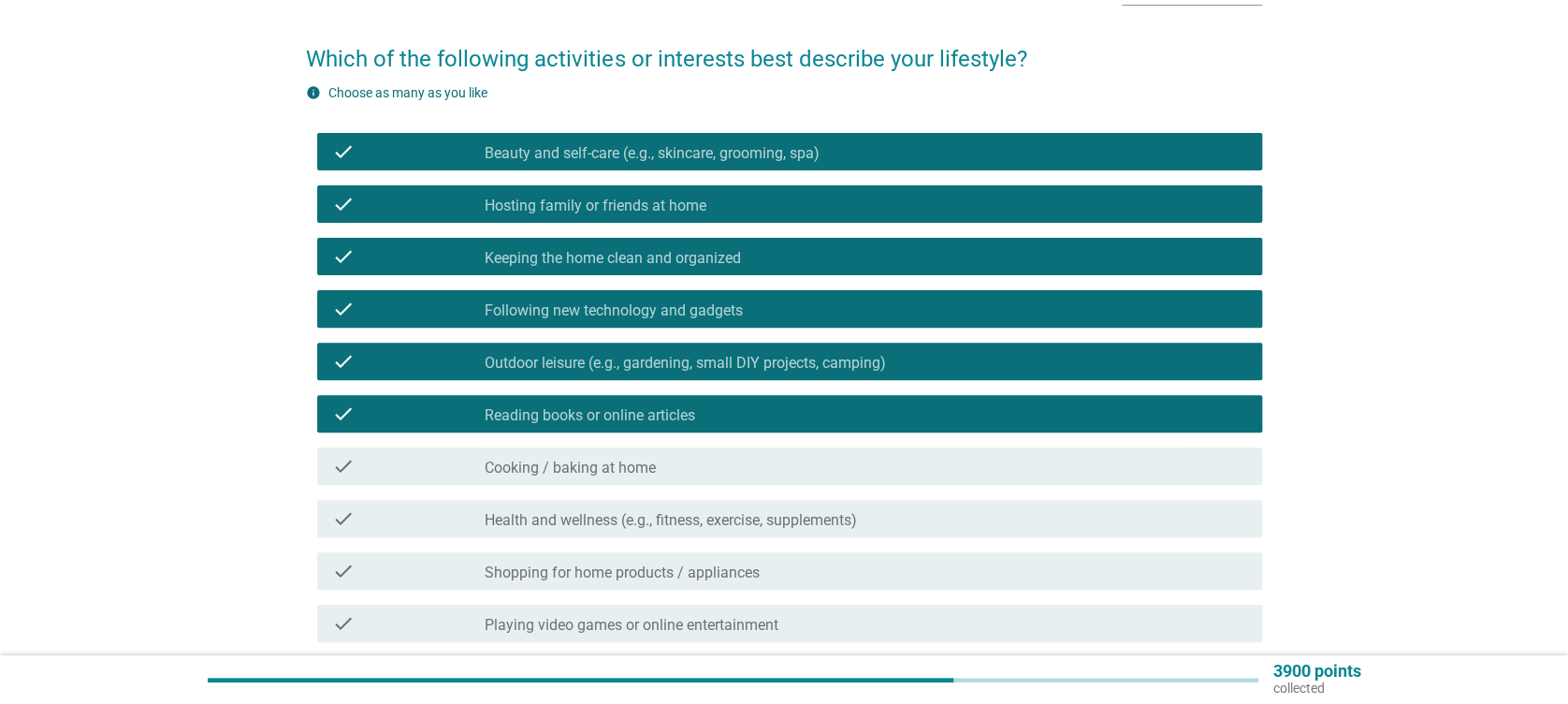
click at [670, 447] on div "check check_box_outline_blank Cooking / baking at home" at bounding box center [784, 465] width 956 height 52
click at [677, 471] on div "check_box_outline_blank Cooking / baking at home" at bounding box center [865, 466] width 762 height 23
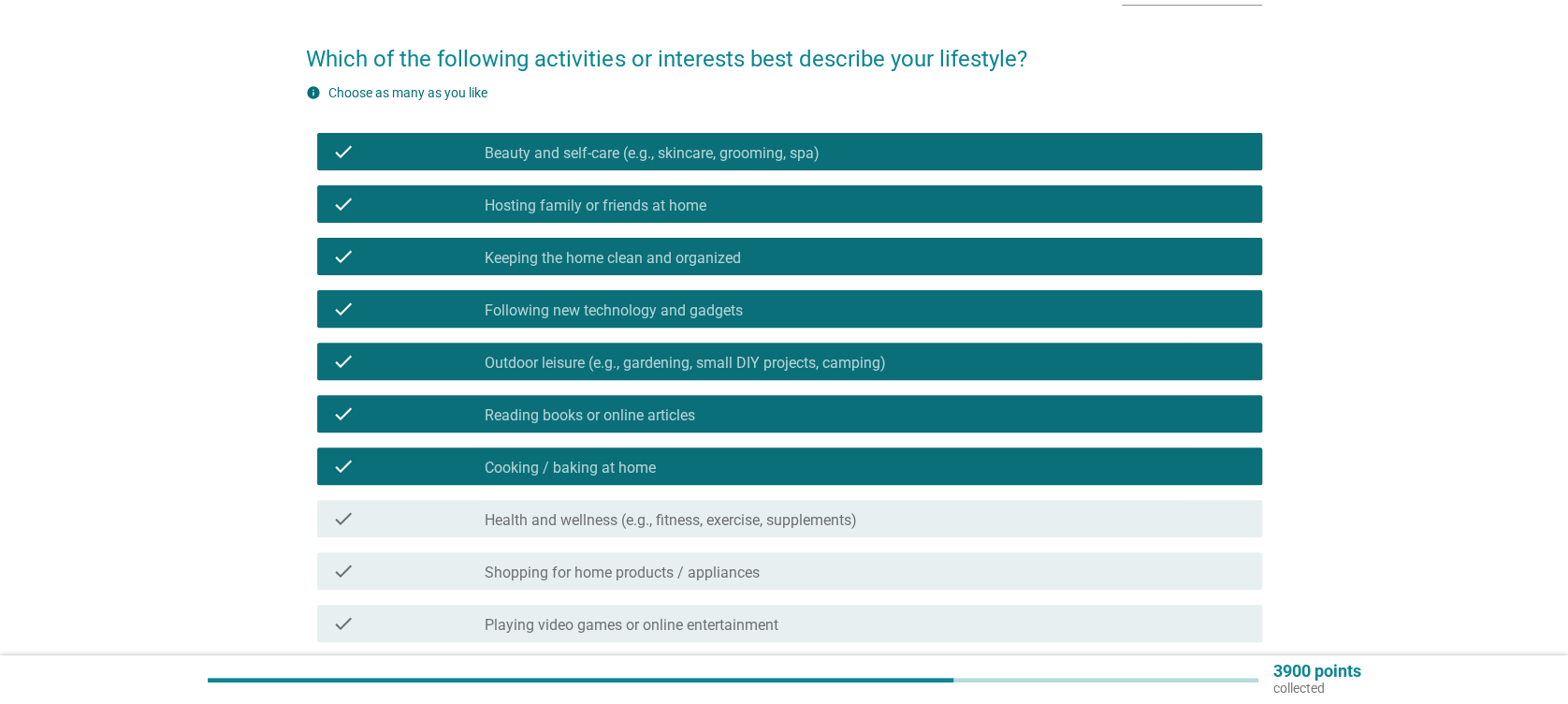
click at [705, 525] on label "Health and wellness (e.g., fitness, exercise, supplements)" at bounding box center [671, 520] width 373 height 19
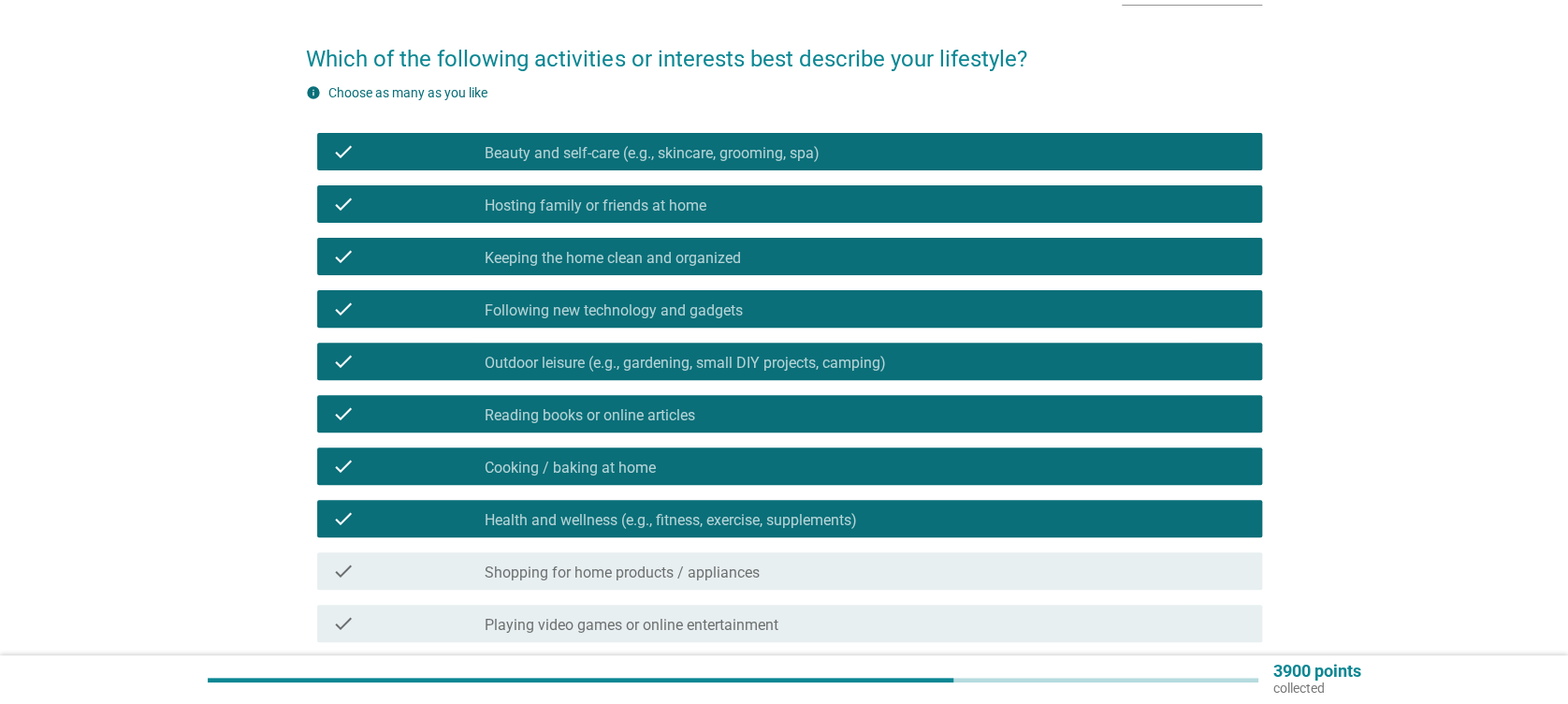
click at [719, 577] on label "Shopping for home products / appliances" at bounding box center [622, 573] width 275 height 19
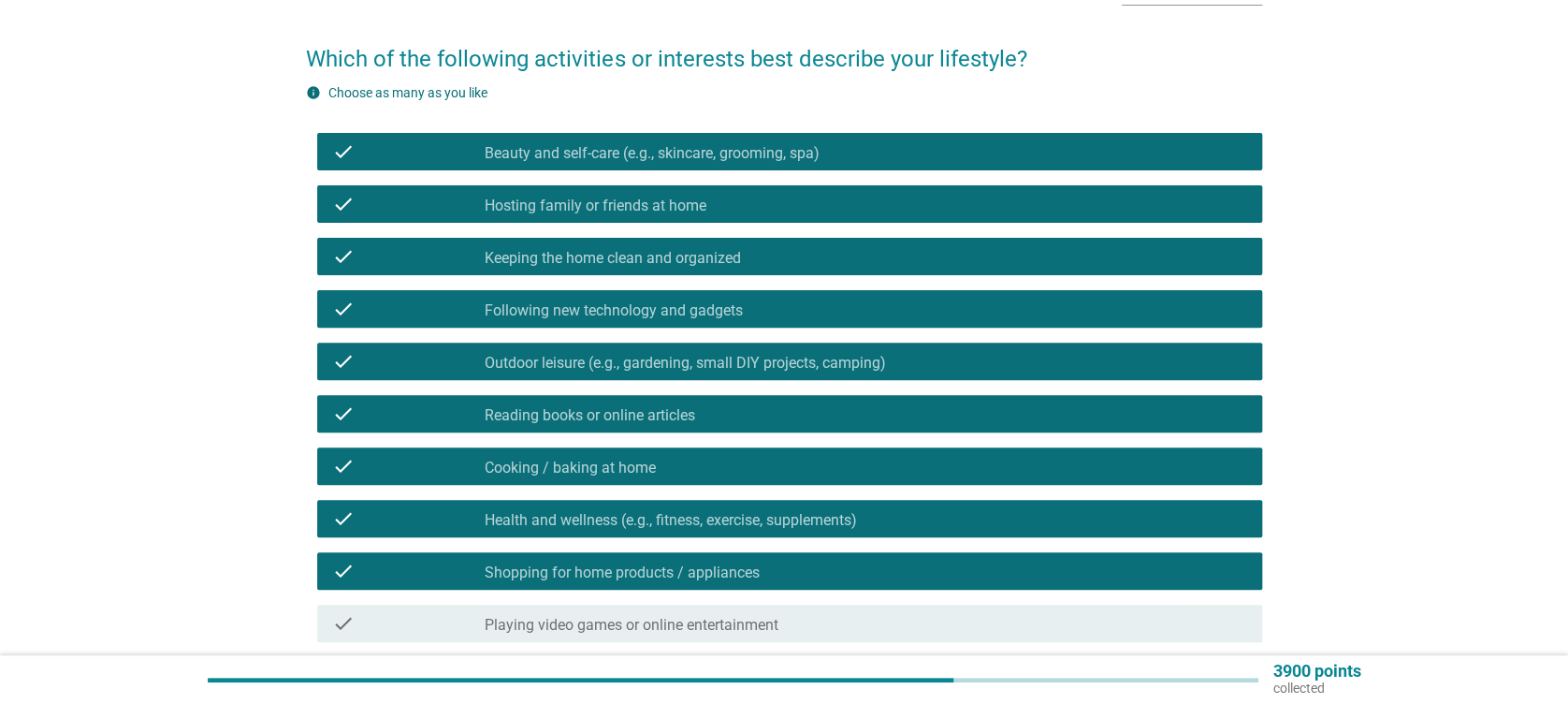
scroll to position [375, 0]
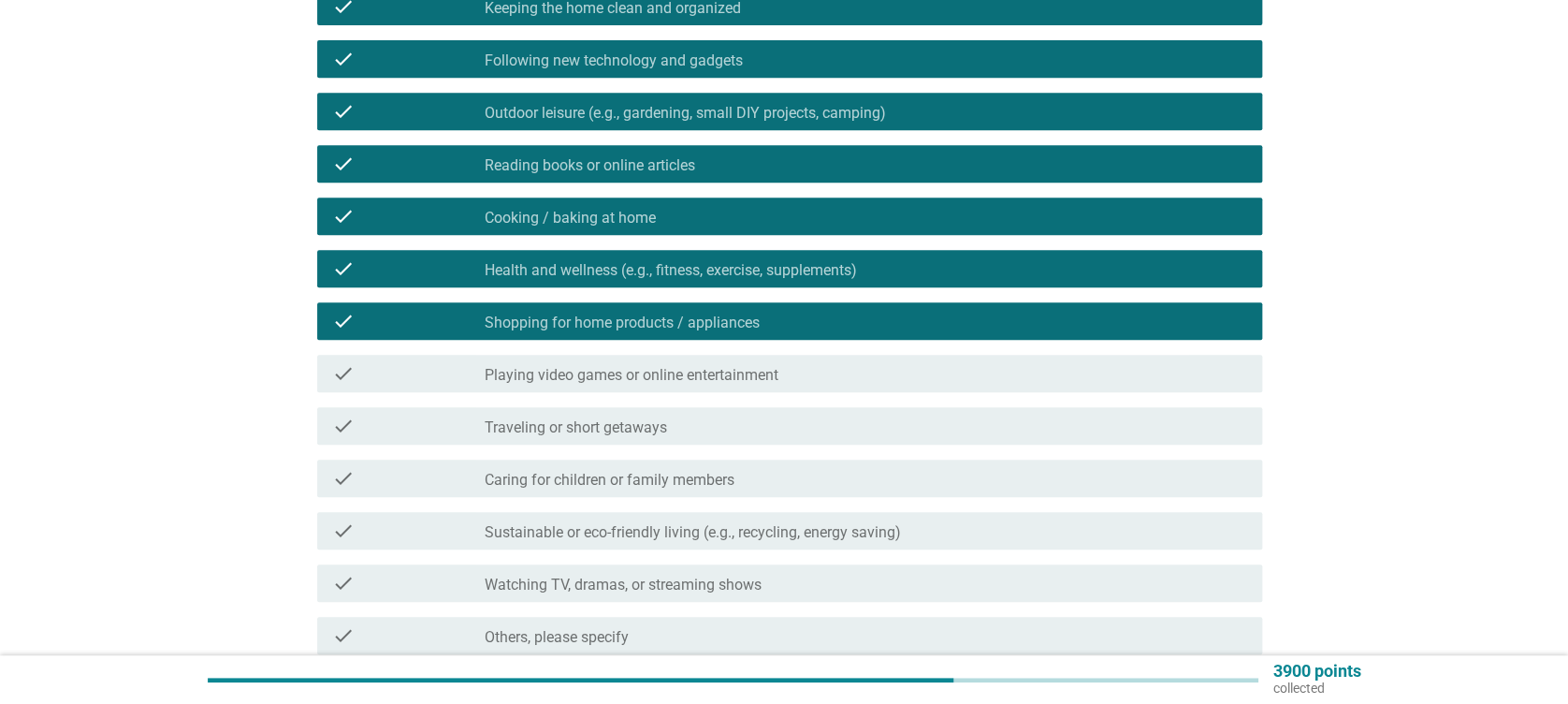
click at [595, 371] on label "Playing video games or online entertainment" at bounding box center [631, 376] width 294 height 19
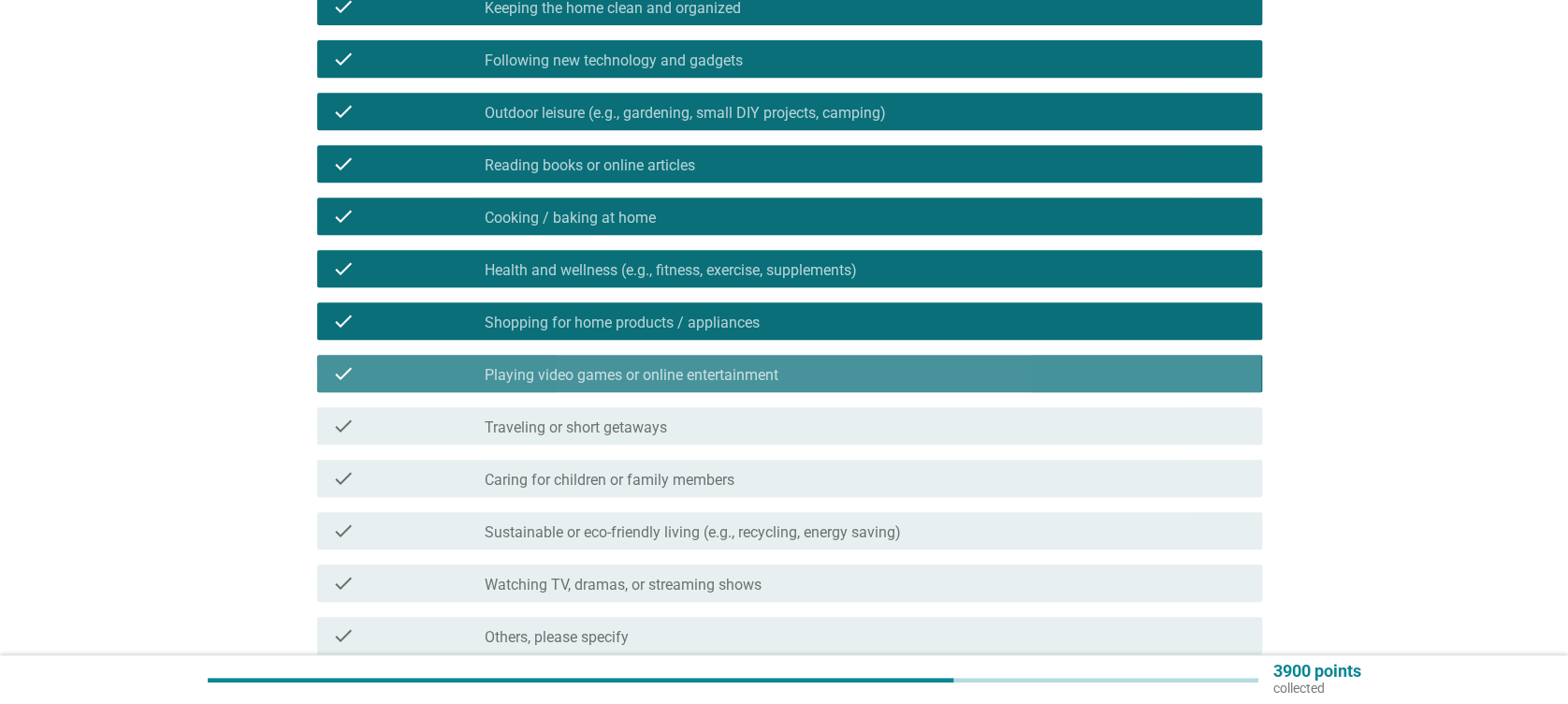
click at [621, 421] on label "Traveling or short getaways" at bounding box center [576, 428] width 183 height 19
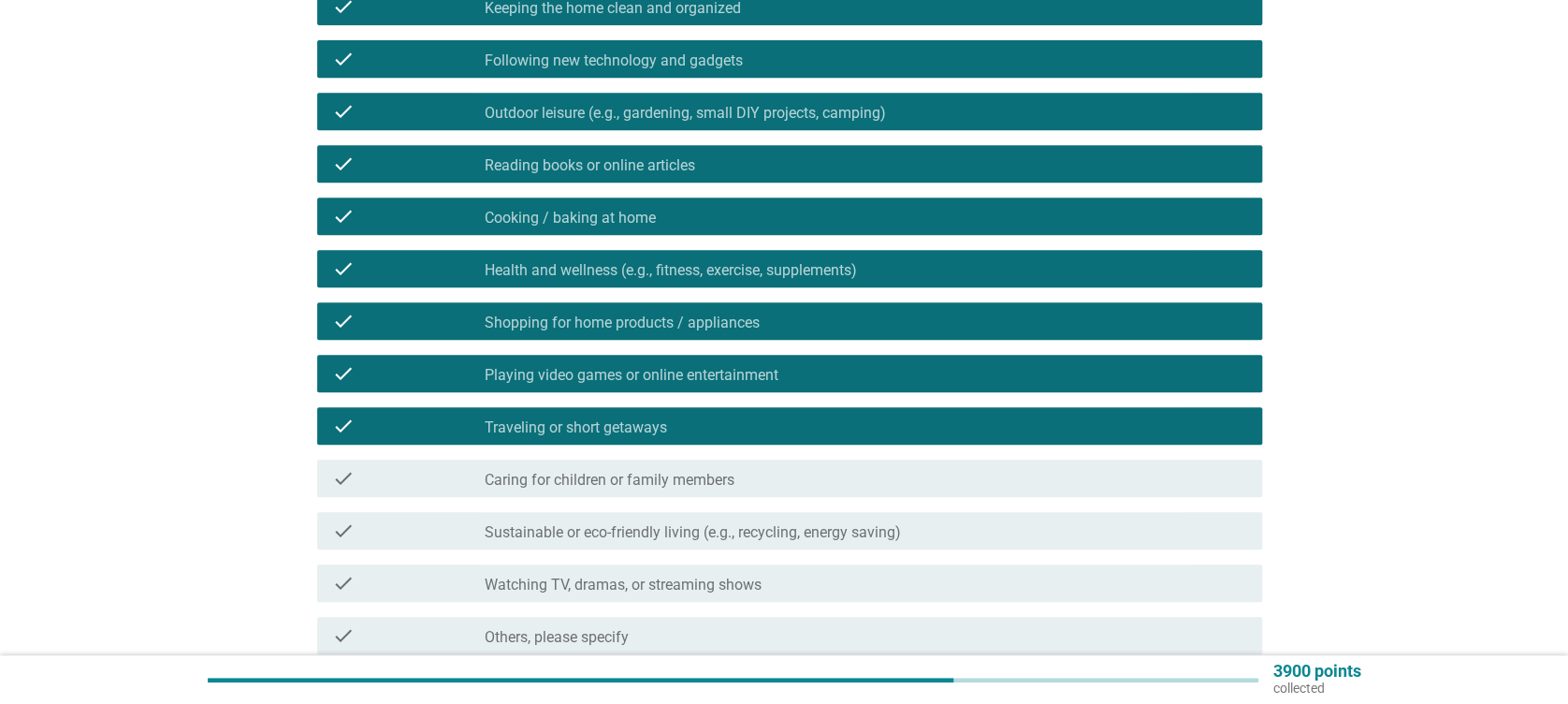
click at [640, 471] on label "Caring for children or family members" at bounding box center [610, 480] width 250 height 19
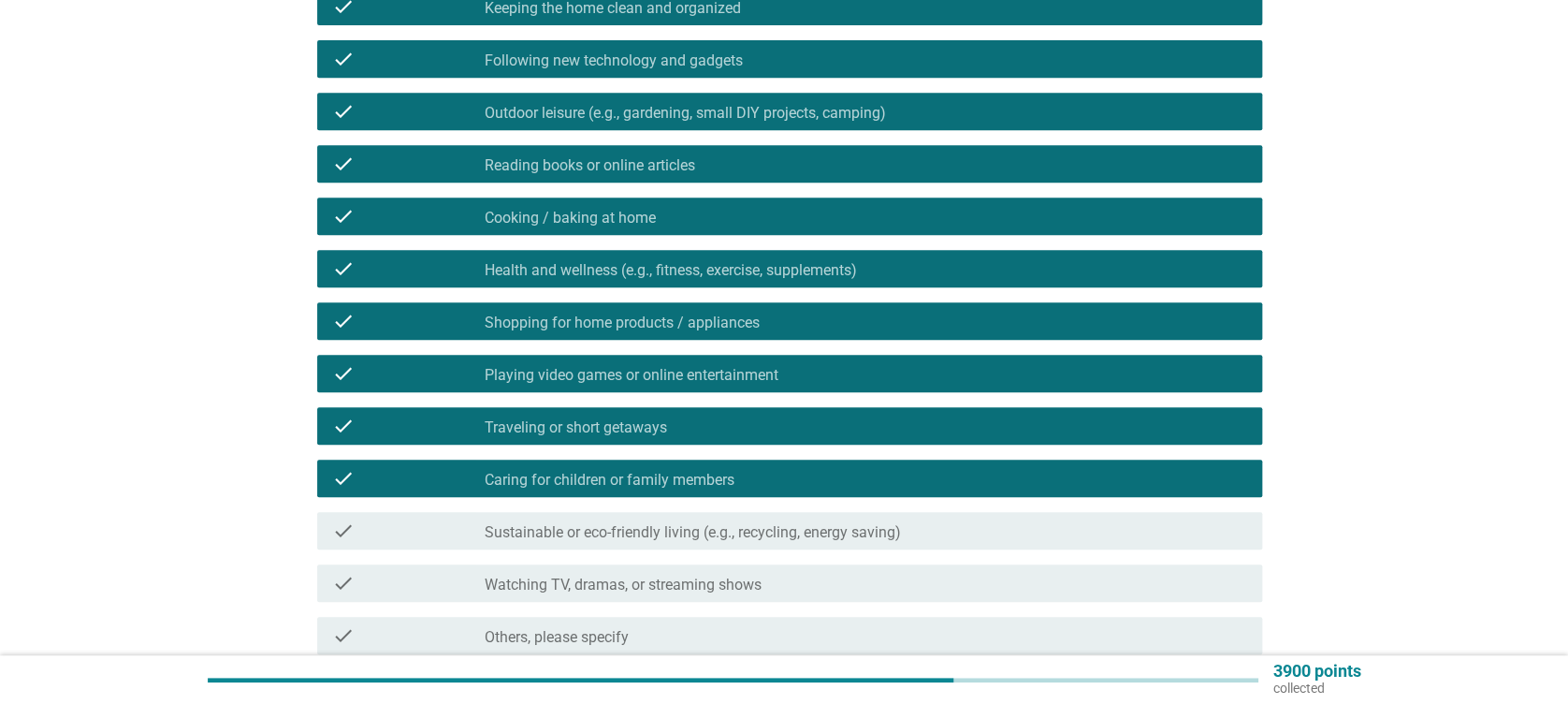
click at [644, 535] on label "Sustainable or eco-friendly living (e.g., recycling, energy saving)" at bounding box center [693, 533] width 416 height 19
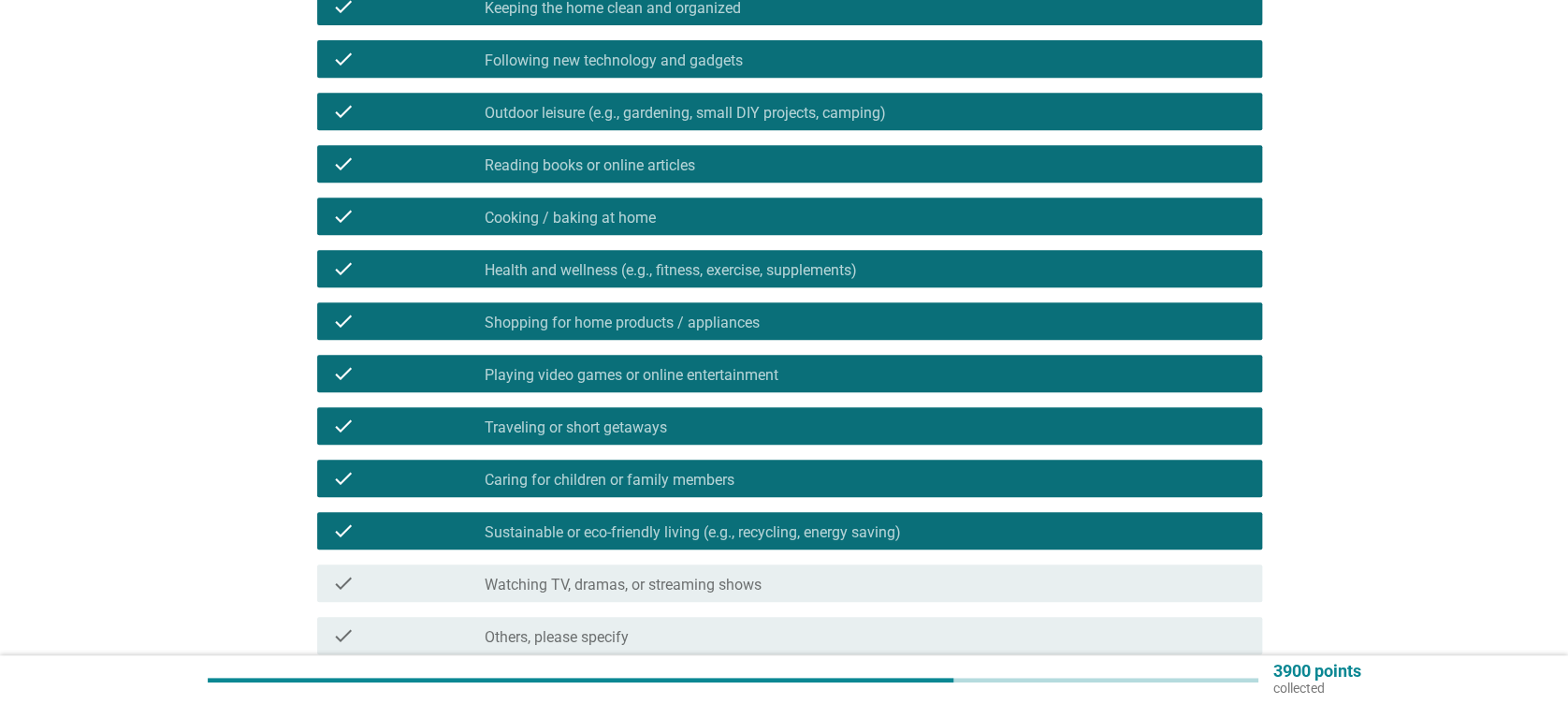
click at [653, 592] on label "Watching TV, dramas, or streaming shows" at bounding box center [623, 585] width 277 height 19
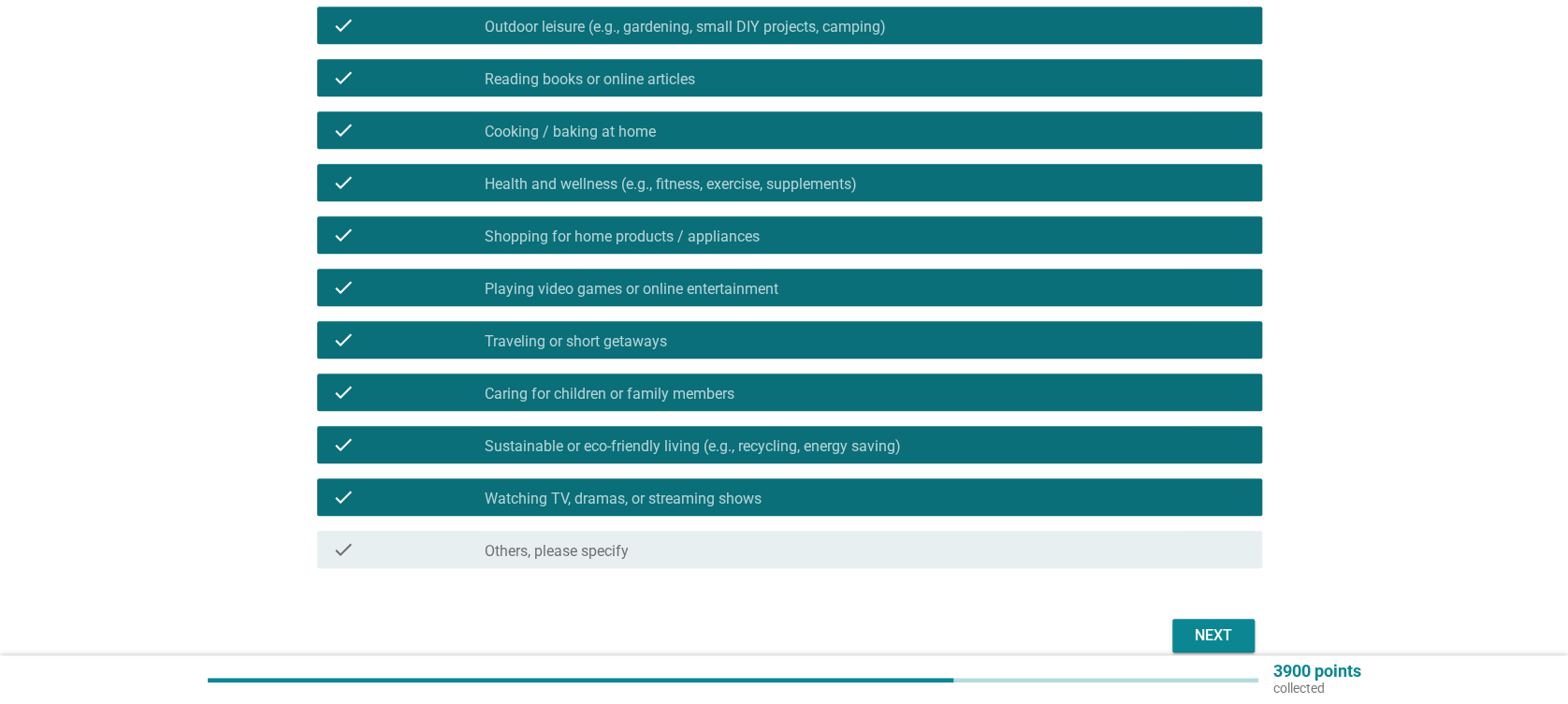
scroll to position [499, 0]
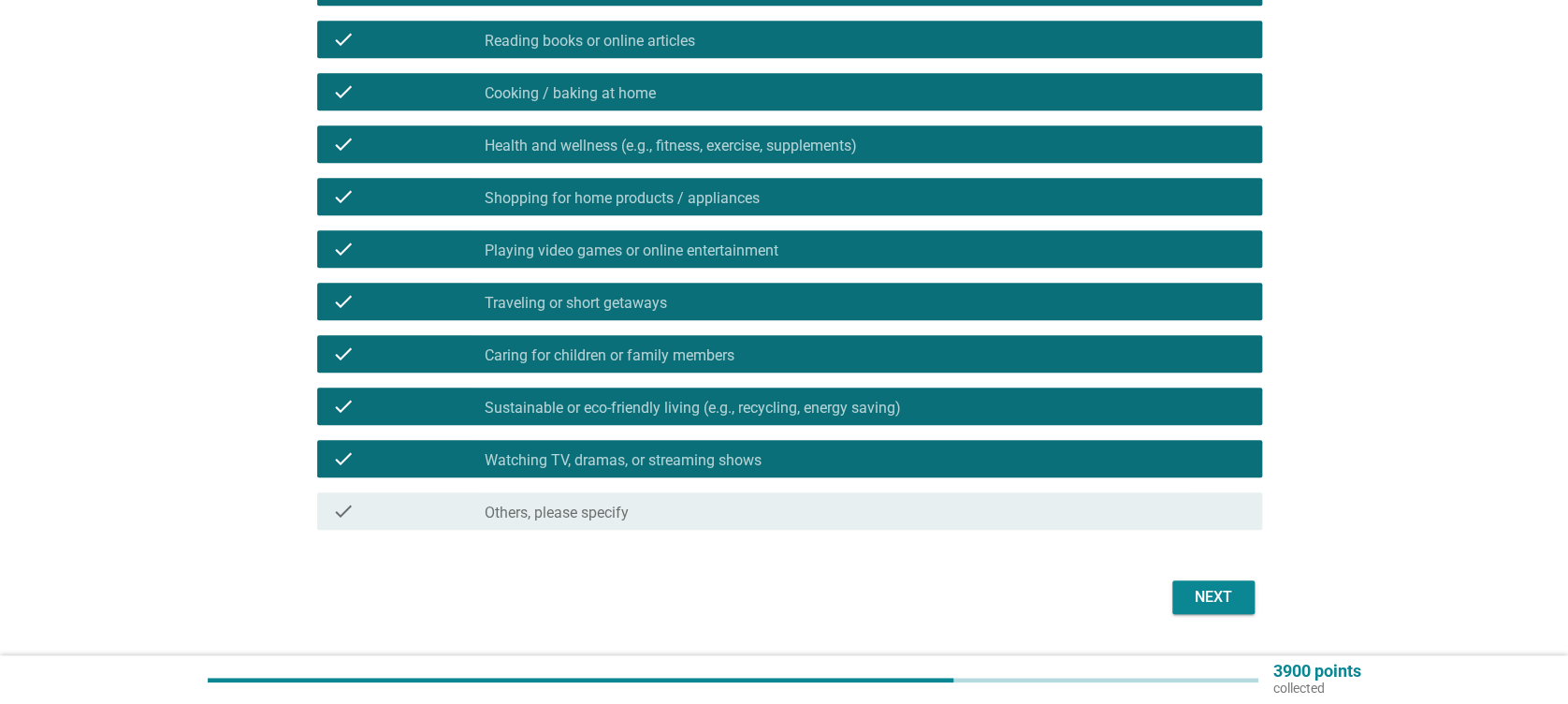
click at [1199, 586] on div "Next" at bounding box center [1213, 597] width 52 height 23
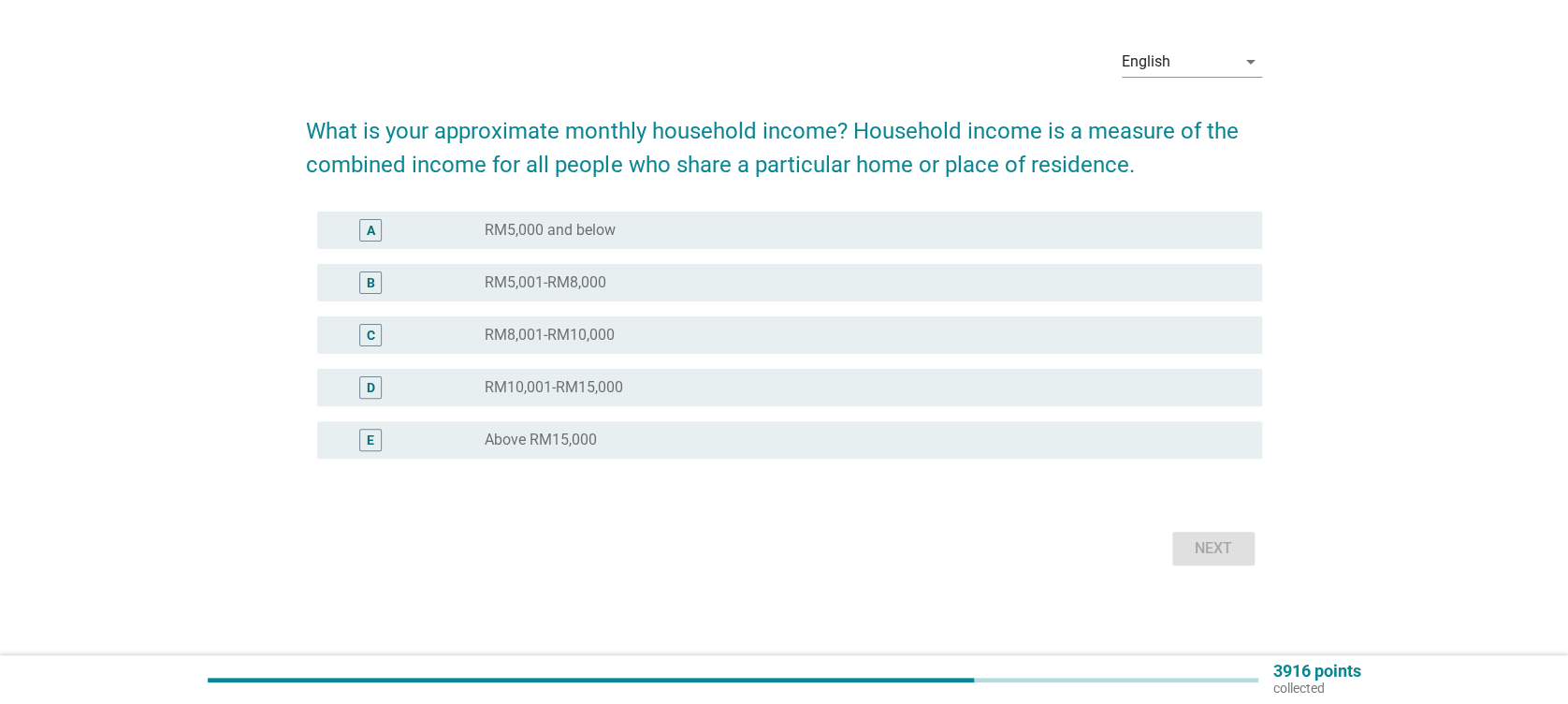
scroll to position [0, 0]
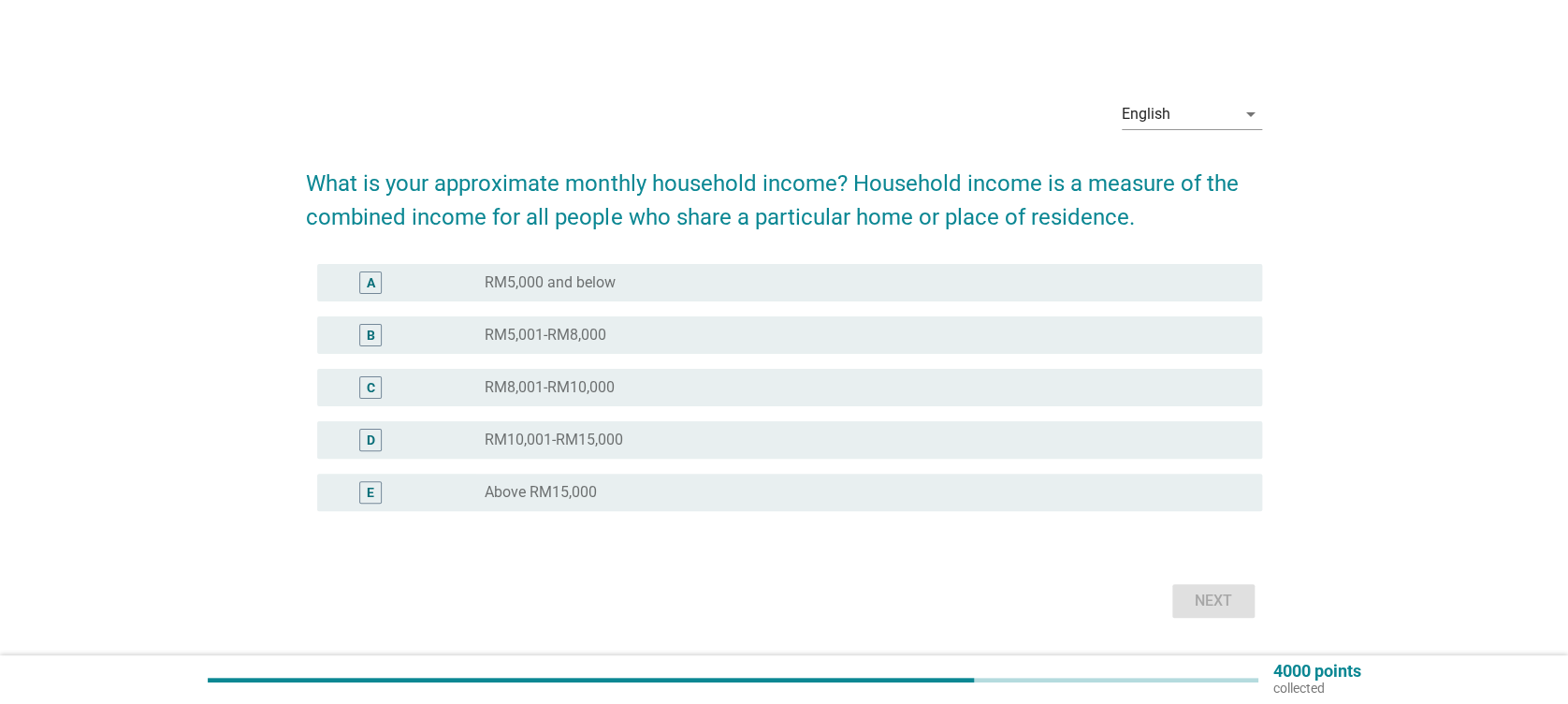
click at [591, 277] on label "RM5,000 and below" at bounding box center [551, 283] width 131 height 19
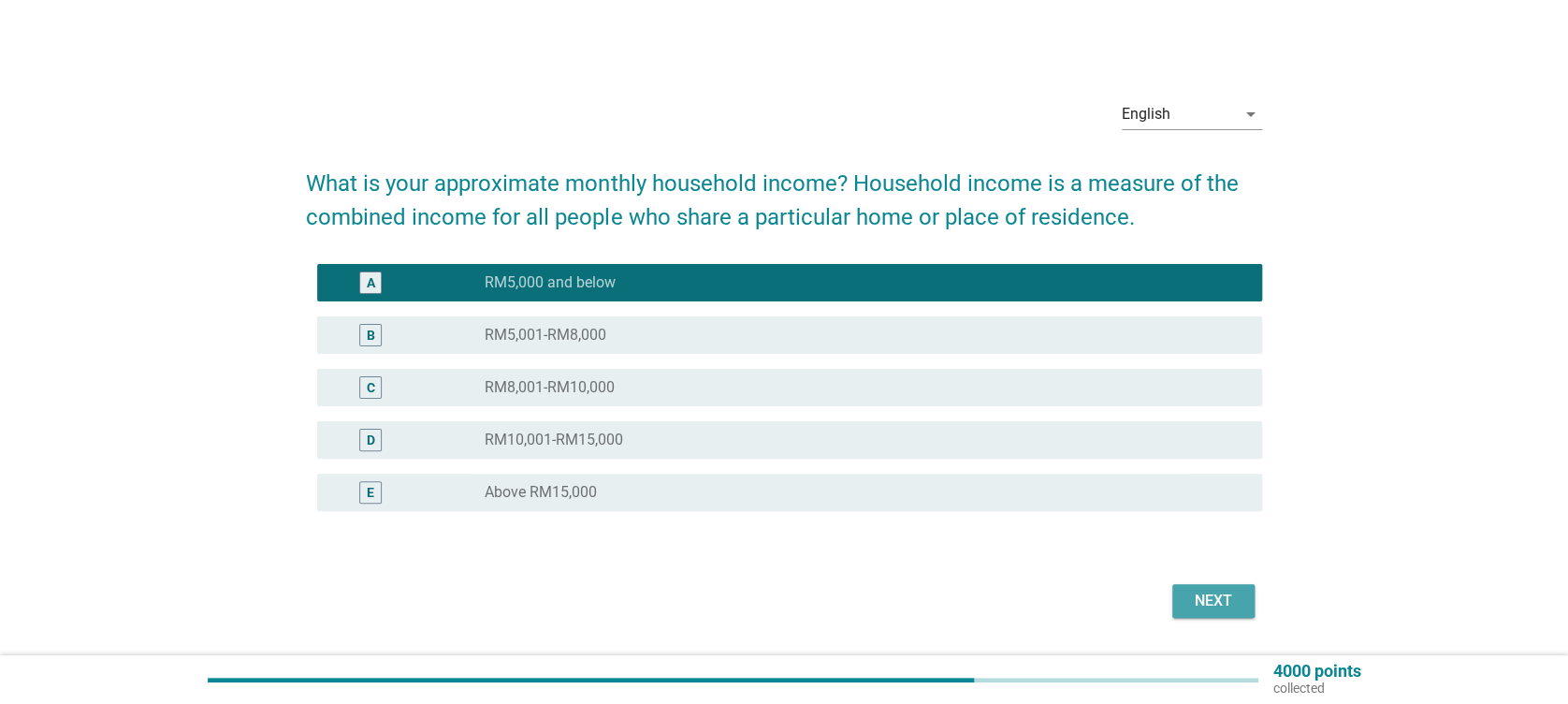
click at [1224, 586] on button "Next" at bounding box center [1213, 600] width 83 height 33
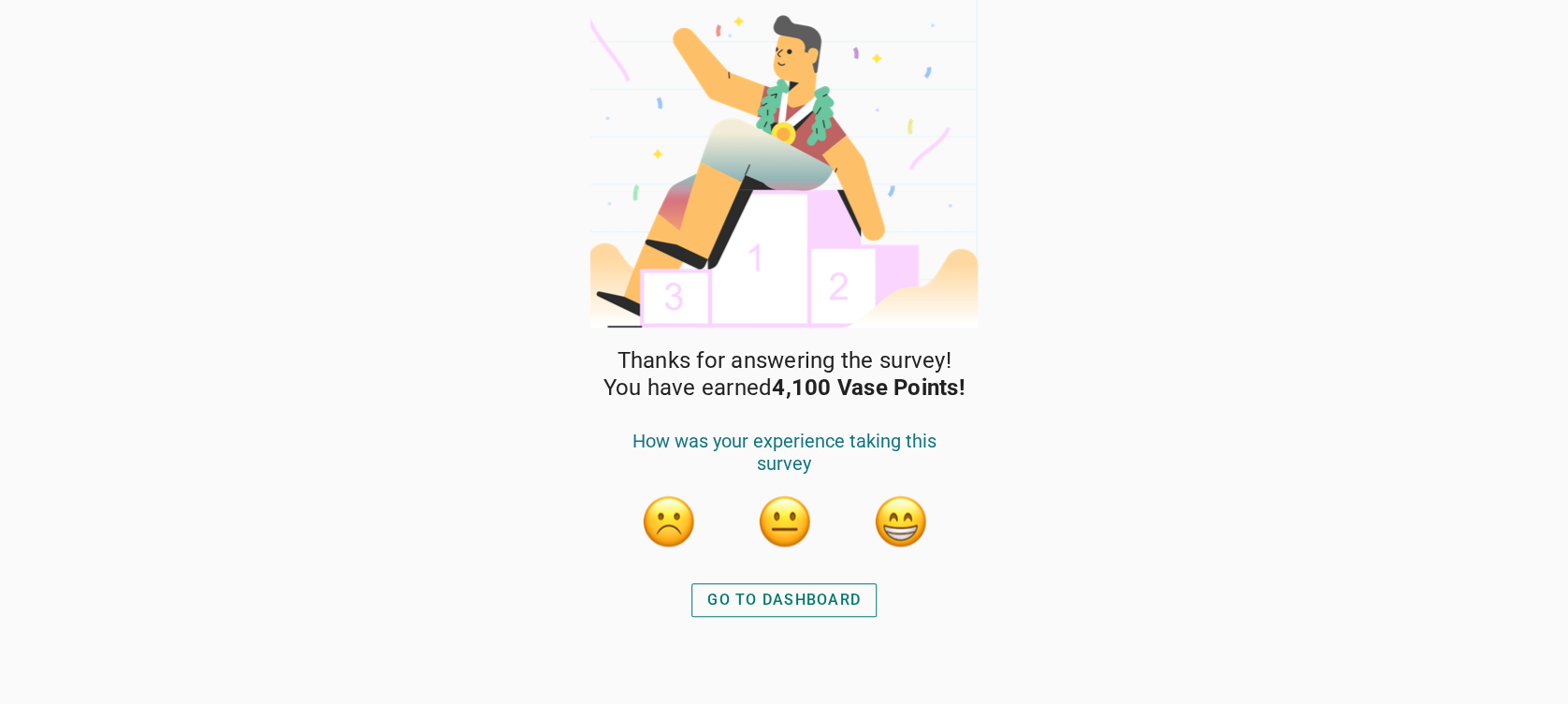
click at [785, 599] on div "GO TO DASHBOARD" at bounding box center [784, 600] width 153 height 23
